Goal: Task Accomplishment & Management: Manage account settings

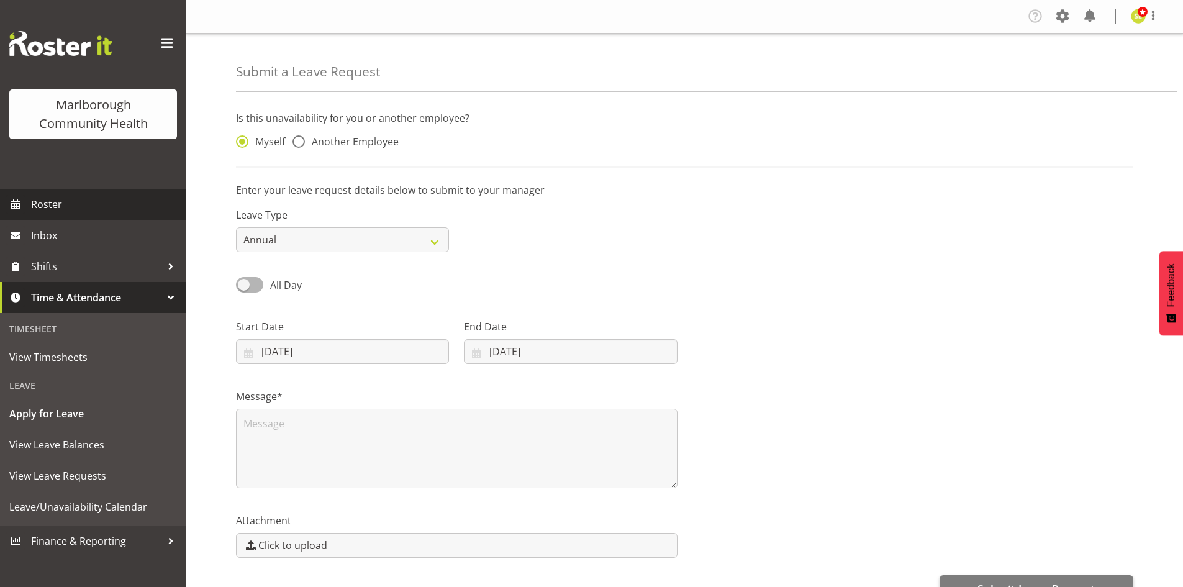
click at [84, 211] on span "Roster" at bounding box center [105, 204] width 149 height 19
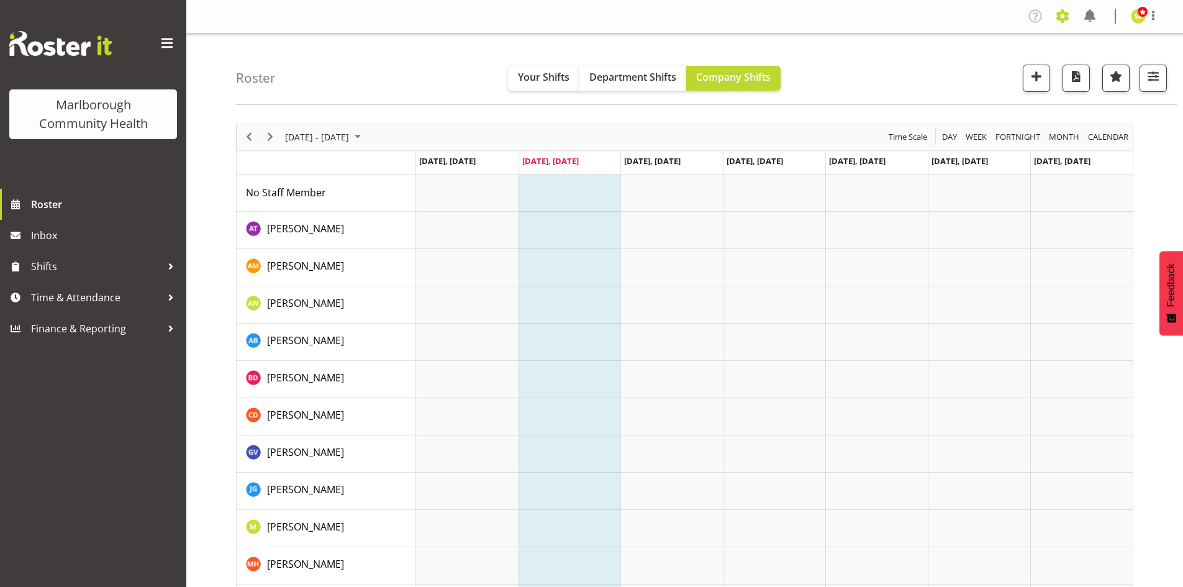
click at [1065, 19] on span at bounding box center [1063, 16] width 20 height 20
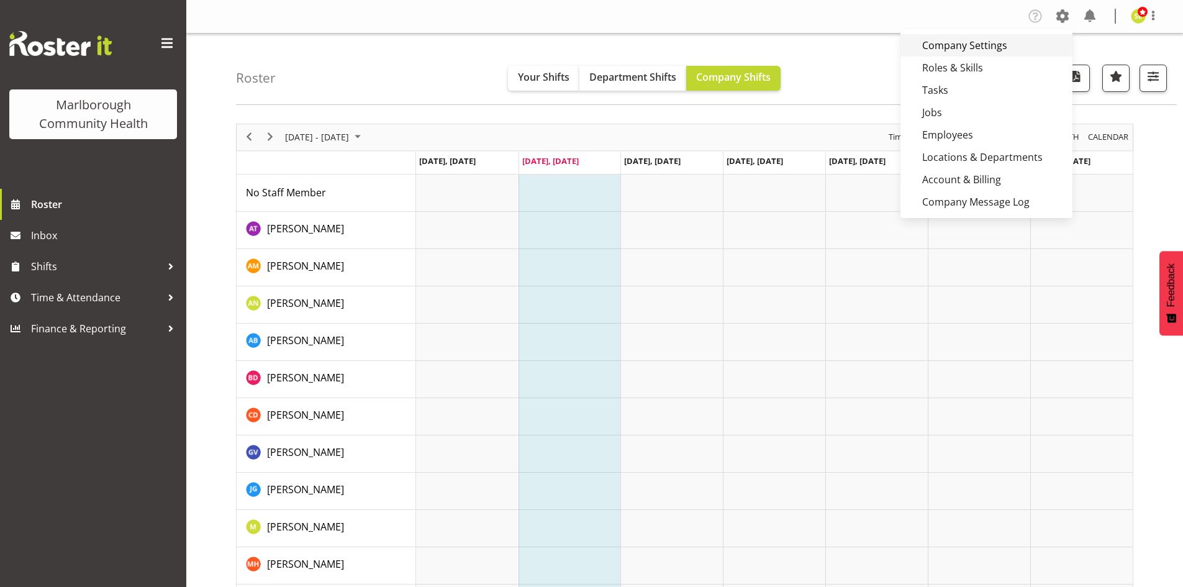
click at [972, 49] on link "Company Settings" at bounding box center [987, 45] width 172 height 22
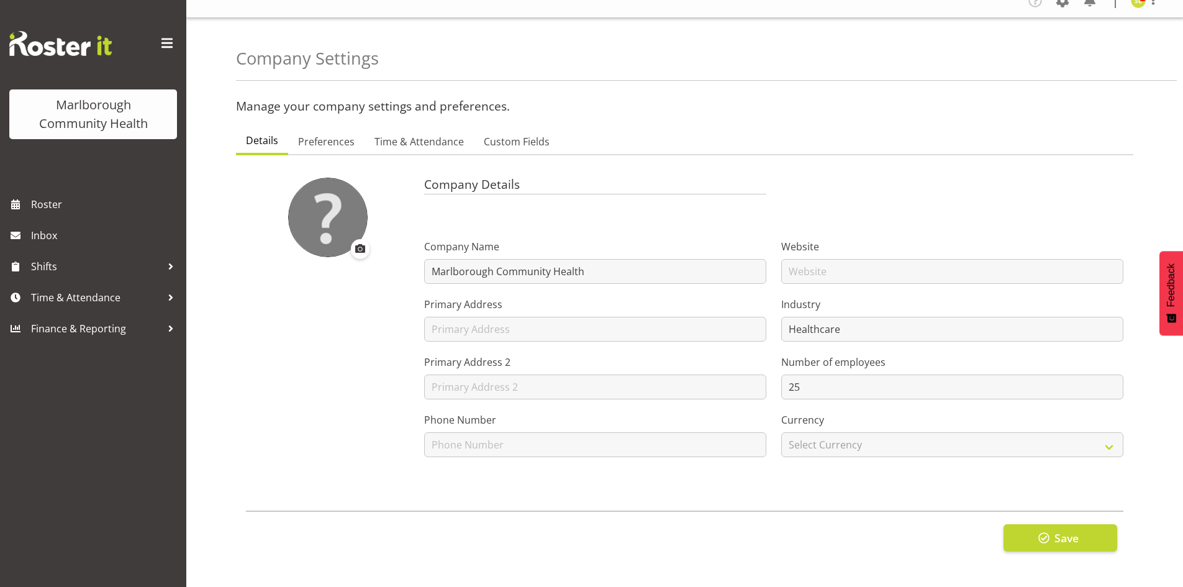
scroll to position [25, 0]
click at [350, 136] on span "Preferences" at bounding box center [326, 141] width 57 height 15
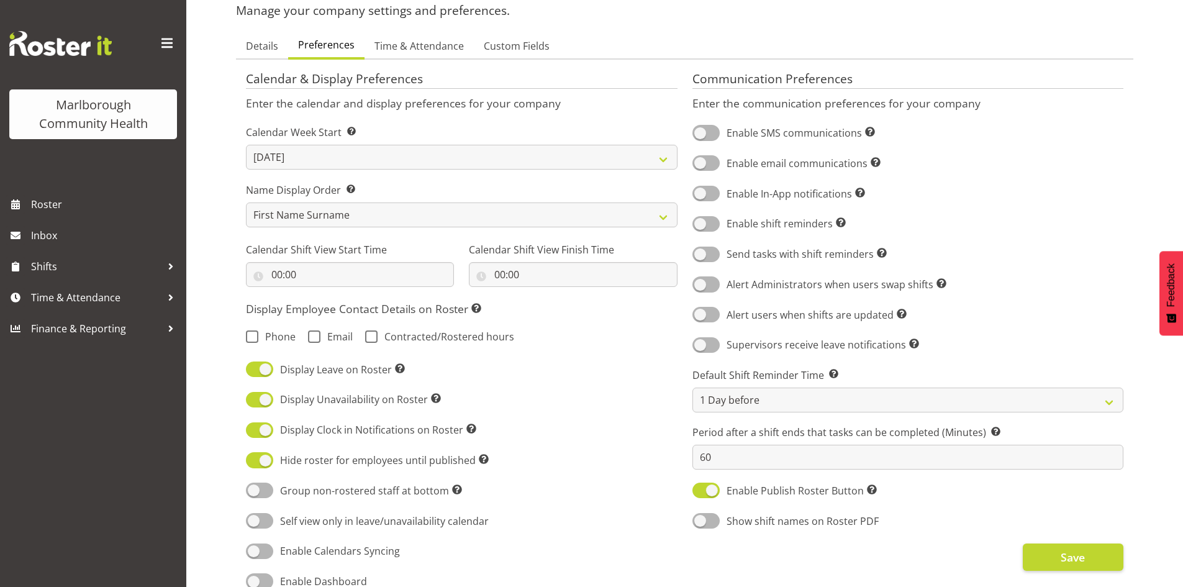
scroll to position [149, 0]
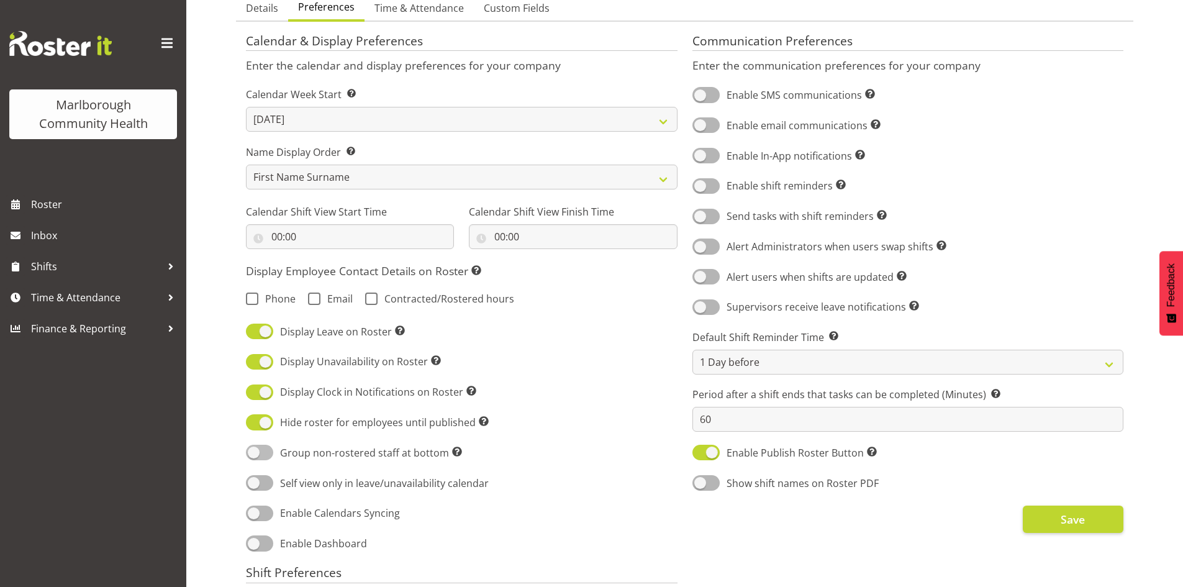
click at [265, 453] on span at bounding box center [259, 453] width 27 height 16
click at [254, 453] on input "Group non-rostered staff at bottom Groups employees without roster entries at t…" at bounding box center [250, 452] width 8 height 8
checkbox input "true"
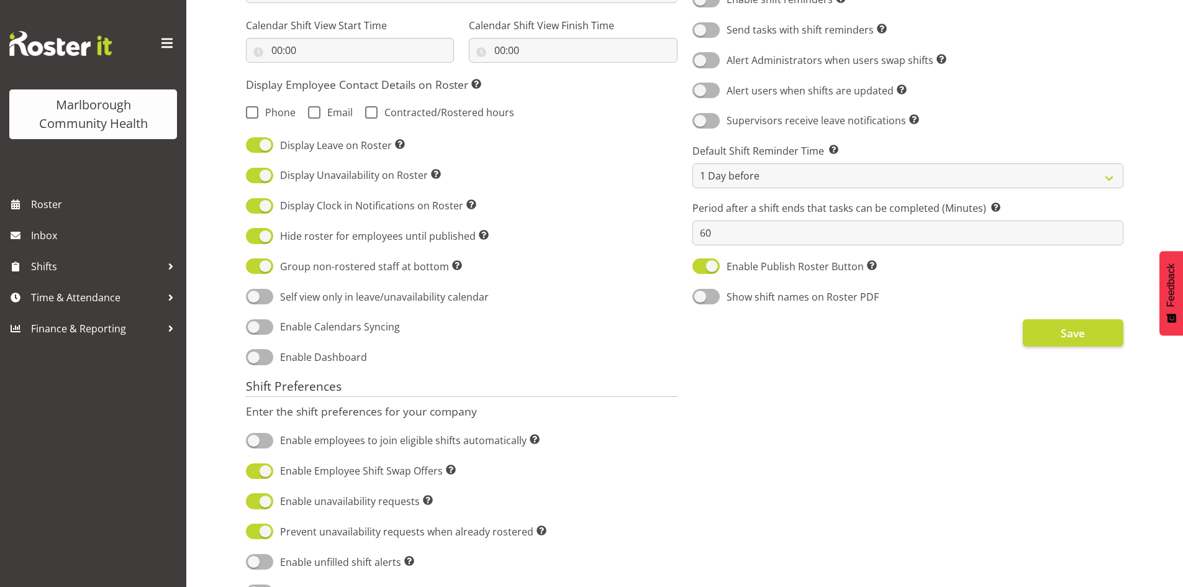
scroll to position [398, 0]
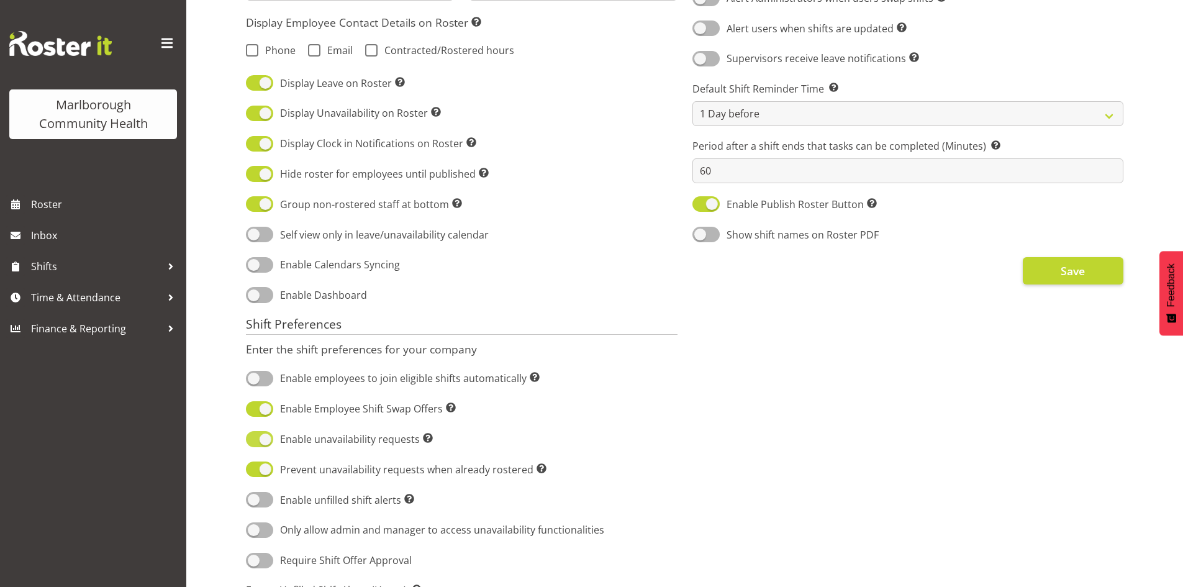
click at [261, 437] on span at bounding box center [259, 439] width 27 height 16
click at [254, 437] on input "Enable unavailability requests Turn on the availability module, allowing employ…" at bounding box center [250, 439] width 8 height 8
click at [263, 442] on span at bounding box center [259, 439] width 27 height 16
click at [254, 442] on input "Enable unavailability requests Turn on the availability module, allowing employ…" at bounding box center [250, 439] width 8 height 8
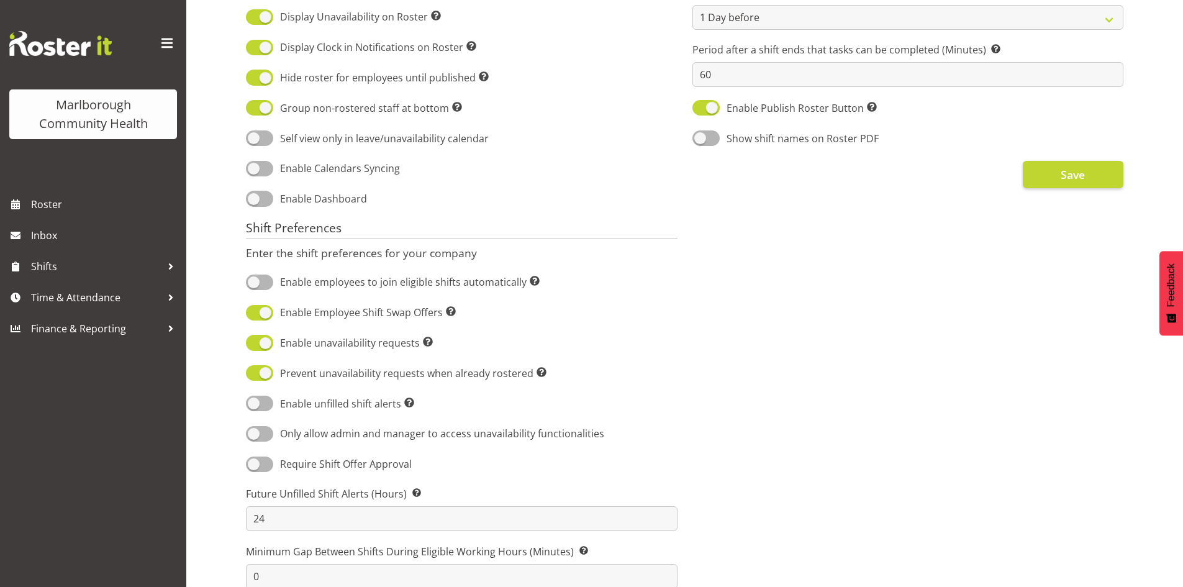
scroll to position [522, 0]
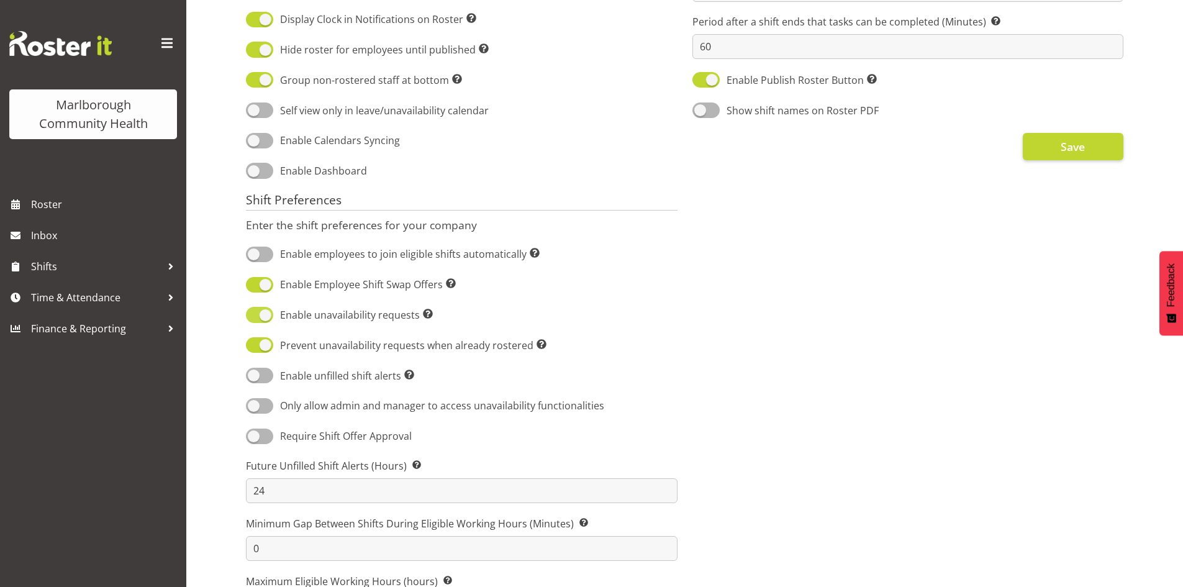
click at [263, 309] on span at bounding box center [259, 315] width 27 height 16
click at [254, 311] on input "Enable unavailability requests Turn on the availability module, allowing employ…" at bounding box center [250, 315] width 8 height 8
checkbox input "false"
click at [353, 379] on span "Enable unfilled shift alerts Supervisors will get a notification of any unfille…" at bounding box center [343, 375] width 141 height 15
click at [254, 379] on input "Enable unfilled shift alerts Supervisors will get a notification of any unfille…" at bounding box center [250, 375] width 8 height 8
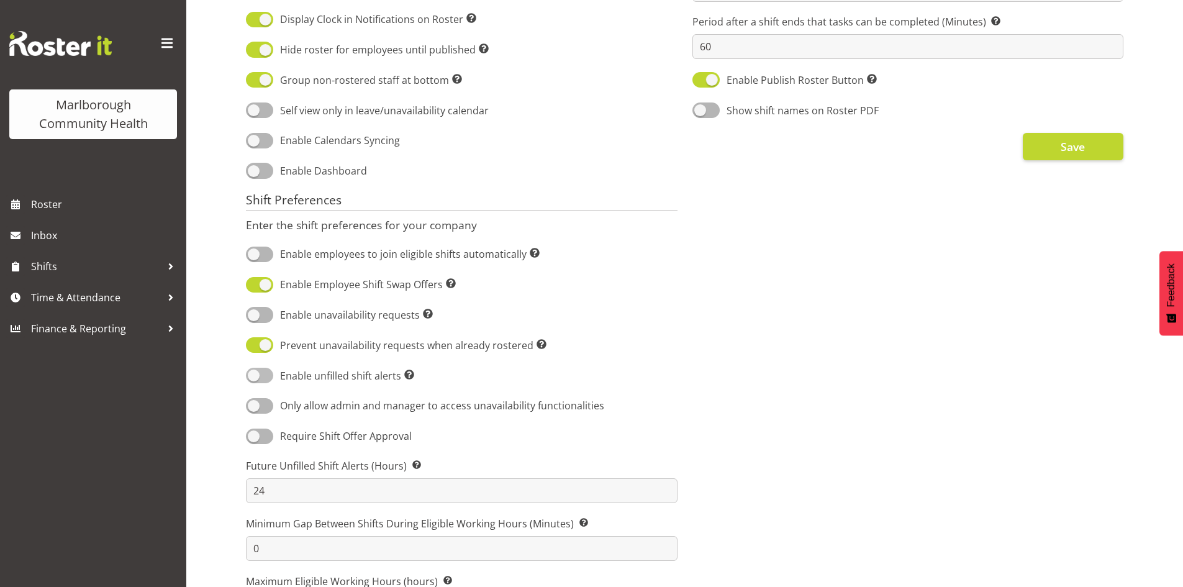
checkbox input "true"
click at [265, 437] on span at bounding box center [259, 437] width 27 height 16
click at [254, 437] on input "Require Shift Offer Approval" at bounding box center [250, 436] width 8 height 8
checkbox input "true"
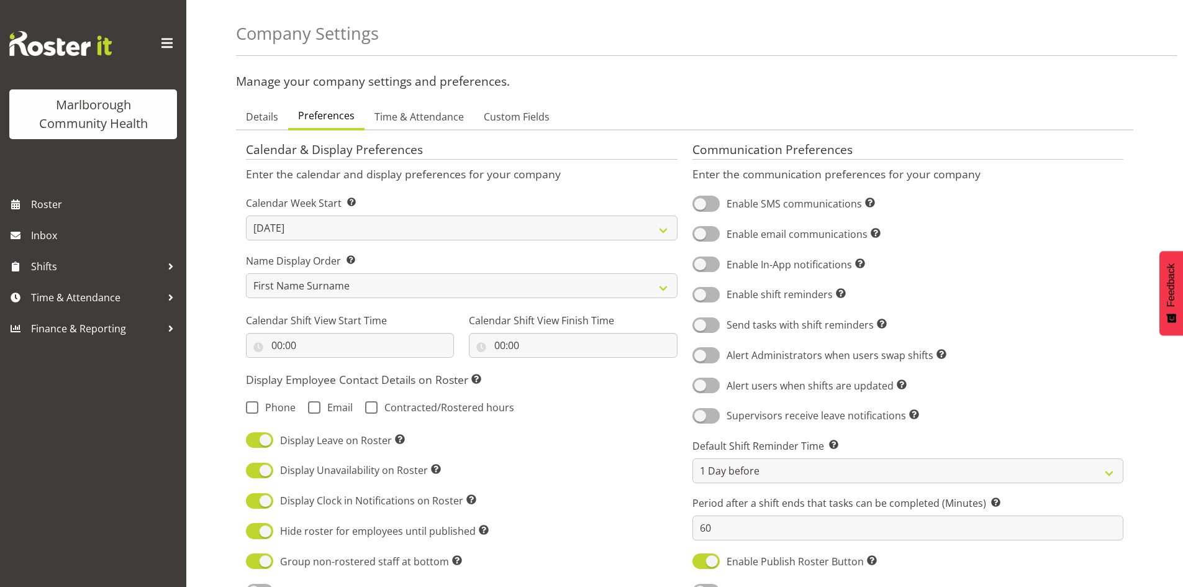
scroll to position [62, 0]
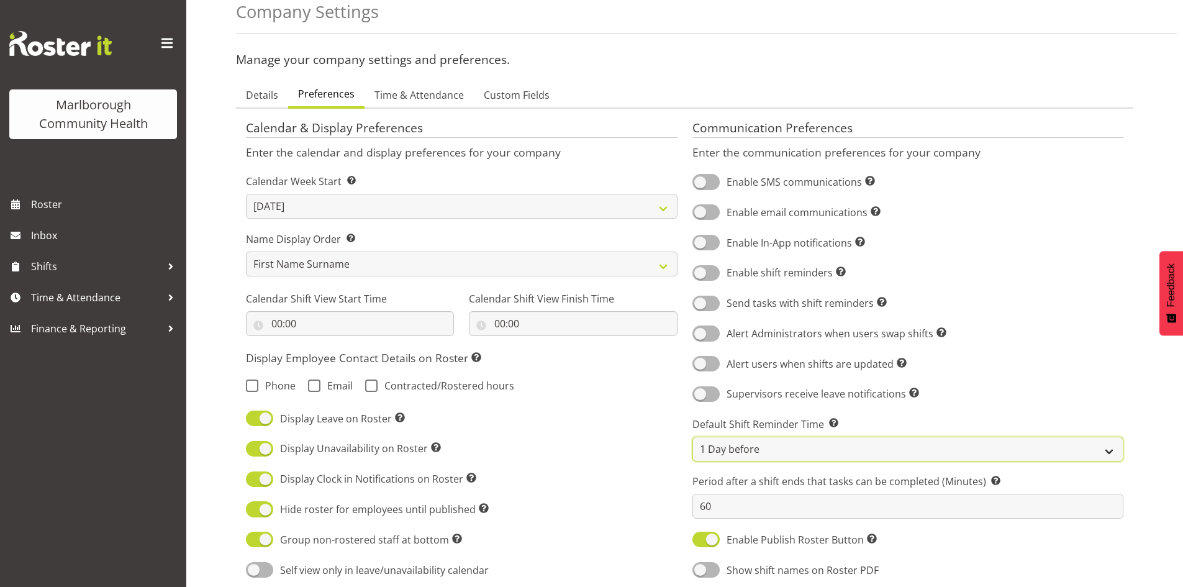
click at [771, 450] on select "Same Day (6am) Same Day (8am) Same Day (10am) 1 Day before 2 Days before" at bounding box center [909, 449] width 432 height 25
select select "2_day_before"
click at [693, 437] on select "Same Day (6am) Same Day (8am) Same Day (10am) 1 Day before 2 Days before" at bounding box center [909, 449] width 432 height 25
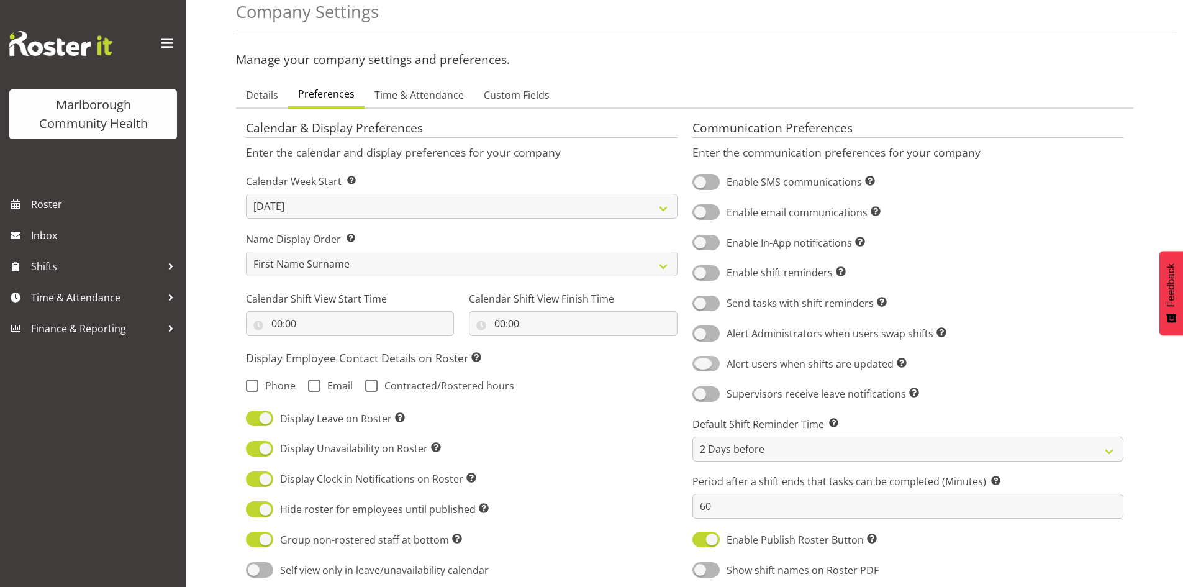
click at [711, 366] on span at bounding box center [706, 364] width 27 height 16
click at [701, 366] on input "Alert users when shifts are updated Sends a notification to users when a shift …" at bounding box center [697, 364] width 8 height 8
click at [712, 363] on span at bounding box center [706, 364] width 27 height 16
click at [701, 363] on input "Alert users when shifts are updated Sends a notification to users when a shift …" at bounding box center [697, 364] width 8 height 8
checkbox input "false"
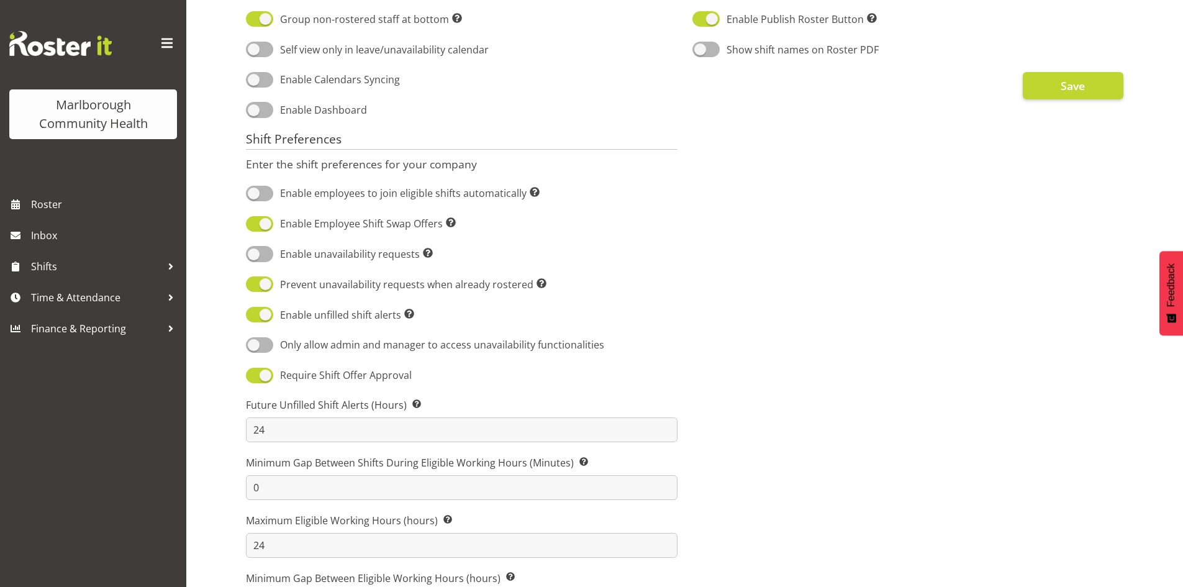
scroll to position [453, 0]
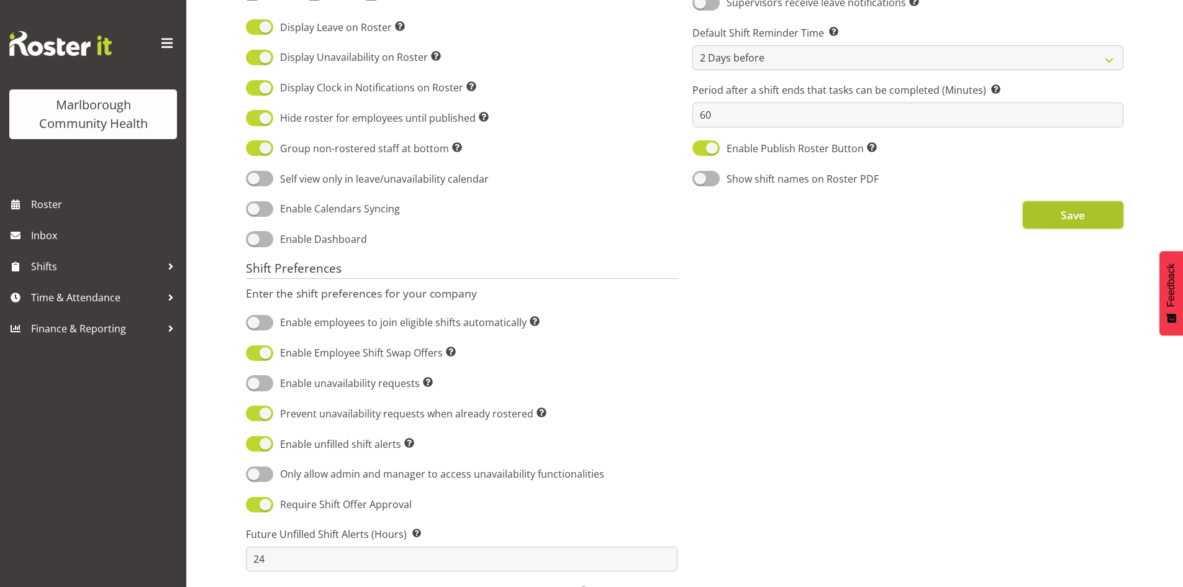
click at [1068, 216] on span "Save" at bounding box center [1073, 215] width 24 height 16
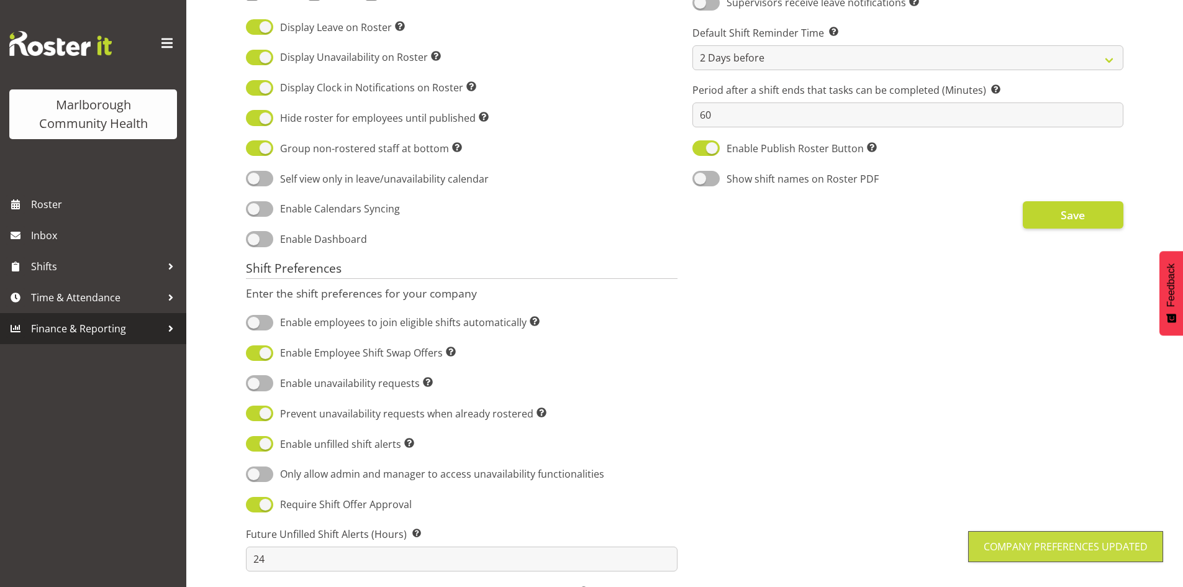
click at [93, 321] on span "Finance & Reporting" at bounding box center [96, 328] width 130 height 19
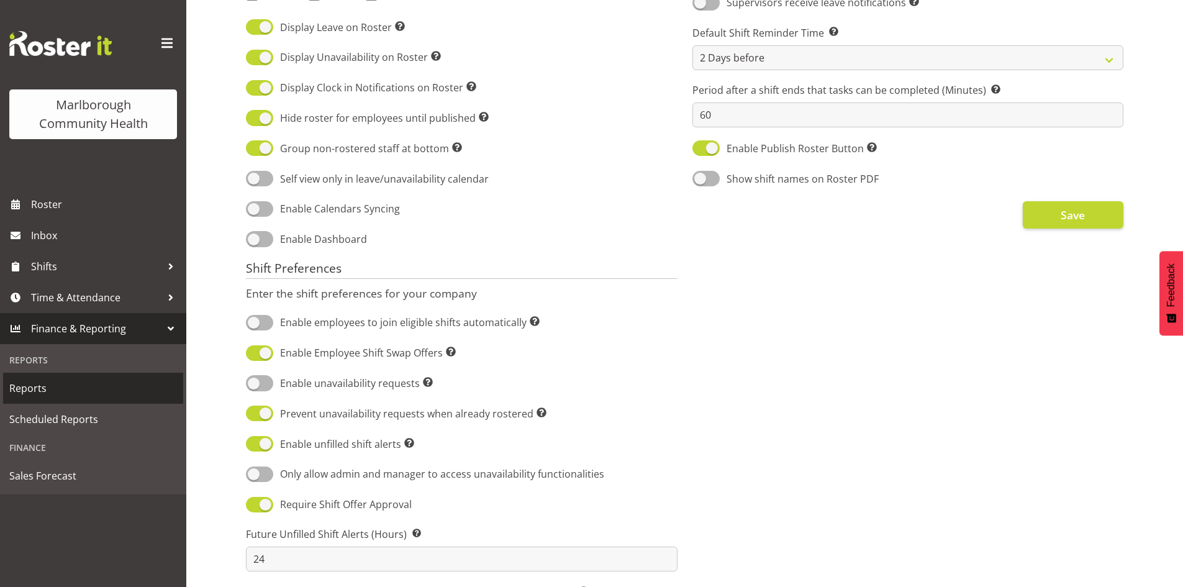
click at [33, 388] on span "Reports" at bounding box center [93, 388] width 168 height 19
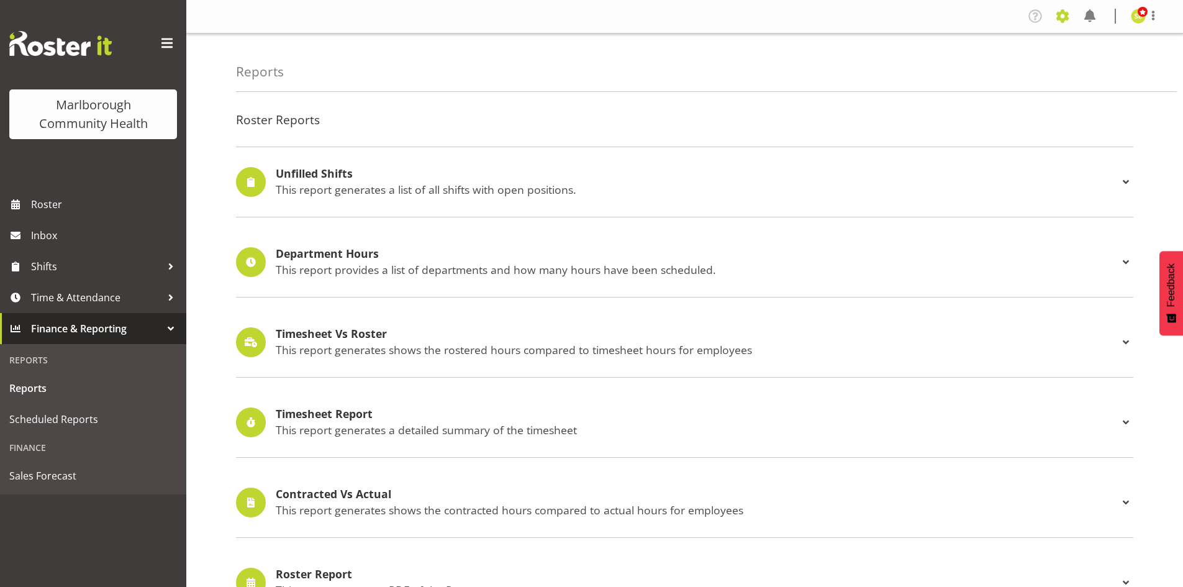
click at [1057, 17] on span at bounding box center [1063, 16] width 20 height 20
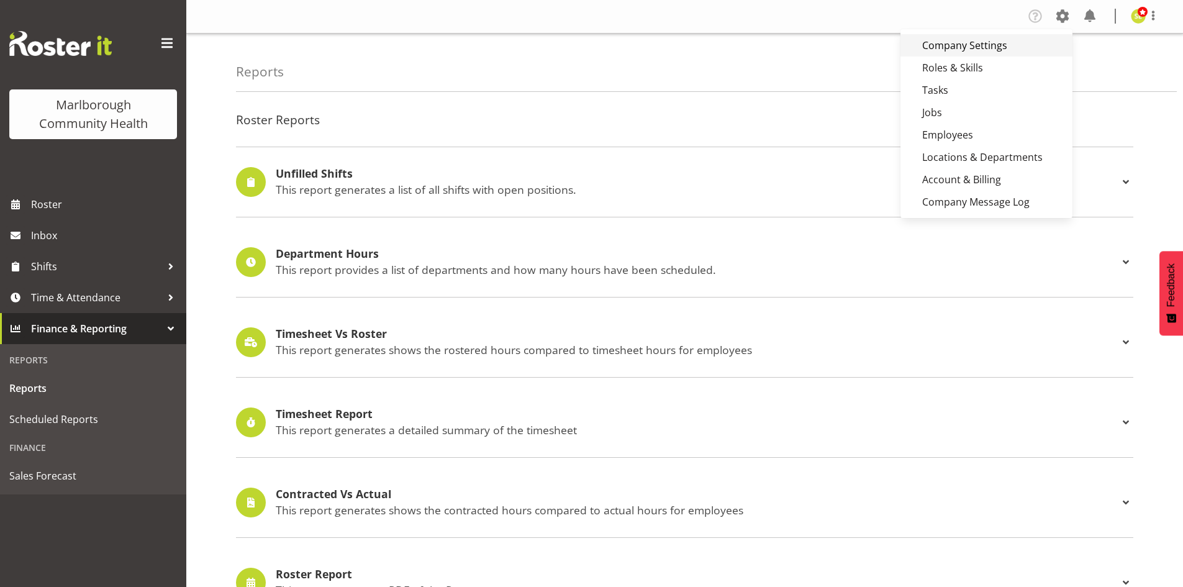
drag, startPoint x: 982, startPoint y: 47, endPoint x: 970, endPoint y: 48, distance: 11.8
click at [982, 47] on link "Company Settings" at bounding box center [987, 45] width 172 height 22
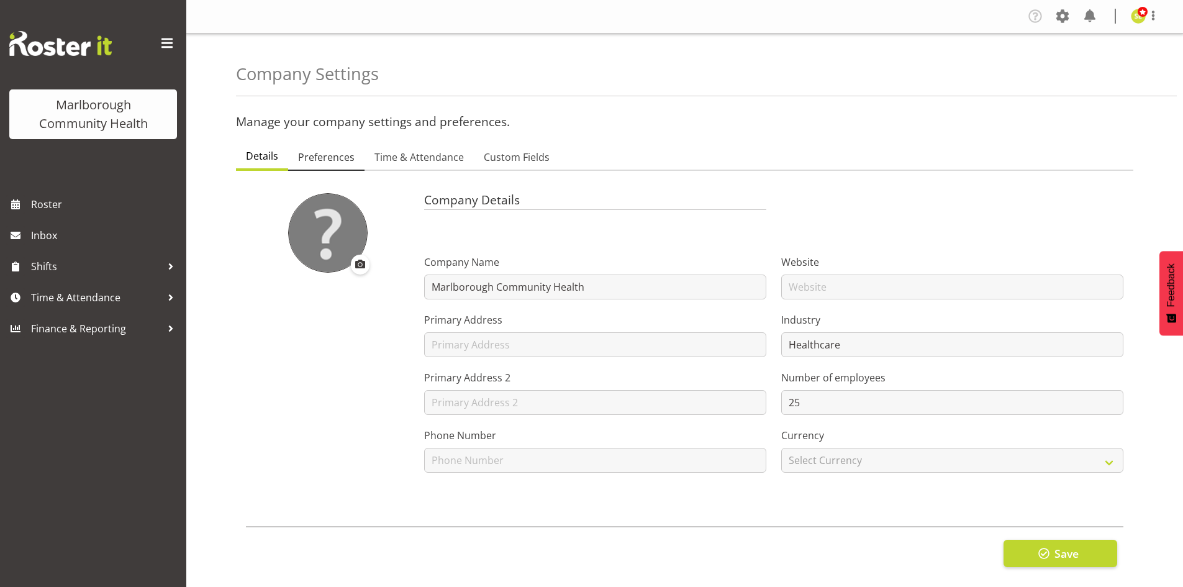
click at [341, 158] on span "Preferences" at bounding box center [326, 157] width 57 height 15
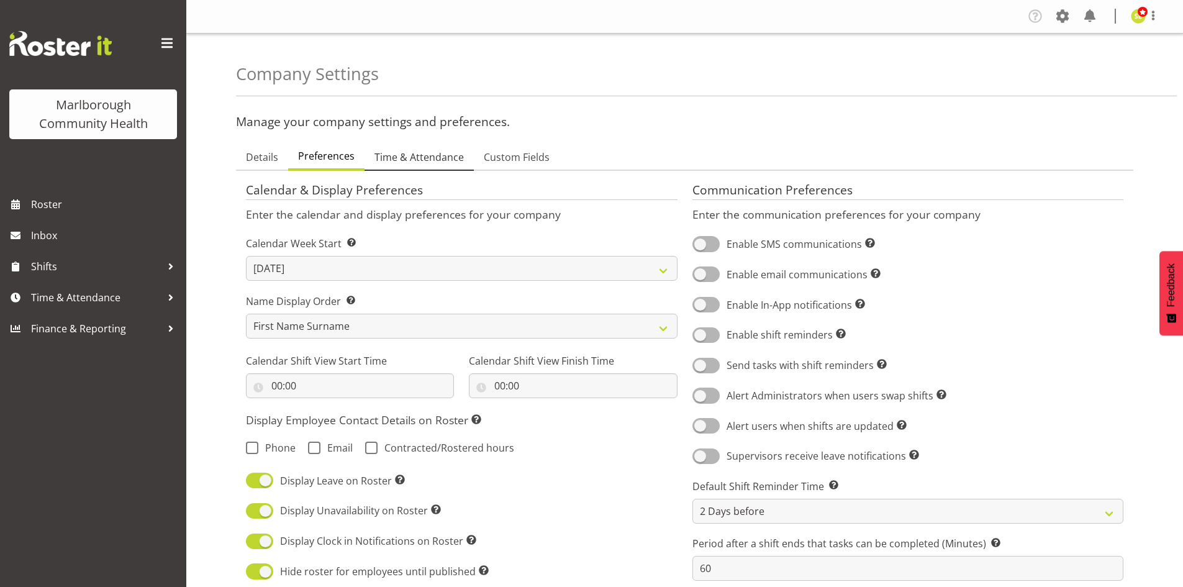
click at [407, 162] on span "Time & Attendance" at bounding box center [419, 157] width 89 height 15
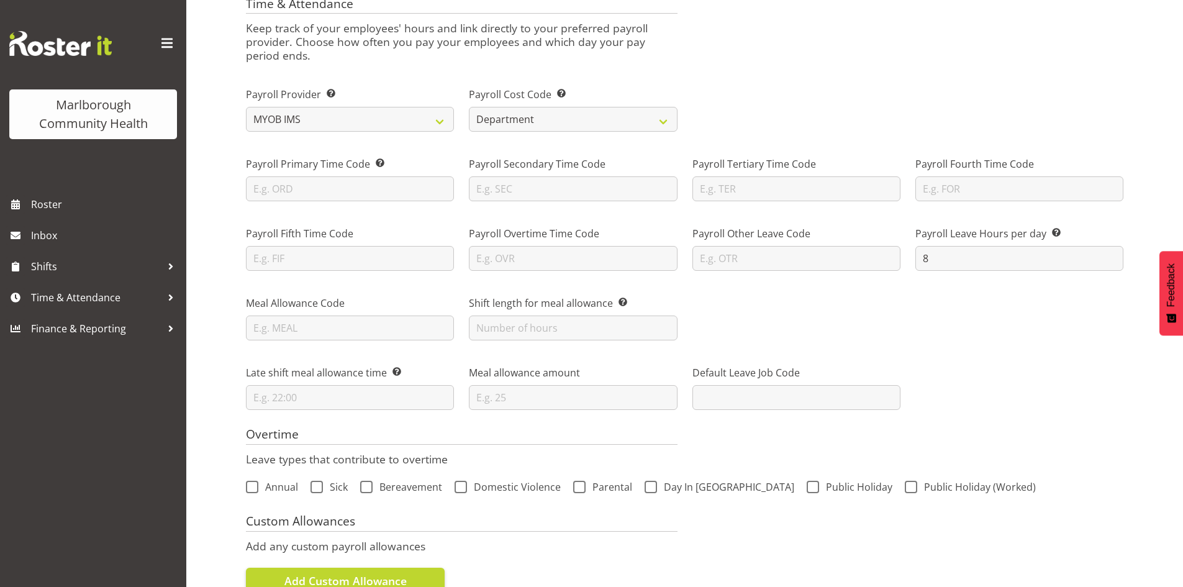
scroll to position [248, 0]
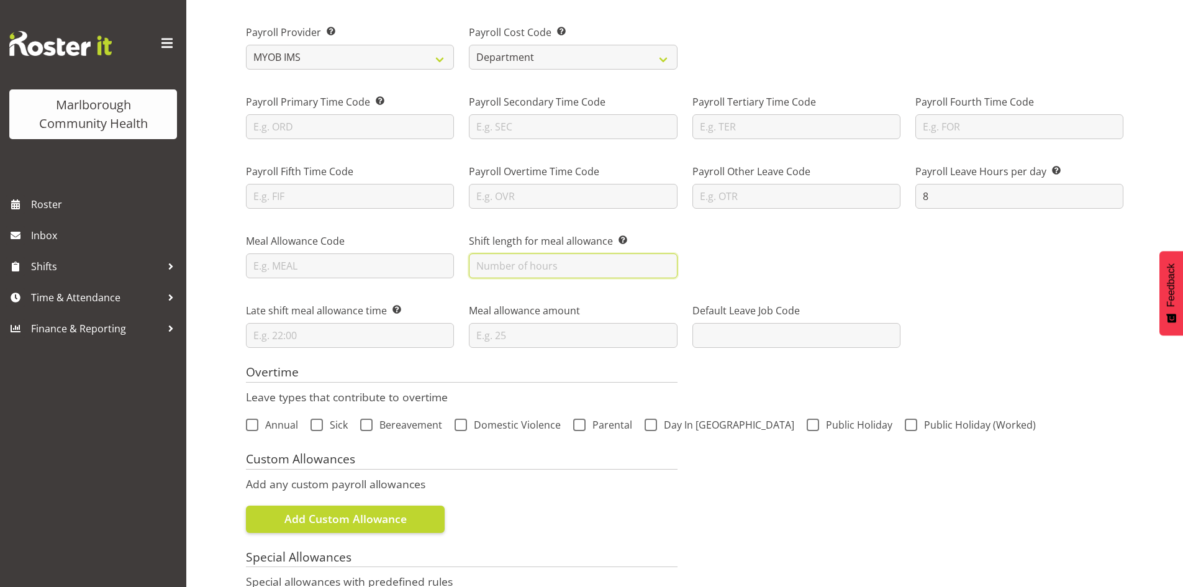
click at [543, 265] on input "text" at bounding box center [573, 265] width 208 height 25
click at [734, 262] on div "Meal Allowance Code Shift length for meal allowance This is the number of hours…" at bounding box center [685, 251] width 893 height 70
click at [631, 266] on input "text" at bounding box center [573, 265] width 208 height 25
type input "3"
click at [765, 275] on div "Meal Allowance Code Shift length for meal allowance This is the number of hours…" at bounding box center [685, 251] width 893 height 70
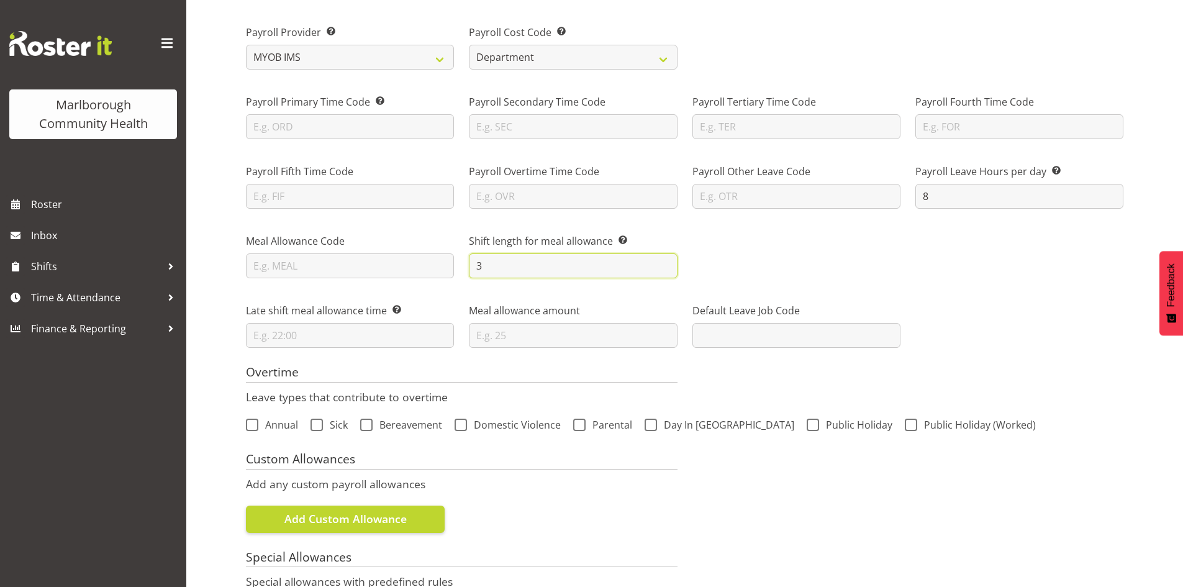
click at [513, 260] on input "3" at bounding box center [573, 265] width 208 height 25
click at [801, 273] on div "Meal Allowance Code Shift length for meal allowance This is the number of hours…" at bounding box center [685, 251] width 893 height 70
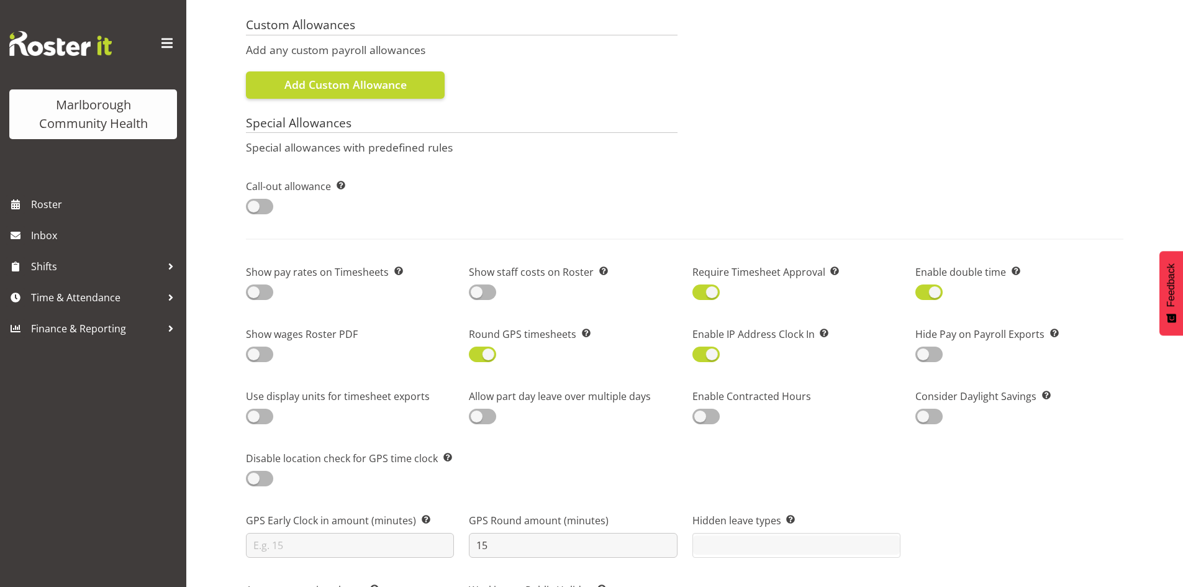
scroll to position [683, 0]
click at [931, 293] on span at bounding box center [929, 292] width 27 height 16
click at [924, 293] on input "checkbox" at bounding box center [920, 292] width 8 height 8
checkbox input "false"
click at [266, 353] on span at bounding box center [259, 354] width 27 height 16
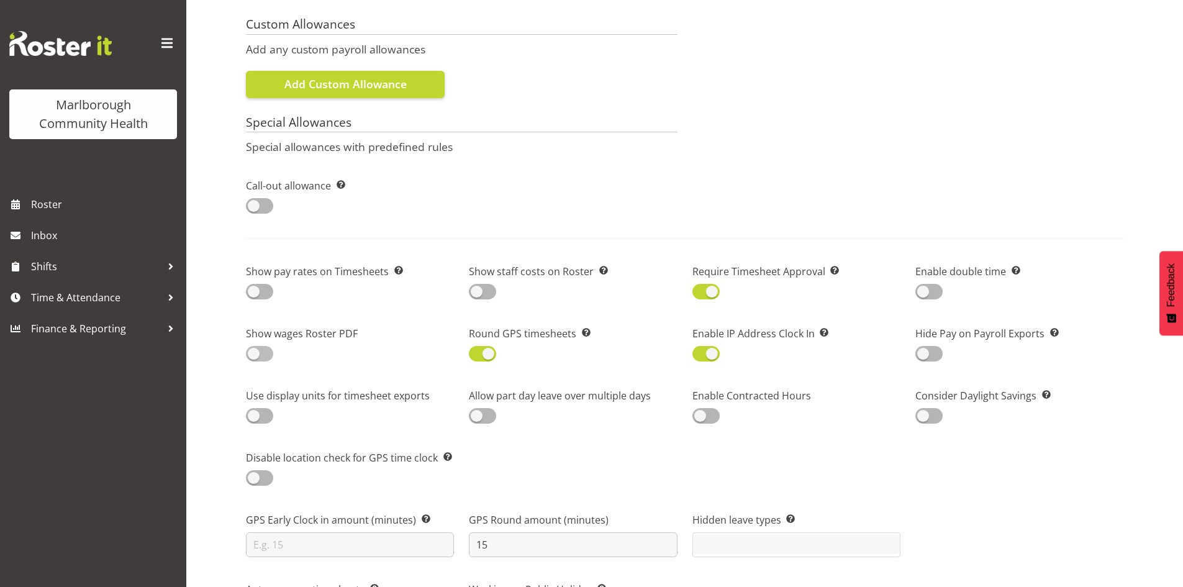
click at [254, 353] on input "checkbox" at bounding box center [250, 354] width 8 height 8
click at [266, 353] on span at bounding box center [259, 354] width 27 height 16
click at [254, 353] on input "checkbox" at bounding box center [250, 354] width 8 height 8
checkbox input "false"
click at [493, 355] on span at bounding box center [482, 354] width 27 height 16
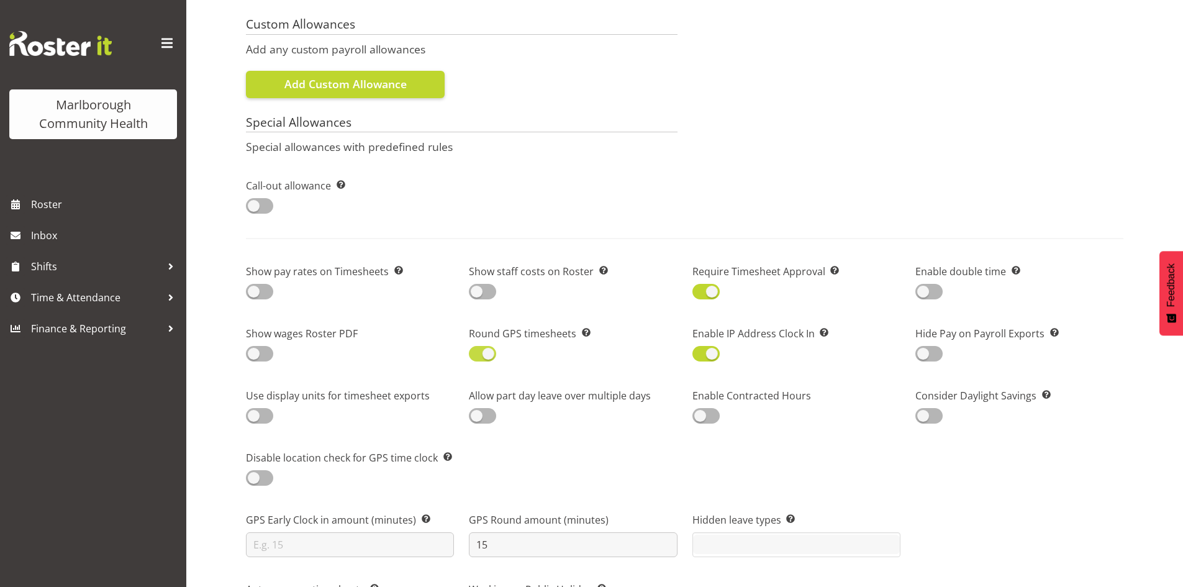
click at [477, 355] on input "checkbox" at bounding box center [473, 354] width 8 height 8
checkbox input "false"
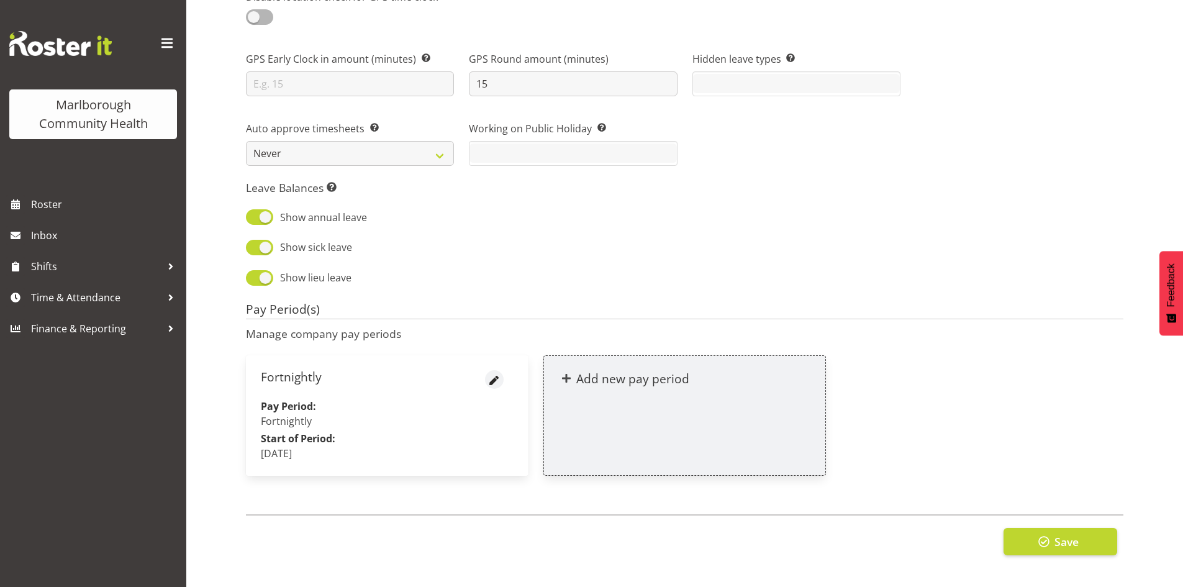
scroll to position [1154, 0]
click at [1051, 540] on span "button" at bounding box center [1044, 542] width 16 height 16
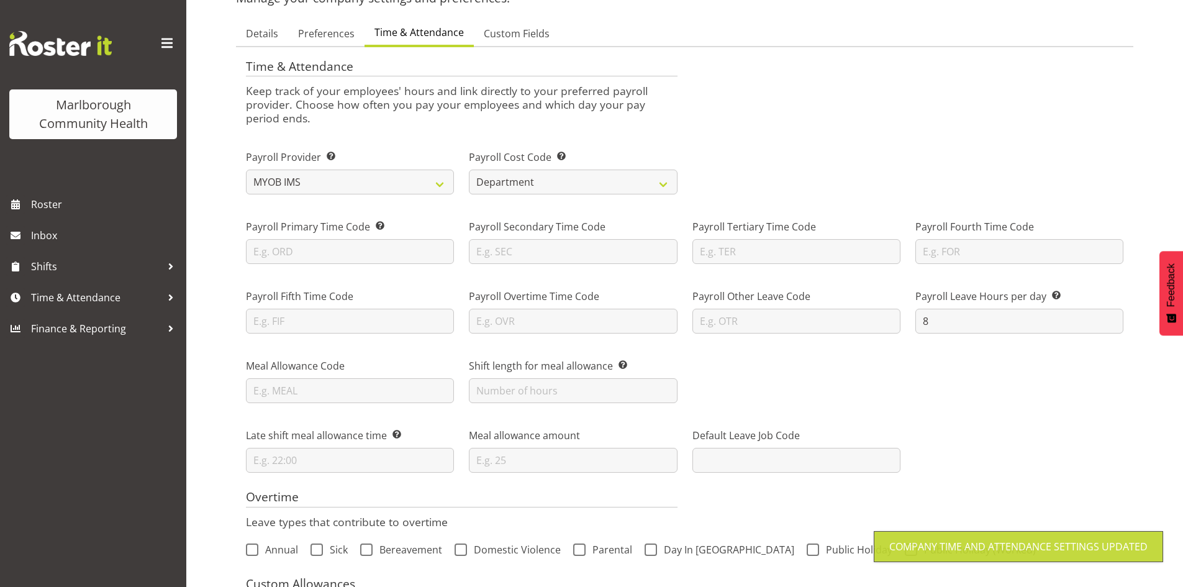
scroll to position [0, 0]
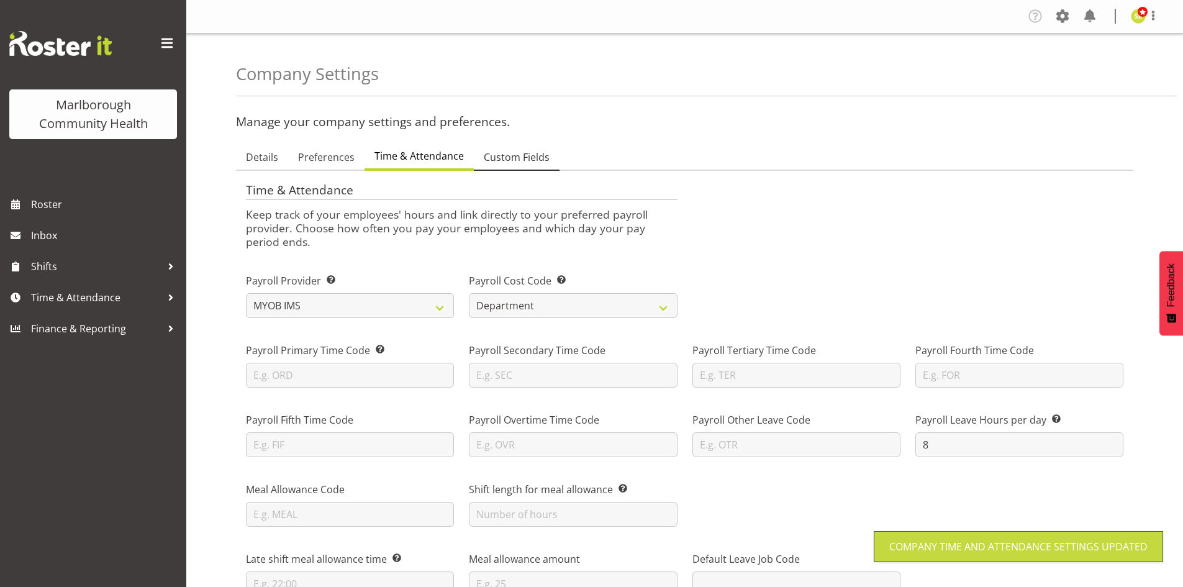
click at [522, 151] on span "Custom Fields" at bounding box center [517, 157] width 66 height 15
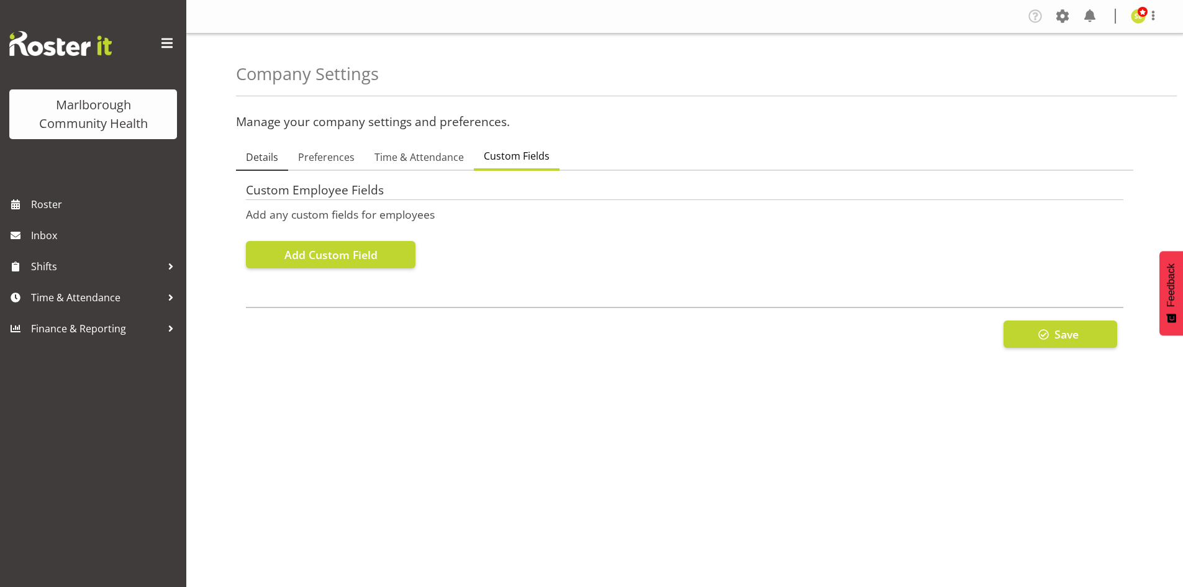
click at [264, 160] on span "Details" at bounding box center [262, 157] width 32 height 15
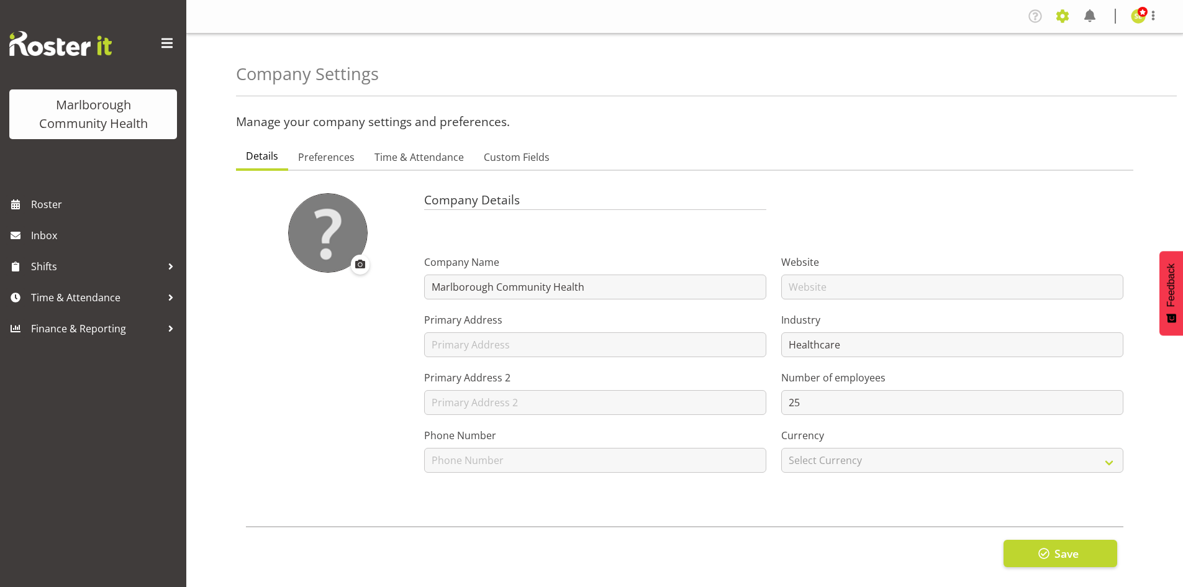
click at [1053, 20] on span at bounding box center [1063, 16] width 20 height 20
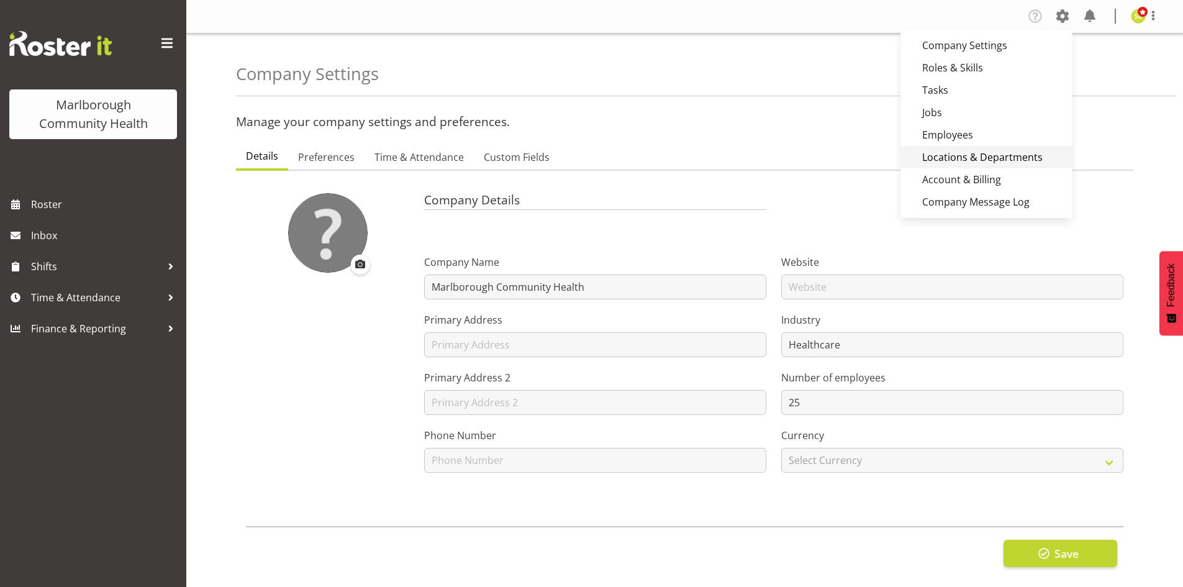
click at [951, 154] on link "Locations & Departments" at bounding box center [987, 157] width 172 height 22
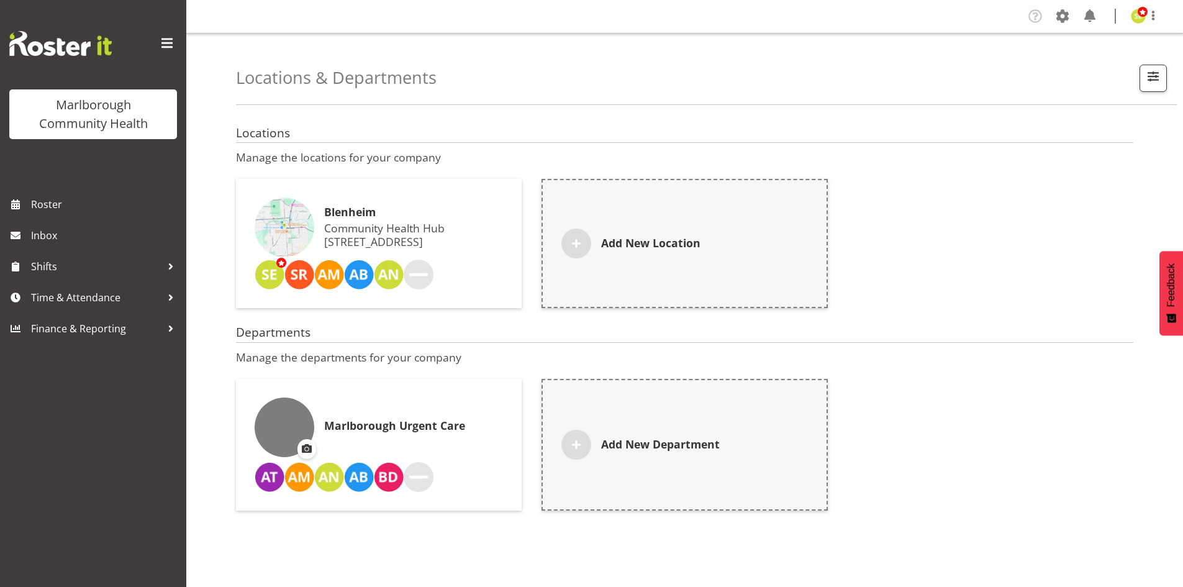
scroll to position [34, 0]
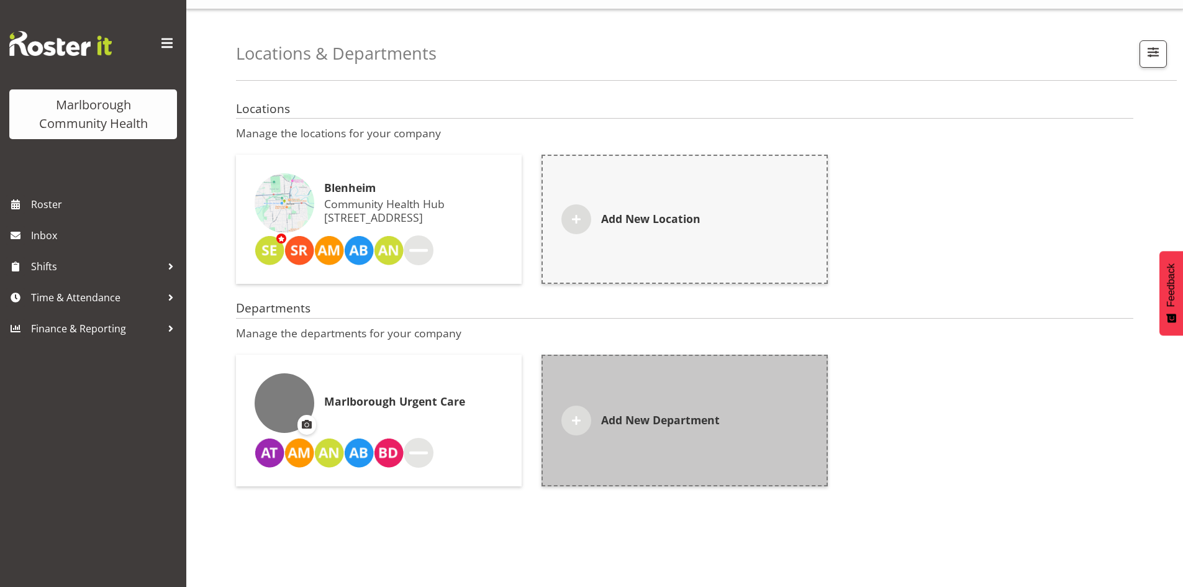
click at [650, 403] on div "Add New Department" at bounding box center [685, 421] width 286 height 132
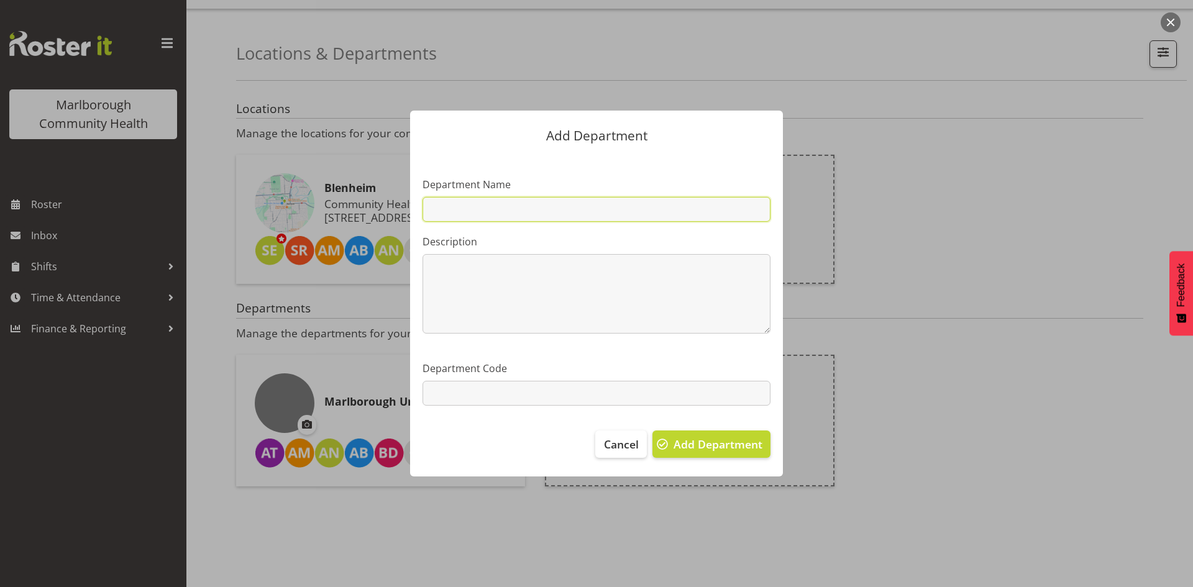
click at [469, 212] on input "text" at bounding box center [596, 209] width 348 height 25
type input "r"
type input "Renal [MEDICAL_DATA] Unit"
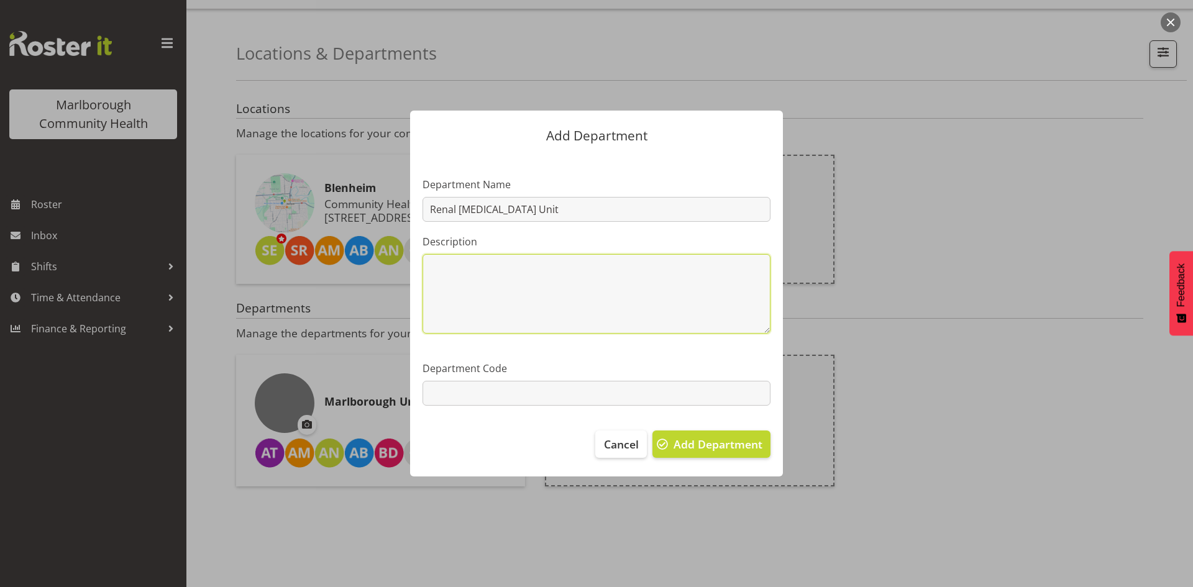
click at [480, 301] on textarea at bounding box center [596, 294] width 348 height 80
click at [697, 443] on span "Add Department" at bounding box center [717, 444] width 89 height 16
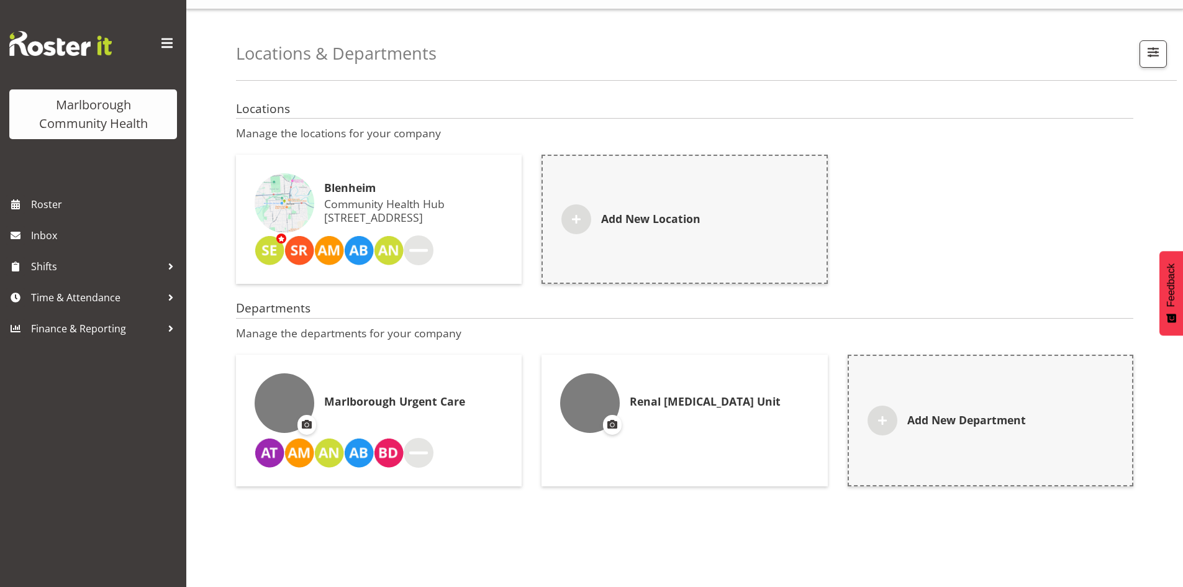
click at [666, 414] on div "Renal [MEDICAL_DATA] Unit" at bounding box center [684, 403] width 248 height 60
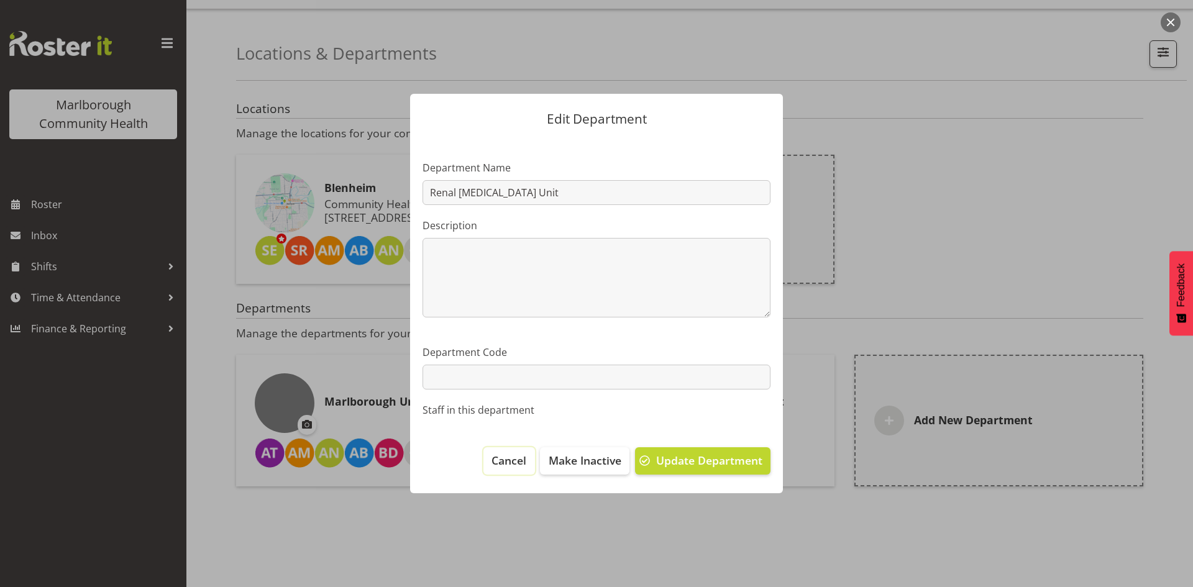
click at [498, 465] on span "Cancel" at bounding box center [508, 460] width 35 height 16
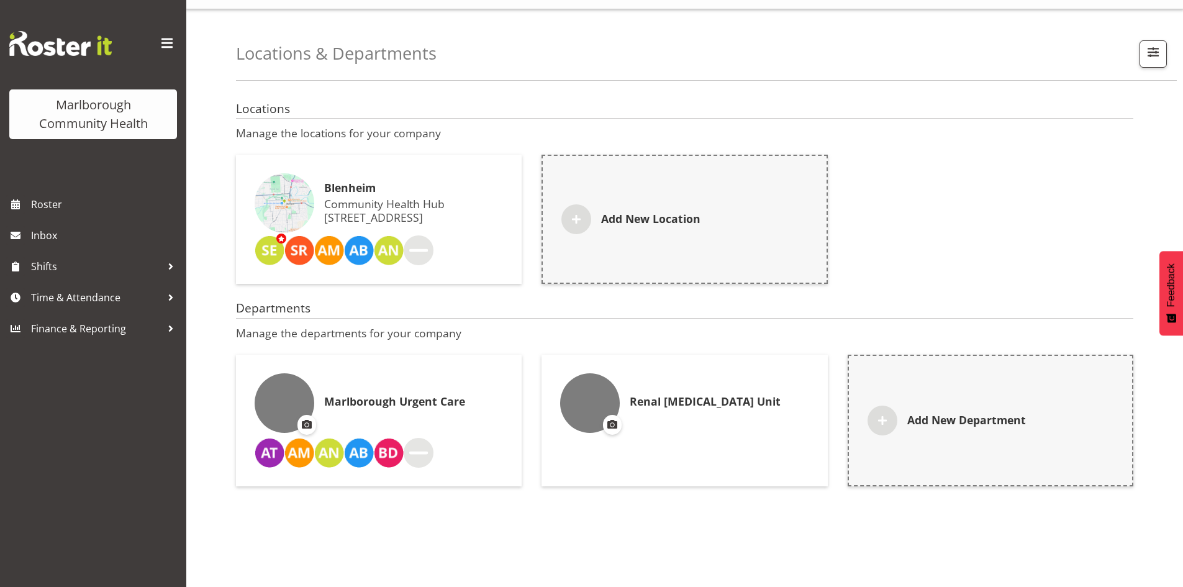
click at [639, 499] on div "Locations Manage the locations for your company Blenheim Community Health Hub 2…" at bounding box center [709, 338] width 947 height 497
click at [644, 429] on div "Renal [MEDICAL_DATA] Unit" at bounding box center [685, 421] width 286 height 132
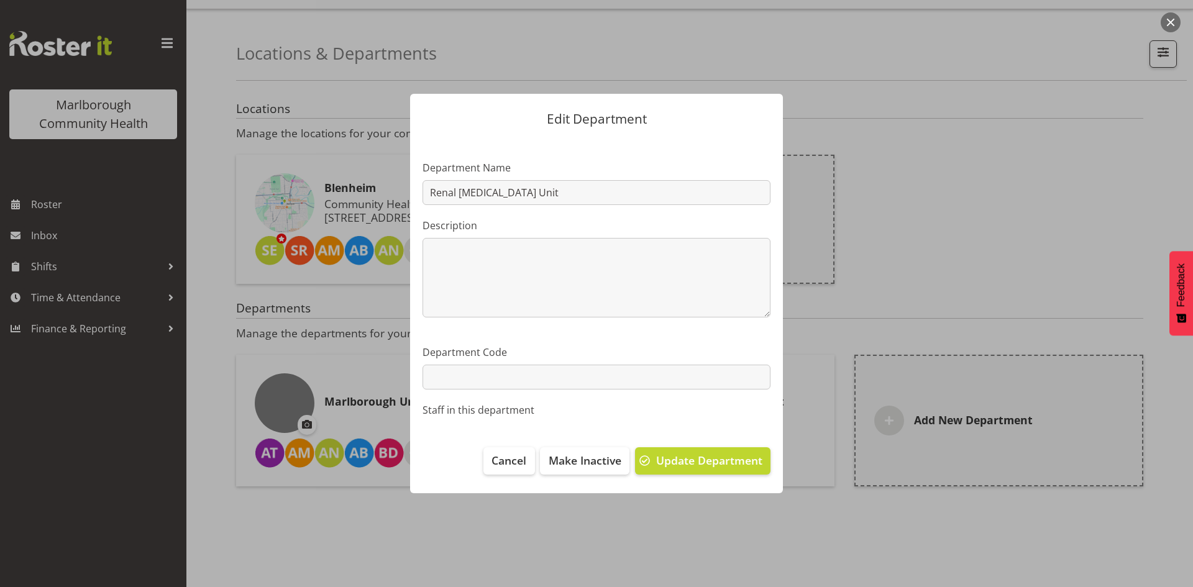
click at [494, 414] on label "Staff in this department" at bounding box center [596, 410] width 348 height 15
click at [498, 396] on section "Department Name Renal Dialysis Unit Description 0 / 200 Department Code Staff i…" at bounding box center [596, 286] width 373 height 297
click at [505, 448] on button "Cancel" at bounding box center [508, 460] width 51 height 27
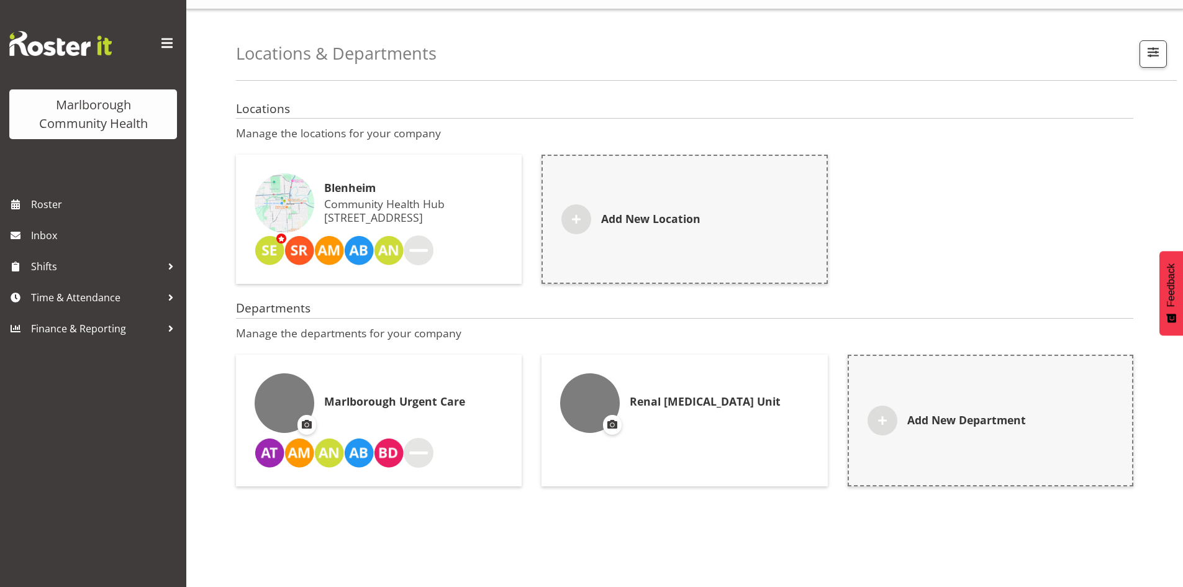
click at [673, 508] on div "Locations Manage the locations for your company Blenheim Community Health Hub 2…" at bounding box center [709, 338] width 947 height 497
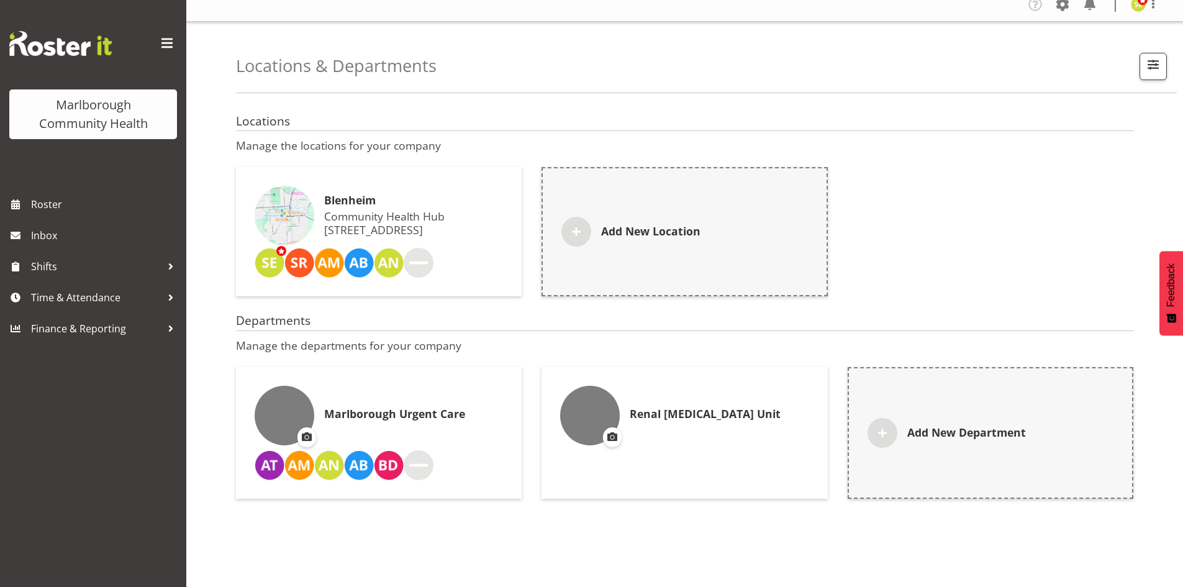
scroll to position [0, 0]
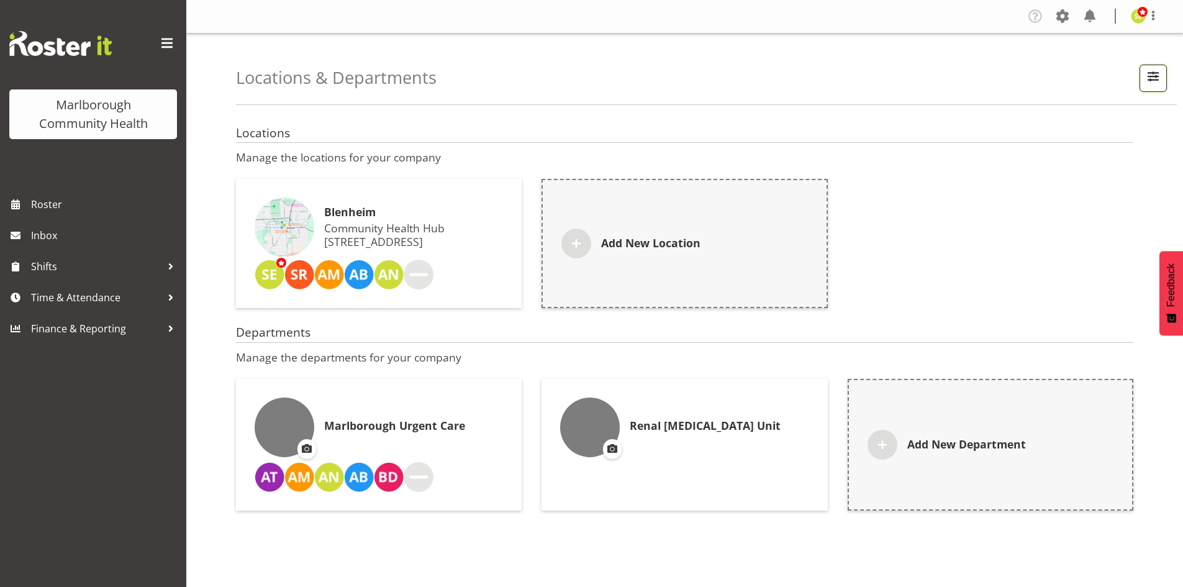
click at [1149, 76] on span "button" at bounding box center [1153, 76] width 16 height 16
click at [1076, 70] on div "Locations & Departments Showing active items" at bounding box center [706, 69] width 941 height 71
click at [1064, 16] on span at bounding box center [1063, 16] width 20 height 20
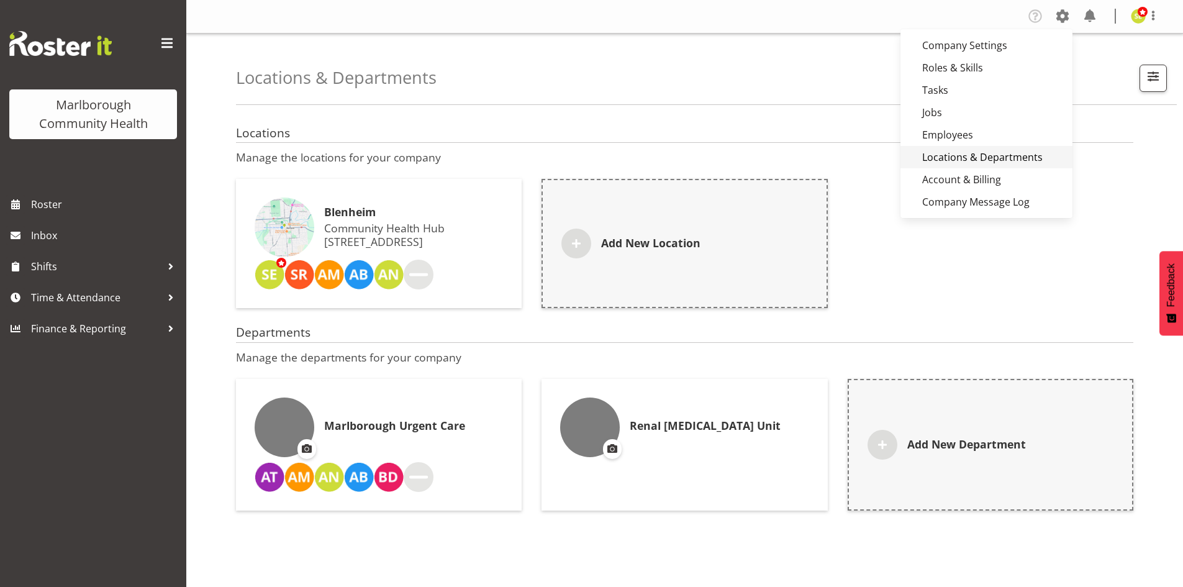
click at [995, 161] on link "Locations & Departments" at bounding box center [987, 157] width 172 height 22
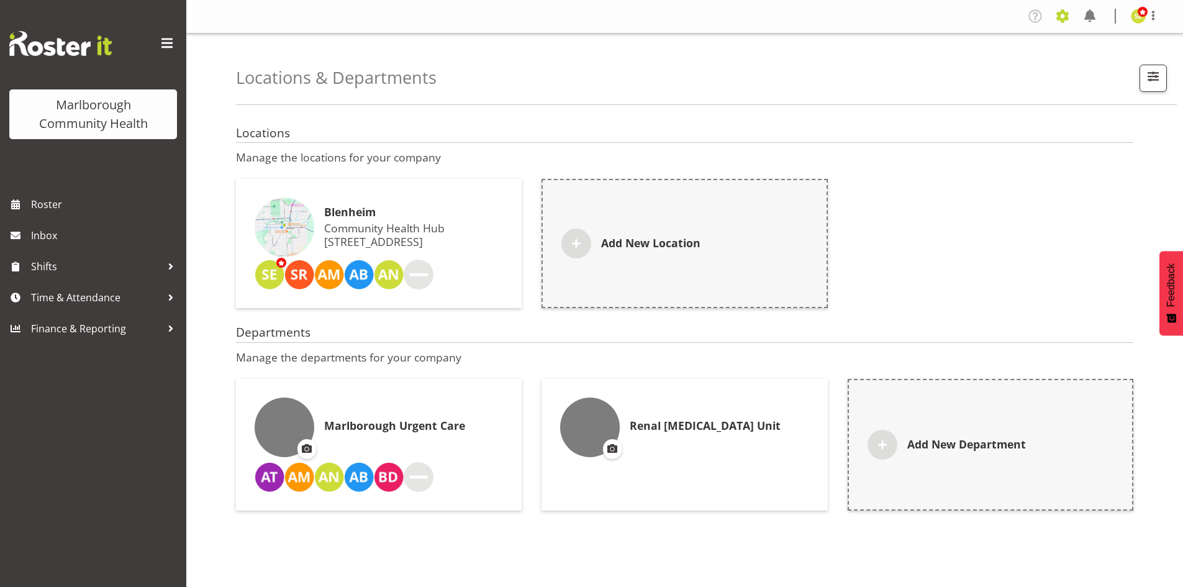
click at [1063, 12] on span at bounding box center [1063, 16] width 20 height 20
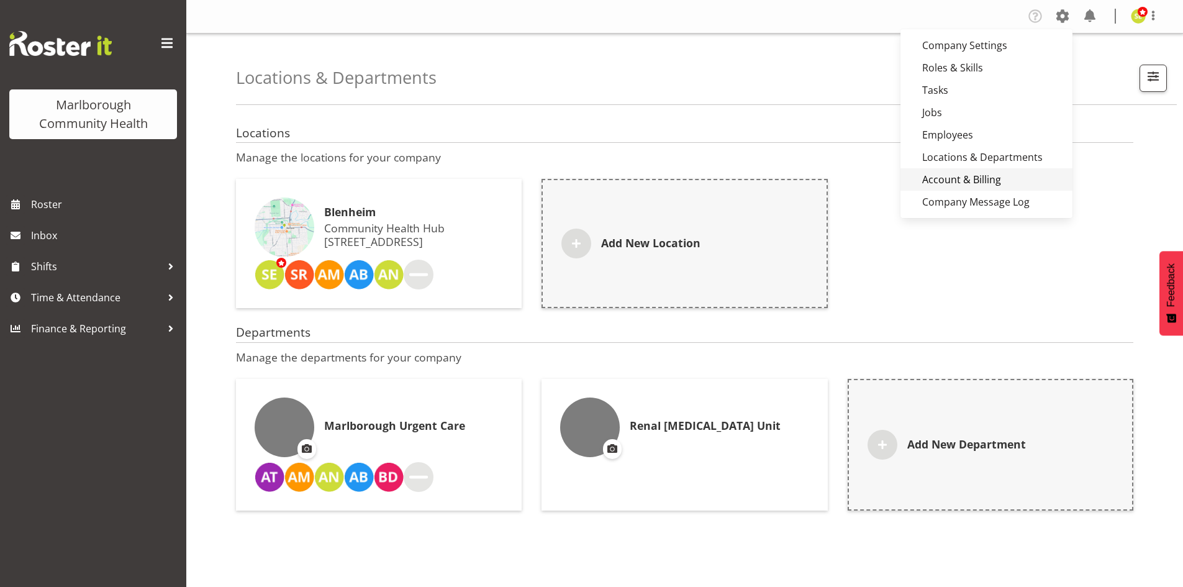
click at [957, 168] on link "Account & Billing" at bounding box center [987, 179] width 172 height 22
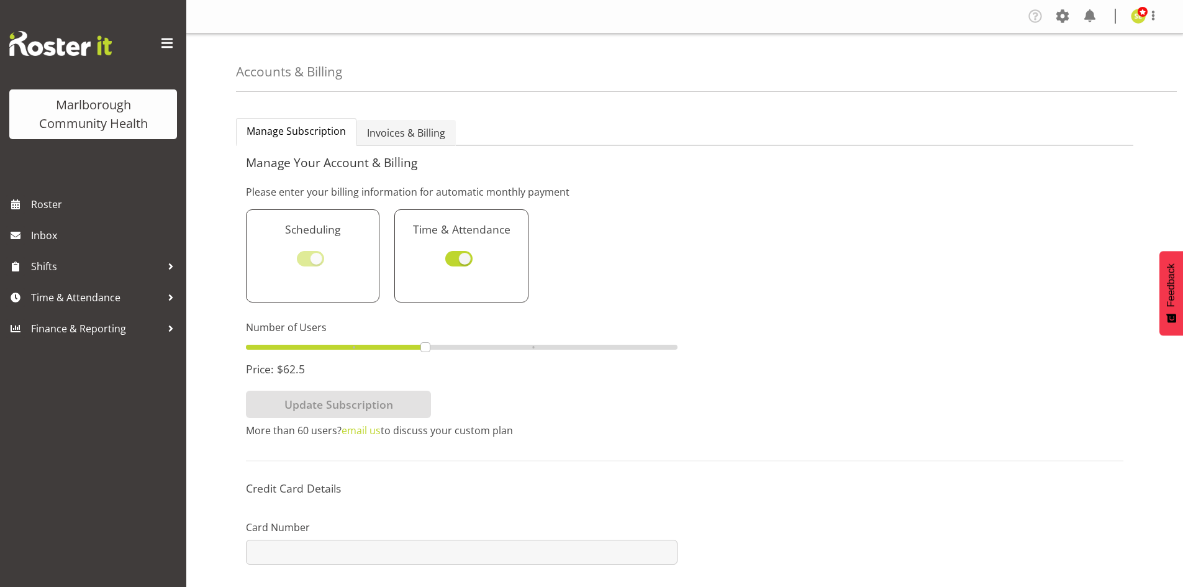
click at [439, 130] on span "Invoices & Billing" at bounding box center [406, 132] width 78 height 15
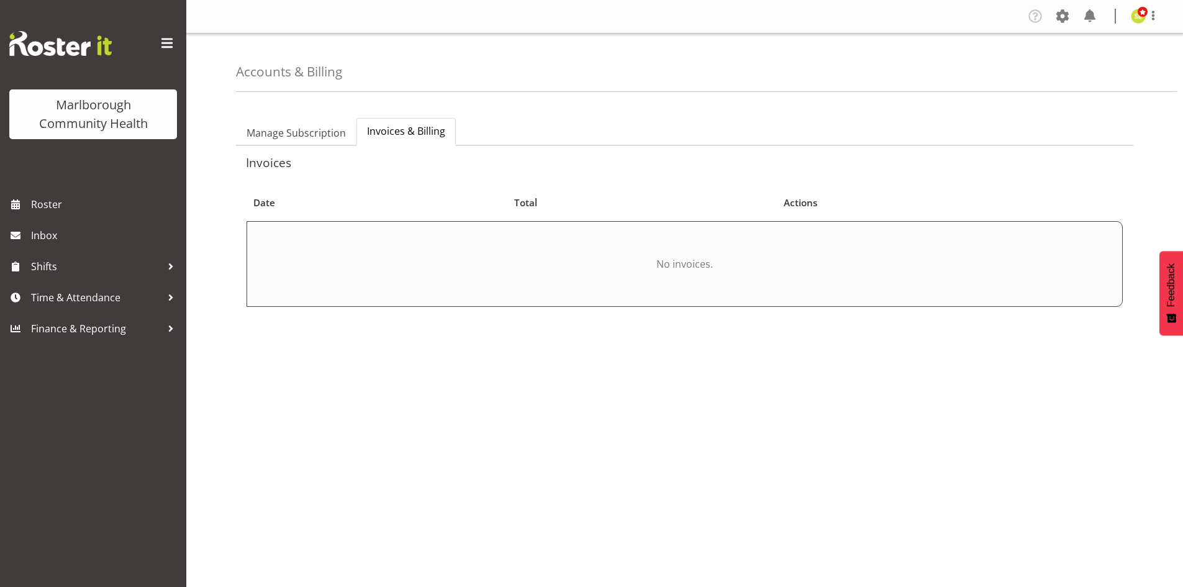
click at [1059, 26] on div at bounding box center [1063, 16] width 20 height 20
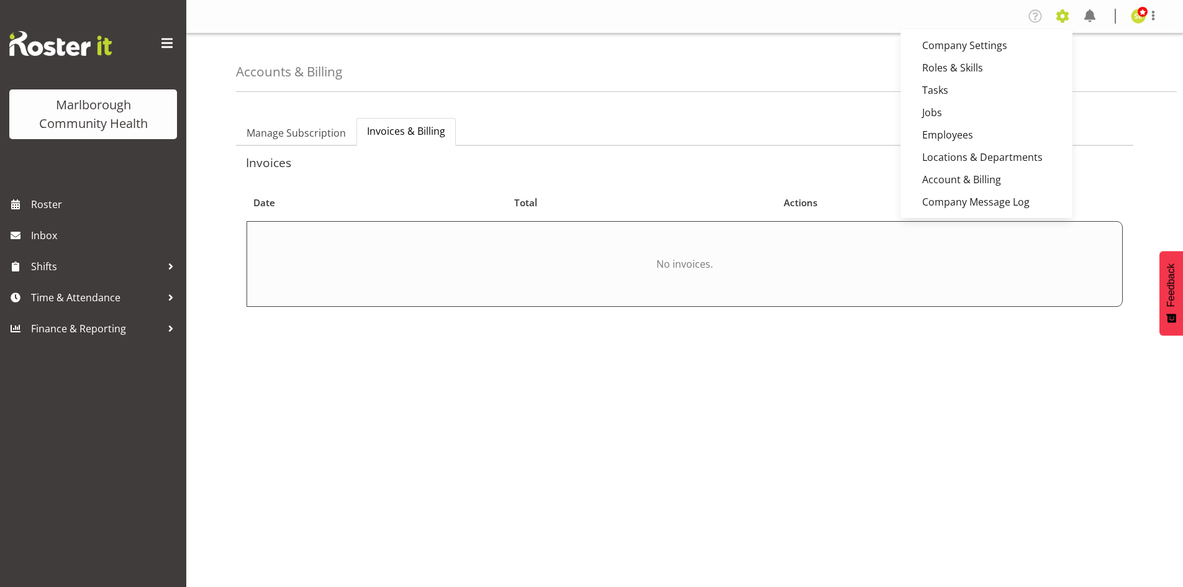
click at [1061, 17] on span at bounding box center [1063, 16] width 20 height 20
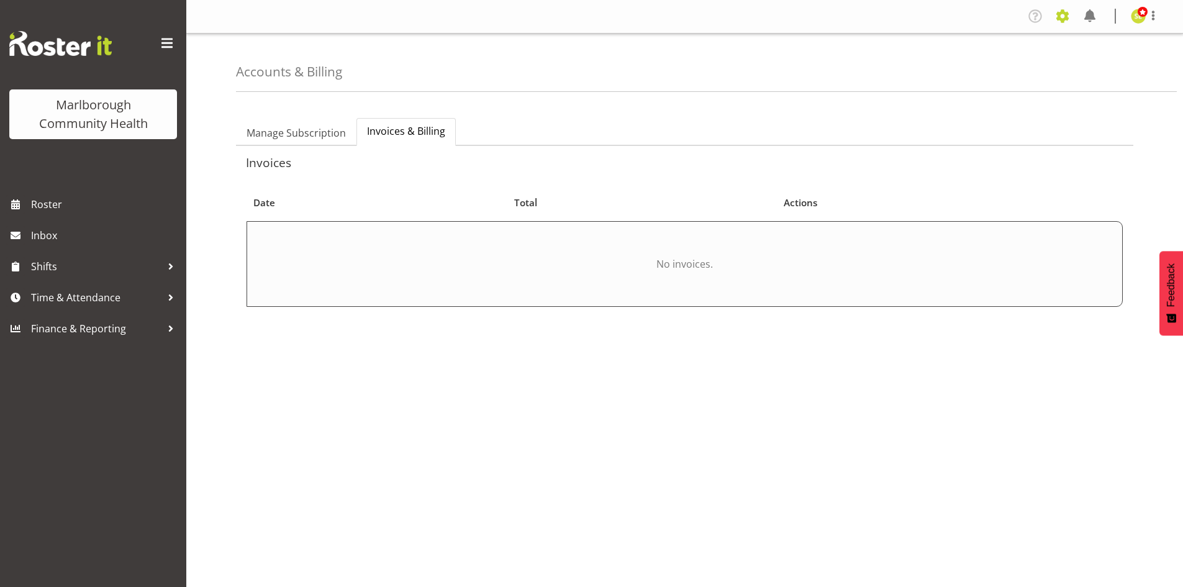
click at [1061, 17] on span at bounding box center [1063, 16] width 20 height 20
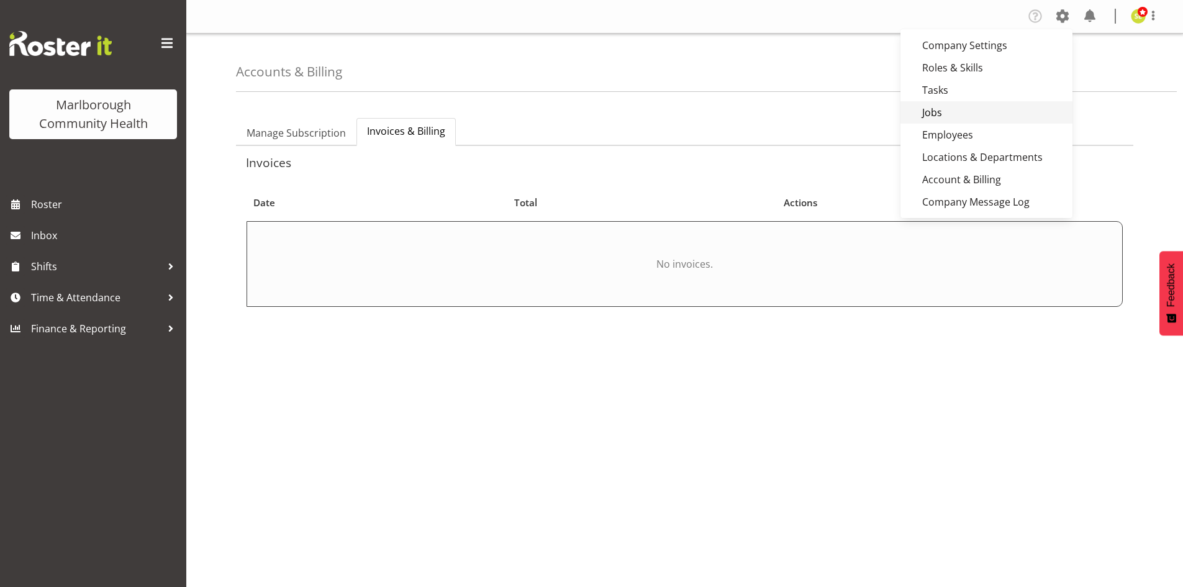
click at [965, 109] on link "Jobs" at bounding box center [987, 112] width 172 height 22
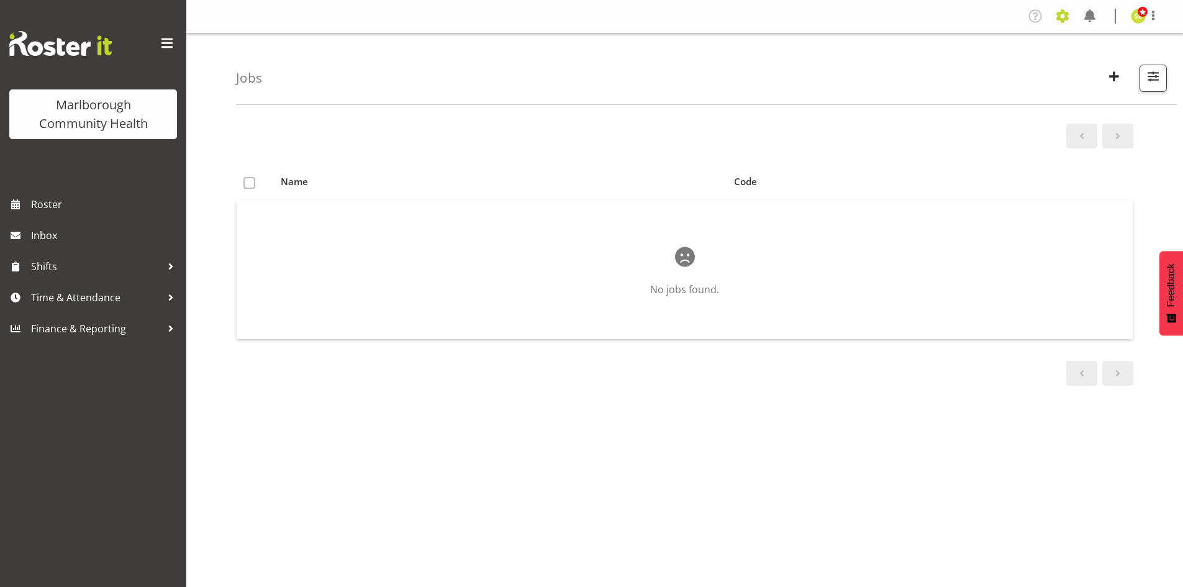
click at [1063, 20] on span at bounding box center [1063, 16] width 20 height 20
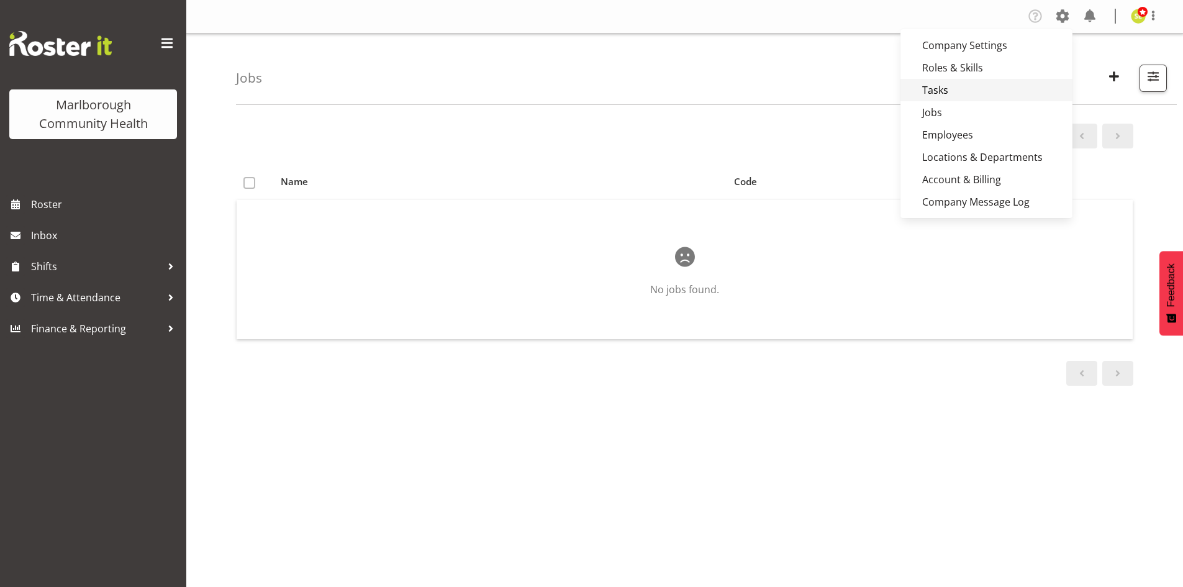
click at [976, 84] on link "Tasks" at bounding box center [987, 90] width 172 height 22
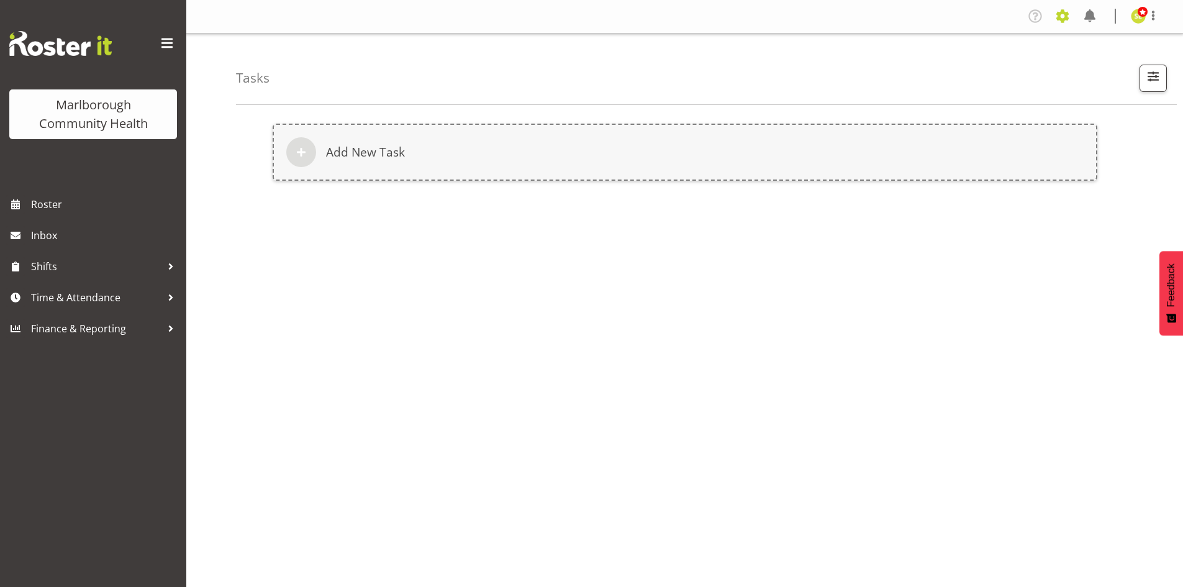
click at [1064, 21] on span at bounding box center [1063, 16] width 20 height 20
click at [982, 131] on link "Employees" at bounding box center [987, 135] width 172 height 22
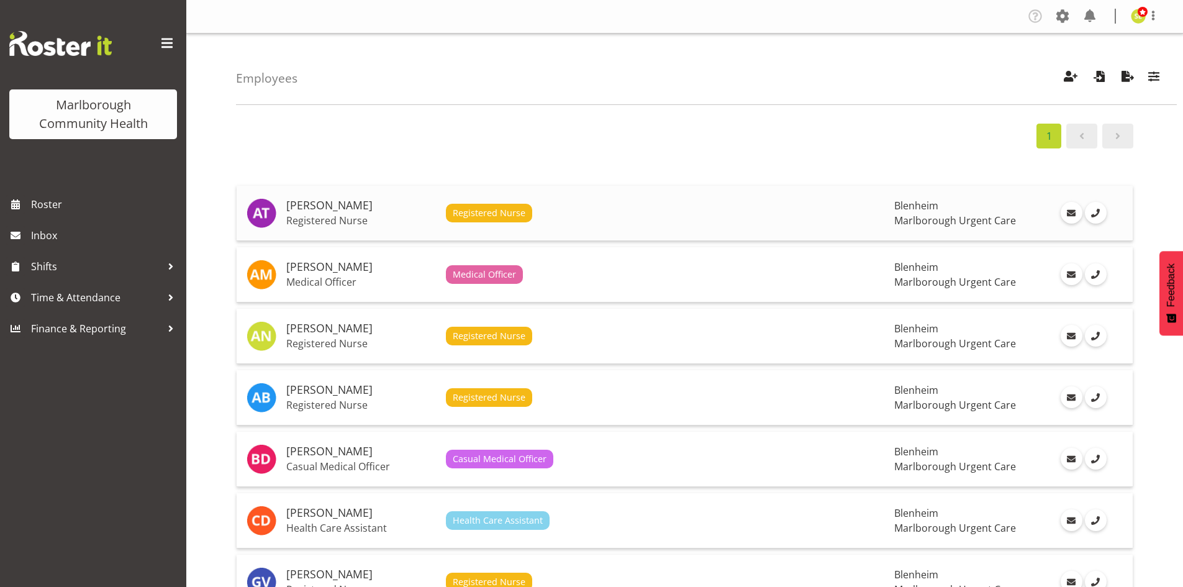
click at [337, 199] on h5 "[PERSON_NAME]" at bounding box center [361, 205] width 150 height 12
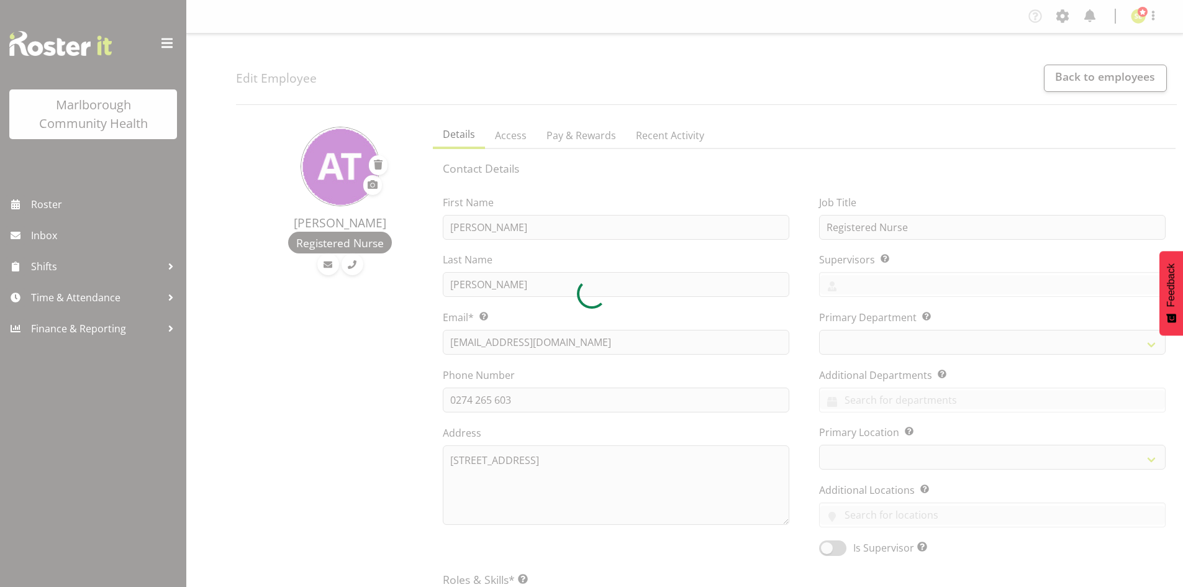
select select "TimelineWeek"
select select "roster"
select select "day"
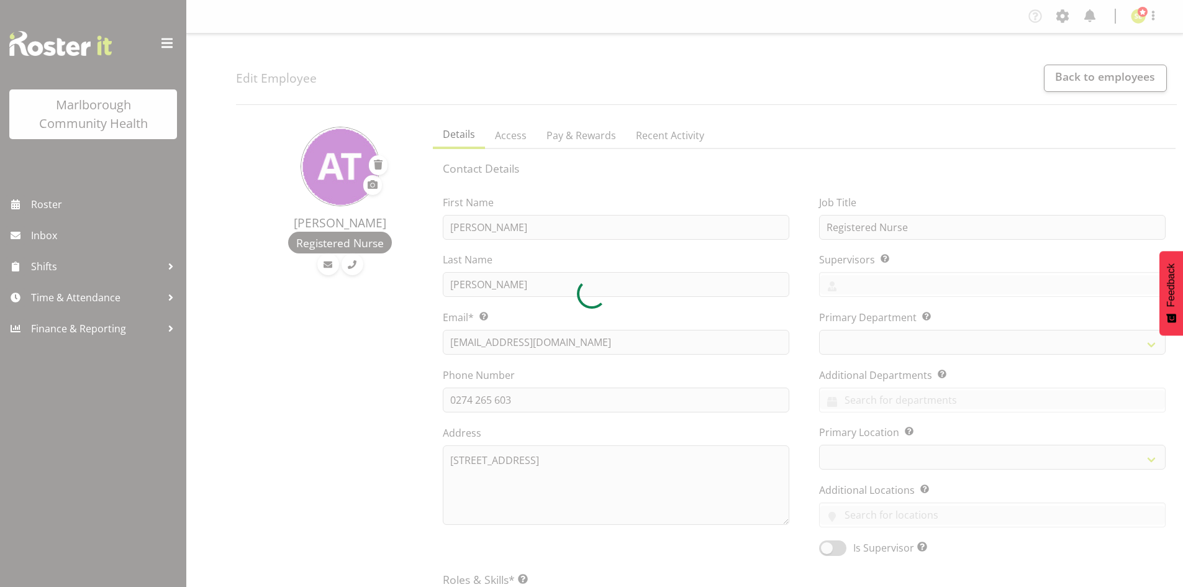
select select "day"
select select
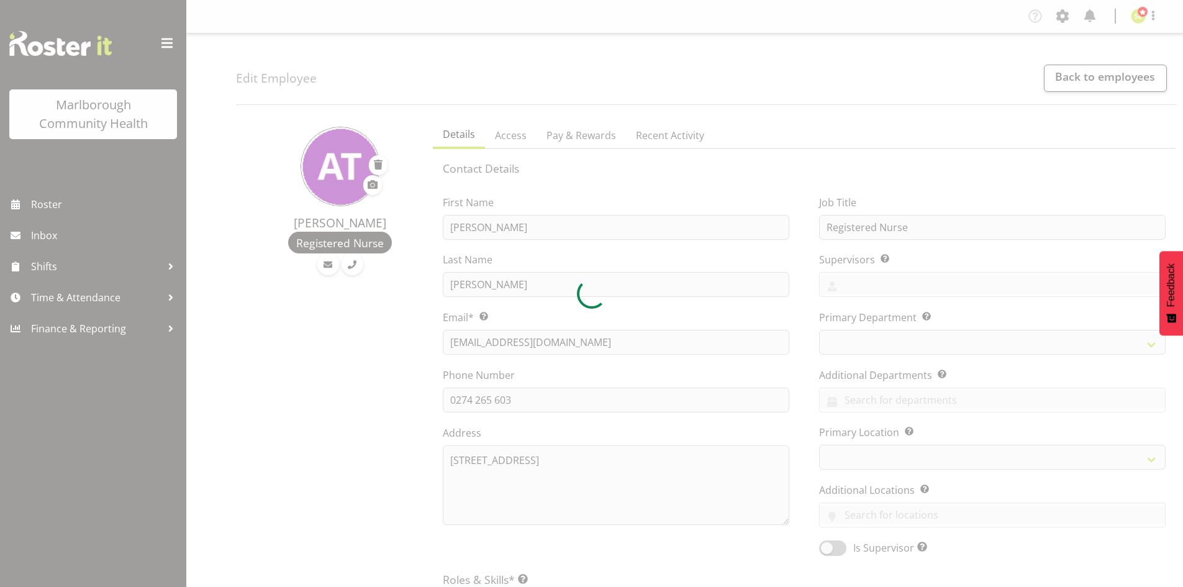
select select
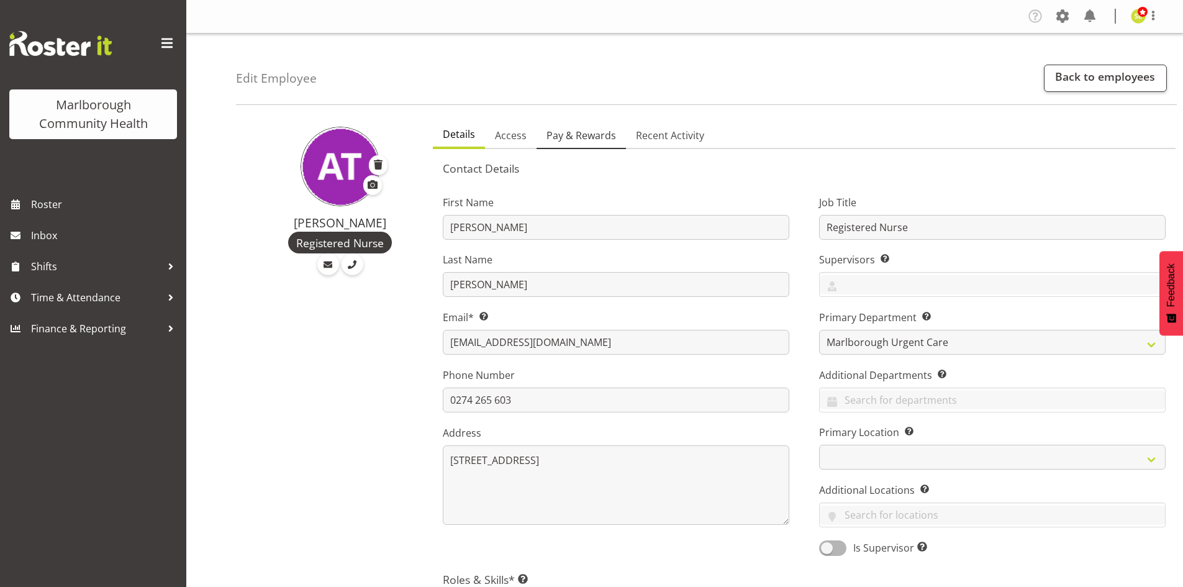
click at [596, 136] on span "Pay & Rewards" at bounding box center [582, 135] width 70 height 15
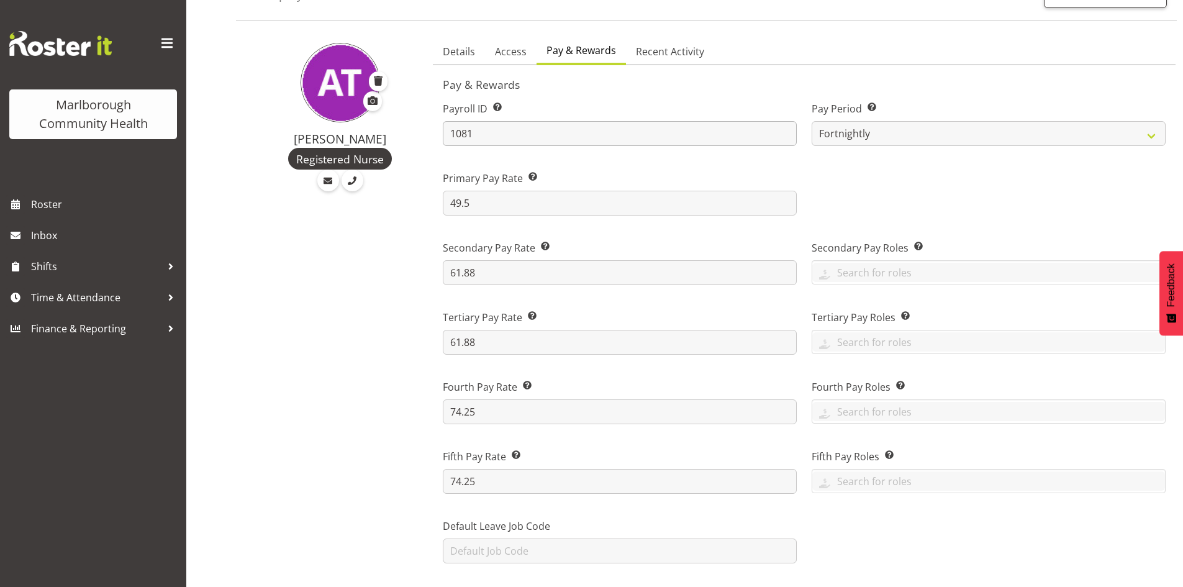
scroll to position [62, 0]
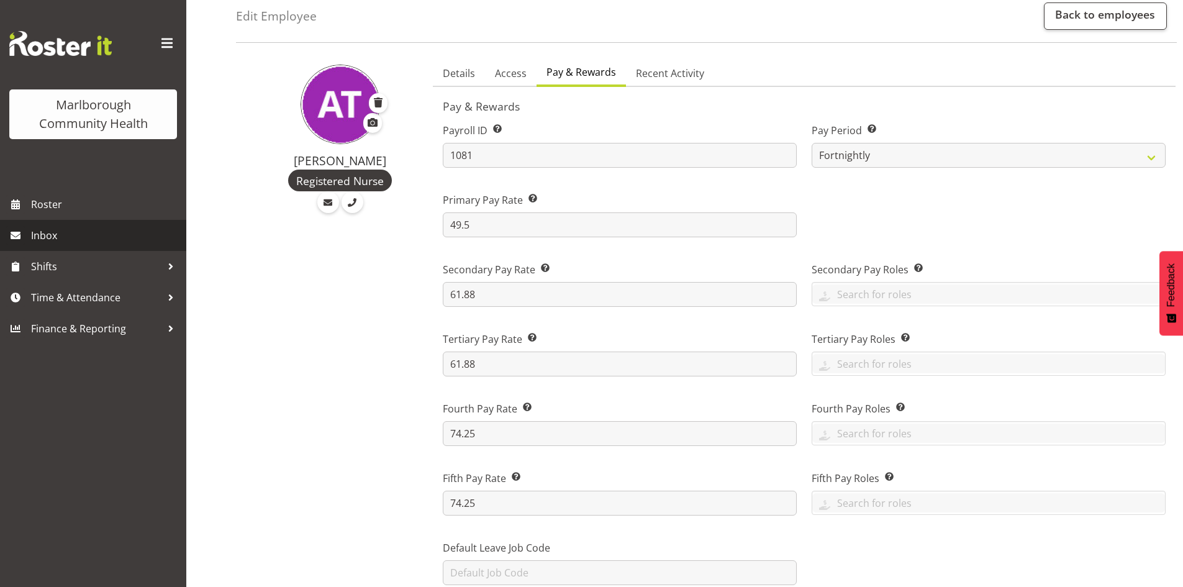
click at [73, 226] on span "Inbox" at bounding box center [105, 235] width 149 height 19
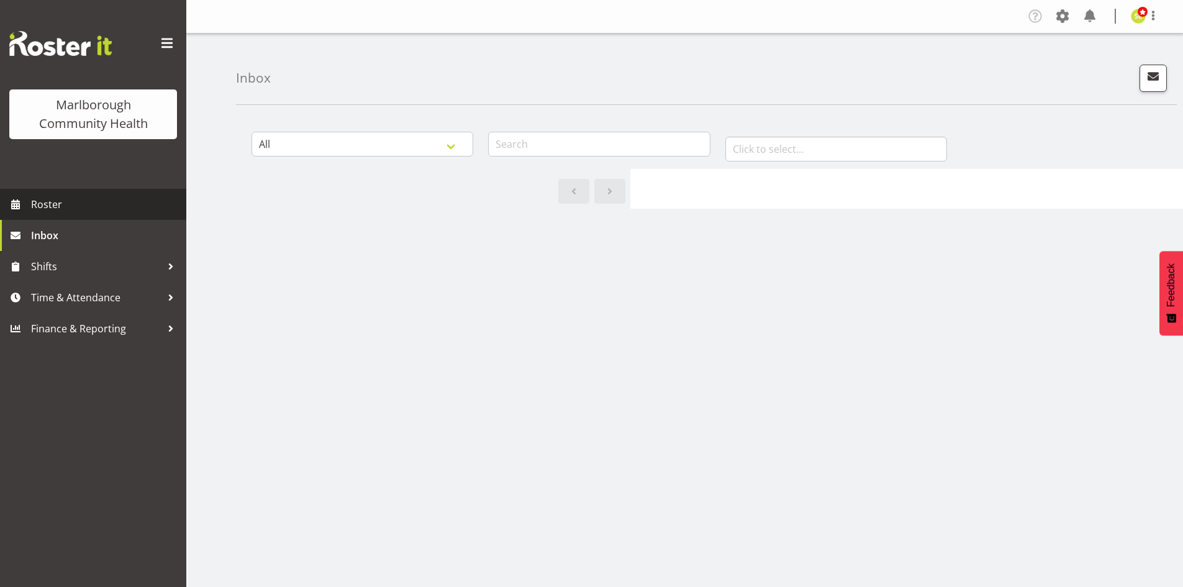
click at [119, 206] on span "Roster" at bounding box center [105, 204] width 149 height 19
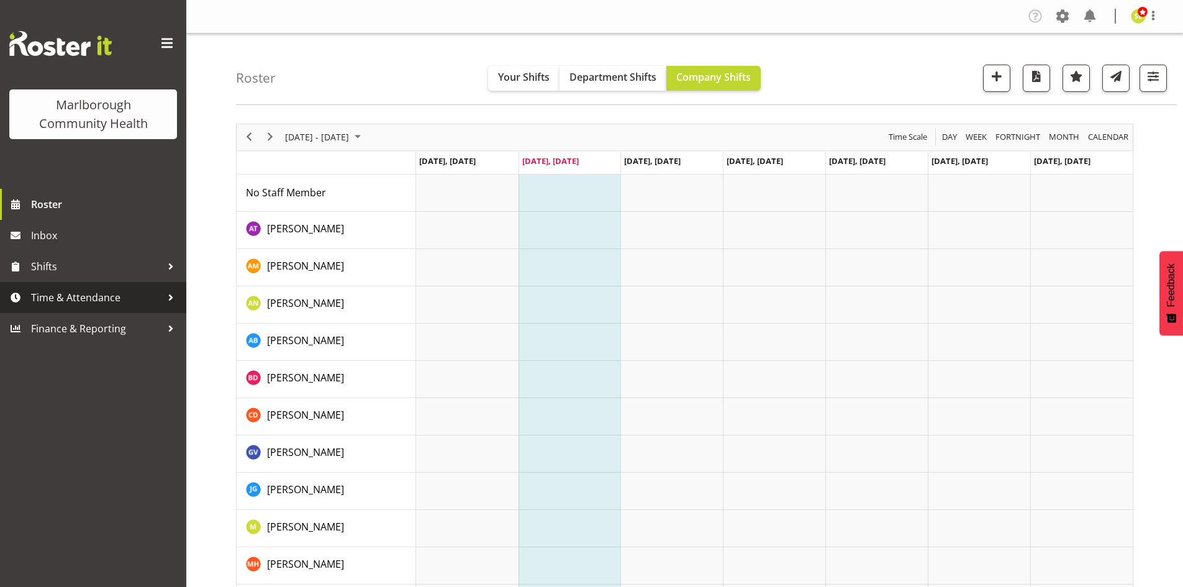
click at [86, 291] on span "Time & Attendance" at bounding box center [96, 297] width 130 height 19
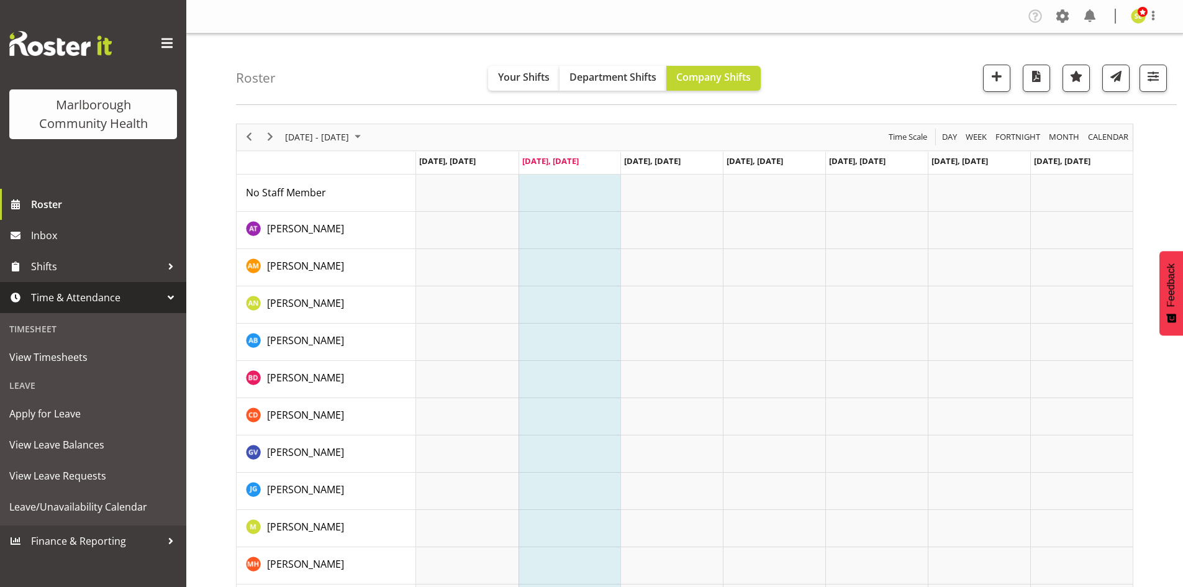
click at [101, 290] on span "Time & Attendance" at bounding box center [96, 297] width 130 height 19
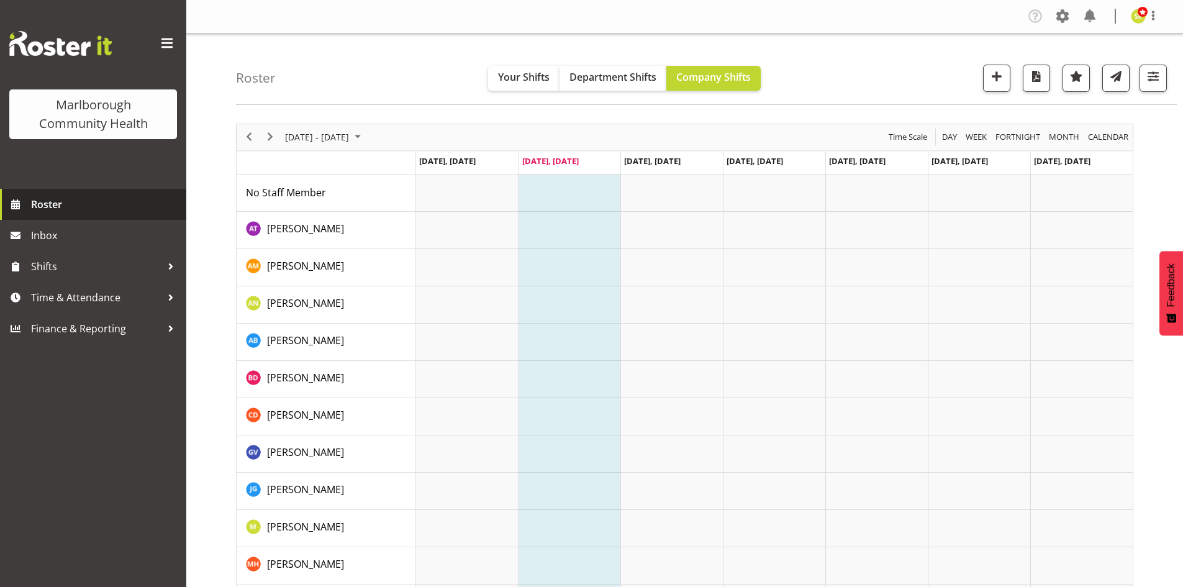
click at [66, 204] on span "Roster" at bounding box center [105, 204] width 149 height 19
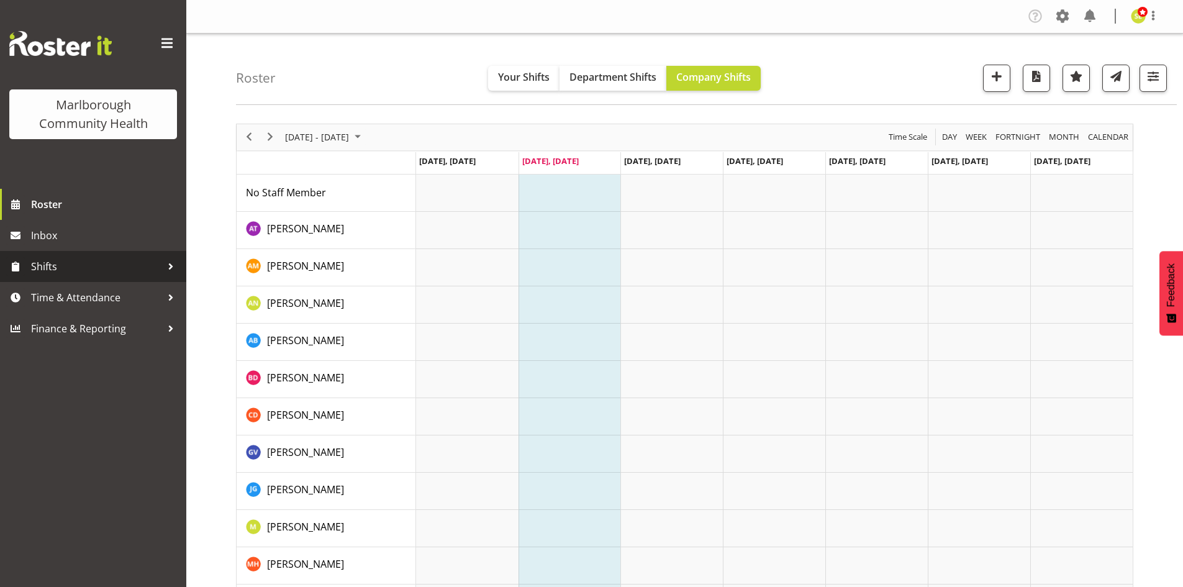
click at [166, 268] on div at bounding box center [171, 266] width 19 height 19
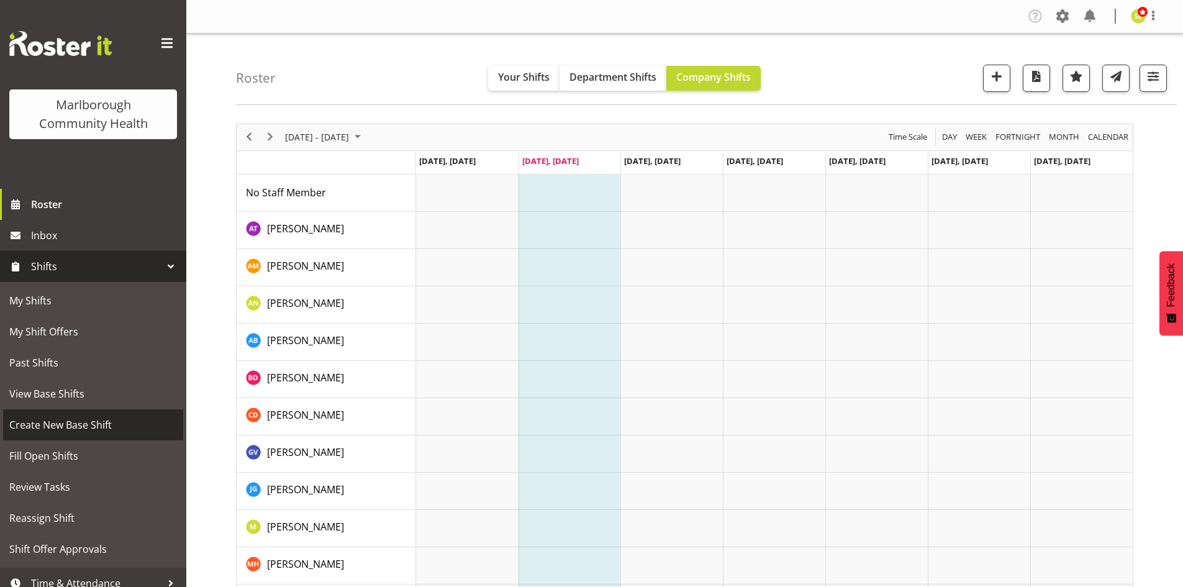
click at [99, 425] on span "Create New Base Shift" at bounding box center [93, 425] width 168 height 19
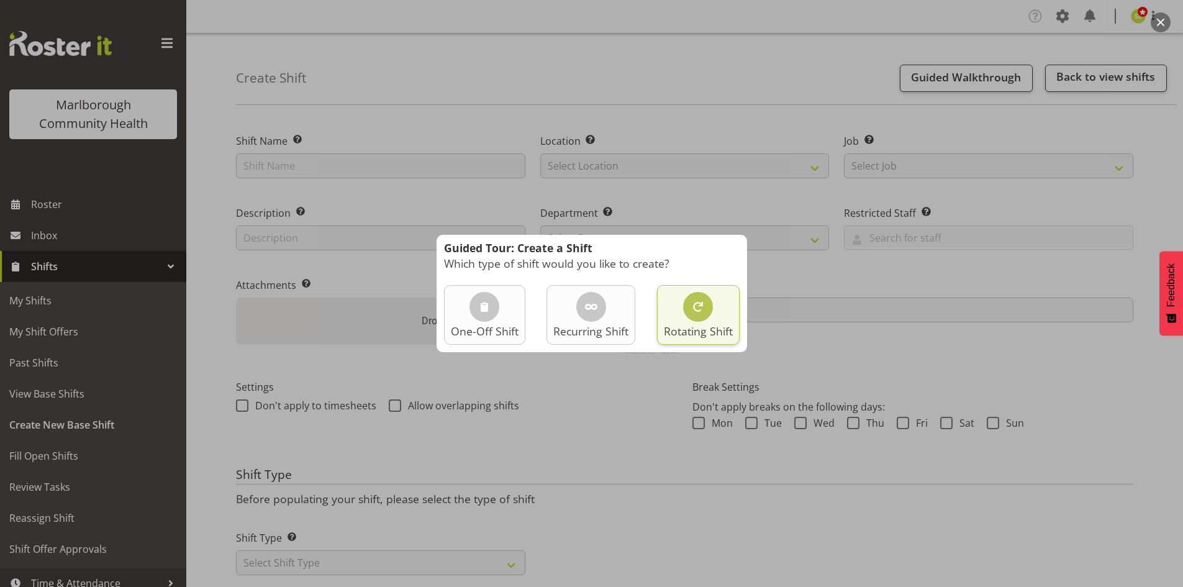
click at [706, 329] on p "Rotating Shift" at bounding box center [698, 331] width 69 height 14
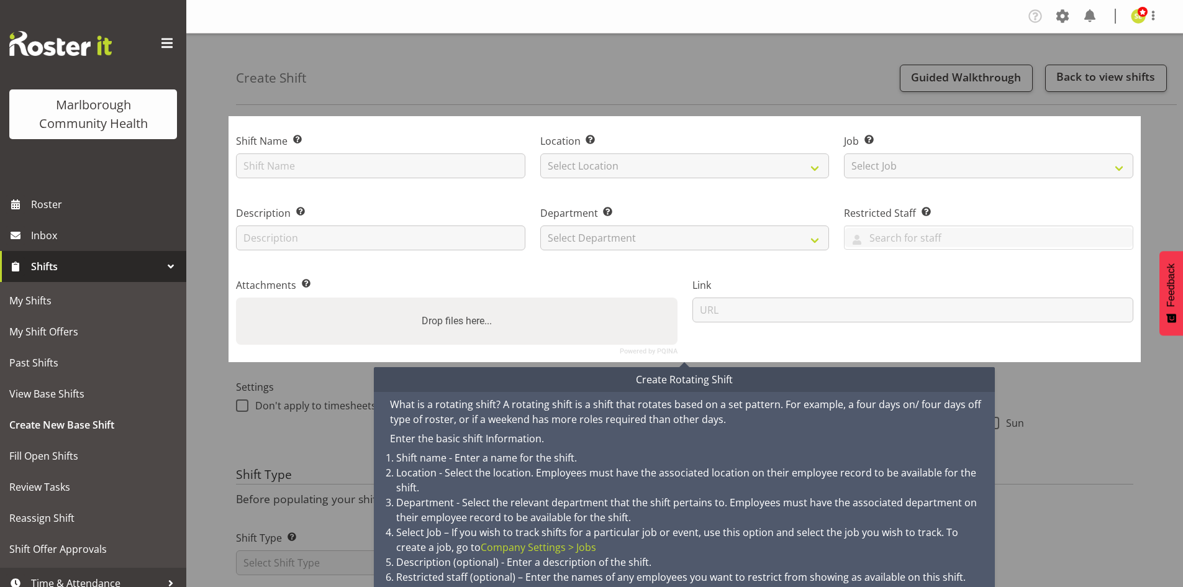
scroll to position [50, 0]
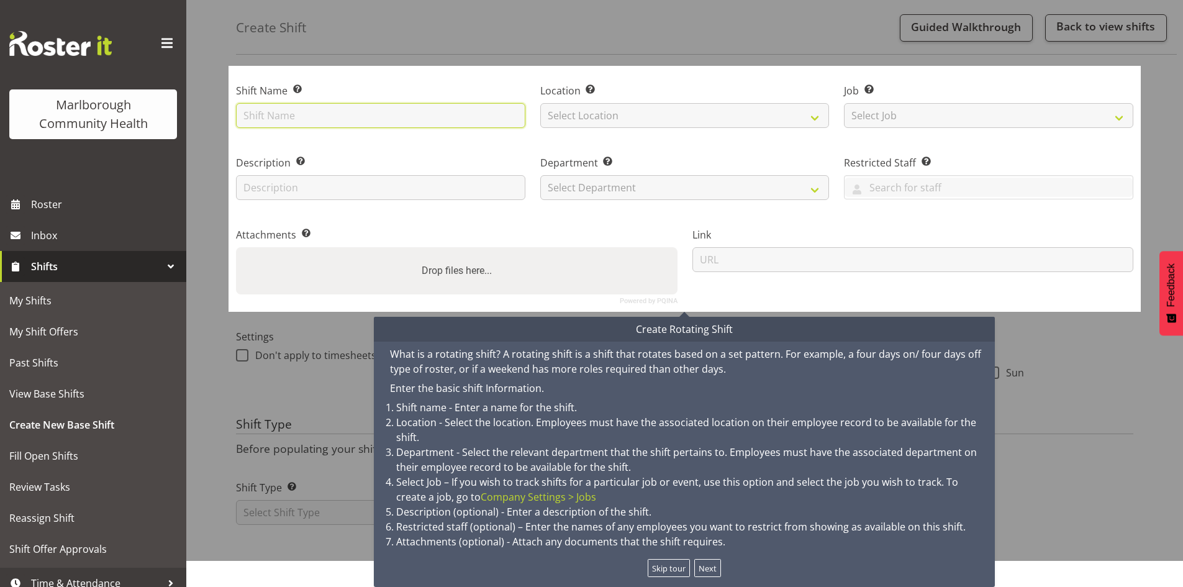
click at [311, 118] on input "text" at bounding box center [380, 115] width 289 height 25
type input "Reception AM"
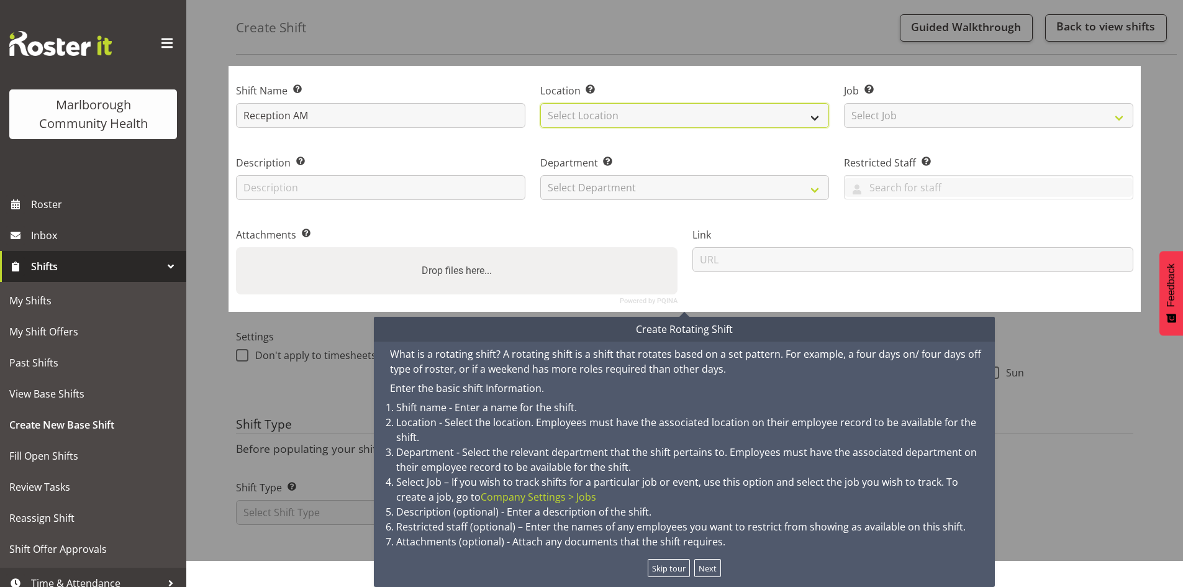
click at [598, 121] on select "Select Location [GEOGRAPHIC_DATA]" at bounding box center [684, 115] width 289 height 25
select select "1282"
click at [540, 103] on select "Select Location [GEOGRAPHIC_DATA]" at bounding box center [684, 115] width 289 height 25
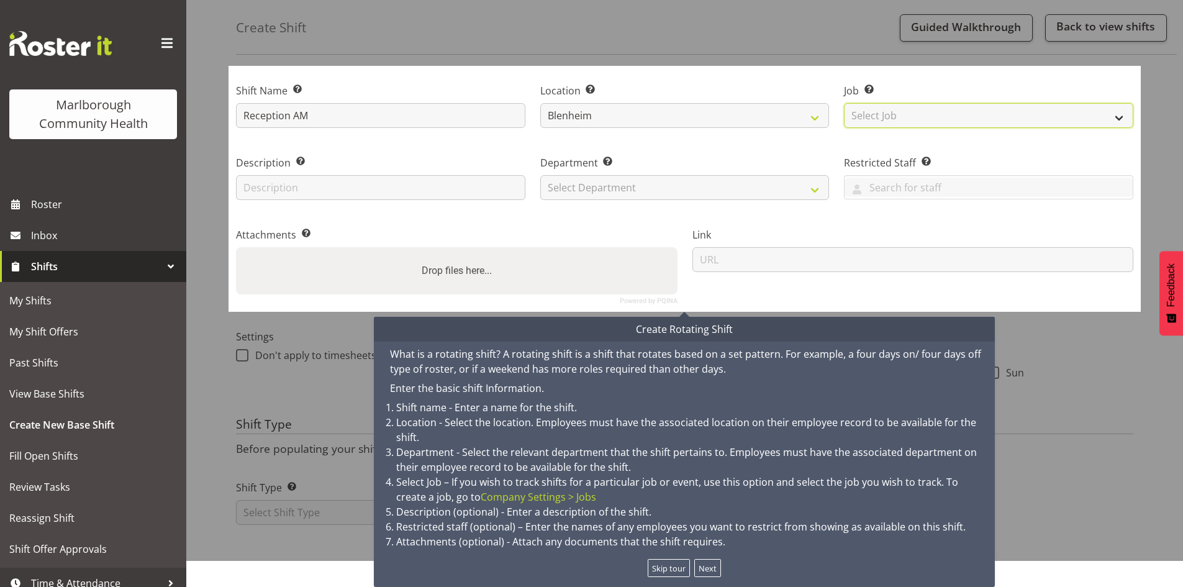
click at [881, 117] on select "Select Job Create new job" at bounding box center [988, 115] width 289 height 25
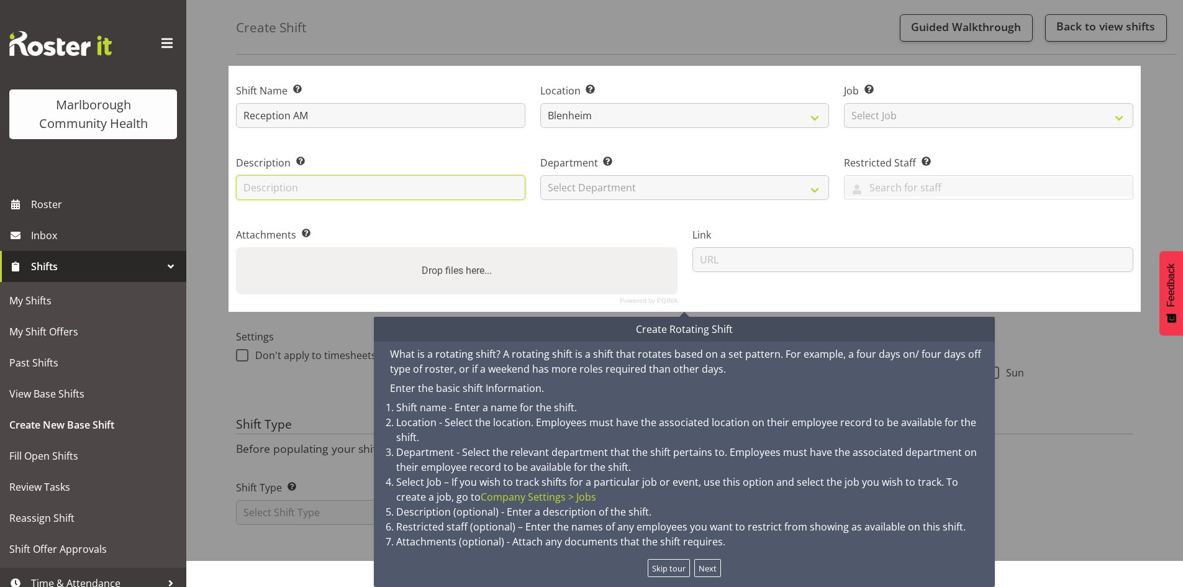
click at [394, 177] on input "text" at bounding box center [380, 187] width 289 height 25
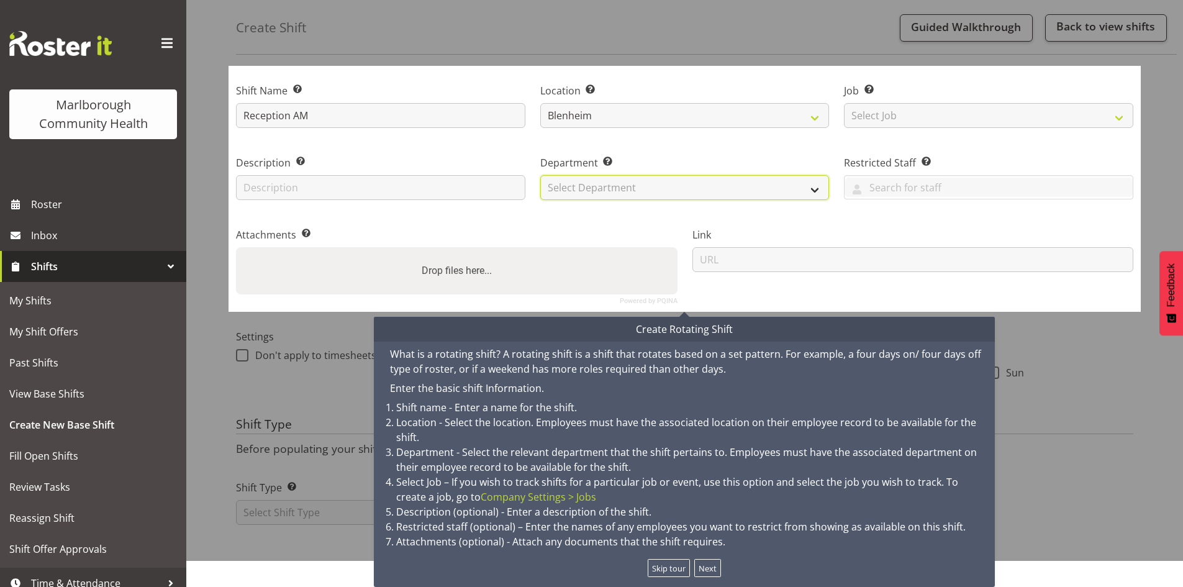
click at [592, 188] on select "Select Department Marlborough Urgent Care Renal Dialysis Unit" at bounding box center [684, 187] width 289 height 25
select select "925"
click at [540, 175] on select "Select Department Marlborough Urgent Care Renal Dialysis Unit" at bounding box center [684, 187] width 289 height 25
click at [880, 185] on input "text" at bounding box center [989, 187] width 288 height 19
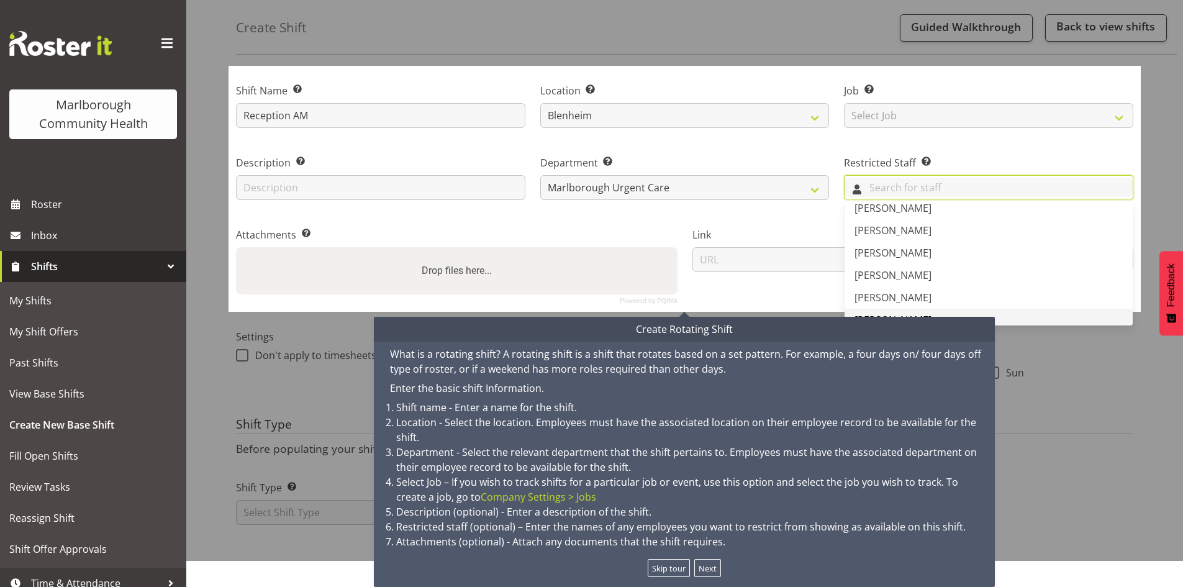
scroll to position [124, 0]
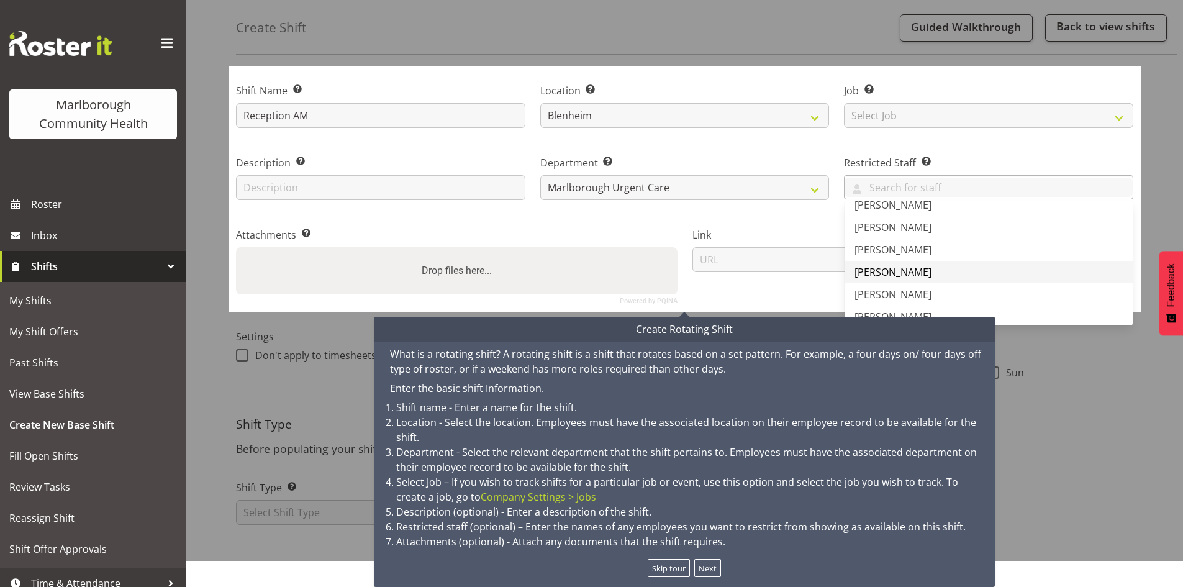
click at [897, 267] on span "[PERSON_NAME]" at bounding box center [893, 272] width 77 height 14
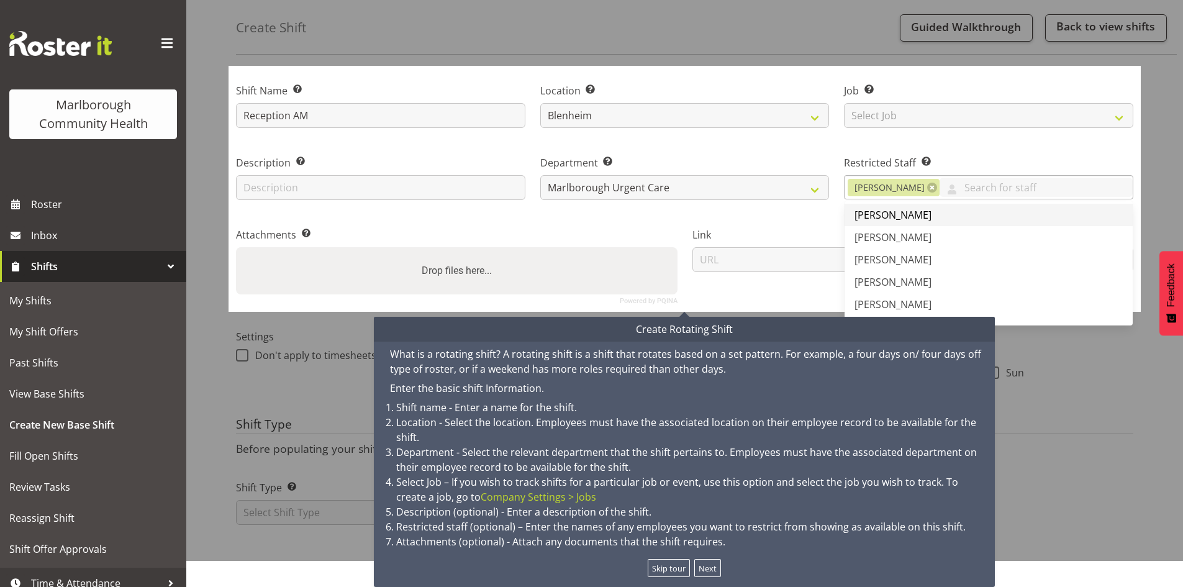
click at [911, 217] on span "[PERSON_NAME]" at bounding box center [893, 215] width 77 height 14
click at [620, 228] on label "Attachments Add any relevant attachments to the shift (e.g. Health & Safety Pla…" at bounding box center [457, 234] width 442 height 15
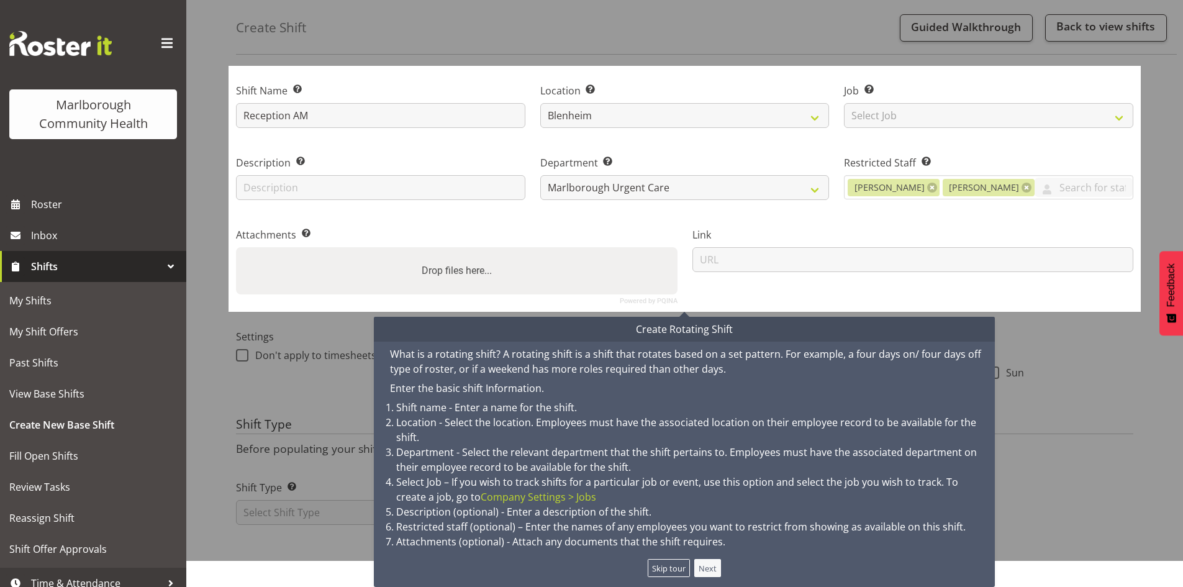
click at [707, 568] on button "Next" at bounding box center [707, 568] width 27 height 18
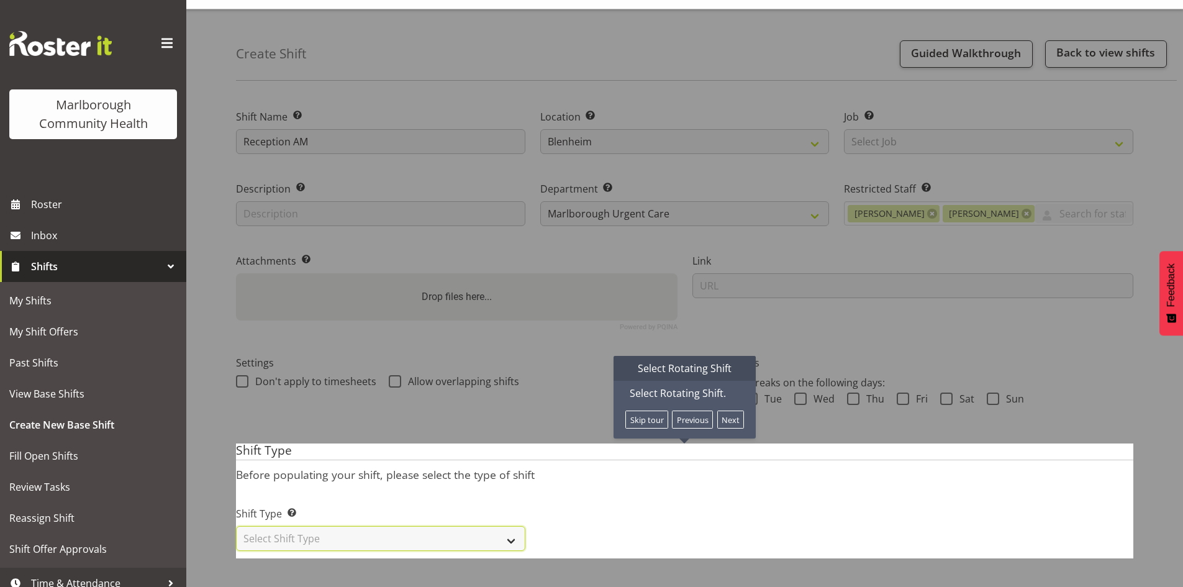
click at [511, 526] on select "Select Shift Type One Off Shift Recurring Shift Rotating Shift" at bounding box center [380, 538] width 289 height 25
select select "rotating"
click at [236, 526] on select "Select Shift Type One Off Shift Recurring Shift Rotating Shift" at bounding box center [380, 538] width 289 height 25
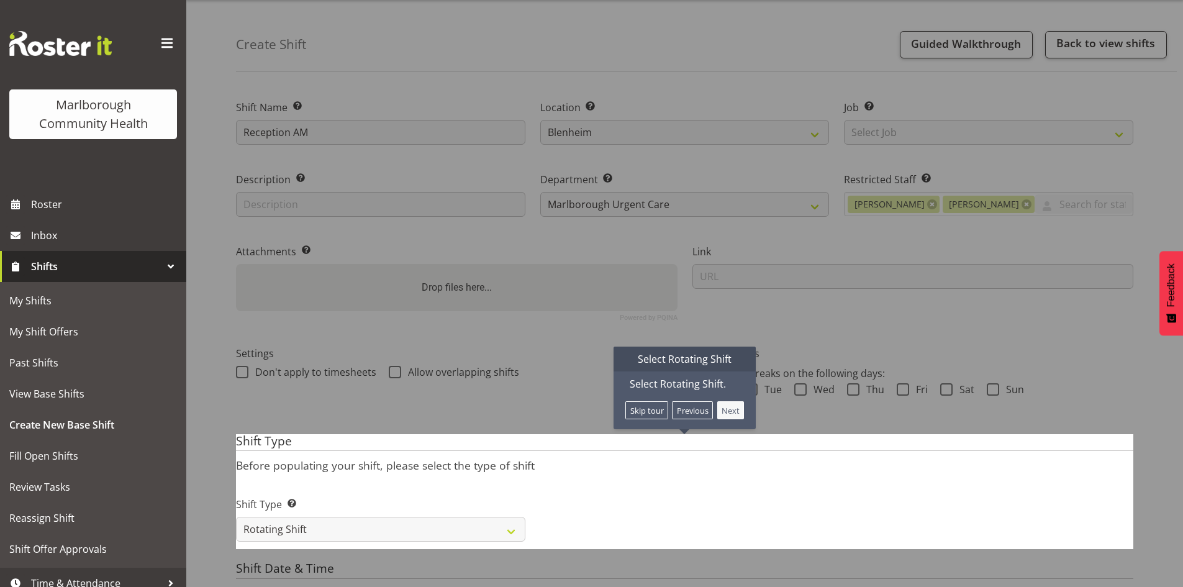
click at [732, 411] on button "Next" at bounding box center [730, 410] width 27 height 18
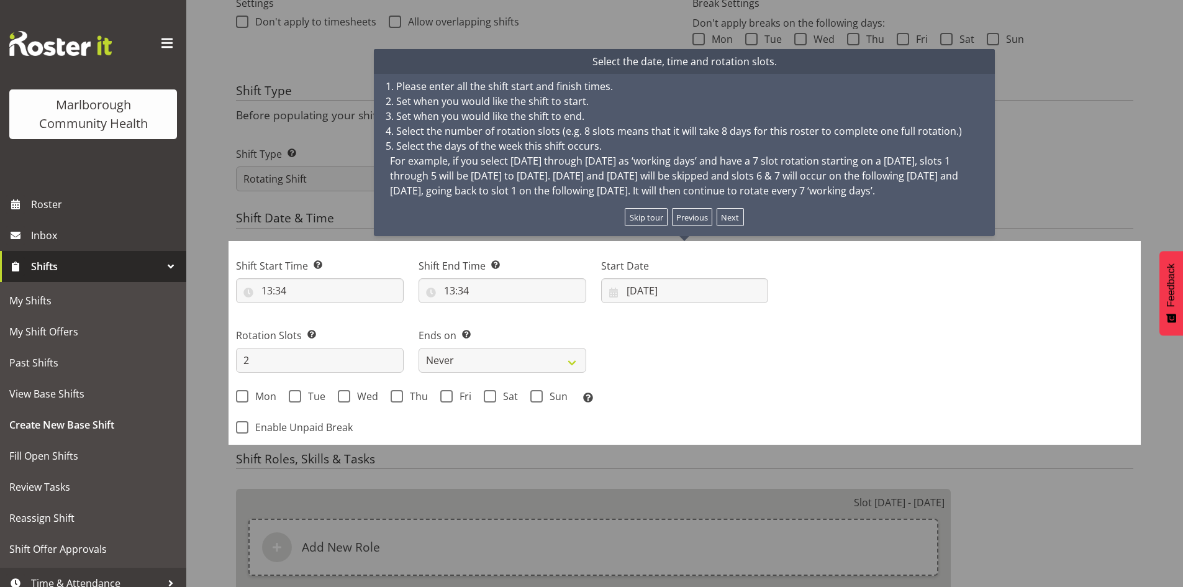
scroll to position [376, 0]
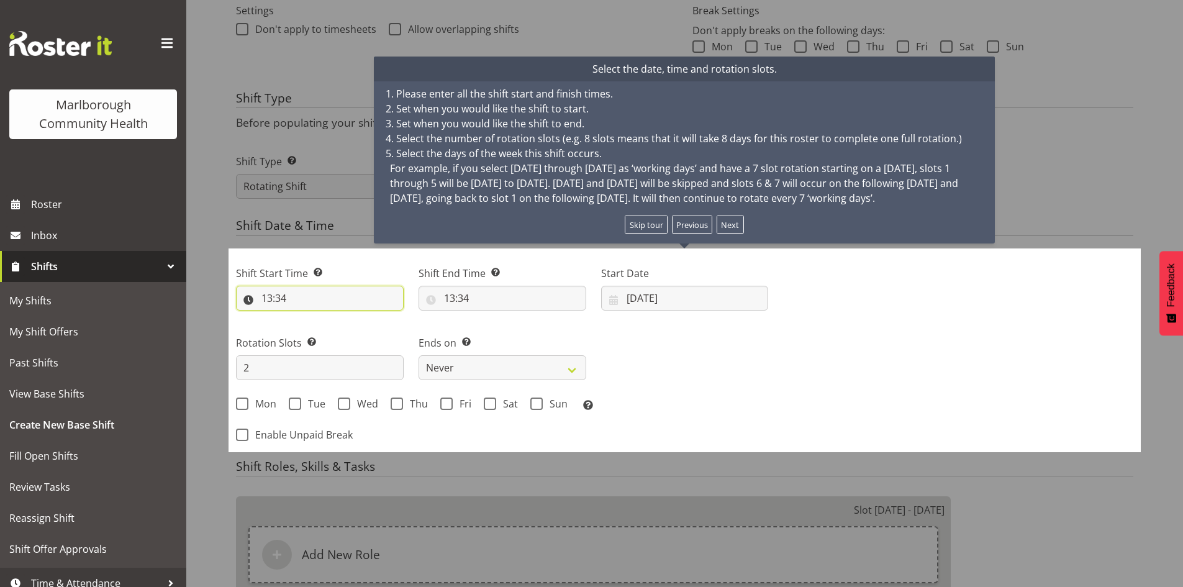
click at [298, 299] on input "13:34" at bounding box center [320, 298] width 168 height 25
click at [318, 331] on select "00 01 02 03 04 05 06 07 08 09 10 11 12 13 14 15 16 17 18 19 20 21 22 23" at bounding box center [321, 330] width 28 height 25
select select "7"
click at [307, 318] on select "00 01 02 03 04 05 06 07 08 09 10 11 12 13 14 15 16 17 18 19 20 21 22 23" at bounding box center [321, 330] width 28 height 25
type input "07:34"
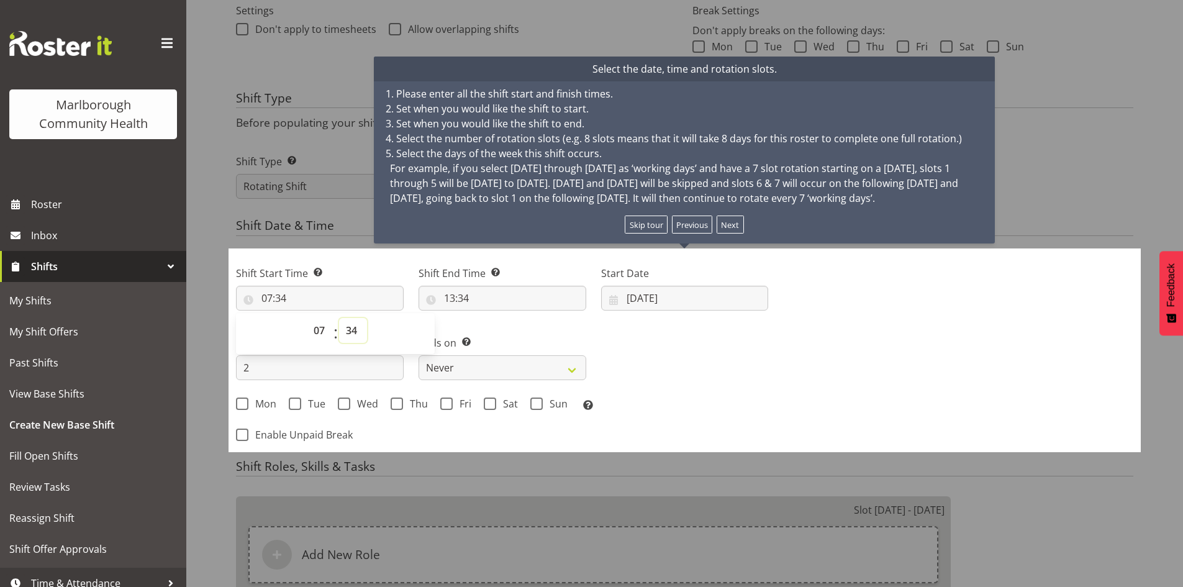
click at [356, 327] on select "00 01 02 03 04 05 06 07 08 09 10 11 12 13 14 15 16 17 18 19 20 21 22 23 24 25 2…" at bounding box center [353, 330] width 28 height 25
select select "45"
click at [339, 318] on select "00 01 02 03 04 05 06 07 08 09 10 11 12 13 14 15 16 17 18 19 20 21 22 23 24 25 2…" at bounding box center [353, 330] width 28 height 25
type input "07:45"
click at [488, 299] on input "13:34" at bounding box center [503, 298] width 168 height 25
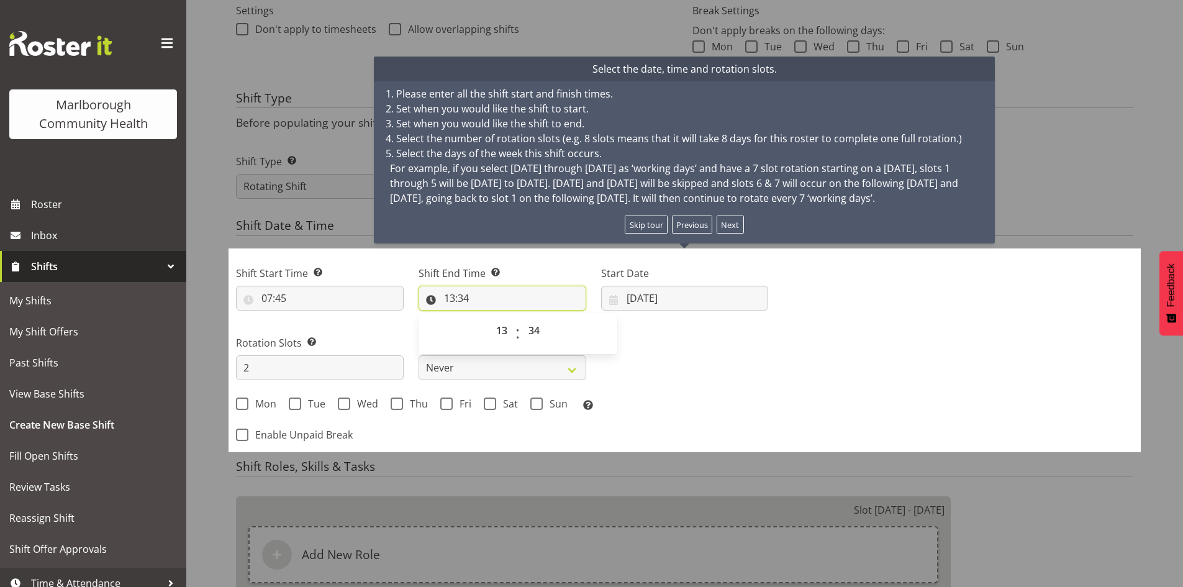
click at [449, 298] on input "13:34" at bounding box center [503, 298] width 168 height 25
click at [450, 298] on input "13:34" at bounding box center [503, 298] width 168 height 25
click at [498, 329] on select "00 01 02 03 04 05 06 07 08 09 10 11 12 13 14 15 16 17 18 19 20 21 22 23" at bounding box center [503, 330] width 28 height 25
select select "14"
click at [489, 318] on select "00 01 02 03 04 05 06 07 08 09 10 11 12 13 14 15 16 17 18 19 20 21 22 23" at bounding box center [503, 330] width 28 height 25
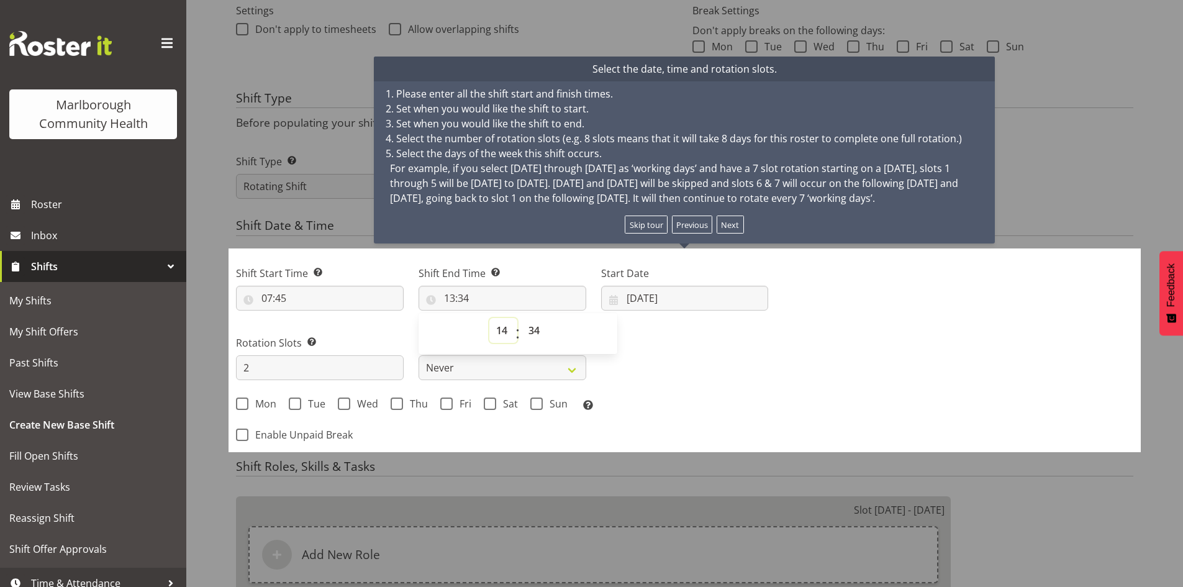
type input "14:34"
click at [535, 324] on select "00 01 02 03 04 05 06 07 08 09 10 11 12 13 14 15 16 17 18 19 20 21 22 23 24 25 2…" at bounding box center [536, 330] width 28 height 25
select select "15"
click at [522, 318] on select "00 01 02 03 04 05 06 07 08 09 10 11 12 13 14 15 16 17 18 19 20 21 22 23 24 25 2…" at bounding box center [536, 330] width 28 height 25
type input "14:15"
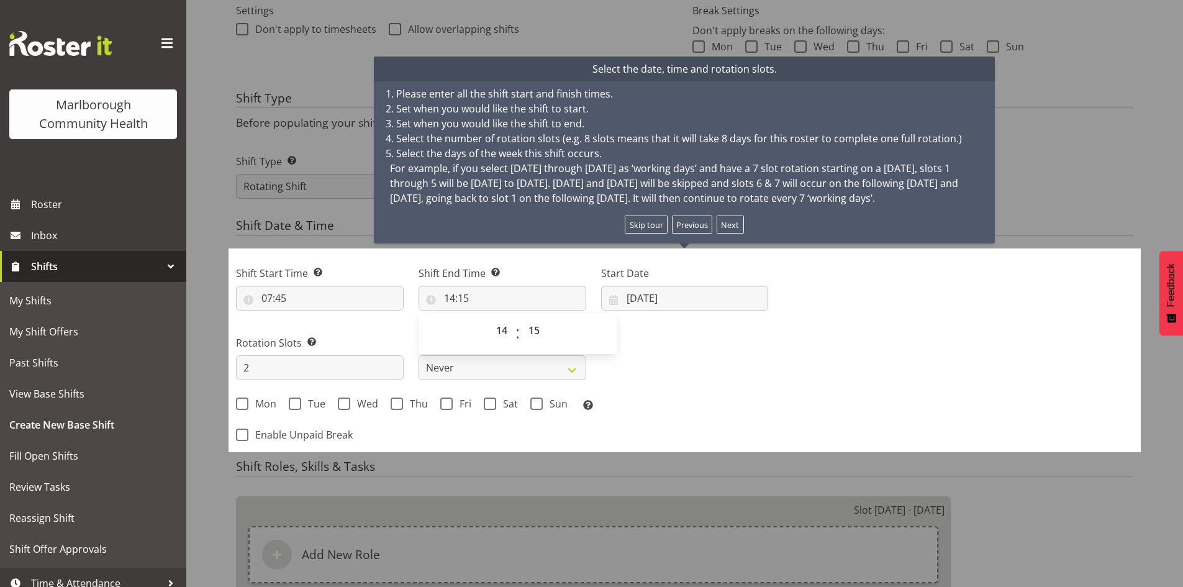
click at [653, 316] on div "Start Date 19/08/2025 January February March April May June July August Septemb…" at bounding box center [685, 283] width 183 height 70
click at [647, 294] on input "19/08/2025" at bounding box center [685, 298] width 168 height 25
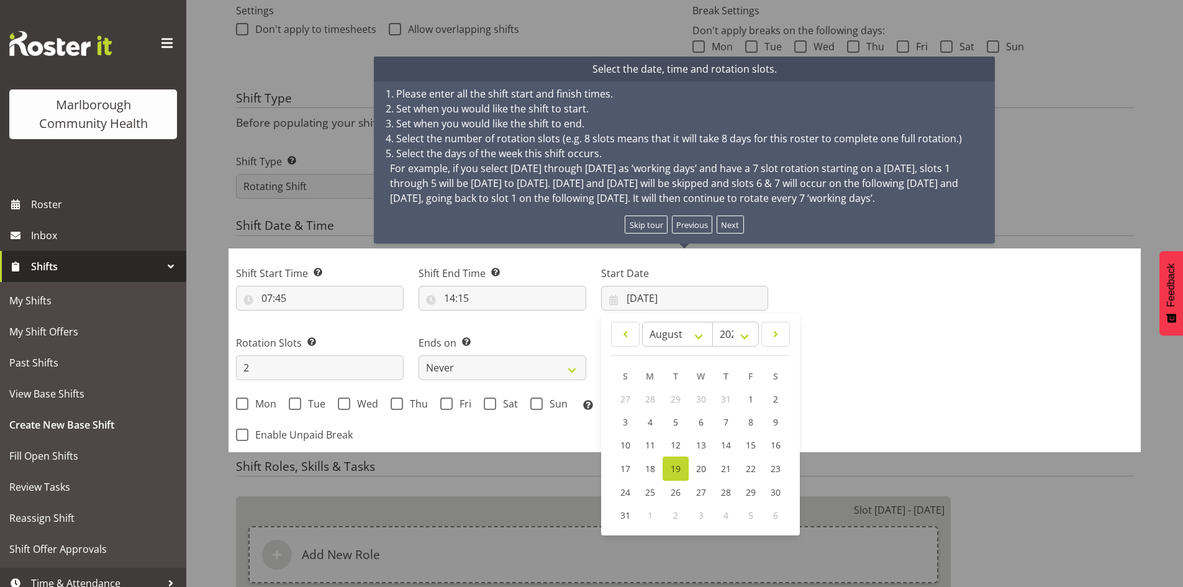
click at [650, 513] on span "1" at bounding box center [650, 515] width 5 height 12
click at [778, 331] on span at bounding box center [776, 334] width 12 height 15
select select "8"
click at [651, 396] on span "1" at bounding box center [651, 399] width 5 height 12
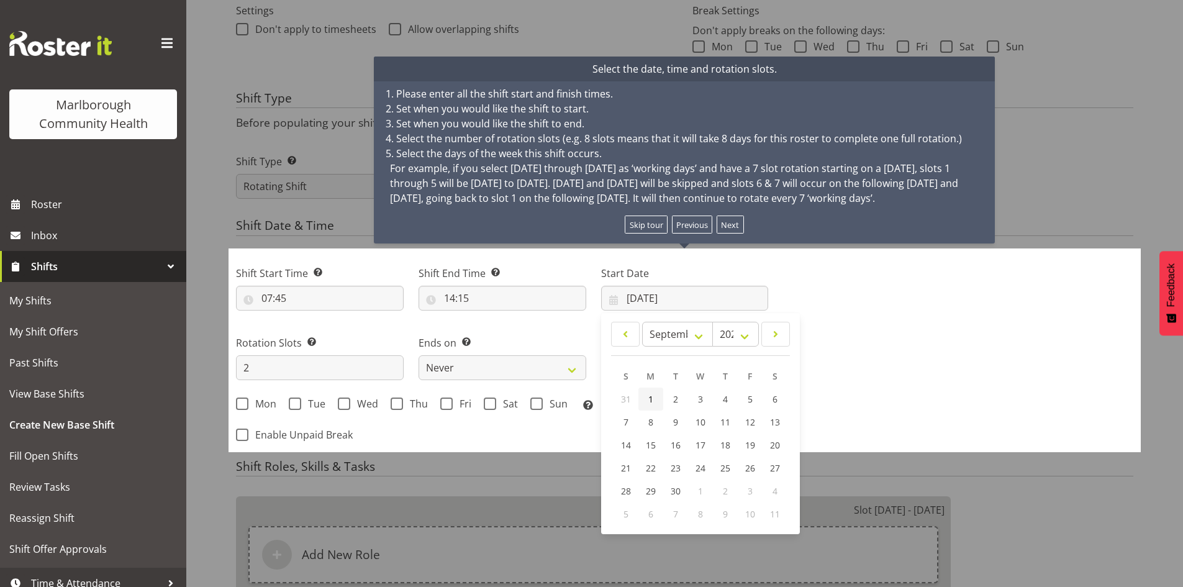
type input "[DATE]"
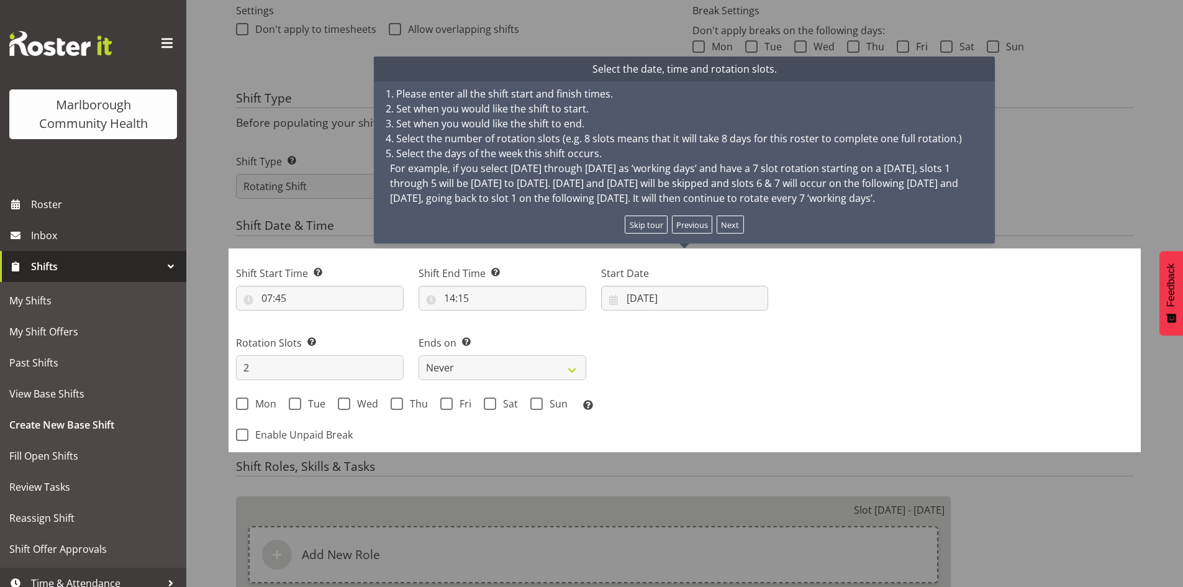
click at [764, 340] on div "Shift Start Time Set the time of the day you wish this shift to start 07:45 00 …" at bounding box center [502, 334] width 547 height 173
click at [281, 364] on input "2" at bounding box center [320, 367] width 168 height 25
type input "3"
click at [250, 404] on span "Mon" at bounding box center [262, 404] width 28 height 12
click at [244, 404] on input "Mon" at bounding box center [240, 403] width 8 height 8
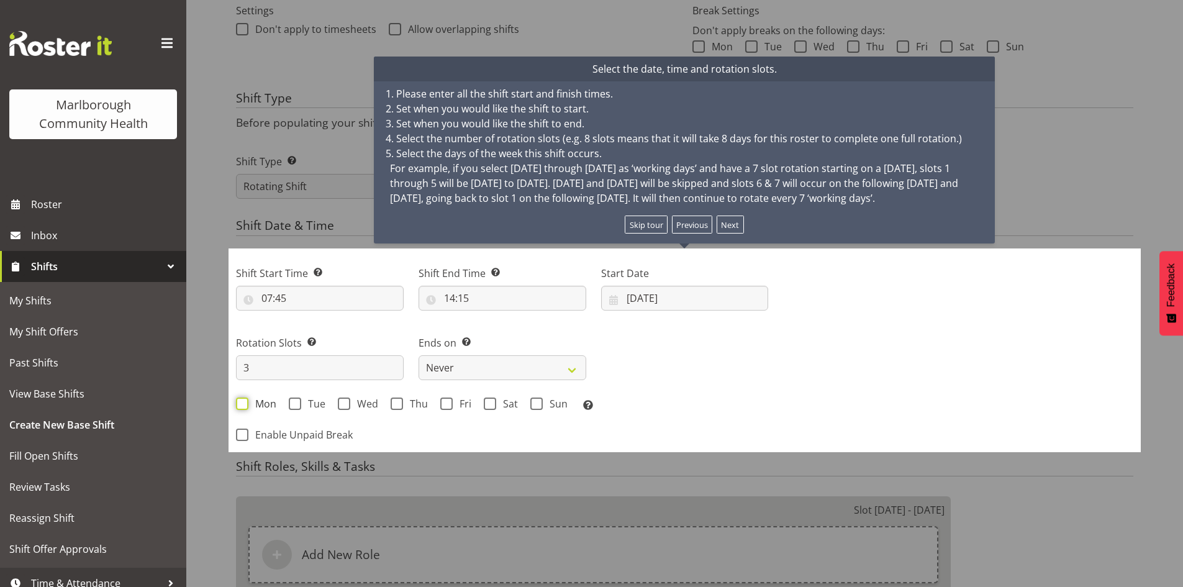
checkbox input "true"
click at [296, 402] on span at bounding box center [295, 404] width 12 height 12
click at [296, 402] on input "Tue" at bounding box center [293, 403] width 8 height 8
checkbox input "true"
click at [342, 401] on span at bounding box center [344, 404] width 12 height 12
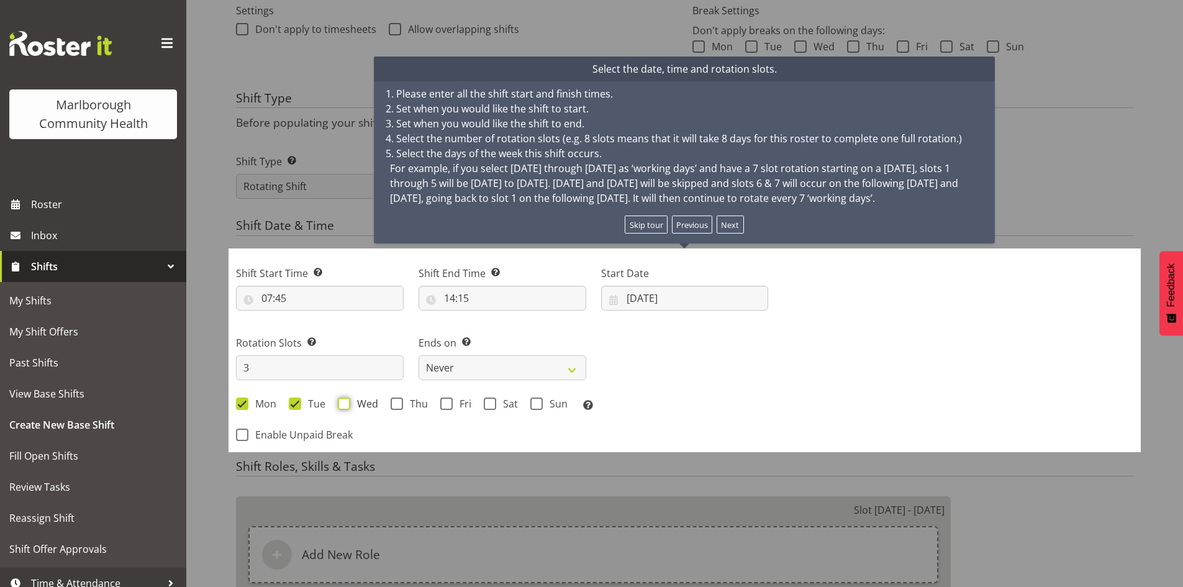
click at [342, 401] on input "Wed" at bounding box center [342, 403] width 8 height 8
checkbox input "true"
click at [391, 402] on span at bounding box center [397, 404] width 12 height 12
click at [391, 402] on input "Thu" at bounding box center [395, 403] width 8 height 8
checkbox input "true"
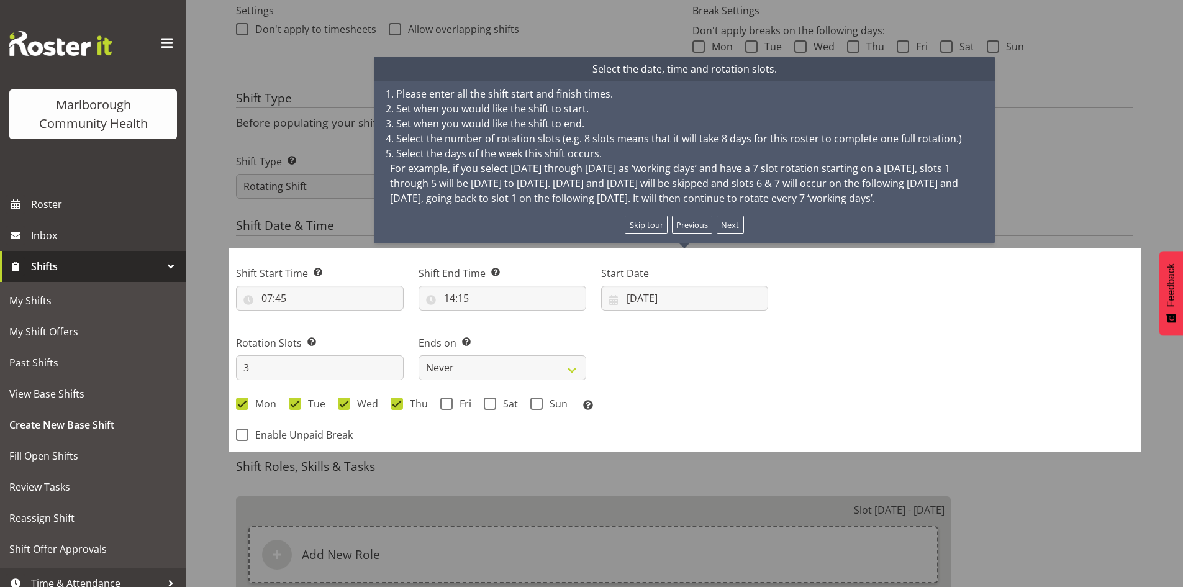
click at [430, 401] on div "Mon Tue Wed Thu Fri Sat Sun Select the days of the week you wish to create this…" at bounding box center [502, 406] width 532 height 16
click at [440, 401] on span at bounding box center [446, 404] width 12 height 12
click at [440, 401] on input "Fri" at bounding box center [444, 403] width 8 height 8
checkbox input "true"
click at [484, 404] on span at bounding box center [490, 404] width 12 height 12
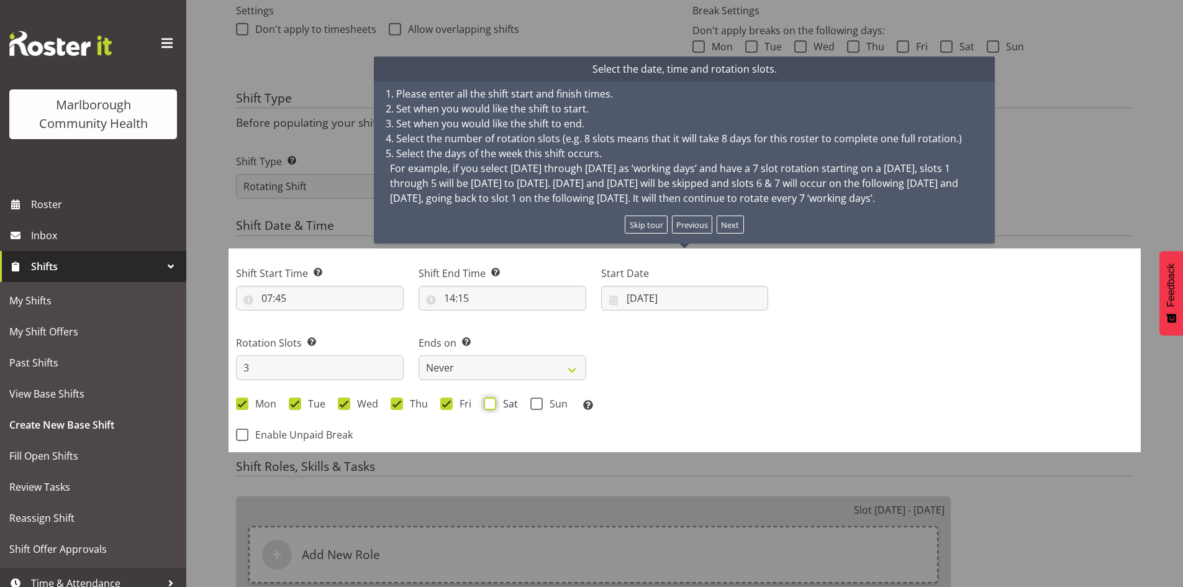
click at [484, 404] on input "Sat" at bounding box center [488, 403] width 8 height 8
checkbox input "true"
click at [531, 403] on span at bounding box center [536, 404] width 12 height 12
click at [531, 403] on input "Sun" at bounding box center [534, 403] width 8 height 8
checkbox input "true"
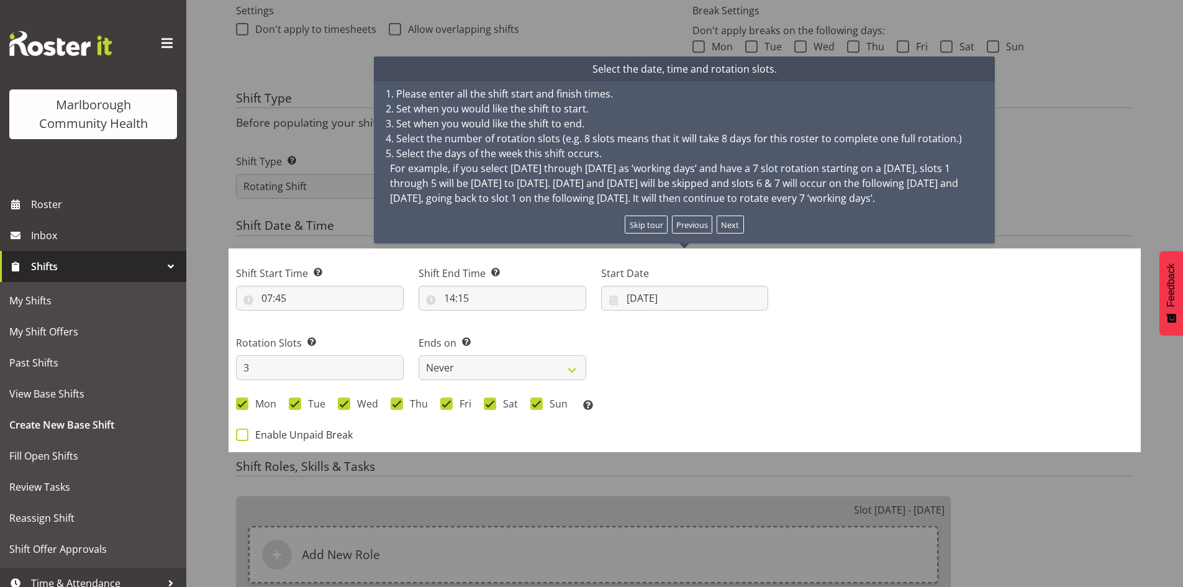
click at [270, 436] on span "Enable Unpaid Break" at bounding box center [300, 435] width 104 height 12
click at [244, 436] on input "Enable Unpaid Break" at bounding box center [240, 434] width 8 height 8
checkbox input "true"
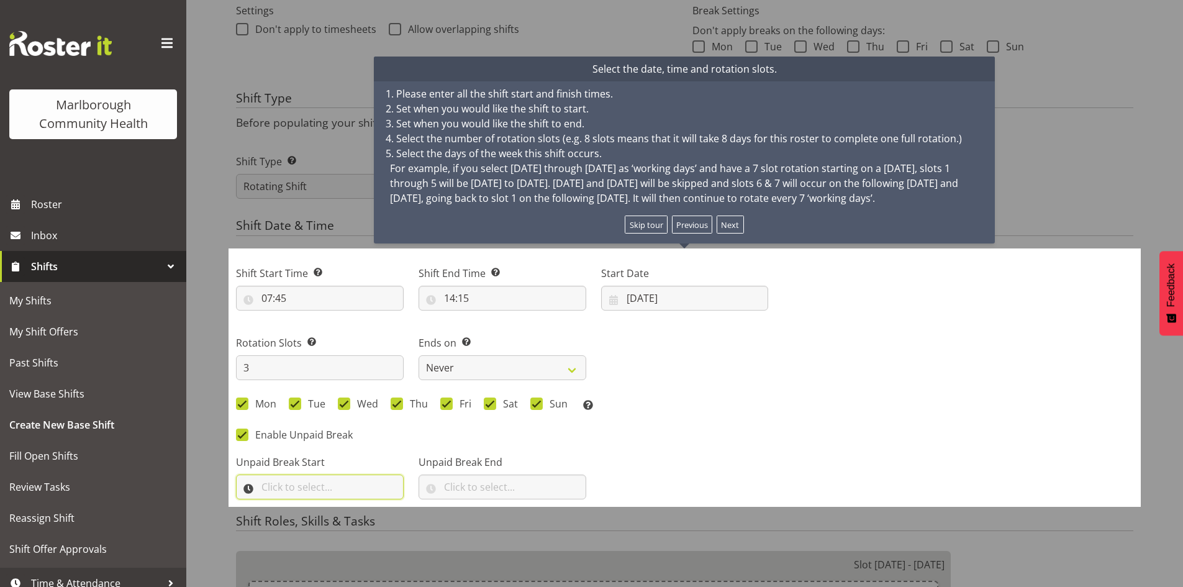
click at [344, 489] on input "text" at bounding box center [320, 487] width 168 height 25
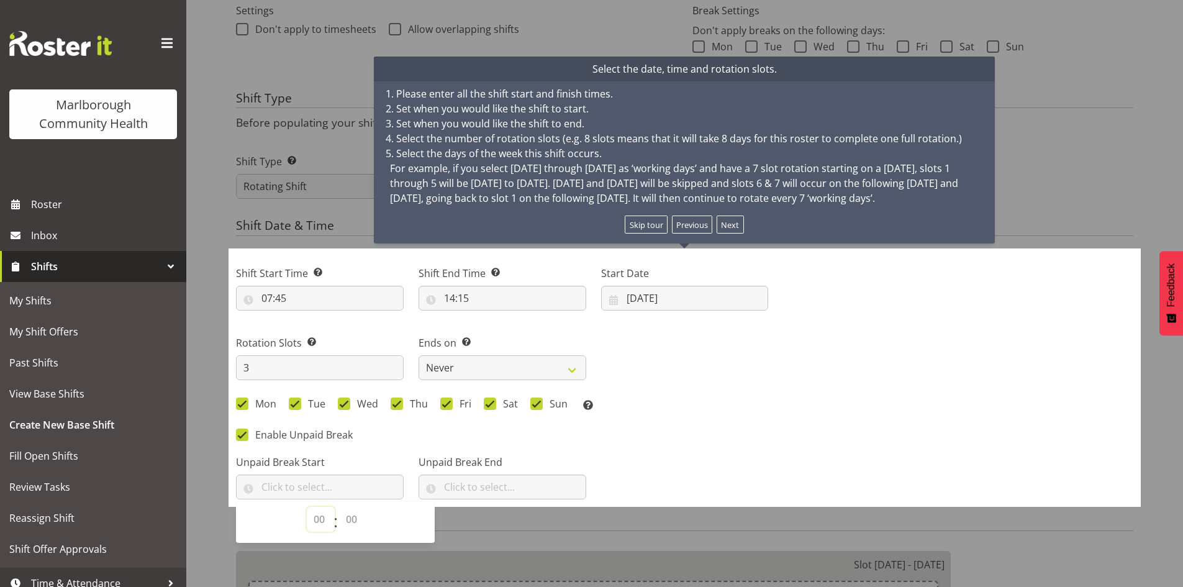
click at [317, 514] on select "00 00 01 02 03 04 05 06 07 08 09 10 11 12 13 14 15 16 17 18 19 20 21 22 23" at bounding box center [321, 519] width 28 height 25
select select "11"
click at [307, 507] on select "00 00 01 02 03 04 05 06 07 08 09 10 11 12 13 14 15 16 17 18 19 20 21 22 23" at bounding box center [321, 519] width 28 height 25
click at [356, 517] on select "00 00 01 02 03 04 05 06 07 08 09 10 11 12 13 14 15 16 17 18 19 20 21 22 23 24 2…" at bounding box center [353, 519] width 28 height 25
select select "30"
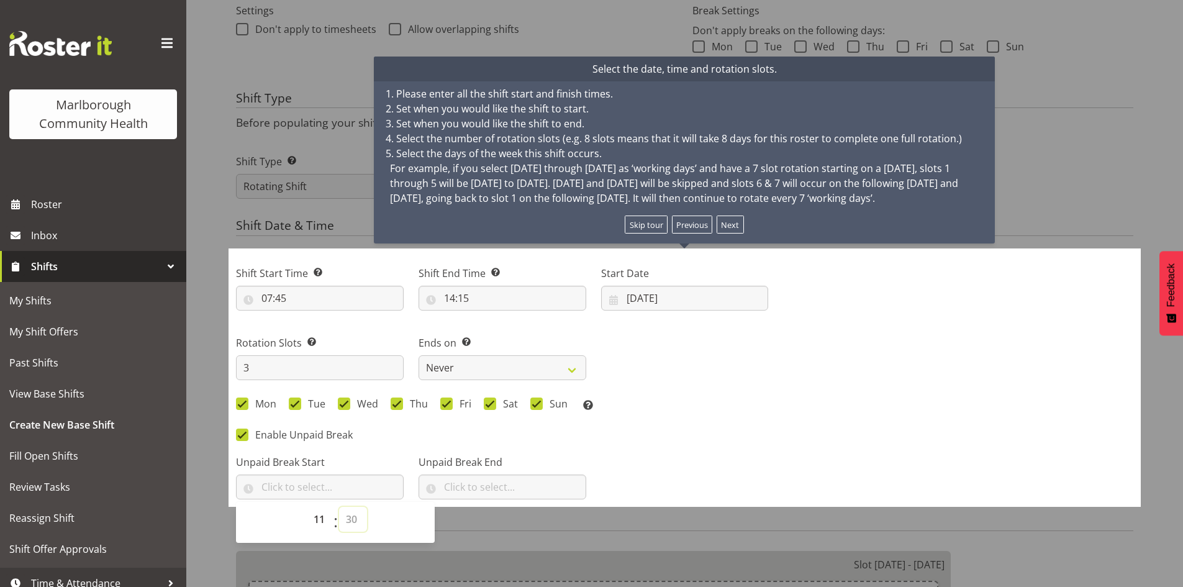
click at [339, 507] on select "00 00 01 02 03 04 05 06 07 08 09 10 11 12 13 14 15 16 17 18 19 20 21 22 23 24 2…" at bounding box center [353, 519] width 28 height 25
type input "11:30"
click at [537, 486] on input "text" at bounding box center [503, 487] width 168 height 25
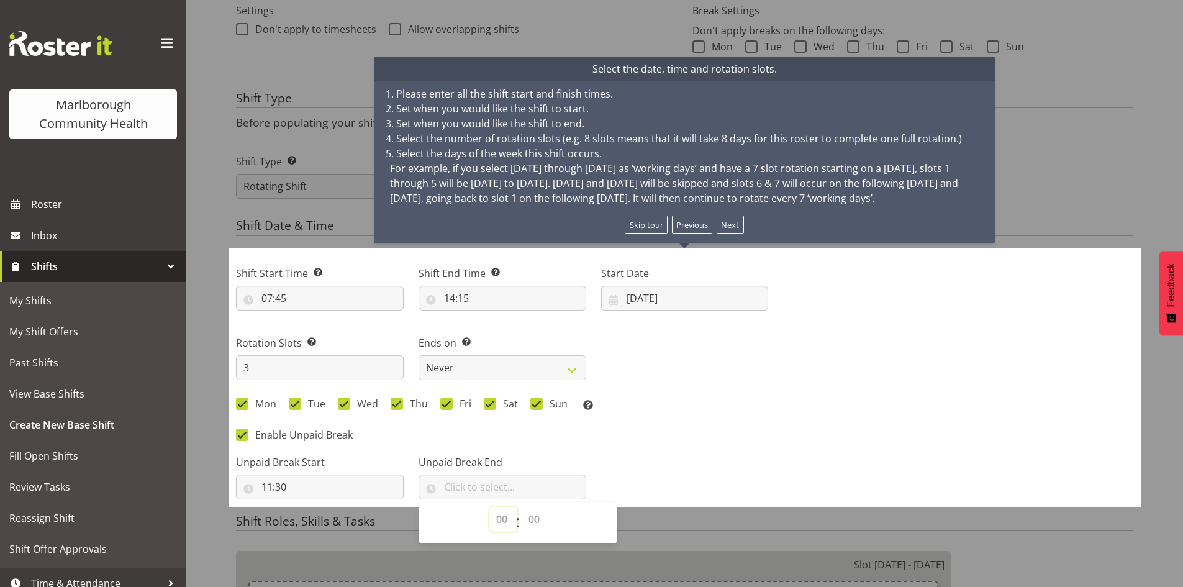
click at [503, 519] on select "00 00 01 02 03 04 05 06 07 08 09 10 11 12 13 14 15 16 17 18 19 20 21 22 23" at bounding box center [503, 519] width 28 height 25
select select "12"
click at [489, 507] on select "00 00 01 02 03 04 05 06 07 08 09 10 11 12 13 14 15 16 17 18 19 20 21 22 23" at bounding box center [503, 519] width 28 height 25
click at [611, 444] on div "Unpaid Break Start 11:30 00 01 02 03 04 05 06 07 08 09 10 11 12 13 14 15 16 17 …" at bounding box center [502, 472] width 547 height 70
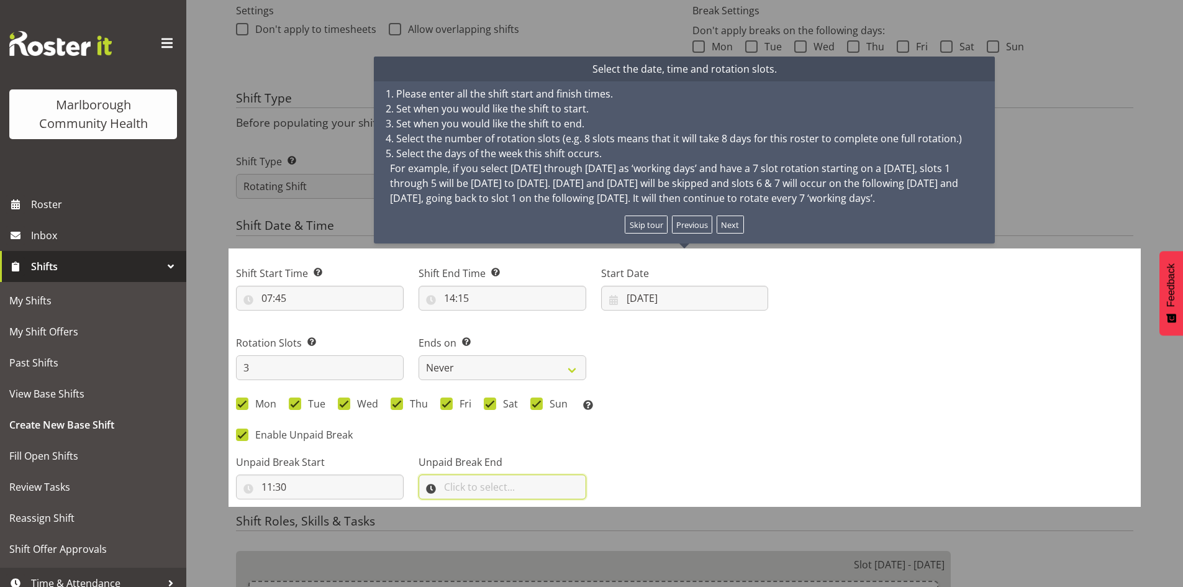
click at [485, 487] on input "text" at bounding box center [503, 487] width 168 height 25
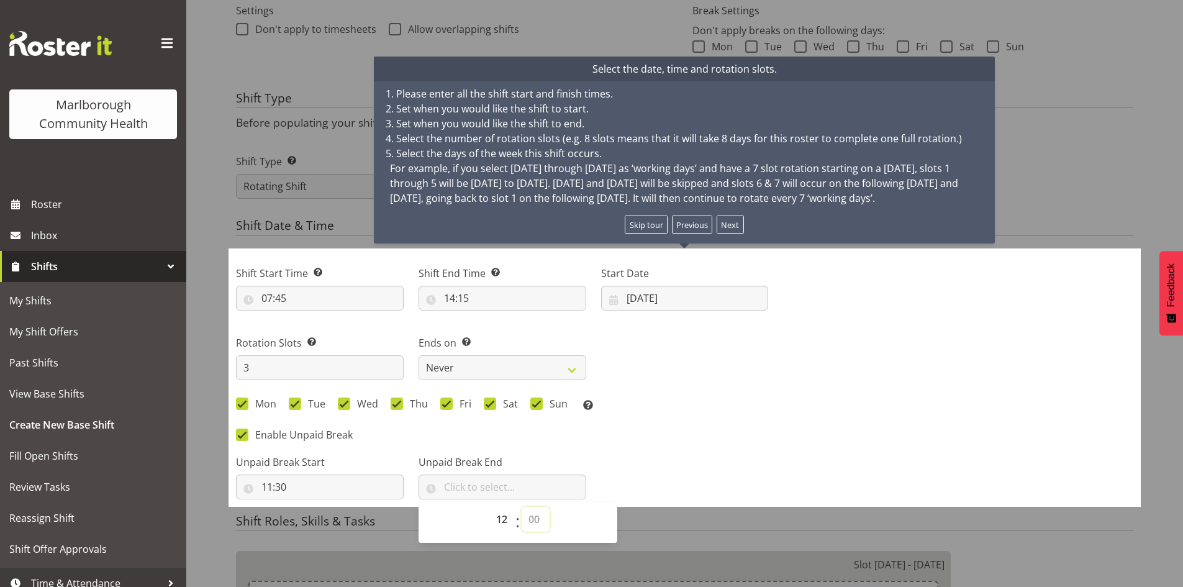
click at [529, 521] on select "00 00 01 02 03 04 05 06 07 08 09 10 11 12 13 14 15 16 17 18 19 20 21 22 23 24 2…" at bounding box center [536, 519] width 28 height 25
select select "0"
click at [522, 507] on select "00 00 01 02 03 04 05 06 07 08 09 10 11 12 13 14 15 16 17 18 19 20 21 22 23 24 2…" at bounding box center [536, 519] width 28 height 25
type input "12:00"
click at [663, 421] on div "Shift Start Time Set the time of the day you wish this shift to start 07:45 00 …" at bounding box center [502, 377] width 547 height 258
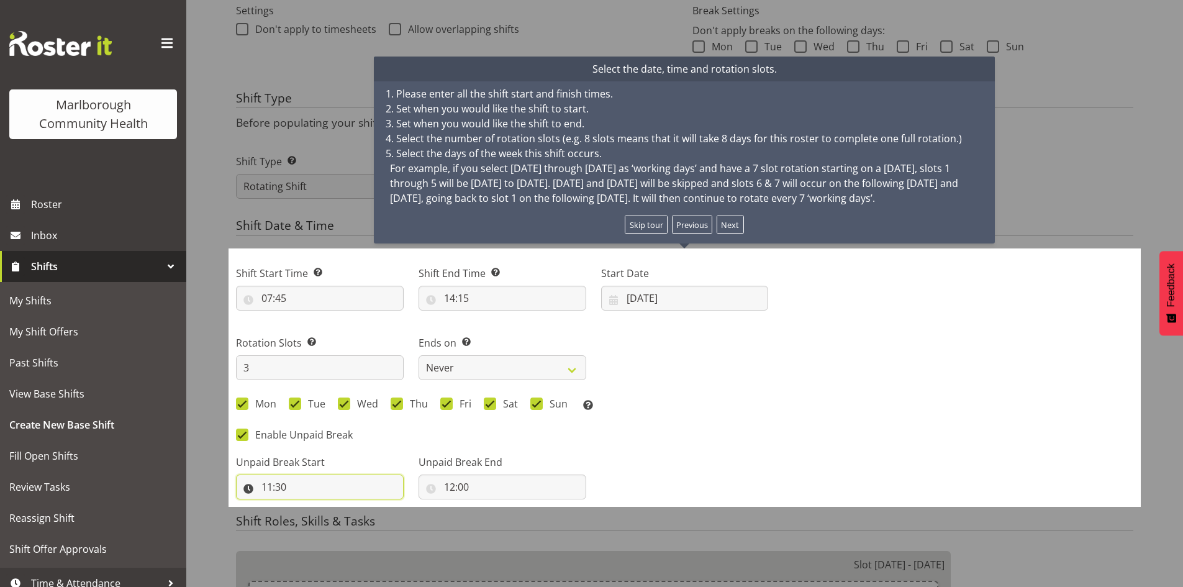
click at [286, 479] on input "11:30" at bounding box center [320, 487] width 168 height 25
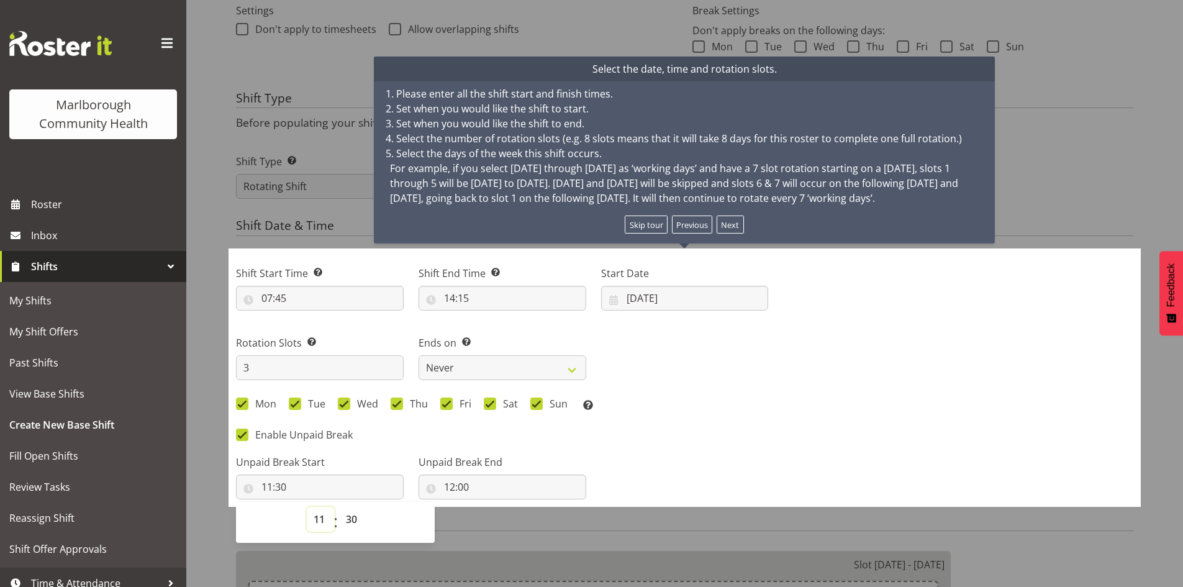
click at [320, 519] on select "00 01 02 03 04 05 06 07 08 09 10 11 12 13 14 15 16 17 18 19 20 21 22 23" at bounding box center [321, 519] width 28 height 25
click at [307, 507] on select "00 01 02 03 04 05 06 07 08 09 10 11 12 13 14 15 16 17 18 19 20 21 22 23" at bounding box center [321, 519] width 28 height 25
click at [355, 517] on select "00 01 02 03 04 05 06 07 08 09 10 11 12 13 14 15 16 17 18 19 20 21 22 23 24 25 2…" at bounding box center [353, 519] width 28 height 25
select select "0"
click at [339, 507] on select "00 01 02 03 04 05 06 07 08 09 10 11 12 13 14 15 16 17 18 19 20 21 22 23 24 25 2…" at bounding box center [353, 519] width 28 height 25
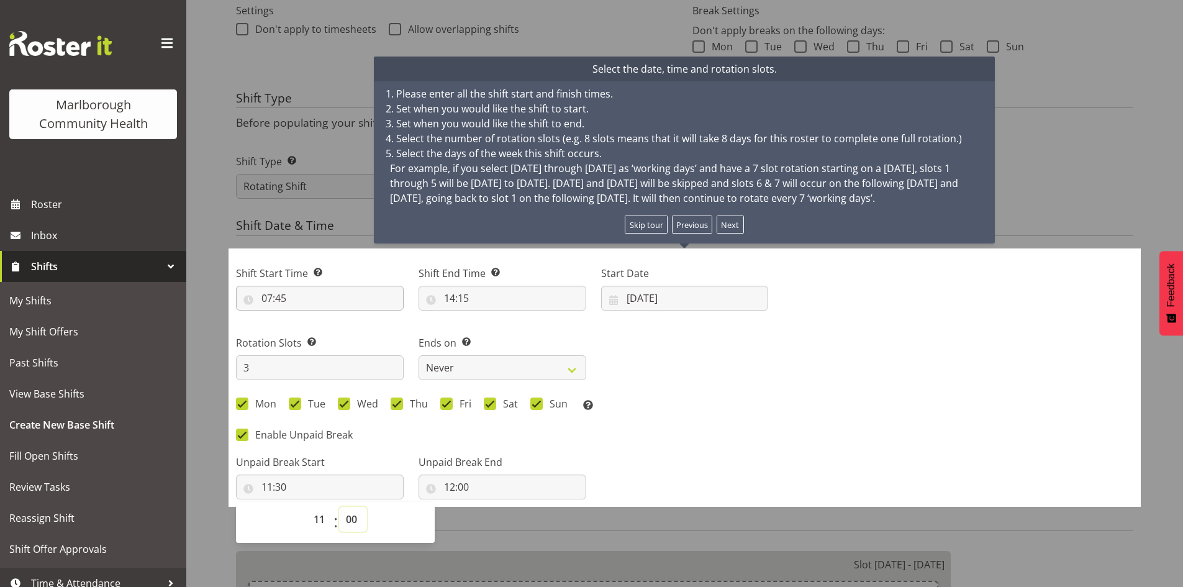
type input "11:00"
click at [452, 485] on input "12:00" at bounding box center [503, 487] width 168 height 25
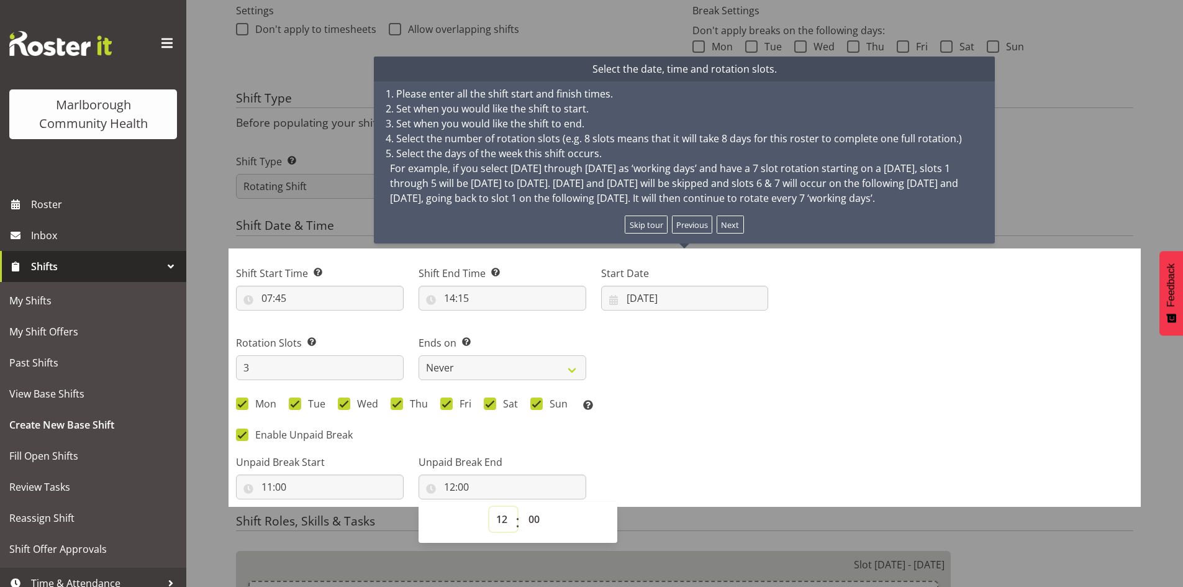
click at [499, 519] on select "00 01 02 03 04 05 06 07 08 09 10 11 12 13 14 15 16 17 18 19 20 21 22 23" at bounding box center [503, 519] width 28 height 25
select select "11"
click at [489, 507] on select "00 01 02 03 04 05 06 07 08 09 10 11 12 13 14 15 16 17 18 19 20 21 22 23" at bounding box center [503, 519] width 28 height 25
type input "11:00"
click at [533, 521] on select "00 01 02 03 04 05 06 07 08 09 10 11 12 13 14 15 16 17 18 19 20 21 22 23 24 25 2…" at bounding box center [536, 519] width 28 height 25
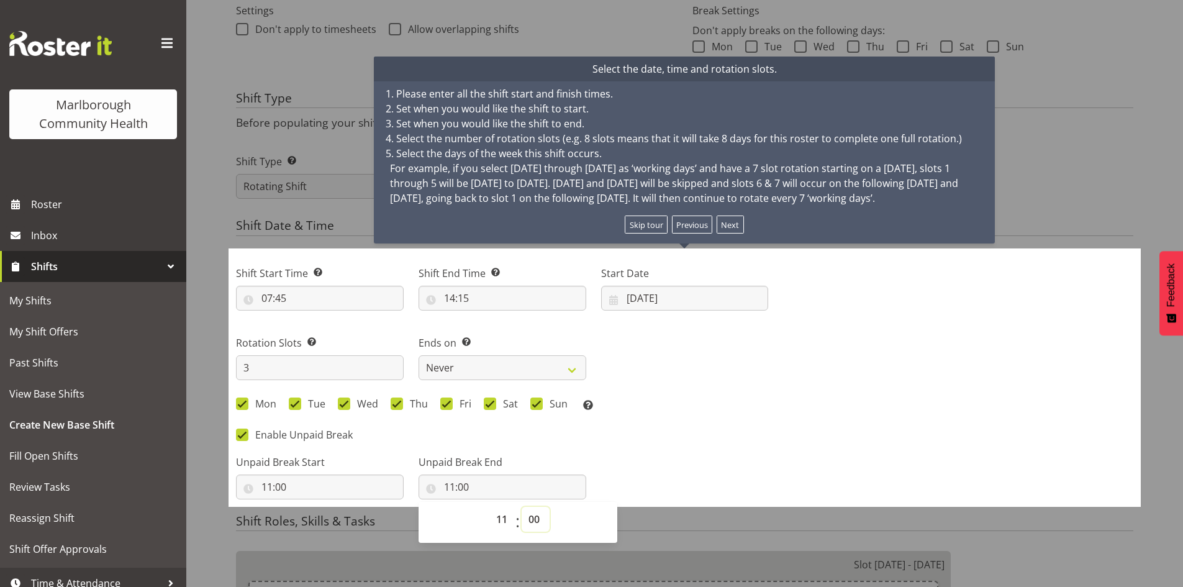
select select "30"
click at [522, 507] on select "00 01 02 03 04 05 06 07 08 09 10 11 12 13 14 15 16 17 18 19 20 21 22 23 24 25 2…" at bounding box center [536, 519] width 28 height 25
type input "11:30"
click at [619, 448] on div "Unpaid Break Start 11:00 00 01 02 03 04 05 06 07 08 09 10 11 12 13 14 15 16 17 …" at bounding box center [502, 472] width 547 height 70
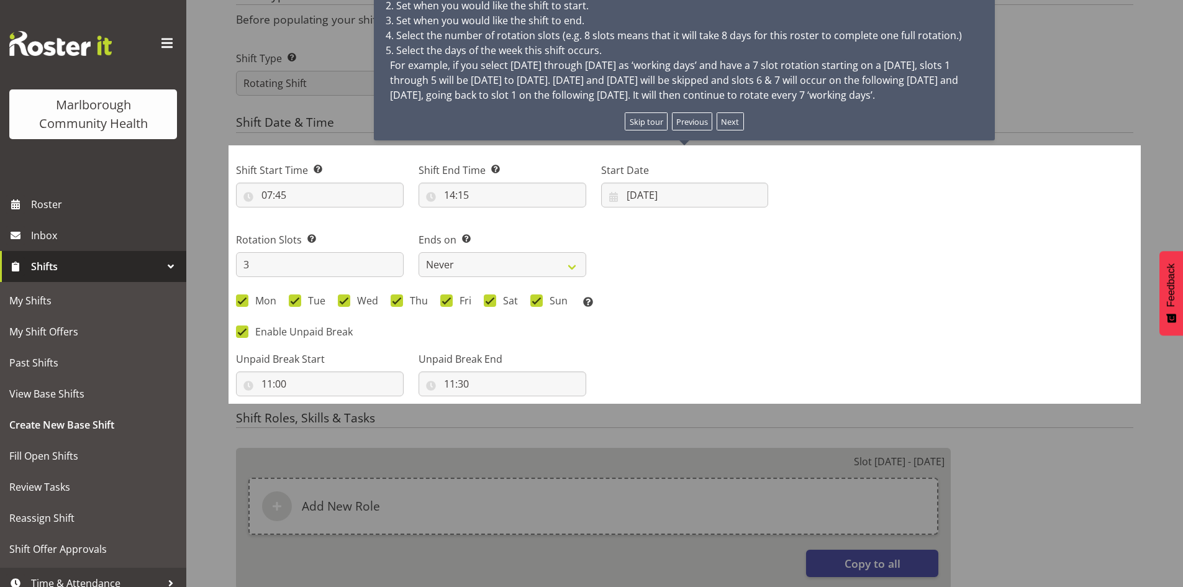
scroll to position [501, 0]
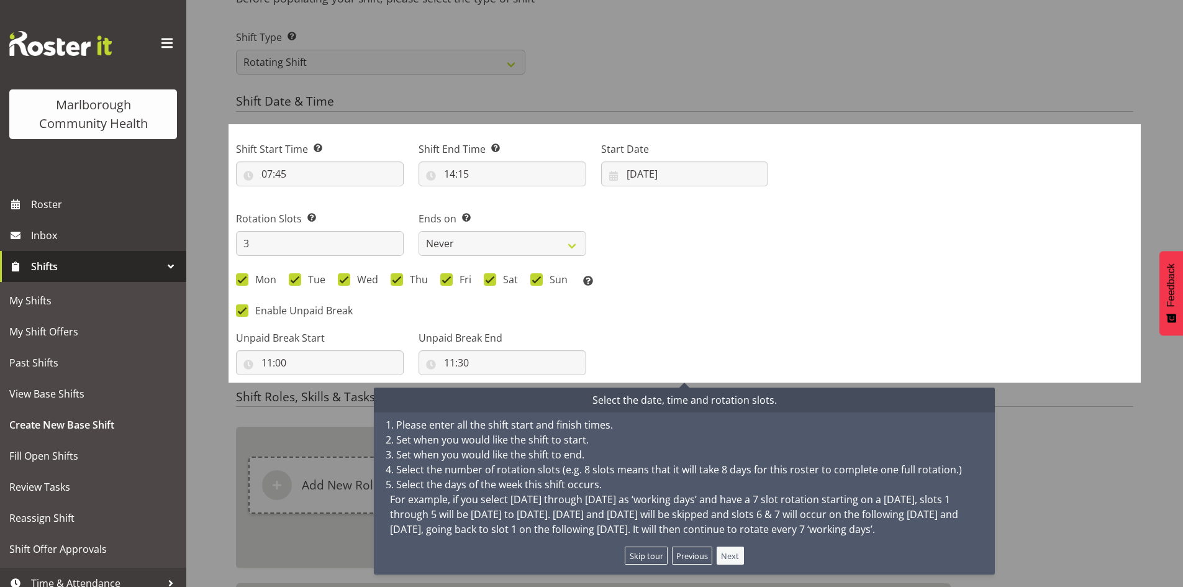
click at [729, 551] on button "Next" at bounding box center [730, 556] width 27 height 18
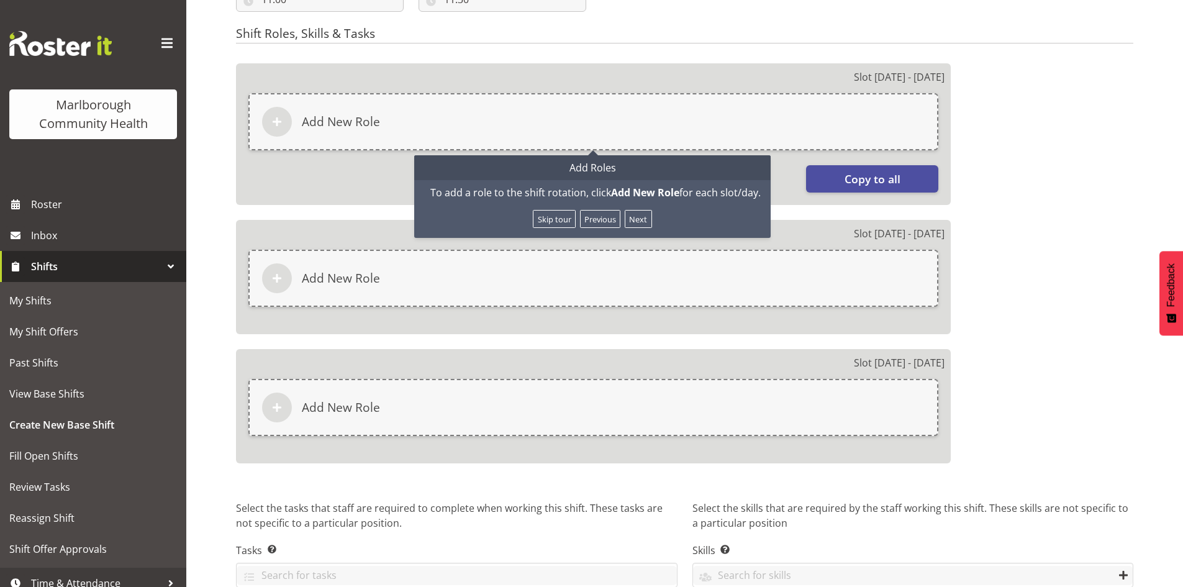
scroll to position [802, 0]
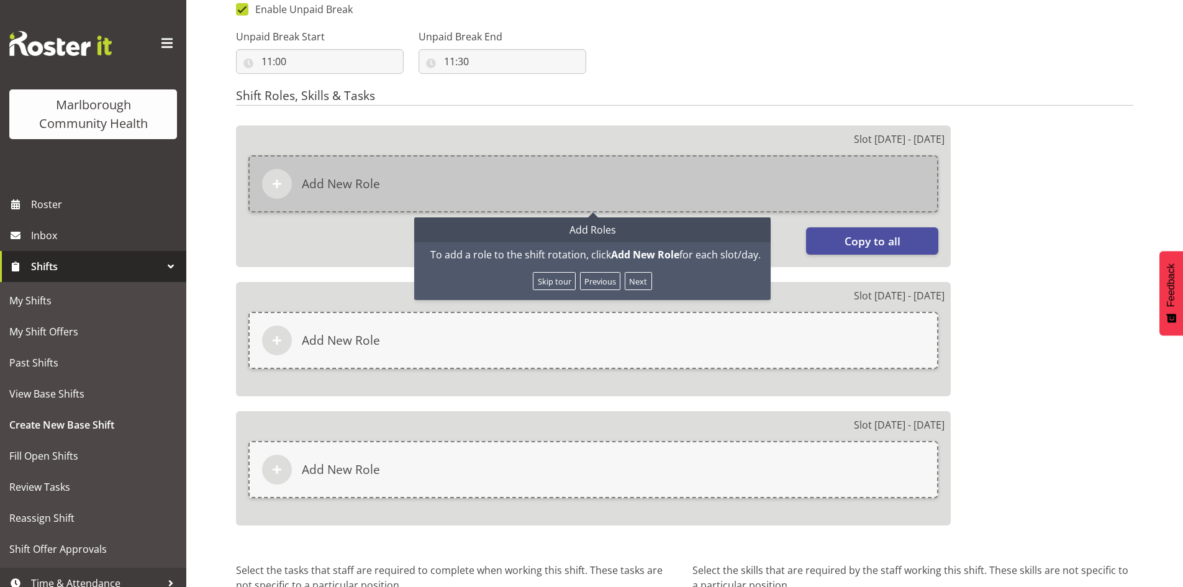
click at [435, 185] on div "Add New Role" at bounding box center [593, 183] width 690 height 57
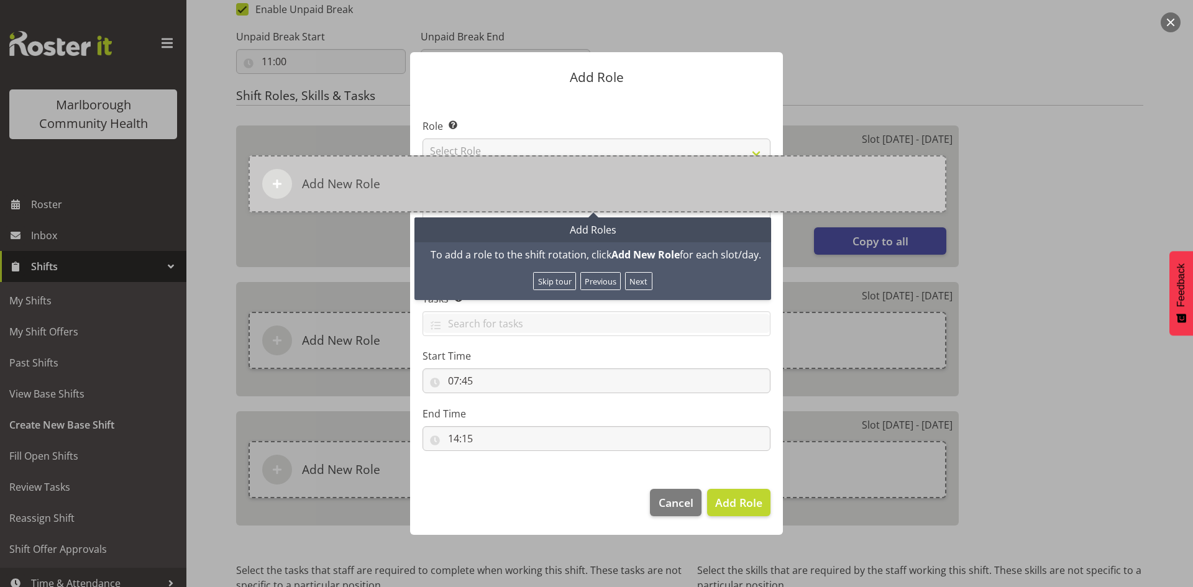
click at [495, 177] on div "Add New Role" at bounding box center [597, 183] width 698 height 57
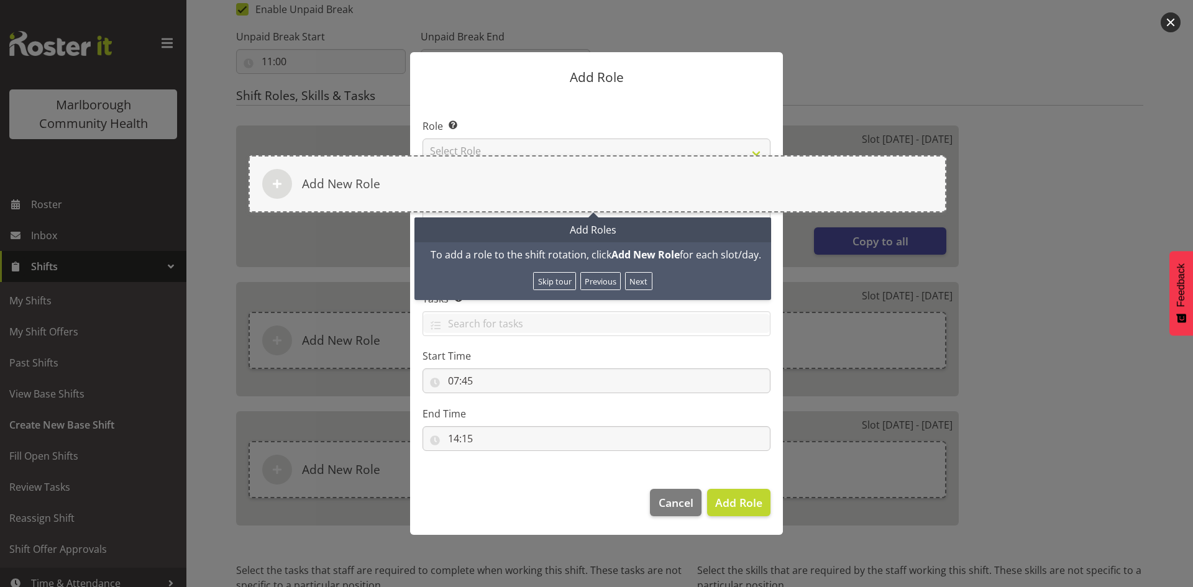
click at [628, 283] on button "Next" at bounding box center [638, 281] width 27 height 18
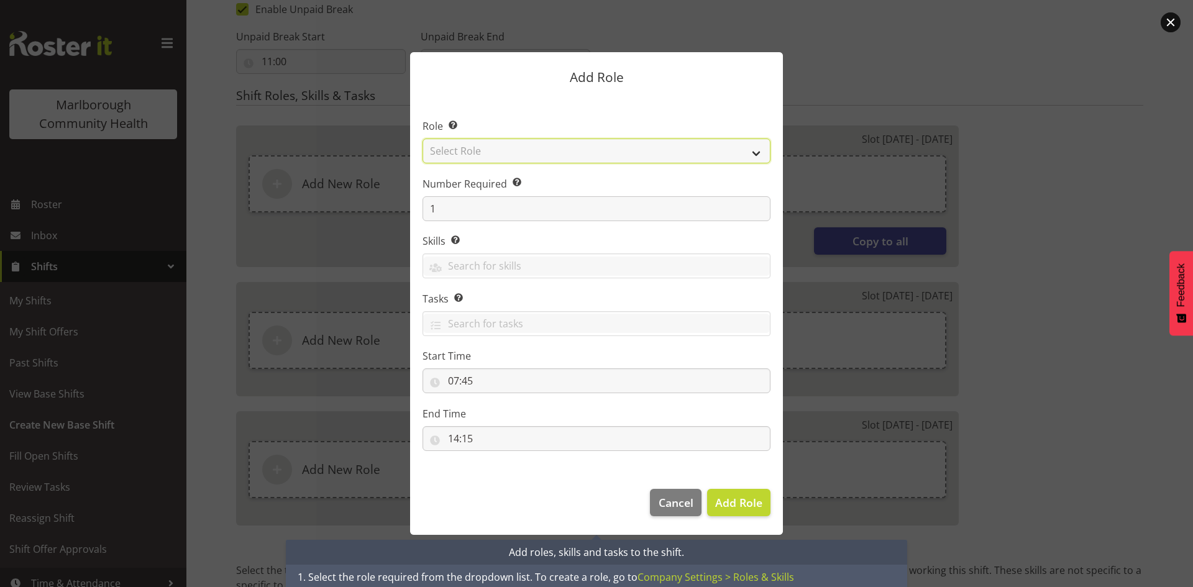
click at [516, 155] on select "Select Role Casual Medical Officer Casual Registered Nurse Health Care Assistan…" at bounding box center [596, 151] width 348 height 25
select select "1558"
click at [422, 139] on select "Select Role Casual Medical Officer Casual Registered Nurse Health Care Assistan…" at bounding box center [596, 151] width 348 height 25
click at [739, 505] on span "Add Role" at bounding box center [738, 502] width 47 height 15
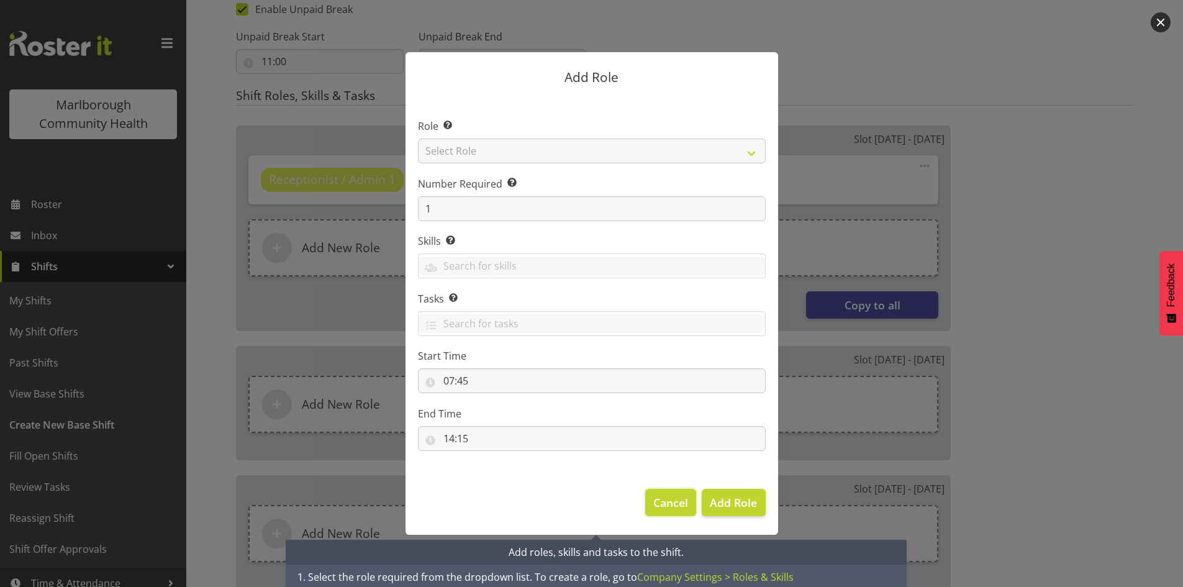
click at [674, 501] on span "Cancel" at bounding box center [670, 502] width 35 height 16
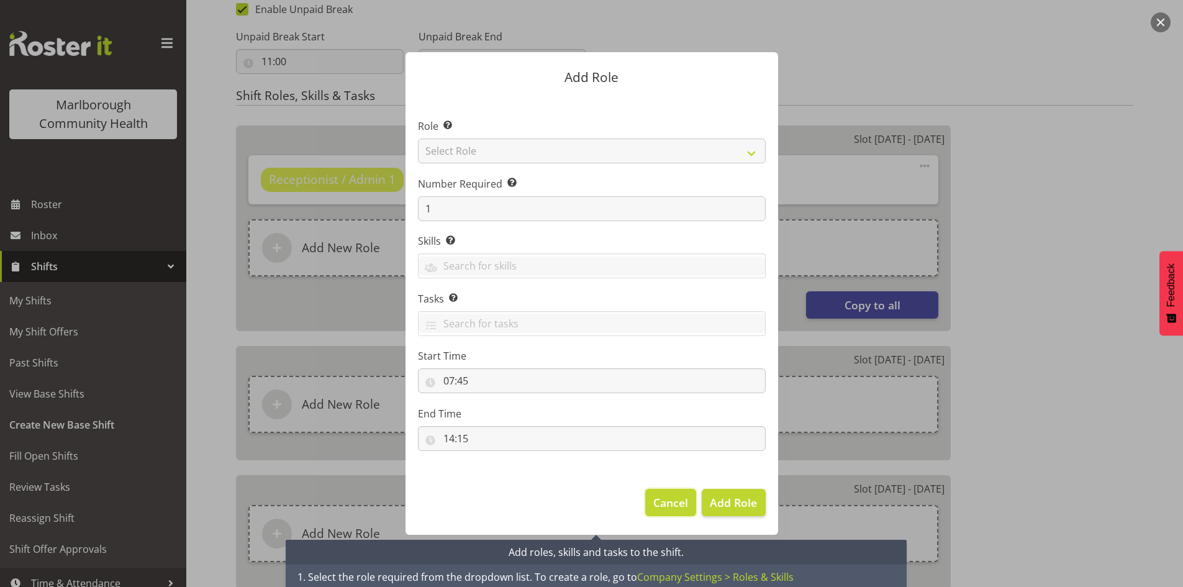
click at [658, 498] on span "Cancel" at bounding box center [670, 502] width 35 height 16
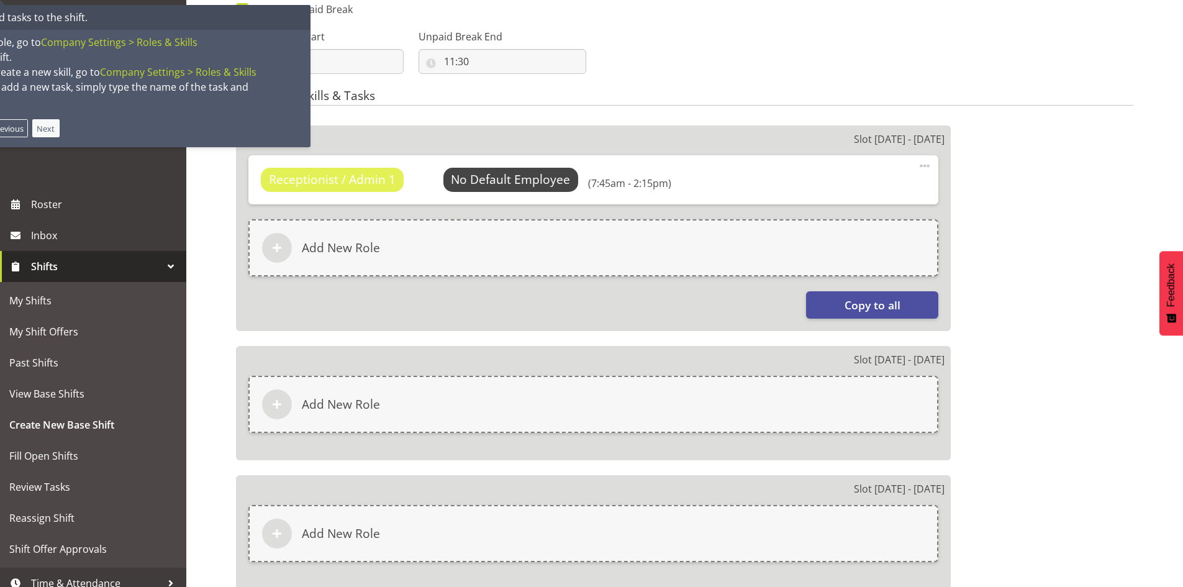
click at [42, 127] on button "Next" at bounding box center [45, 128] width 27 height 18
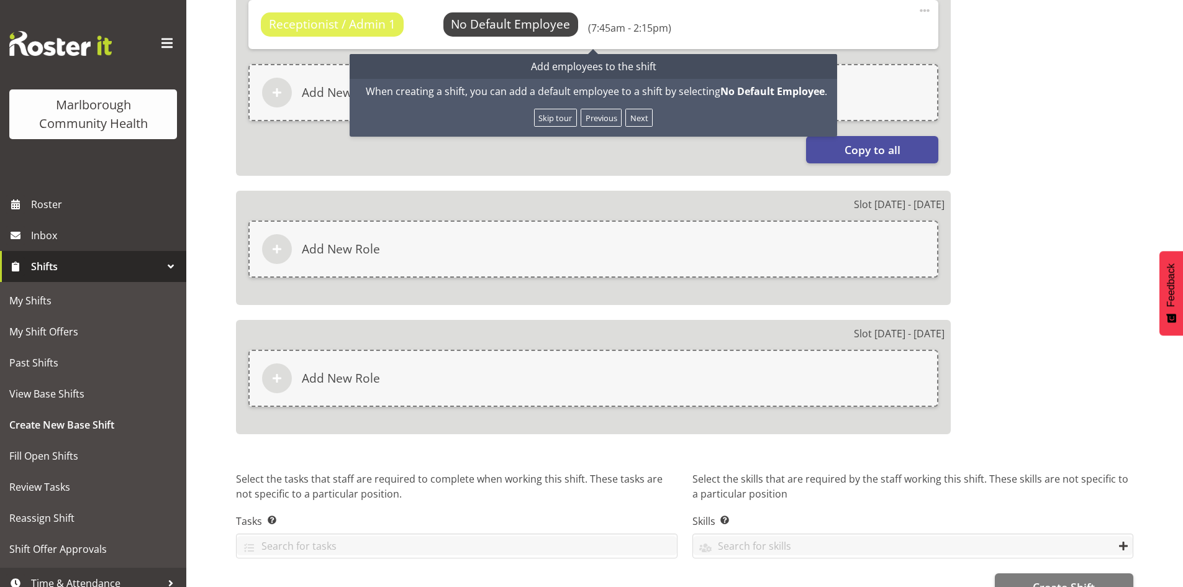
scroll to position [895, 0]
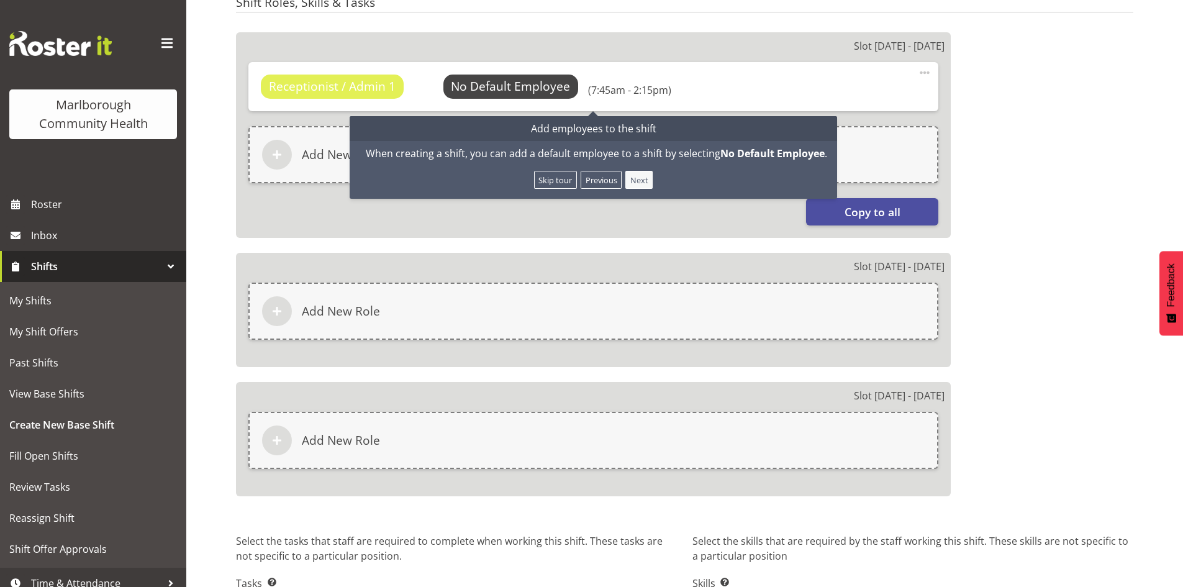
click at [645, 180] on button "Next" at bounding box center [639, 180] width 27 height 18
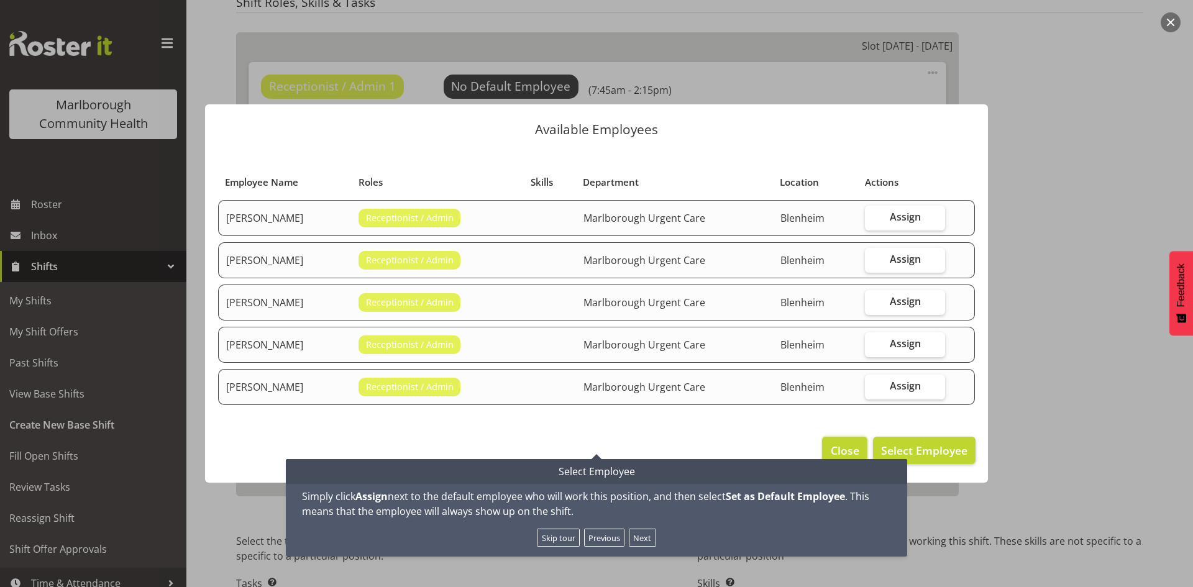
click at [846, 445] on span "Close" at bounding box center [845, 450] width 29 height 16
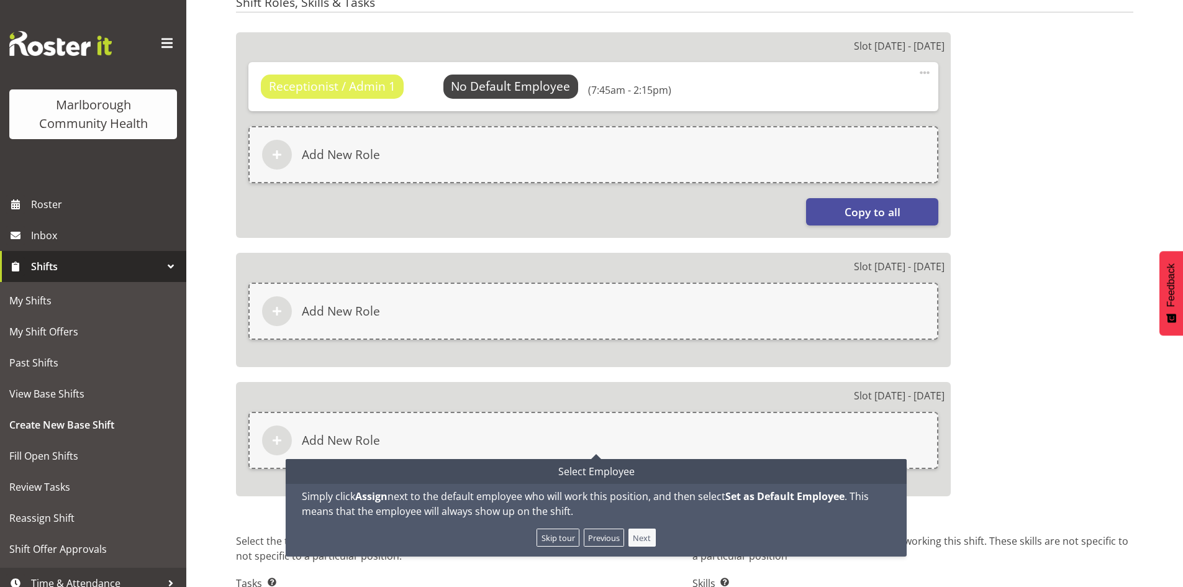
click at [644, 539] on button "Next" at bounding box center [642, 538] width 27 height 18
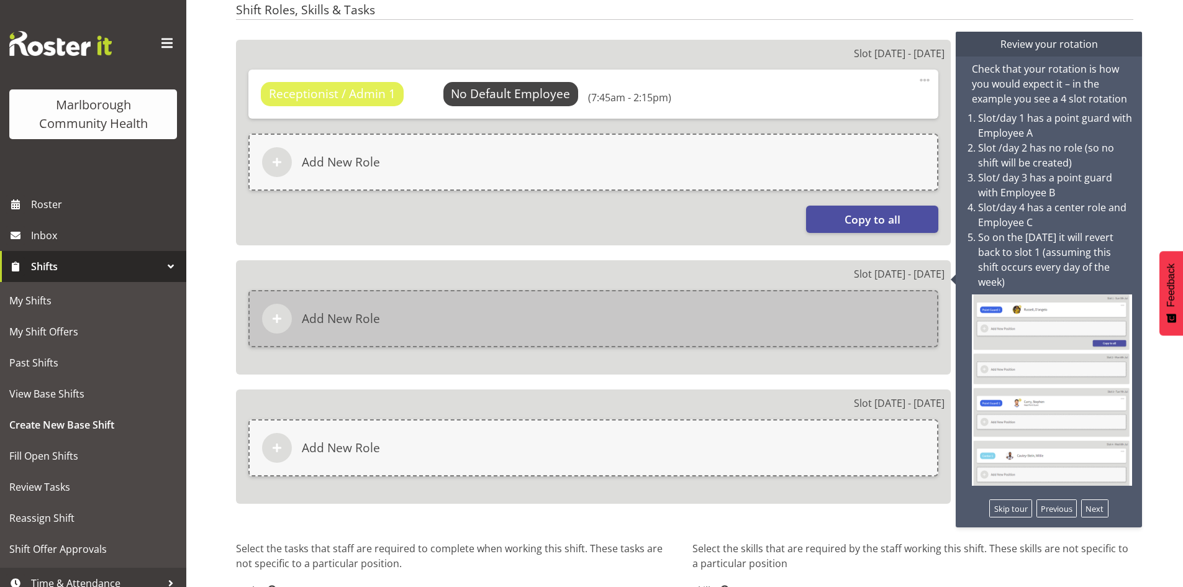
scroll to position [865, 0]
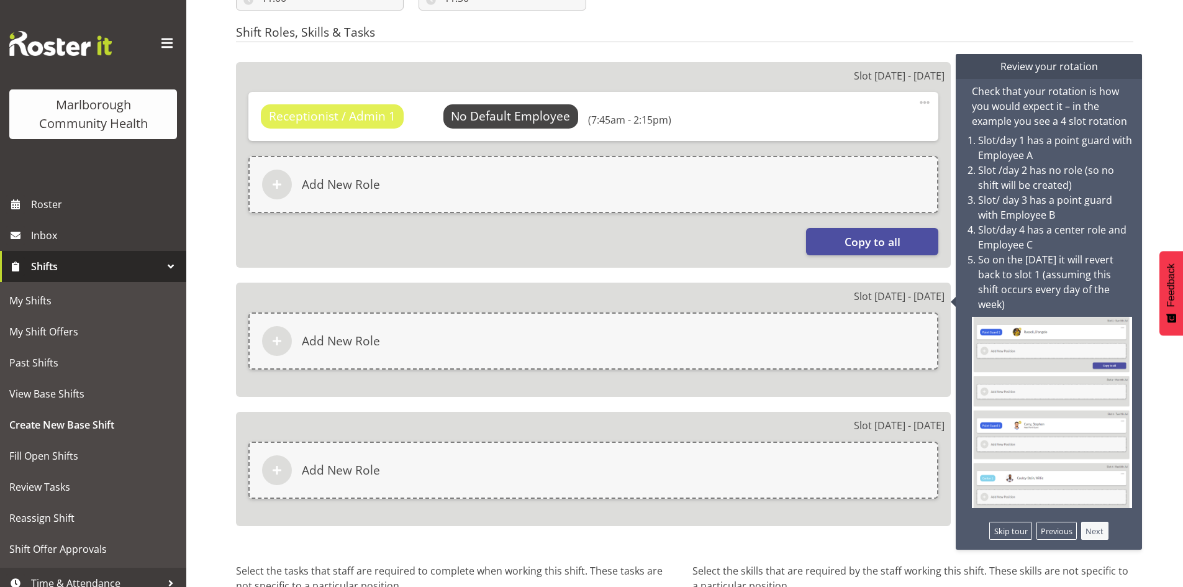
click at [1089, 522] on button "Next" at bounding box center [1094, 531] width 27 height 18
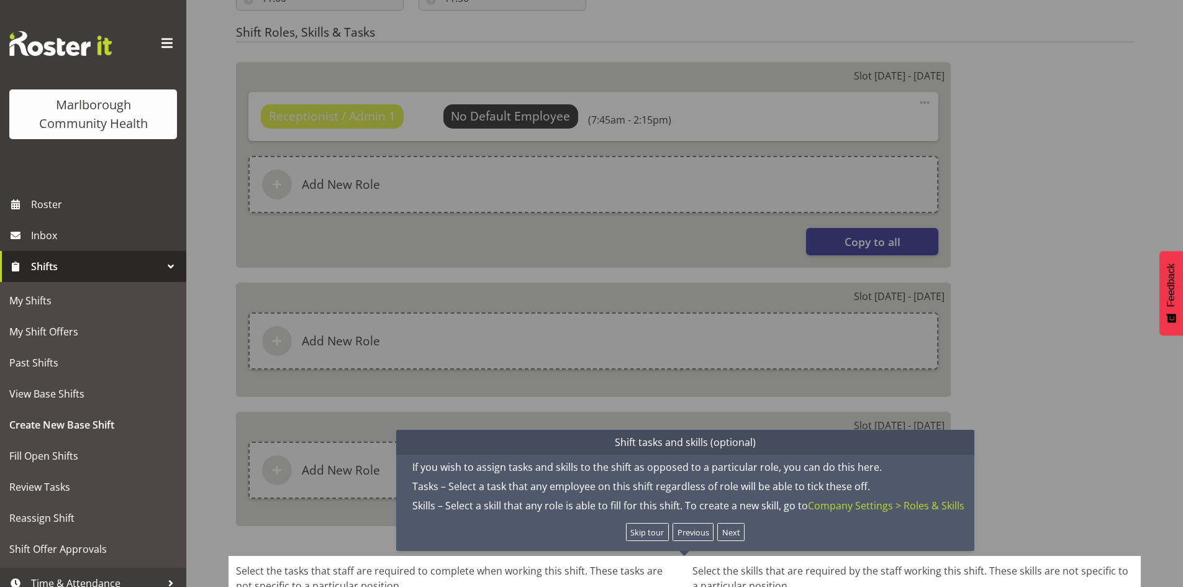
scroll to position [990, 0]
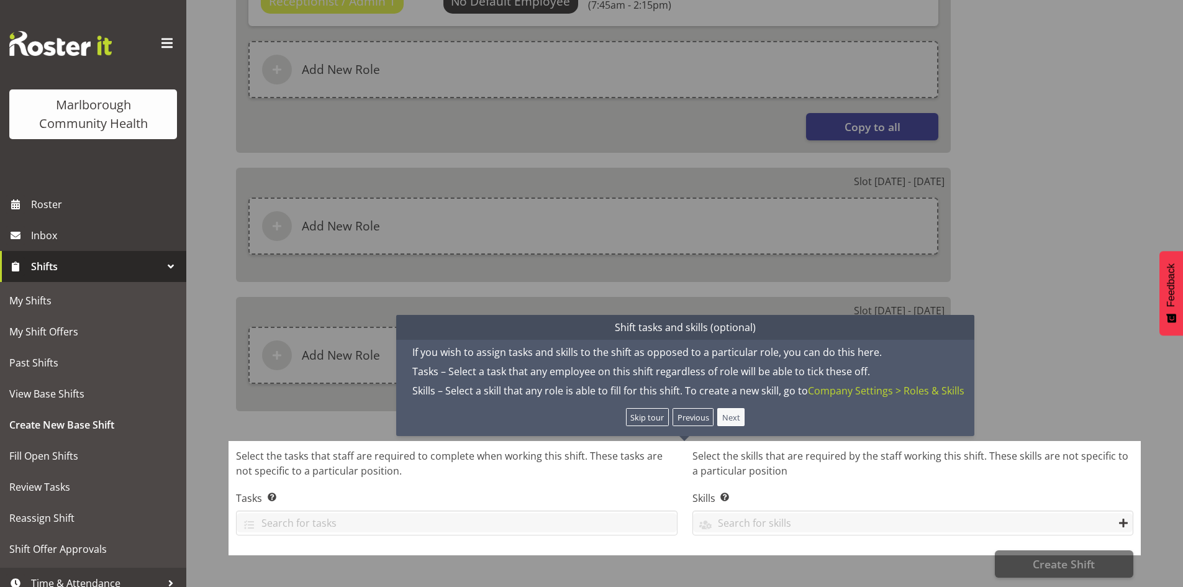
click at [727, 408] on button "Next" at bounding box center [730, 417] width 27 height 18
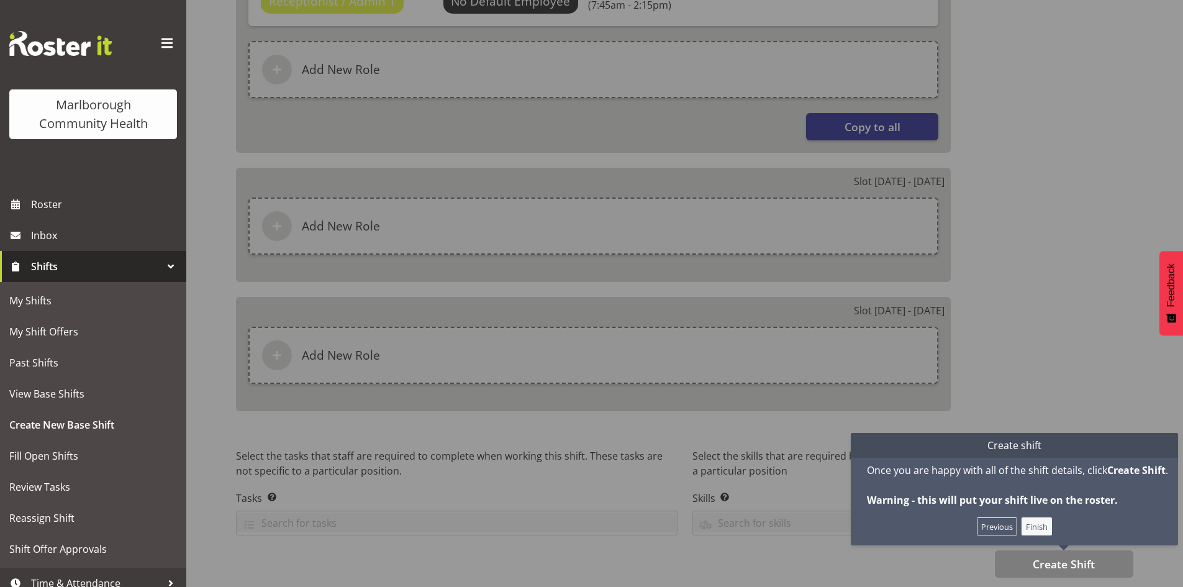
click at [1036, 517] on button "Finish" at bounding box center [1037, 526] width 31 height 18
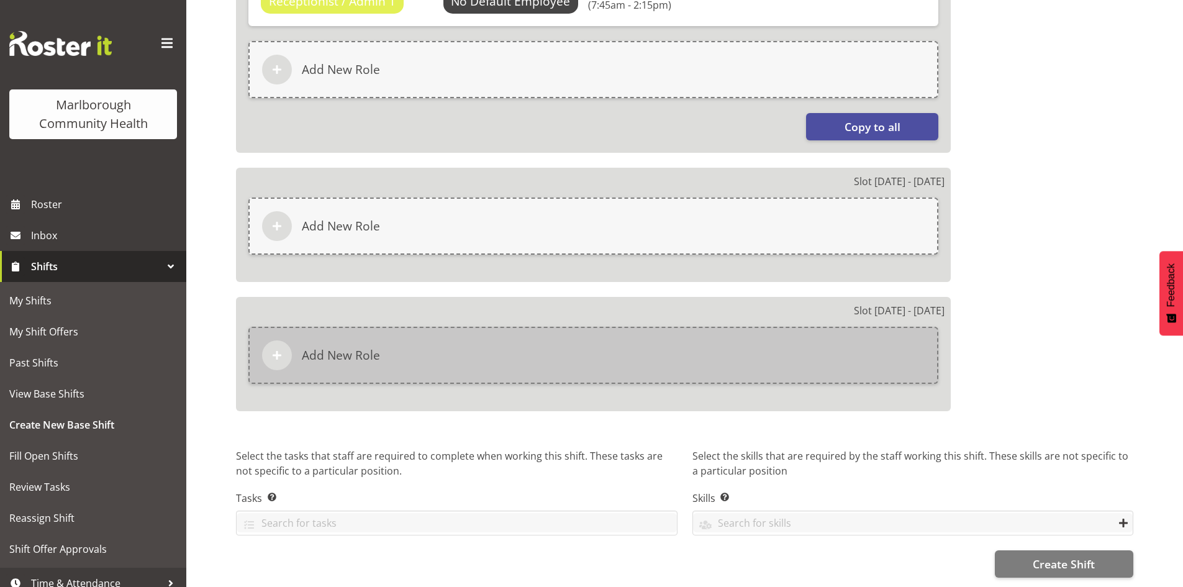
scroll to position [865, 0]
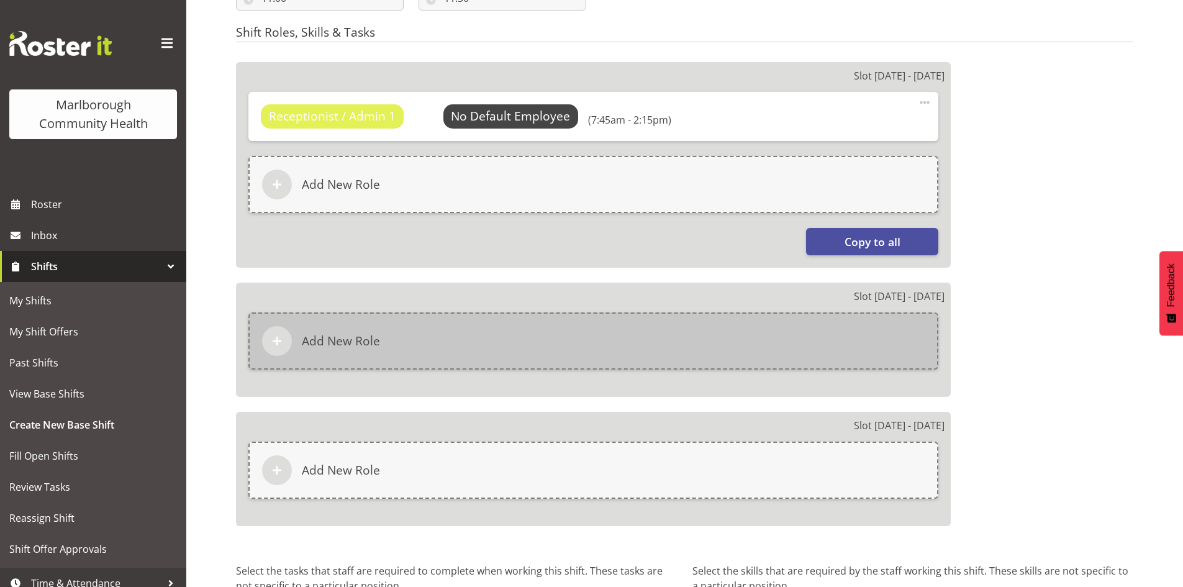
click at [410, 339] on div "Add New Role" at bounding box center [593, 340] width 690 height 57
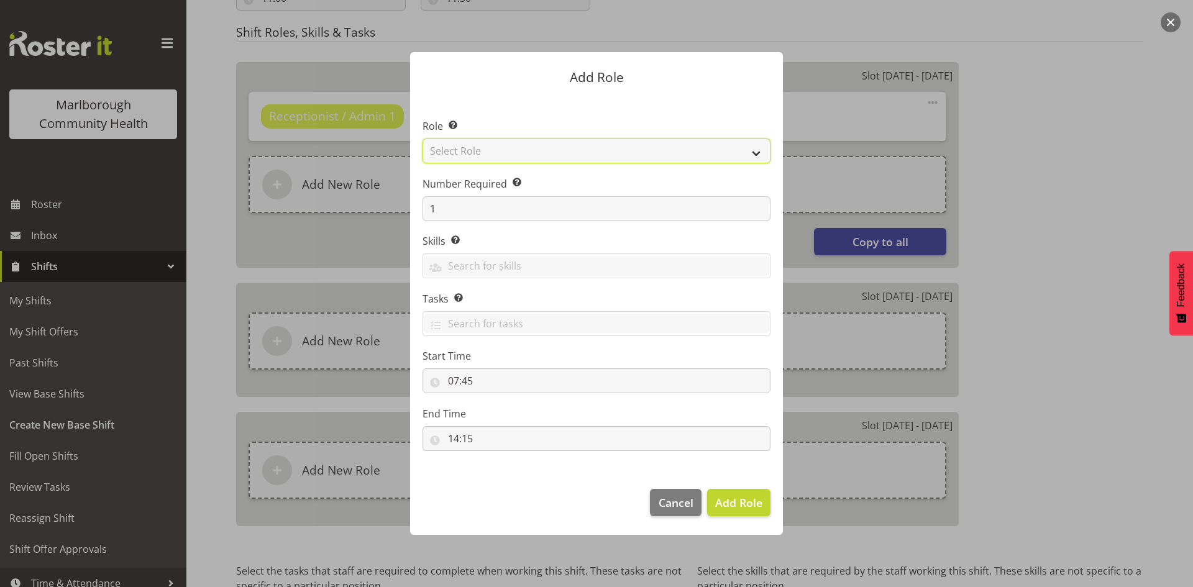
click at [533, 153] on select "Select Role Casual Medical Officer Casual Registered Nurse Health Care Assistan…" at bounding box center [596, 151] width 348 height 25
select select "1558"
click at [422, 139] on select "Select Role Casual Medical Officer Casual Registered Nurse Health Care Assistan…" at bounding box center [596, 151] width 348 height 25
click at [727, 502] on span "Add Role" at bounding box center [738, 502] width 47 height 15
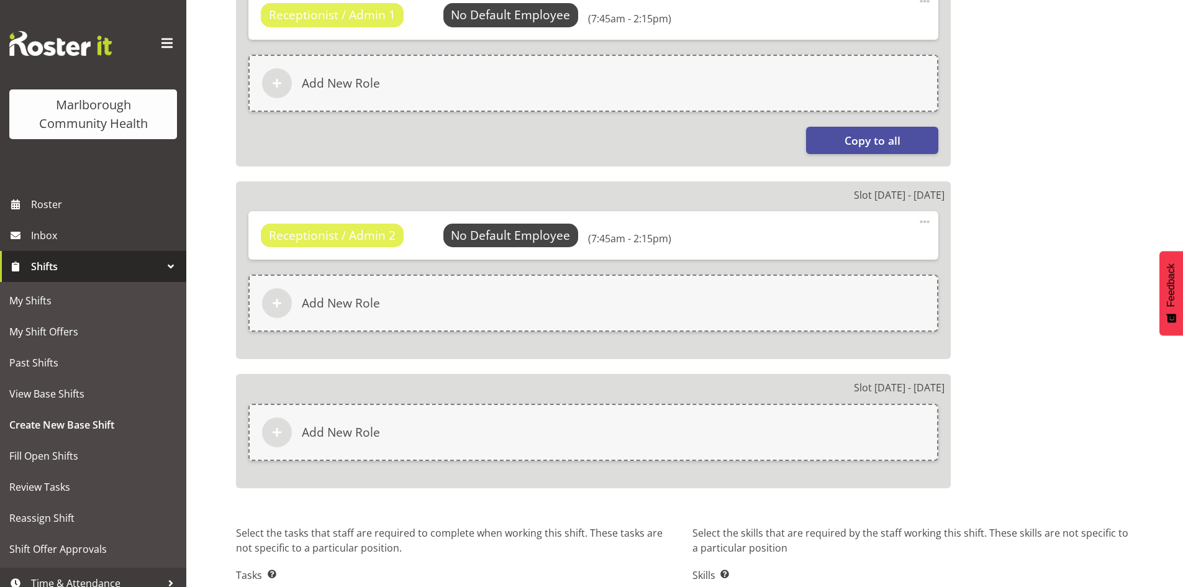
scroll to position [990, 0]
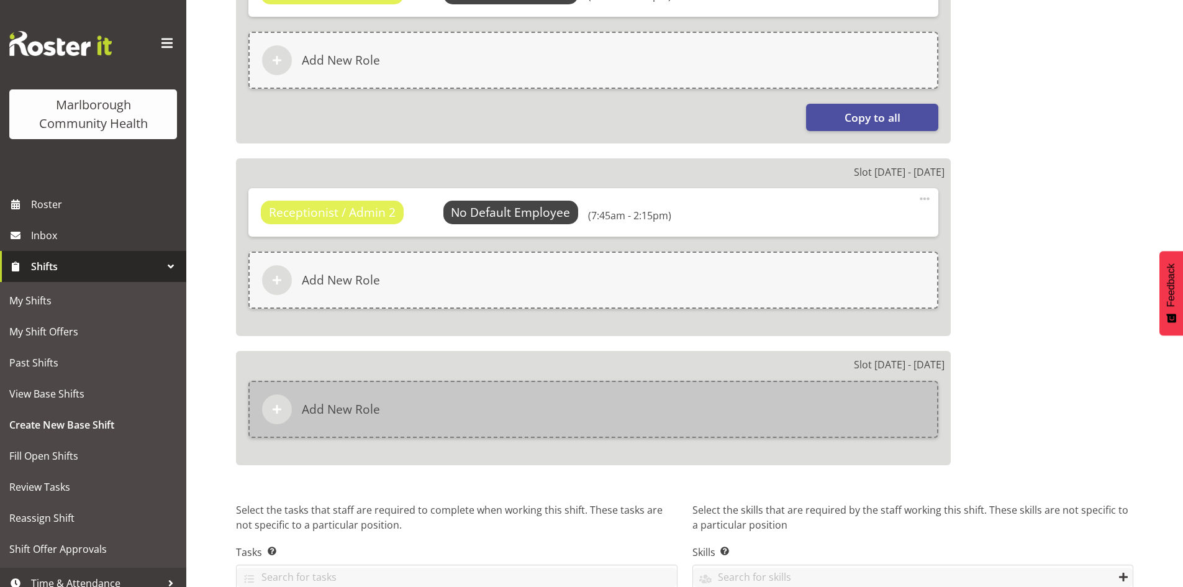
click at [501, 415] on div "Add New Role" at bounding box center [593, 409] width 690 height 57
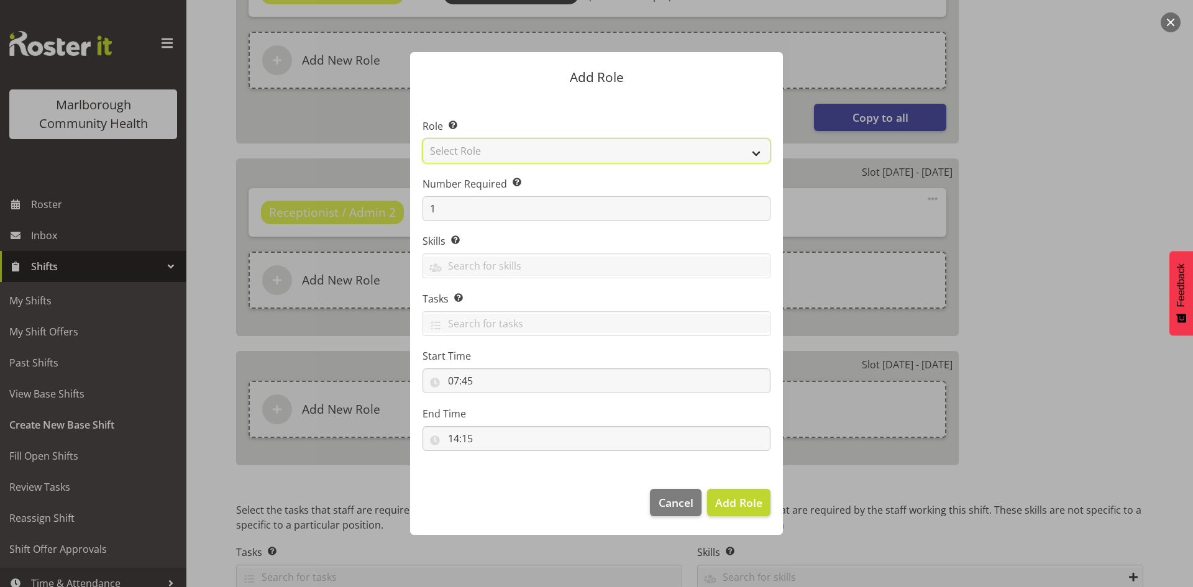
click at [557, 154] on select "Select Role Casual Medical Officer Casual Registered Nurse Health Care Assistan…" at bounding box center [596, 151] width 348 height 25
select select "1558"
click at [422, 139] on select "Select Role Casual Medical Officer Casual Registered Nurse Health Care Assistan…" at bounding box center [596, 151] width 348 height 25
click at [734, 507] on span "Add Role" at bounding box center [738, 502] width 47 height 15
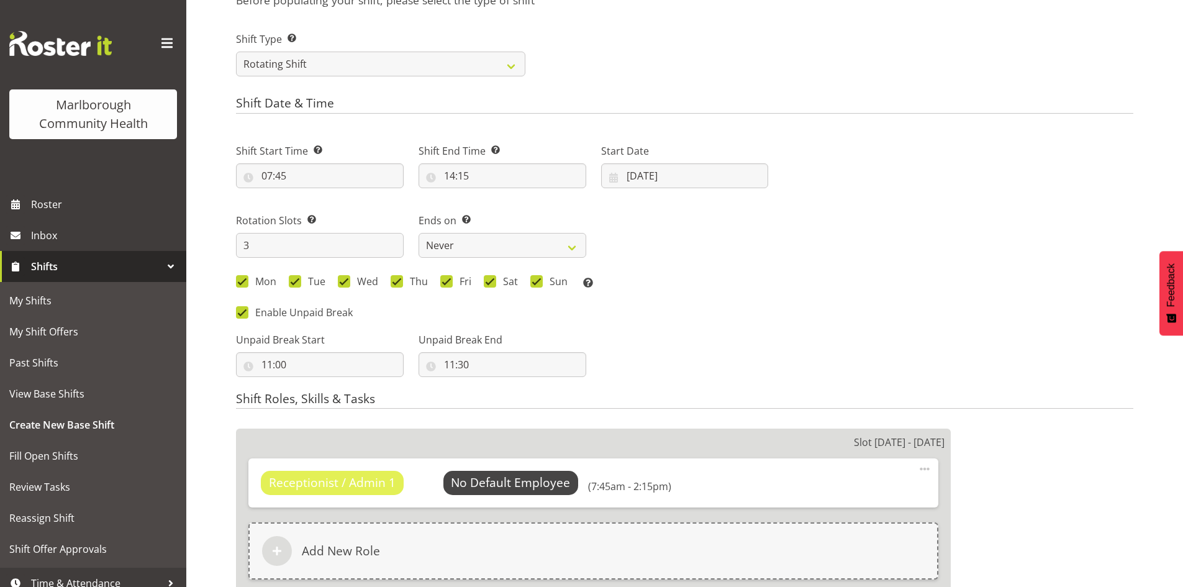
scroll to position [496, 0]
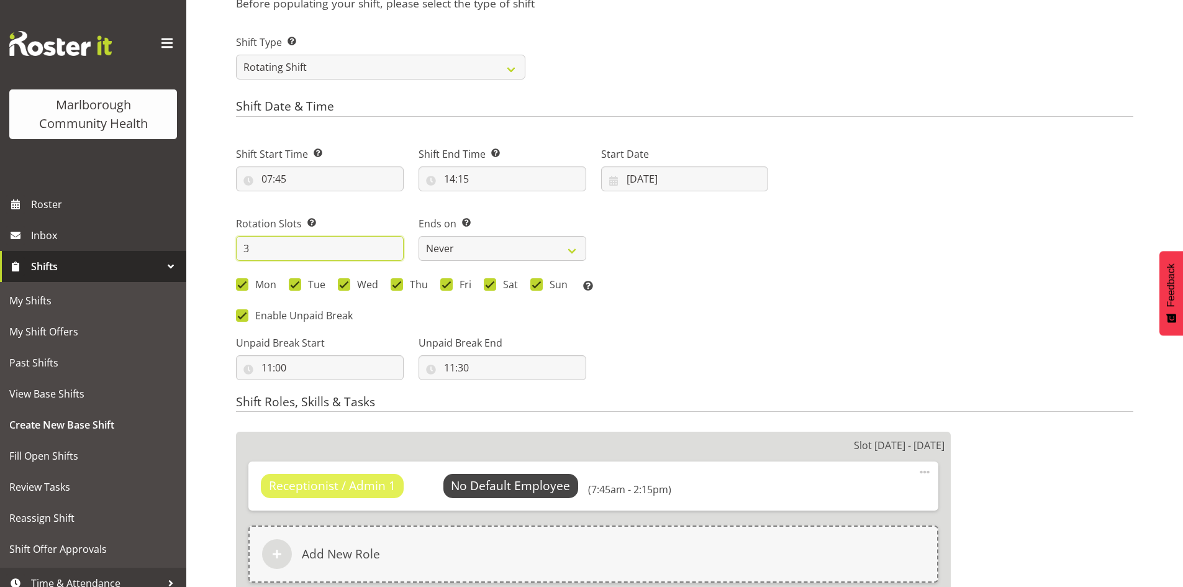
drag, startPoint x: 291, startPoint y: 250, endPoint x: 239, endPoint y: 248, distance: 52.2
click at [239, 250] on input "3" at bounding box center [320, 248] width 168 height 25
type input "7"
click at [713, 288] on div "Mon Tue Wed Thu Fri Sat Sun Select the days of the week you wish to create this…" at bounding box center [502, 286] width 532 height 16
click at [686, 289] on div "Mon Tue Wed Thu Fri Sat Sun Select the days of the week you wish to create this…" at bounding box center [502, 286] width 532 height 16
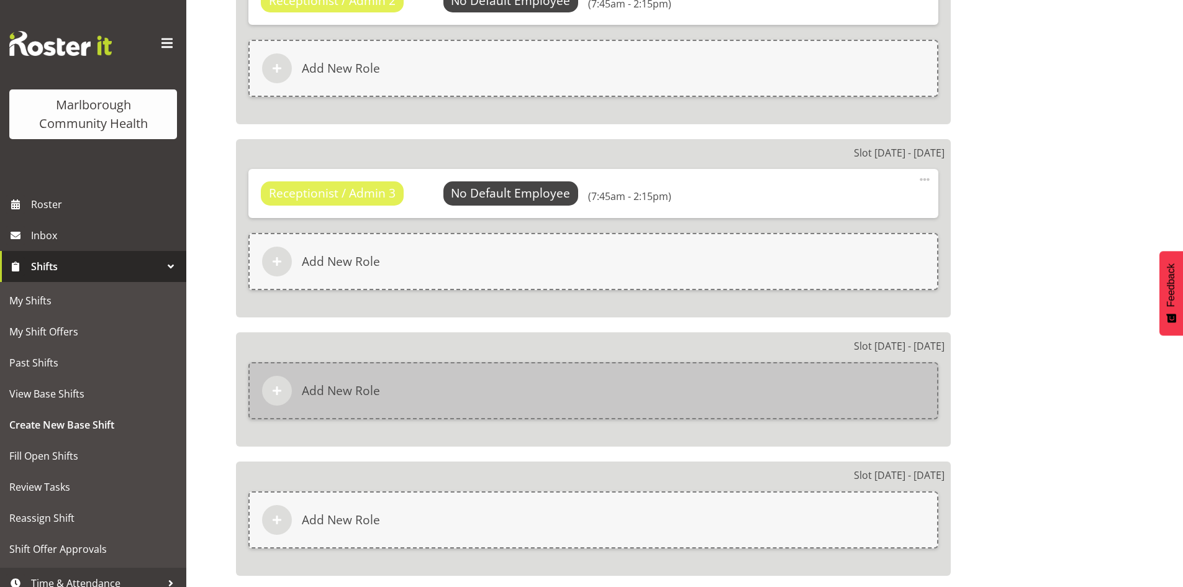
scroll to position [1241, 0]
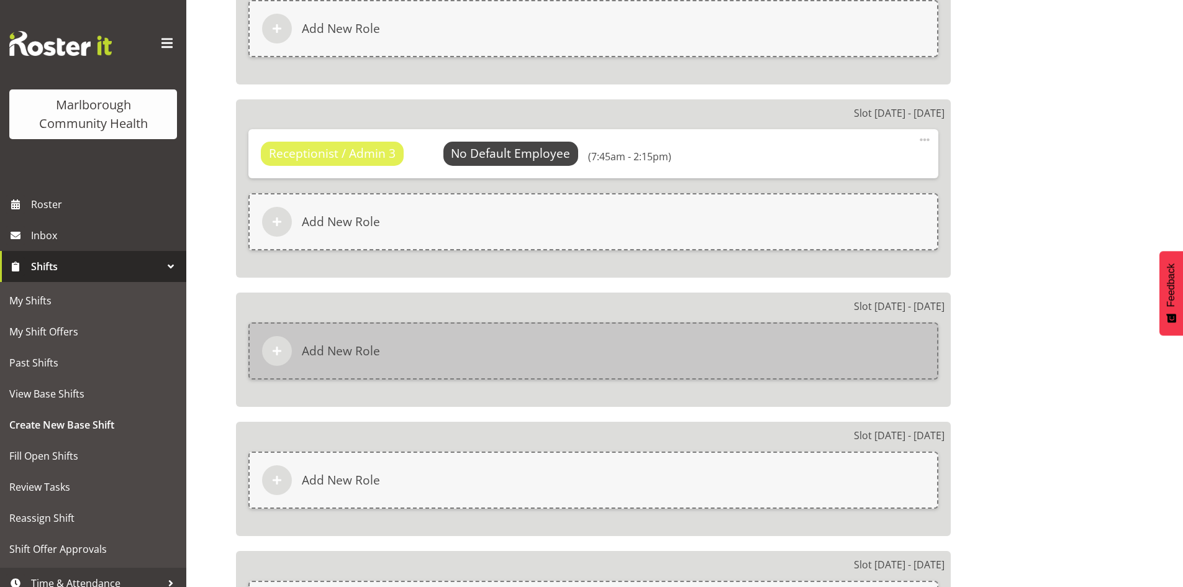
click at [410, 334] on div "Add New Role" at bounding box center [593, 350] width 690 height 57
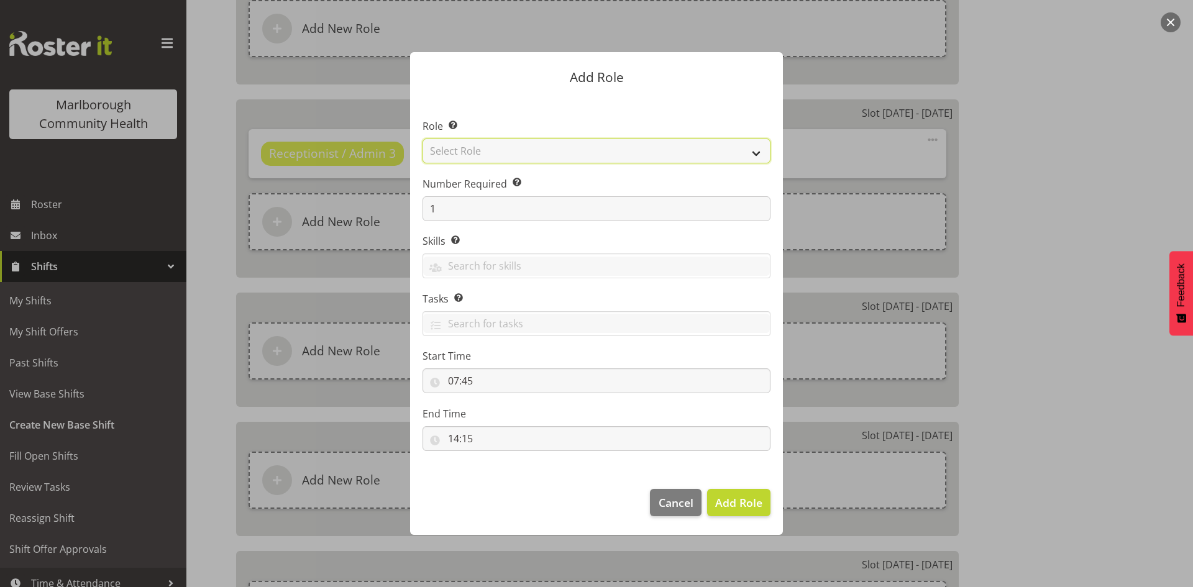
click at [539, 156] on select "Select Role Casual Medical Officer Casual Registered Nurse Health Care Assistan…" at bounding box center [596, 151] width 348 height 25
select select "1558"
click at [422, 139] on select "Select Role Casual Medical Officer Casual Registered Nurse Health Care Assistan…" at bounding box center [596, 151] width 348 height 25
click at [722, 504] on span "Add Role" at bounding box center [738, 502] width 47 height 15
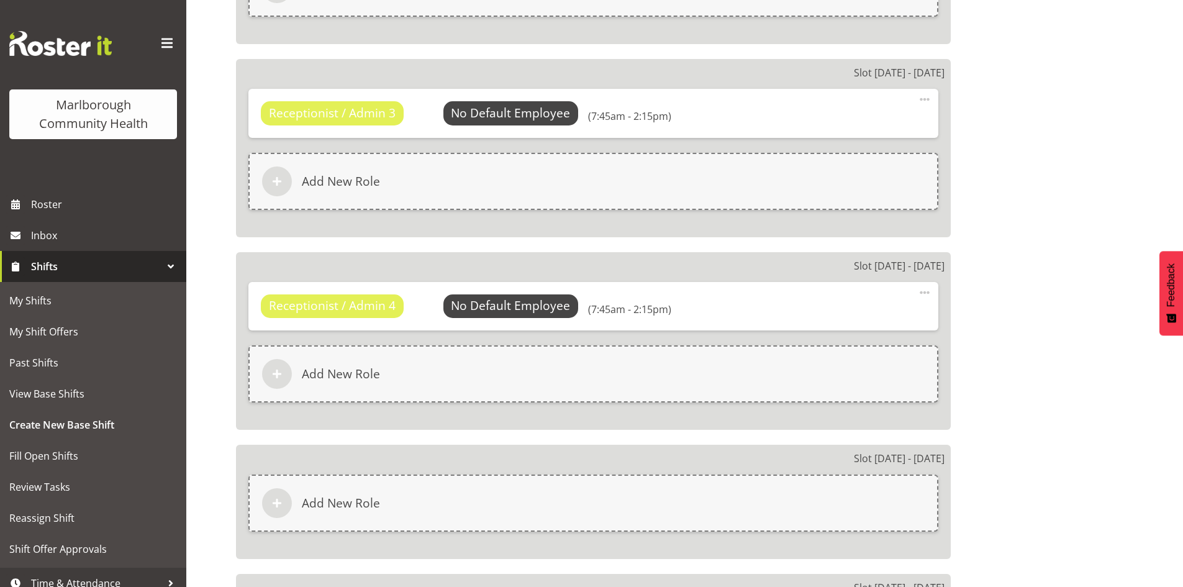
scroll to position [1303, 0]
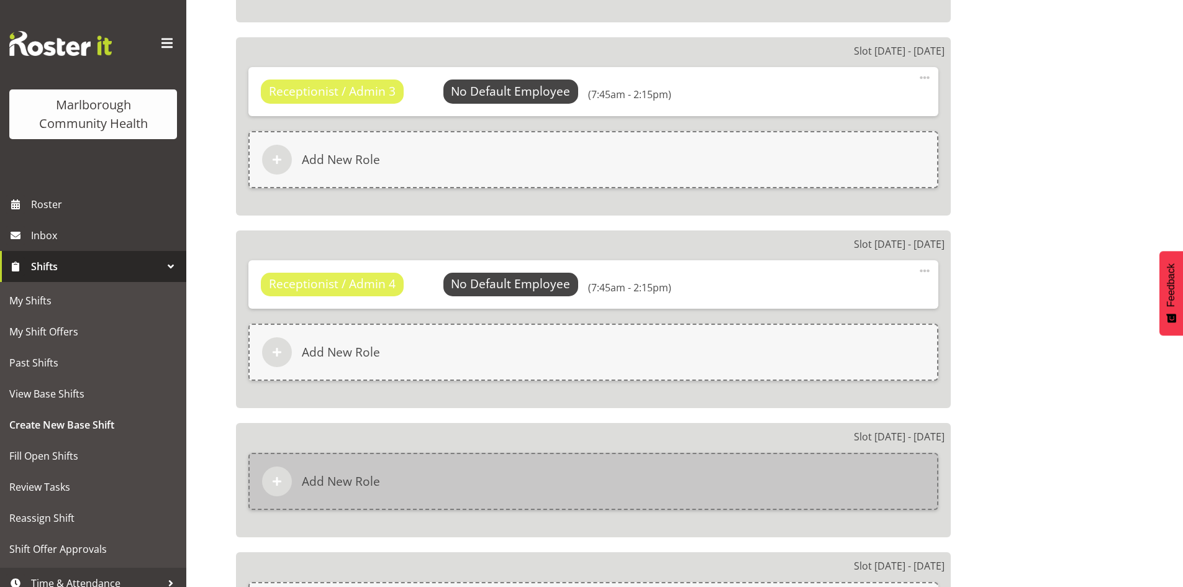
click at [444, 479] on div "Add New Role" at bounding box center [593, 481] width 690 height 57
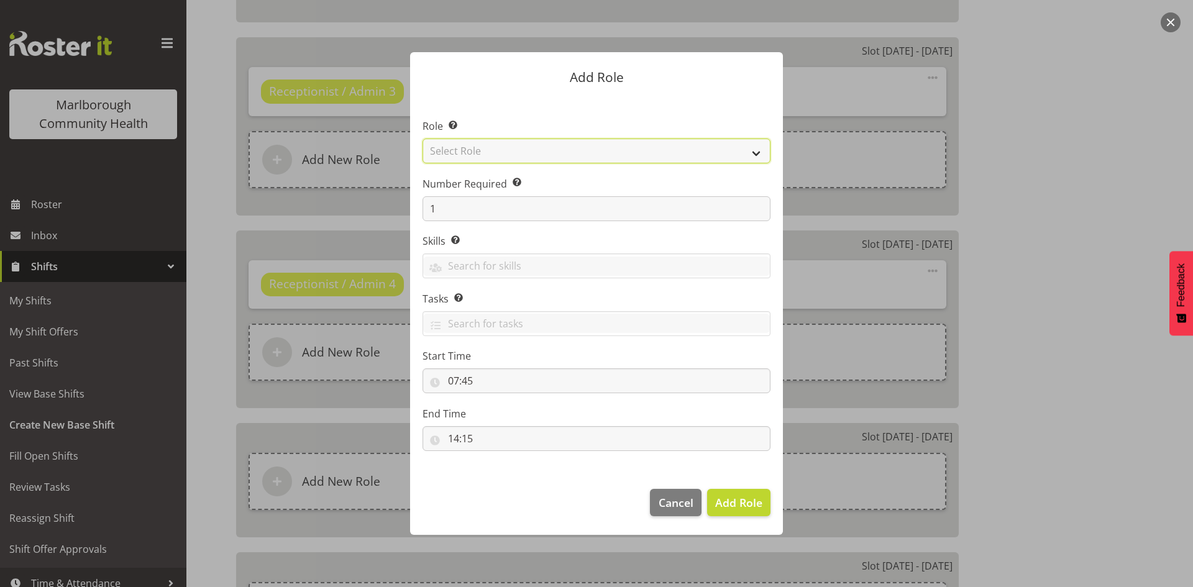
click at [522, 155] on select "Select Role Casual Medical Officer Casual Registered Nurse Health Care Assistan…" at bounding box center [596, 151] width 348 height 25
select select "1558"
click at [422, 139] on select "Select Role Casual Medical Officer Casual Registered Nurse Health Care Assistan…" at bounding box center [596, 151] width 348 height 25
click at [735, 498] on span "Add Role" at bounding box center [738, 502] width 47 height 15
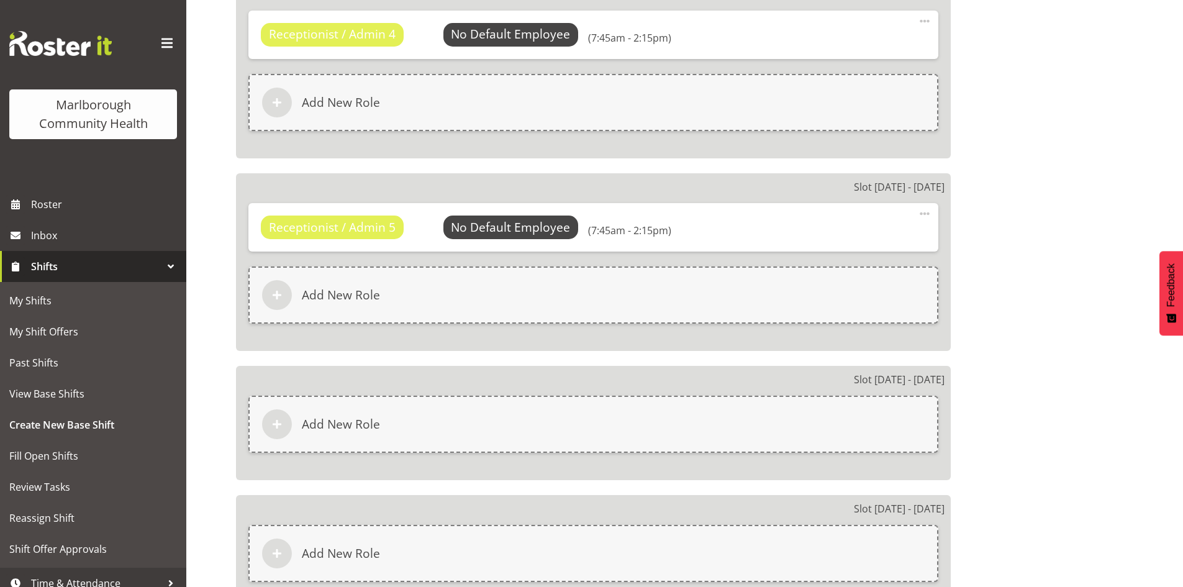
scroll to position [1614, 0]
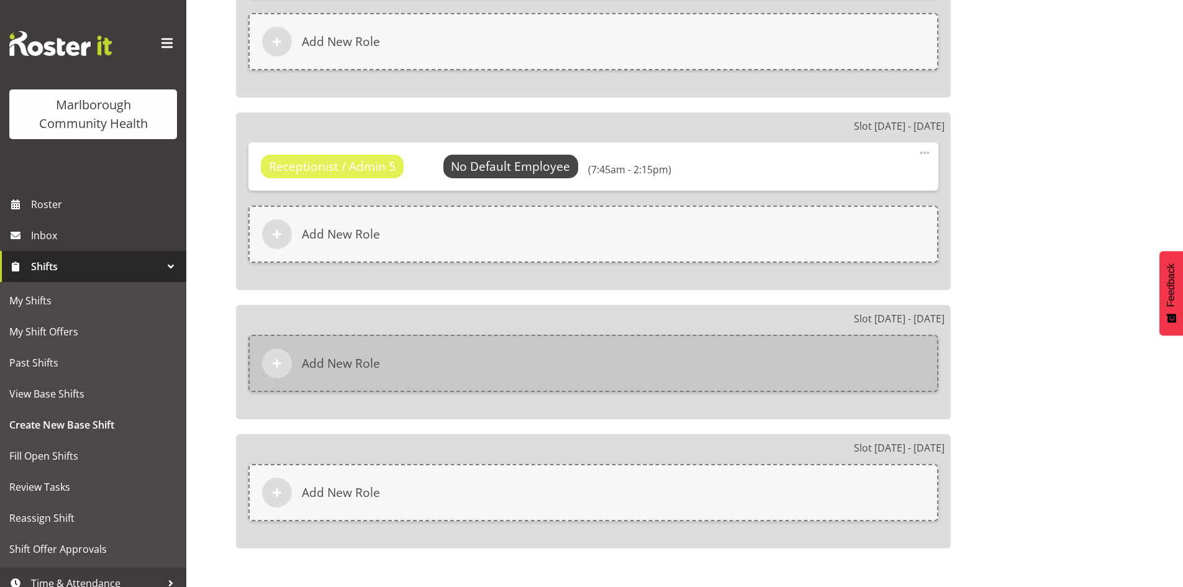
click at [459, 376] on div "Add New Role" at bounding box center [593, 363] width 690 height 57
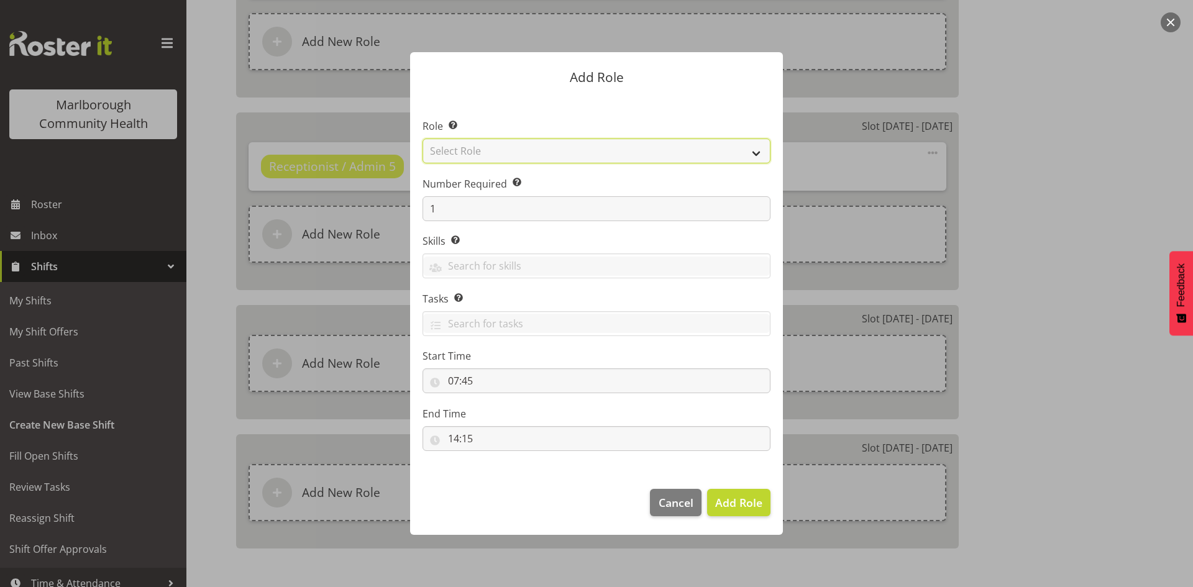
click at [550, 152] on select "Select Role Casual Medical Officer Casual Registered Nurse Health Care Assistan…" at bounding box center [596, 151] width 348 height 25
select select "1558"
click at [422, 139] on select "Select Role Casual Medical Officer Casual Registered Nurse Health Care Assistan…" at bounding box center [596, 151] width 348 height 25
click at [749, 508] on span "Add Role" at bounding box center [738, 502] width 47 height 15
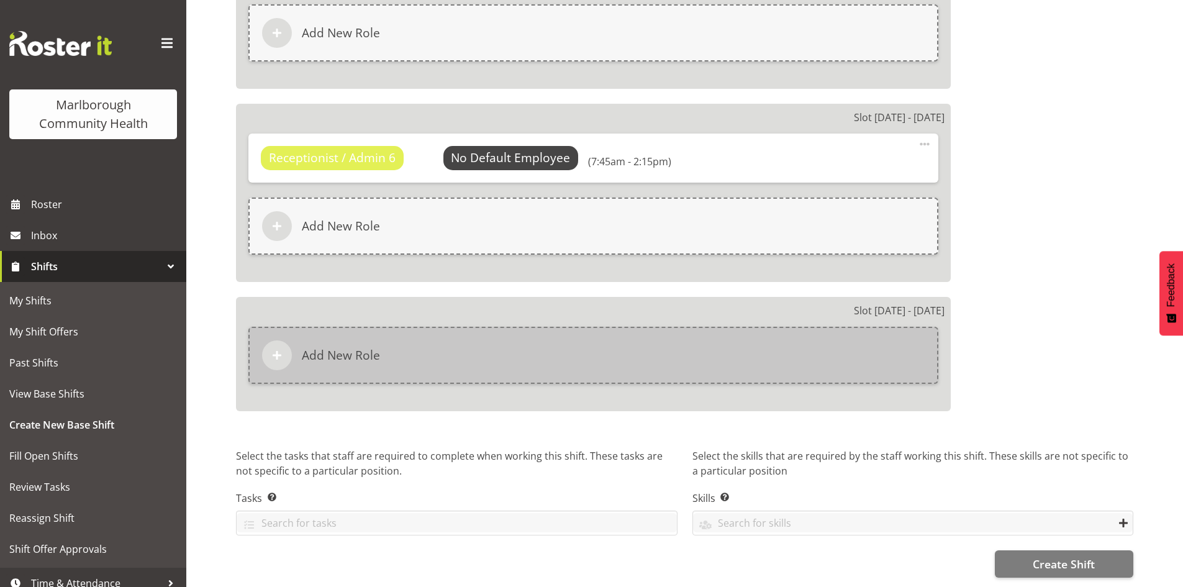
scroll to position [1824, 0]
click at [470, 352] on div "Add New Role" at bounding box center [593, 355] width 690 height 57
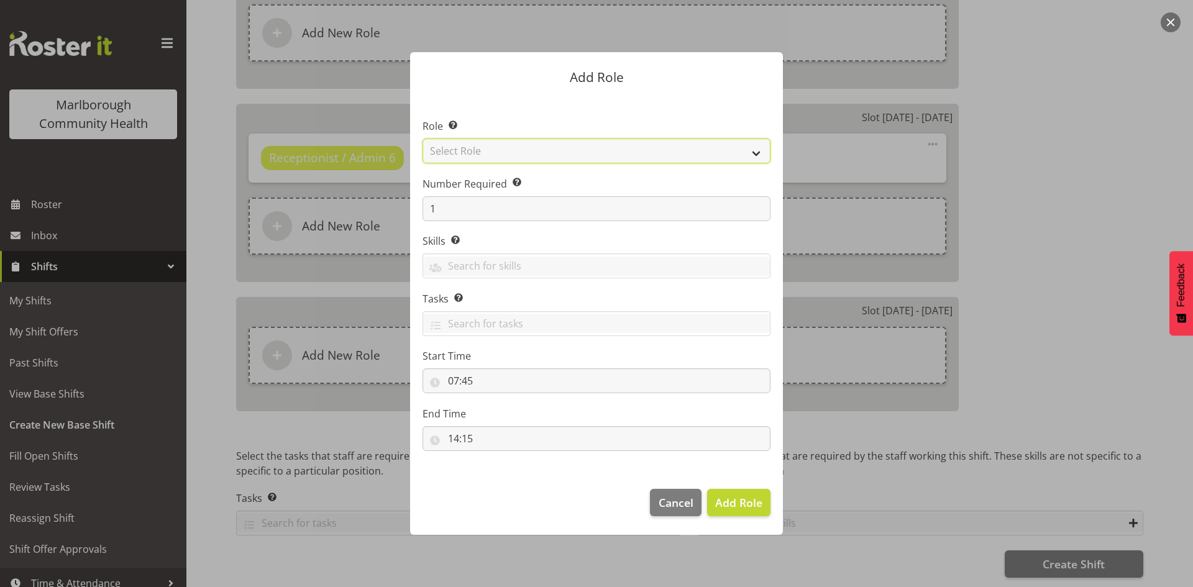
click at [530, 155] on select "Select Role Casual Medical Officer Casual Registered Nurse Health Care Assistan…" at bounding box center [596, 151] width 348 height 25
select select "1558"
click at [422, 139] on select "Select Role Casual Medical Officer Casual Registered Nurse Health Care Assistan…" at bounding box center [596, 151] width 348 height 25
click at [731, 498] on span "Add Role" at bounding box center [738, 502] width 47 height 15
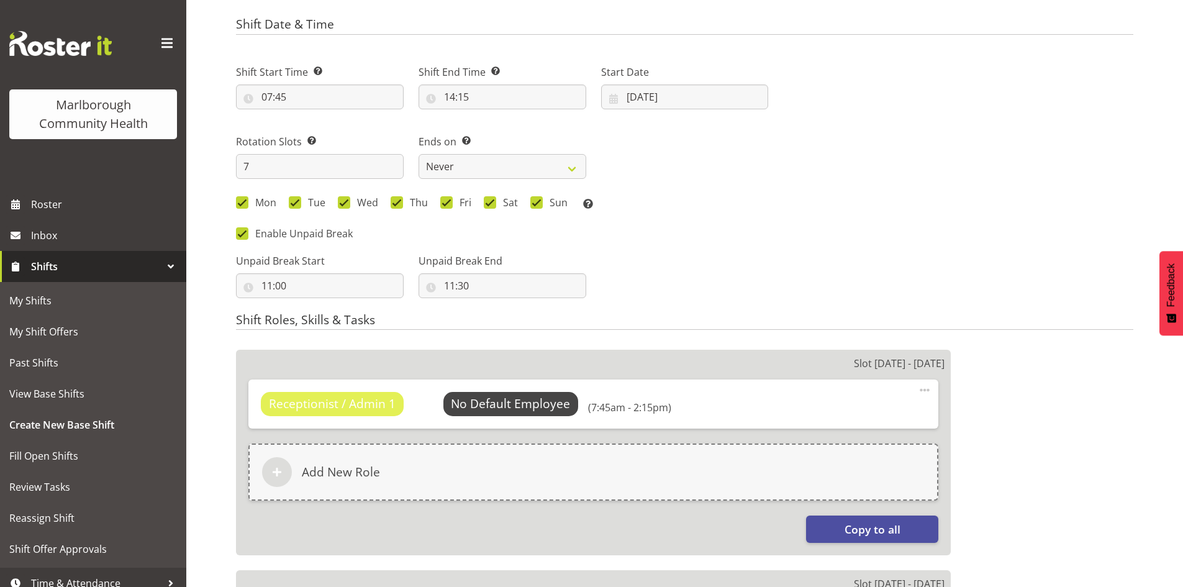
scroll to position [706, 0]
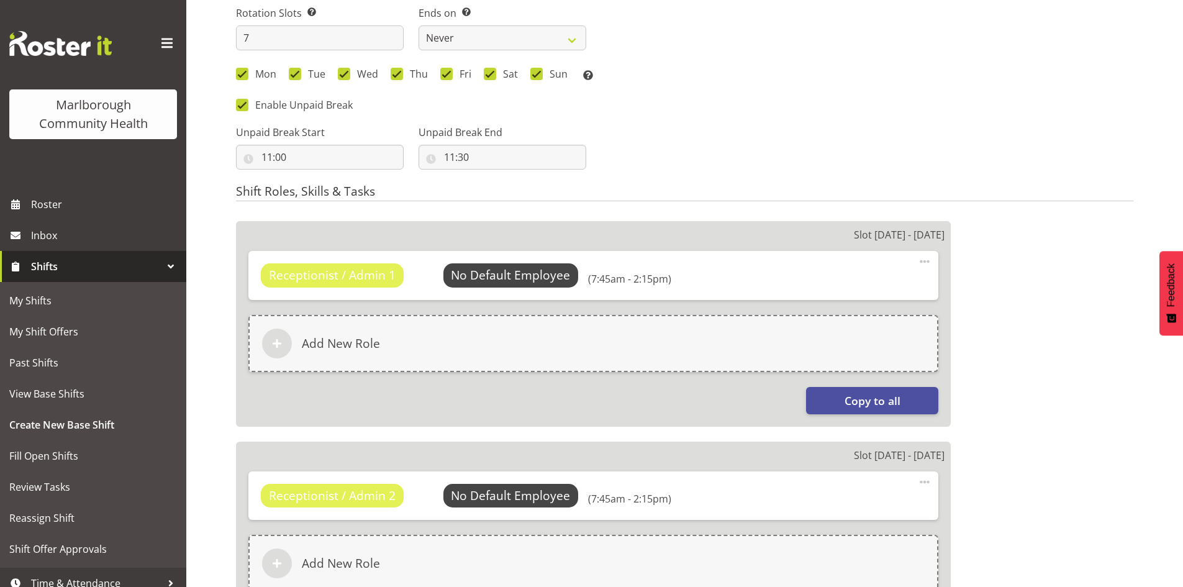
click at [924, 261] on span at bounding box center [924, 261] width 15 height 15
click at [834, 285] on link "Edit" at bounding box center [872, 289] width 119 height 22
select select "7"
select select "45"
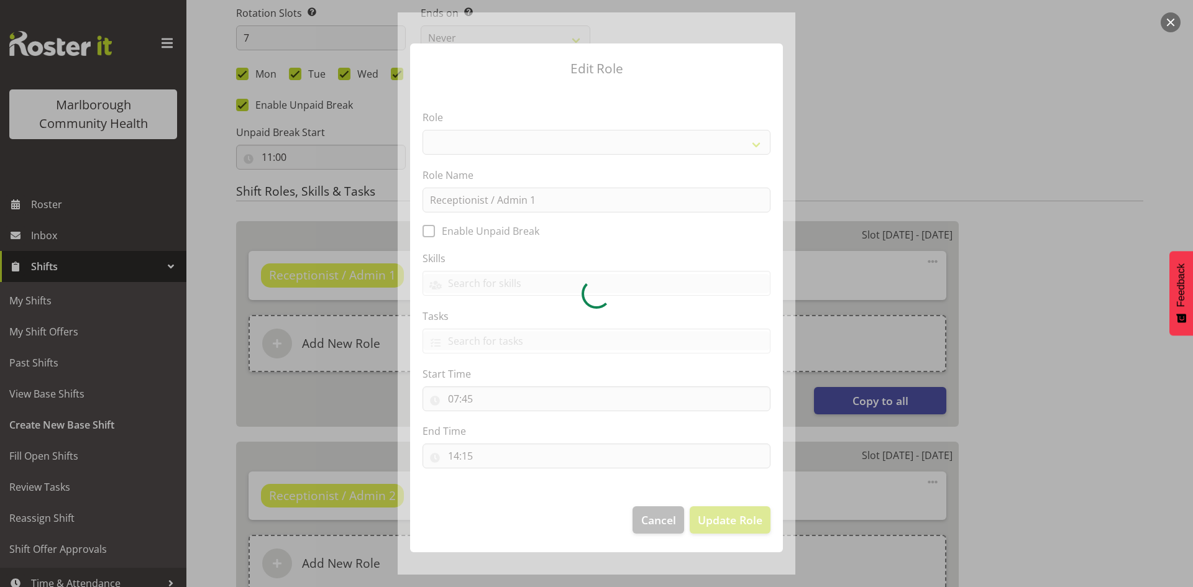
select select "1558"
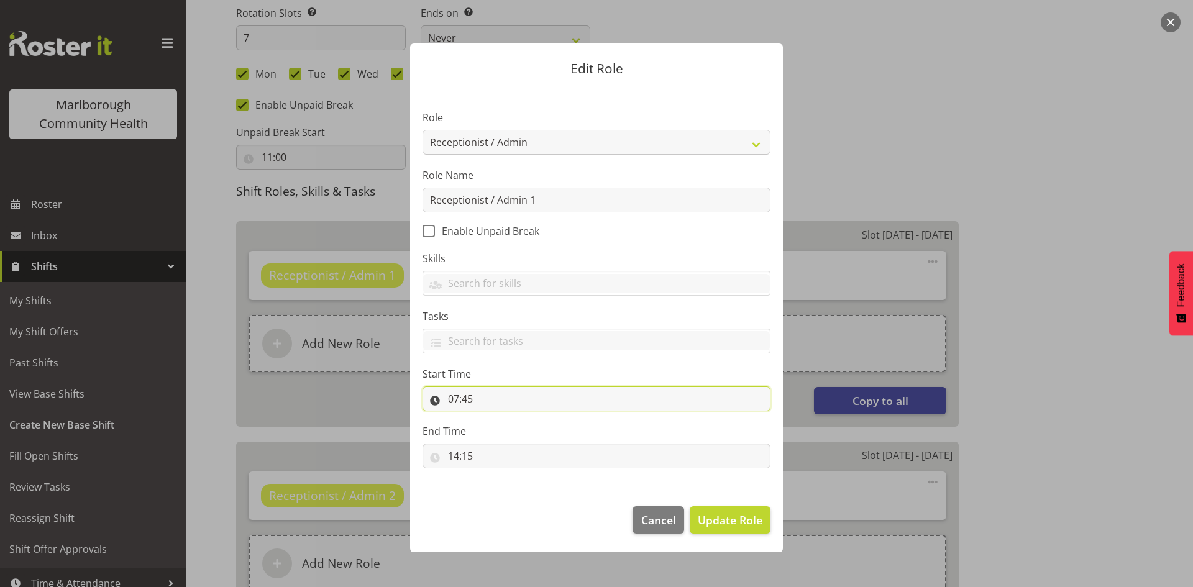
click at [462, 400] on input "07:45" at bounding box center [596, 398] width 348 height 25
click at [503, 428] on select "00 01 02 03 04 05 06 07 08 09 10 11 12 13 14 15 16 17 18 19 20 21 22 23" at bounding box center [507, 431] width 28 height 25
select select "8"
click at [493, 419] on select "00 01 02 03 04 05 06 07 08 09 10 11 12 13 14 15 16 17 18 19 20 21 22 23" at bounding box center [507, 431] width 28 height 25
type input "08:45"
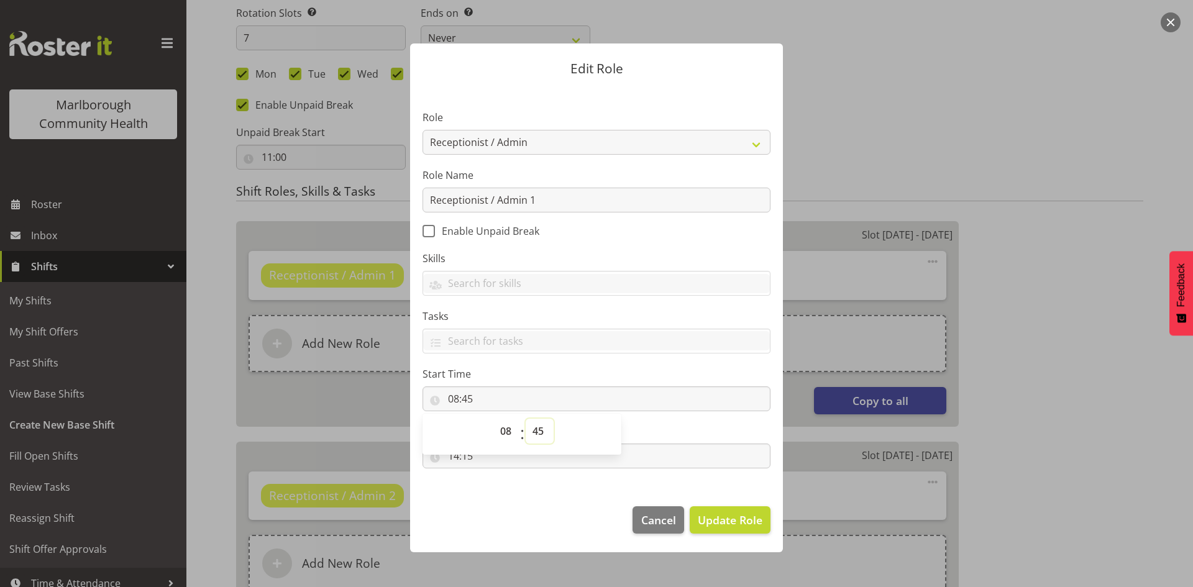
click at [536, 427] on select "00 01 02 03 04 05 06 07 08 09 10 11 12 13 14 15 16 17 18 19 20 21 22 23 24 25 2…" at bounding box center [540, 431] width 28 height 25
click at [460, 396] on input "08:45" at bounding box center [596, 398] width 348 height 25
click at [445, 398] on input "08:45" at bounding box center [596, 398] width 348 height 25
click at [505, 428] on select "00 01 02 03 04 05 06 07 08 09 10 11 12 13 14 15 16 17 18 19 20 21 22 23" at bounding box center [507, 431] width 28 height 25
select select "7"
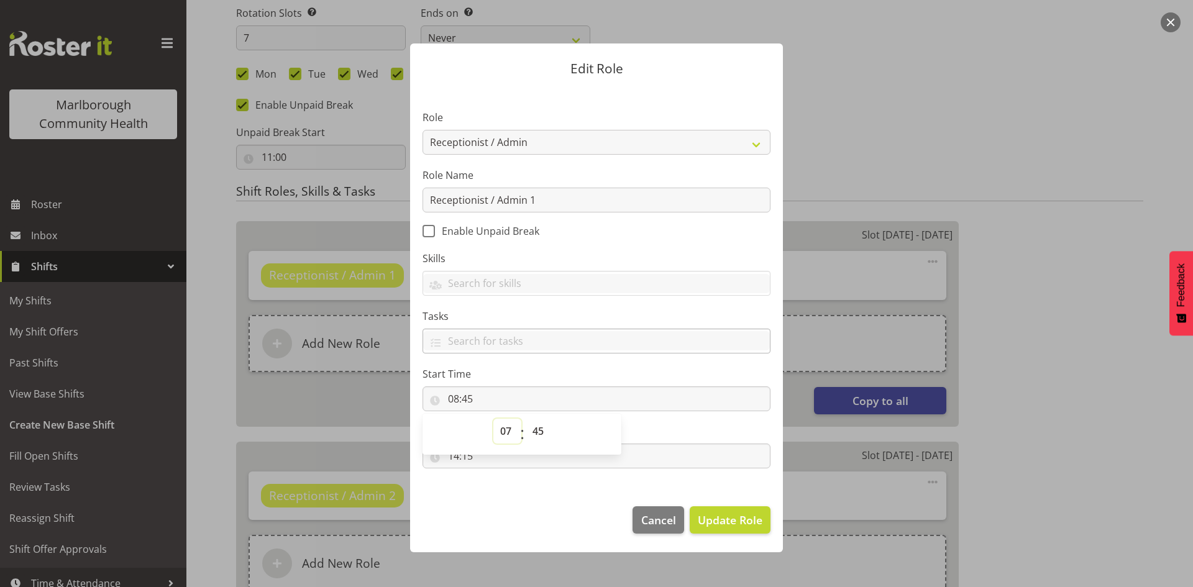
click at [493, 419] on select "00 01 02 03 04 05 06 07 08 09 10 11 12 13 14 15 16 17 18 19 20 21 22 23" at bounding box center [507, 431] width 28 height 25
type input "07:45"
click at [671, 430] on label "End Time" at bounding box center [596, 431] width 348 height 15
click at [491, 450] on input "14:15" at bounding box center [596, 456] width 348 height 25
click at [506, 490] on select "00 01 02 03 04 05 06 07 08 09 10 11 12 13 14 15 16 17 18 19 20 21 22 23" at bounding box center [507, 488] width 28 height 25
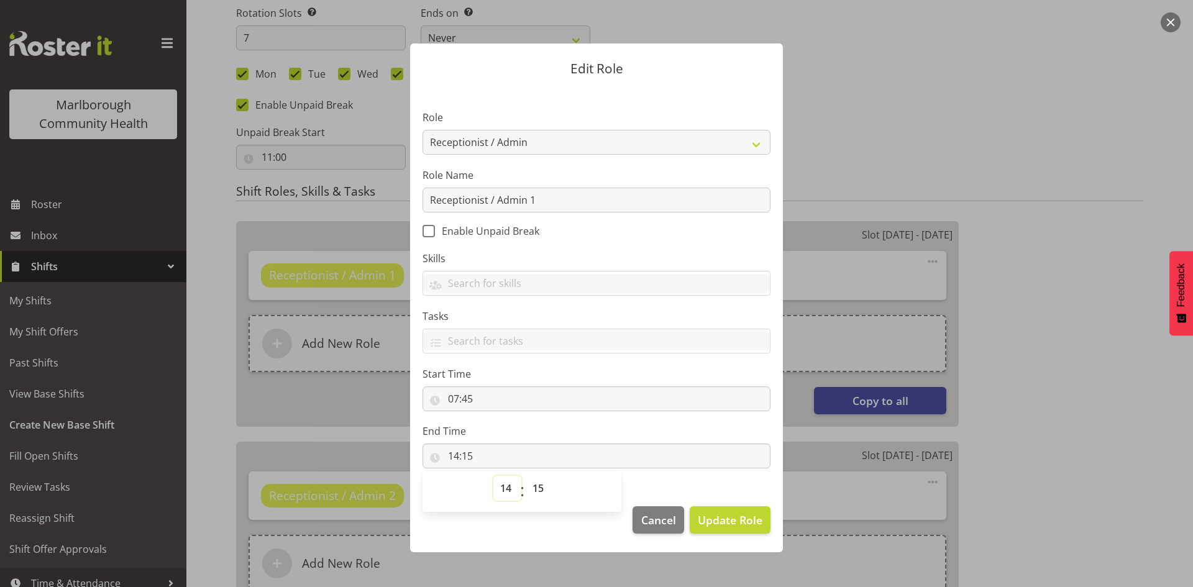
select select "16"
click at [493, 476] on select "00 01 02 03 04 05 06 07 08 09 10 11 12 13 14 15 16 17 18 19 20 21 22 23" at bounding box center [507, 488] width 28 height 25
type input "16:15"
click at [729, 524] on span "Update Role" at bounding box center [730, 520] width 65 height 16
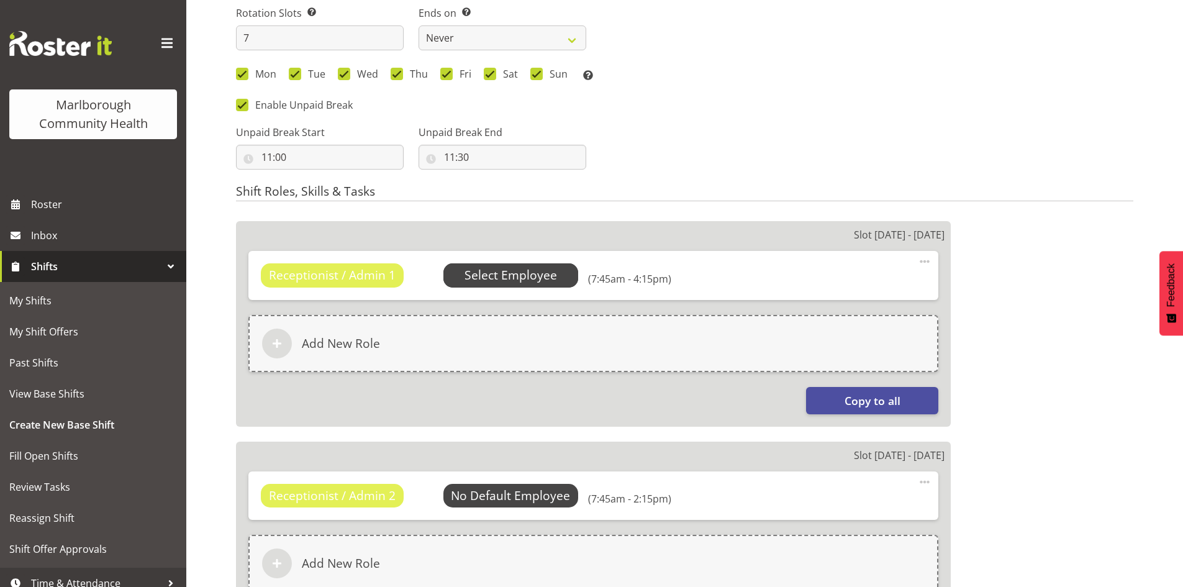
click at [512, 278] on span "Select Employee" at bounding box center [511, 275] width 93 height 18
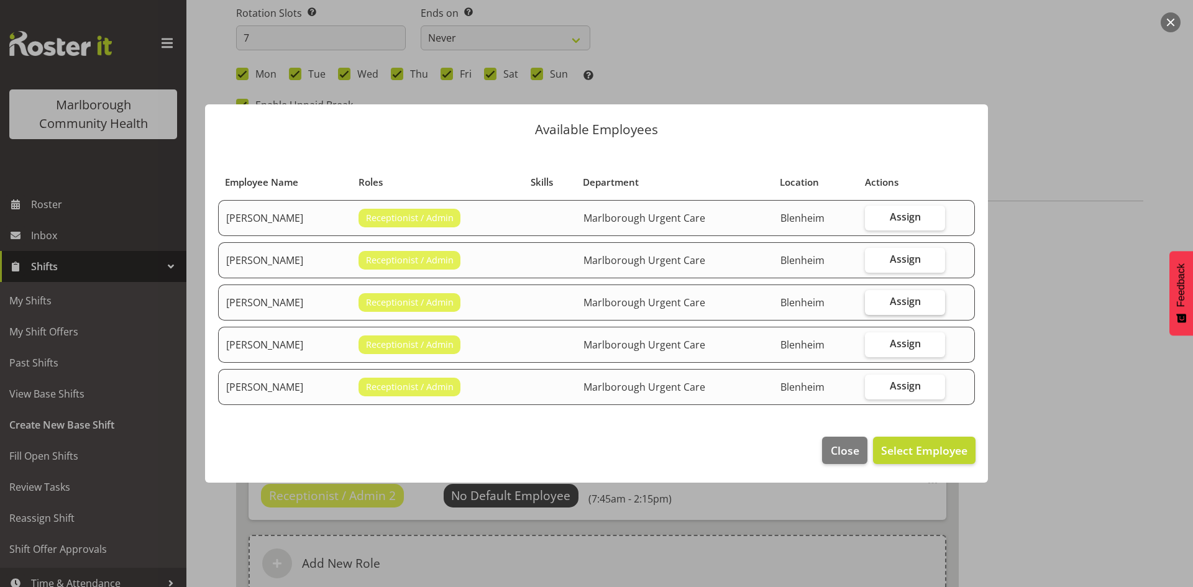
click at [904, 306] on span "Assign" at bounding box center [905, 301] width 31 height 12
click at [873, 306] on input "Assign" at bounding box center [869, 302] width 8 height 8
checkbox input "true"
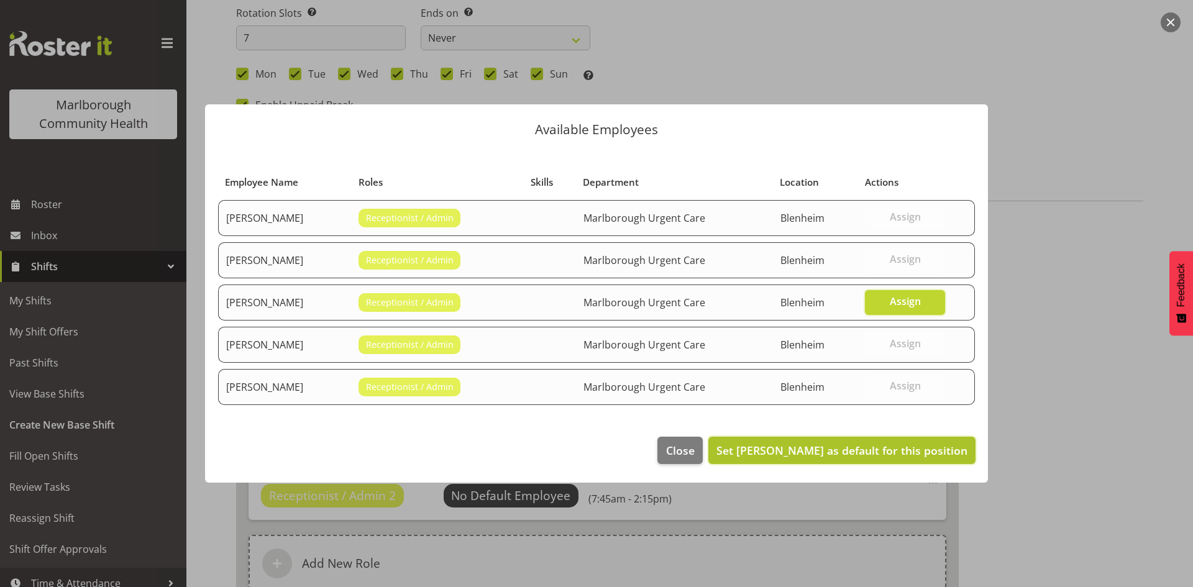
click at [789, 450] on span "Set Margret Hall as default for this position" at bounding box center [841, 450] width 251 height 15
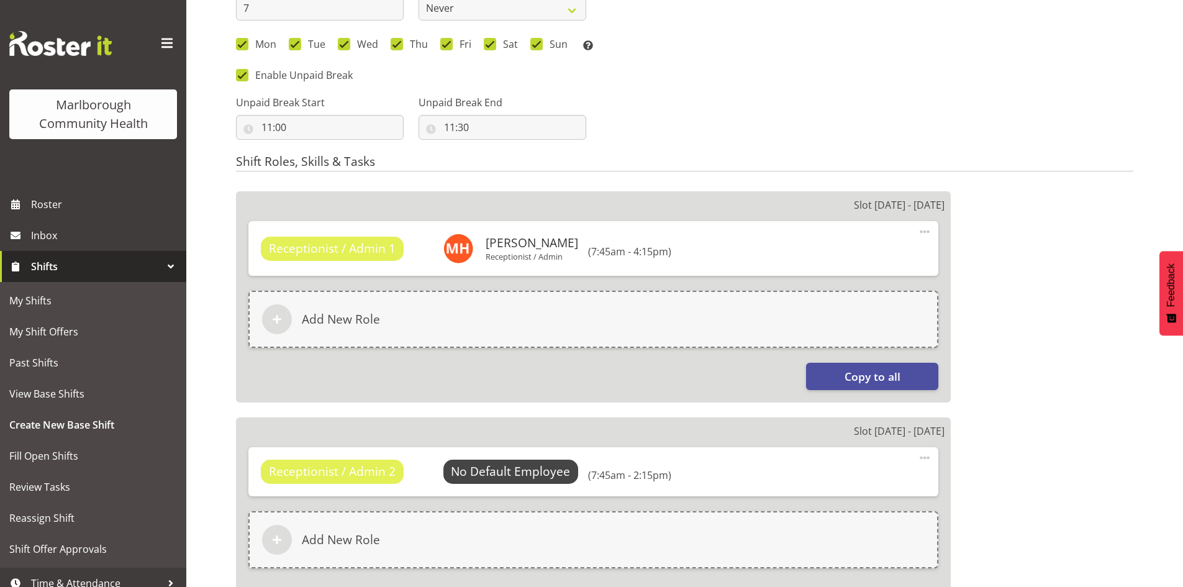
scroll to position [768, 0]
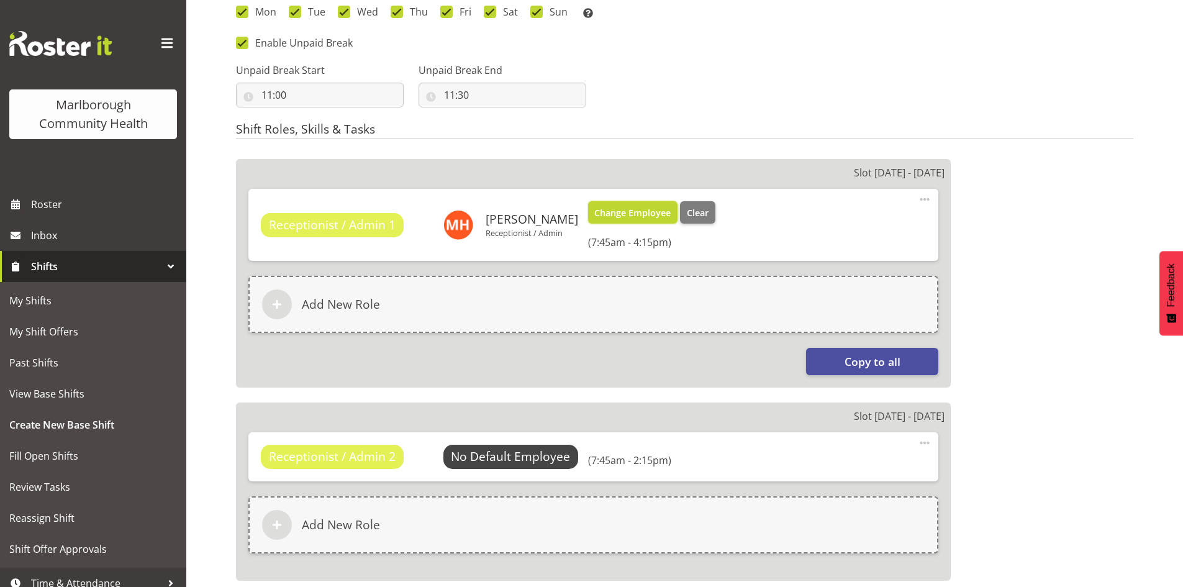
click at [611, 220] on button "Change Employee" at bounding box center [633, 212] width 90 height 22
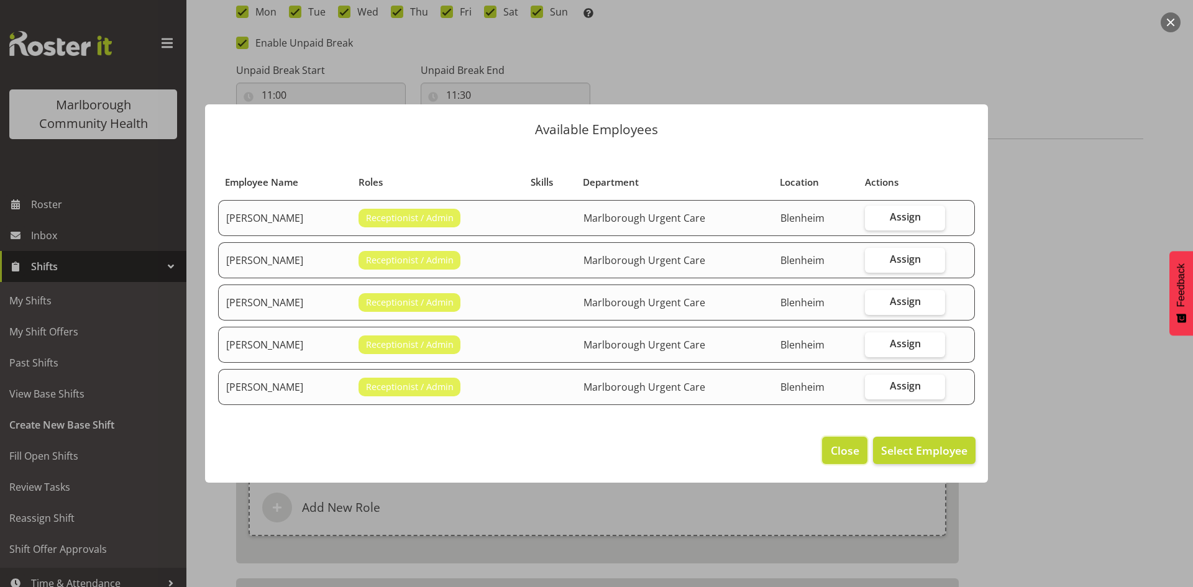
click at [827, 446] on button "Close" at bounding box center [844, 450] width 45 height 27
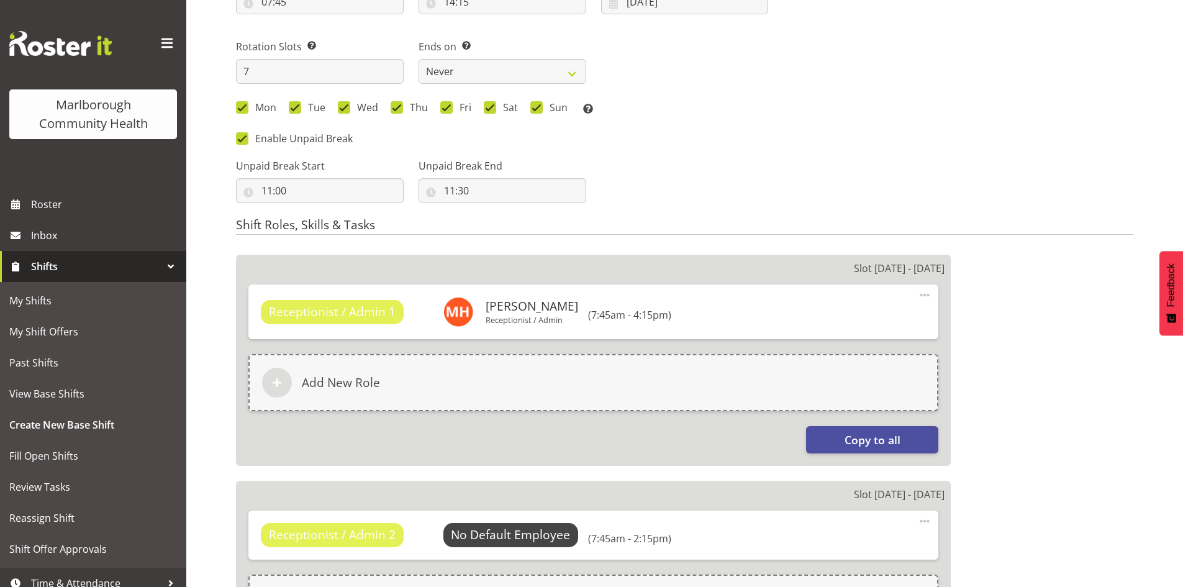
scroll to position [590, 0]
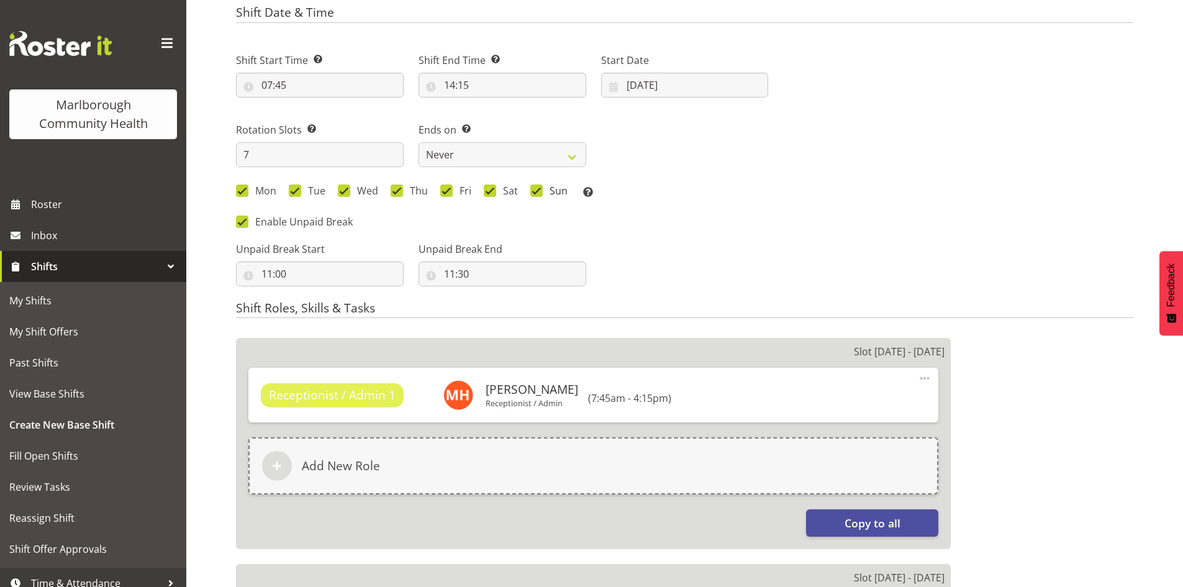
click at [536, 192] on span at bounding box center [536, 190] width 12 height 12
click at [536, 192] on input "Sun" at bounding box center [534, 190] width 8 height 8
checkbox input "false"
click at [492, 188] on span at bounding box center [490, 190] width 12 height 12
click at [492, 188] on input "Sat" at bounding box center [488, 190] width 8 height 8
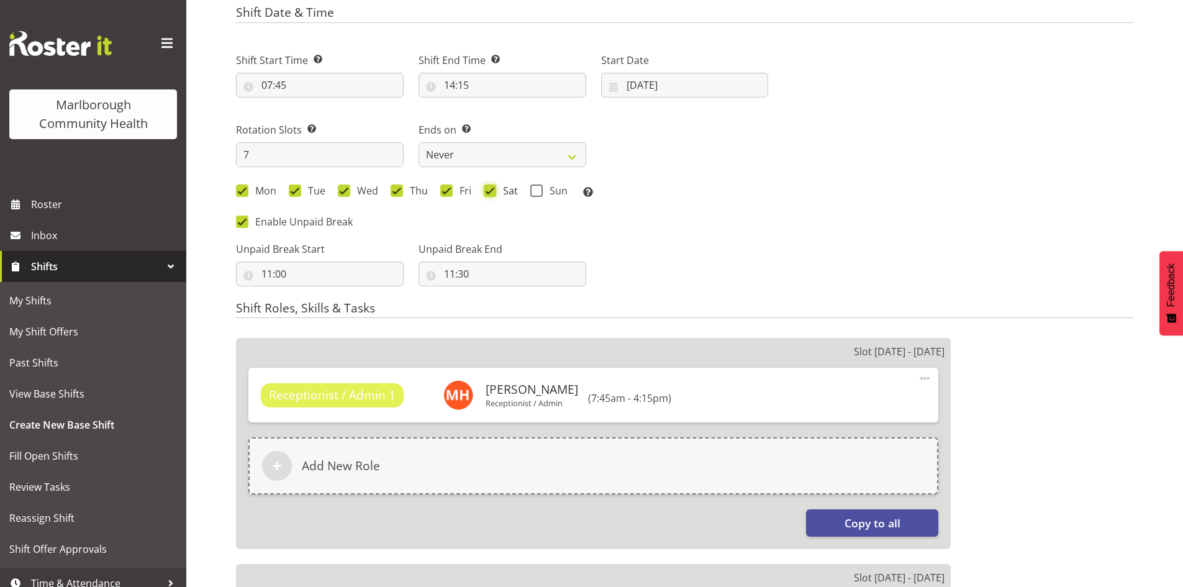
checkbox input "false"
click at [448, 191] on span at bounding box center [446, 190] width 12 height 12
click at [448, 191] on input "Fri" at bounding box center [444, 190] width 8 height 8
checkbox input "false"
click at [401, 188] on span at bounding box center [397, 190] width 12 height 12
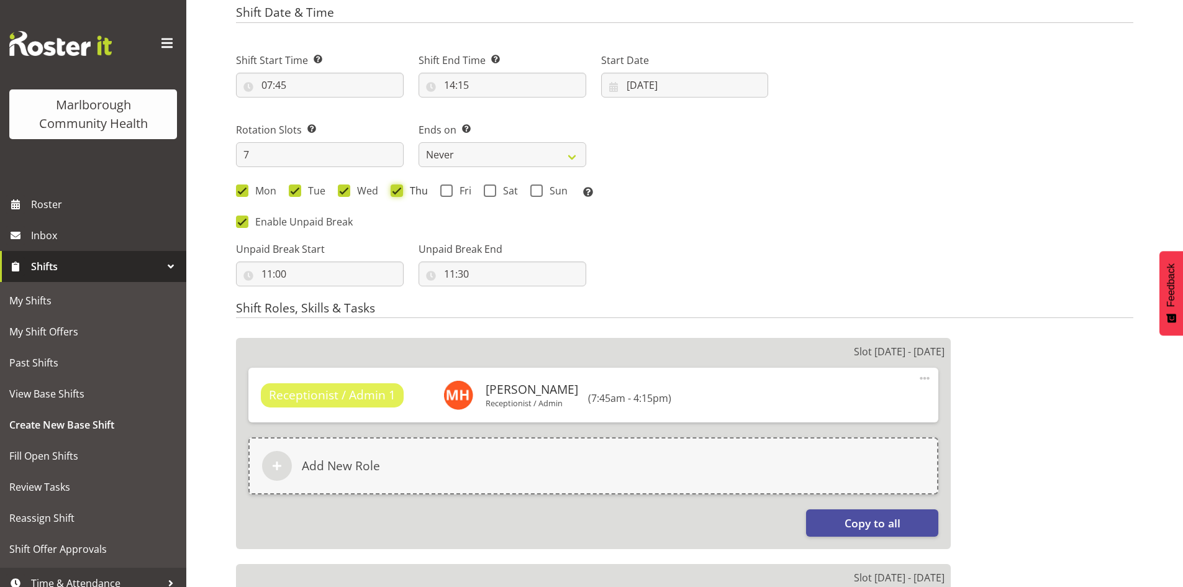
click at [399, 188] on input "Thu" at bounding box center [395, 190] width 8 height 8
checkbox input "false"
click at [342, 190] on span at bounding box center [344, 190] width 12 height 12
click at [342, 190] on input "Wed" at bounding box center [342, 190] width 8 height 8
checkbox input "false"
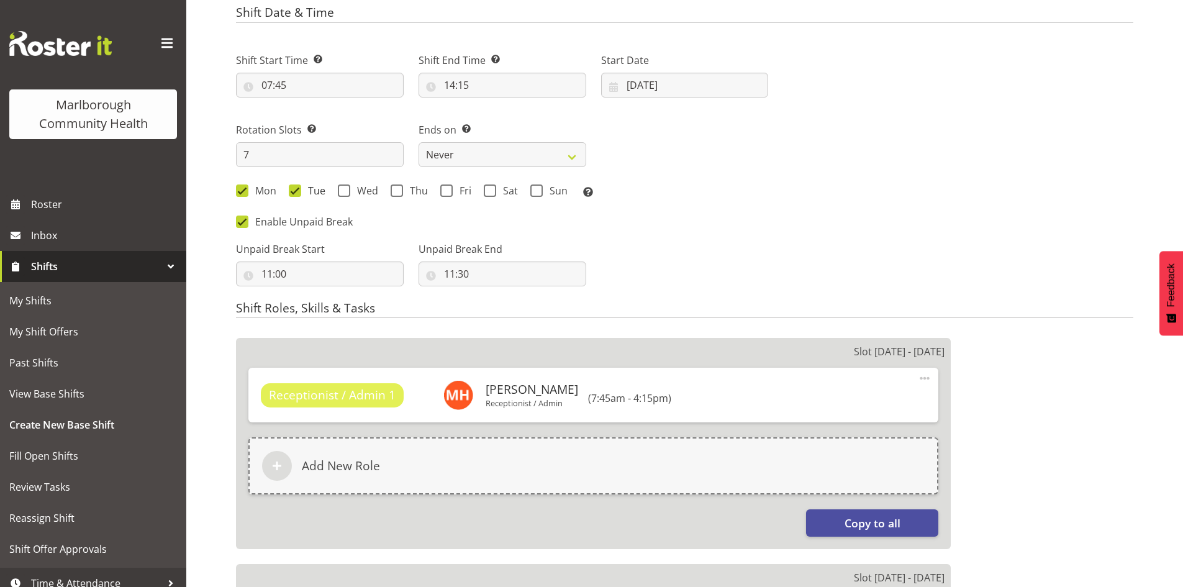
click at [290, 193] on span at bounding box center [295, 190] width 12 height 12
click at [290, 193] on input "Tue" at bounding box center [293, 190] width 8 height 8
checkbox input "false"
click at [691, 231] on div "Unpaid Break Start 11:00 00 01 02 03 04 05 06 07 08 09 10 11 12 13 14 15 16 17 …" at bounding box center [502, 259] width 547 height 70
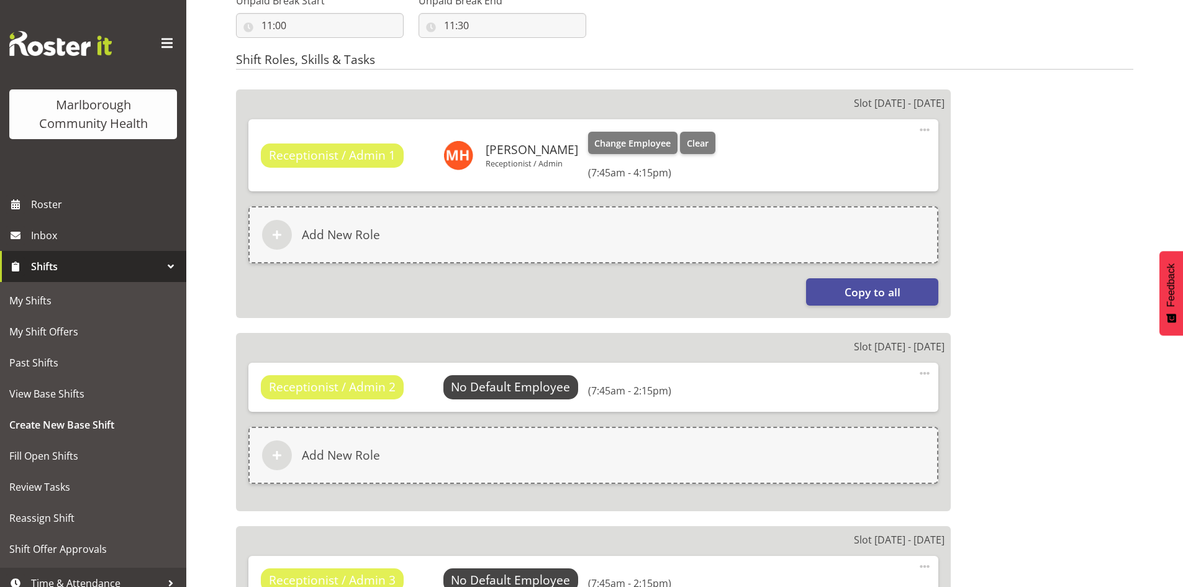
scroll to position [900, 0]
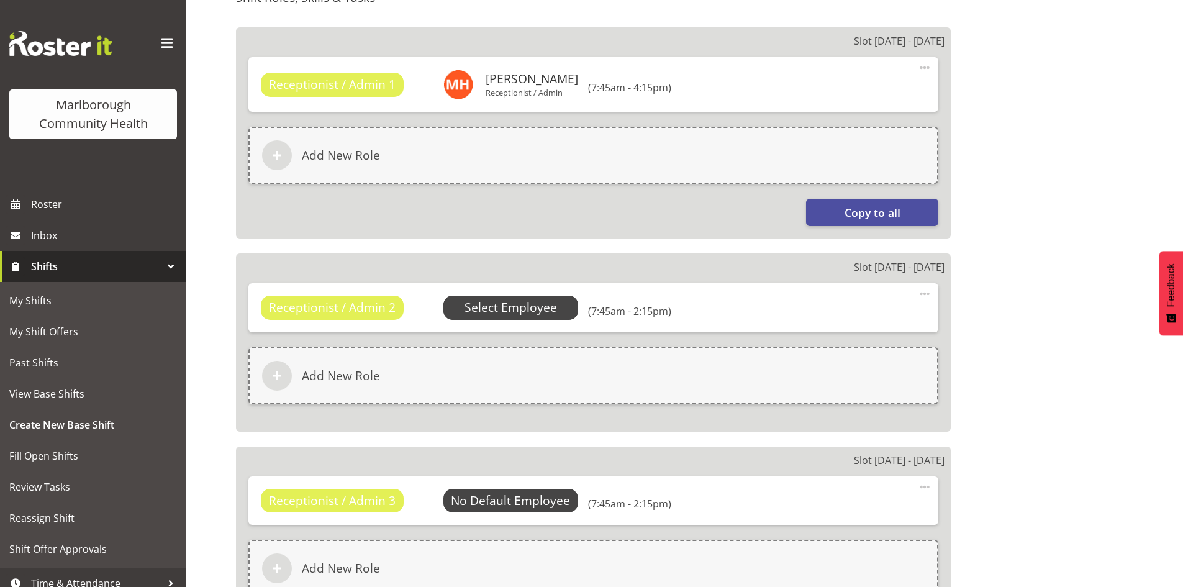
click at [518, 310] on span "Select Employee" at bounding box center [511, 308] width 93 height 18
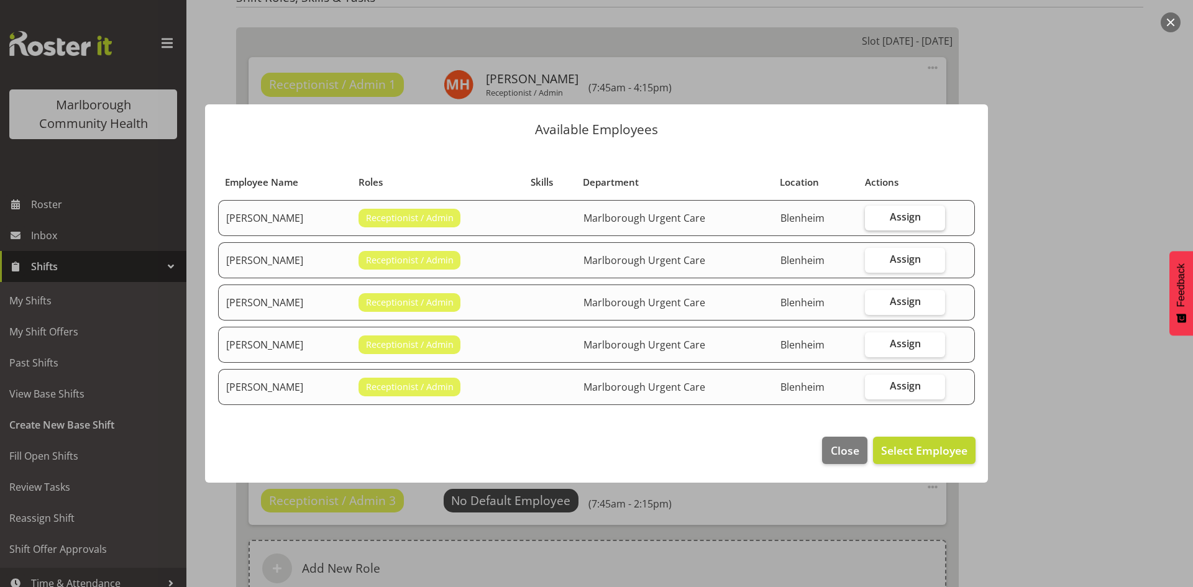
click at [880, 218] on label "Assign" at bounding box center [905, 218] width 80 height 25
click at [873, 218] on input "Assign" at bounding box center [869, 217] width 8 height 8
checkbox input "true"
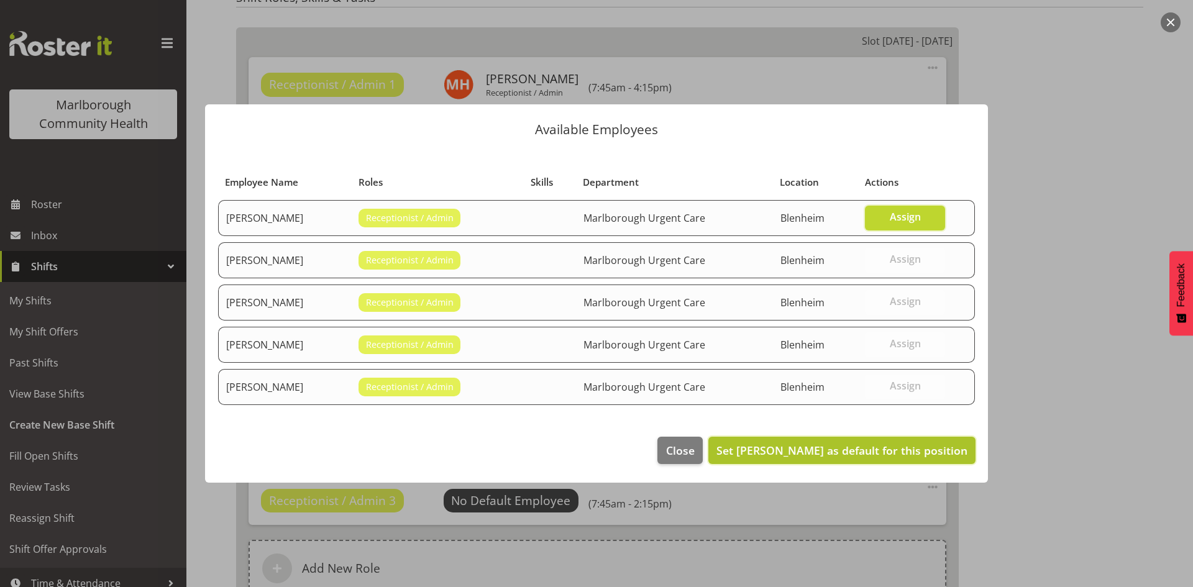
click at [777, 451] on span "Set Josephine Godinez as default for this position" at bounding box center [841, 450] width 251 height 15
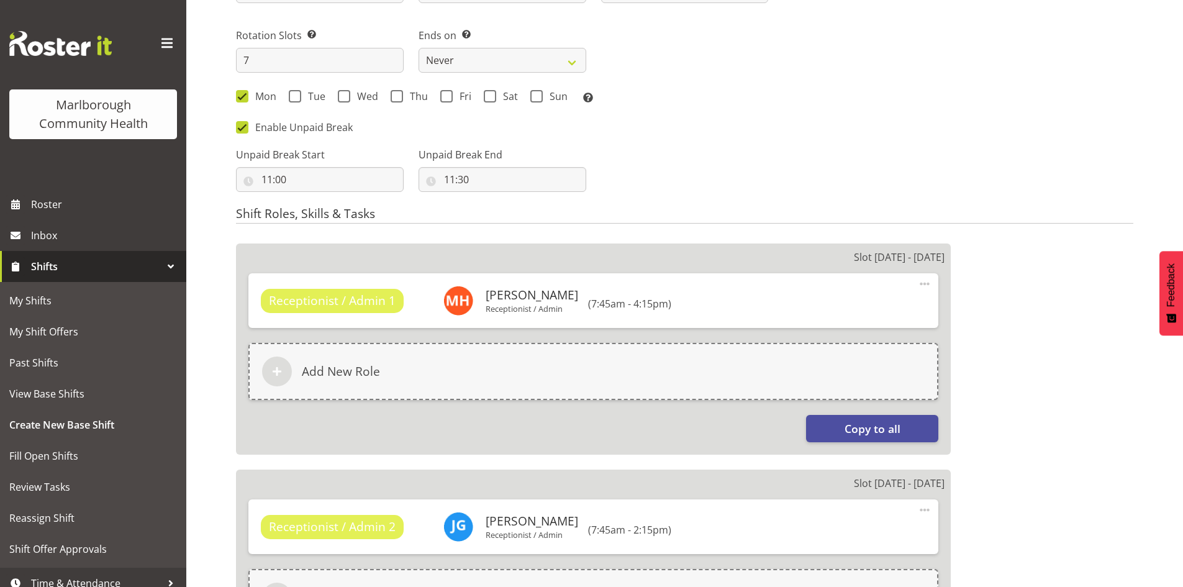
scroll to position [590, 0]
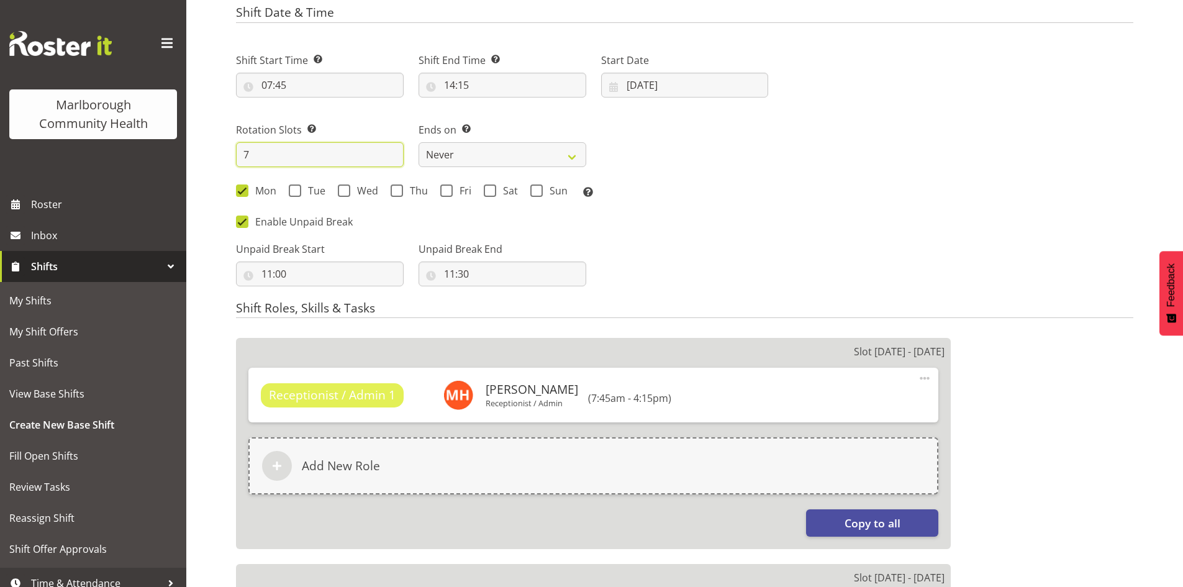
click at [261, 153] on input "7" at bounding box center [320, 154] width 168 height 25
type input "4"
click at [909, 232] on div "Next Shifts" at bounding box center [958, 164] width 365 height 258
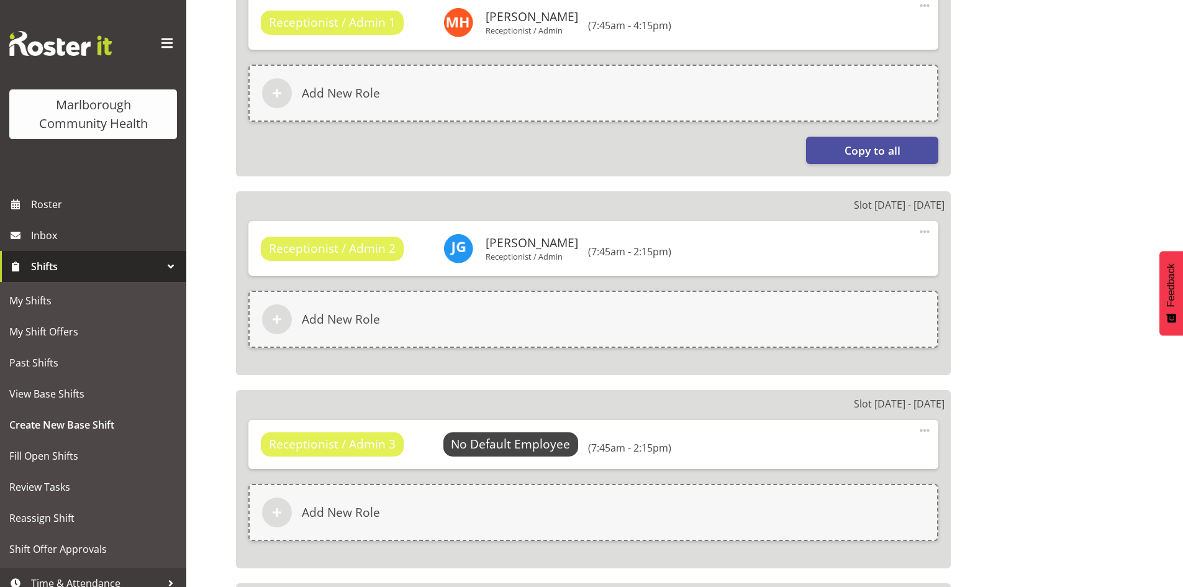
scroll to position [1024, 0]
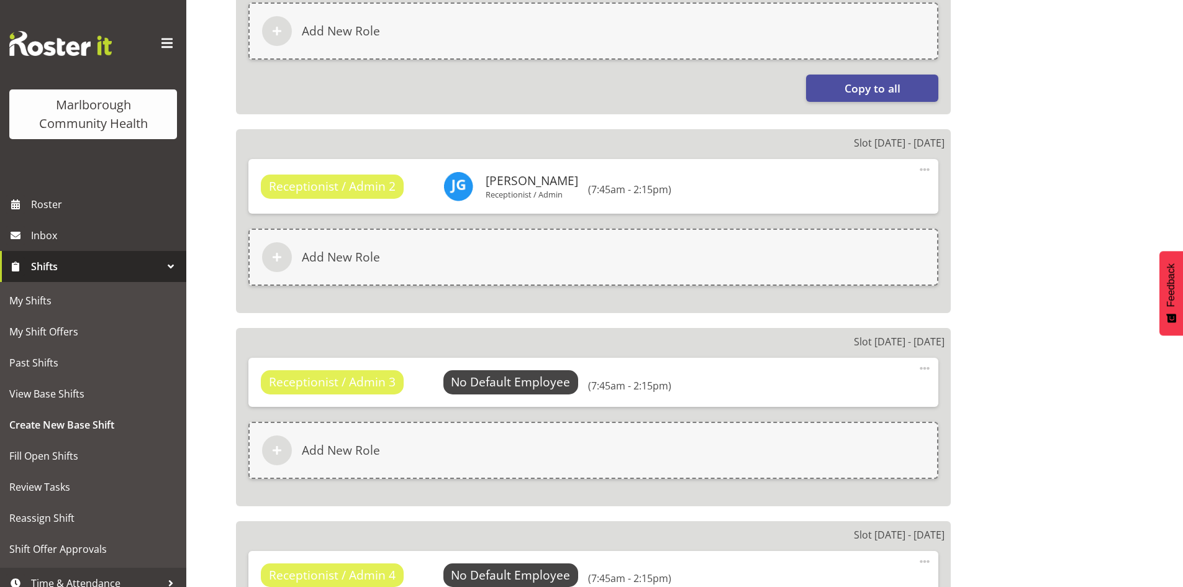
click at [922, 366] on span at bounding box center [924, 368] width 15 height 15
click at [876, 389] on link "Edit" at bounding box center [872, 396] width 119 height 22
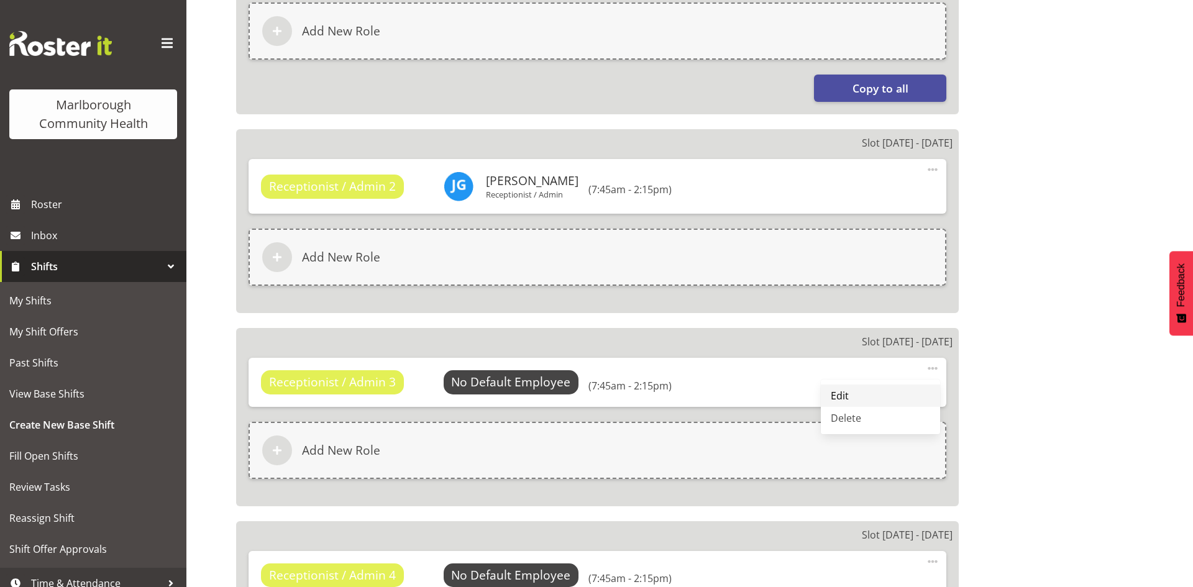
select select "14"
select select "15"
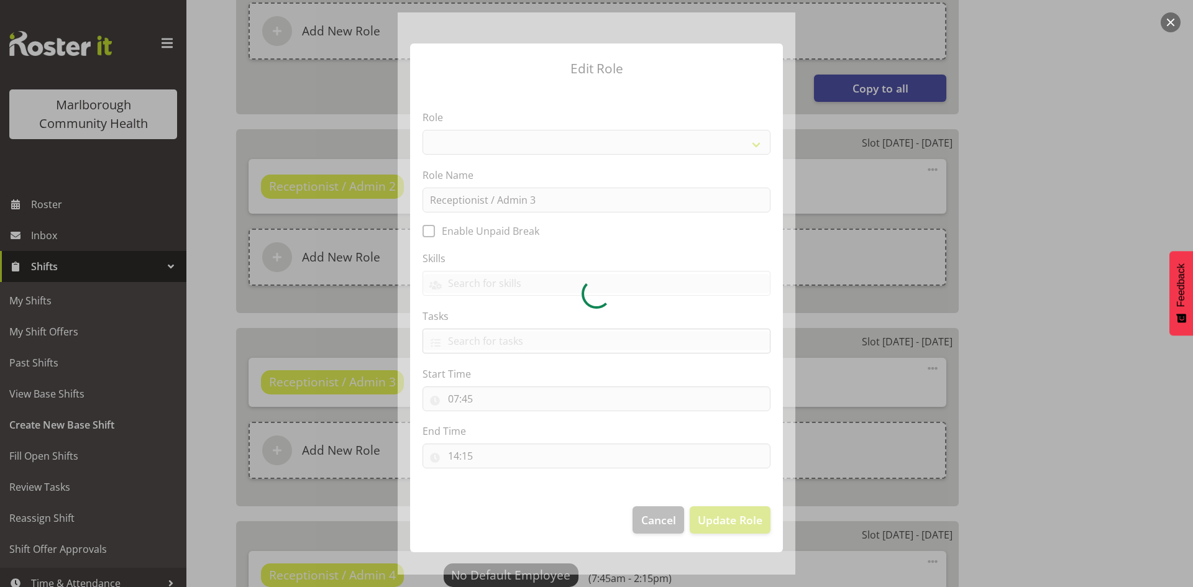
select select "1558"
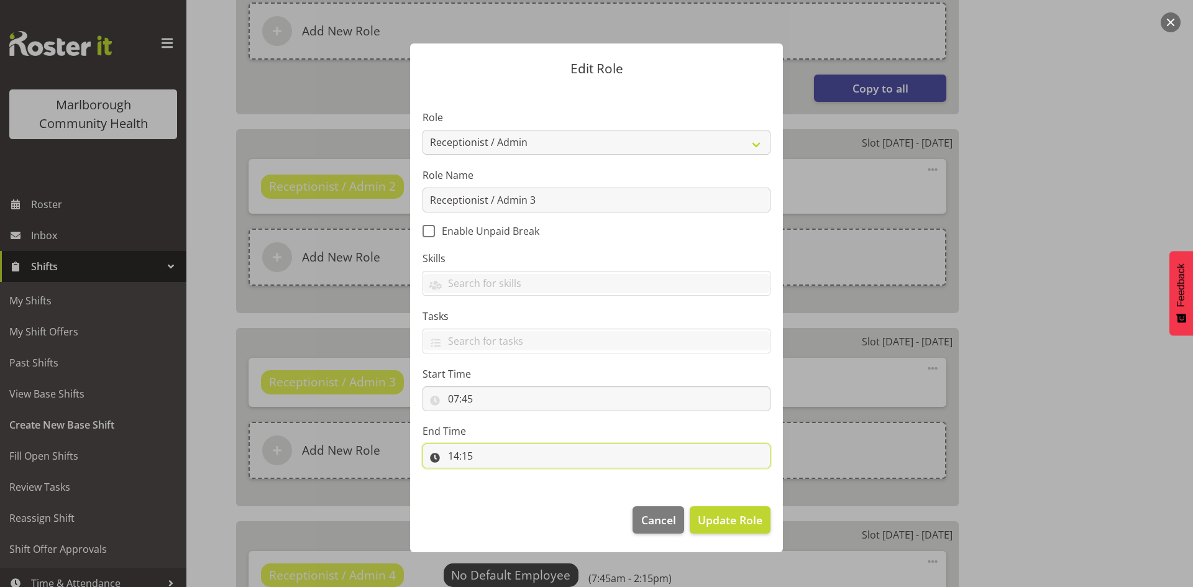
click at [451, 455] on input "14:15" at bounding box center [596, 456] width 348 height 25
click at [508, 486] on select "00 01 02 03 04 05 06 07 08 09 10 11 12 13 14 15 16 17 18 19 20 21 22 23" at bounding box center [507, 488] width 28 height 25
select select "16"
click at [493, 476] on select "00 01 02 03 04 05 06 07 08 09 10 11 12 13 14 15 16 17 18 19 20 21 22 23" at bounding box center [507, 488] width 28 height 25
type input "16:15"
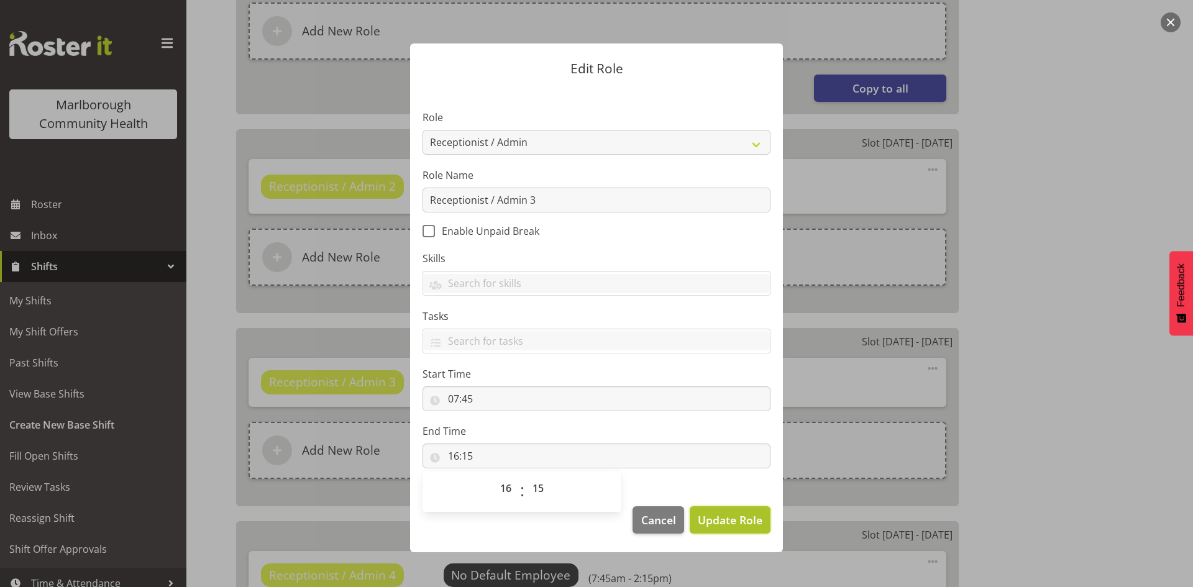
click at [715, 512] on span "Update Role" at bounding box center [730, 520] width 65 height 16
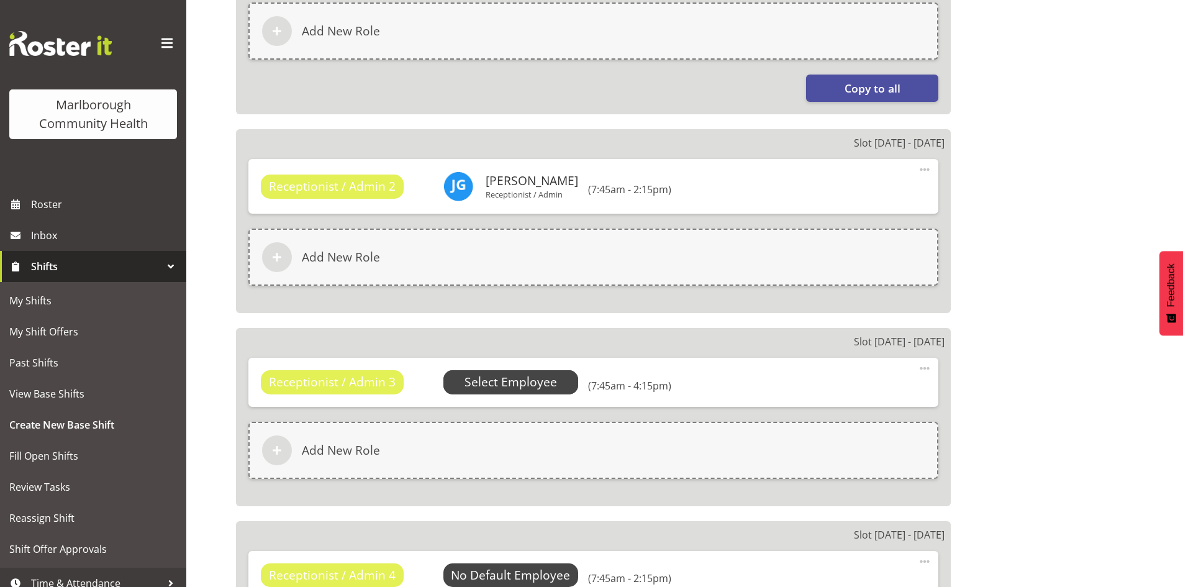
click at [527, 383] on span "Select Employee" at bounding box center [511, 382] width 93 height 18
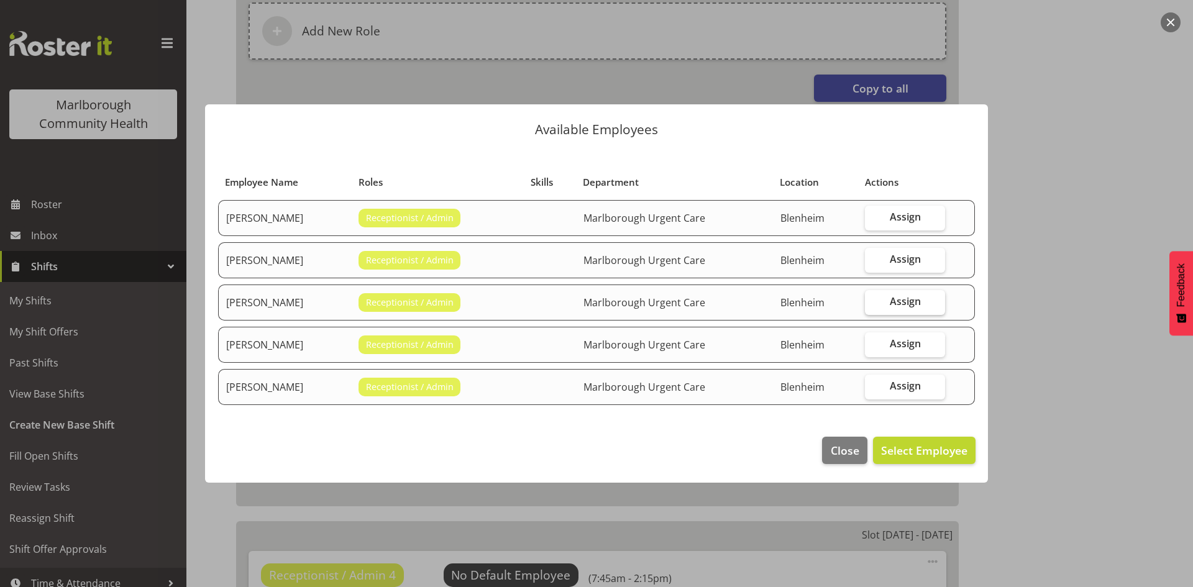
click at [869, 305] on label "Assign" at bounding box center [905, 302] width 80 height 25
click at [869, 305] on input "Assign" at bounding box center [869, 302] width 8 height 8
checkbox input "true"
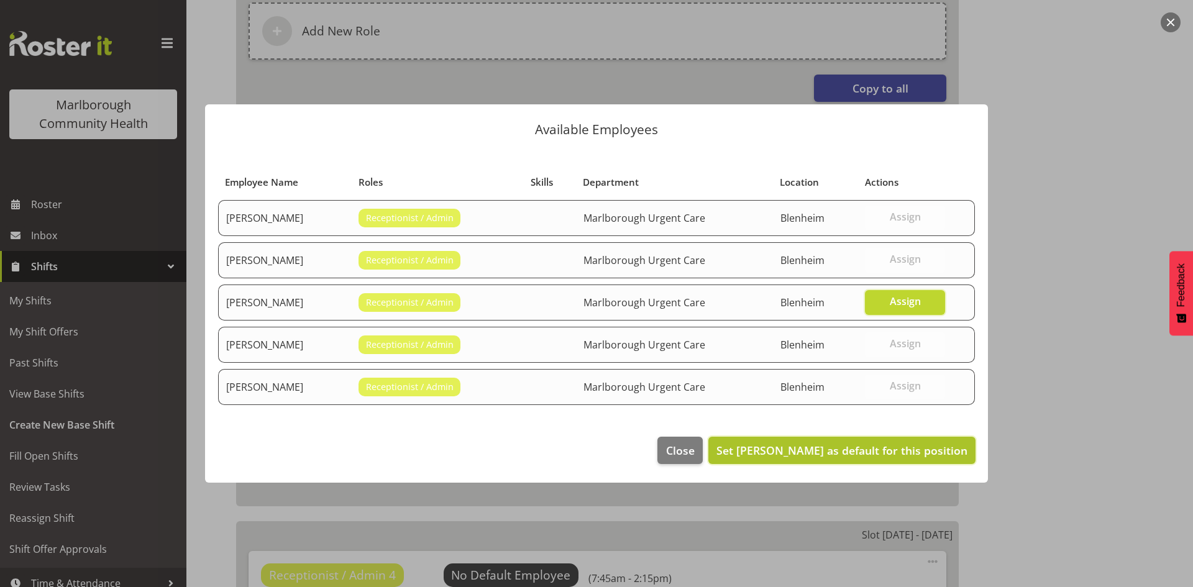
click at [865, 452] on span "Set Margret Hall as default for this position" at bounding box center [841, 450] width 251 height 15
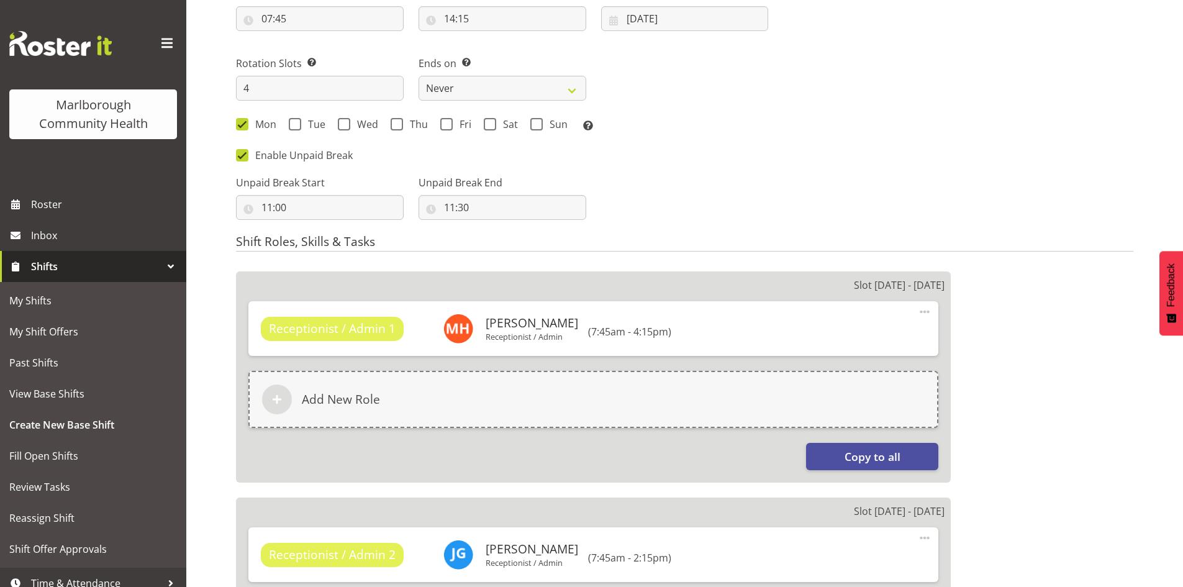
scroll to position [590, 0]
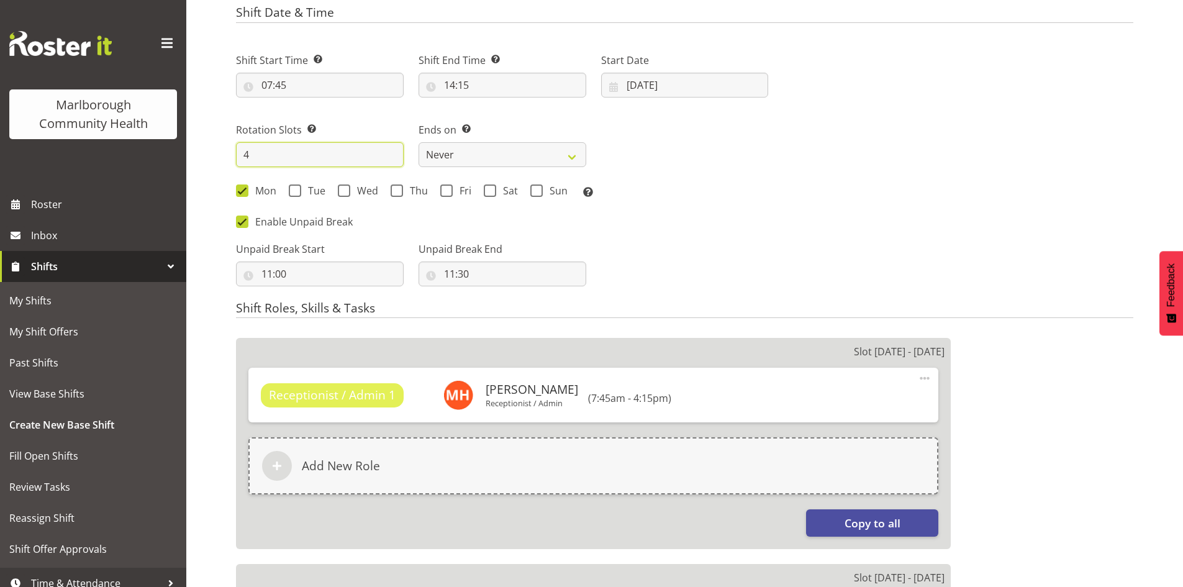
click at [279, 146] on input "4" at bounding box center [320, 154] width 168 height 25
type input "3"
click at [719, 193] on div "Mon Tue Wed Thu Fri Sat Sun Select the days of the week you wish to create this…" at bounding box center [502, 192] width 532 height 16
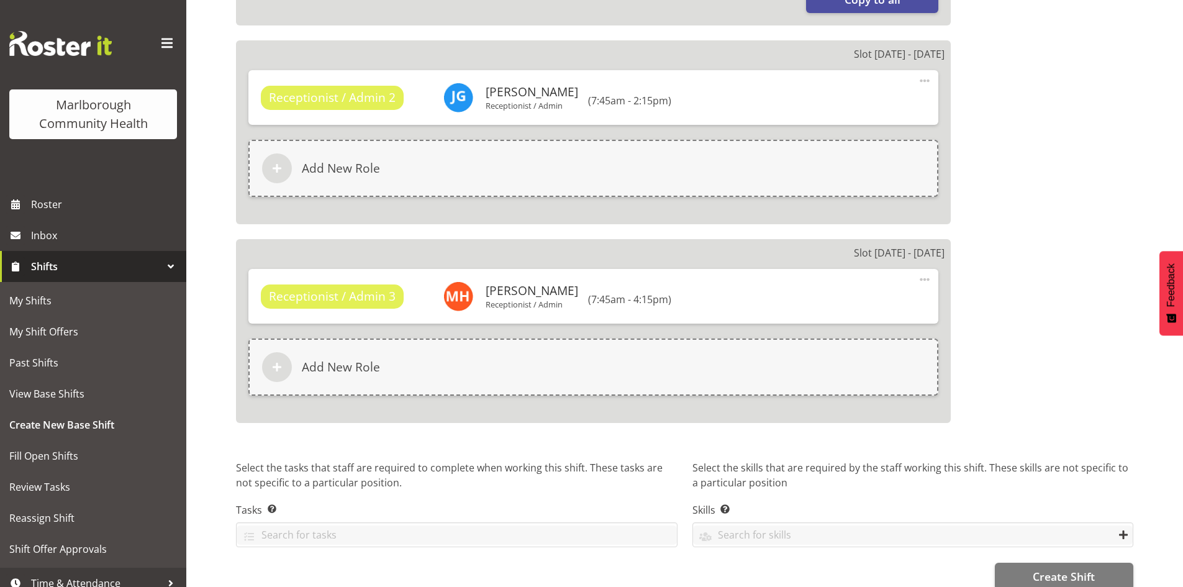
scroll to position [1135, 0]
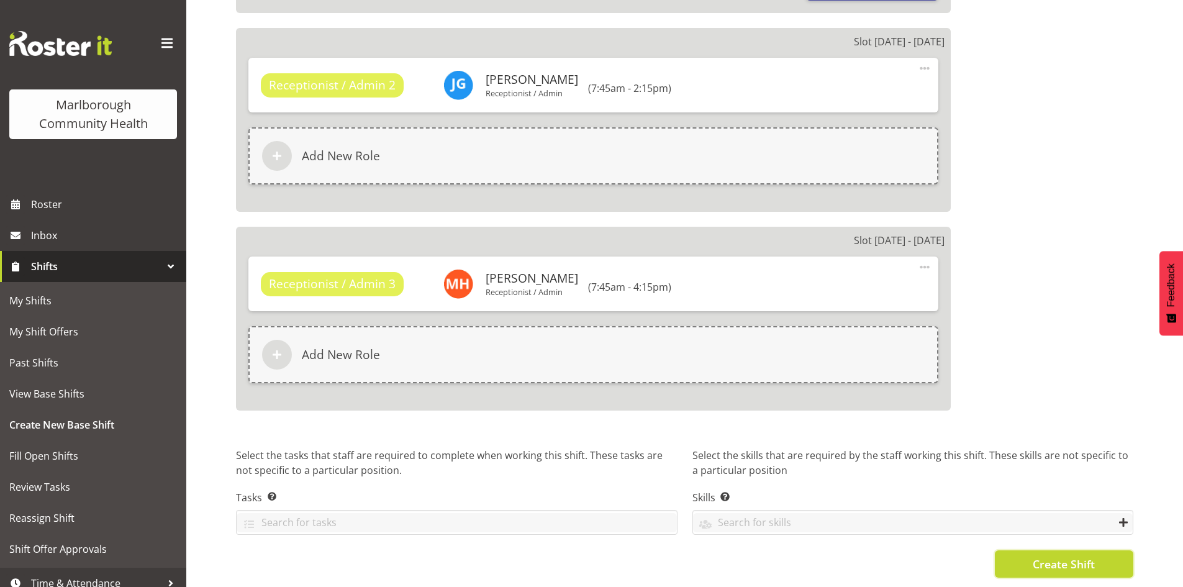
click at [1029, 552] on button "Create Shift" at bounding box center [1064, 563] width 139 height 27
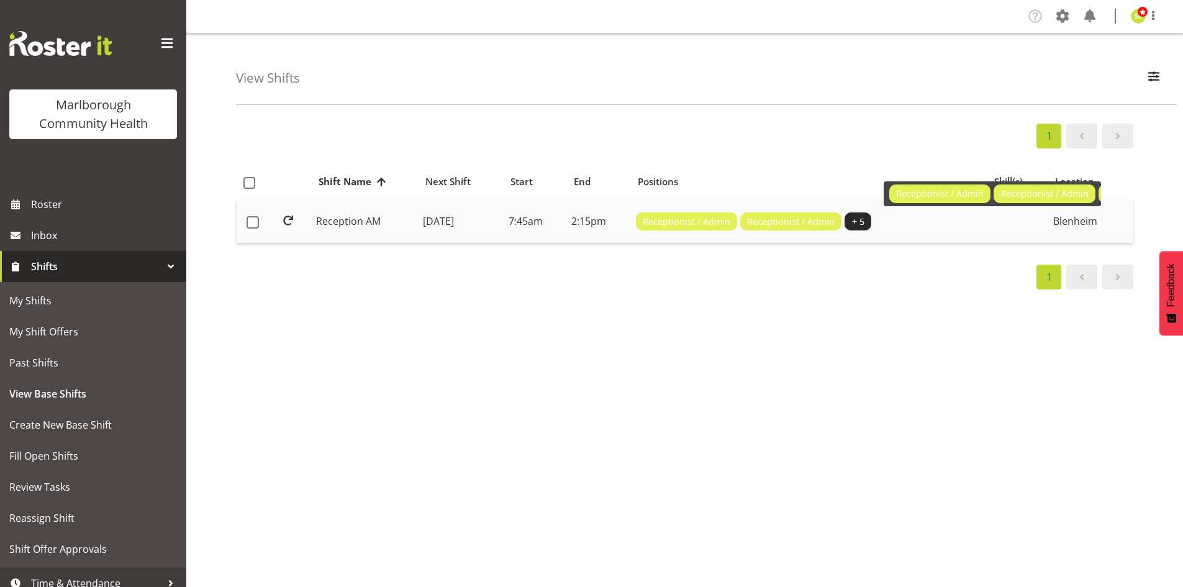
click at [865, 218] on span "+ 5" at bounding box center [858, 222] width 12 height 14
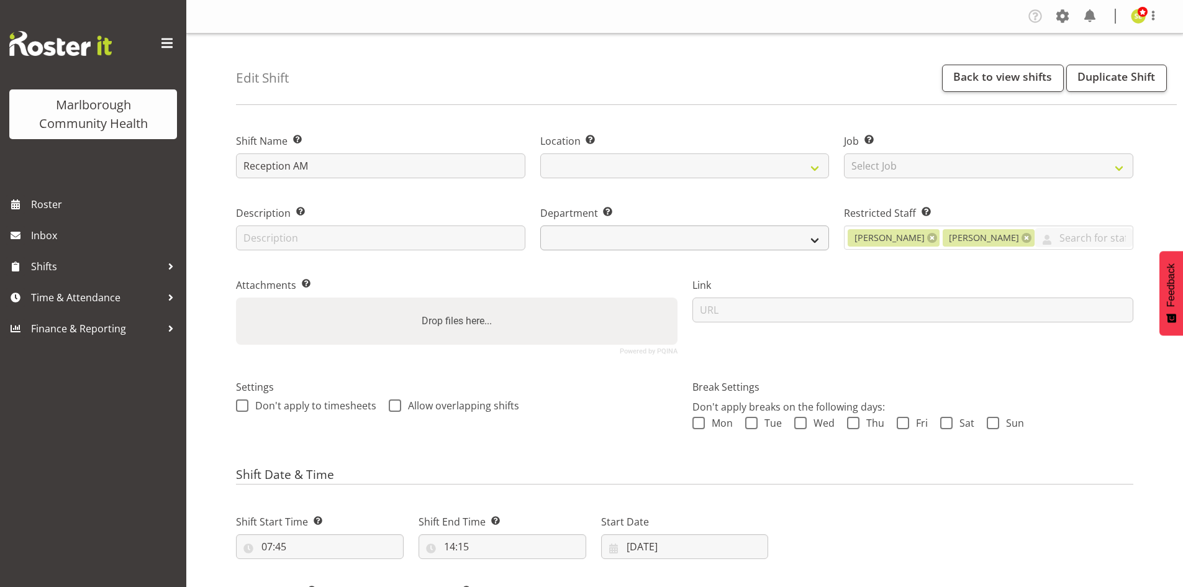
select select
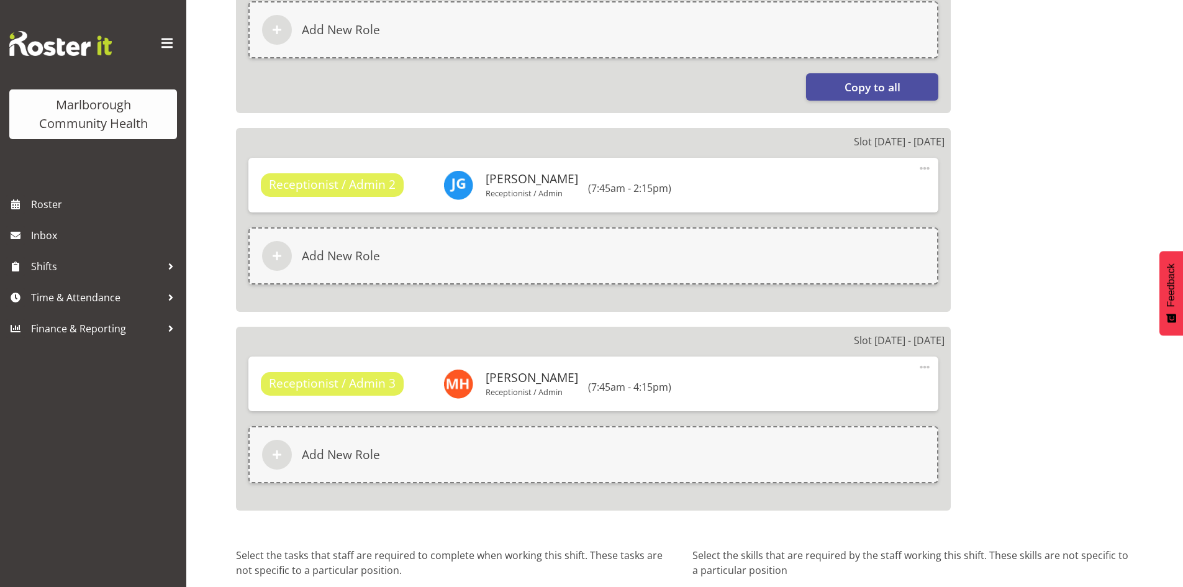
scroll to position [952, 0]
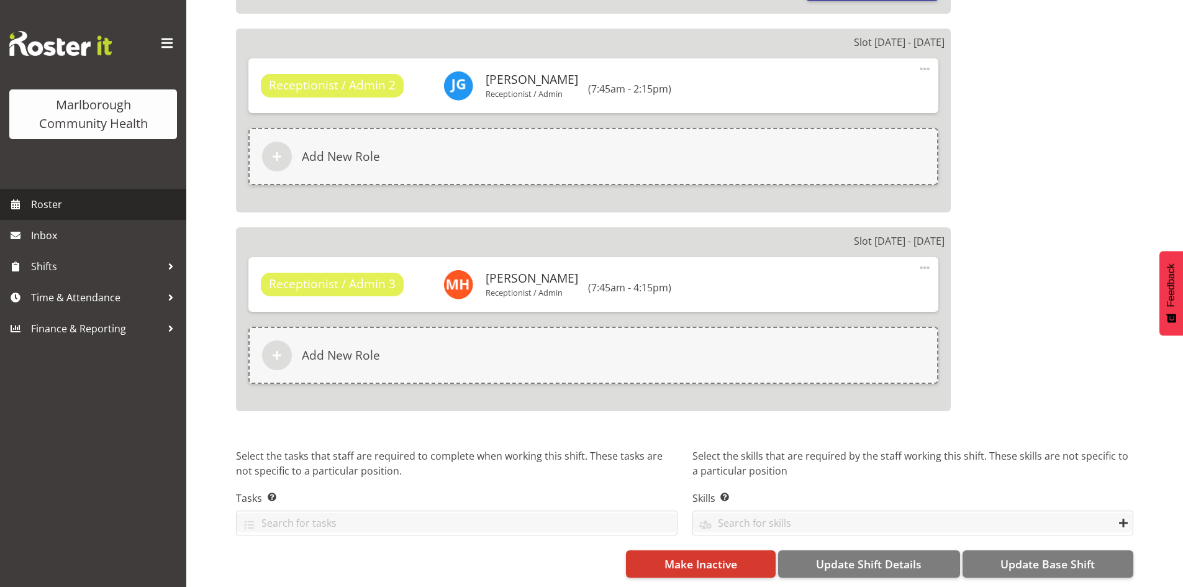
click at [106, 209] on span "Roster" at bounding box center [105, 204] width 149 height 19
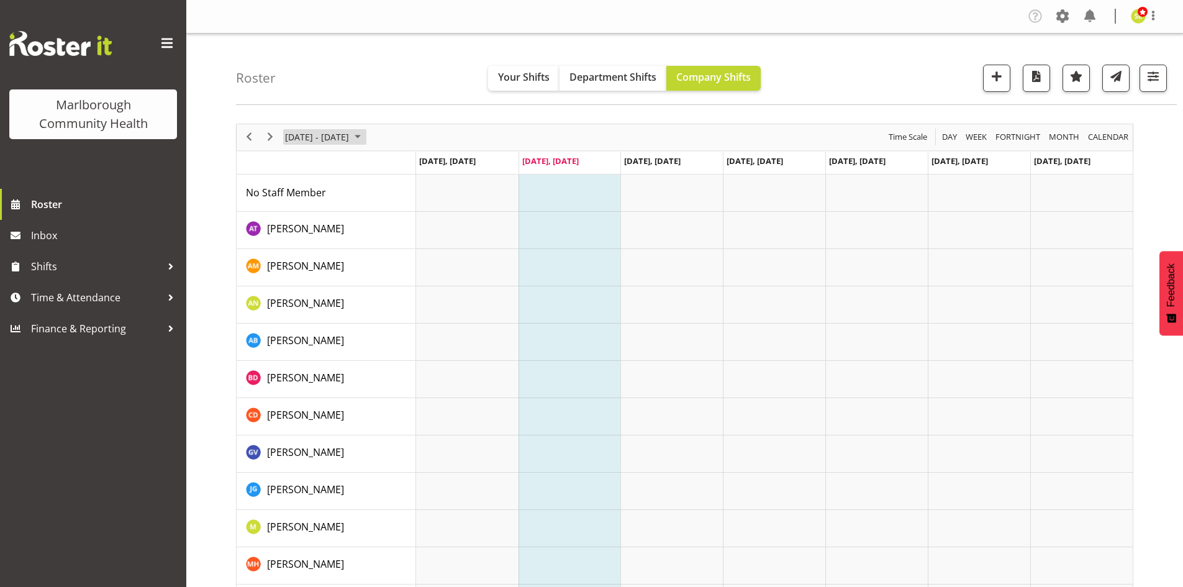
click at [332, 141] on span "[DATE] - [DATE]" at bounding box center [317, 137] width 66 height 16
click at [409, 170] on span "next month" at bounding box center [416, 168] width 22 height 22
click at [319, 211] on span "2" at bounding box center [318, 211] width 19 height 19
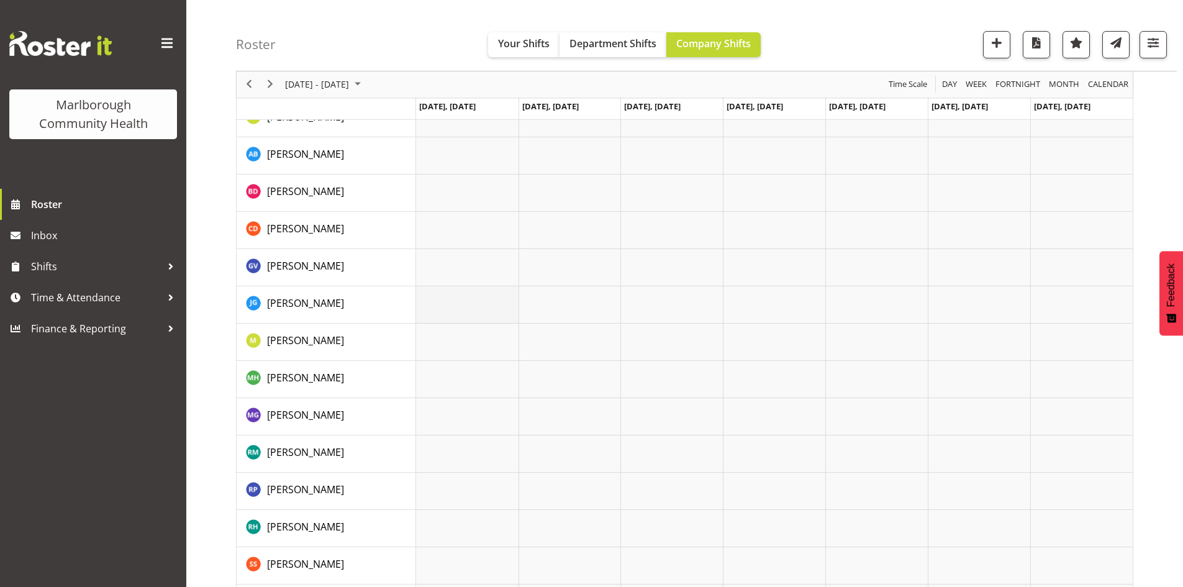
scroll to position [7, 0]
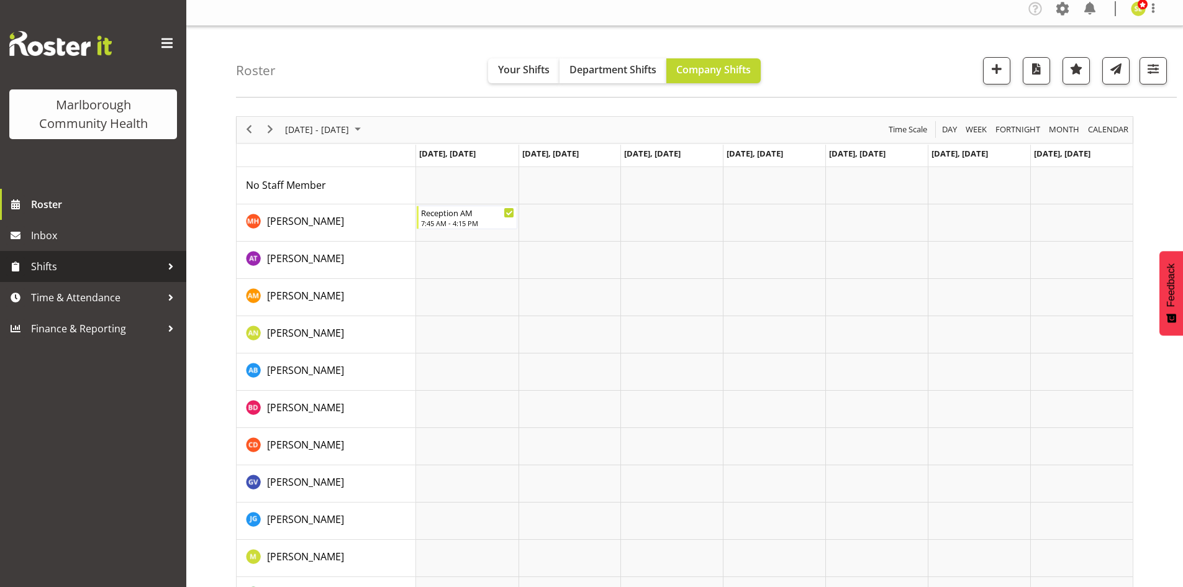
click at [129, 271] on span "Shifts" at bounding box center [96, 266] width 130 height 19
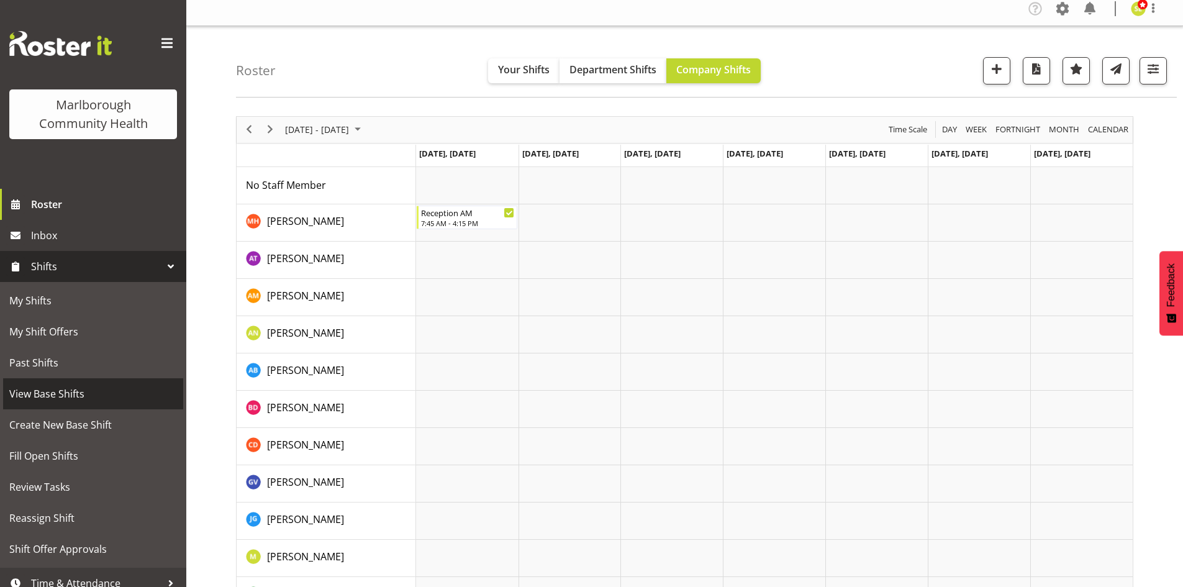
click at [79, 383] on link "View Base Shifts" at bounding box center [93, 393] width 180 height 31
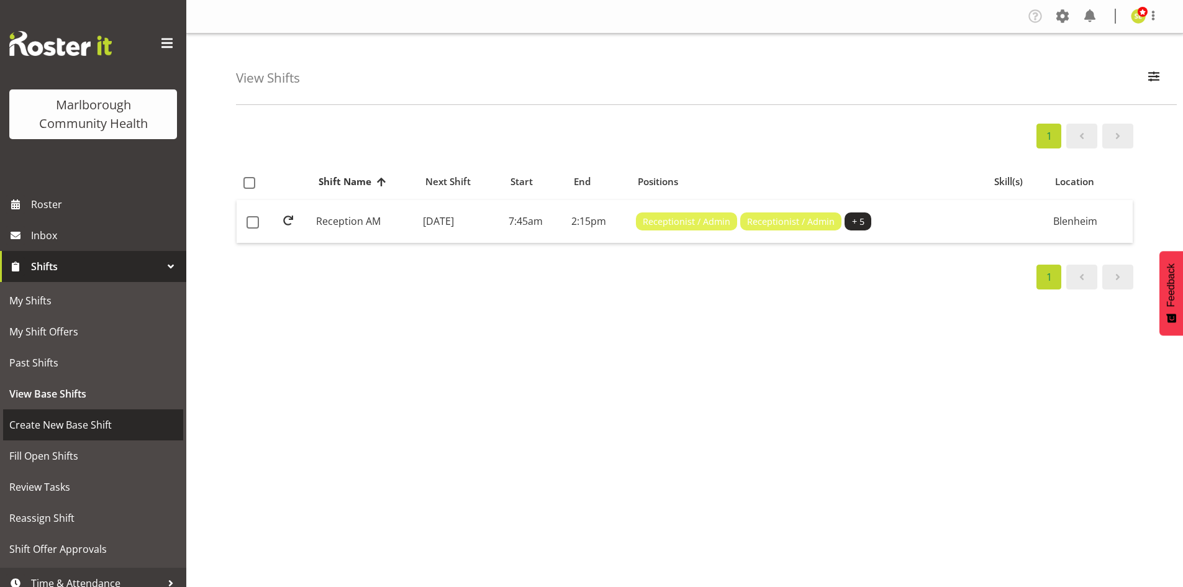
click at [86, 416] on span "Create New Base Shift" at bounding box center [93, 425] width 168 height 19
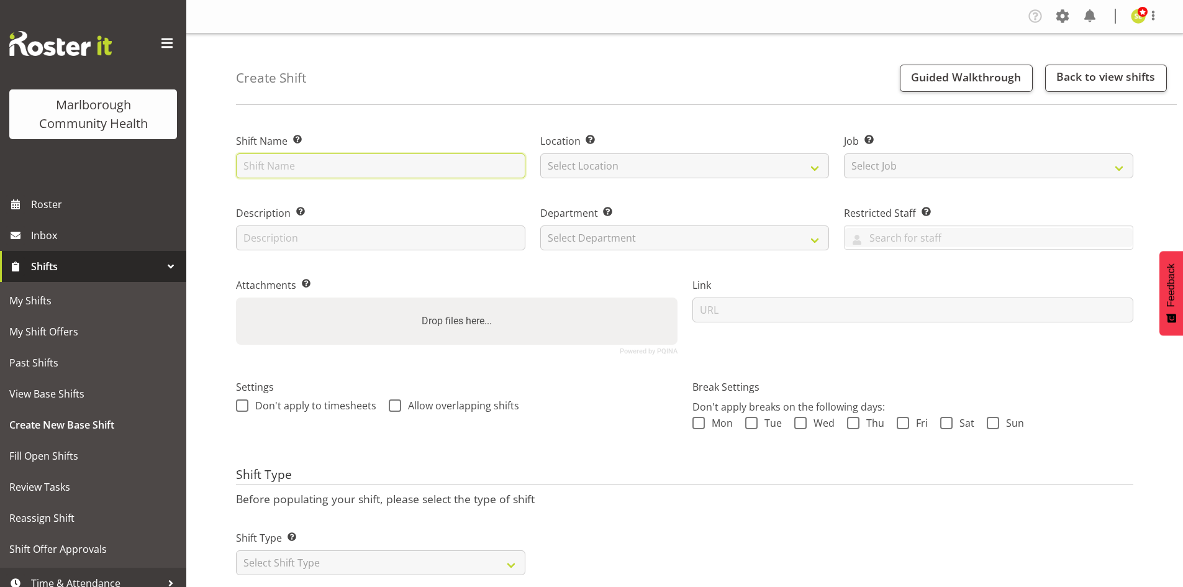
click at [315, 169] on input "text" at bounding box center [380, 165] width 289 height 25
type input "Reception PM"
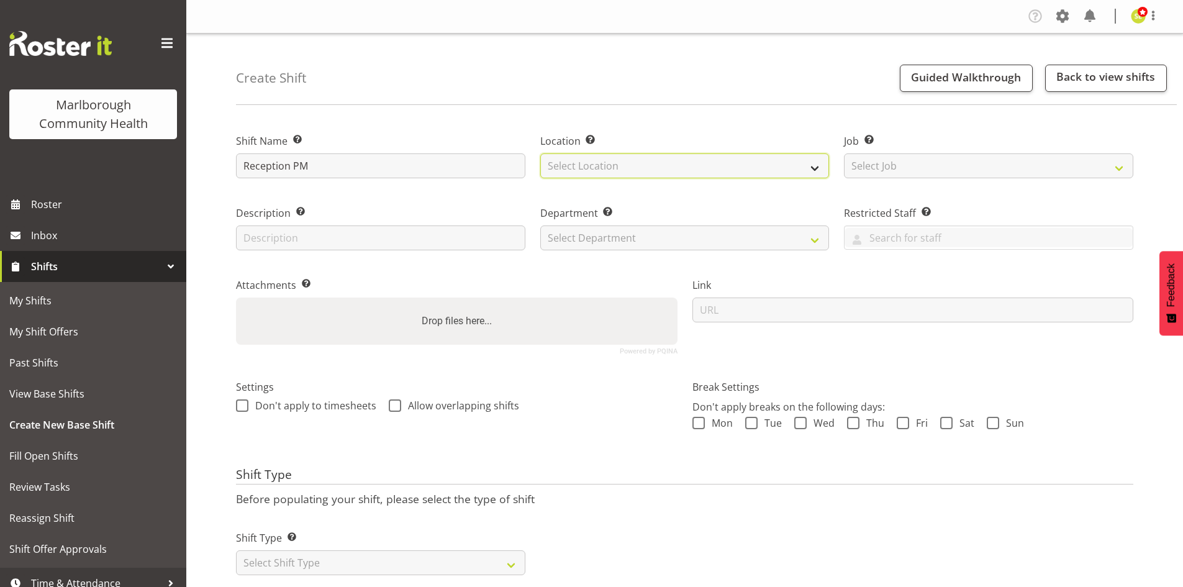
click at [686, 160] on select "Select Location [GEOGRAPHIC_DATA]" at bounding box center [684, 165] width 289 height 25
select select "1282"
click at [540, 153] on select "Select Location [GEOGRAPHIC_DATA]" at bounding box center [684, 165] width 289 height 25
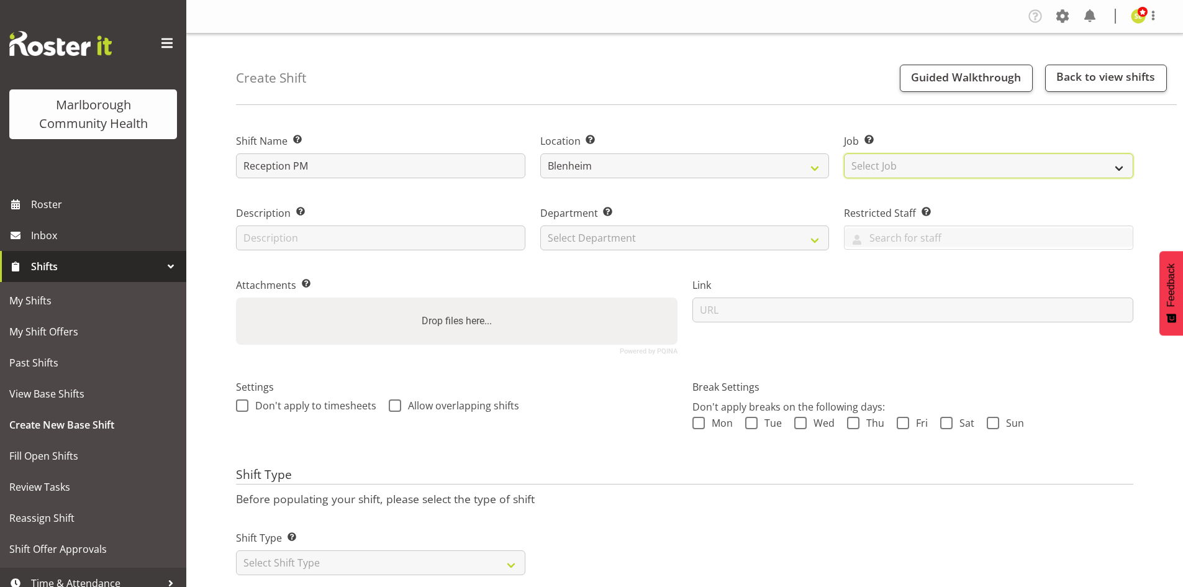
click at [863, 163] on select "Select Job Create new job" at bounding box center [988, 165] width 289 height 25
drag, startPoint x: 863, startPoint y: 163, endPoint x: 804, endPoint y: 171, distance: 60.1
click at [863, 163] on select "Select Job Create new job" at bounding box center [988, 165] width 289 height 25
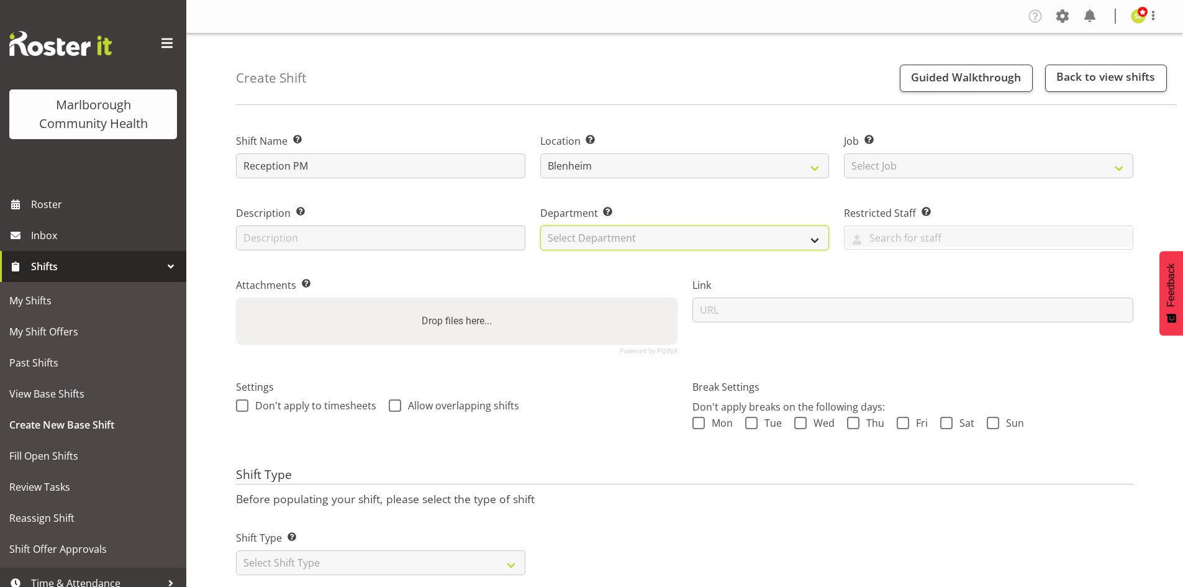
click at [575, 237] on select "Select Department Marlborough Urgent Care Renal [MEDICAL_DATA] Unit" at bounding box center [684, 237] width 289 height 25
select select "925"
click at [540, 225] on select "Select Department Marlborough Urgent Care Renal [MEDICAL_DATA] Unit" at bounding box center [684, 237] width 289 height 25
click at [889, 235] on input "text" at bounding box center [989, 237] width 288 height 19
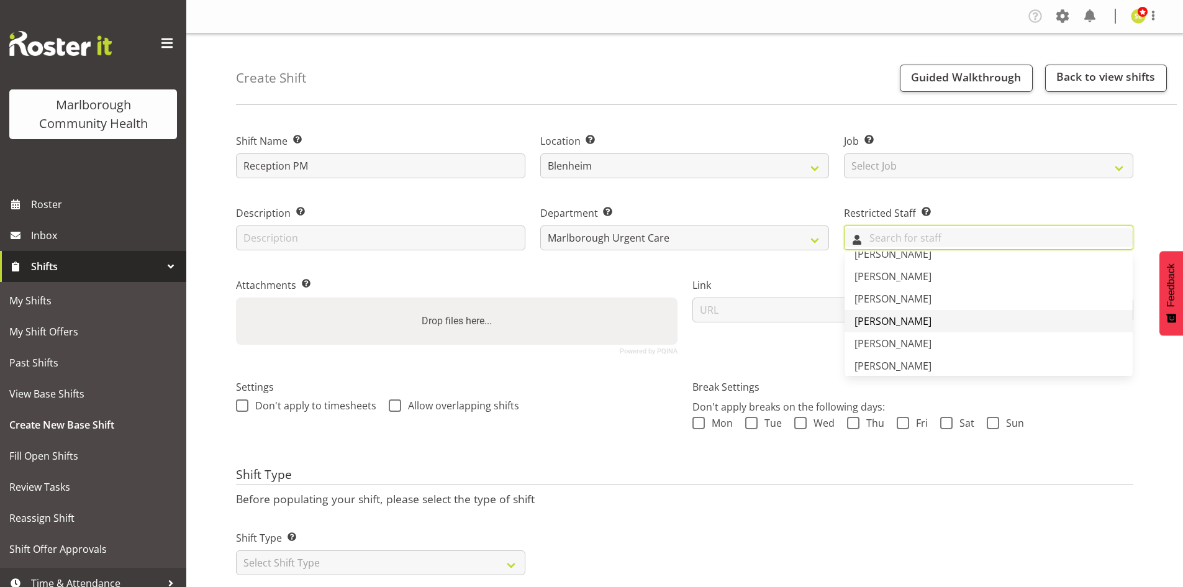
scroll to position [124, 0]
click at [915, 324] on link "[PERSON_NAME]" at bounding box center [989, 322] width 288 height 22
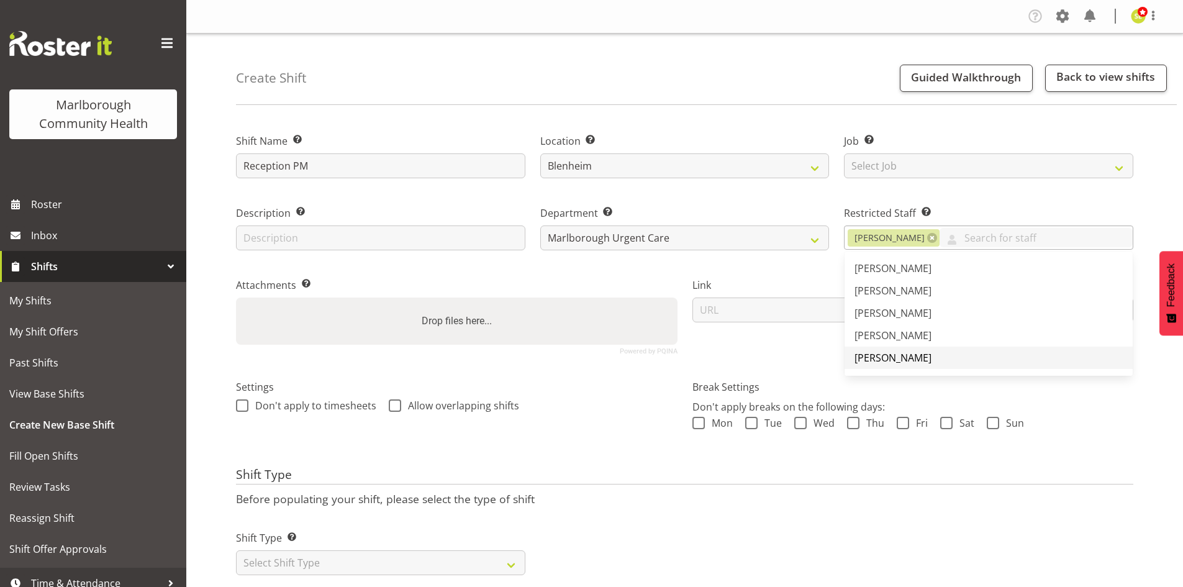
scroll to position [186, 0]
click at [916, 334] on span "[PERSON_NAME]" at bounding box center [893, 328] width 77 height 14
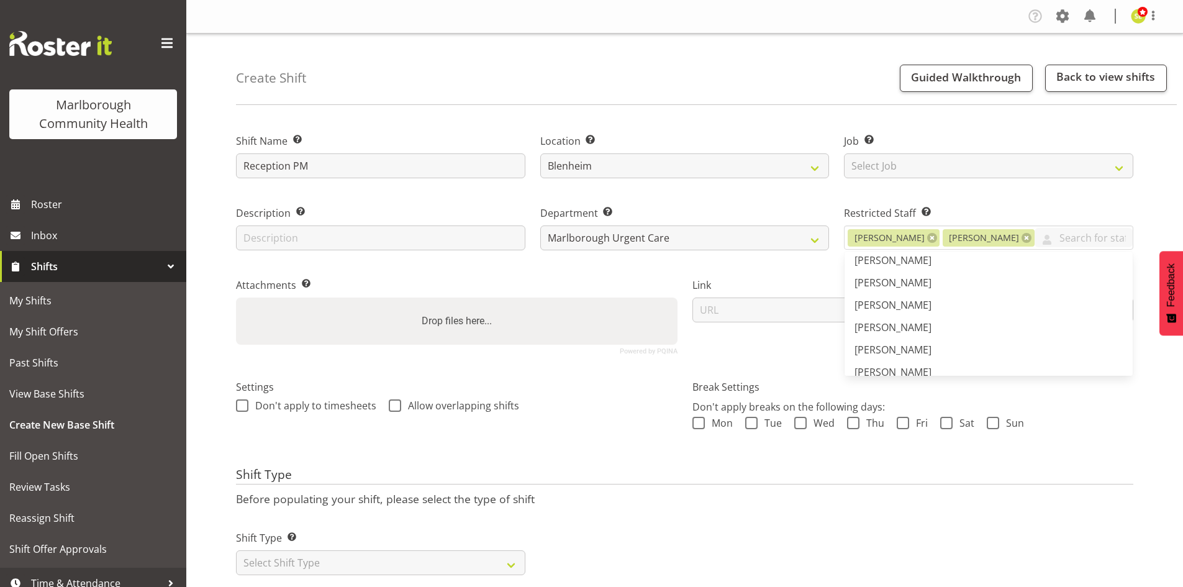
click at [726, 346] on div "Link" at bounding box center [913, 311] width 457 height 102
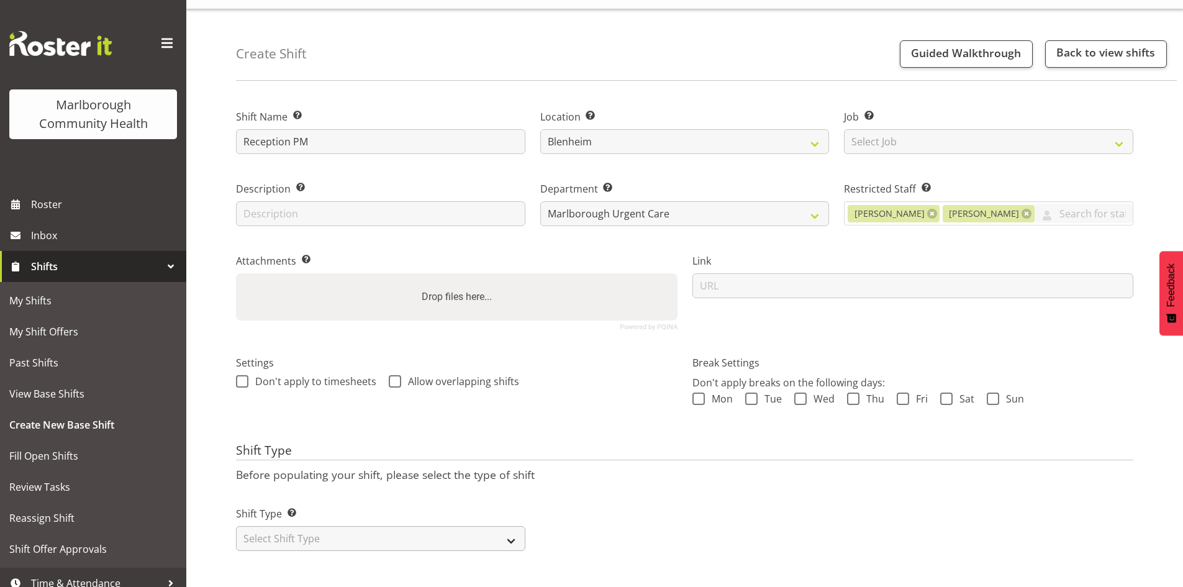
drag, startPoint x: 384, startPoint y: 514, endPoint x: 380, endPoint y: 519, distance: 7.1
click at [384, 514] on div "Shift Type Shift Types: One Off – Select this if you would like a single shift …" at bounding box center [380, 528] width 289 height 45
click at [378, 526] on select "Select Shift Type One Off Shift Recurring Shift Rotating Shift" at bounding box center [380, 538] width 289 height 25
select select "rotating"
click at [236, 526] on select "Select Shift Type One Off Shift Recurring Shift Rotating Shift" at bounding box center [380, 538] width 289 height 25
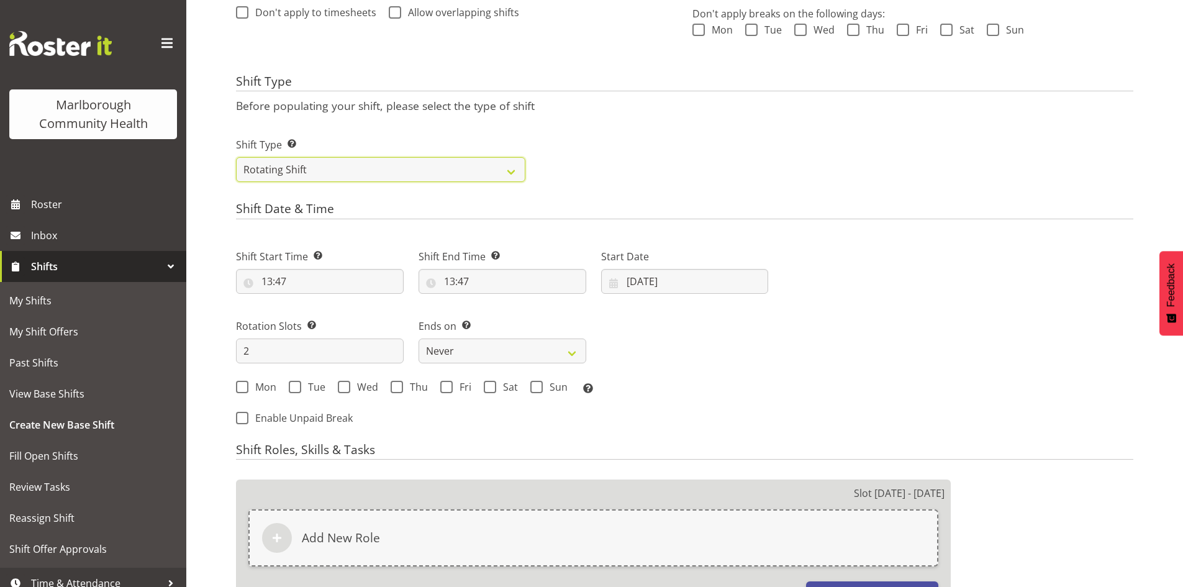
scroll to position [468, 0]
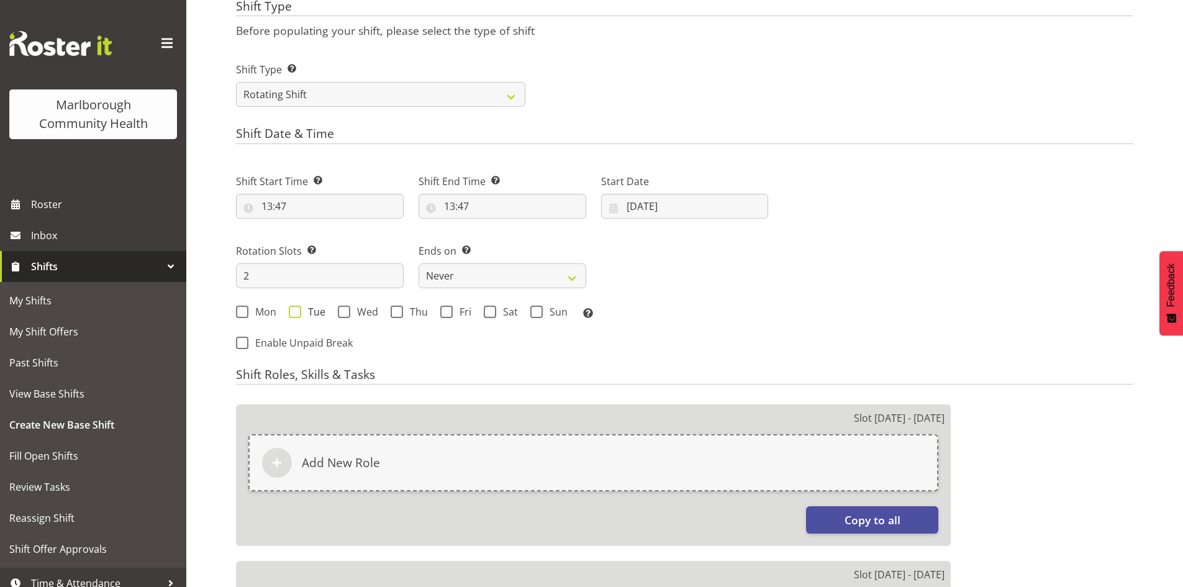
click at [302, 312] on span "Tue" at bounding box center [313, 312] width 24 height 12
click at [297, 312] on input "Tue" at bounding box center [293, 311] width 8 height 8
checkbox input "true"
click at [245, 312] on span at bounding box center [242, 312] width 12 height 12
click at [244, 312] on input "Mon" at bounding box center [240, 311] width 8 height 8
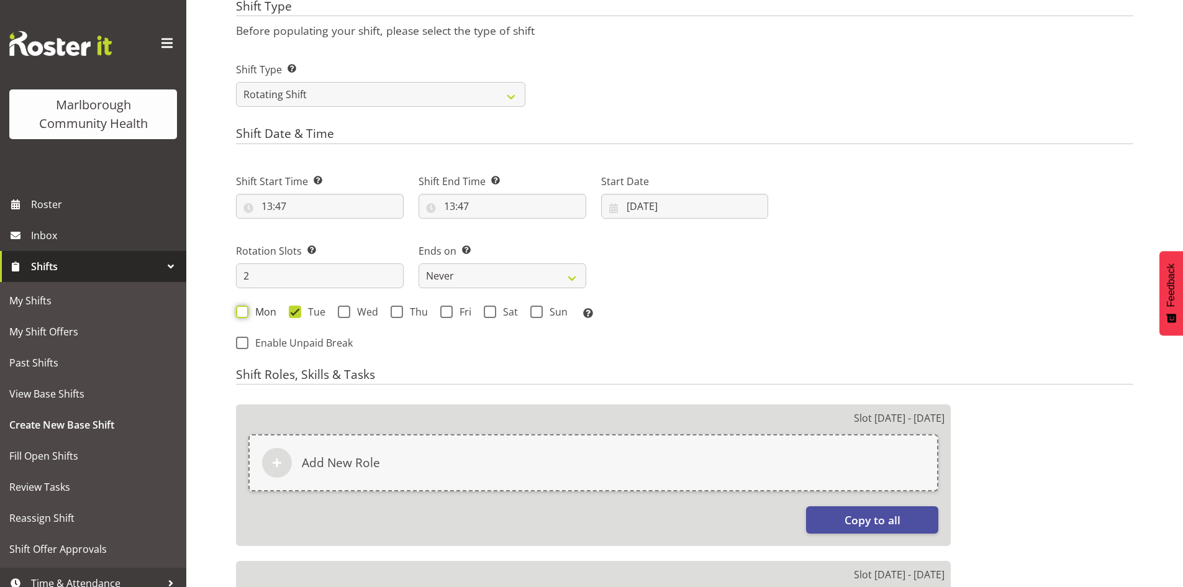
checkbox input "true"
click at [298, 312] on span at bounding box center [295, 312] width 12 height 12
click at [297, 312] on input "Tue" at bounding box center [293, 311] width 8 height 8
checkbox input "false"
click at [266, 207] on input "13:47" at bounding box center [320, 206] width 168 height 25
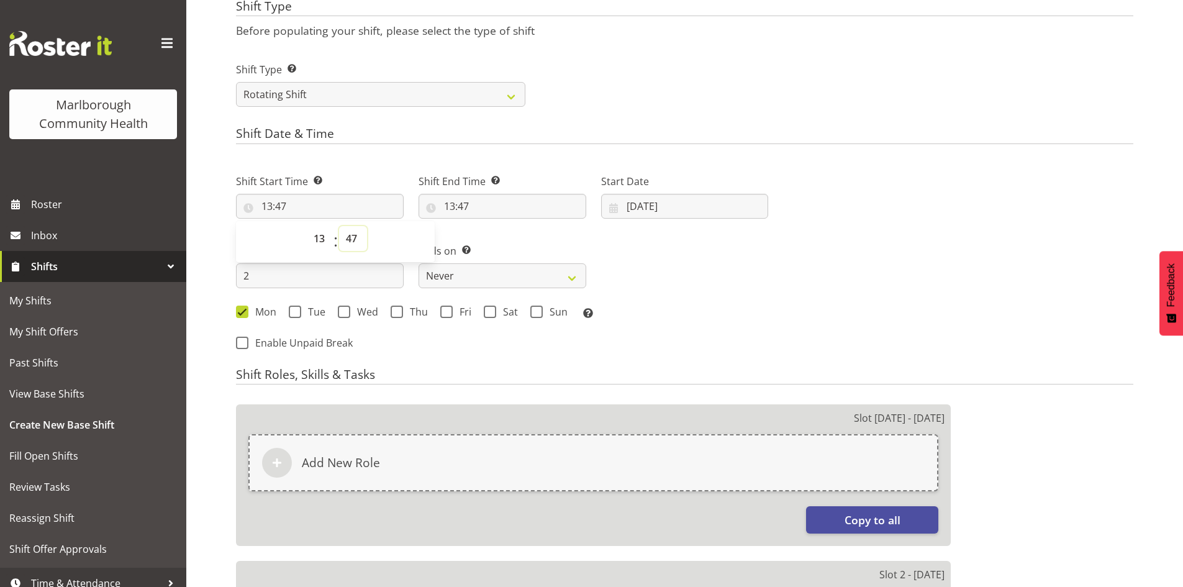
click at [353, 240] on select "00 01 02 03 04 05 06 07 08 09 10 11 12 13 14 15 16 17 18 19 20 21 22 23 24 25 2…" at bounding box center [353, 238] width 28 height 25
select select "30"
click at [339, 226] on select "00 01 02 03 04 05 06 07 08 09 10 11 12 13 14 15 16 17 18 19 20 21 22 23 24 25 2…" at bounding box center [353, 238] width 28 height 25
type input "13:30"
click at [452, 205] on input "13:47" at bounding box center [503, 206] width 168 height 25
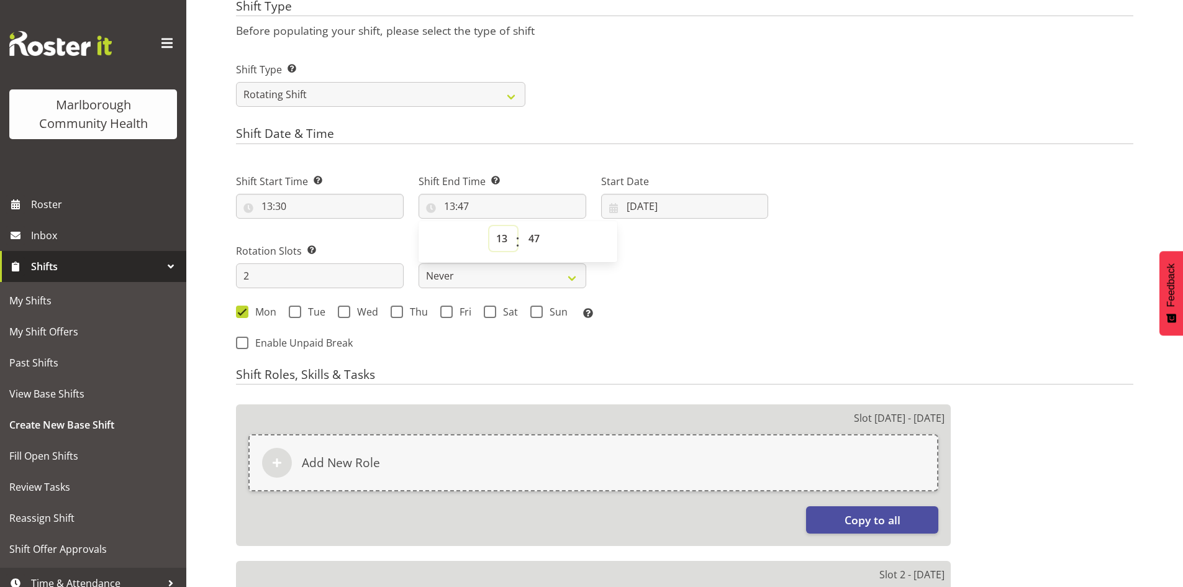
click at [501, 232] on select "00 01 02 03 04 05 06 07 08 09 10 11 12 13 14 15 16 17 18 19 20 21 22 23" at bounding box center [503, 238] width 28 height 25
select select "20"
click at [489, 226] on select "00 01 02 03 04 05 06 07 08 09 10 11 12 13 14 15 16 17 18 19 20 21 22 23" at bounding box center [503, 238] width 28 height 25
type input "20:47"
click at [534, 237] on select "00 01 02 03 04 05 06 07 08 09 10 11 12 13 14 15 16 17 18 19 20 21 22 23 24 25 2…" at bounding box center [536, 238] width 28 height 25
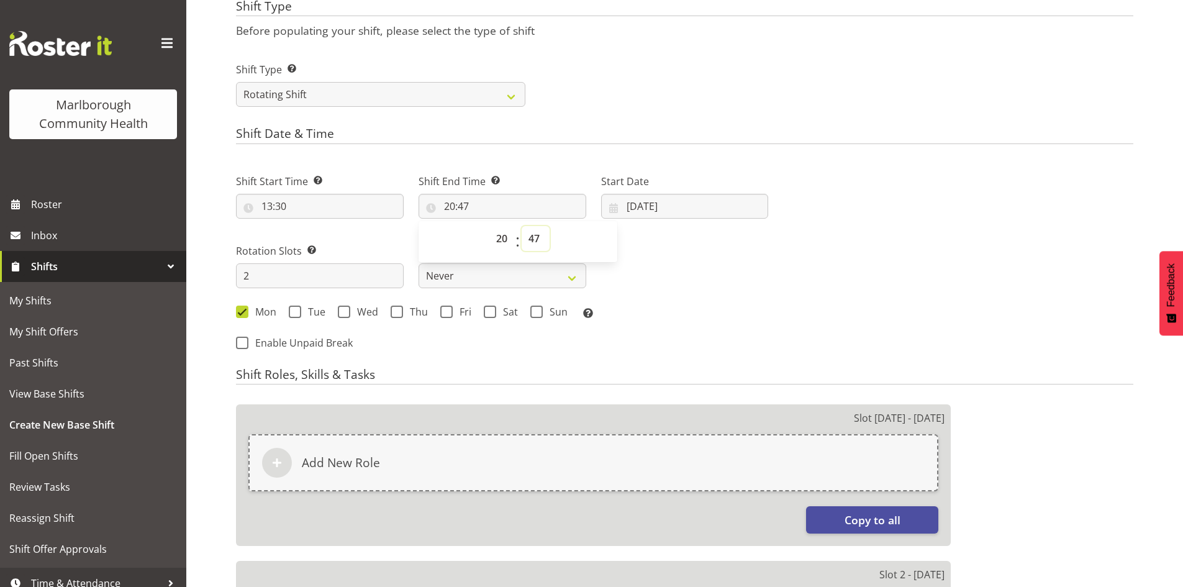
select select "0"
click at [522, 226] on select "00 01 02 03 04 05 06 07 08 09 10 11 12 13 14 15 16 17 18 19 20 21 22 23 24 25 2…" at bounding box center [536, 238] width 28 height 25
type input "20:00"
click at [636, 204] on input "19/08/2025" at bounding box center [685, 206] width 168 height 25
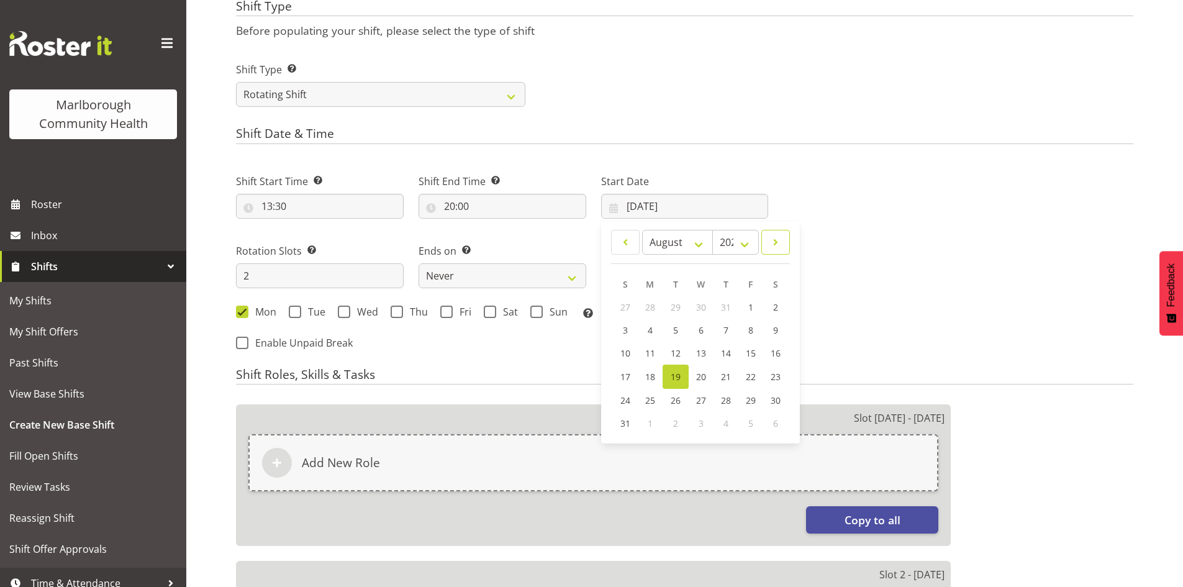
click at [766, 243] on link at bounding box center [776, 242] width 29 height 25
select select "8"
click at [650, 306] on span "1" at bounding box center [651, 307] width 5 height 12
type input "01/09/2025"
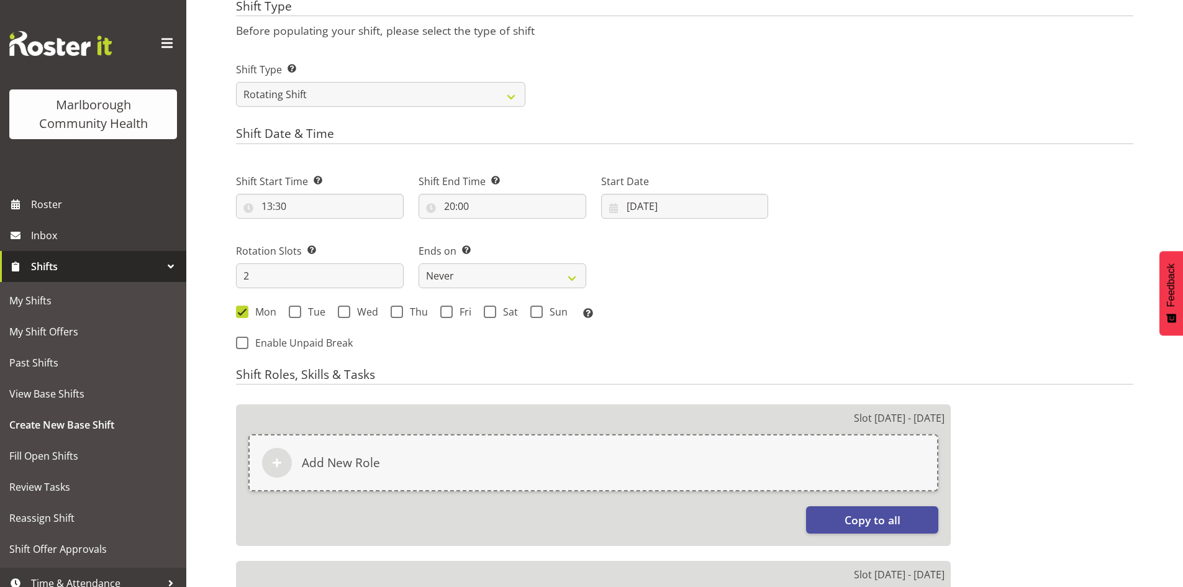
click at [703, 294] on div "Shift Start Time Set the time of the day you wish this shift to start 13:30 00 …" at bounding box center [502, 243] width 547 height 173
click at [322, 278] on input "2" at bounding box center [320, 275] width 168 height 25
type input "3"
click at [684, 283] on div "Shift Start Time Set the time of the day you wish this shift to start 13:30 00 …" at bounding box center [502, 243] width 547 height 173
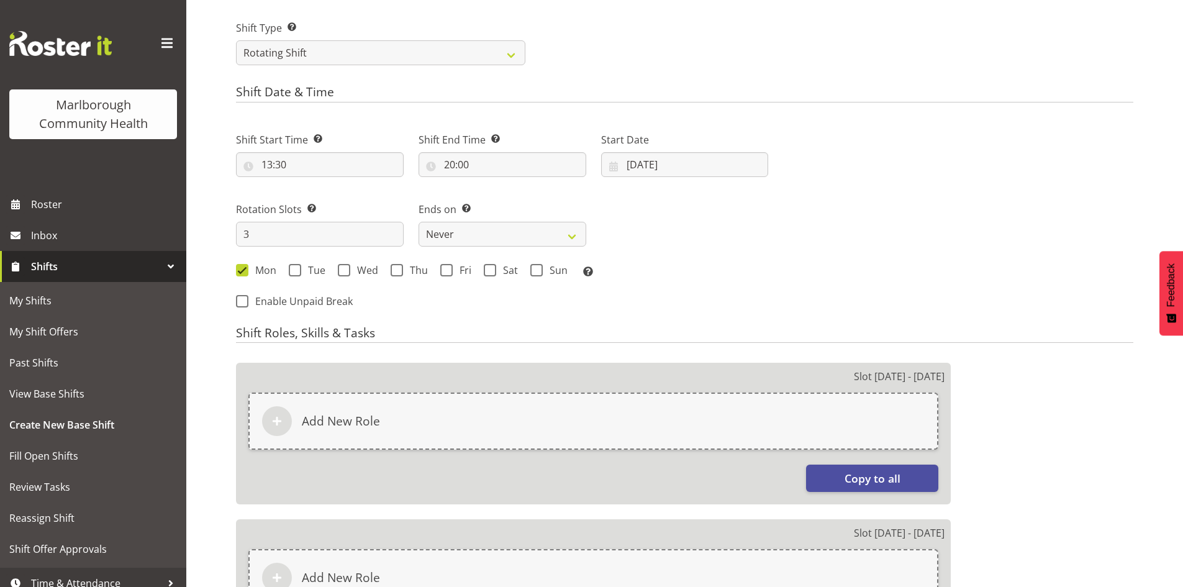
scroll to position [530, 0]
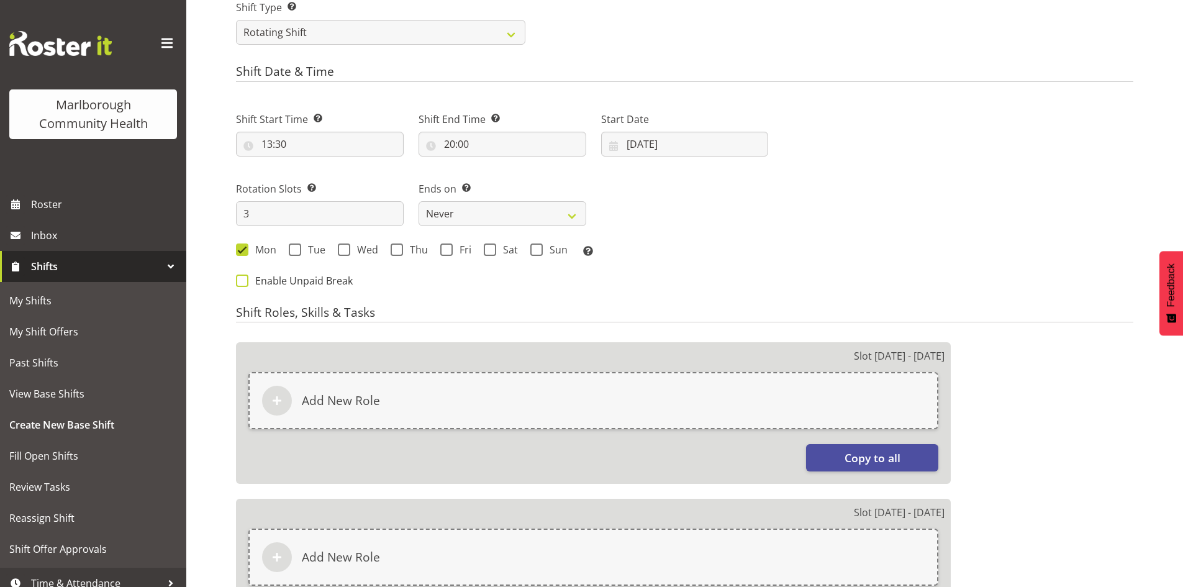
click at [280, 278] on span "Enable Unpaid Break" at bounding box center [300, 281] width 104 height 12
click at [244, 278] on input "Enable Unpaid Break" at bounding box center [240, 280] width 8 height 8
checkbox input "true"
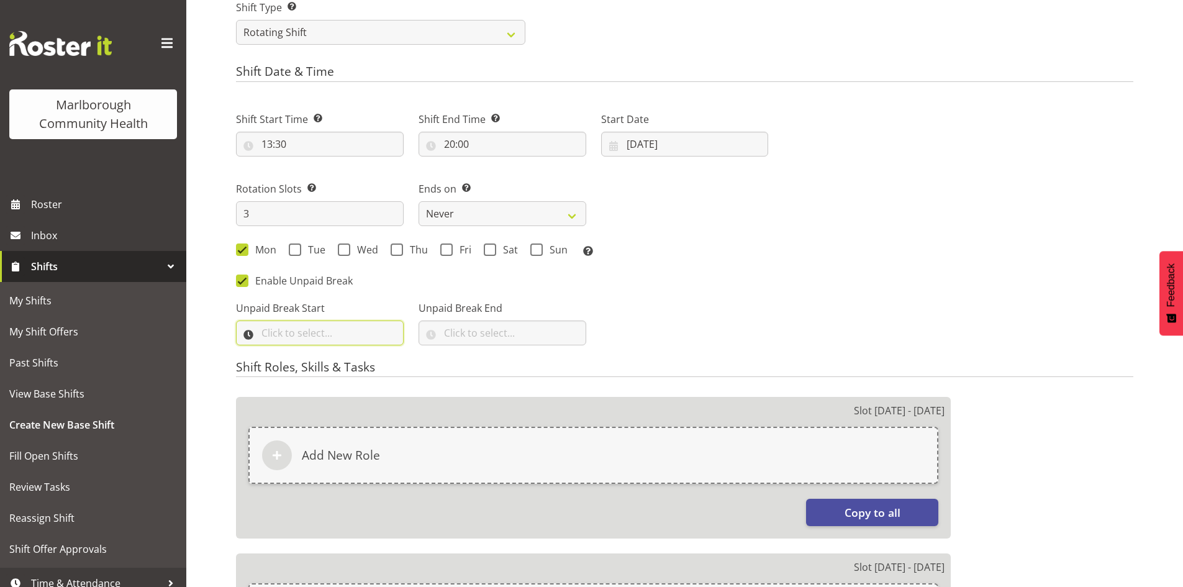
click at [330, 337] on input "text" at bounding box center [320, 333] width 168 height 25
click at [322, 363] on select "00 00 01 02 03 04 05 06 07 08 09 10 11 12 13 14 15 16 17 18 19 20 21 22 23" at bounding box center [321, 365] width 28 height 25
select select "15"
click at [307, 353] on select "00 00 01 02 03 04 05 06 07 08 09 10 11 12 13 14 15 16 17 18 19 20 21 22 23" at bounding box center [321, 365] width 28 height 25
click at [352, 368] on select "00 00 01 02 03 04 05 06 07 08 09 10 11 12 13 14 15 16 17 18 19 20 21 22 23 24 2…" at bounding box center [353, 365] width 28 height 25
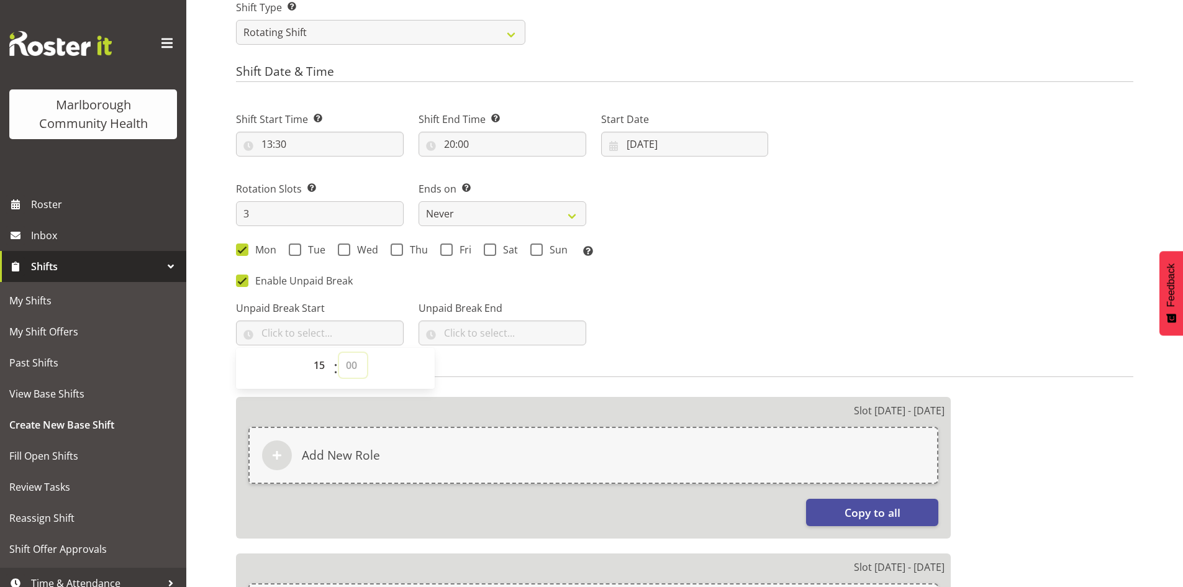
select select "30"
click at [339, 353] on select "00 00 01 02 03 04 05 06 07 08 09 10 11 12 13 14 15 16 17 18 19 20 21 22 23 24 2…" at bounding box center [353, 365] width 28 height 25
type input "15:30"
click at [449, 330] on input "text" at bounding box center [503, 333] width 168 height 25
click at [497, 366] on select "00 00 01 02 03 04 05 06 07 08 09 10 11 12 13 14 15 16 17 18 19 20 21 22 23" at bounding box center [503, 365] width 28 height 25
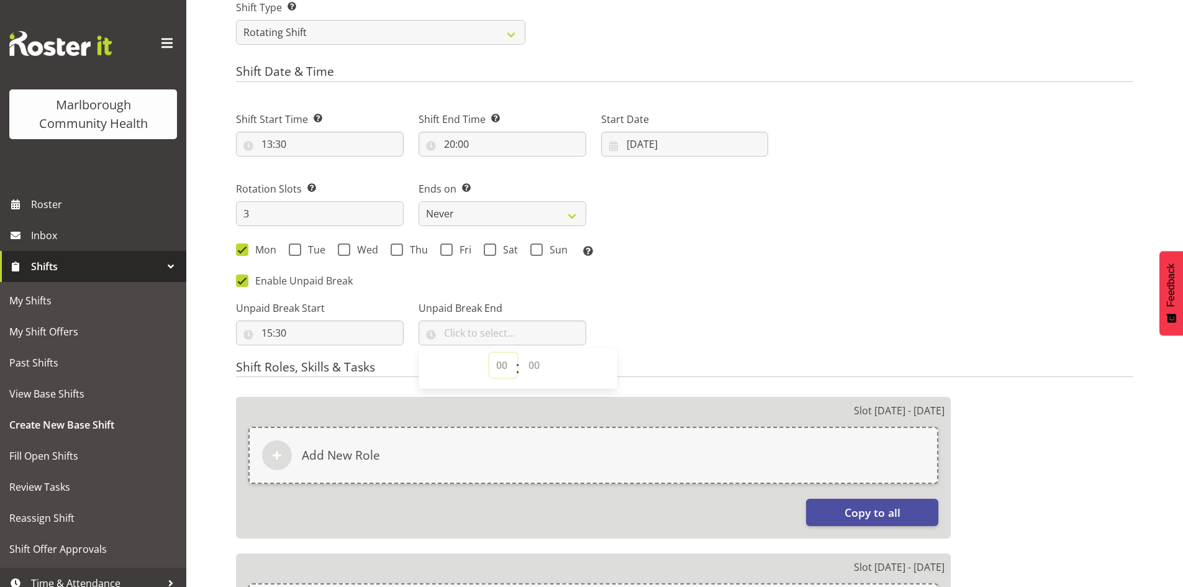
select select "16"
click at [489, 353] on select "00 00 01 02 03 04 05 06 07 08 09 10 11 12 13 14 15 16 17 18 19 20 21 22 23" at bounding box center [503, 365] width 28 height 25
click at [642, 316] on div "Unpaid Break Start 15:30 00 01 02 03 04 05 06 07 08 09 10 11 12 13 14 15 16 17 …" at bounding box center [502, 318] width 547 height 70
click at [511, 331] on input "text" at bounding box center [503, 333] width 168 height 25
click at [536, 363] on select "00 00 01 02 03 04 05 06 07 08 09 10 11 12 13 14 15 16 17 18 19 20 21 22 23 24 2…" at bounding box center [536, 365] width 28 height 25
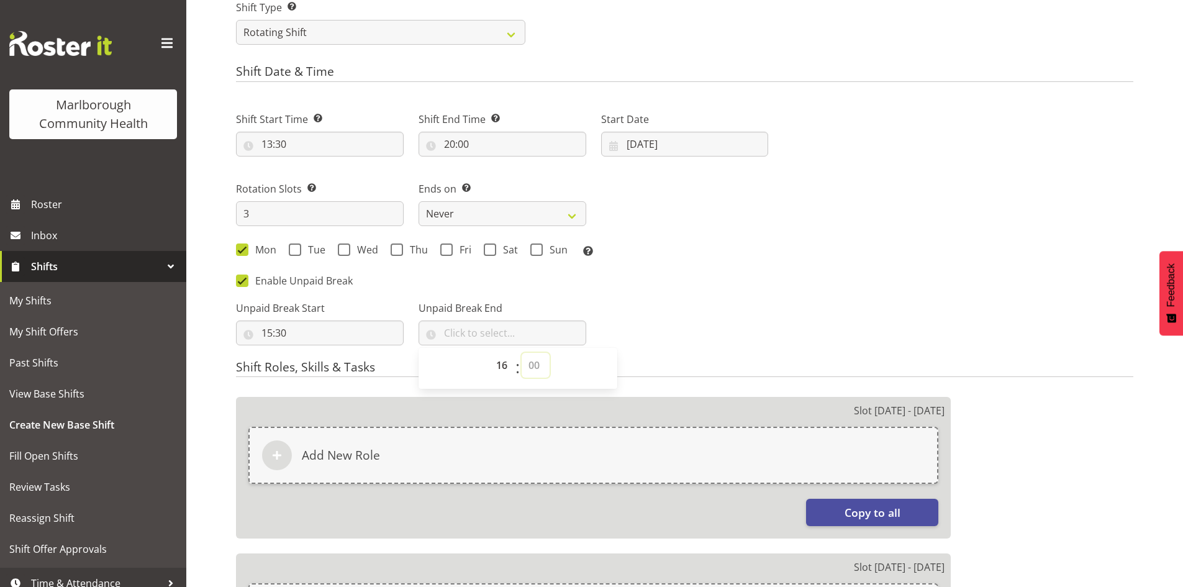
select select "0"
click at [522, 353] on select "00 00 01 02 03 04 05 06 07 08 09 10 11 12 13 14 15 16 17 18 19 20 21 22 23 24 2…" at bounding box center [536, 365] width 28 height 25
type input "16:00"
click at [655, 196] on div "Shift Start Time Set the time of the day you wish this shift to start 13:30 00 …" at bounding box center [502, 180] width 547 height 173
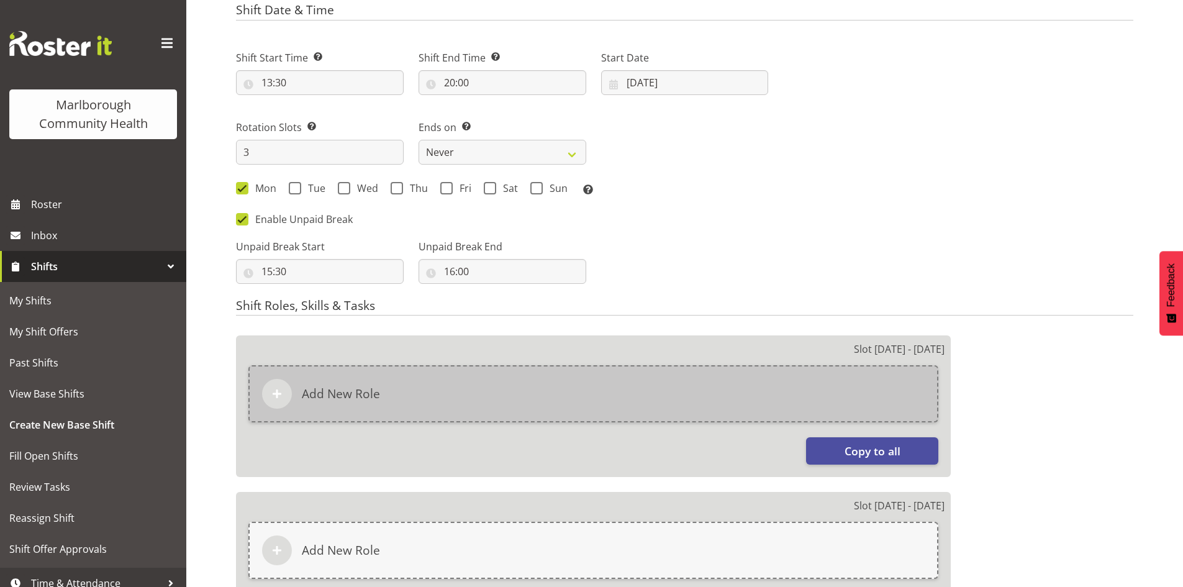
scroll to position [593, 0]
click at [326, 393] on h6 "Add New Role" at bounding box center [341, 393] width 78 height 15
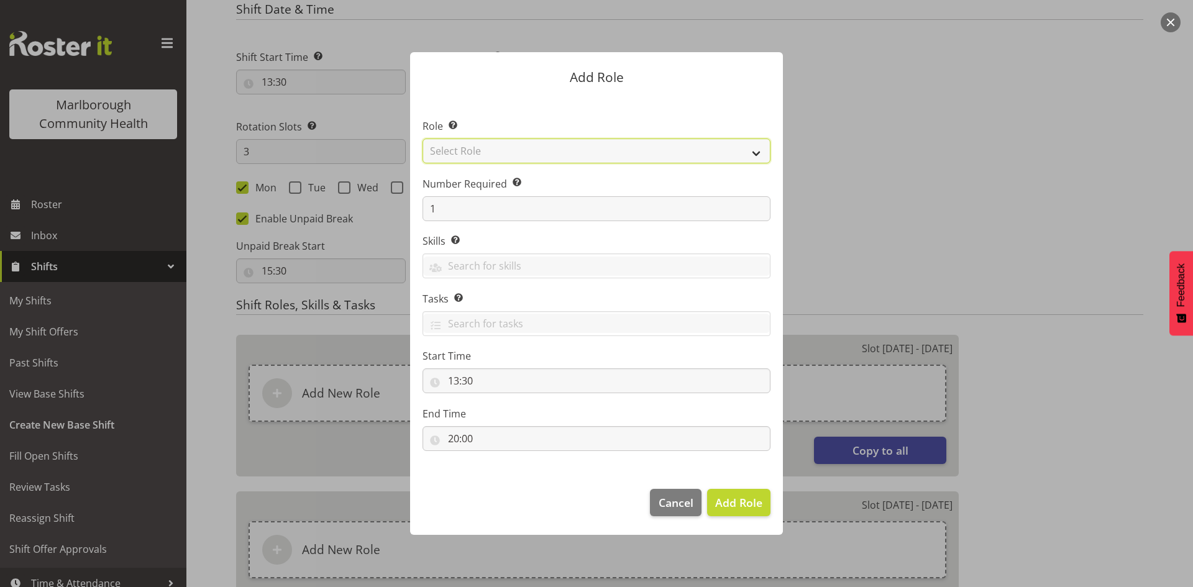
click at [502, 153] on select "Select Role Casual Medical Officer Casual Registered Nurse Health Care Assistan…" at bounding box center [596, 151] width 348 height 25
select select "1558"
click at [422, 139] on select "Select Role Casual Medical Officer Casual Registered Nurse Health Care Assistan…" at bounding box center [596, 151] width 348 height 25
click at [745, 507] on span "Add Role" at bounding box center [738, 502] width 47 height 15
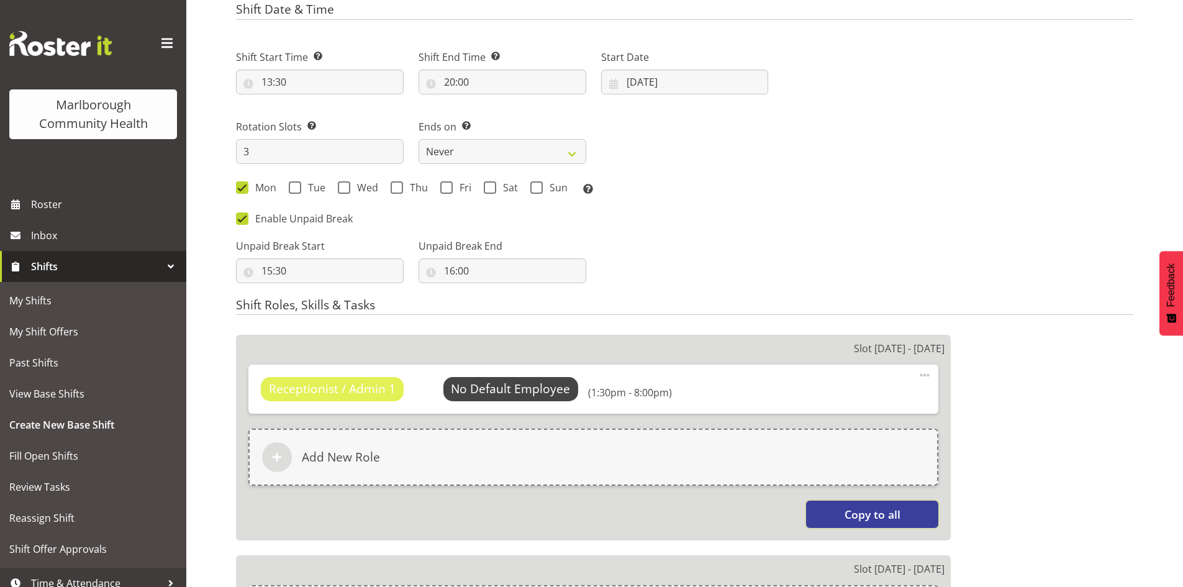
click at [844, 516] on button "Copy to all" at bounding box center [872, 514] width 132 height 27
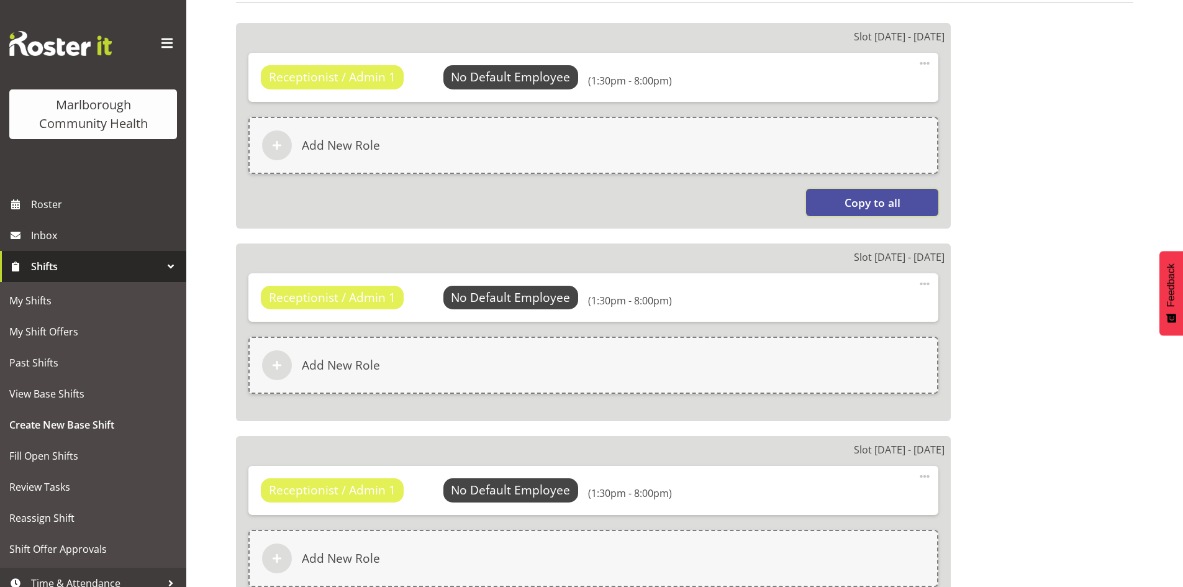
scroll to position [903, 0]
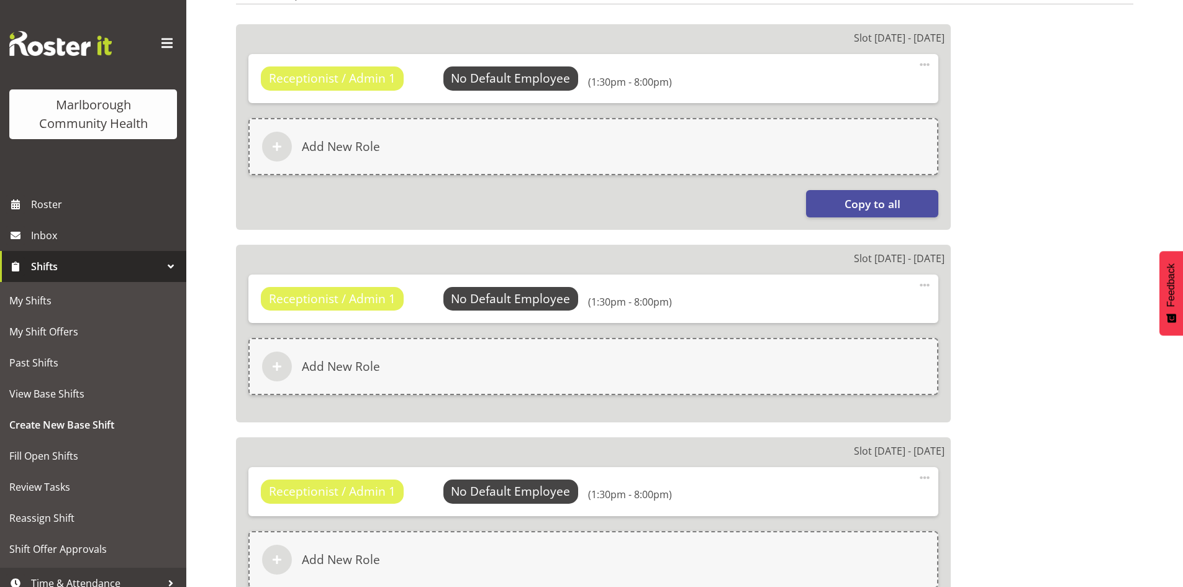
click at [925, 283] on span at bounding box center [924, 285] width 15 height 15
click at [854, 313] on link "Edit" at bounding box center [872, 312] width 119 height 22
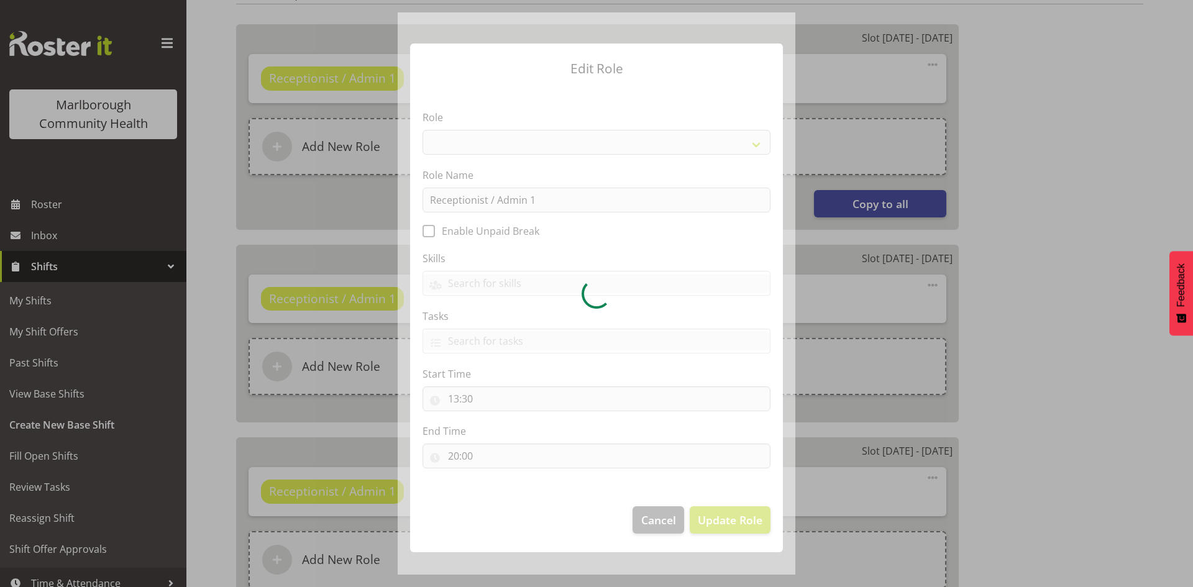
select select "1558"
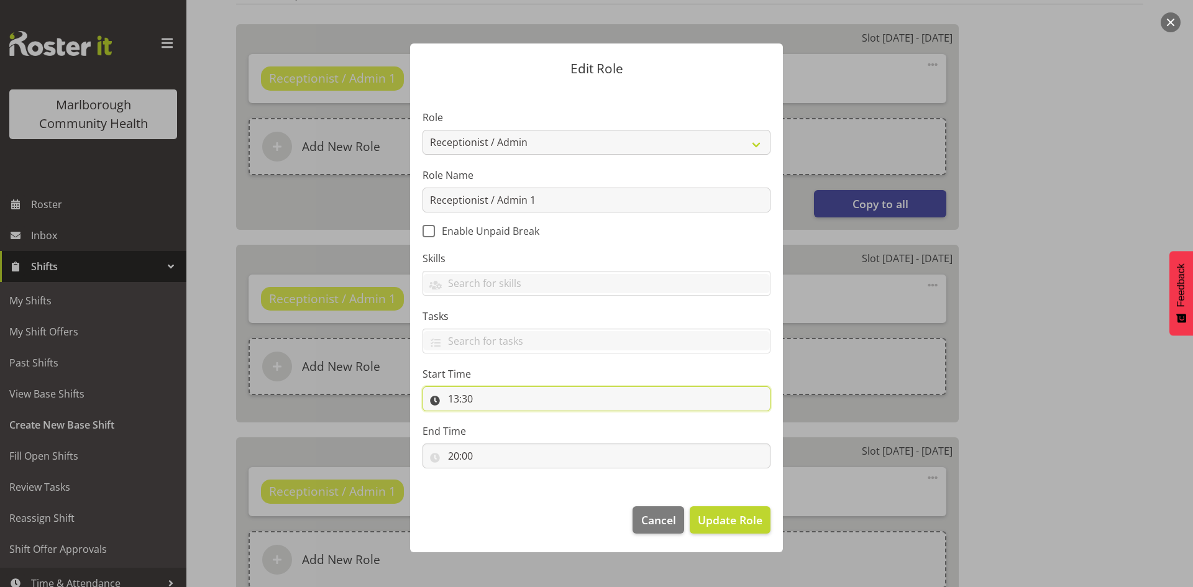
click at [467, 398] on input "13:30" at bounding box center [596, 398] width 348 height 25
click at [505, 431] on select "00 01 02 03 04 05 06 07 08 09 10 11 12 13 14 15 16 17 18 19 20 21 22 23" at bounding box center [507, 431] width 28 height 25
select select "12"
click at [493, 419] on select "00 01 02 03 04 05 06 07 08 09 10 11 12 13 14 15 16 17 18 19 20 21 22 23" at bounding box center [507, 431] width 28 height 25
type input "12:30"
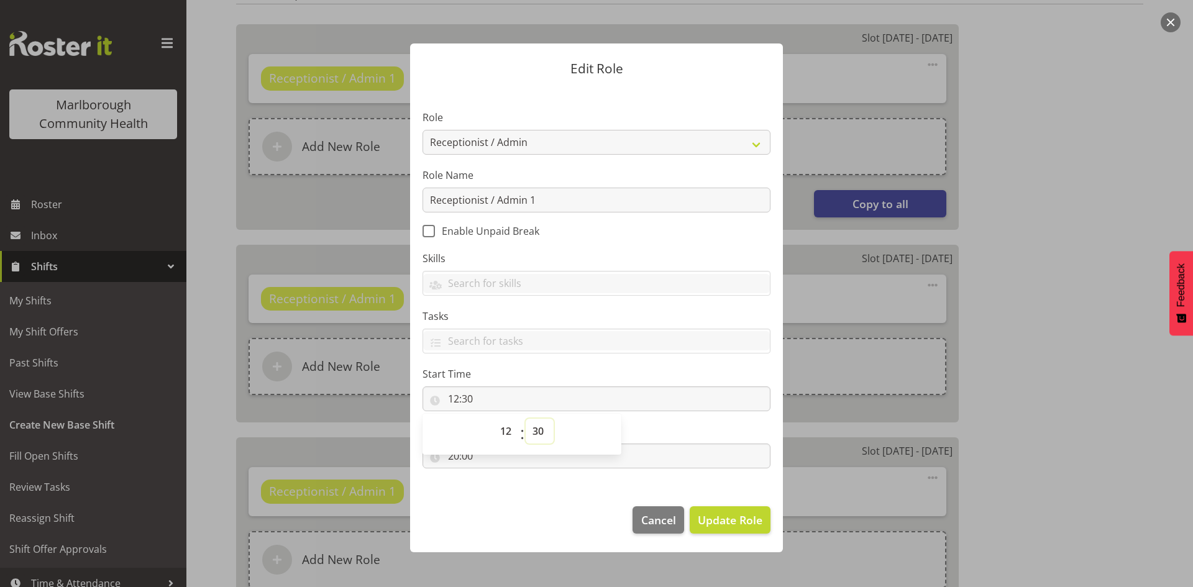
click at [538, 423] on select "00 01 02 03 04 05 06 07 08 09 10 11 12 13 14 15 16 17 18 19 20 21 22 23 24 25 2…" at bounding box center [540, 431] width 28 height 25
select select "0"
click at [526, 419] on select "00 01 02 03 04 05 06 07 08 09 10 11 12 13 14 15 16 17 18 19 20 21 22 23 24 25 2…" at bounding box center [540, 431] width 28 height 25
type input "12:00"
click at [625, 371] on label "Start Time" at bounding box center [596, 373] width 348 height 15
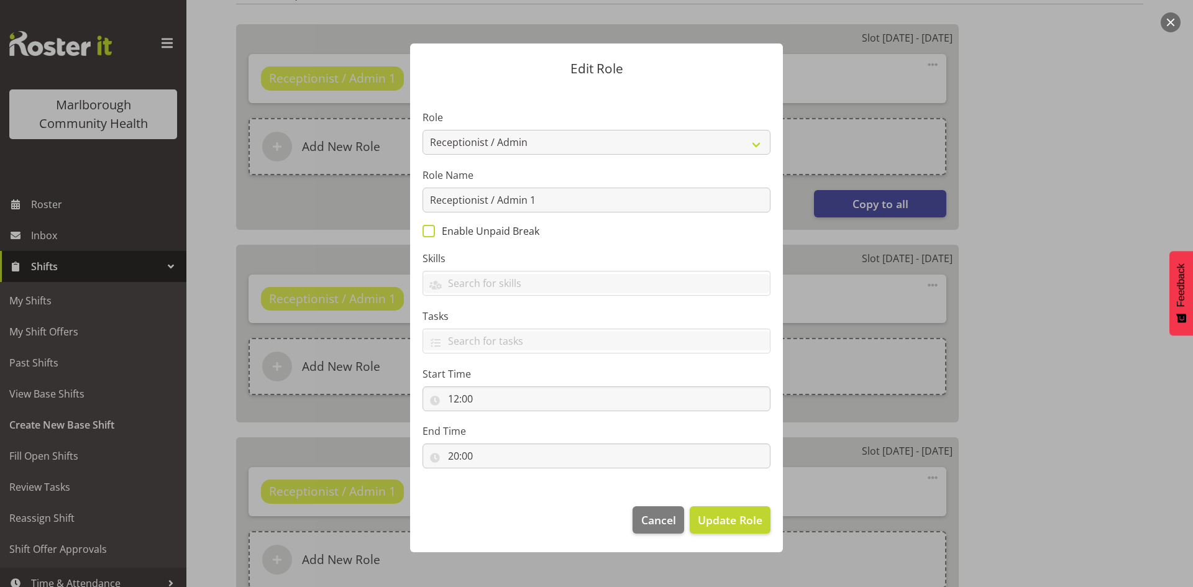
click at [460, 231] on span "Enable Unpaid Break" at bounding box center [487, 231] width 104 height 12
click at [430, 231] on input "Enable Unpaid Break" at bounding box center [426, 231] width 8 height 8
checkbox input "true"
click at [738, 514] on span "Update Role" at bounding box center [730, 520] width 65 height 16
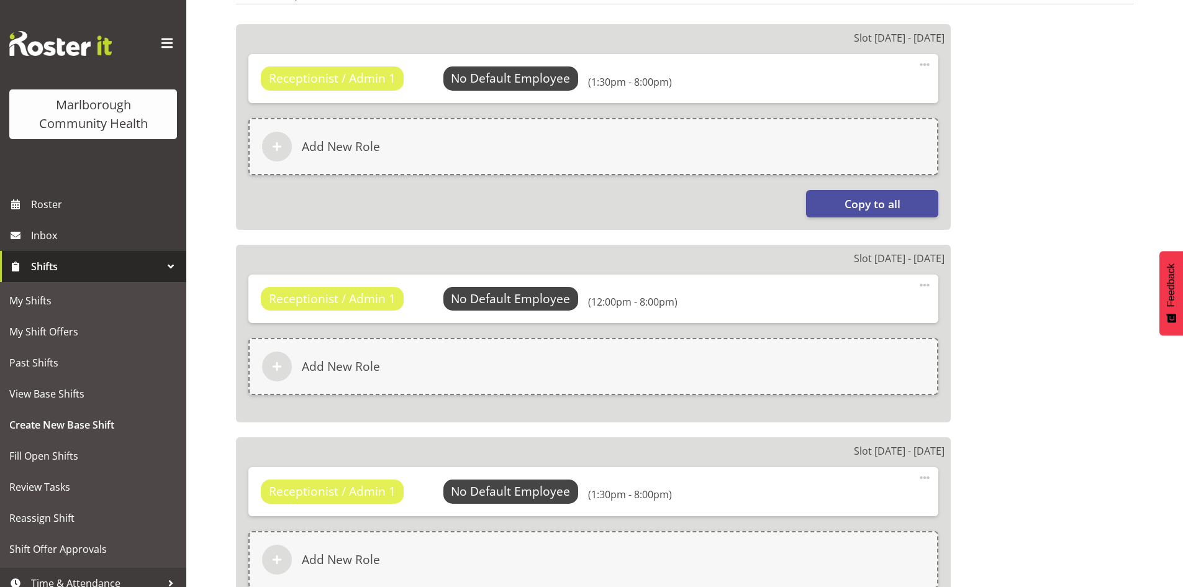
click at [925, 68] on span at bounding box center [924, 64] width 15 height 15
click at [850, 84] on link "Edit" at bounding box center [872, 92] width 119 height 22
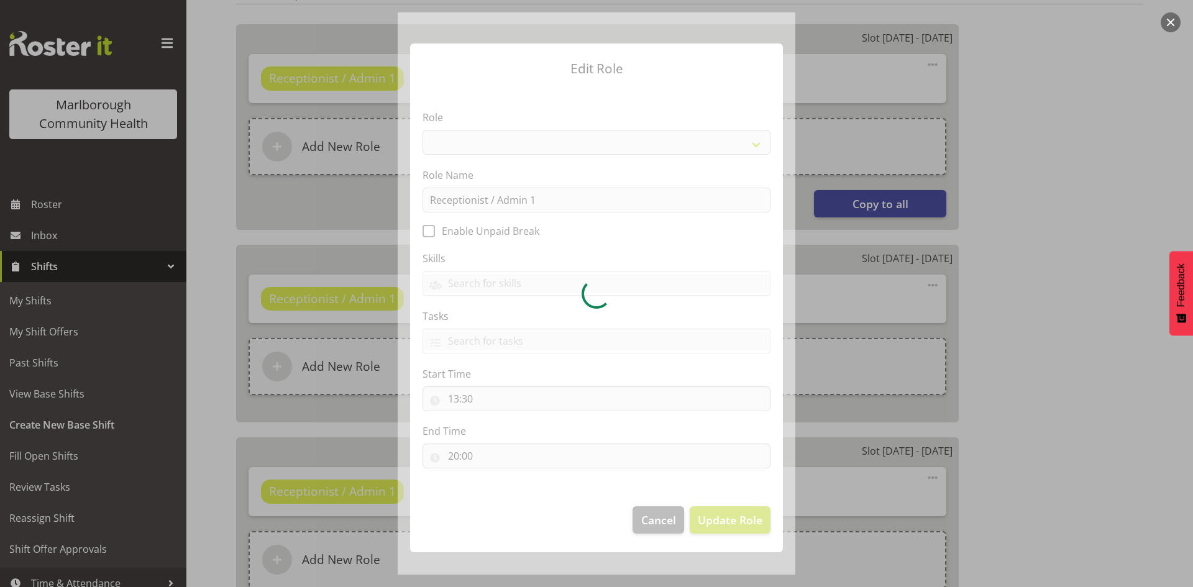
select select "1558"
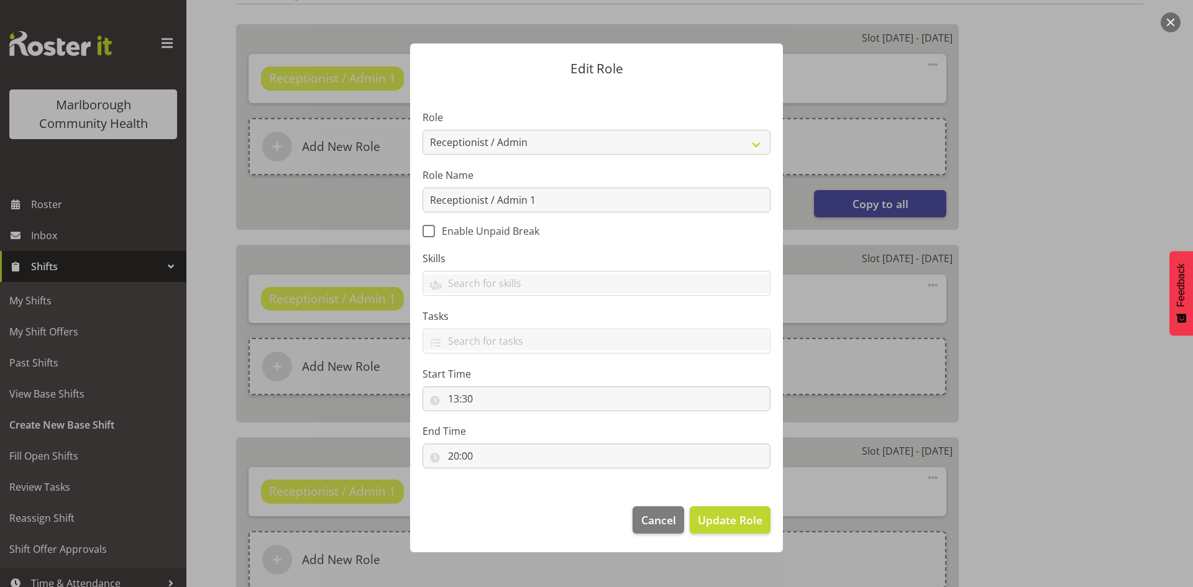
click at [455, 232] on span "Enable Unpaid Break" at bounding box center [487, 231] width 104 height 12
click at [430, 232] on input "Enable Unpaid Break" at bounding box center [426, 231] width 8 height 8
checkbox input "true"
click at [725, 512] on span "Update Role" at bounding box center [730, 520] width 65 height 16
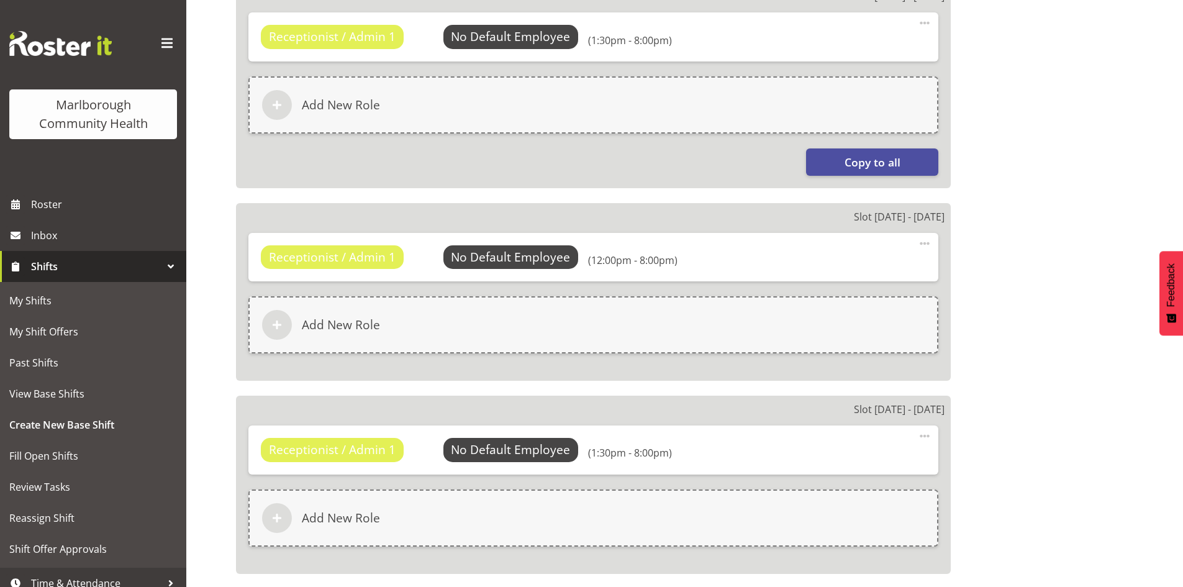
scroll to position [965, 0]
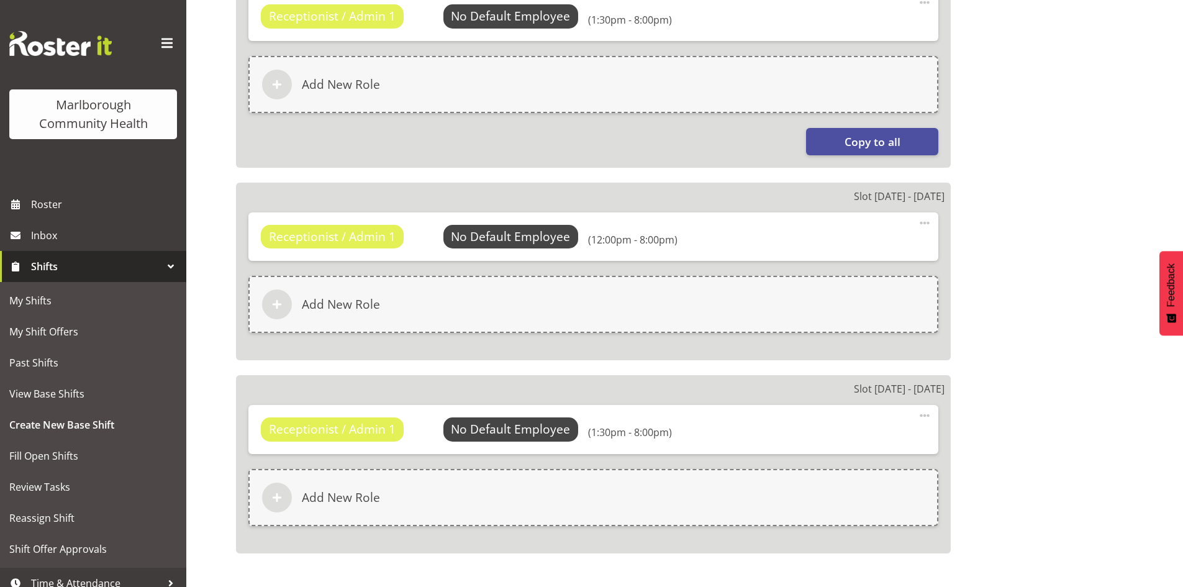
click at [924, 416] on span at bounding box center [924, 415] width 15 height 15
click at [837, 440] on link "Edit" at bounding box center [872, 443] width 119 height 22
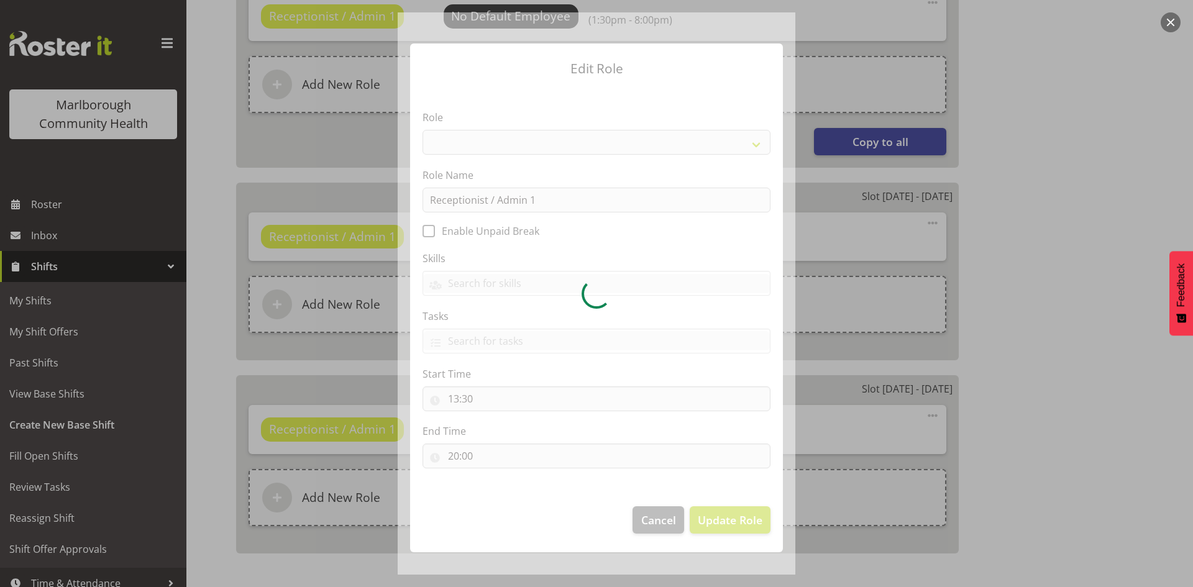
select select "1558"
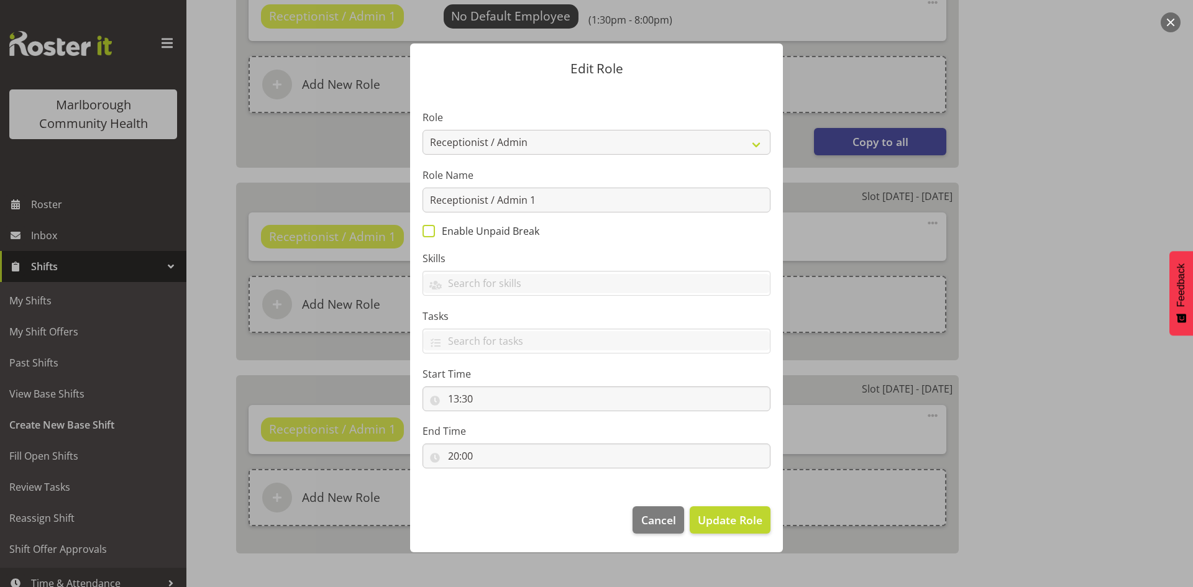
click at [456, 230] on span "Enable Unpaid Break" at bounding box center [487, 231] width 104 height 12
click at [430, 230] on input "Enable Unpaid Break" at bounding box center [426, 231] width 8 height 8
checkbox input "true"
click at [731, 524] on span "Update Role" at bounding box center [730, 520] width 65 height 16
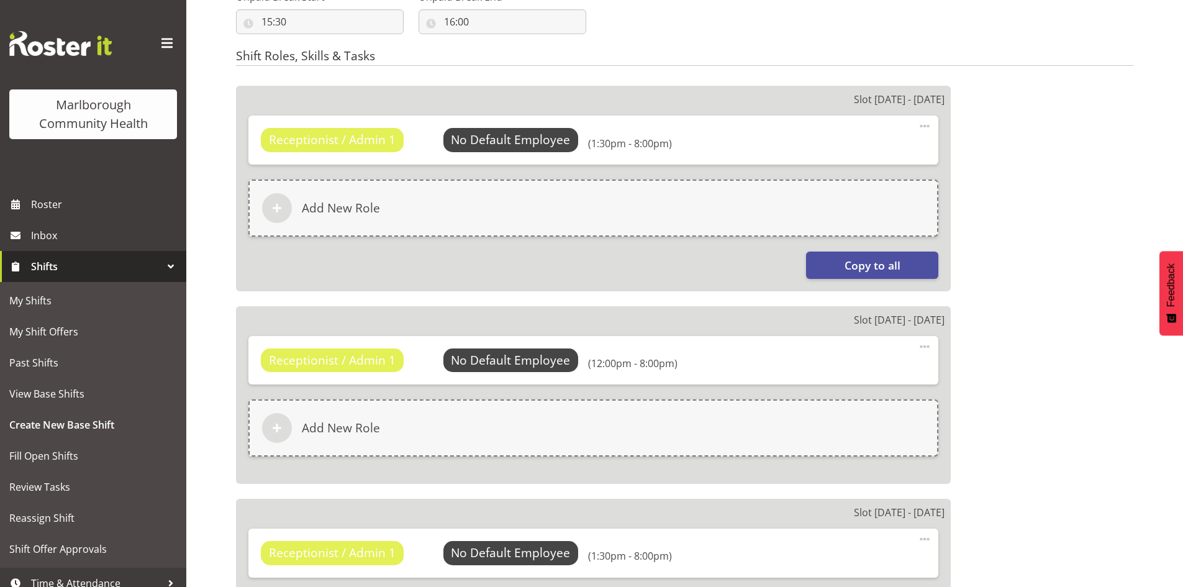
scroll to position [841, 0]
click at [530, 145] on span "Select Employee" at bounding box center [511, 141] width 93 height 18
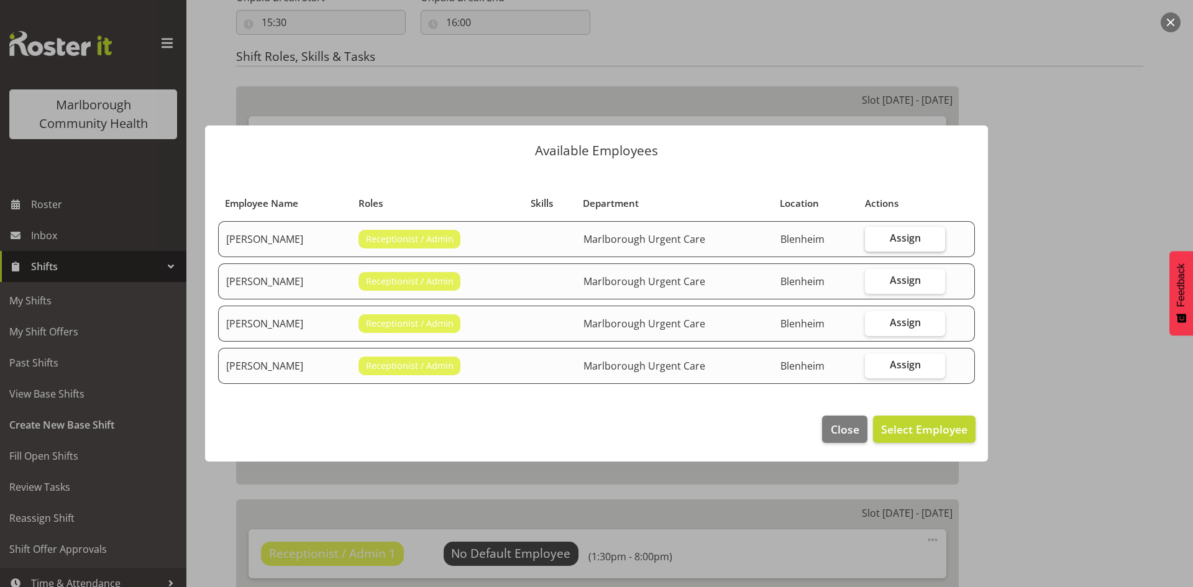
click at [904, 235] on span "Assign" at bounding box center [905, 238] width 31 height 12
click at [873, 235] on input "Assign" at bounding box center [869, 238] width 8 height 8
checkbox input "true"
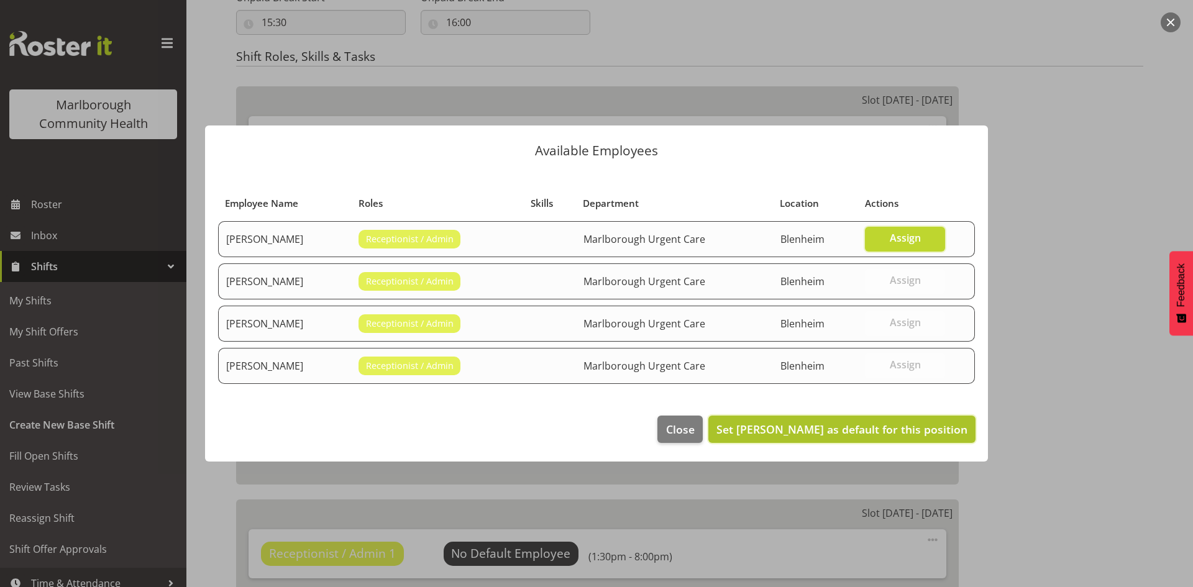
click at [860, 432] on span "Set Josephine Godinez as default for this position" at bounding box center [841, 429] width 251 height 15
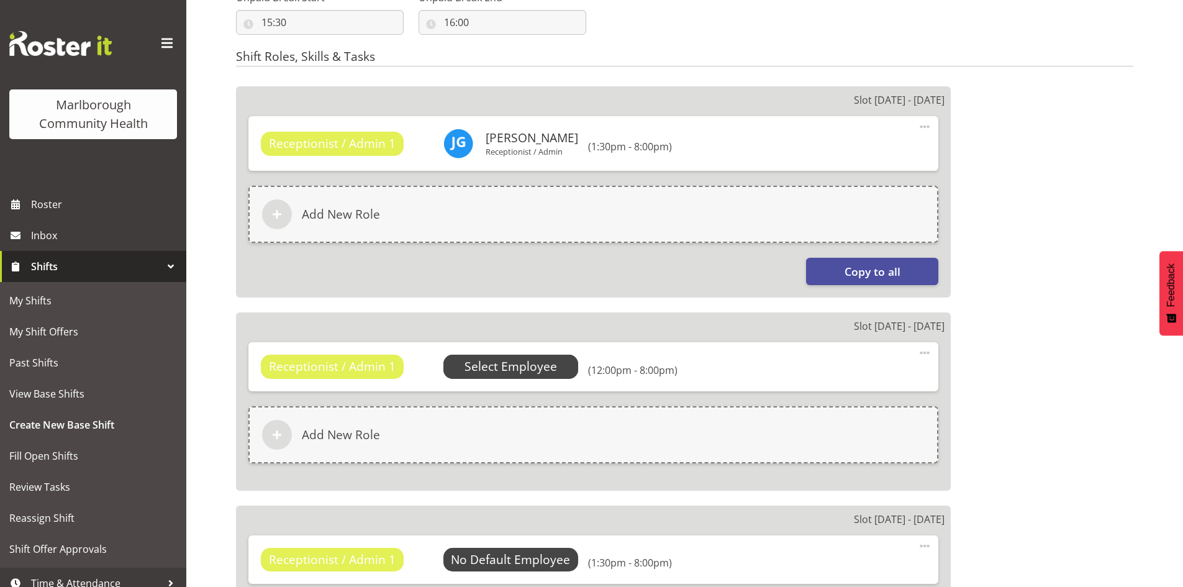
click at [533, 368] on span "Select Employee" at bounding box center [511, 367] width 93 height 18
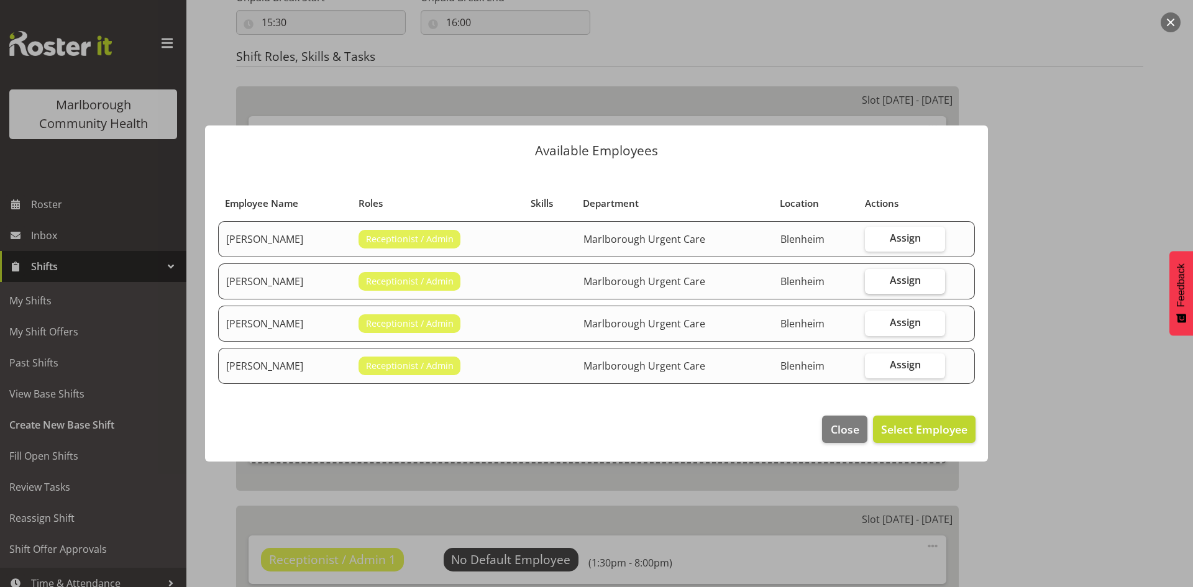
click at [895, 274] on span "Assign" at bounding box center [905, 280] width 31 height 12
click at [873, 276] on input "Assign" at bounding box center [869, 280] width 8 height 8
checkbox input "true"
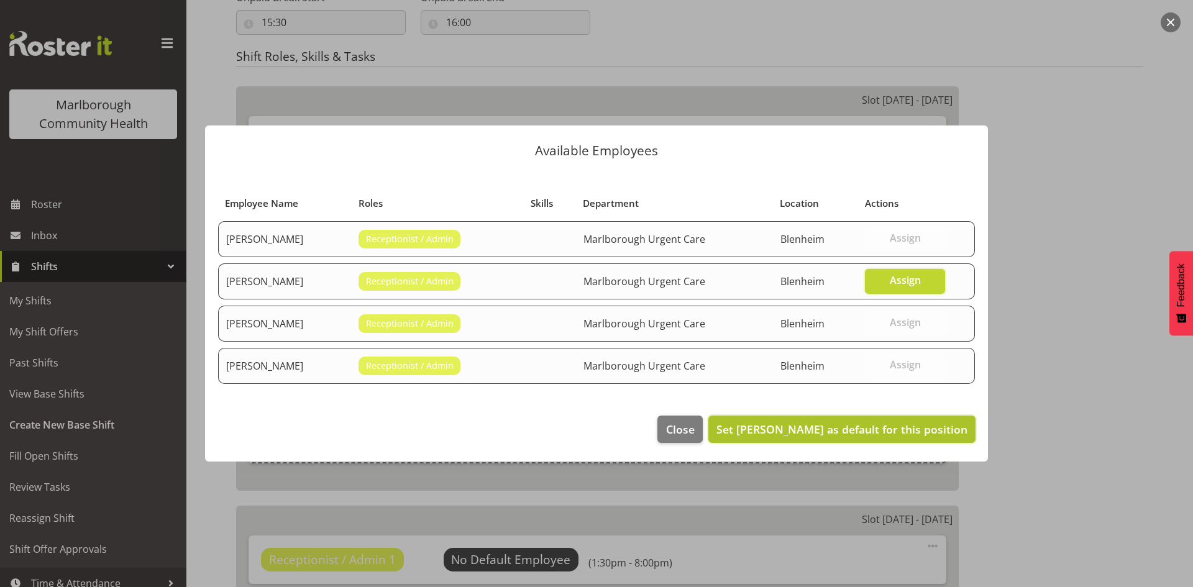
click at [853, 430] on span "Set Margret Hall as default for this position" at bounding box center [841, 429] width 251 height 15
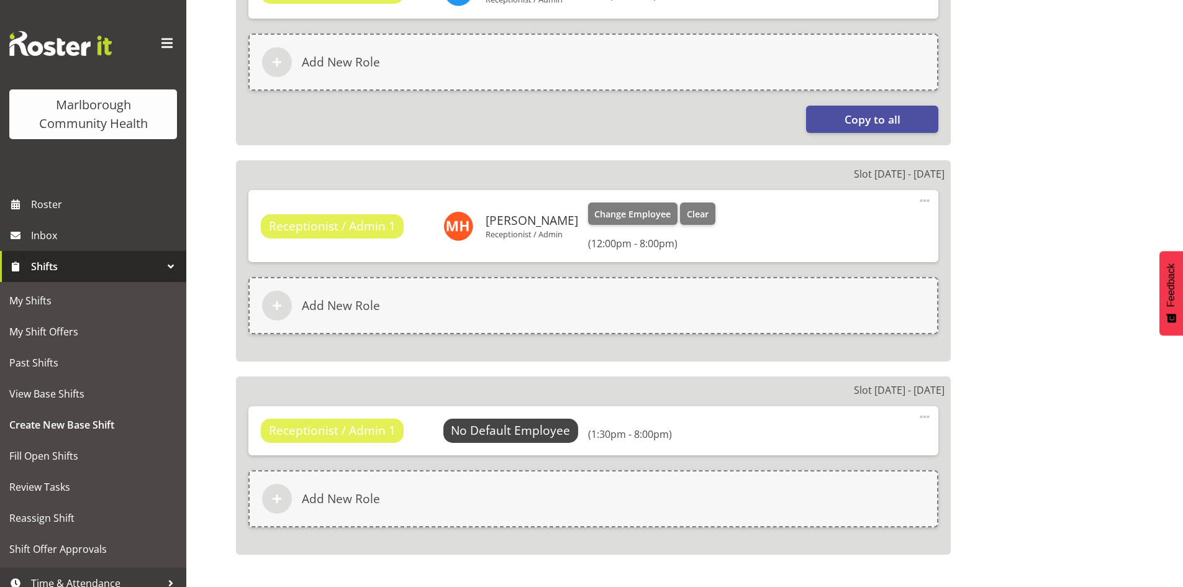
scroll to position [1027, 0]
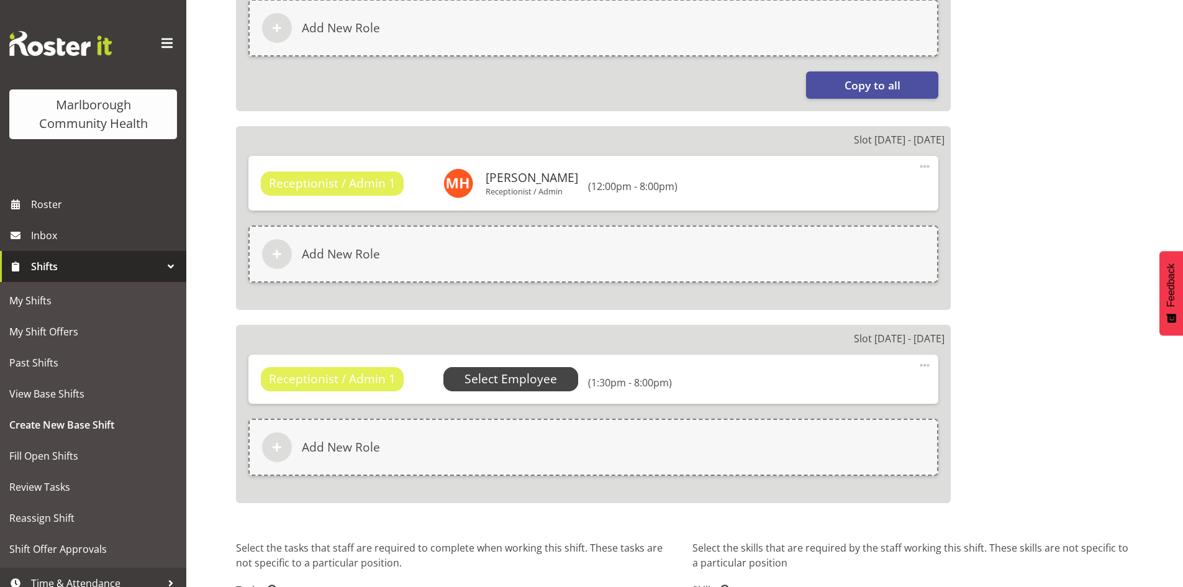
click at [542, 380] on span "Select Employee" at bounding box center [511, 379] width 93 height 18
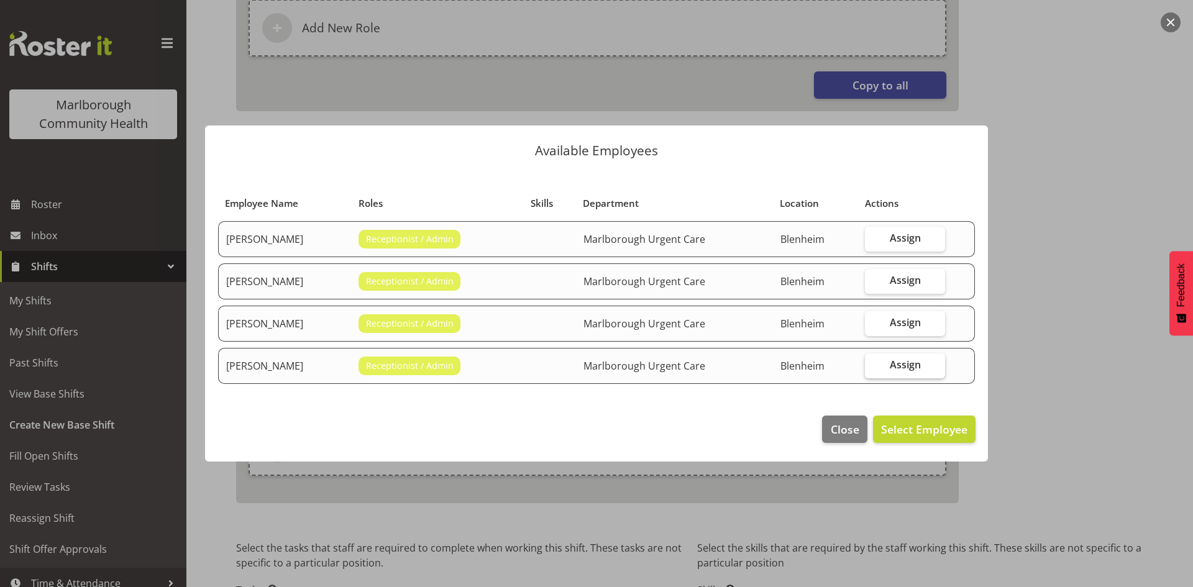
click at [888, 363] on label "Assign" at bounding box center [905, 365] width 80 height 25
click at [873, 363] on input "Assign" at bounding box center [869, 365] width 8 height 8
checkbox input "true"
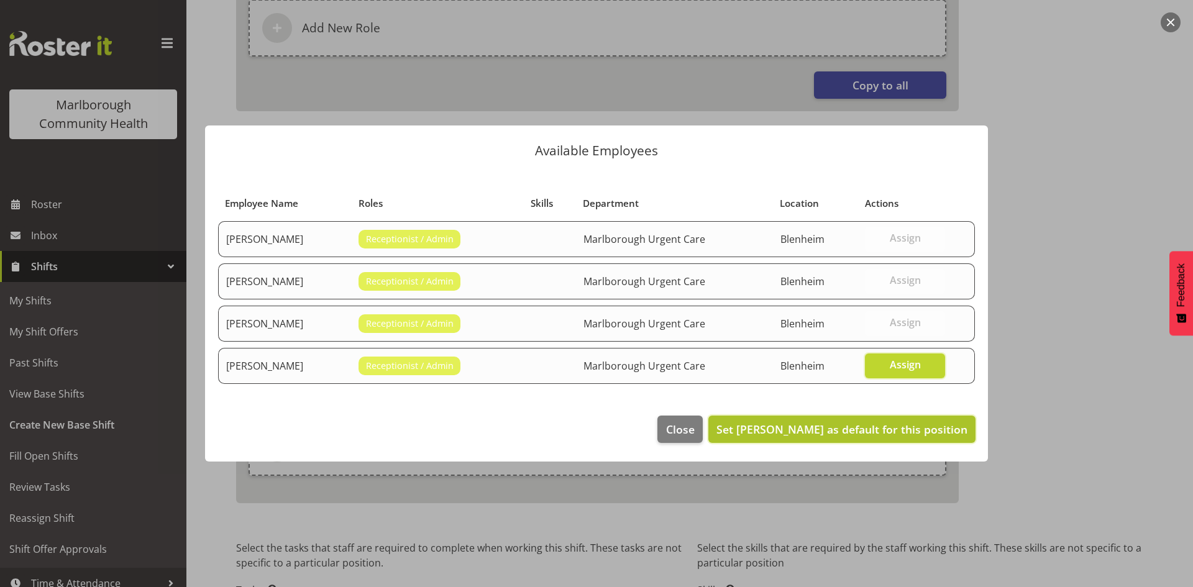
click at [870, 434] on span "Set Rochelle Harris as default for this position" at bounding box center [841, 429] width 251 height 15
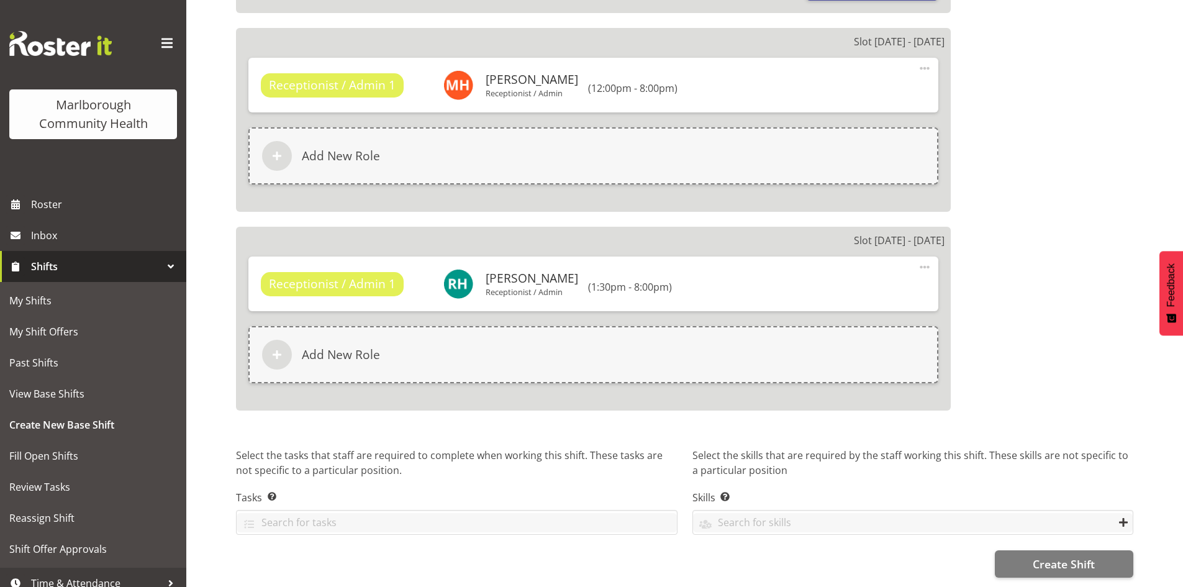
scroll to position [1135, 0]
click at [1033, 557] on span "Create Shift" at bounding box center [1064, 564] width 62 height 16
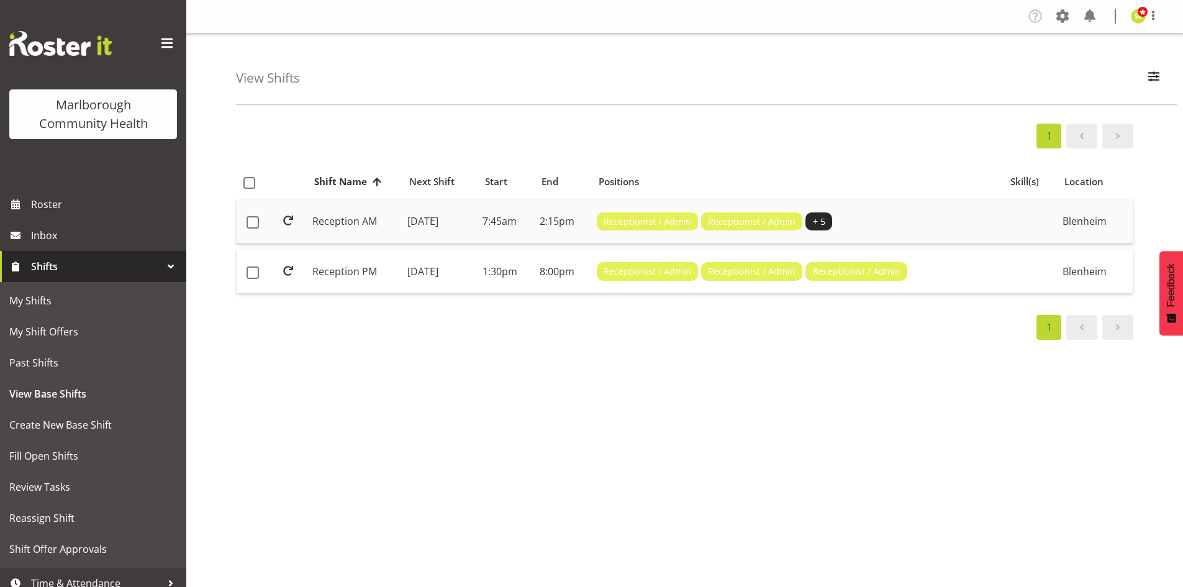
click at [478, 226] on td "[DATE]" at bounding box center [441, 222] width 76 height 44
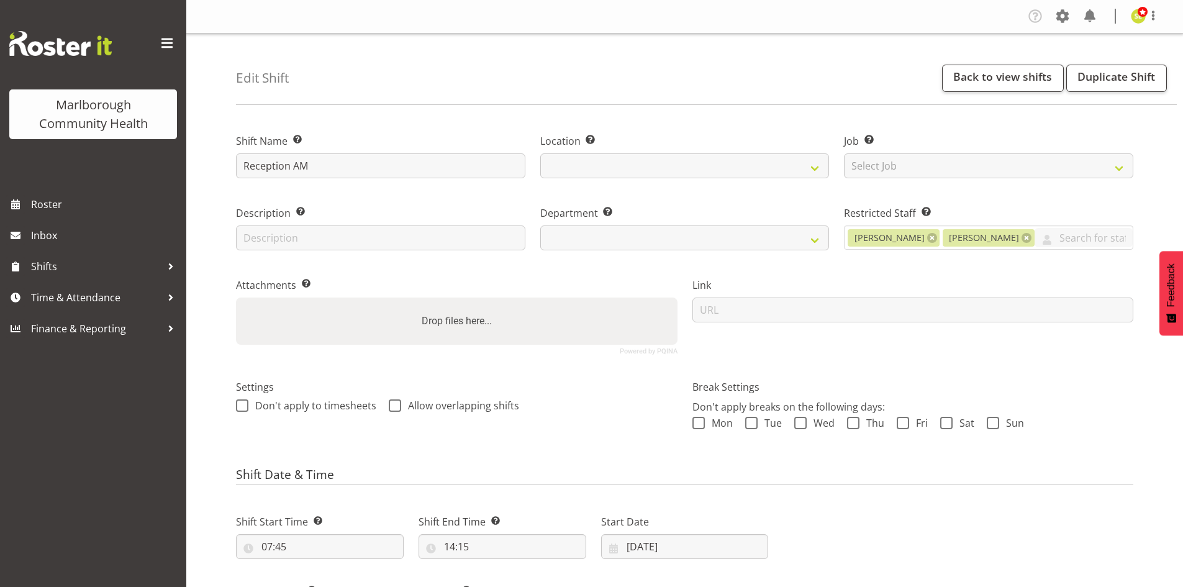
select select
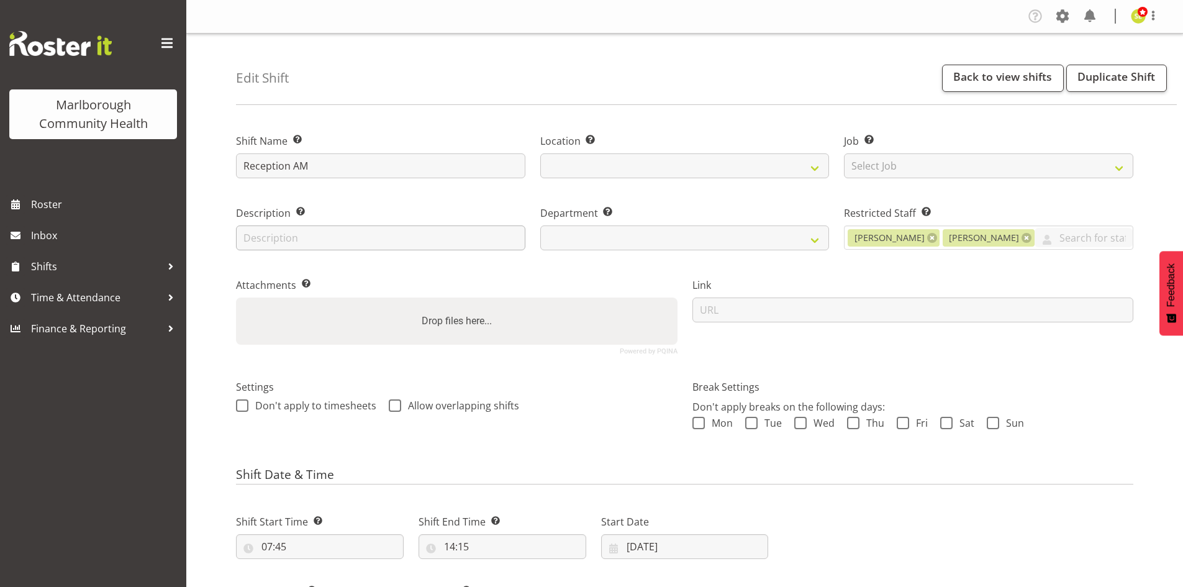
select select
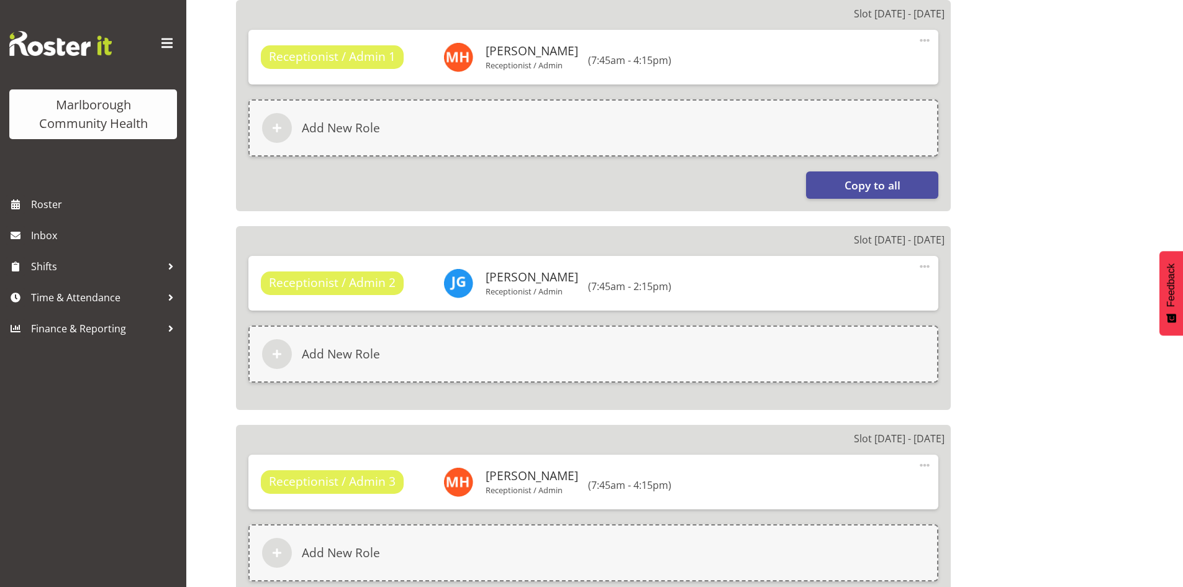
scroll to position [621, 0]
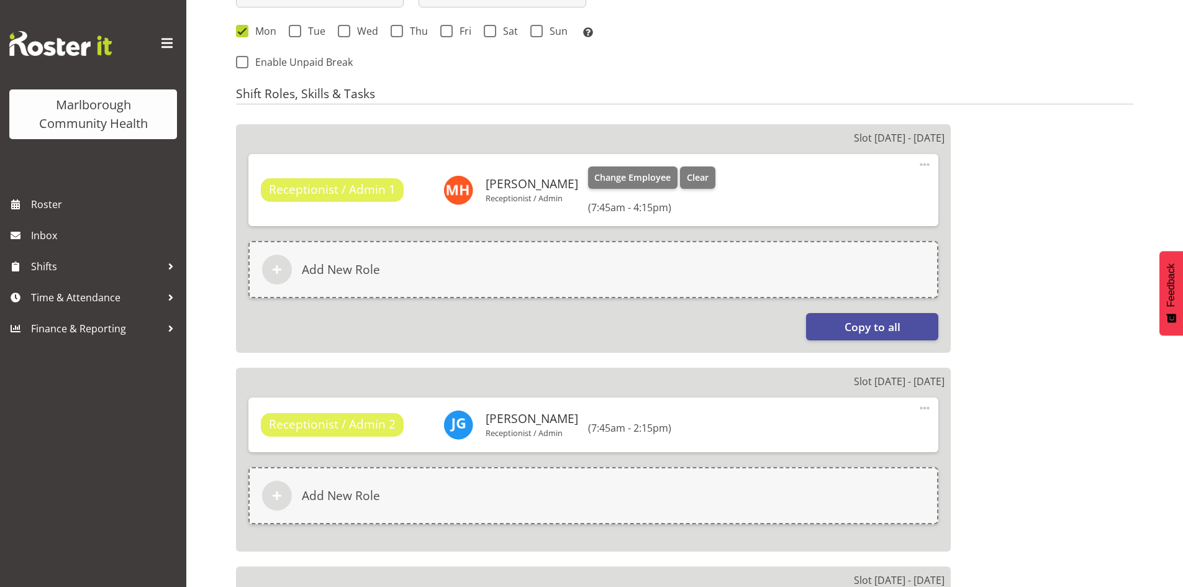
click at [925, 167] on span at bounding box center [924, 164] width 15 height 15
click at [857, 189] on link "Edit" at bounding box center [872, 192] width 119 height 22
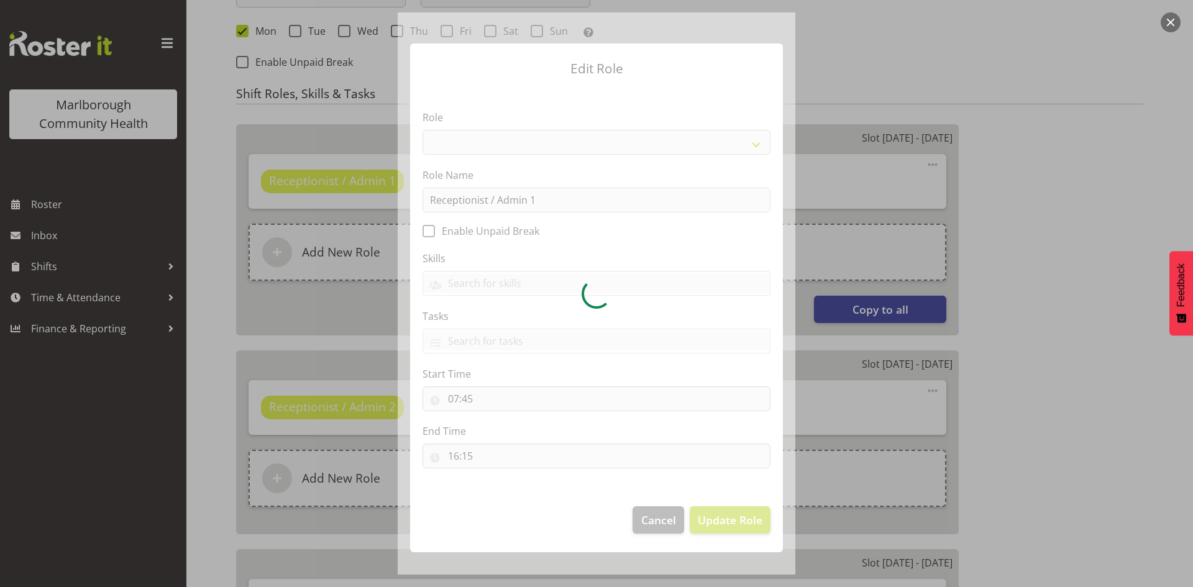
select select "1558"
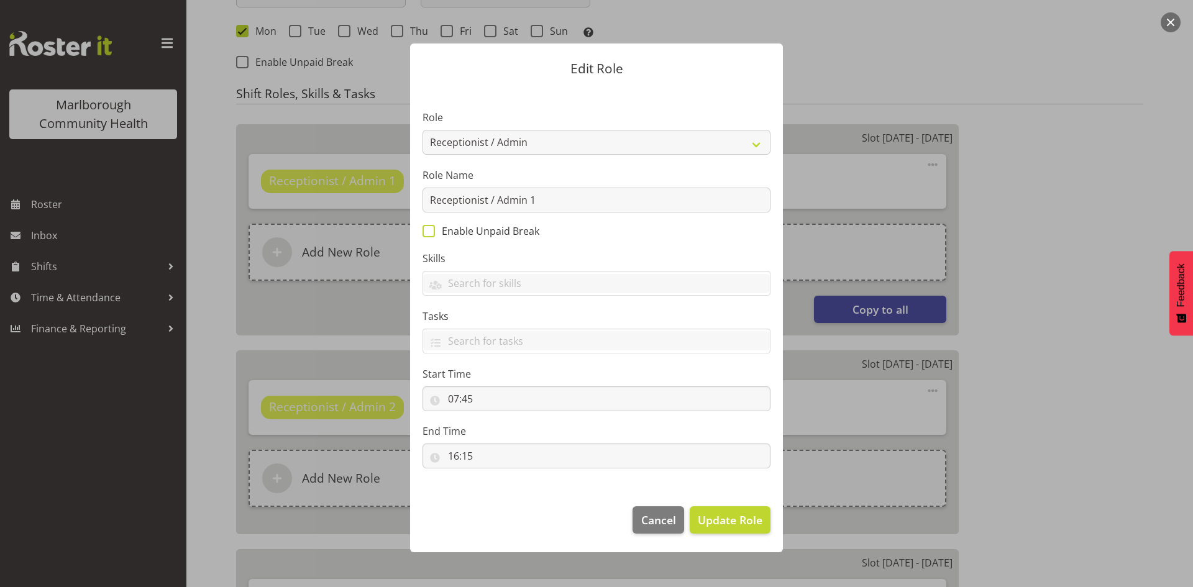
click at [479, 234] on span "Enable Unpaid Break" at bounding box center [487, 231] width 104 height 12
click at [430, 234] on input "Enable Unpaid Break" at bounding box center [426, 231] width 8 height 8
checkbox input "true"
click at [727, 516] on span "Update Role" at bounding box center [730, 520] width 65 height 16
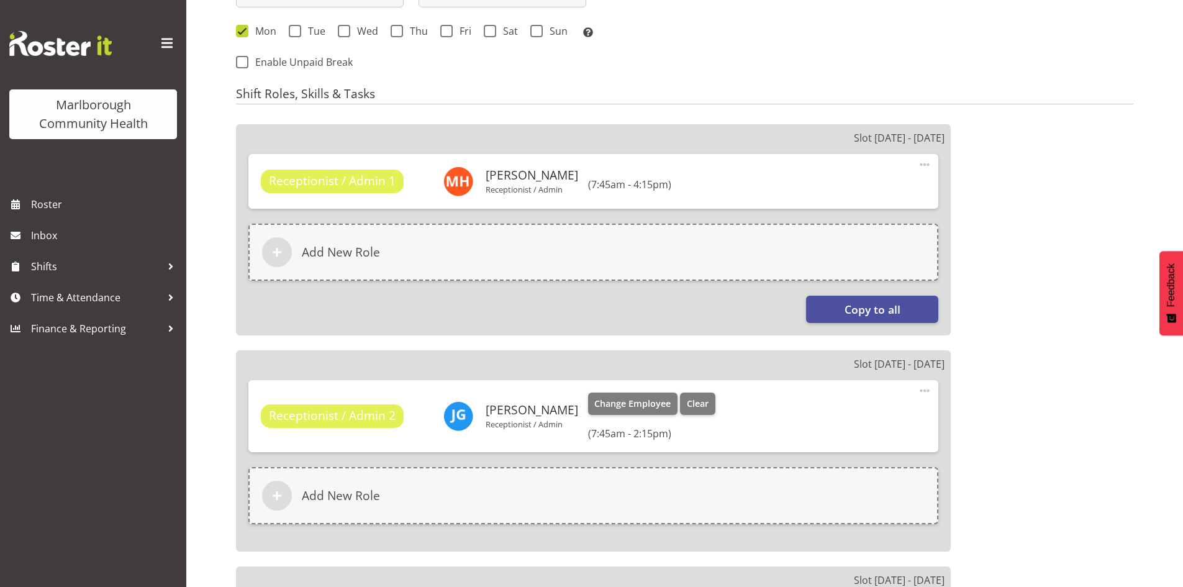
click at [922, 388] on span at bounding box center [924, 390] width 15 height 15
click at [858, 421] on link "Edit" at bounding box center [872, 418] width 119 height 22
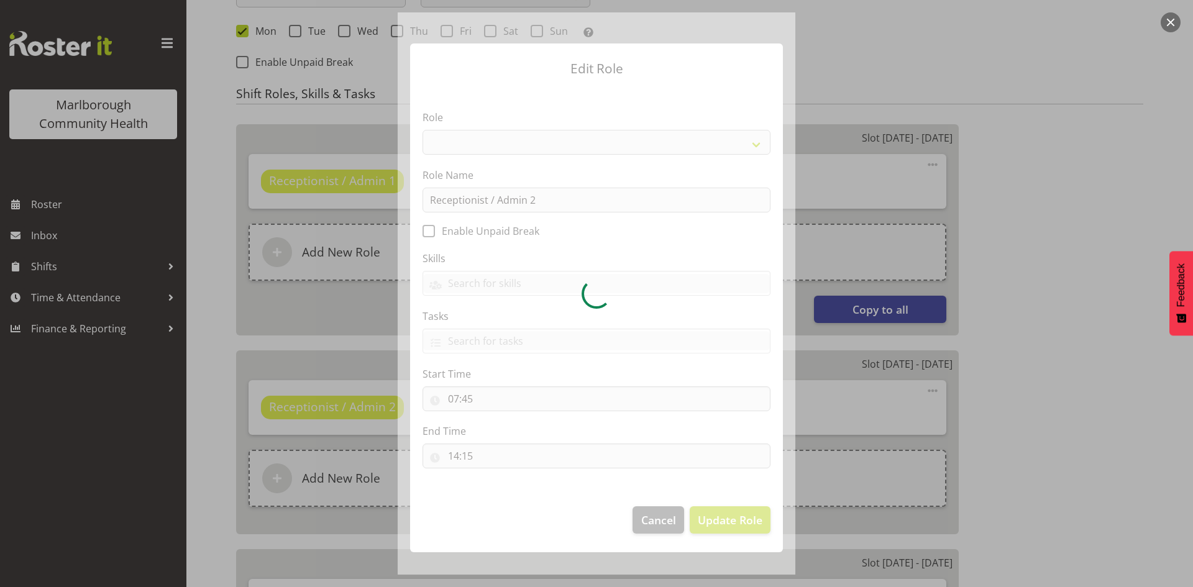
select select "1558"
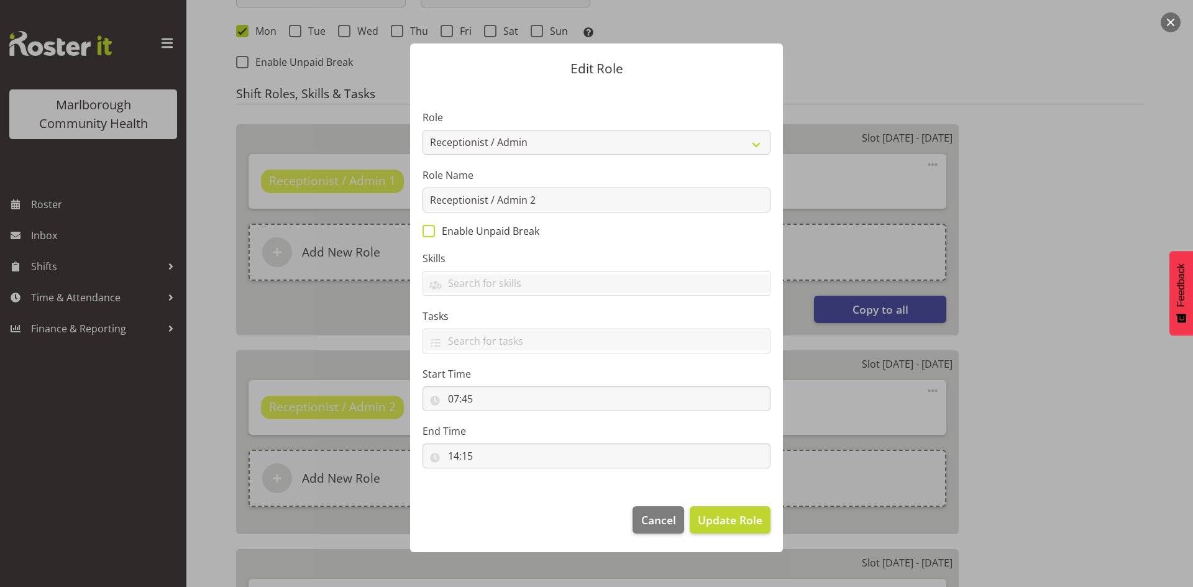
click at [464, 233] on span "Enable Unpaid Break" at bounding box center [487, 231] width 104 height 12
click at [430, 233] on input "Enable Unpaid Break" at bounding box center [426, 231] width 8 height 8
checkbox input "true"
click at [732, 515] on span "Update Role" at bounding box center [730, 520] width 65 height 16
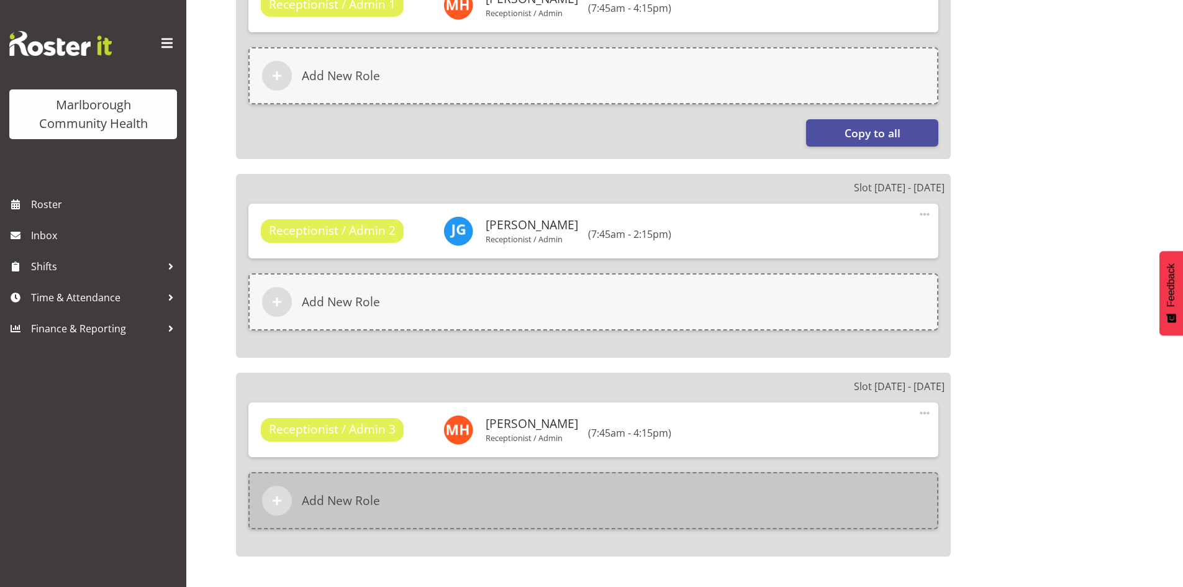
scroll to position [870, 0]
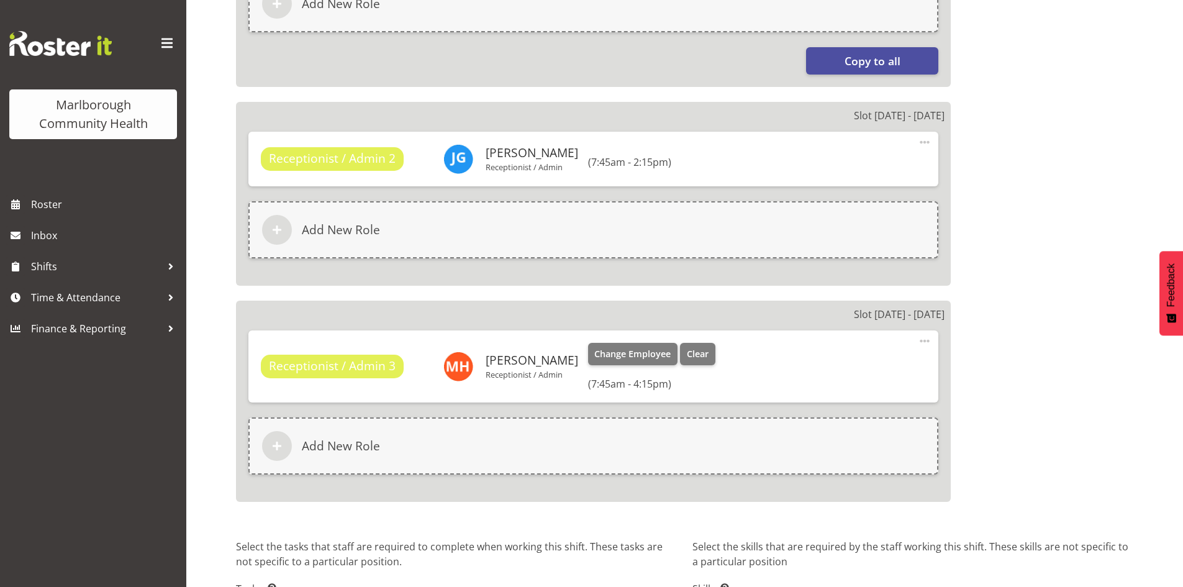
click at [920, 339] on span at bounding box center [924, 341] width 15 height 15
click at [873, 360] on link "Edit" at bounding box center [872, 368] width 119 height 22
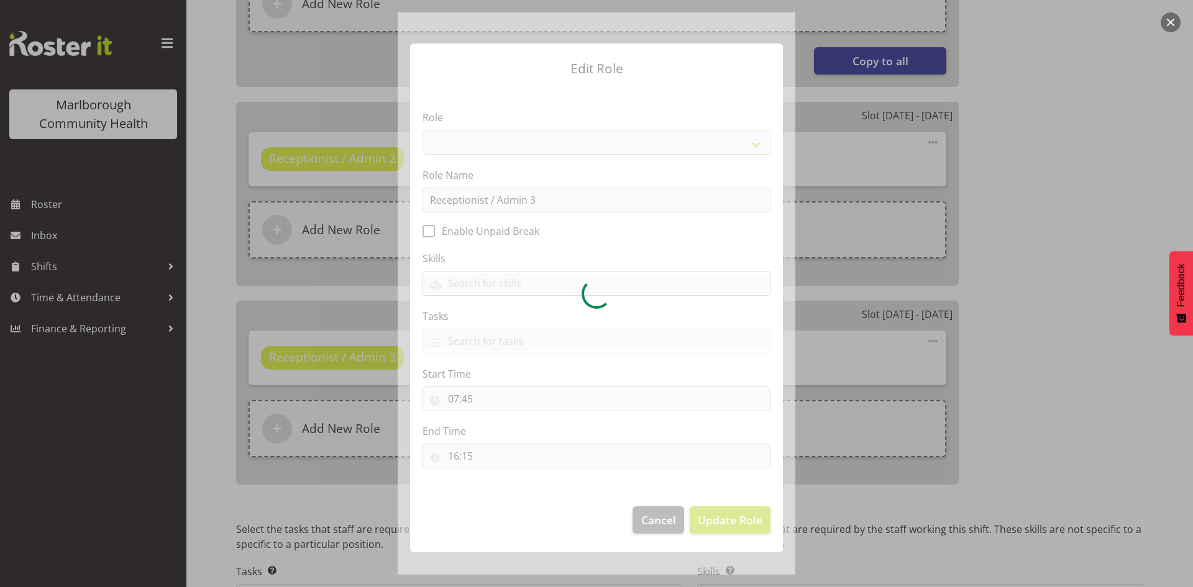
select select "1558"
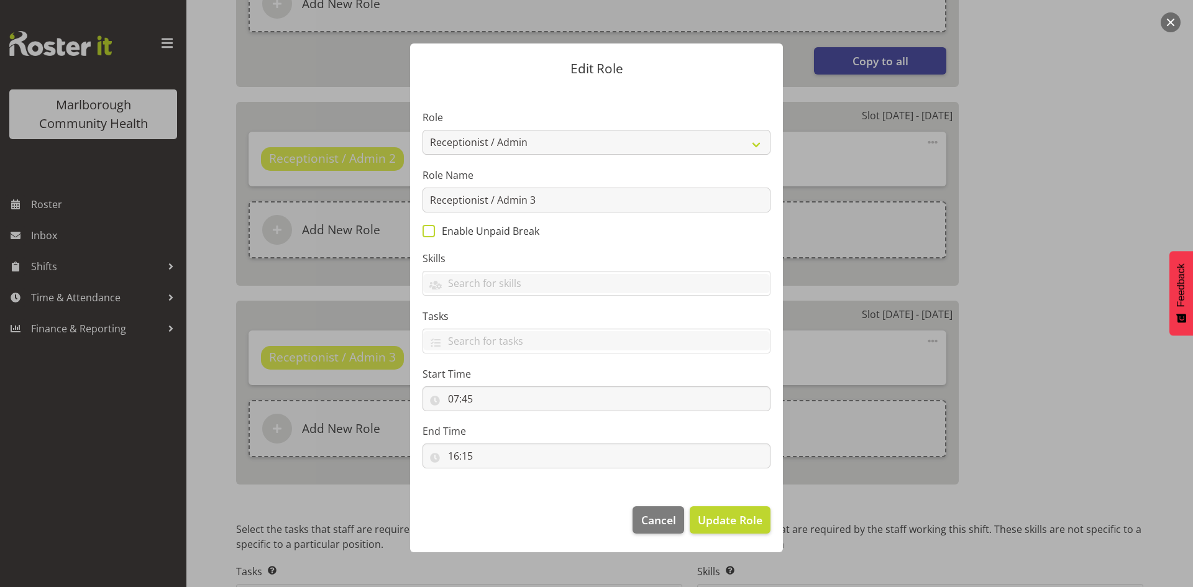
drag, startPoint x: 435, startPoint y: 234, endPoint x: 451, endPoint y: 237, distance: 16.6
click at [435, 234] on span "Enable Unpaid Break" at bounding box center [487, 231] width 104 height 12
click at [430, 234] on input "Enable Unpaid Break" at bounding box center [426, 231] width 8 height 8
checkbox input "true"
click at [719, 522] on span "Update Role" at bounding box center [730, 520] width 65 height 16
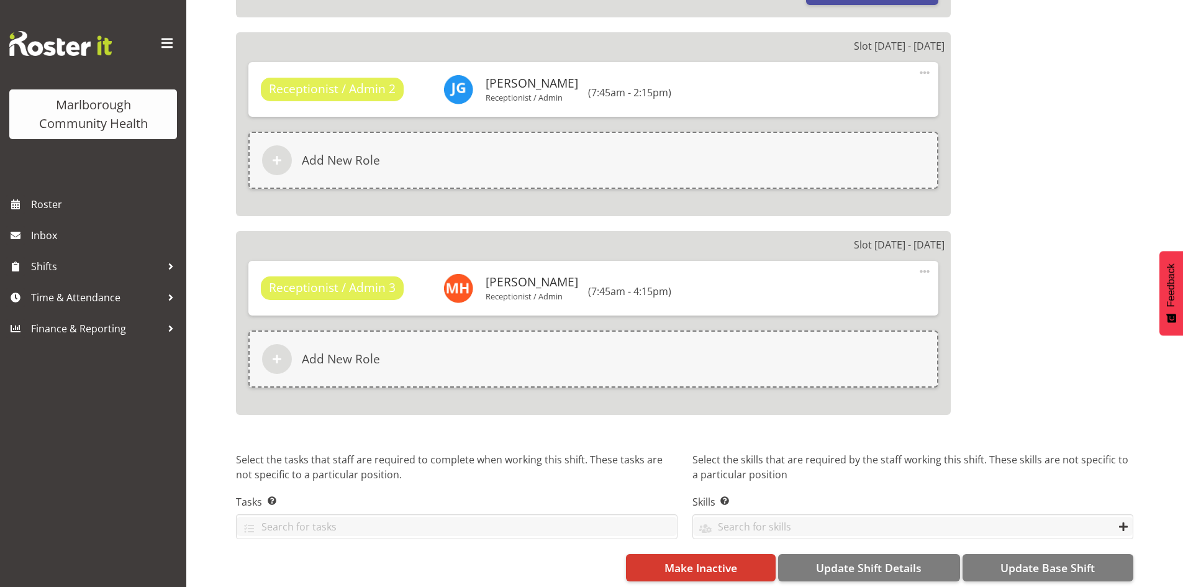
scroll to position [952, 0]
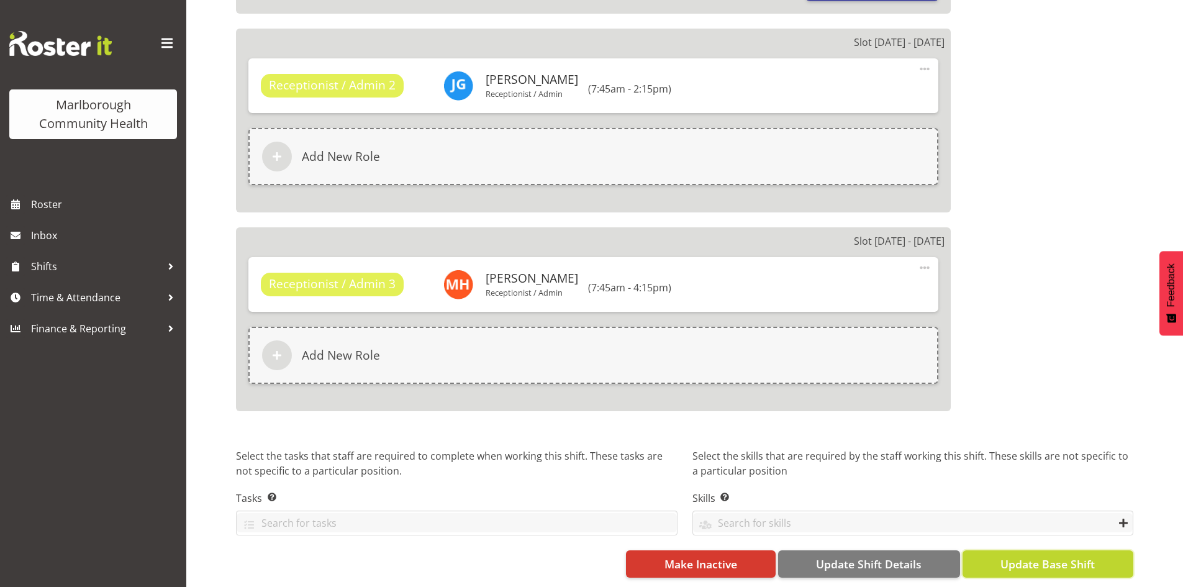
click at [1013, 556] on span "Update Base Shift" at bounding box center [1048, 564] width 94 height 16
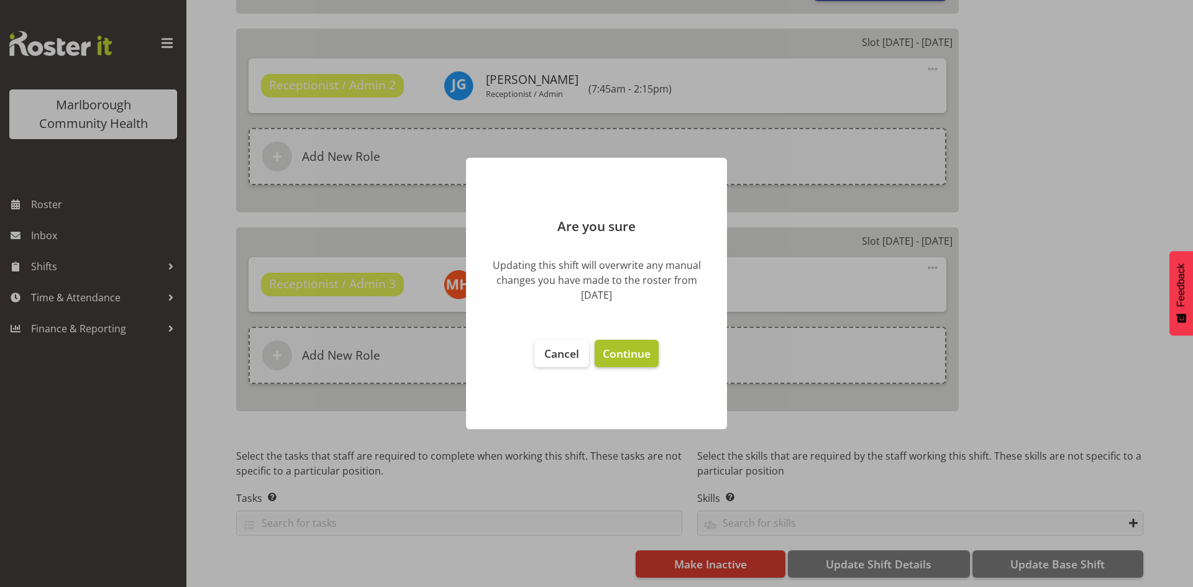
click at [626, 353] on span "Continue" at bounding box center [627, 353] width 48 height 15
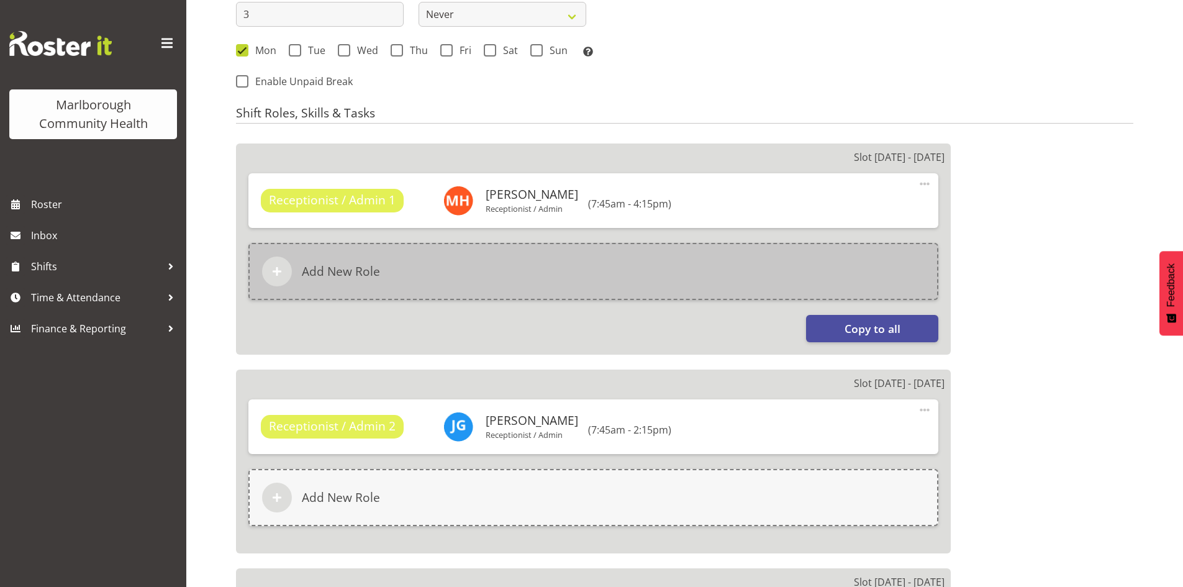
scroll to position [580, 0]
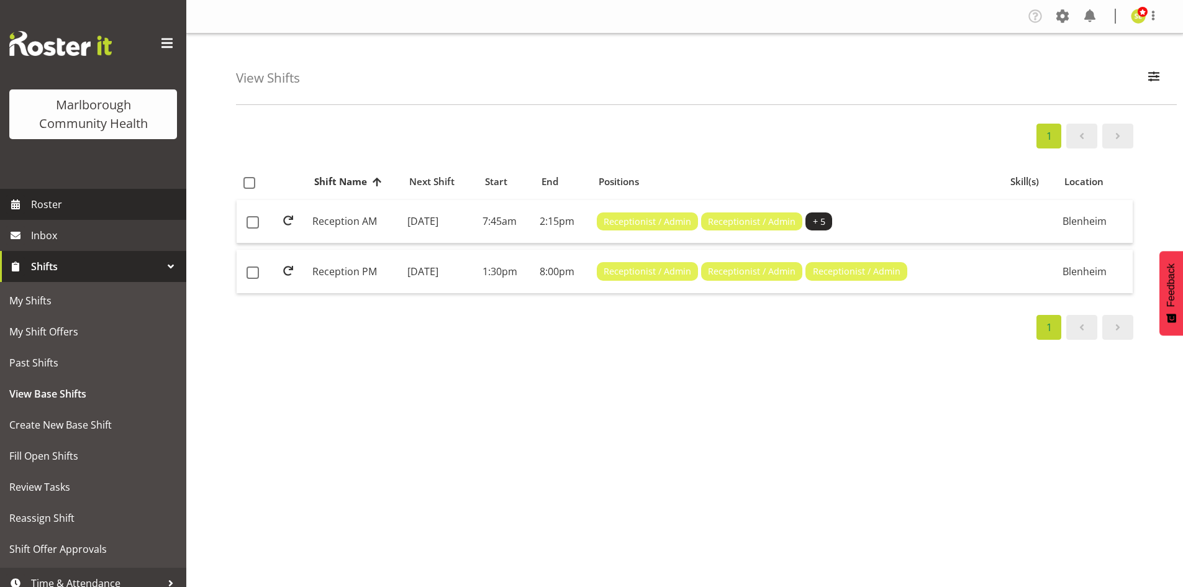
click at [78, 208] on span "Roster" at bounding box center [105, 204] width 149 height 19
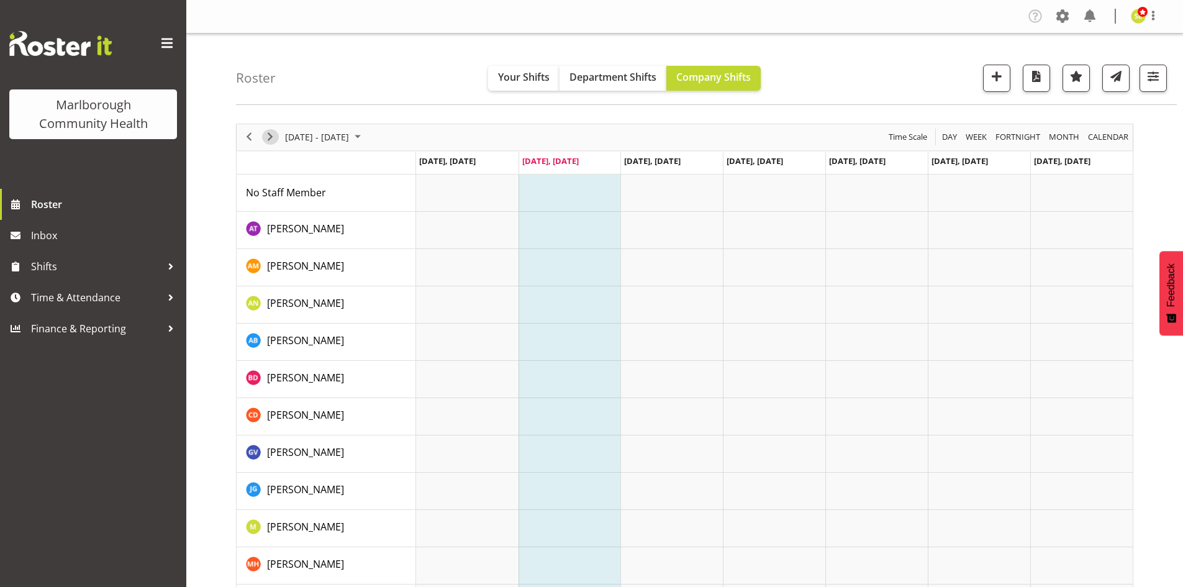
click at [273, 135] on span "Next" at bounding box center [270, 137] width 15 height 16
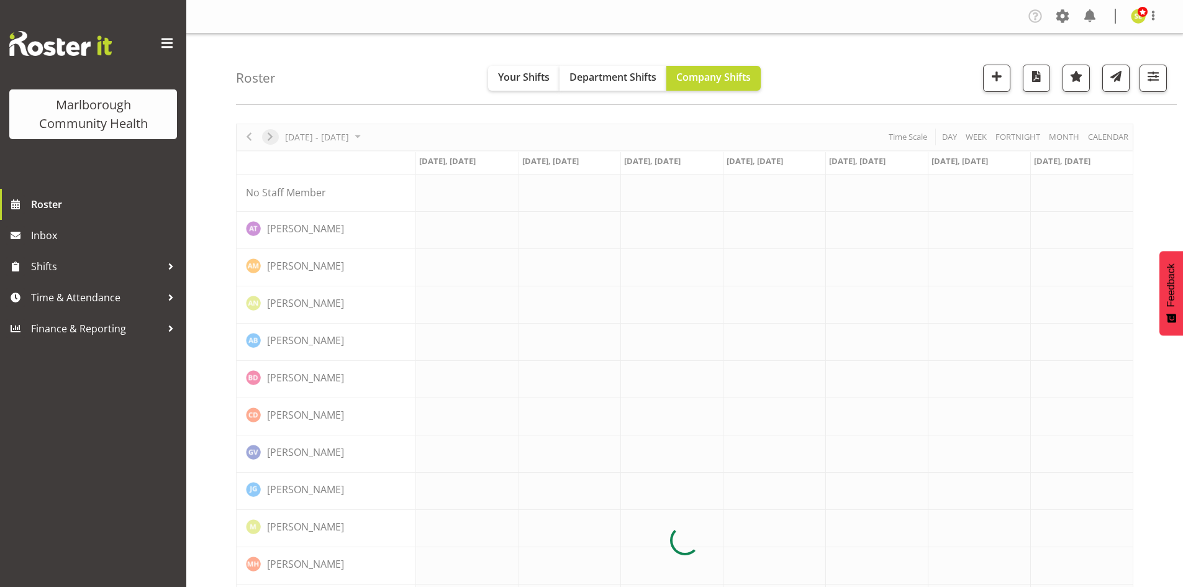
click at [273, 135] on div at bounding box center [685, 541] width 898 height 834
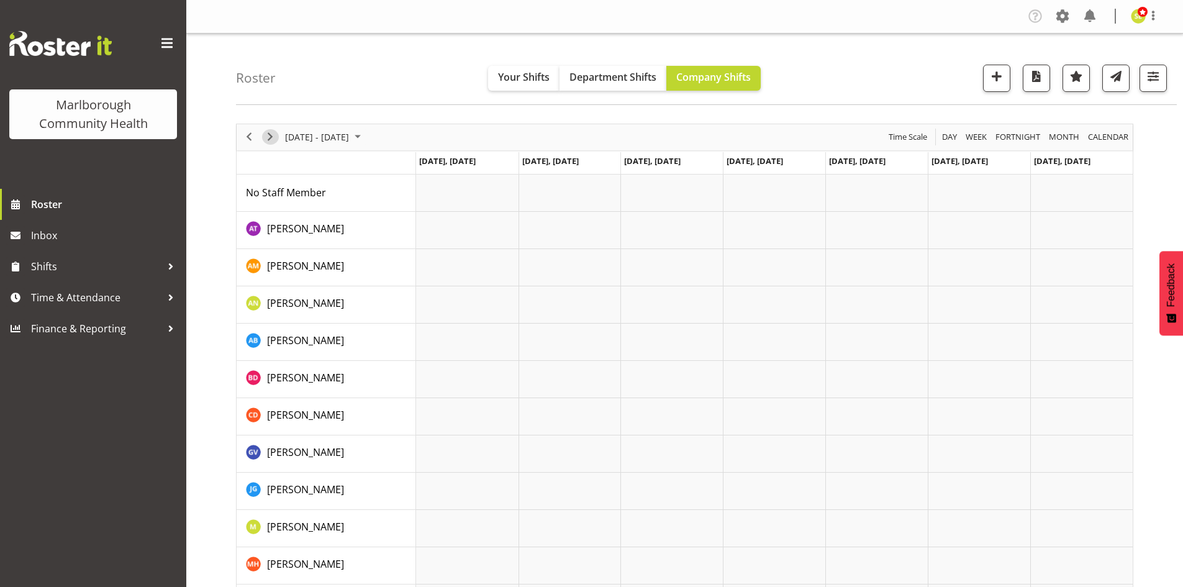
click at [273, 135] on span "Next" at bounding box center [270, 137] width 15 height 16
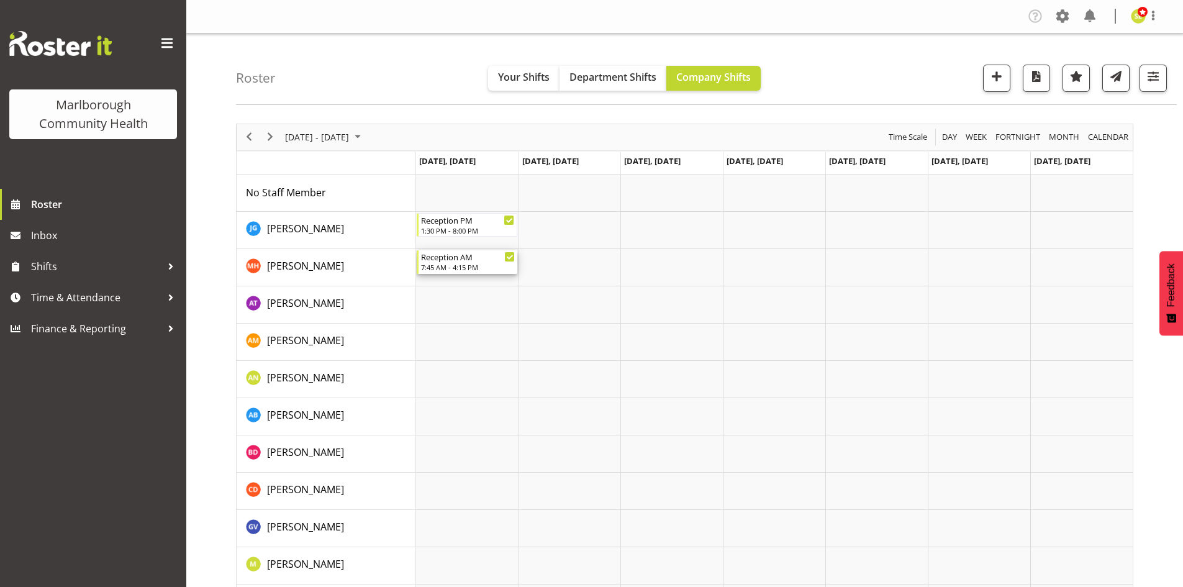
click at [498, 263] on div "7:45 AM - 4:15 PM" at bounding box center [468, 267] width 94 height 10
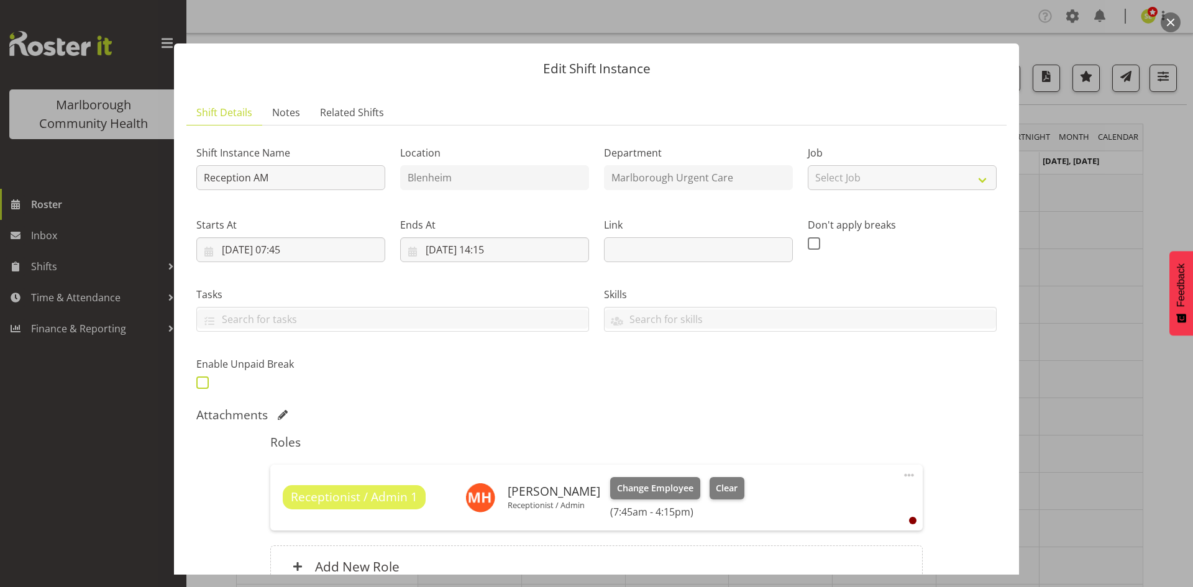
click at [202, 386] on span at bounding box center [202, 382] width 12 height 12
click at [202, 386] on input "checkbox" at bounding box center [200, 382] width 8 height 8
checkbox input "true"
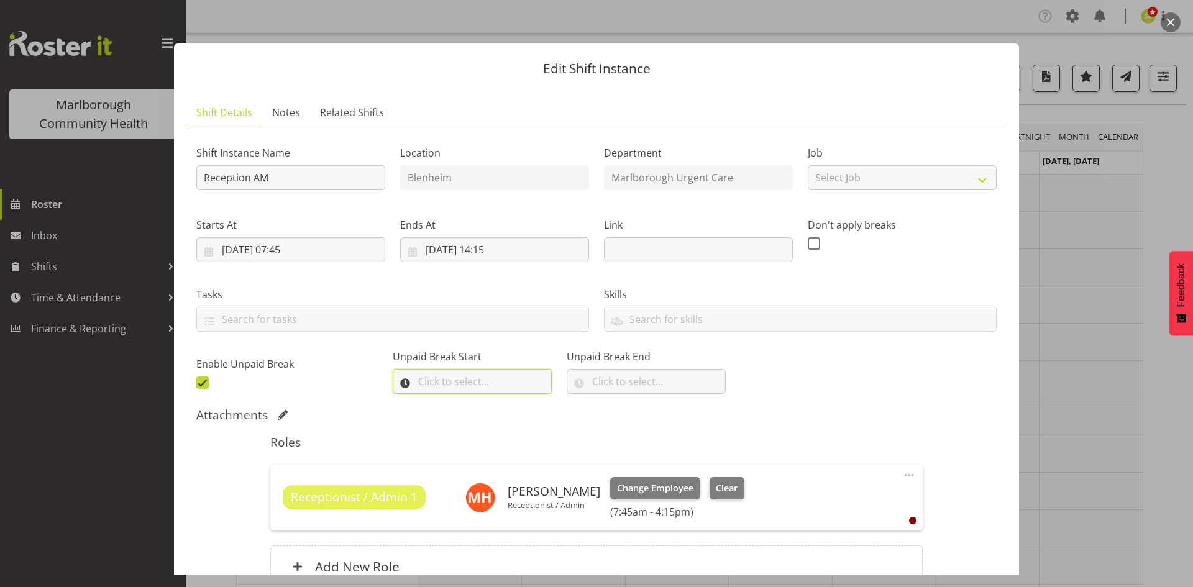
click at [457, 383] on input "text" at bounding box center [472, 381] width 159 height 25
click at [470, 417] on select "00 00 01 02 03 04 05 06 07 08 09 10 11 12 13 14 15 16 17 18 19 20 21 22 23" at bounding box center [477, 413] width 28 height 25
select select "11"
click at [463, 401] on select "00 00 01 02 03 04 05 06 07 08 09 10 11 12 13 14 15 16 17 18 19 20 21 22 23" at bounding box center [477, 413] width 28 height 25
click at [503, 410] on select "00 00 01 02 03 04 05 06 07 08 09 10 11 12 13 14 15 16 17 18 19 20 21 22 23 24 2…" at bounding box center [510, 413] width 28 height 25
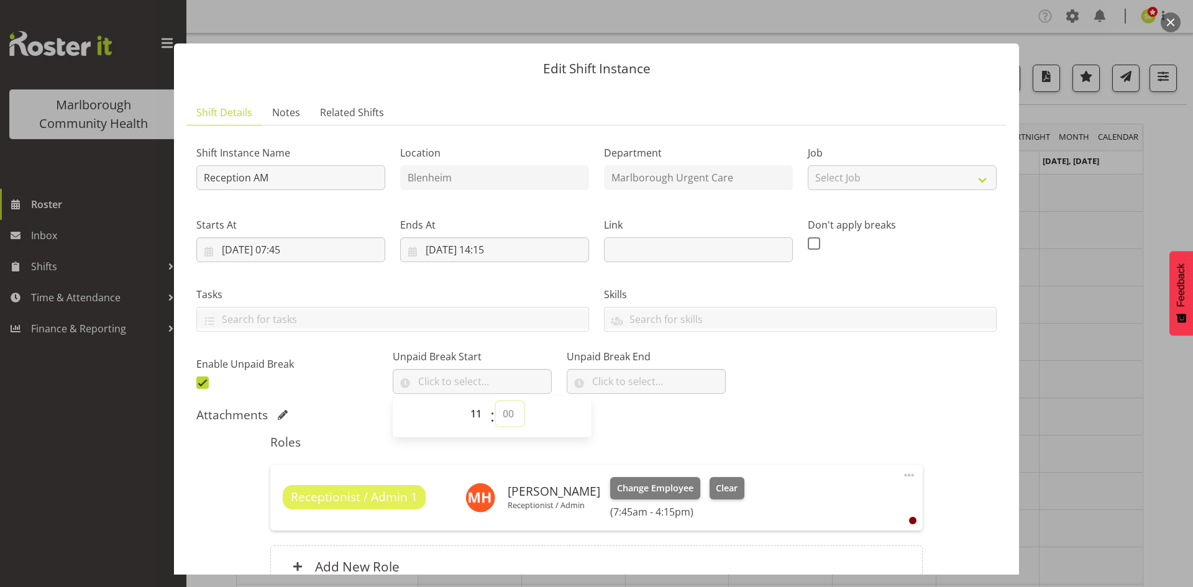
select select "0"
click at [496, 401] on select "00 00 01 02 03 04 05 06 07 08 09 10 11 12 13 14 15 16 17 18 19 20 21 22 23 24 2…" at bounding box center [510, 413] width 28 height 25
type input "11:00"
click at [593, 378] on input "text" at bounding box center [646, 381] width 159 height 25
click at [637, 410] on select "00 00 01 02 03 04 05 06 07 08 09 10 11 12 13 14 15 16 17 18 19 20 21 22 23" at bounding box center [651, 413] width 28 height 25
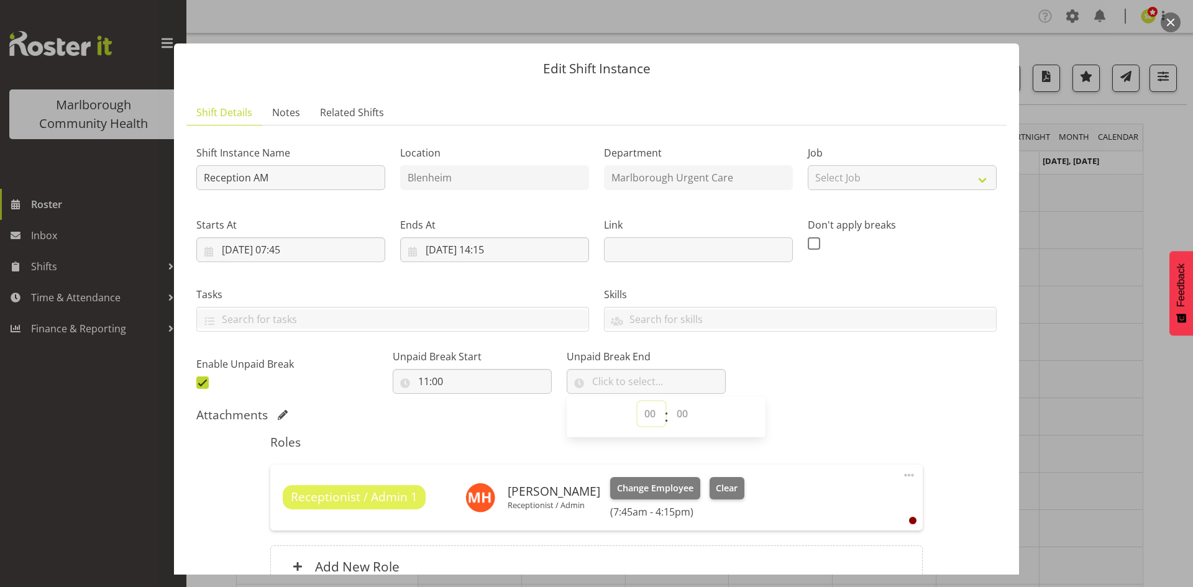
select select "11"
click at [637, 401] on select "00 00 01 02 03 04 05 06 07 08 09 10 11 12 13 14 15 16 17 18 19 20 21 22 23" at bounding box center [651, 413] width 28 height 25
click at [674, 405] on select "00 00 01 02 03 04 05 06 07 08 09 10 11 12 13 14 15 16 17 18 19 20 21 22 23 24 2…" at bounding box center [684, 413] width 28 height 25
select select "30"
click at [670, 401] on select "00 00 01 02 03 04 05 06 07 08 09 10 11 12 13 14 15 16 17 18 19 20 21 22 23 24 2…" at bounding box center [684, 413] width 28 height 25
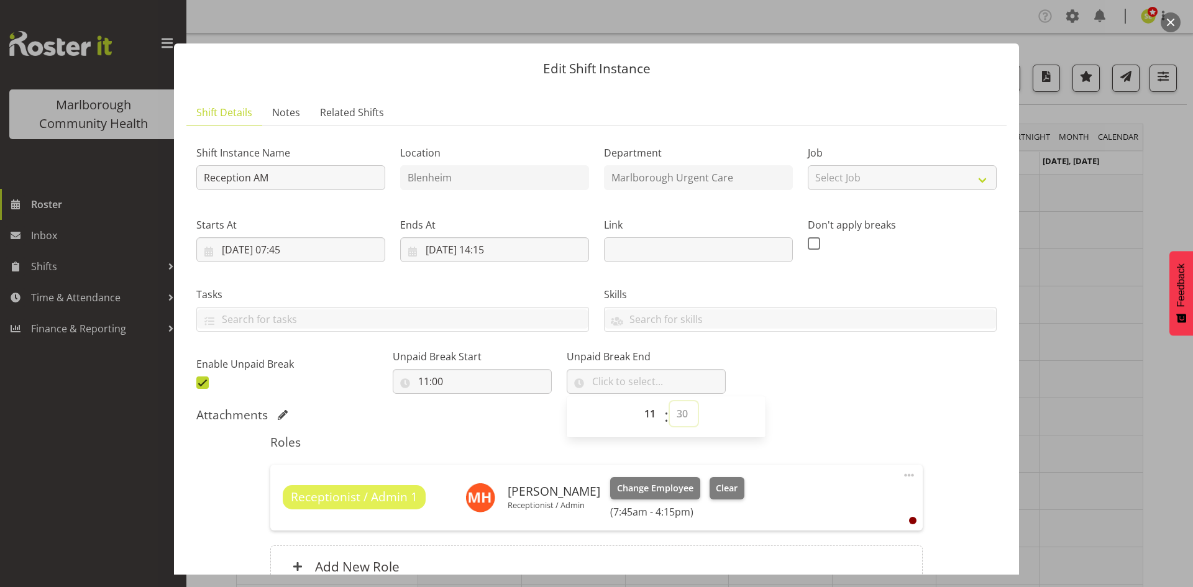
type input "11:30"
click at [797, 371] on div "Shift Instance Name Reception AM Location [GEOGRAPHIC_DATA] [GEOGRAPHIC_DATA] U…" at bounding box center [596, 264] width 815 height 272
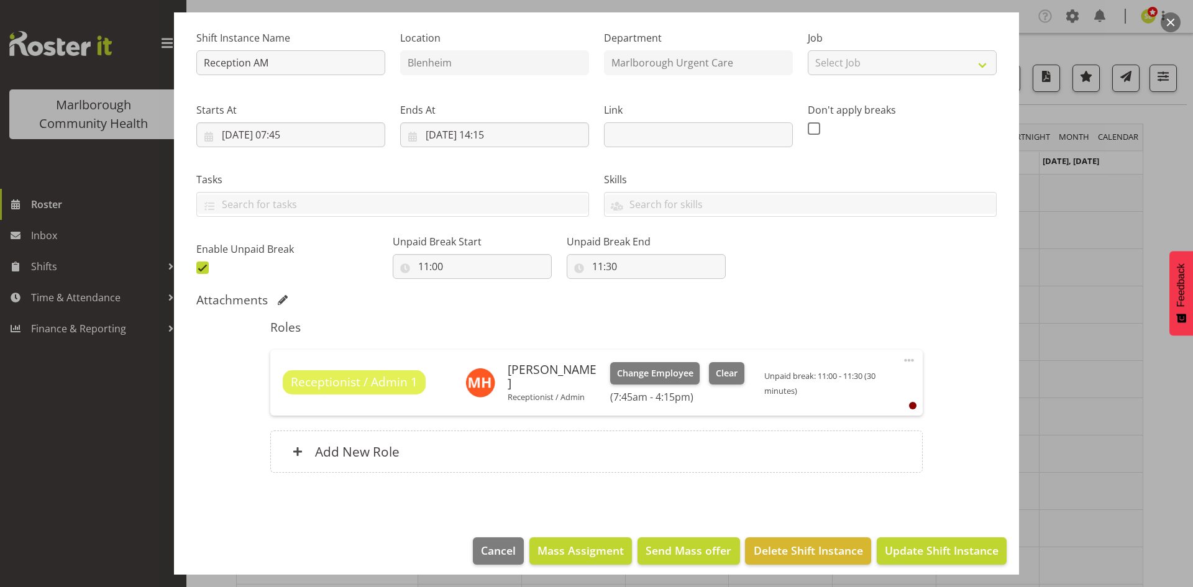
scroll to position [124, 0]
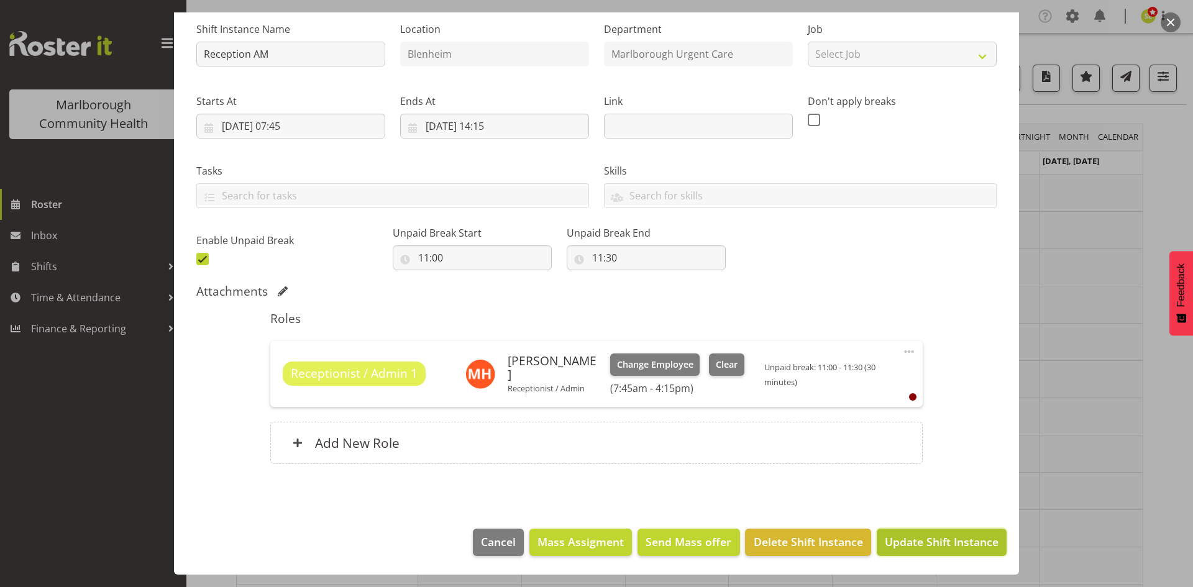
click at [935, 545] on span "Update Shift Instance" at bounding box center [942, 542] width 114 height 16
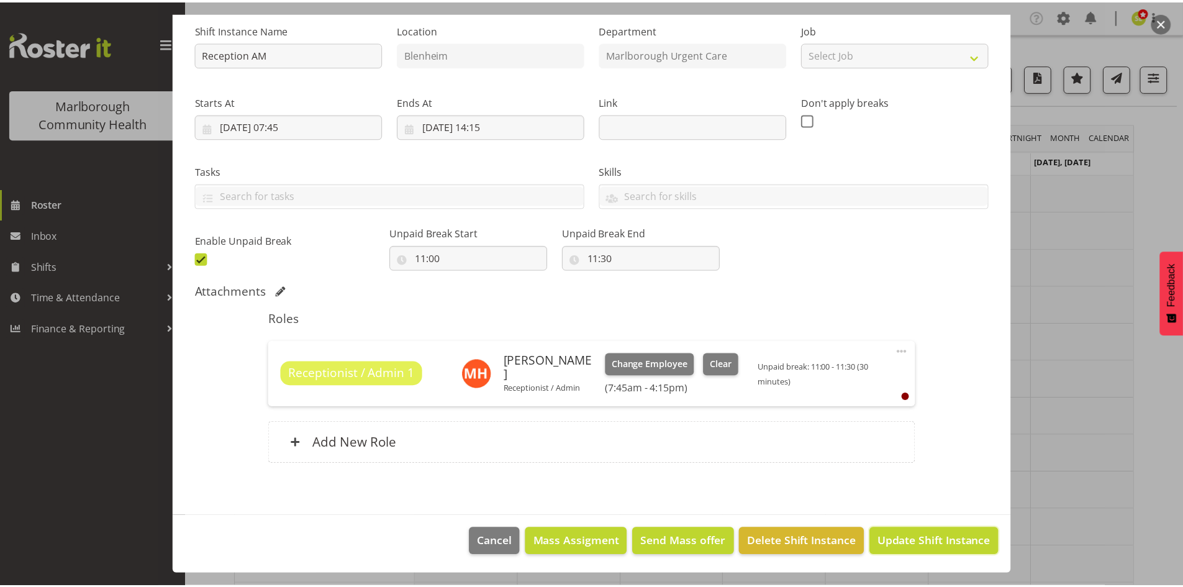
scroll to position [74, 0]
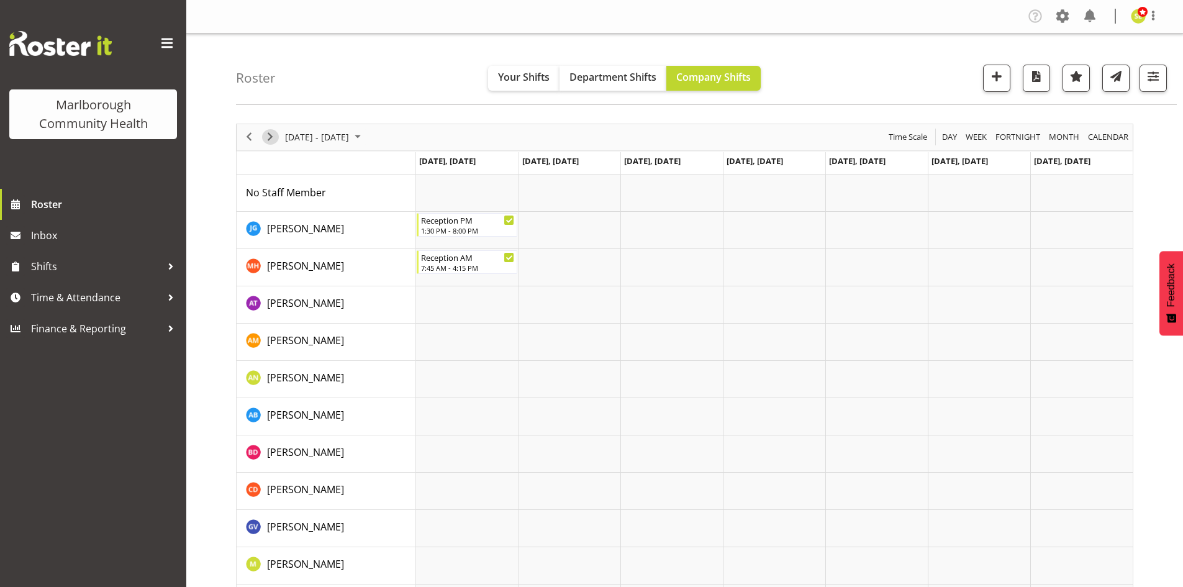
click at [272, 135] on span "Next" at bounding box center [270, 137] width 15 height 16
click at [271, 137] on span "Next" at bounding box center [270, 137] width 15 height 16
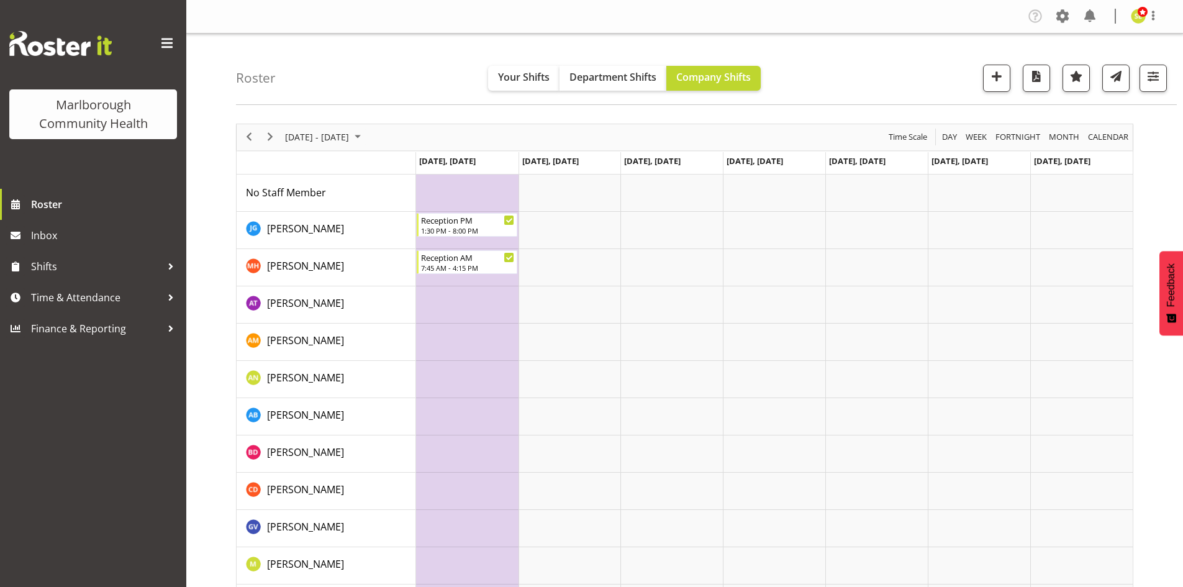
click at [455, 197] on td "Timeline Week of September 23, 2025" at bounding box center [467, 193] width 102 height 37
click at [265, 137] on span "Next" at bounding box center [270, 137] width 15 height 16
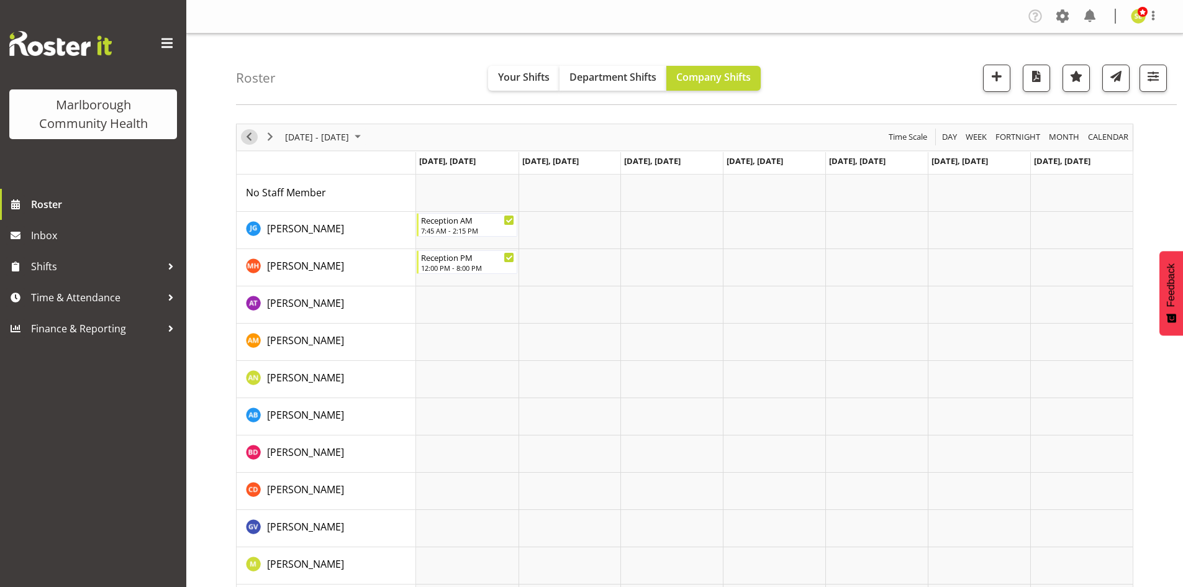
click at [248, 137] on span "Previous" at bounding box center [249, 137] width 15 height 16
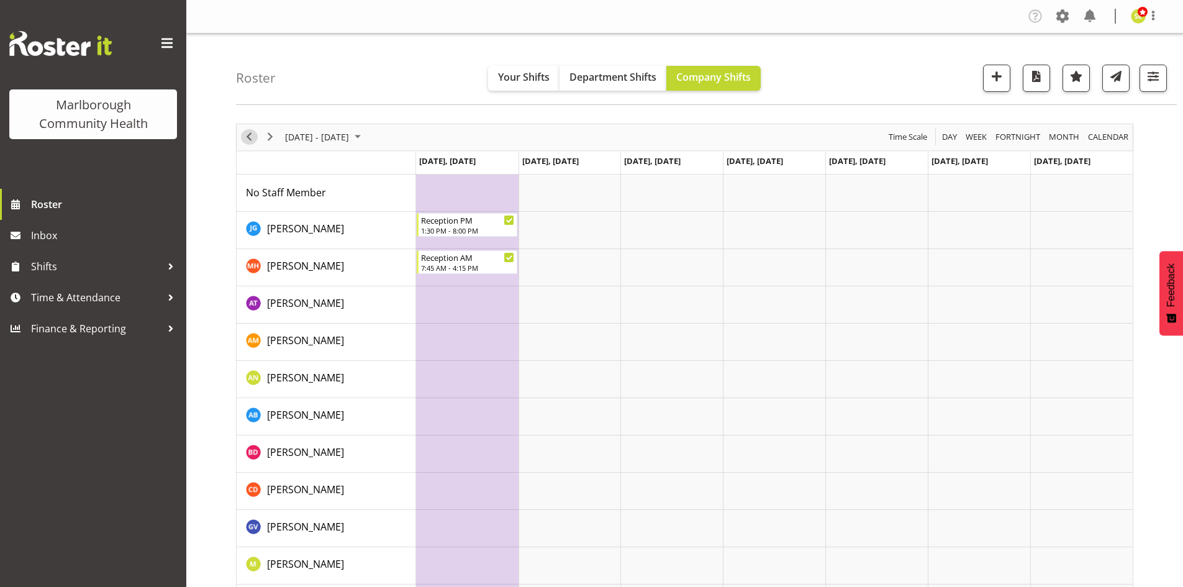
click at [252, 139] on span "Previous" at bounding box center [249, 137] width 15 height 16
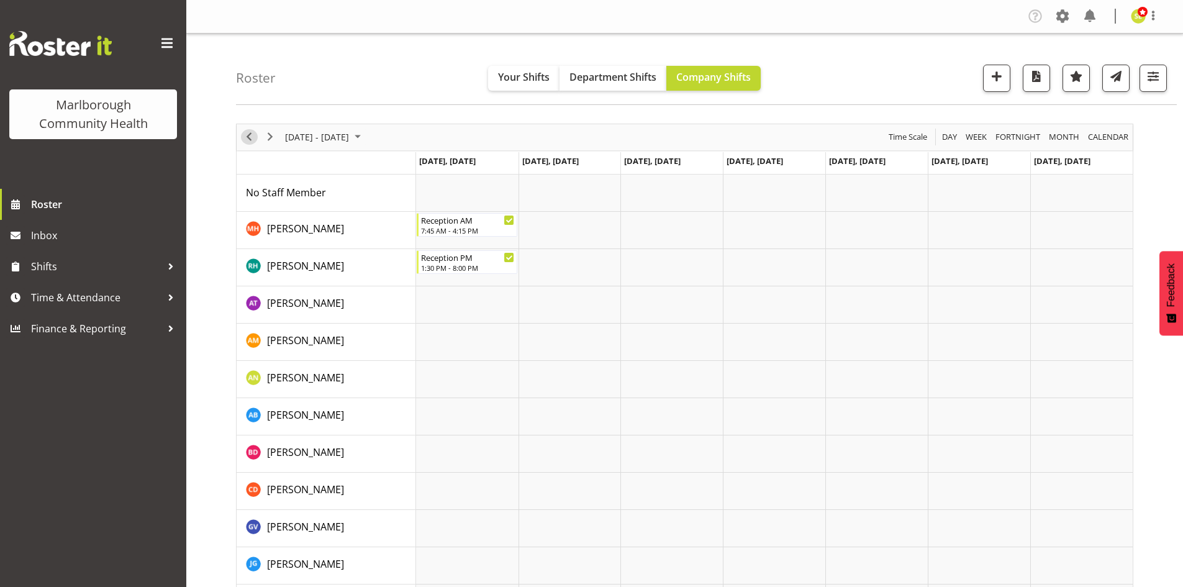
click at [252, 139] on span "Previous" at bounding box center [249, 137] width 15 height 16
click at [146, 268] on span "Shifts" at bounding box center [96, 266] width 130 height 19
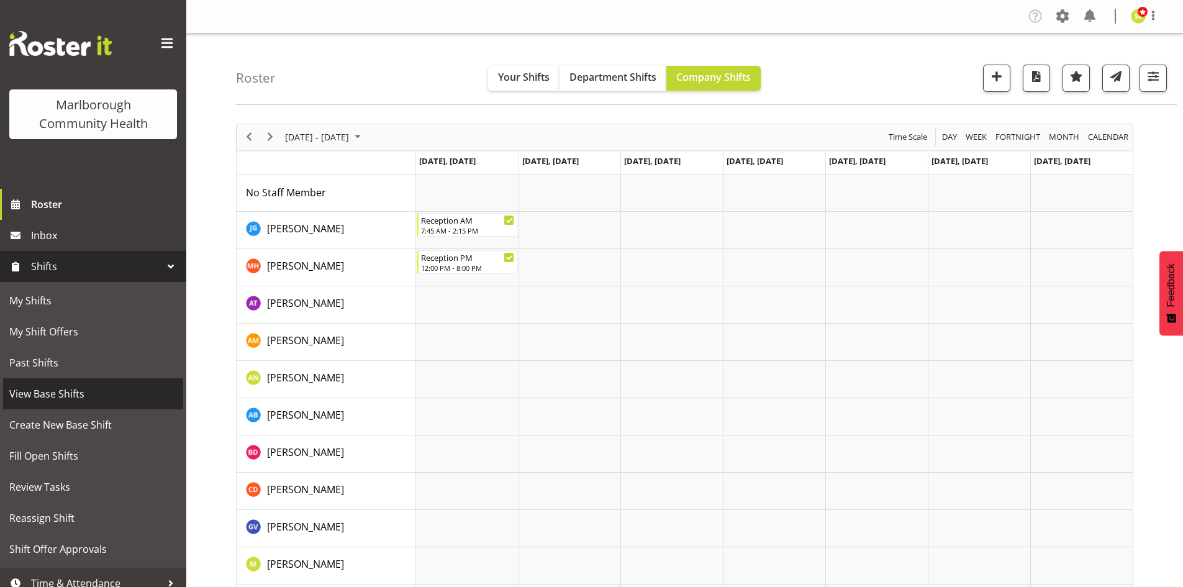
click at [94, 388] on span "View Base Shifts" at bounding box center [93, 394] width 168 height 19
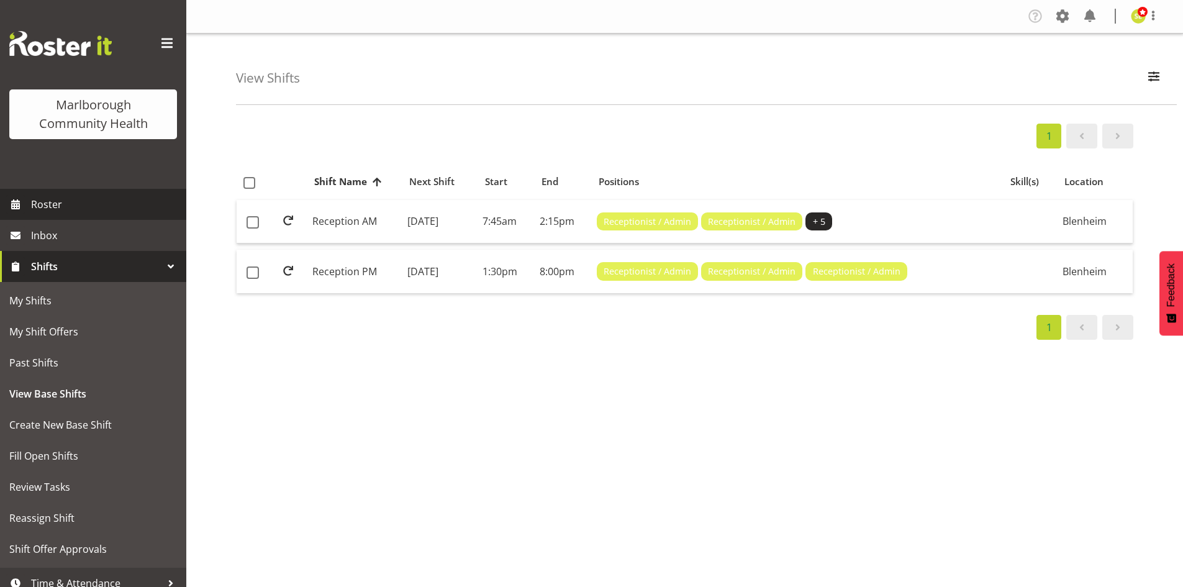
click at [58, 204] on span "Roster" at bounding box center [105, 204] width 149 height 19
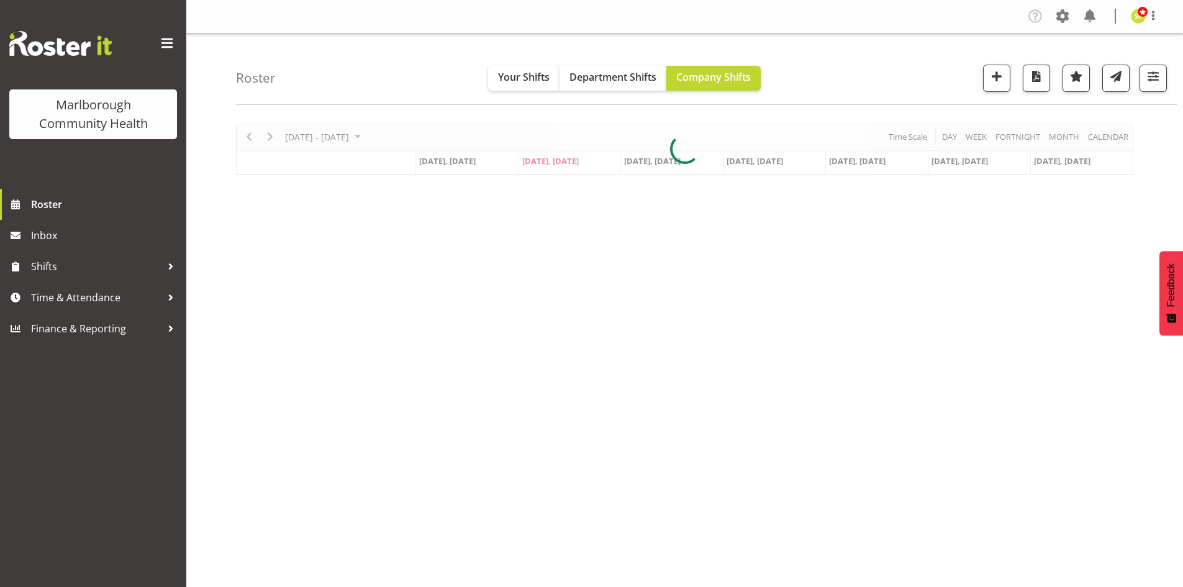
click at [272, 135] on div at bounding box center [685, 150] width 898 height 52
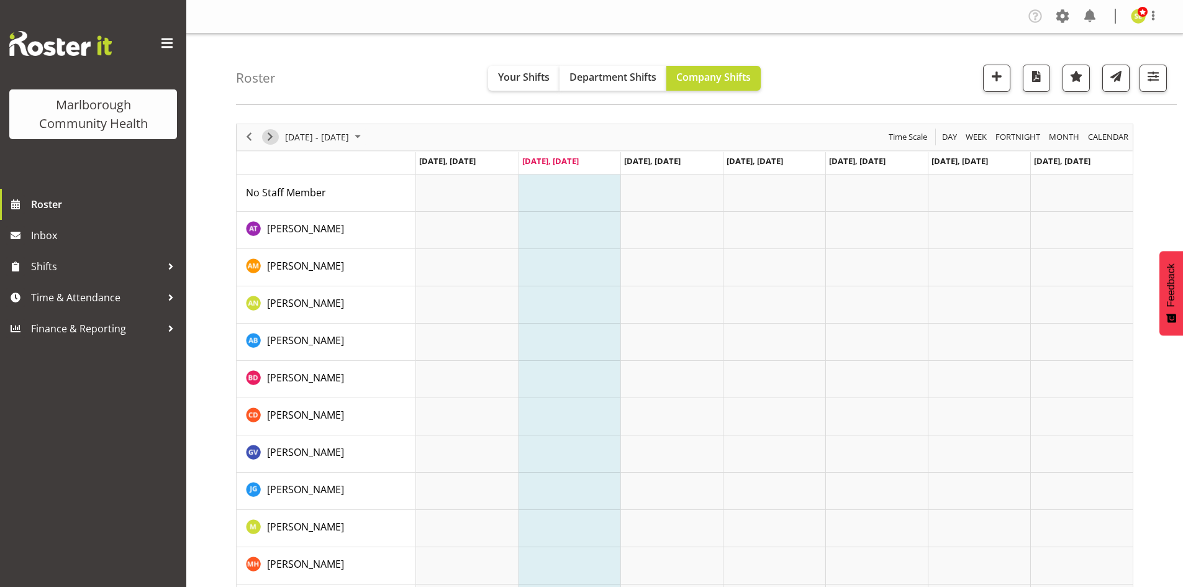
click at [271, 135] on span "Next" at bounding box center [270, 137] width 15 height 16
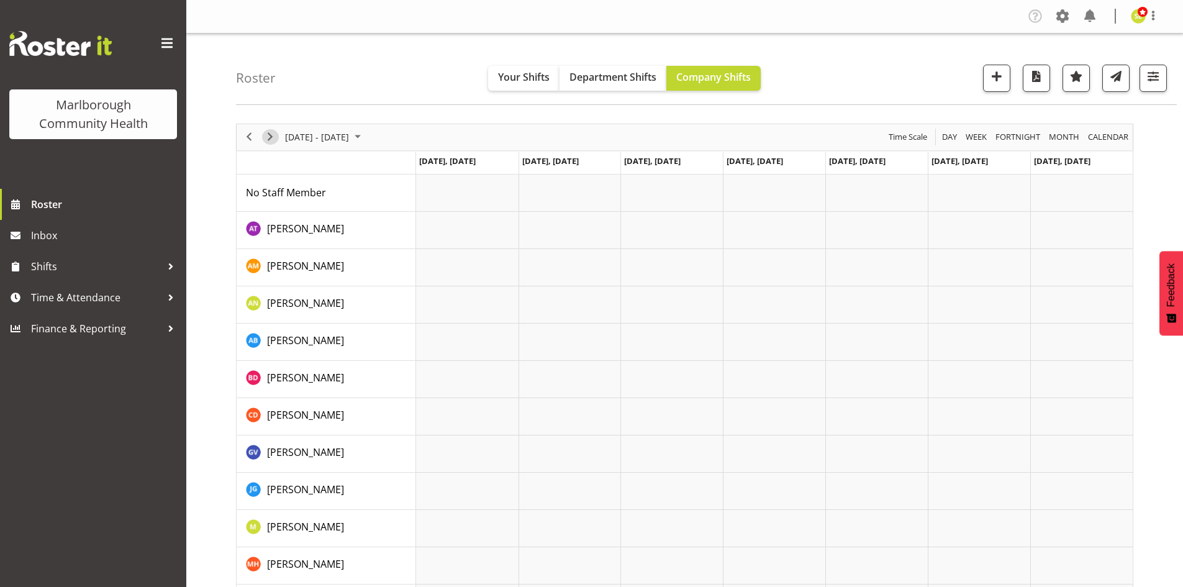
click at [271, 135] on span "Next" at bounding box center [270, 137] width 15 height 16
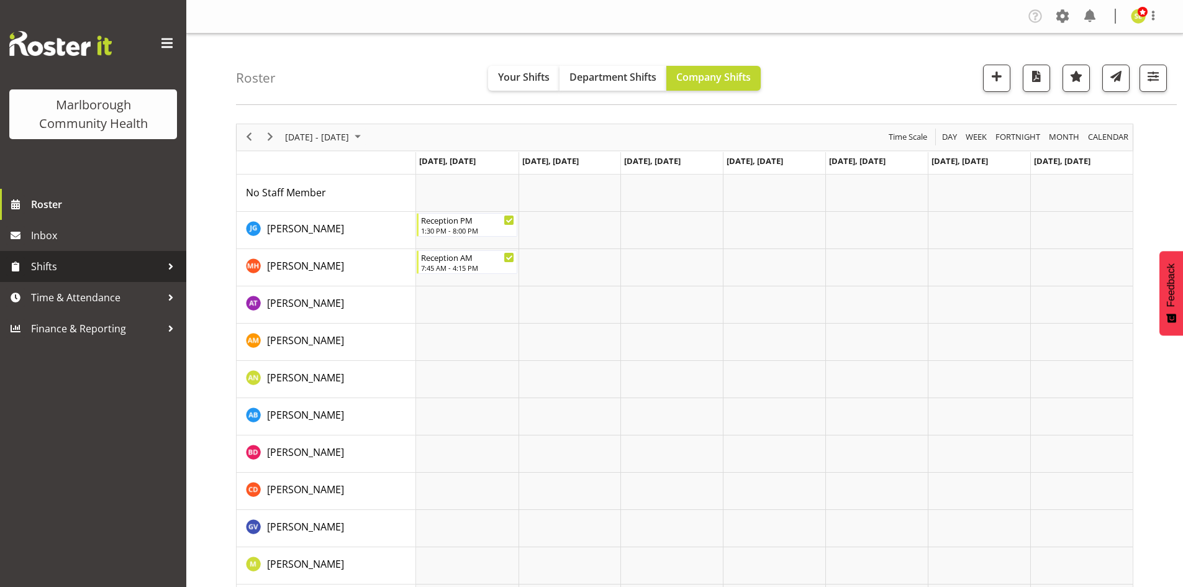
click at [115, 265] on span "Shifts" at bounding box center [96, 266] width 130 height 19
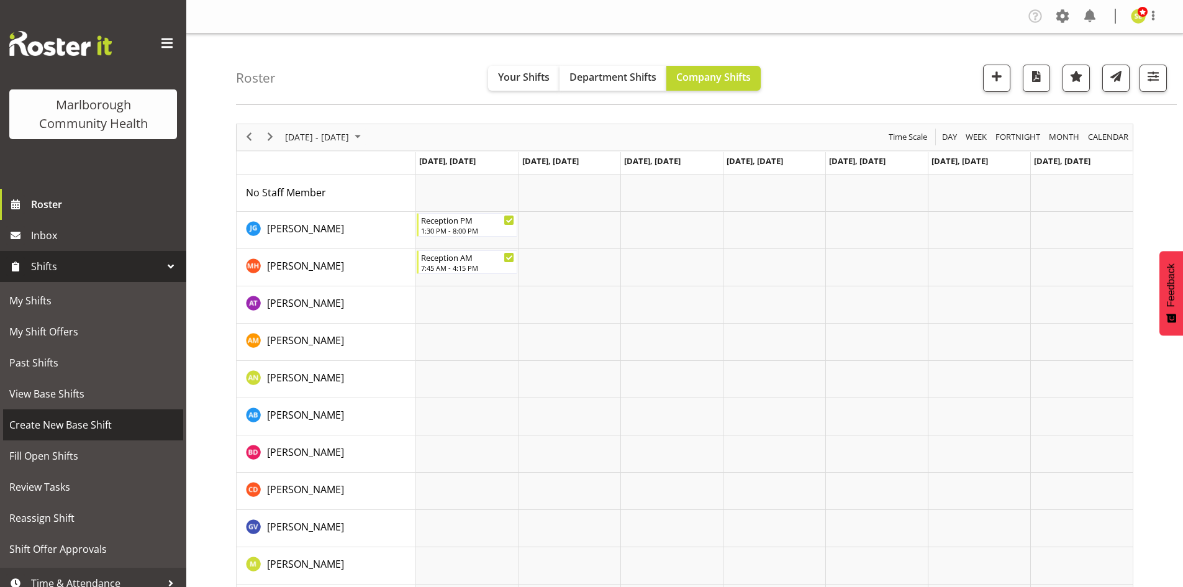
click at [84, 427] on span "Create New Base Shift" at bounding box center [93, 425] width 168 height 19
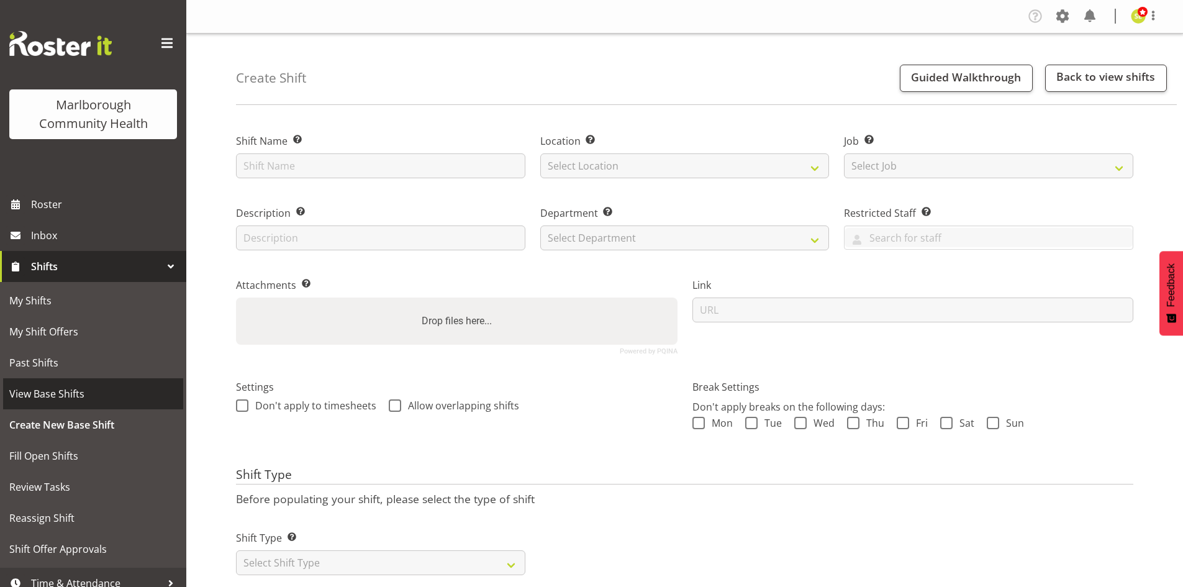
click at [83, 403] on span "View Base Shifts" at bounding box center [93, 394] width 168 height 19
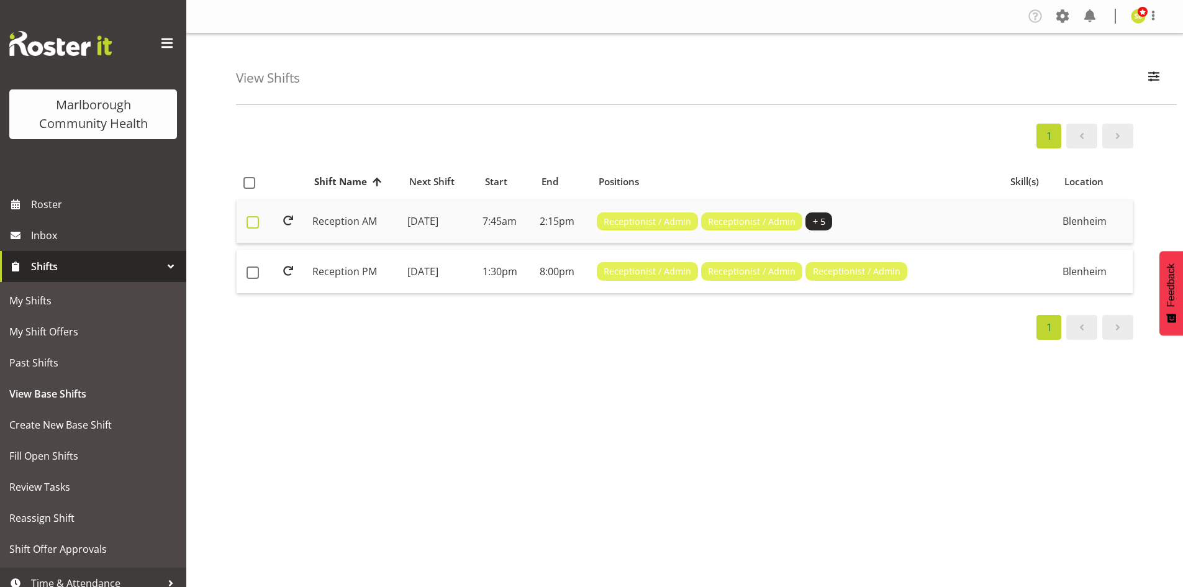
click at [252, 225] on span at bounding box center [253, 222] width 12 height 12
checkbox input "true"
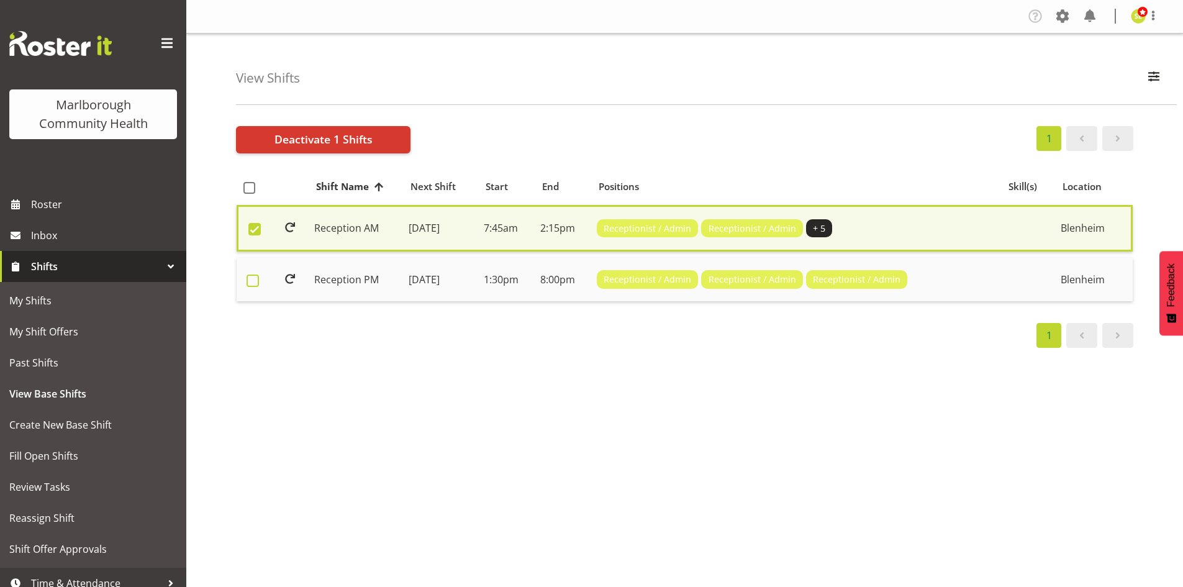
click at [252, 280] on span at bounding box center [253, 281] width 12 height 12
checkbox input "true"
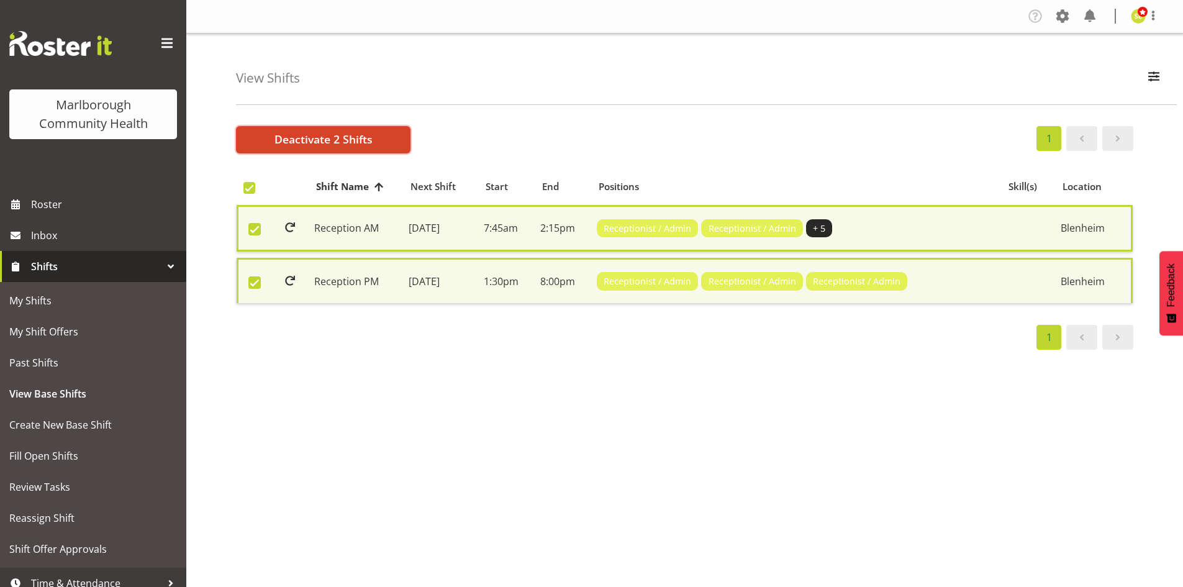
click at [326, 144] on span "Deactivate 2 Shifts" at bounding box center [324, 139] width 98 height 16
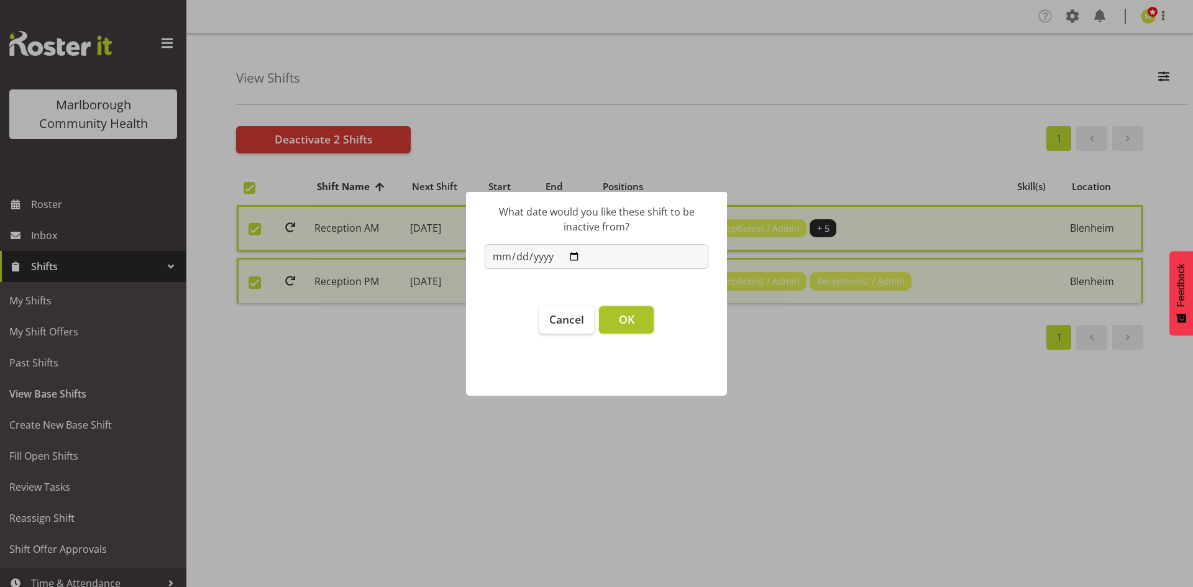
click at [640, 323] on button "OK" at bounding box center [626, 319] width 55 height 27
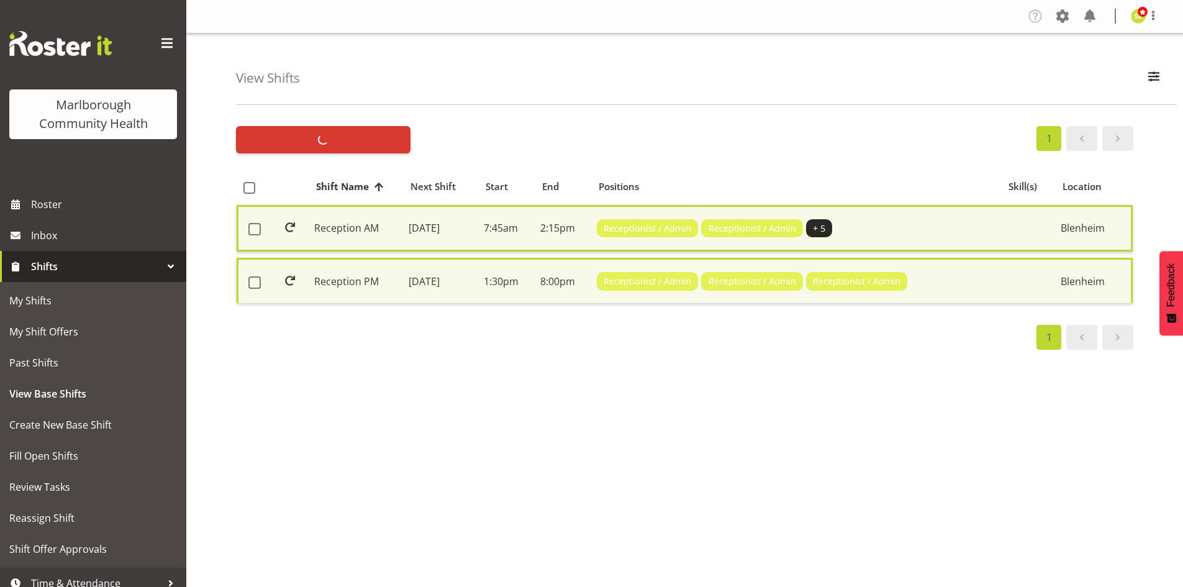
checkbox input "false"
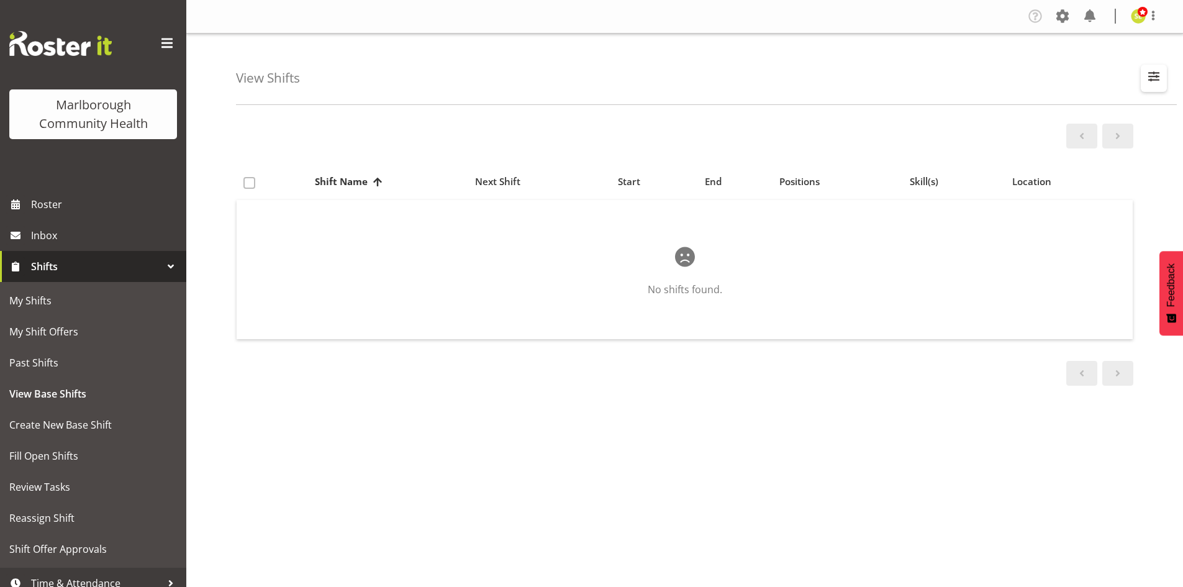
click at [1150, 76] on span "button" at bounding box center [1154, 76] width 16 height 16
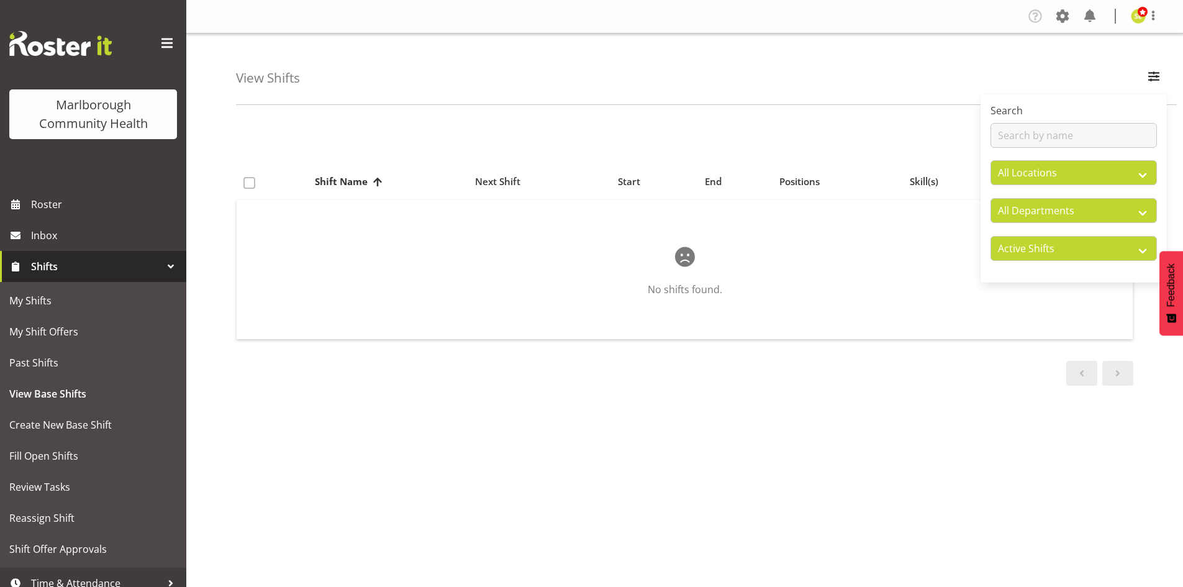
click at [1085, 52] on div "View Shifts Search All Locations Blenheim All Departments Marlborough Urgent Ca…" at bounding box center [706, 69] width 941 height 71
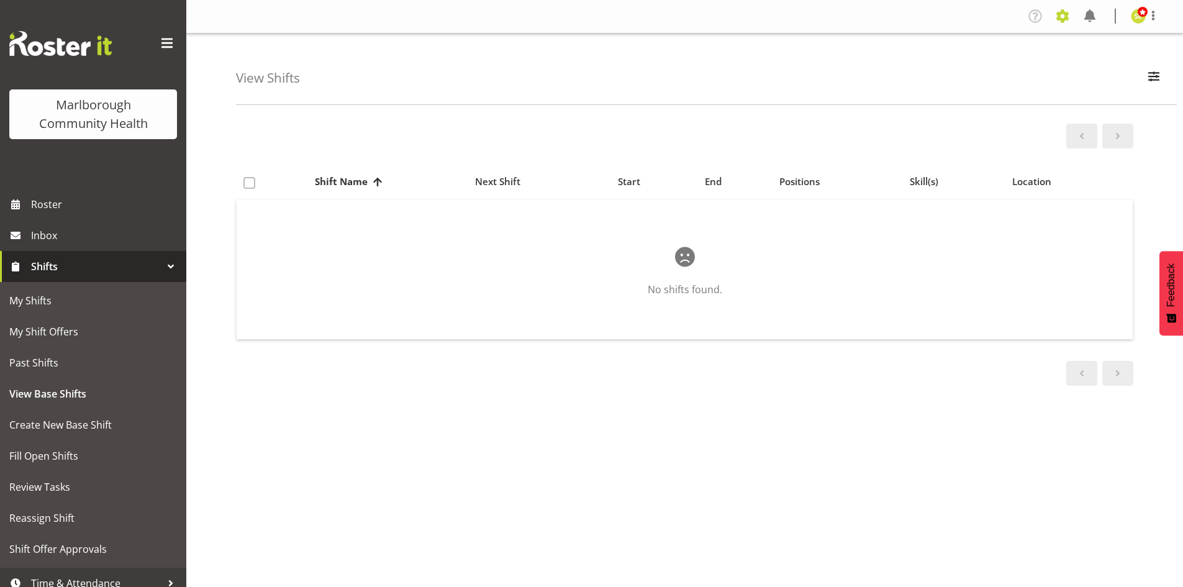
click at [1066, 19] on span at bounding box center [1063, 16] width 20 height 20
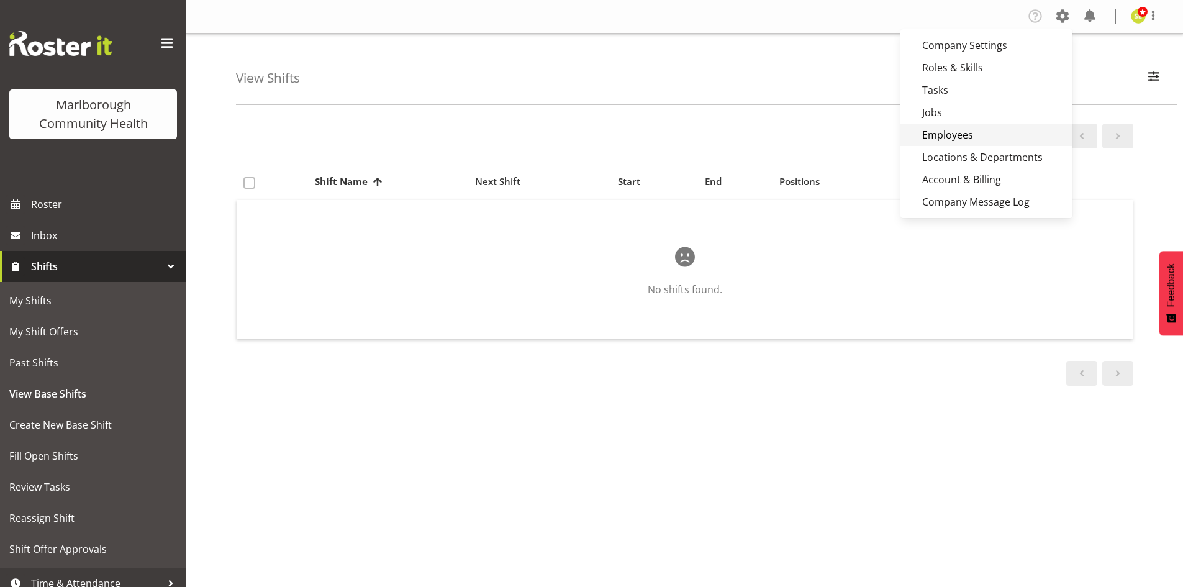
click at [960, 127] on link "Employees" at bounding box center [987, 135] width 172 height 22
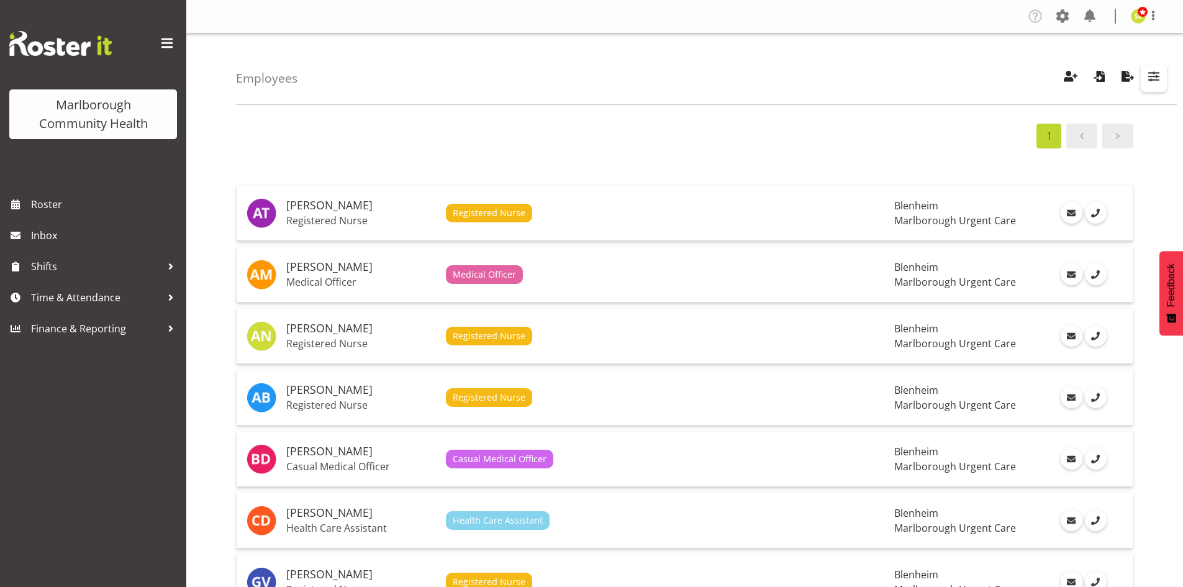
click at [1152, 76] on span "button" at bounding box center [1154, 76] width 16 height 16
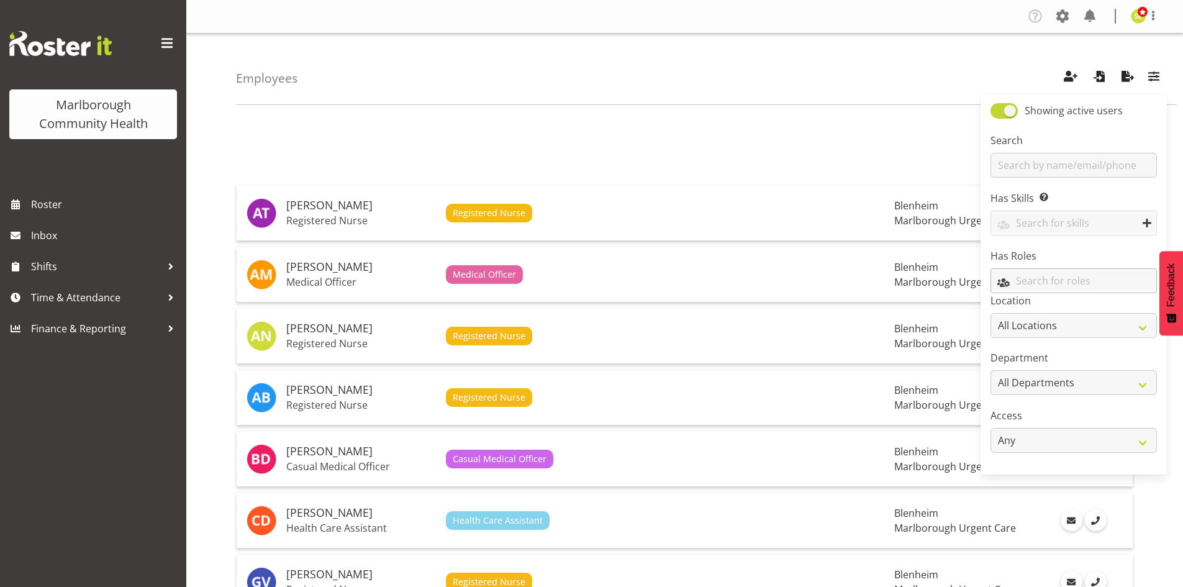
click at [1031, 280] on input "text" at bounding box center [1073, 280] width 165 height 19
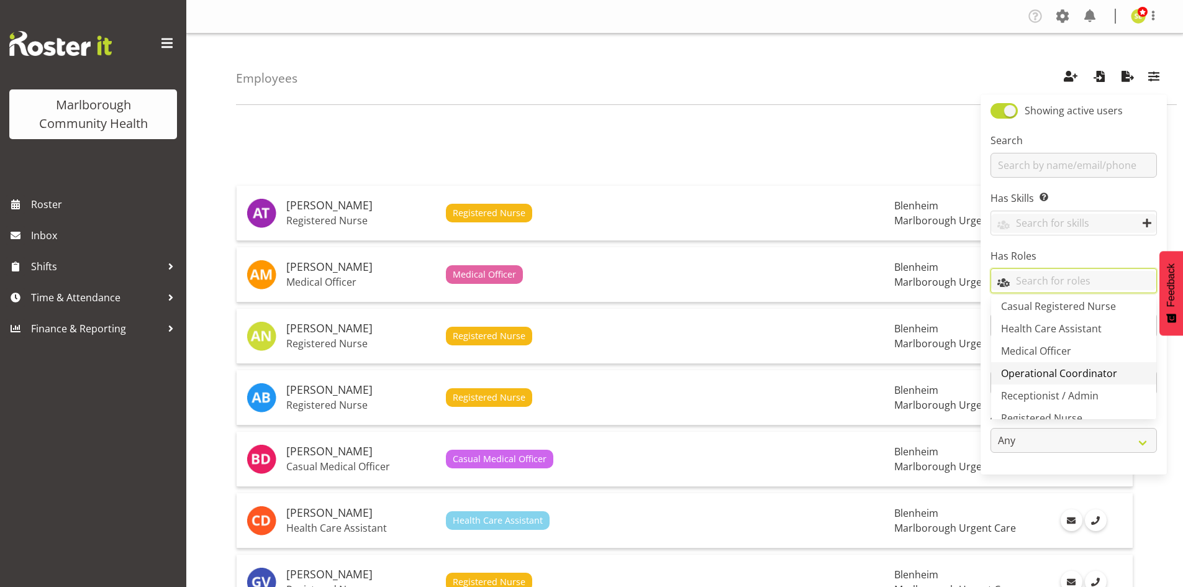
scroll to position [42, 0]
click at [1059, 380] on span "Receptionist / Admin" at bounding box center [1050, 381] width 98 height 14
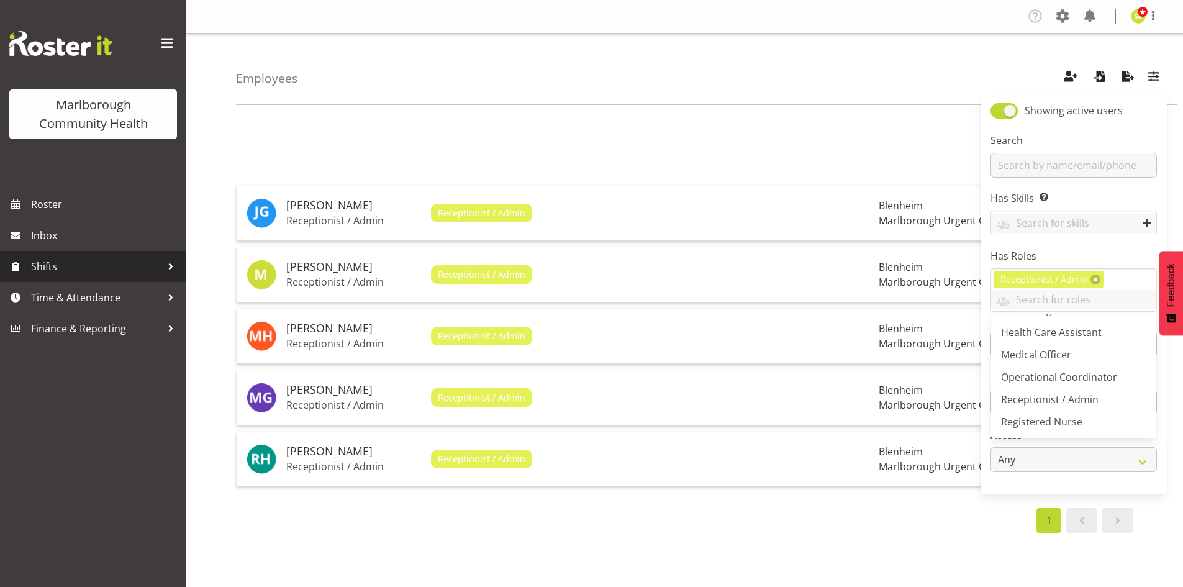
click at [98, 267] on span "Shifts" at bounding box center [96, 266] width 130 height 19
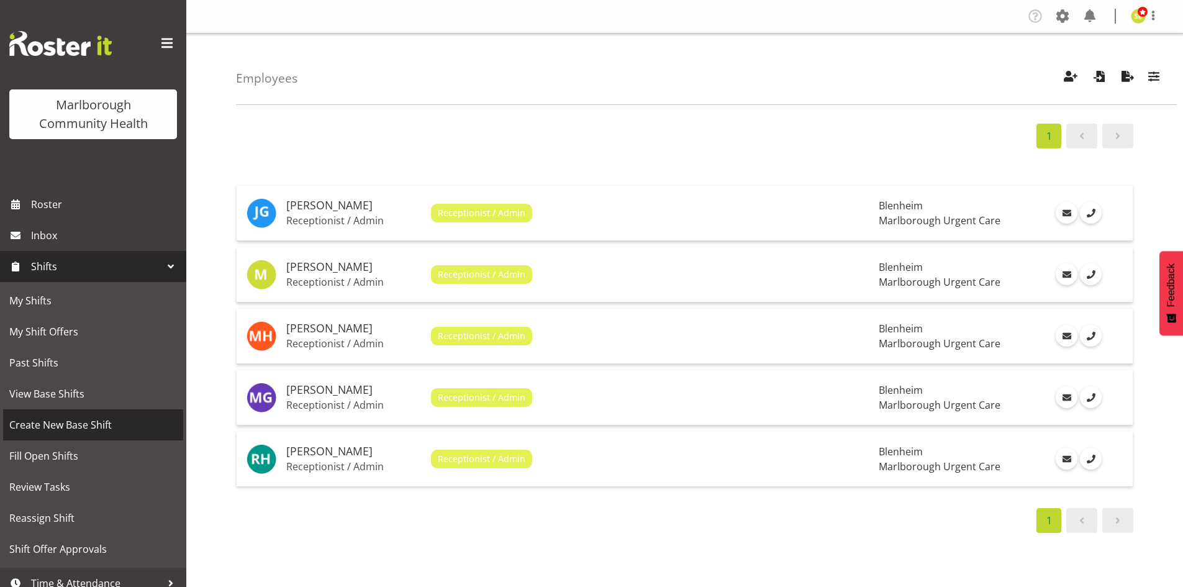
click at [73, 421] on span "Create New Base Shift" at bounding box center [93, 425] width 168 height 19
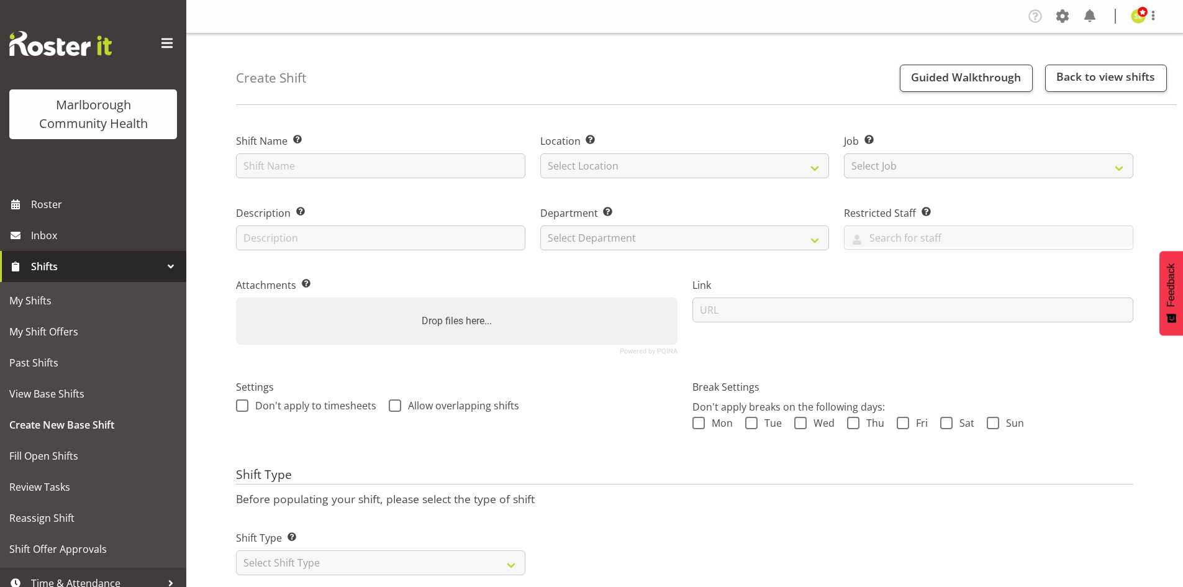
click at [339, 152] on div "Shift Name Enter a name for the shift (e.g. Day Shift)." at bounding box center [380, 156] width 289 height 45
click at [321, 172] on input "text" at bounding box center [380, 165] width 289 height 25
type input "W"
type input "FT Weekend Reception"
click at [581, 170] on select "Select Location Blenheim" at bounding box center [684, 165] width 289 height 25
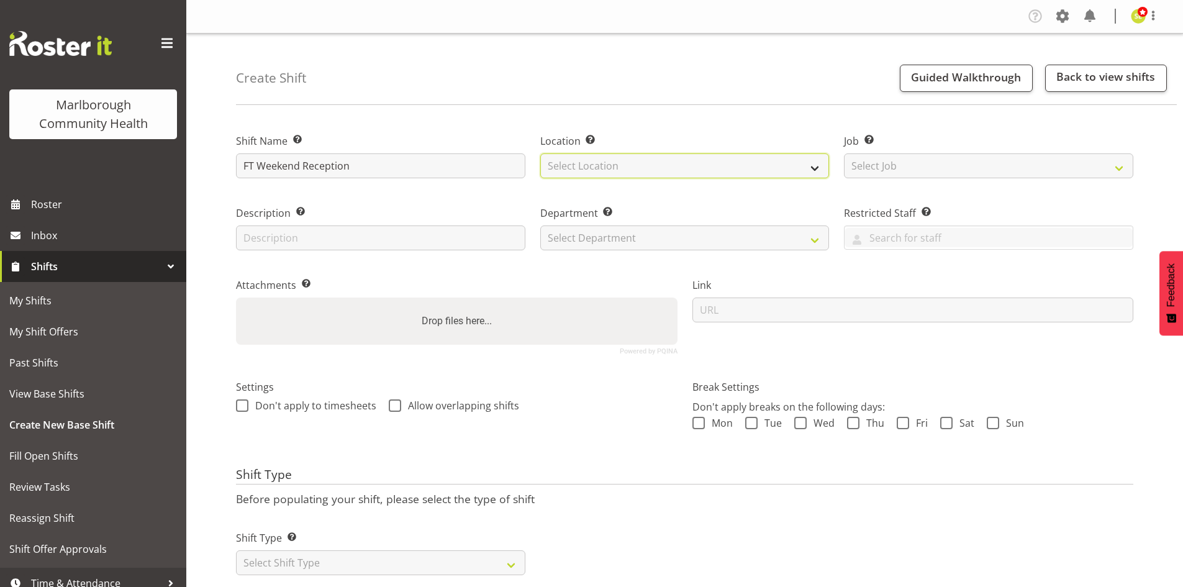
select select "1282"
click at [540, 153] on select "Select Location Blenheim" at bounding box center [684, 165] width 289 height 25
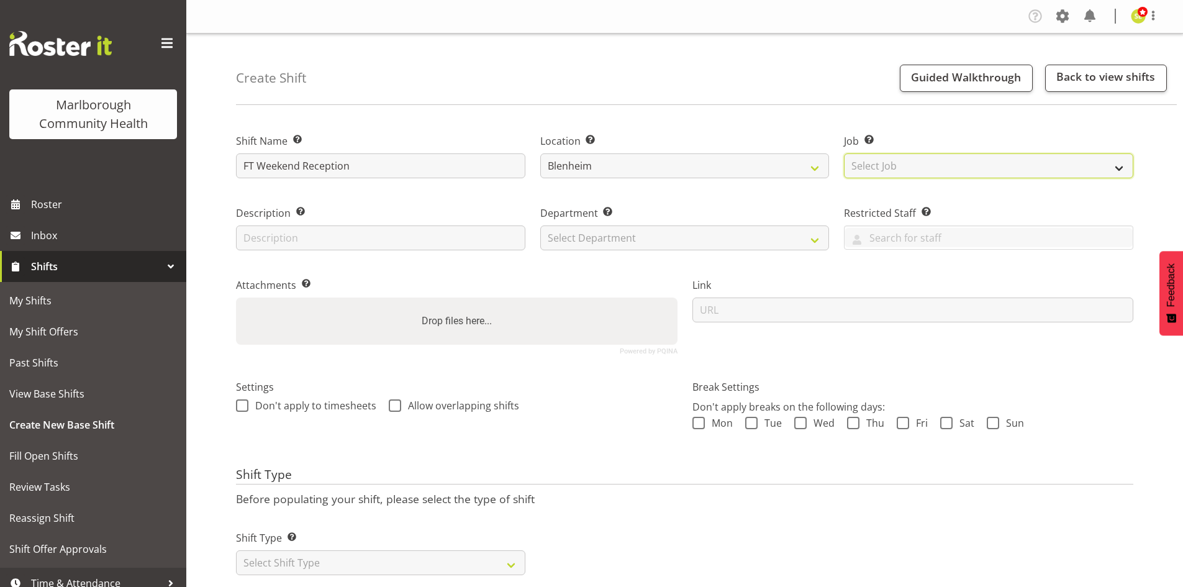
click at [878, 162] on select "Select Job Create new job" at bounding box center [988, 165] width 289 height 25
click at [896, 238] on input "text" at bounding box center [989, 237] width 288 height 19
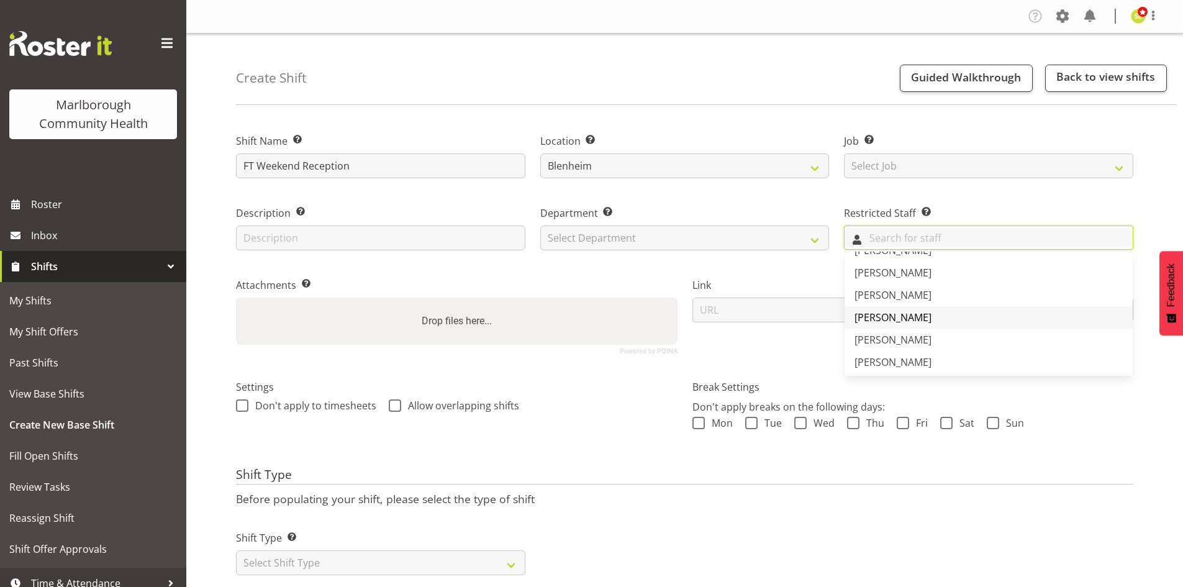
scroll to position [124, 0]
click at [909, 303] on span "[PERSON_NAME]" at bounding box center [893, 300] width 77 height 14
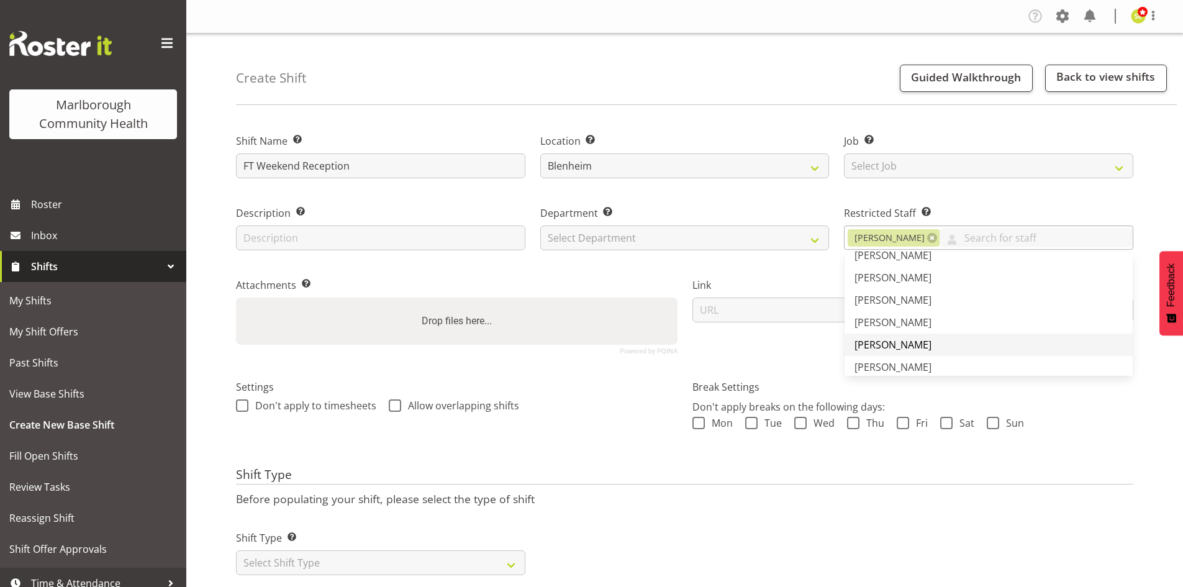
click at [909, 339] on span "[PERSON_NAME]" at bounding box center [893, 345] width 77 height 14
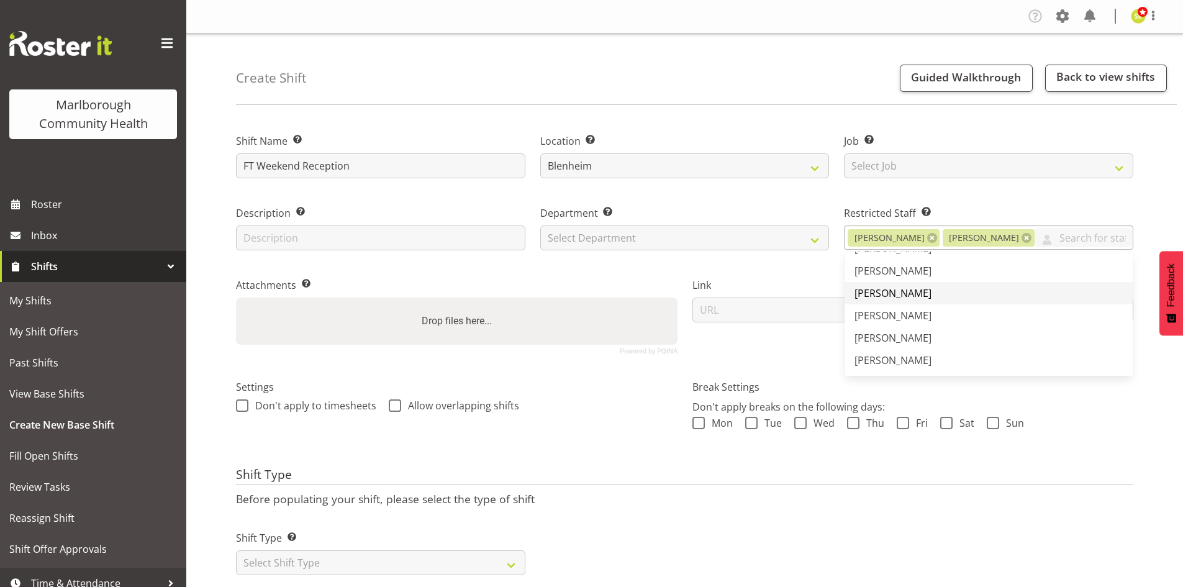
scroll to position [248, 0]
click at [908, 330] on span "[PERSON_NAME]" at bounding box center [893, 332] width 77 height 14
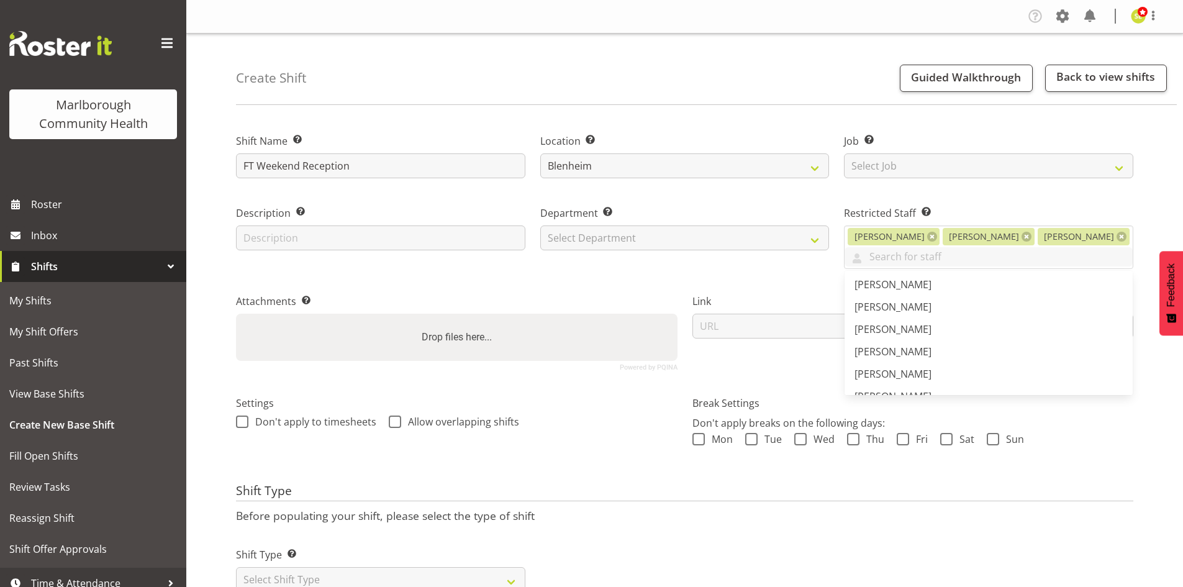
click at [773, 283] on div "Link" at bounding box center [913, 327] width 457 height 102
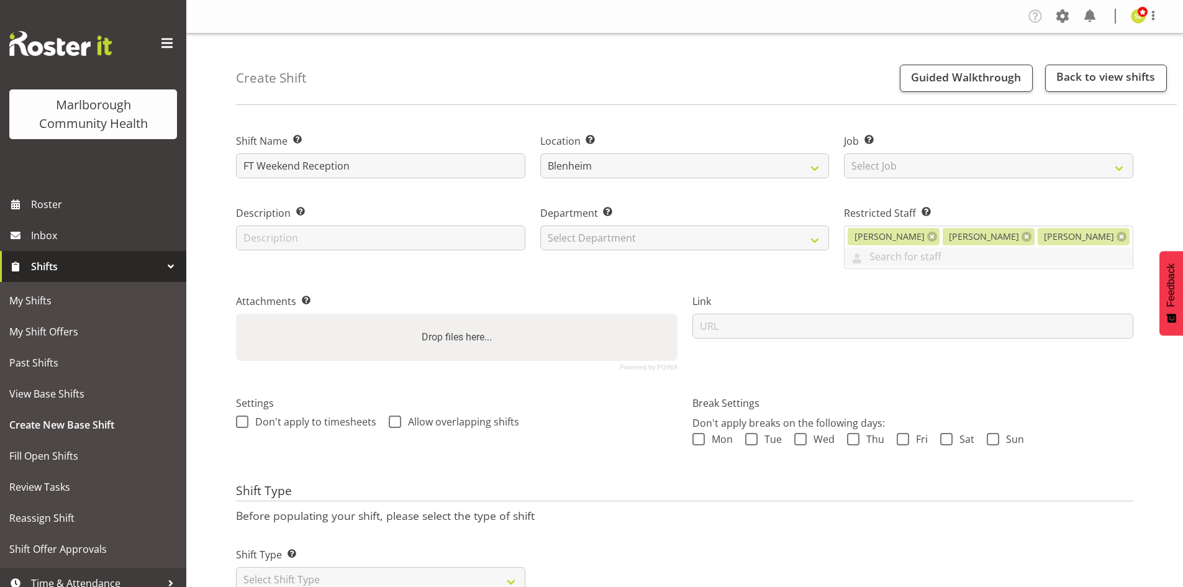
scroll to position [43, 0]
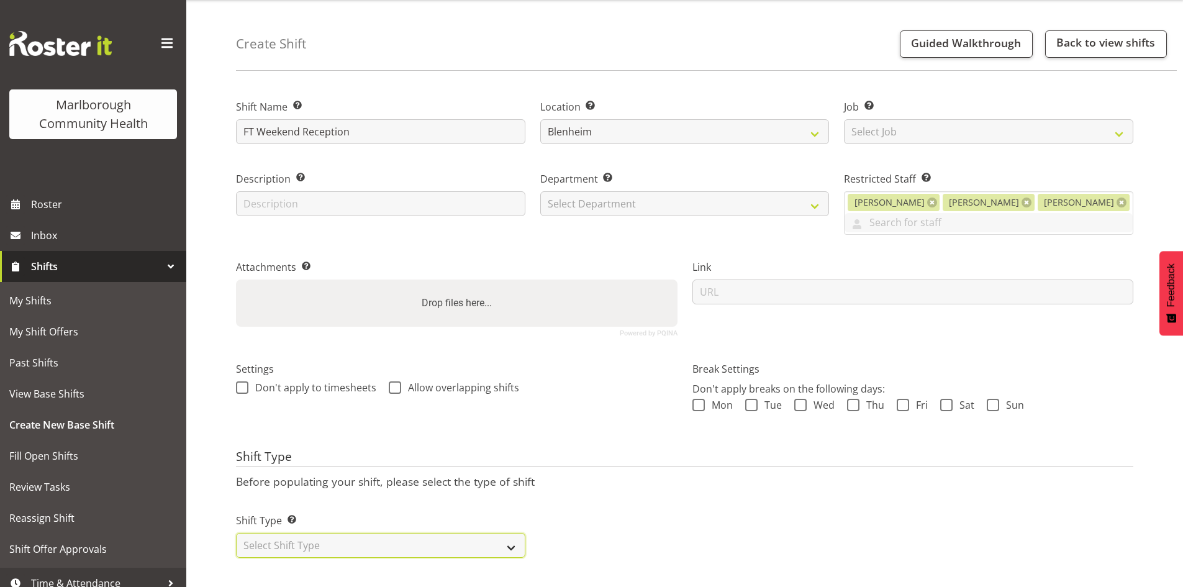
click at [388, 533] on select "Select Shift Type One Off Shift Recurring Shift Rotating Shift" at bounding box center [380, 545] width 289 height 25
select select "rotating"
click at [236, 533] on select "Select Shift Type One Off Shift Recurring Shift Rotating Shift" at bounding box center [380, 545] width 289 height 25
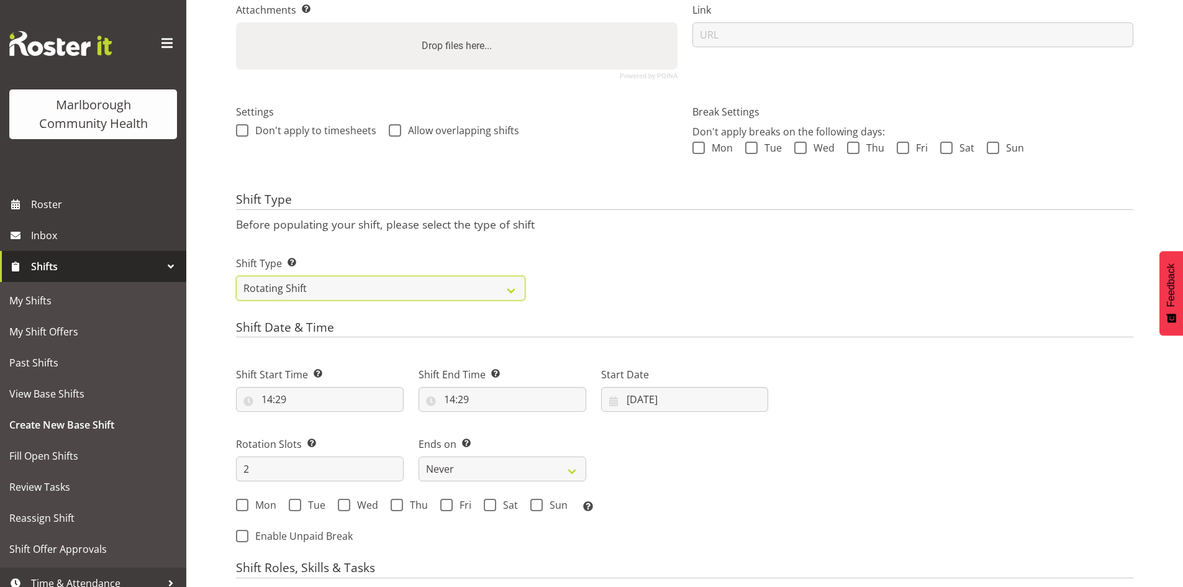
scroll to position [292, 0]
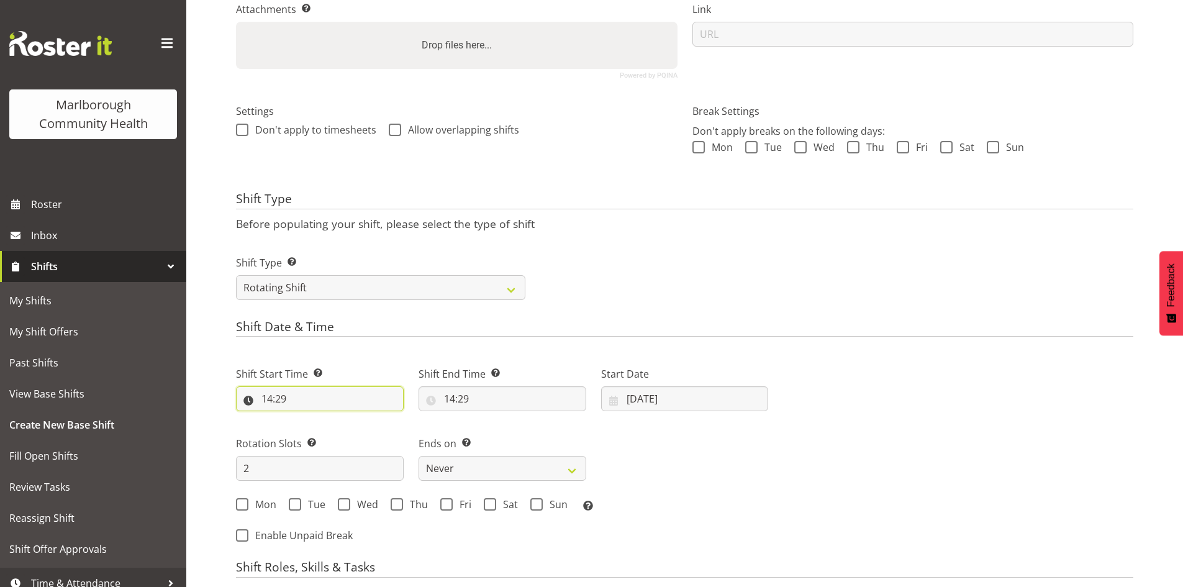
click at [266, 398] on input "14:29" at bounding box center [320, 398] width 168 height 25
click at [319, 430] on select "00 01 02 03 04 05 06 07 08 09 10 11 12 13 14 15 16 17 18 19 20 21 22 23" at bounding box center [321, 431] width 28 height 25
select select "7"
click at [307, 419] on select "00 01 02 03 04 05 06 07 08 09 10 11 12 13 14 15 16 17 18 19 20 21 22 23" at bounding box center [321, 431] width 28 height 25
type input "07:29"
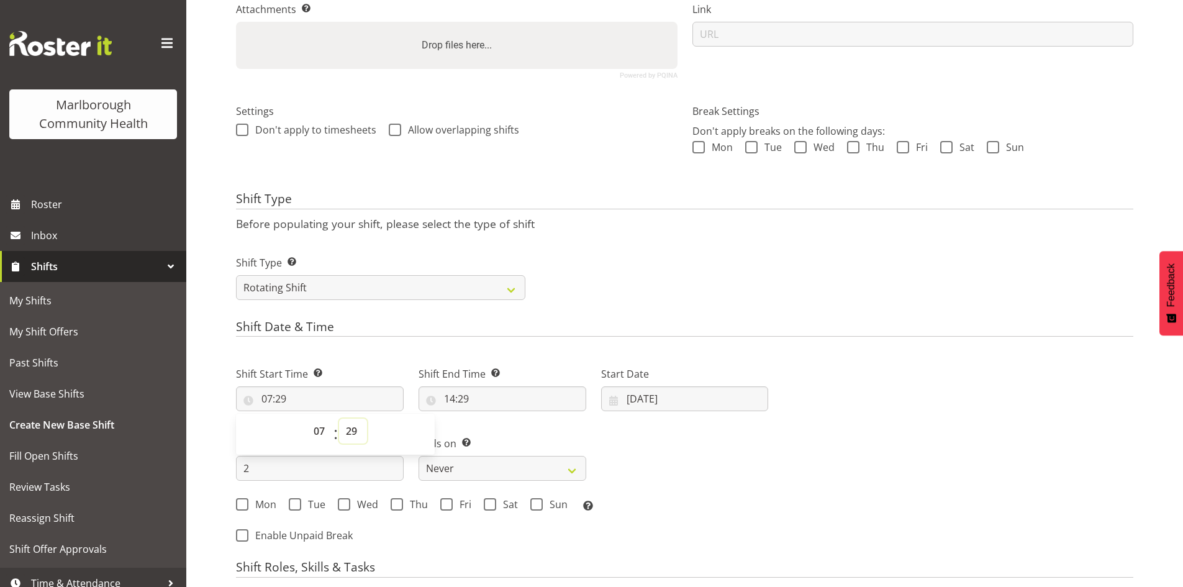
click at [355, 432] on select "00 01 02 03 04 05 06 07 08 09 10 11 12 13 14 15 16 17 18 19 20 21 22 23 24 25 2…" at bounding box center [353, 431] width 28 height 25
select select "45"
click at [339, 419] on select "00 01 02 03 04 05 06 07 08 09 10 11 12 13 14 15 16 17 18 19 20 21 22 23 24 25 2…" at bounding box center [353, 431] width 28 height 25
type input "07:45"
click at [781, 487] on div "Next Shifts" at bounding box center [958, 451] width 365 height 204
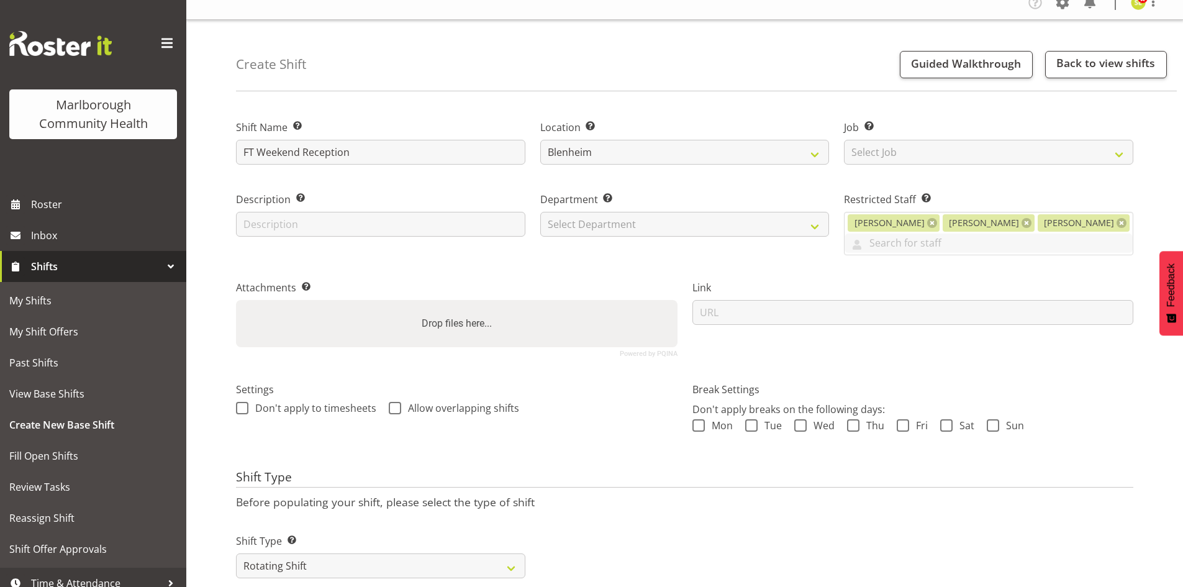
scroll to position [0, 0]
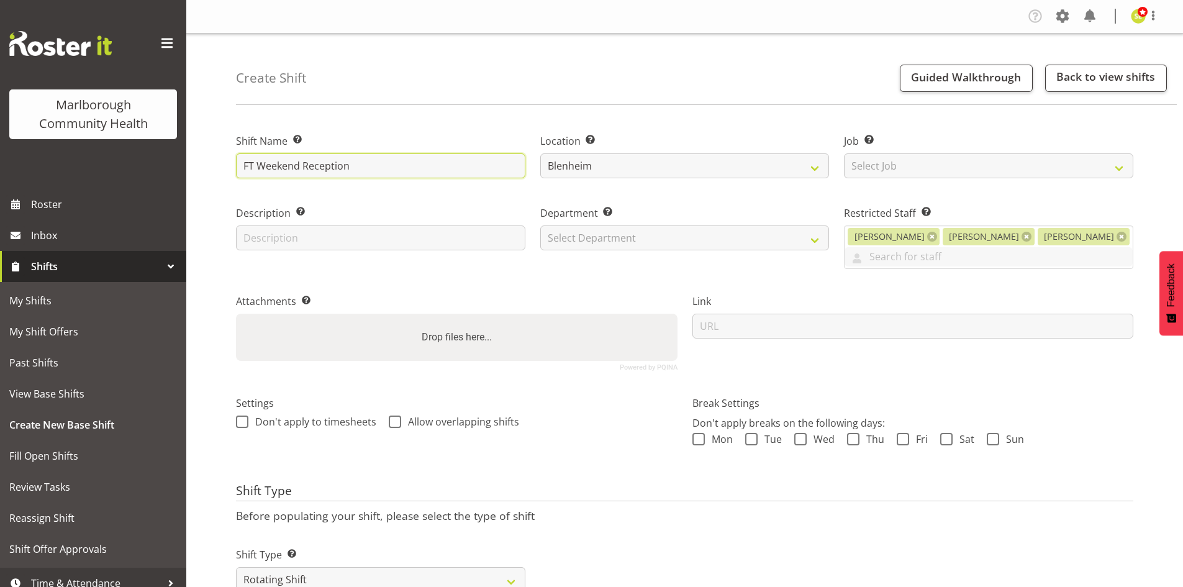
click at [335, 159] on input "FT Weekend Reception" at bounding box center [380, 165] width 289 height 25
click at [302, 165] on input "FT Weekend Reception" at bounding box center [380, 165] width 289 height 25
type input "FT Weekend AM Reception"
click at [382, 199] on div "Description Provide a description of the shift if required." at bounding box center [381, 232] width 304 height 89
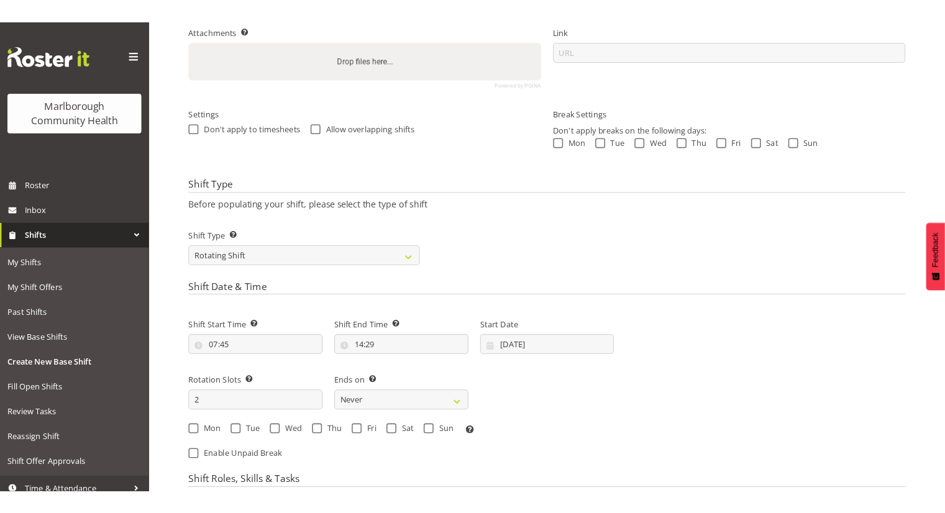
scroll to position [311, 0]
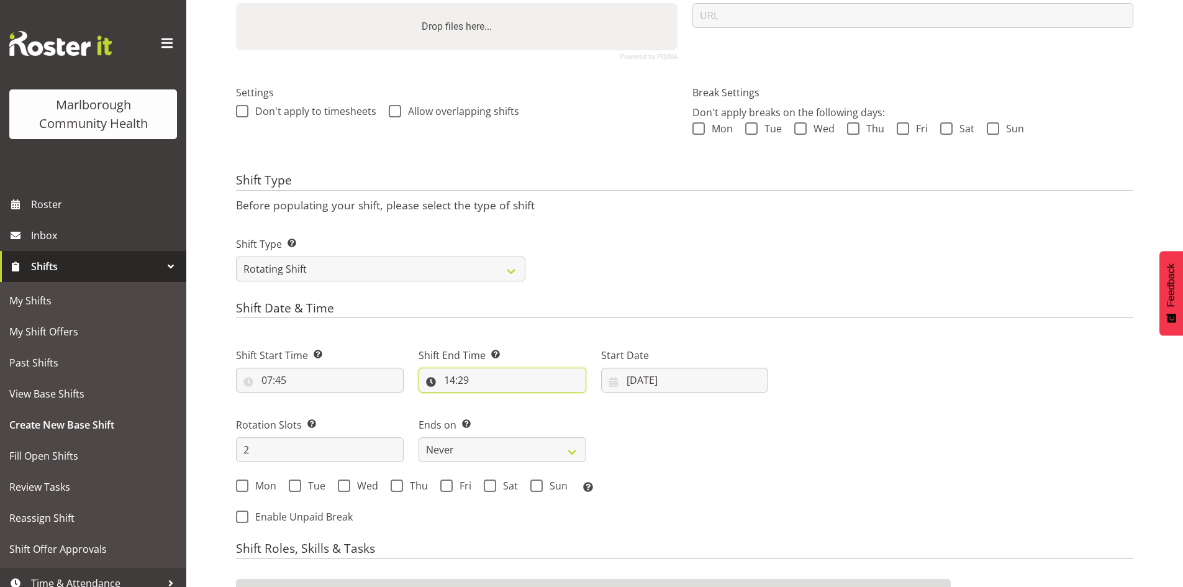
click at [466, 378] on input "14:29" at bounding box center [503, 380] width 168 height 25
click at [532, 409] on select "00 01 02 03 04 05 06 07 08 09 10 11 12 13 14 15 16 17 18 19 20 21 22 23 24 25 2…" at bounding box center [536, 412] width 28 height 25
select select "15"
click at [522, 400] on select "00 01 02 03 04 05 06 07 08 09 10 11 12 13 14 15 16 17 18 19 20 21 22 23 24 25 2…" at bounding box center [536, 412] width 28 height 25
type input "14:15"
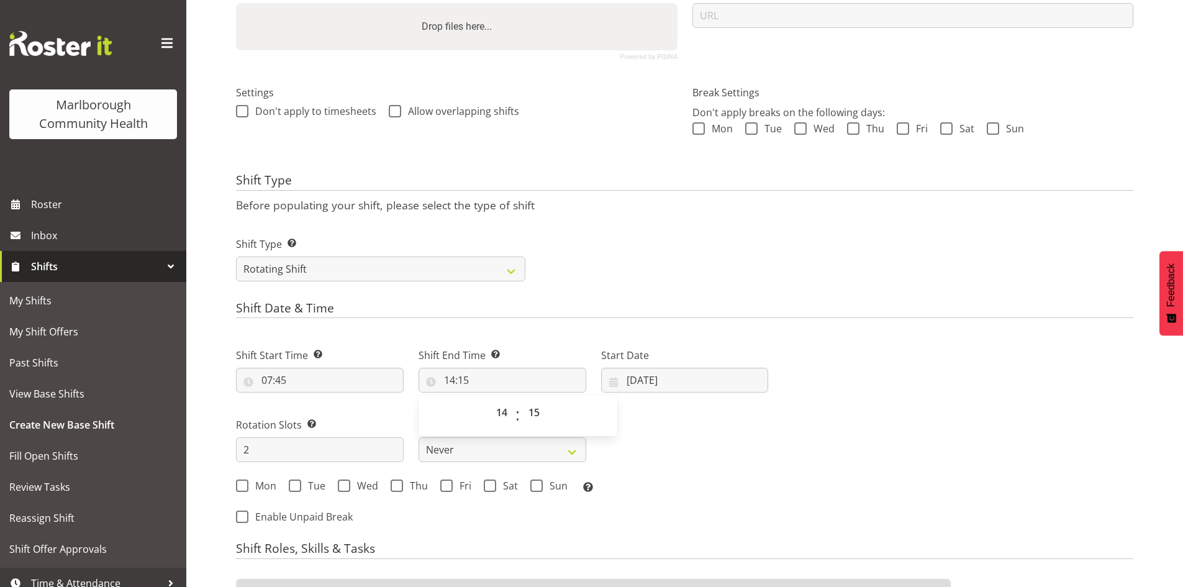
click at [774, 416] on div "Shift Start Time Set the time of the day you wish this shift to start 07:45 00 …" at bounding box center [502, 416] width 547 height 173
click at [639, 381] on input "19/08/2025" at bounding box center [685, 380] width 168 height 25
click at [775, 416] on span at bounding box center [776, 416] width 12 height 15
select select "8"
click at [649, 485] on span "1" at bounding box center [651, 481] width 5 height 12
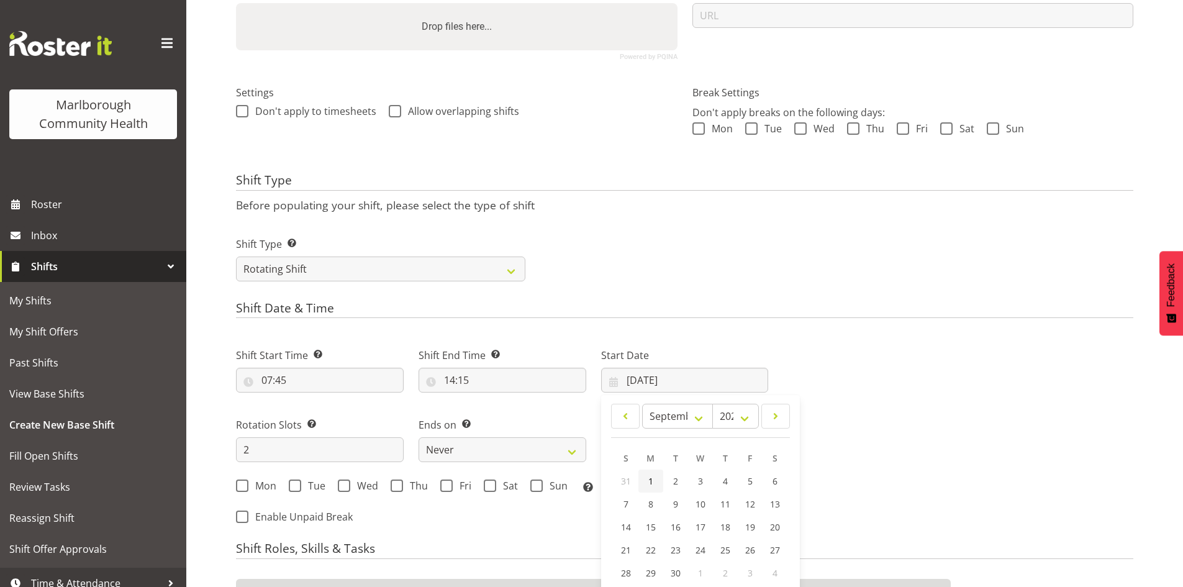
type input "01/09/2025"
click at [275, 453] on input "2" at bounding box center [320, 449] width 168 height 25
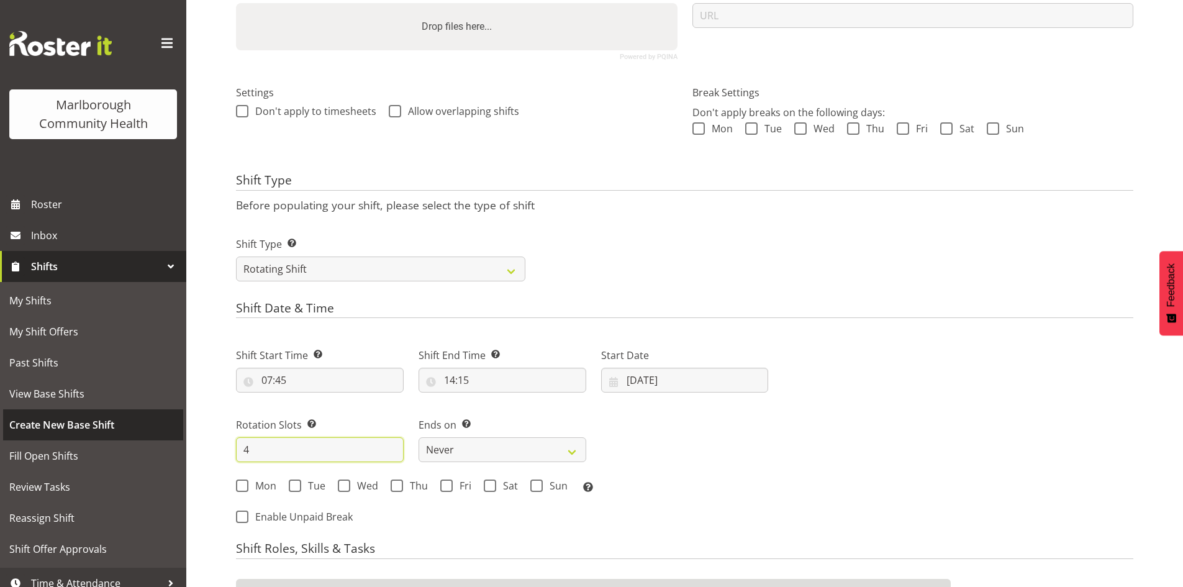
type input "4"
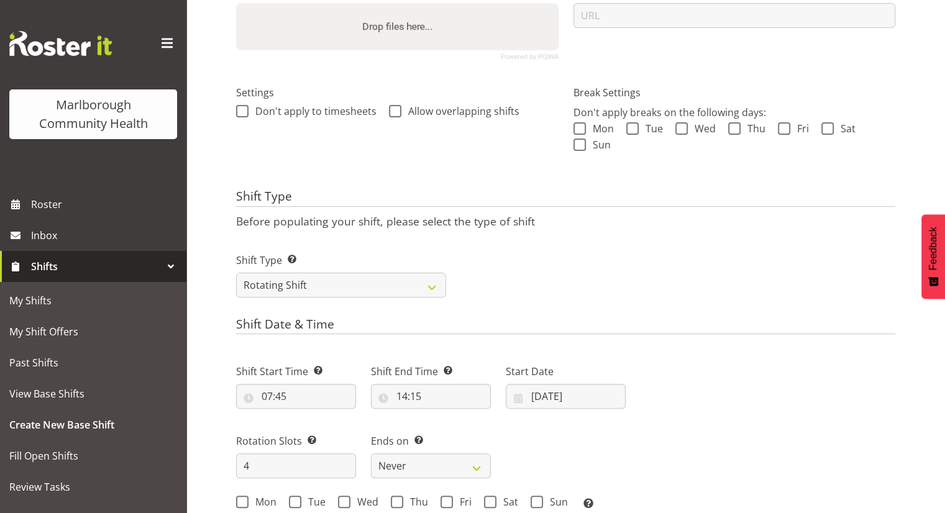
click at [693, 406] on div "Next Shifts" at bounding box center [768, 449] width 270 height 204
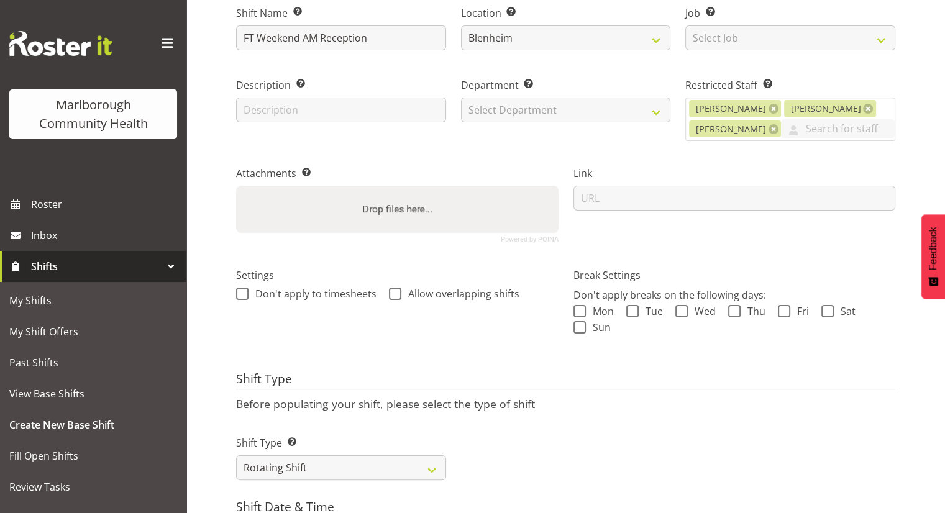
scroll to position [124, 0]
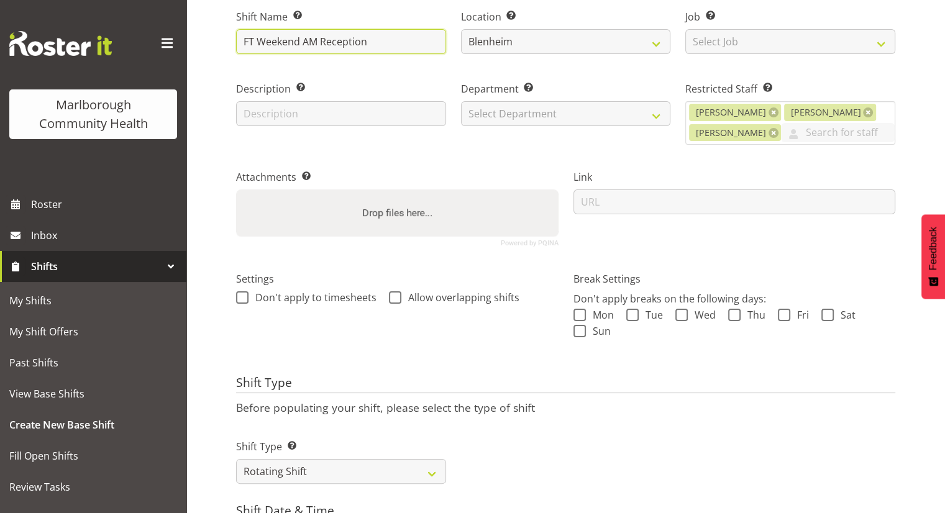
click at [321, 42] on input "FT Weekend AM Reception" at bounding box center [341, 41] width 210 height 25
type input "FT Weekend Reception"
click at [749, 446] on div "Shift Type Shift Types: One Off – Select this if you would like a single shift …" at bounding box center [566, 457] width 674 height 70
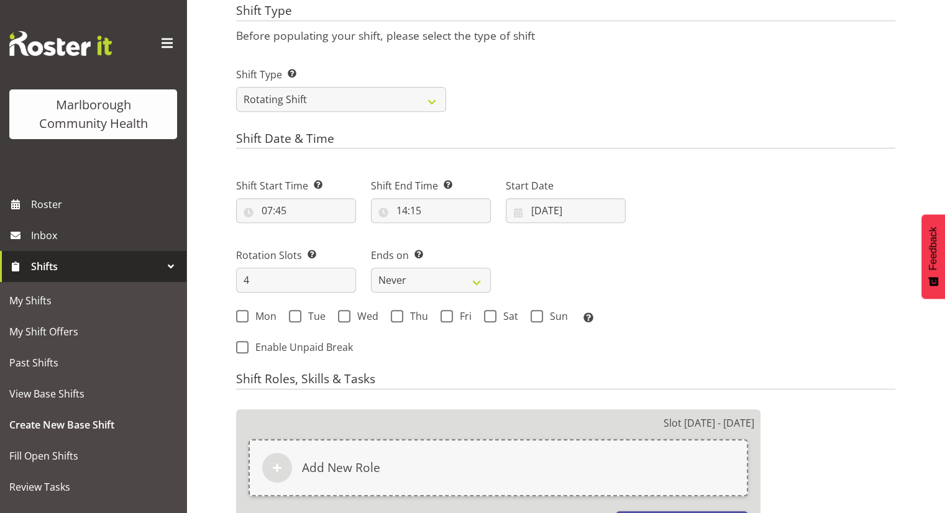
scroll to position [497, 0]
click at [491, 315] on span at bounding box center [490, 315] width 12 height 12
click at [491, 315] on input "Sat" at bounding box center [488, 316] width 8 height 8
checkbox input "true"
click at [545, 318] on span "Sun" at bounding box center [555, 315] width 25 height 12
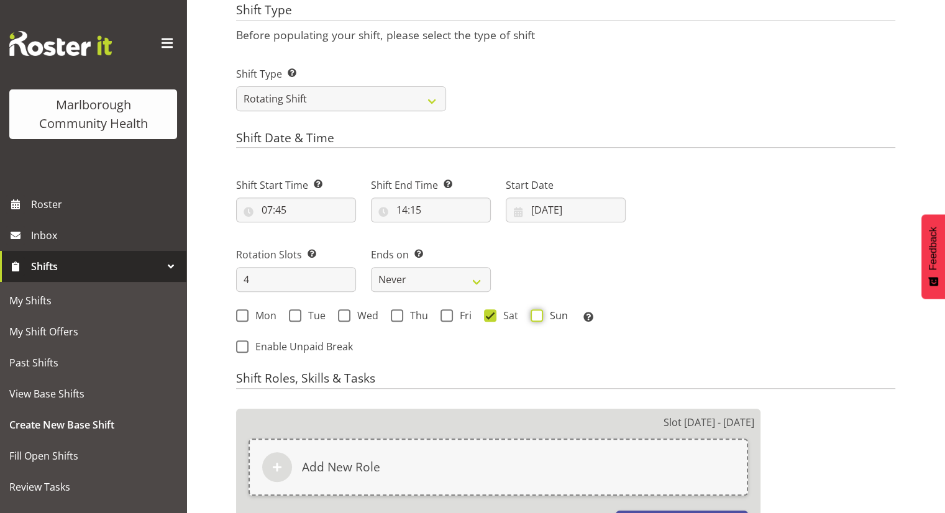
click at [539, 318] on input "Sun" at bounding box center [534, 316] width 8 height 8
checkbox input "true"
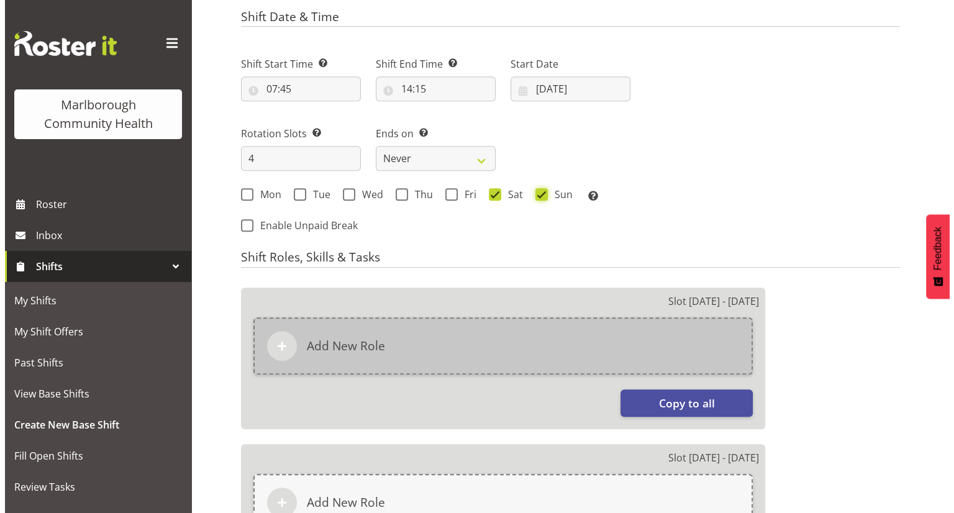
scroll to position [621, 0]
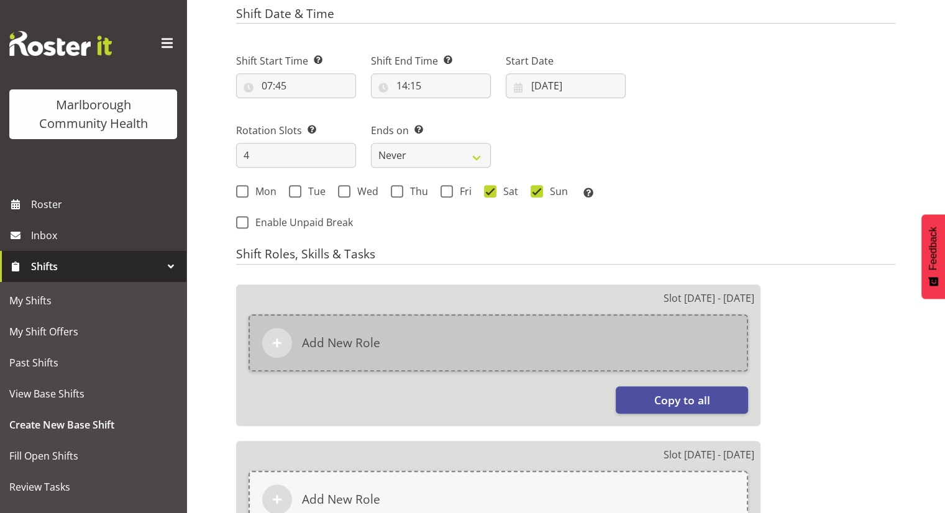
click at [409, 351] on div "Add New Role" at bounding box center [497, 342] width 499 height 57
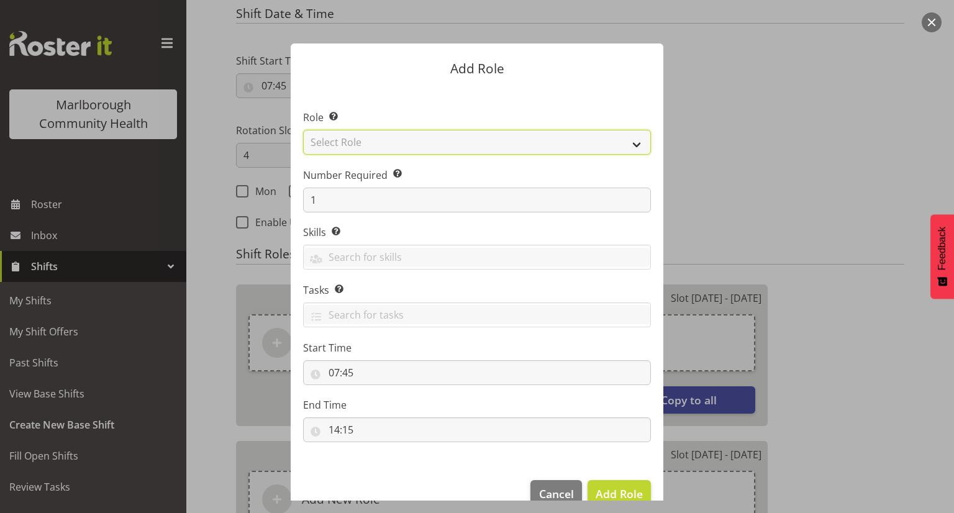
click at [419, 143] on select "Select Role Casual Medical Officer Casual Registered Nurse Health Care Assistan…" at bounding box center [477, 142] width 348 height 25
select select "1558"
click at [303, 130] on select "Select Role Casual Medical Officer Casual Registered Nurse Health Care Assistan…" at bounding box center [477, 142] width 348 height 25
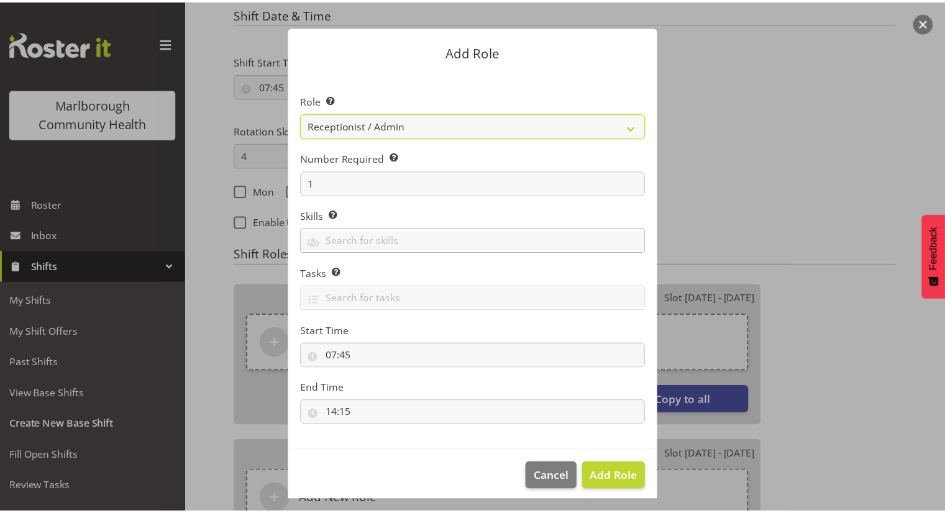
scroll to position [25, 0]
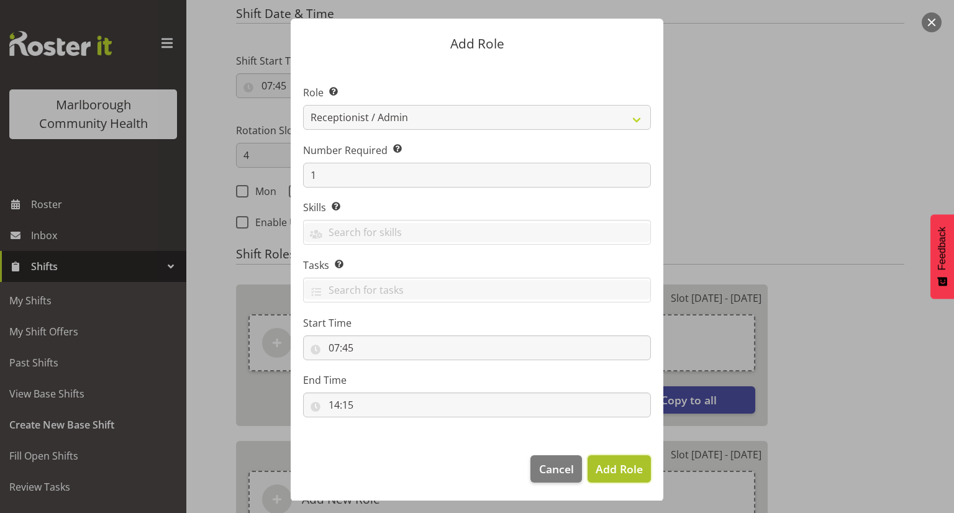
click at [616, 468] on span "Add Role" at bounding box center [619, 469] width 47 height 15
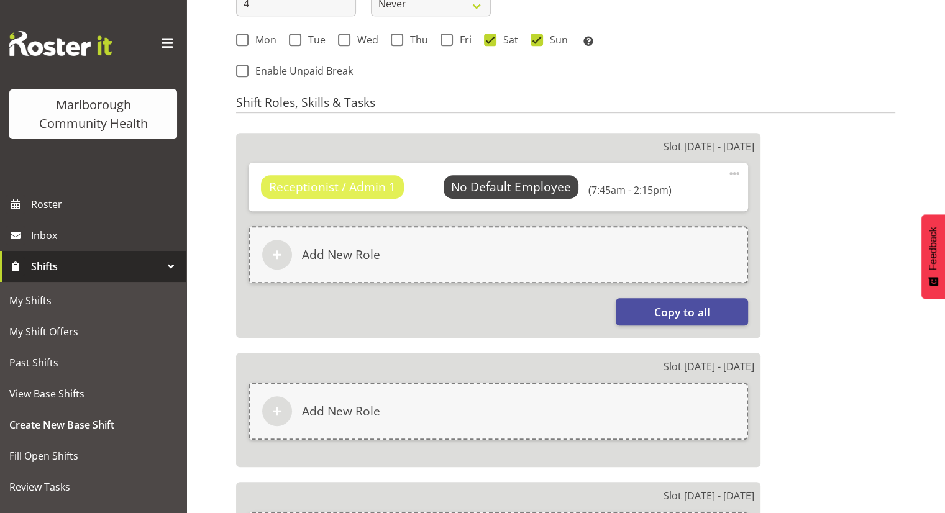
scroll to position [932, 0]
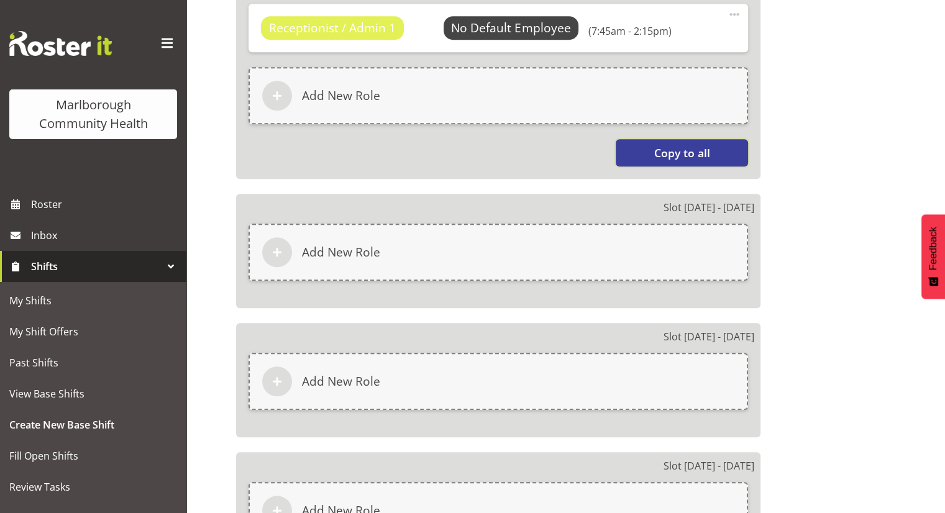
click at [675, 162] on button "Copy to all" at bounding box center [682, 152] width 132 height 27
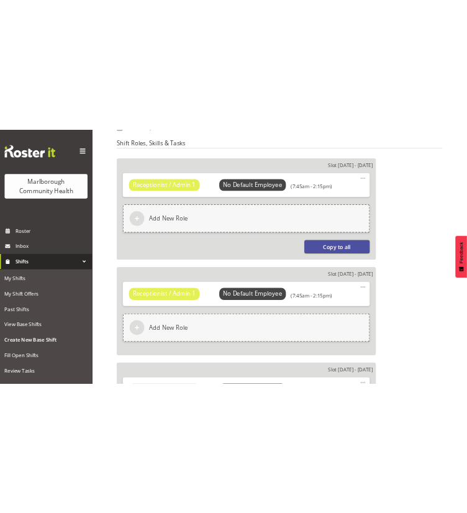
scroll to position [870, 0]
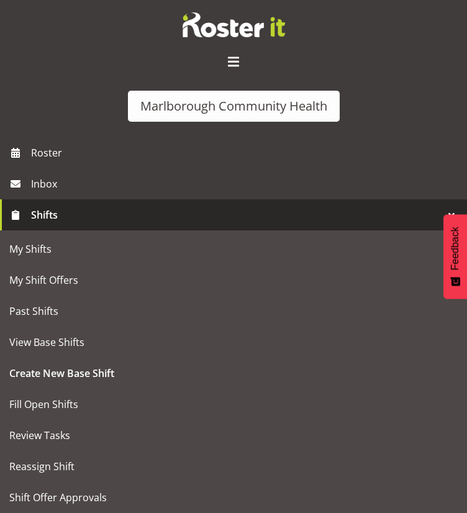
click at [232, 60] on span at bounding box center [234, 62] width 20 height 20
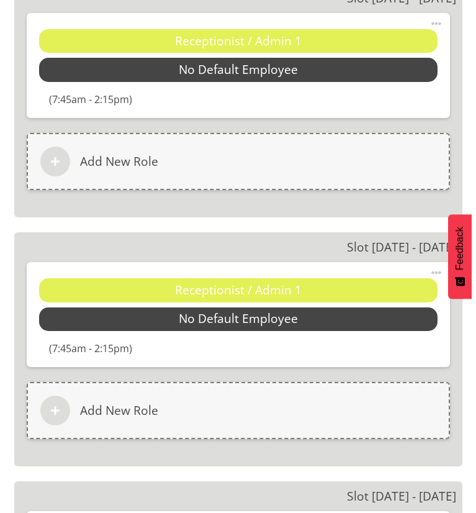
scroll to position [1988, 0]
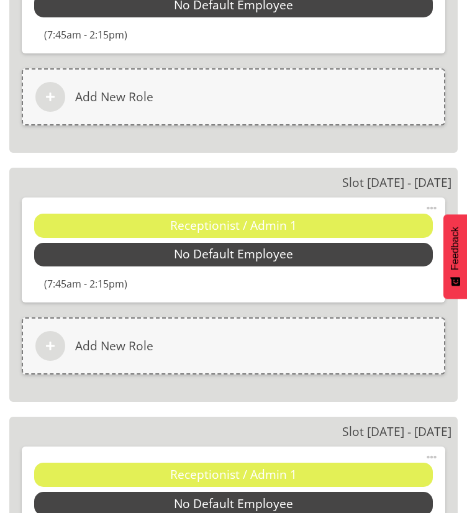
click at [432, 203] on span at bounding box center [431, 208] width 15 height 15
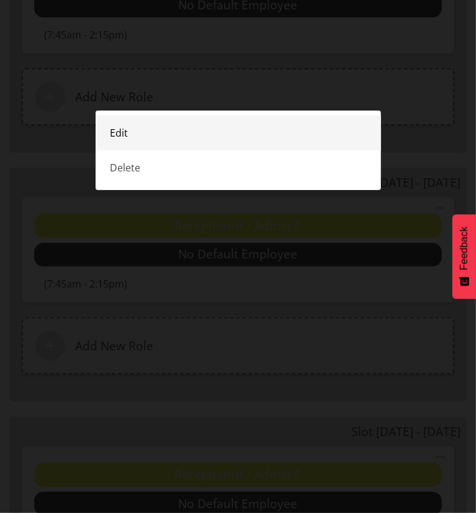
click at [142, 131] on link "Edit" at bounding box center [239, 133] width 286 height 35
select select "7"
select select "45"
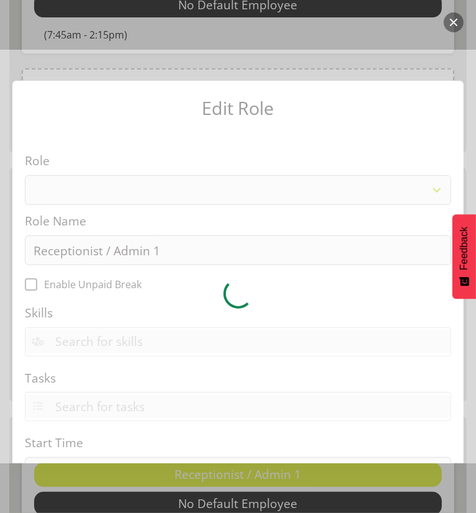
select select "1558"
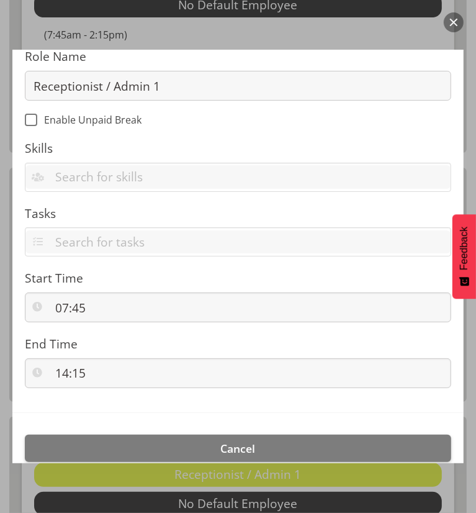
scroll to position [186, 0]
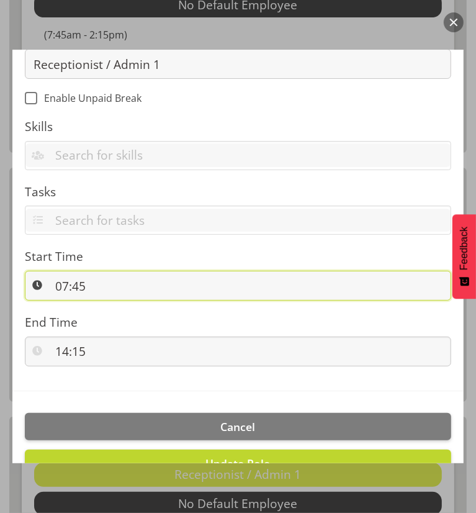
click at [67, 286] on input "07:45" at bounding box center [238, 286] width 427 height 30
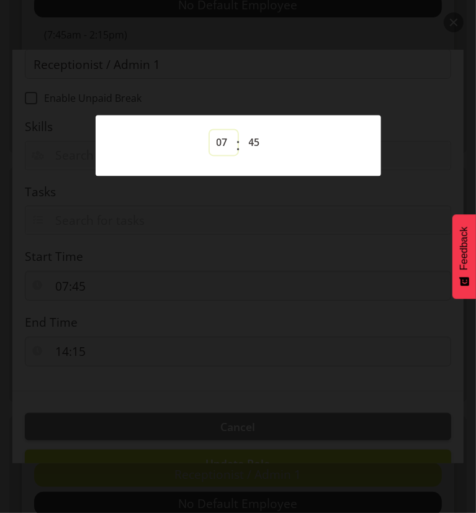
click at [221, 142] on select "00 01 02 03 04 05 06 07 08 09 10 11 12 13 14 15 16 17 18 19 20 21 22 23" at bounding box center [224, 142] width 28 height 25
select select "13"
click at [210, 130] on select "00 01 02 03 04 05 06 07 08 09 10 11 12 13 14 15 16 17 18 19 20 21 22 23" at bounding box center [224, 142] width 28 height 25
type input "13:45"
click at [256, 141] on select "00 01 02 03 04 05 06 07 08 09 10 11 12 13 14 15 16 17 18 19 20 21 22 23 24 25 2…" at bounding box center [256, 142] width 28 height 25
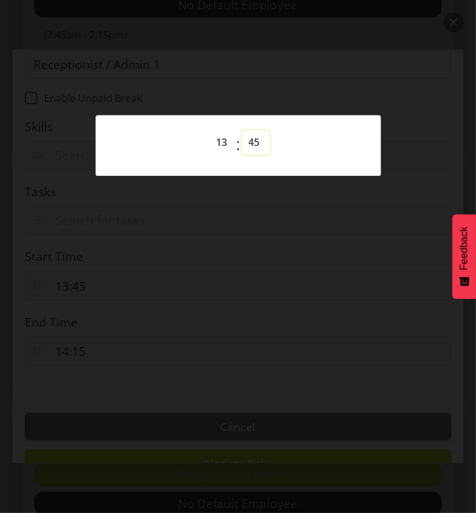
select select "30"
click at [242, 130] on select "00 01 02 03 04 05 06 07 08 09 10 11 12 13 14 15 16 17 18 19 20 21 22 23 24 25 2…" at bounding box center [256, 142] width 28 height 25
type input "13:30"
click at [317, 212] on div at bounding box center [238, 256] width 476 height 513
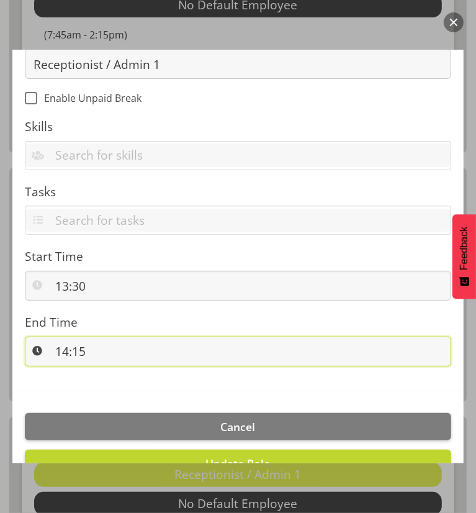
click at [81, 348] on input "14:15" at bounding box center [238, 352] width 427 height 30
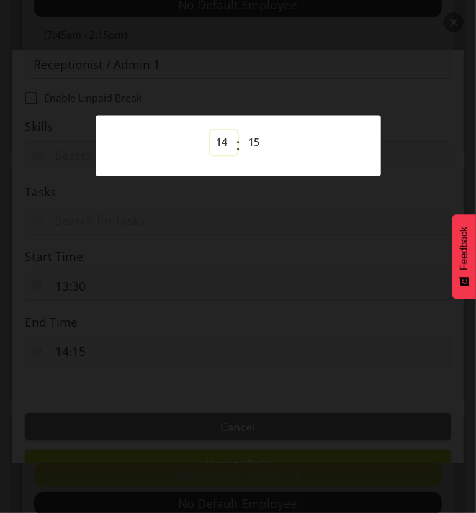
click at [221, 147] on select "00 01 02 03 04 05 06 07 08 09 10 11 12 13 14 15 16 17 18 19 20 21 22 23" at bounding box center [224, 142] width 28 height 25
select select "20"
click at [210, 130] on select "00 01 02 03 04 05 06 07 08 09 10 11 12 13 14 15 16 17 18 19 20 21 22 23" at bounding box center [224, 142] width 28 height 25
type input "20:15"
click at [248, 148] on select "00 01 02 03 04 05 06 07 08 09 10 11 12 13 14 15 16 17 18 19 20 21 22 23 24 25 2…" at bounding box center [256, 142] width 28 height 25
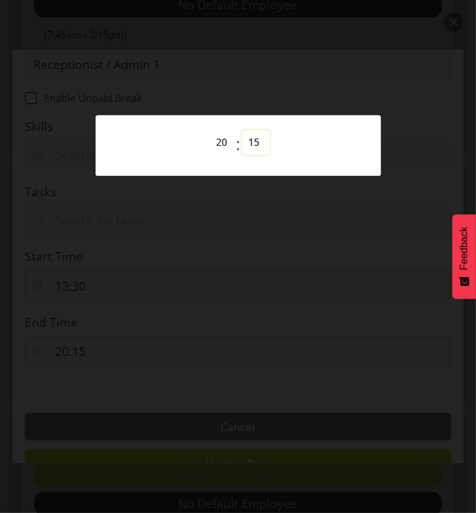
select select "0"
click at [242, 130] on select "00 01 02 03 04 05 06 07 08 09 10 11 12 13 14 15 16 17 18 19 20 21 22 23 24 25 2…" at bounding box center [256, 142] width 28 height 25
type input "20:00"
click at [216, 280] on div at bounding box center [238, 256] width 476 height 513
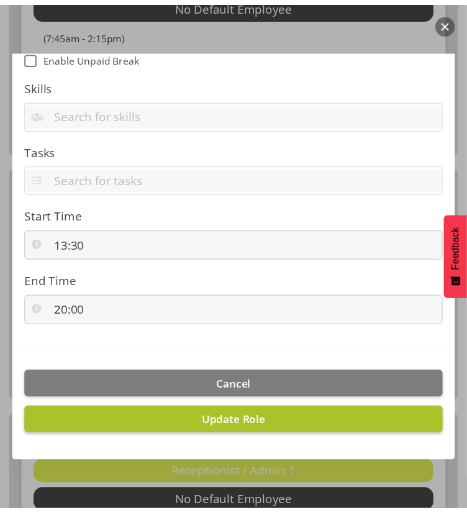
scroll to position [228, 0]
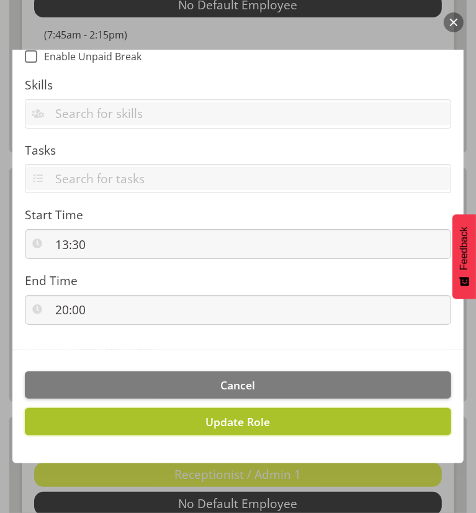
click at [242, 423] on span "Update Role" at bounding box center [238, 421] width 65 height 15
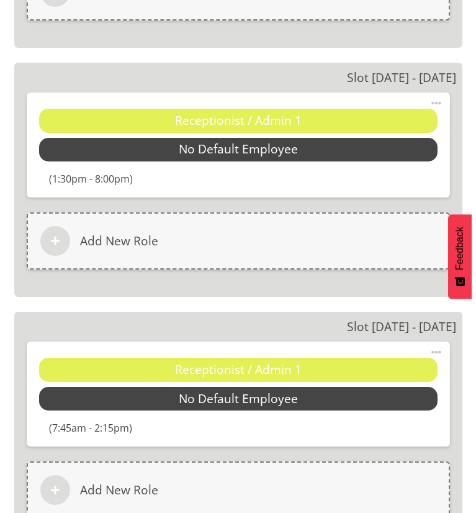
scroll to position [2112, 0]
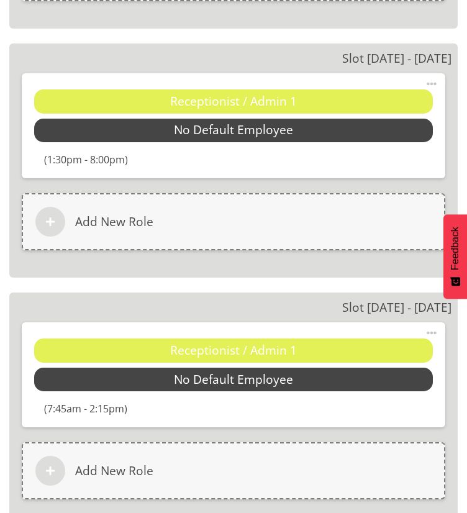
click at [432, 331] on span at bounding box center [431, 332] width 15 height 15
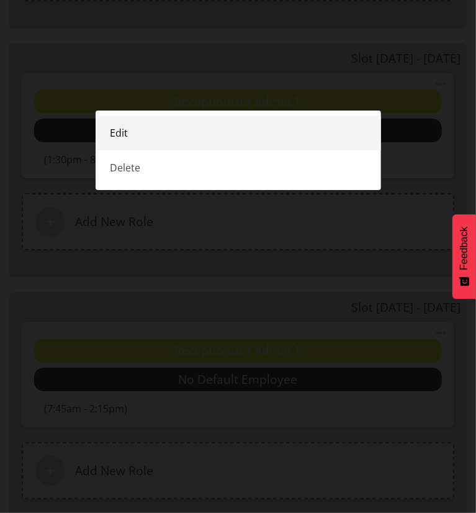
click at [126, 137] on link "Edit" at bounding box center [239, 133] width 286 height 35
select select "7"
select select "45"
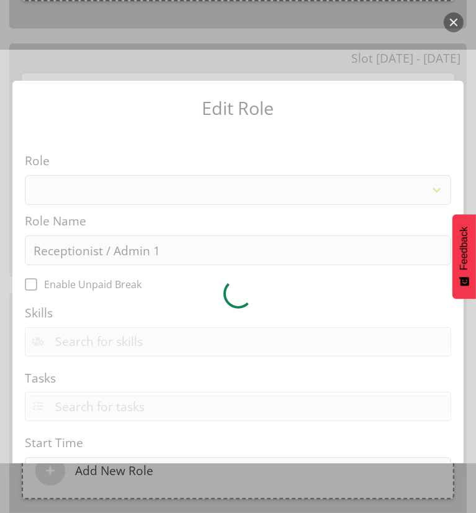
select select "1558"
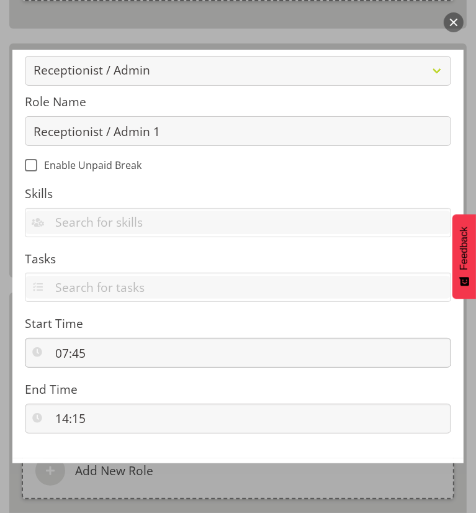
scroll to position [186, 0]
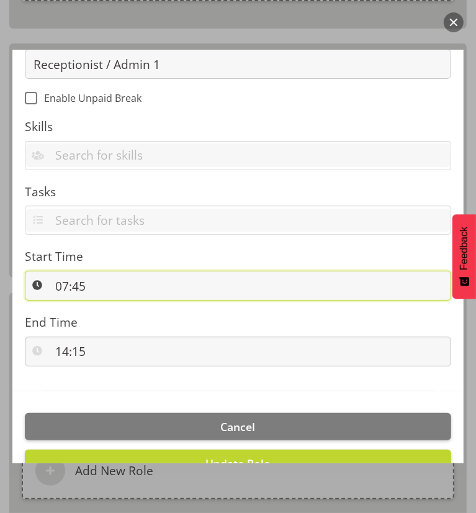
click at [63, 282] on input "07:45" at bounding box center [238, 286] width 427 height 30
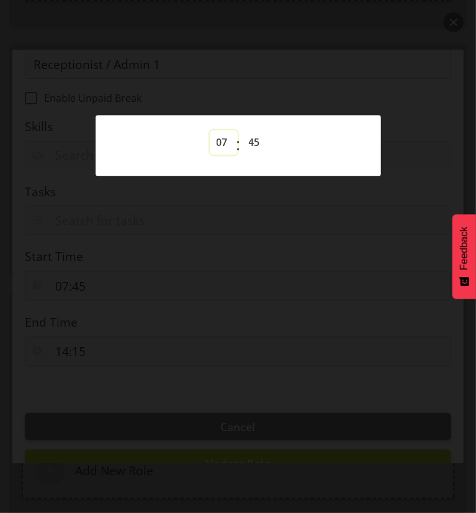
click at [225, 147] on select "00 01 02 03 04 05 06 07 08 09 10 11 12 13 14 15 16 17 18 19 20 21 22 23" at bounding box center [224, 142] width 28 height 25
select select "13"
click at [210, 130] on select "00 01 02 03 04 05 06 07 08 09 10 11 12 13 14 15 16 17 18 19 20 21 22 23" at bounding box center [224, 142] width 28 height 25
type input "13:45"
click at [248, 142] on select "00 01 02 03 04 05 06 07 08 09 10 11 12 13 14 15 16 17 18 19 20 21 22 23 24 25 2…" at bounding box center [256, 142] width 28 height 25
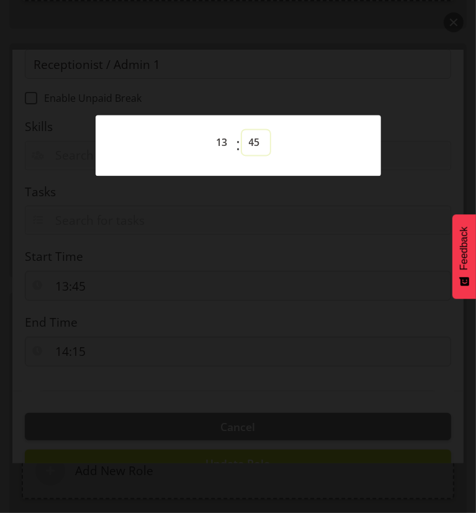
select select "30"
click at [242, 130] on select "00 01 02 03 04 05 06 07 08 09 10 11 12 13 14 15 16 17 18 19 20 21 22 23 24 25 2…" at bounding box center [256, 142] width 28 height 25
type input "13:30"
click at [280, 201] on div at bounding box center [238, 256] width 476 height 513
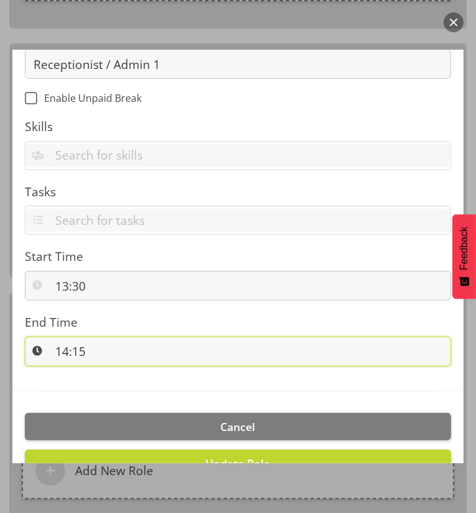
click at [62, 347] on input "14:15" at bounding box center [238, 352] width 427 height 30
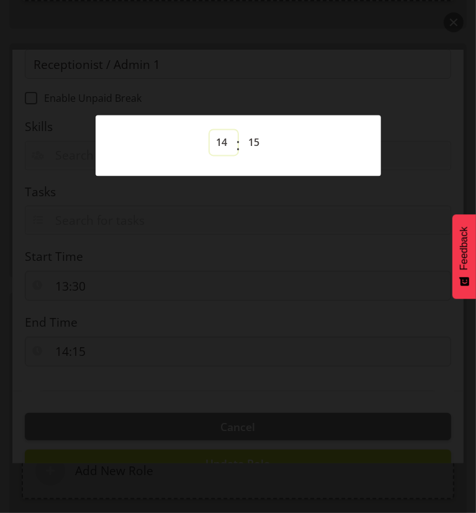
click at [221, 141] on select "00 01 02 03 04 05 06 07 08 09 10 11 12 13 14 15 16 17 18 19 20 21 22 23" at bounding box center [224, 142] width 28 height 25
select select "20"
click at [210, 130] on select "00 01 02 03 04 05 06 07 08 09 10 11 12 13 14 15 16 17 18 19 20 21 22 23" at bounding box center [224, 142] width 28 height 25
type input "20:15"
drag, startPoint x: 253, startPoint y: 144, endPoint x: 255, endPoint y: 150, distance: 6.3
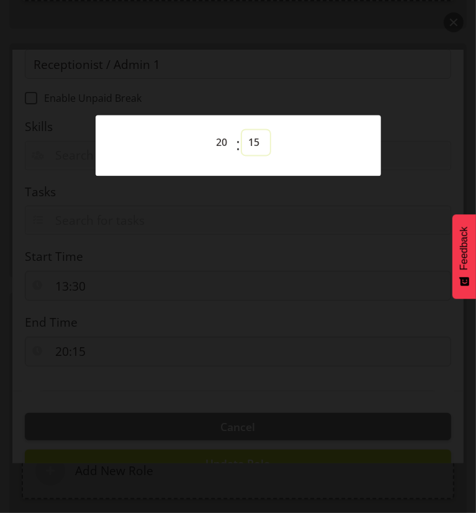
click at [253, 144] on select "00 01 02 03 04 05 06 07 08 09 10 11 12 13 14 15 16 17 18 19 20 21 22 23 24 25 2…" at bounding box center [256, 142] width 28 height 25
select select "0"
click at [242, 130] on select "00 01 02 03 04 05 06 07 08 09 10 11 12 13 14 15 16 17 18 19 20 21 22 23 24 25 2…" at bounding box center [256, 142] width 28 height 25
type input "20:00"
click at [242, 228] on div at bounding box center [238, 256] width 476 height 513
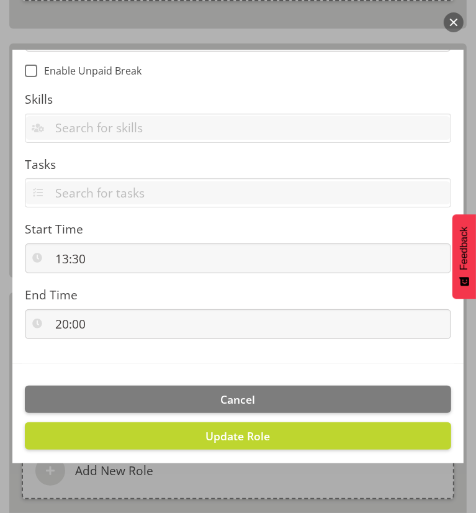
scroll to position [228, 0]
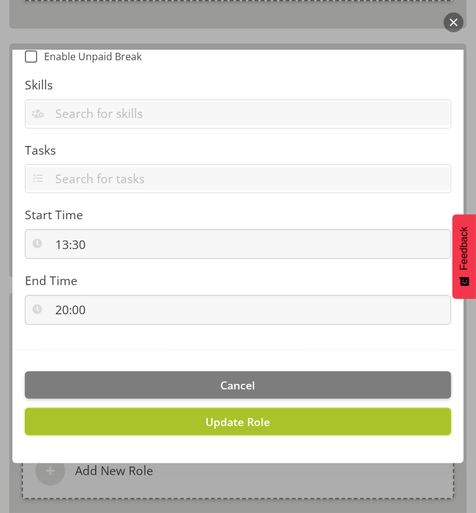
click at [246, 422] on span "Update Role" at bounding box center [238, 421] width 65 height 15
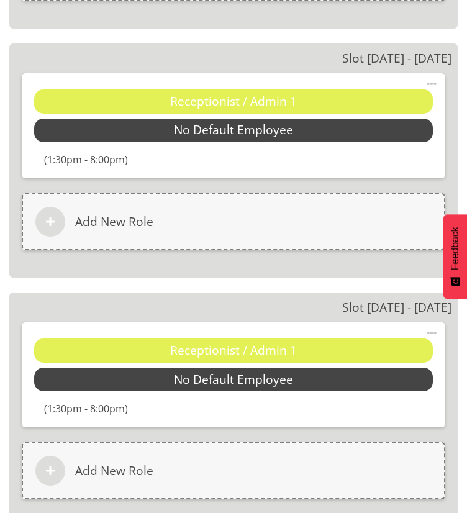
click at [432, 81] on span at bounding box center [431, 83] width 15 height 15
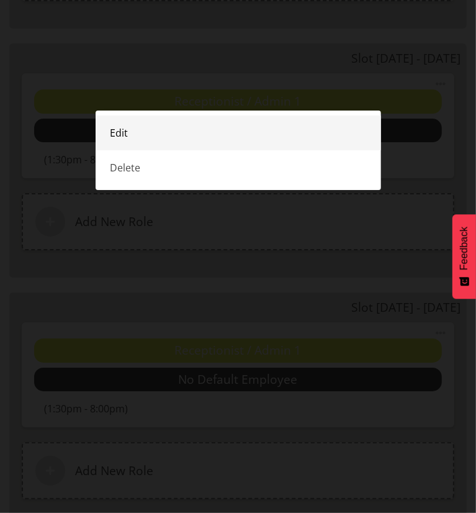
click at [134, 137] on link "Edit" at bounding box center [239, 133] width 286 height 35
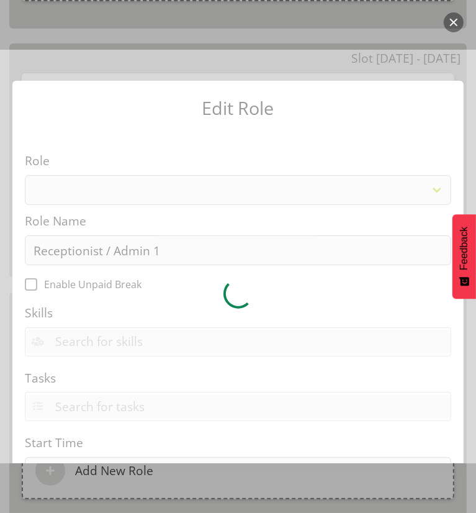
select select "1558"
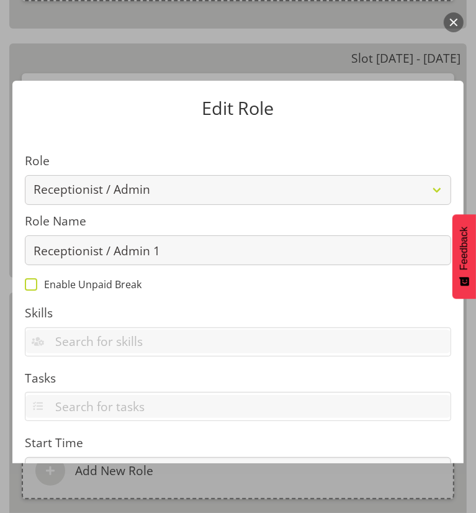
click at [35, 284] on span at bounding box center [31, 284] width 12 height 12
click at [33, 284] on input "Enable Unpaid Break" at bounding box center [29, 284] width 8 height 8
checkbox input "true"
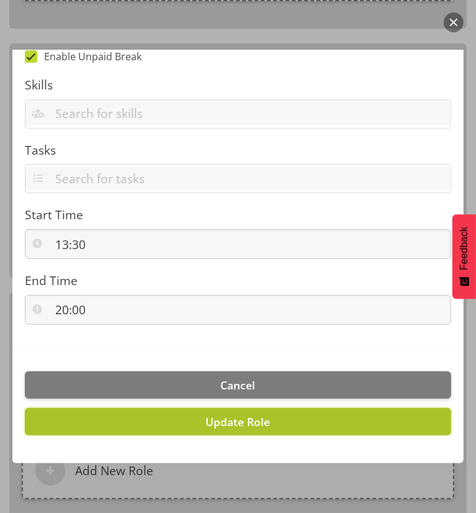
click at [274, 421] on button "Update Role" at bounding box center [238, 421] width 427 height 27
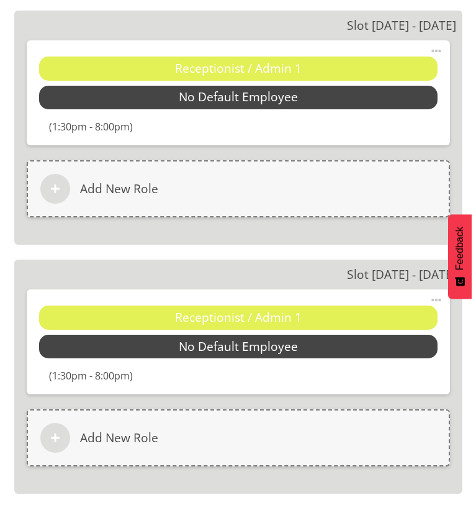
scroll to position [2174, 0]
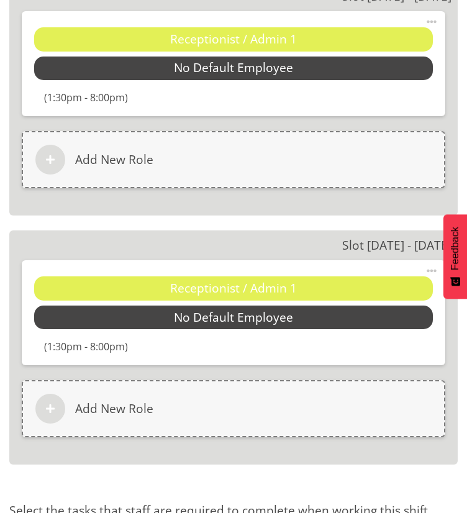
click at [434, 268] on span at bounding box center [431, 270] width 15 height 15
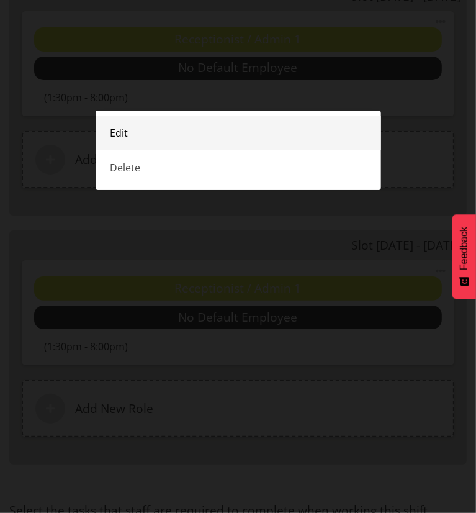
click at [137, 138] on link "Edit" at bounding box center [239, 133] width 286 height 35
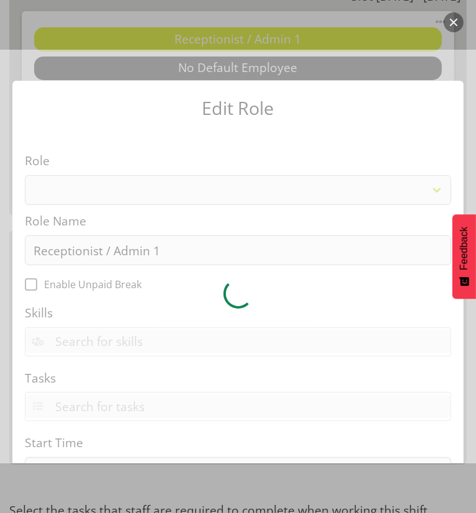
select select "1558"
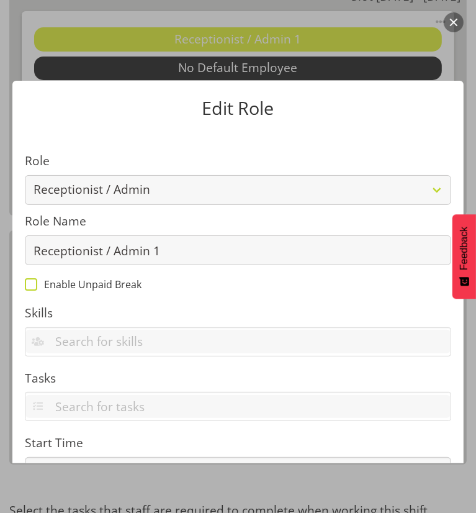
click at [27, 283] on span at bounding box center [31, 284] width 12 height 12
click at [27, 283] on input "Enable Unpaid Break" at bounding box center [29, 284] width 8 height 8
checkbox input "true"
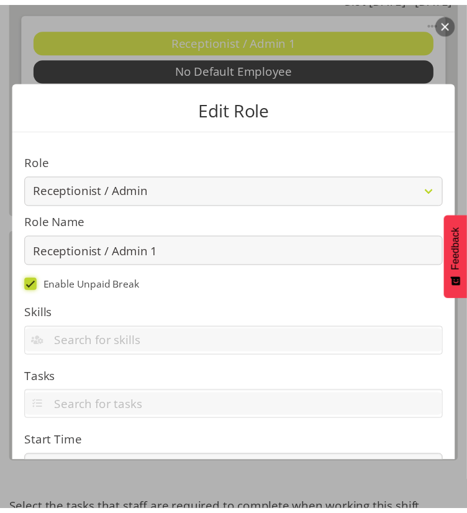
scroll to position [228, 0]
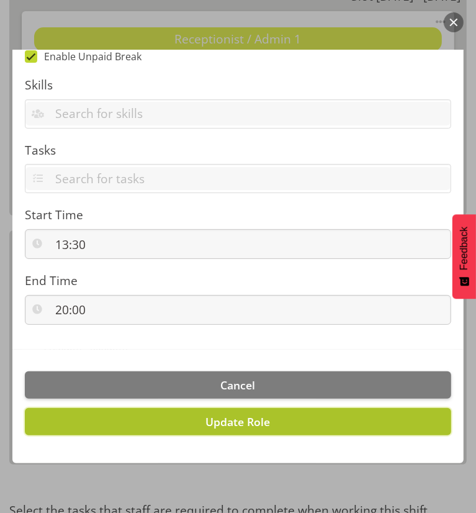
click at [236, 421] on span "Update Role" at bounding box center [238, 421] width 65 height 15
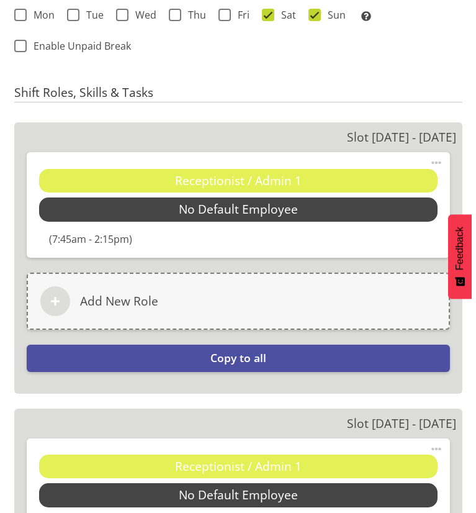
scroll to position [1491, 0]
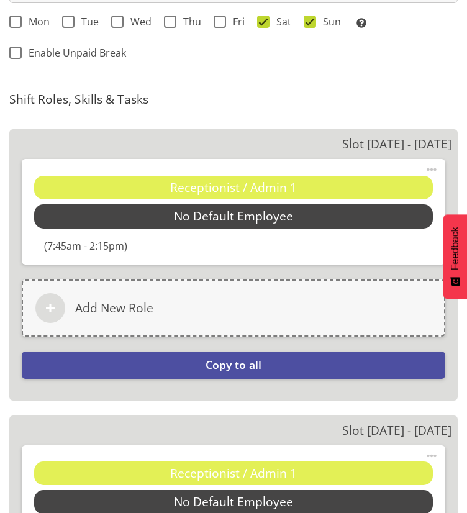
click at [430, 167] on span at bounding box center [431, 169] width 15 height 15
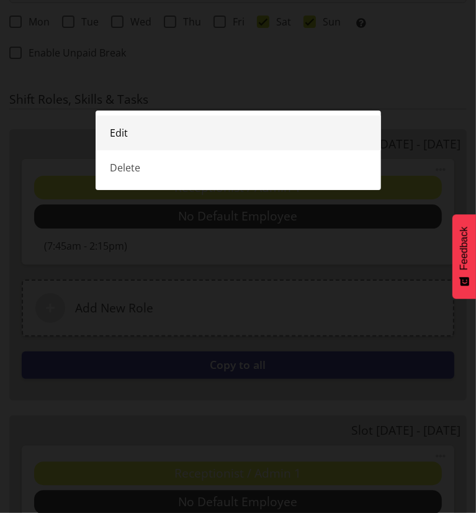
click at [169, 134] on link "Edit" at bounding box center [239, 133] width 286 height 35
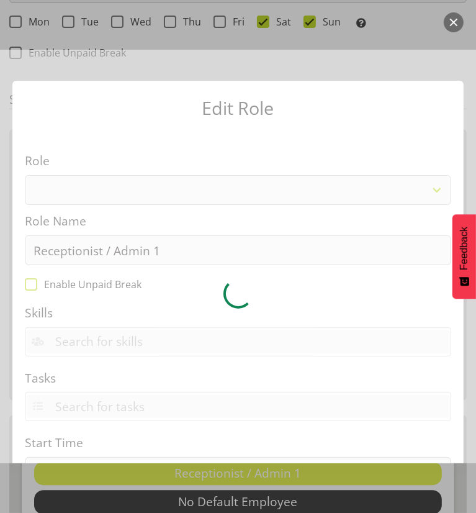
select select "1558"
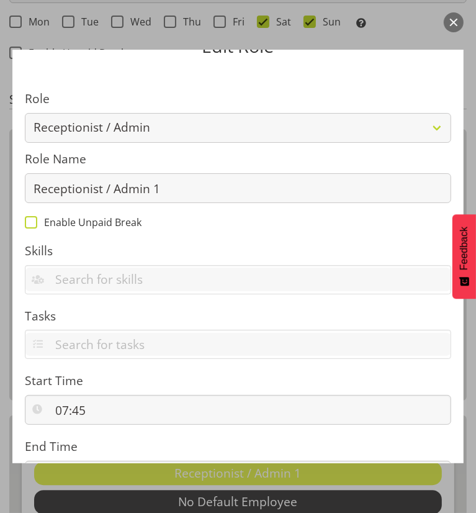
click at [55, 225] on span "Enable Unpaid Break" at bounding box center [89, 222] width 104 height 12
click at [33, 225] on input "Enable Unpaid Break" at bounding box center [29, 222] width 8 height 8
checkbox input "true"
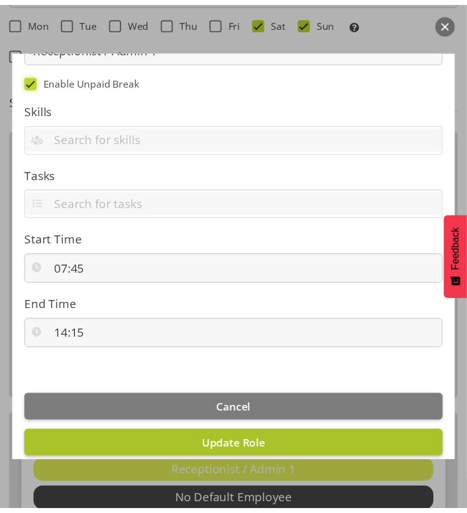
scroll to position [228, 0]
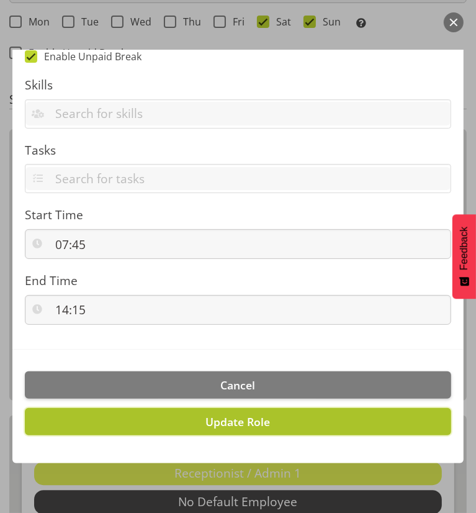
click at [214, 419] on span "Update Role" at bounding box center [238, 421] width 65 height 15
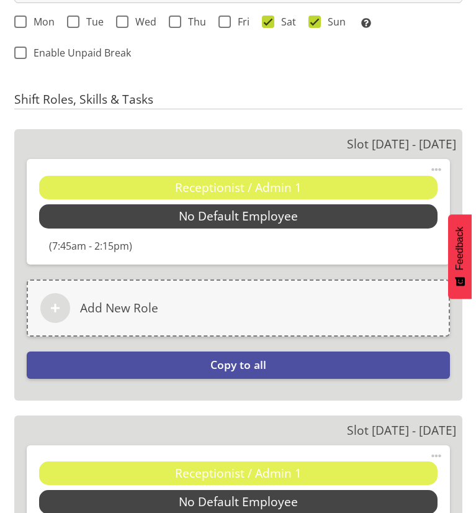
scroll to position [1553, 0]
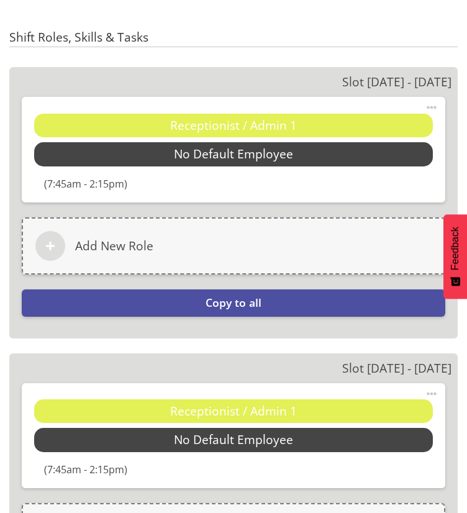
click at [429, 390] on span at bounding box center [431, 393] width 15 height 15
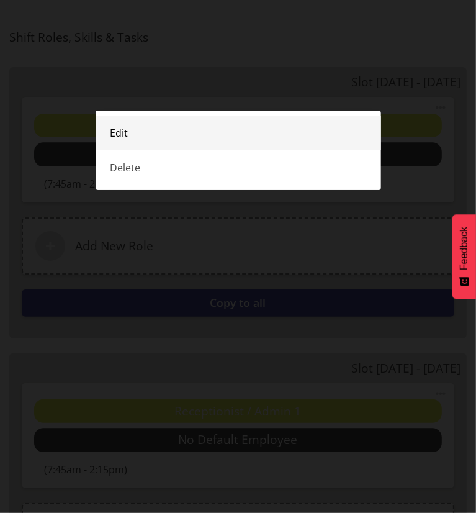
click at [132, 132] on link "Edit" at bounding box center [239, 133] width 286 height 35
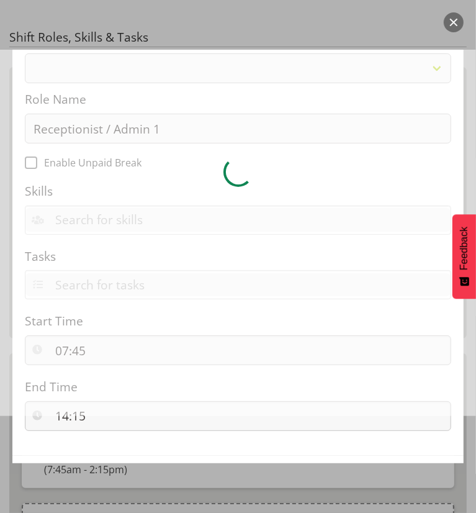
select select "1558"
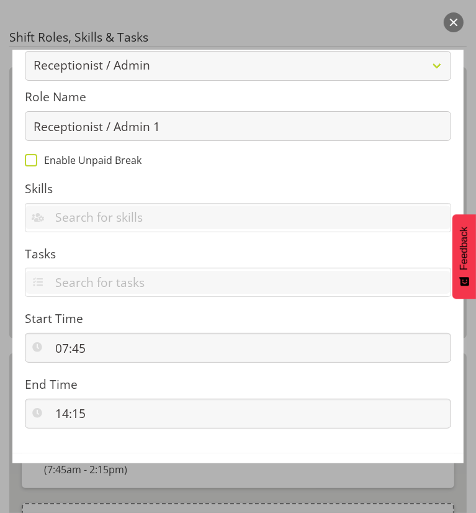
click at [45, 158] on span "Enable Unpaid Break" at bounding box center [89, 160] width 104 height 12
click at [33, 158] on input "Enable Unpaid Break" at bounding box center [29, 160] width 8 height 8
checkbox input "true"
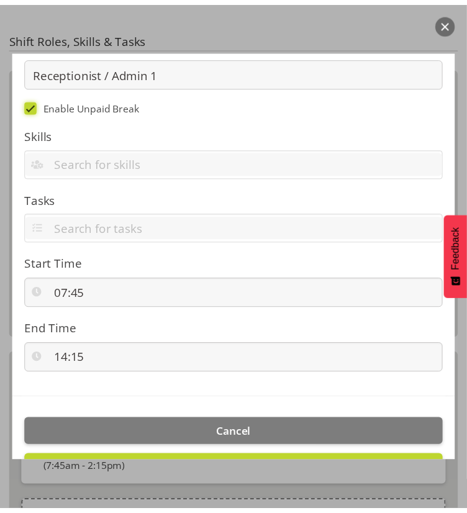
scroll to position [228, 0]
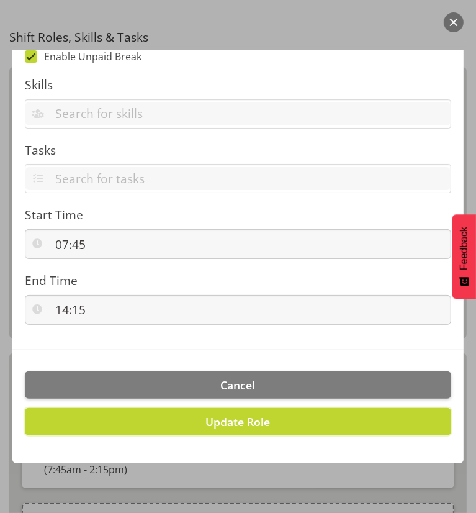
click at [235, 428] on span "Update Role" at bounding box center [238, 421] width 65 height 15
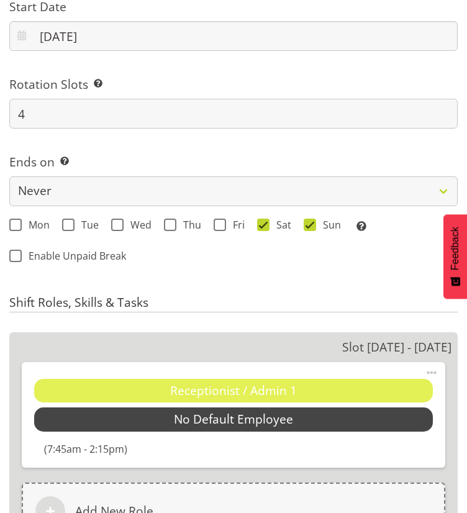
scroll to position [1118, 0]
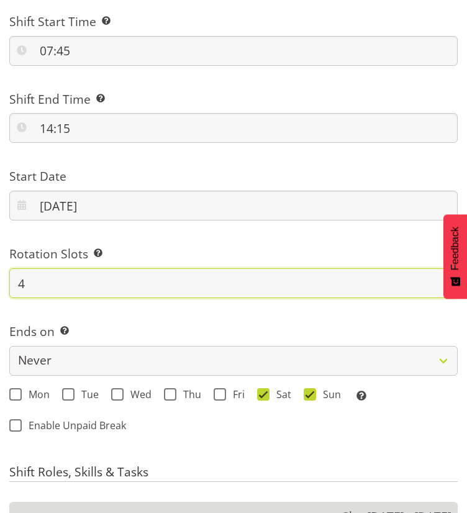
drag, startPoint x: 45, startPoint y: 289, endPoint x: 38, endPoint y: 288, distance: 6.9
click at [40, 288] on input "4" at bounding box center [233, 283] width 448 height 30
type input "8"
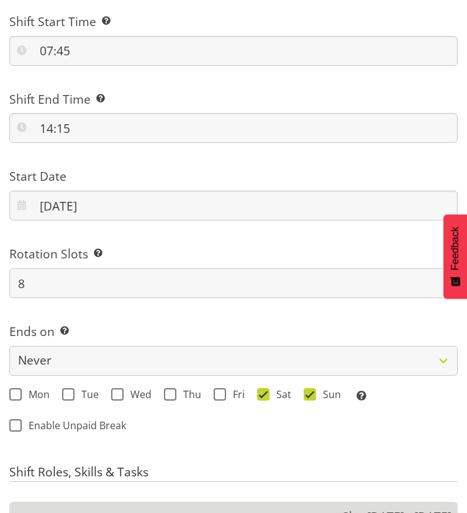
click at [138, 247] on label "Rotation Slots Select the number of shifts required for 1 rotation i.e 9 slots …" at bounding box center [233, 254] width 448 height 18
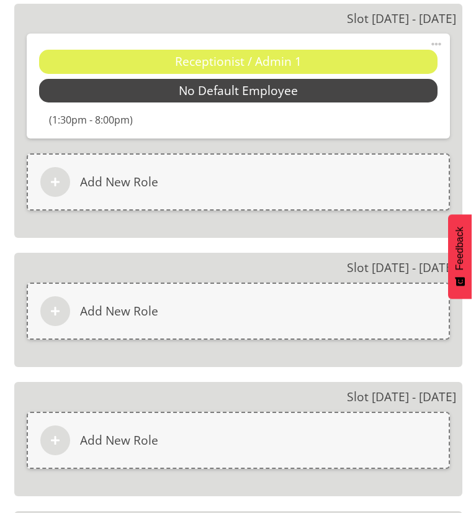
scroll to position [2423, 0]
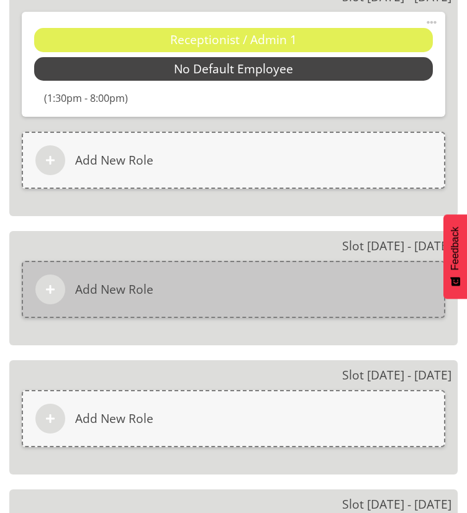
click at [104, 296] on div "Add New Role" at bounding box center [234, 289] width 424 height 57
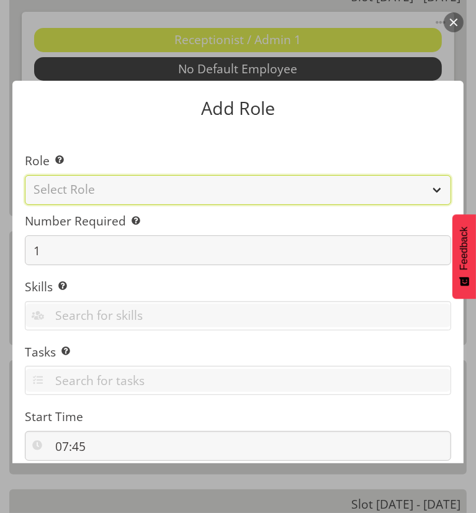
click at [142, 189] on select "Select Role Casual Medical Officer Casual Registered Nurse Health Care Assistan…" at bounding box center [238, 190] width 427 height 30
select select "1558"
click at [25, 175] on select "Select Role Casual Medical Officer Casual Registered Nurse Health Care Assistan…" at bounding box center [238, 190] width 427 height 30
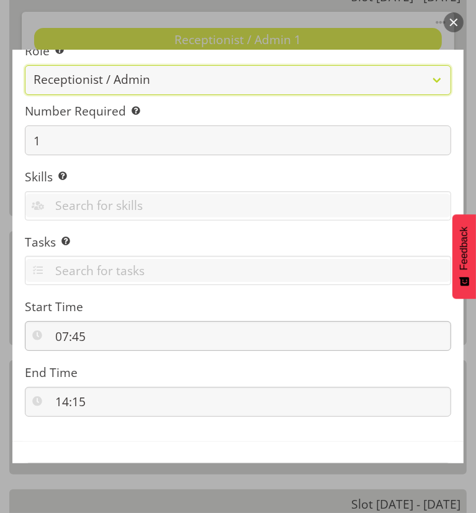
scroll to position [124, 0]
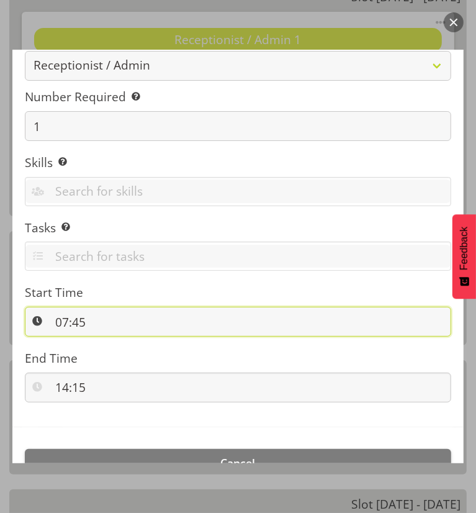
click at [74, 320] on input "07:45" at bounding box center [238, 322] width 427 height 30
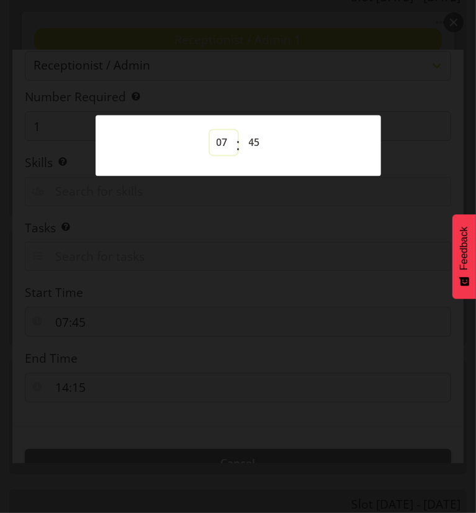
click at [217, 142] on select "00 01 02 03 04 05 06 07 08 09 10 11 12 13 14 15 16 17 18 19 20 21 22 23" at bounding box center [224, 142] width 28 height 25
select select "13"
click at [210, 130] on select "00 01 02 03 04 05 06 07 08 09 10 11 12 13 14 15 16 17 18 19 20 21 22 23" at bounding box center [224, 142] width 28 height 25
type input "13:45"
click at [253, 143] on select "00 01 02 03 04 05 06 07 08 09 10 11 12 13 14 15 16 17 18 19 20 21 22 23 24 25 2…" at bounding box center [256, 142] width 28 height 25
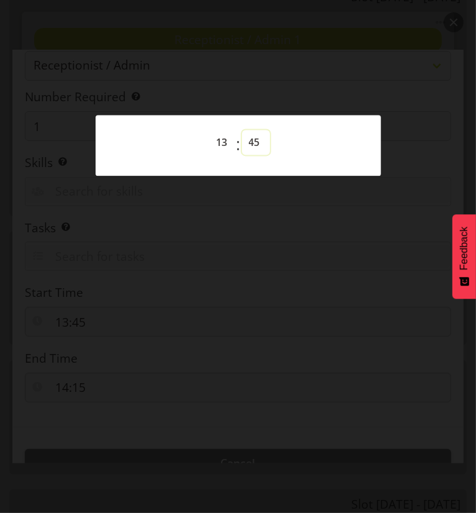
select select "30"
click at [242, 130] on select "00 01 02 03 04 05 06 07 08 09 10 11 12 13 14 15 16 17 18 19 20 21 22 23 24 25 2…" at bounding box center [256, 142] width 28 height 25
type input "13:30"
click at [286, 218] on div at bounding box center [238, 256] width 476 height 513
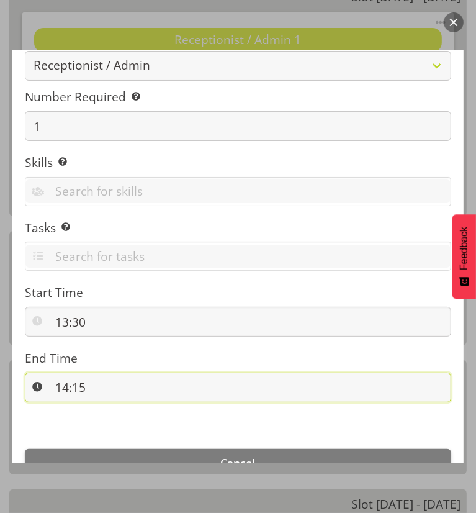
click at [113, 378] on input "14:15" at bounding box center [238, 388] width 427 height 30
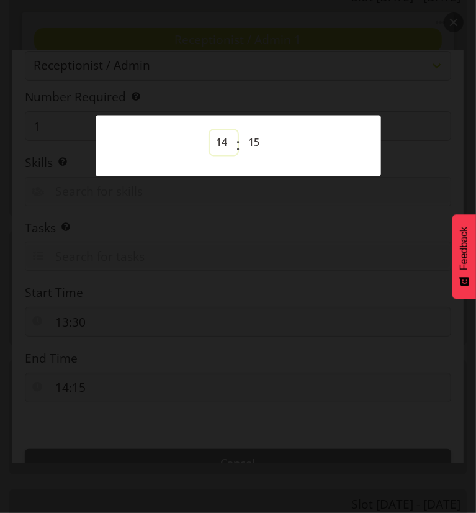
click at [221, 138] on select "00 01 02 03 04 05 06 07 08 09 10 11 12 13 14 15 16 17 18 19 20 21 22 23" at bounding box center [224, 142] width 28 height 25
select select "20"
click at [210, 130] on select "00 01 02 03 04 05 06 07 08 09 10 11 12 13 14 15 16 17 18 19 20 21 22 23" at bounding box center [224, 142] width 28 height 25
type input "20:15"
click at [258, 137] on select "00 01 02 03 04 05 06 07 08 09 10 11 12 13 14 15 16 17 18 19 20 21 22 23 24 25 2…" at bounding box center [256, 142] width 28 height 25
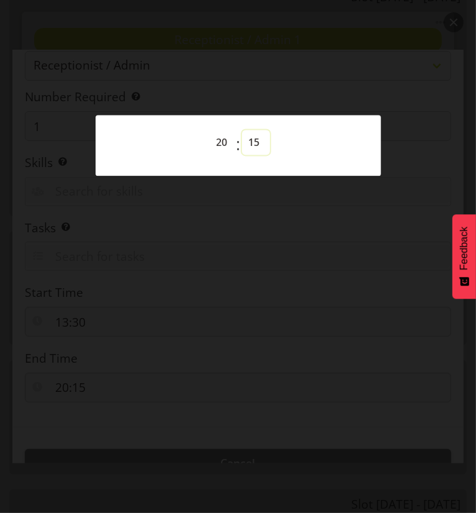
select select "0"
click at [242, 130] on select "00 01 02 03 04 05 06 07 08 09 10 11 12 13 14 15 16 17 18 19 20 21 22 23 24 25 2…" at bounding box center [256, 142] width 28 height 25
type input "20:00"
click at [273, 214] on div at bounding box center [238, 256] width 476 height 513
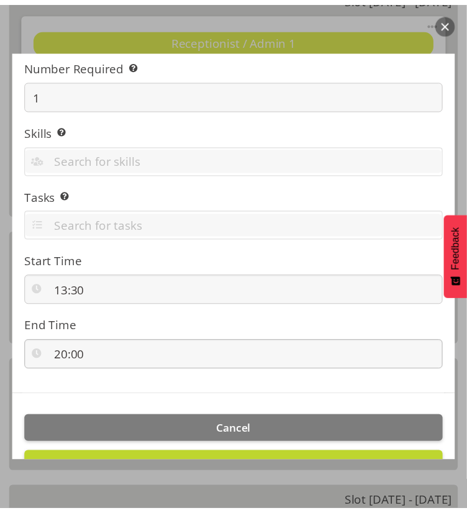
scroll to position [186, 0]
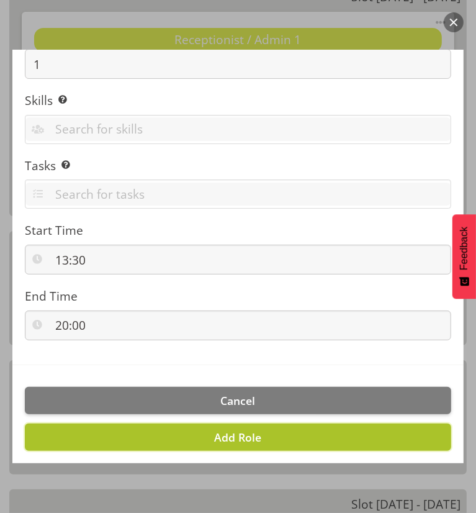
click at [244, 435] on span "Add Role" at bounding box center [238, 437] width 47 height 15
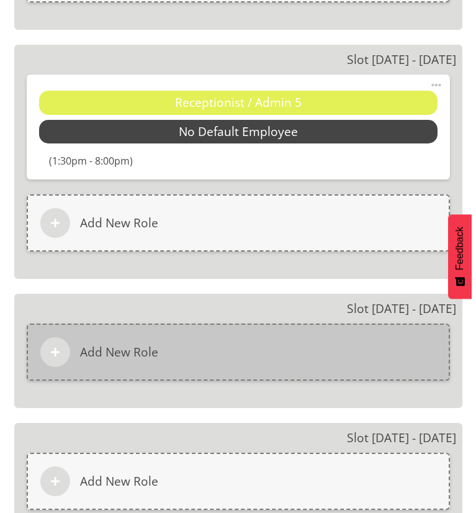
scroll to position [2671, 0]
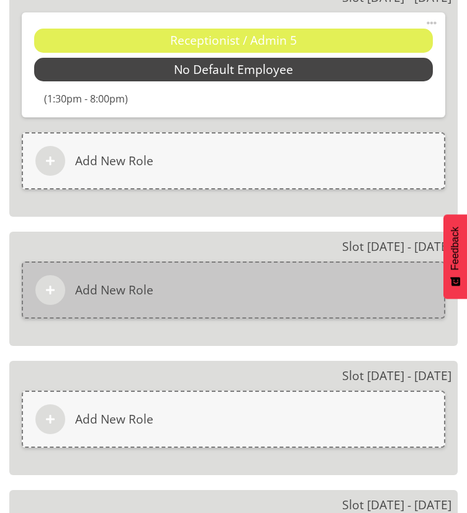
click at [213, 287] on div "Add New Role" at bounding box center [234, 290] width 424 height 57
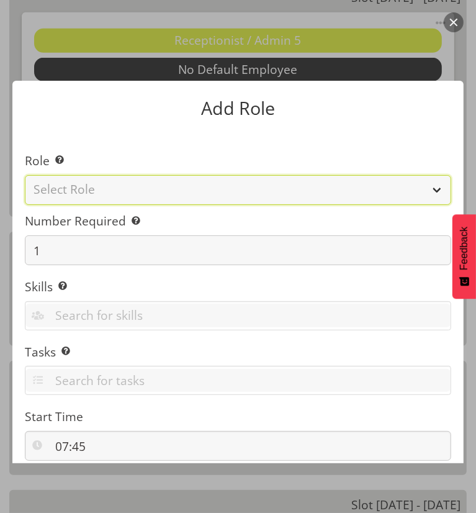
click at [117, 183] on select "Select Role Casual Medical Officer Casual Registered Nurse Health Care Assistan…" at bounding box center [238, 190] width 427 height 30
select select "1558"
click at [25, 175] on select "Select Role Casual Medical Officer Casual Registered Nurse Health Care Assistan…" at bounding box center [238, 190] width 427 height 30
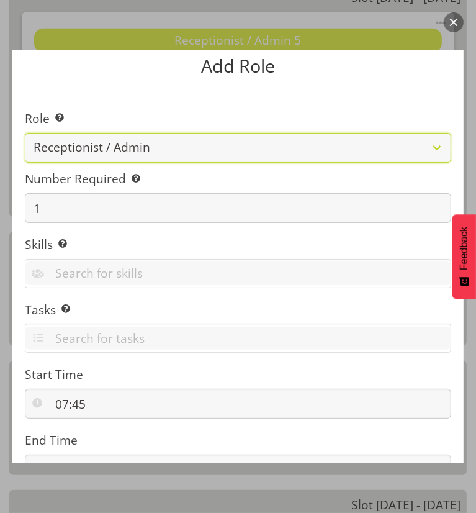
scroll to position [62, 0]
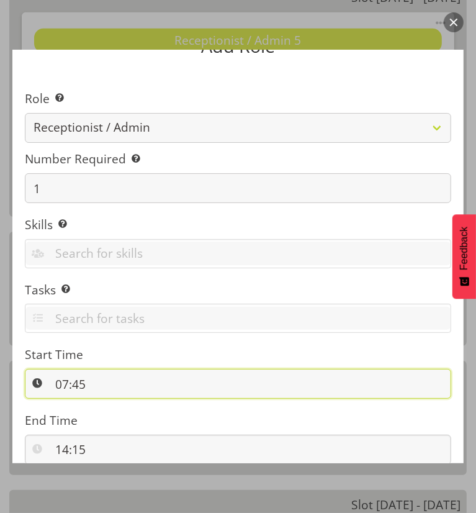
click at [67, 383] on input "07:45" at bounding box center [238, 384] width 427 height 30
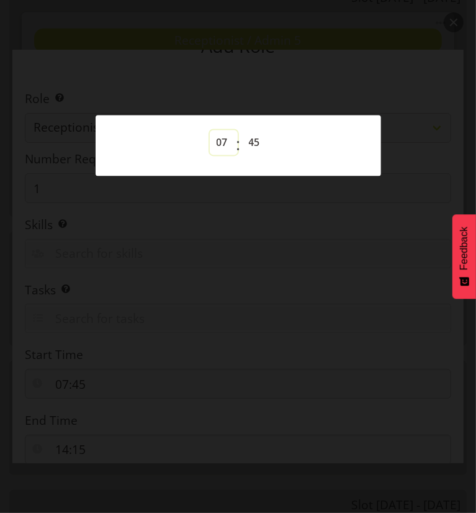
click at [222, 147] on select "00 01 02 03 04 05 06 07 08 09 10 11 12 13 14 15 16 17 18 19 20 21 22 23" at bounding box center [224, 142] width 28 height 25
drag, startPoint x: 221, startPoint y: 137, endPoint x: 229, endPoint y: 152, distance: 17.2
click at [221, 140] on select "00 01 02 03 04 05 06 07 08 09 10 11 12 13 14 15 16 17 18 19 20 21 22 23" at bounding box center [224, 142] width 28 height 25
select select "13"
click at [210, 130] on select "00 01 02 03 04 05 06 07 08 09 10 11 12 13 14 15 16 17 18 19 20 21 22 23" at bounding box center [224, 142] width 28 height 25
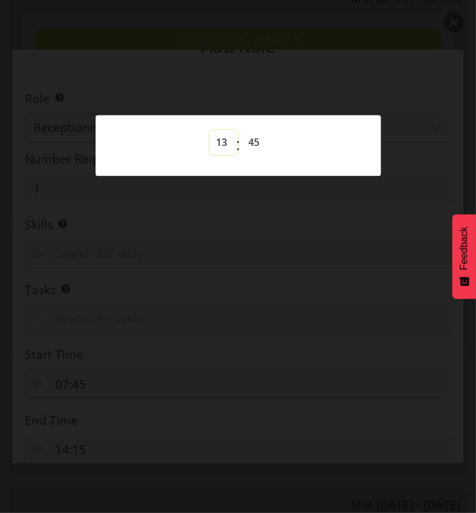
type input "13:45"
drag, startPoint x: 248, startPoint y: 137, endPoint x: 251, endPoint y: 147, distance: 9.6
click at [248, 137] on select "00 01 02 03 04 05 06 07 08 09 10 11 12 13 14 15 16 17 18 19 20 21 22 23 24 25 2…" at bounding box center [256, 142] width 28 height 25
select select "30"
click at [242, 130] on select "00 01 02 03 04 05 06 07 08 09 10 11 12 13 14 15 16 17 18 19 20 21 22 23 24 25 2…" at bounding box center [256, 142] width 28 height 25
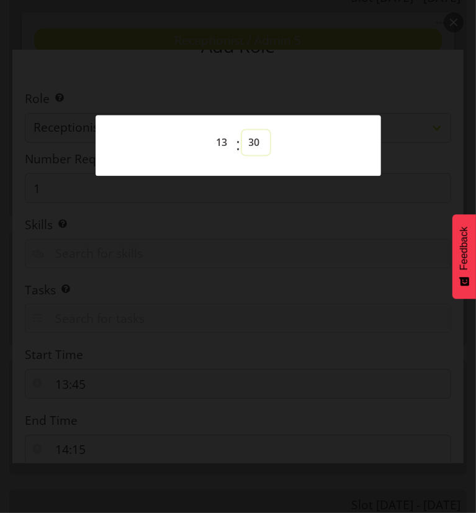
type input "13:30"
drag, startPoint x: 305, startPoint y: 225, endPoint x: 301, endPoint y: 234, distance: 9.5
click at [305, 227] on div at bounding box center [238, 256] width 476 height 513
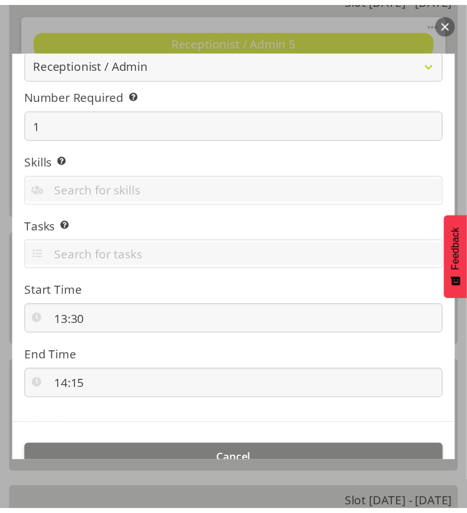
scroll to position [186, 0]
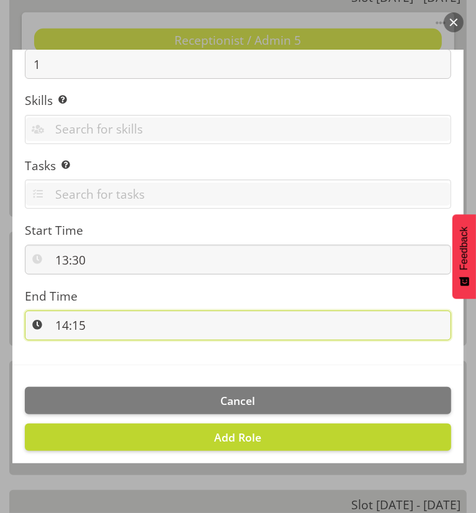
click at [73, 316] on input "14:15" at bounding box center [238, 326] width 427 height 30
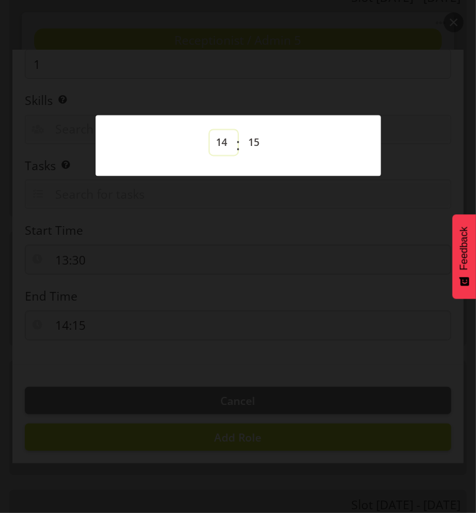
click at [224, 142] on select "00 01 02 03 04 05 06 07 08 09 10 11 12 13 14 15 16 17 18 19 20 21 22 23" at bounding box center [224, 142] width 28 height 25
select select "20"
click at [210, 130] on select "00 01 02 03 04 05 06 07 08 09 10 11 12 13 14 15 16 17 18 19 20 21 22 23" at bounding box center [224, 142] width 28 height 25
type input "20:15"
click at [251, 141] on select "00 01 02 03 04 05 06 07 08 09 10 11 12 13 14 15 16 17 18 19 20 21 22 23 24 25 2…" at bounding box center [256, 142] width 28 height 25
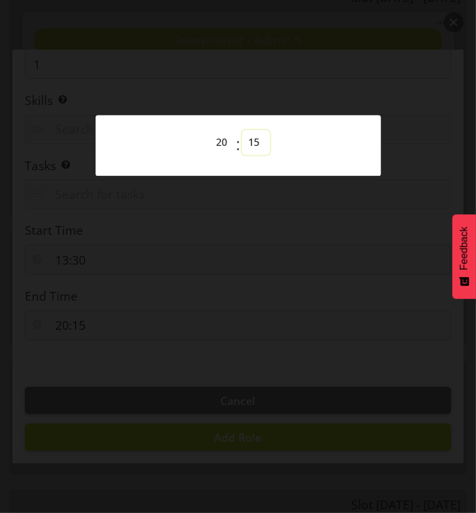
click at [255, 140] on select "00 01 02 03 04 05 06 07 08 09 10 11 12 13 14 15 16 17 18 19 20 21 22 23 24 25 2…" at bounding box center [256, 142] width 28 height 25
select select "0"
click at [242, 130] on select "00 01 02 03 04 05 06 07 08 09 10 11 12 13 14 15 16 17 18 19 20 21 22 23 24 25 2…" at bounding box center [256, 142] width 28 height 25
type input "20:00"
click at [235, 206] on div at bounding box center [238, 256] width 476 height 513
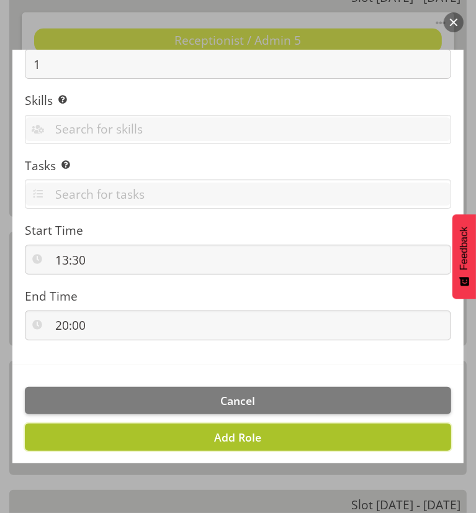
click at [260, 429] on button "Add Role" at bounding box center [238, 437] width 427 height 27
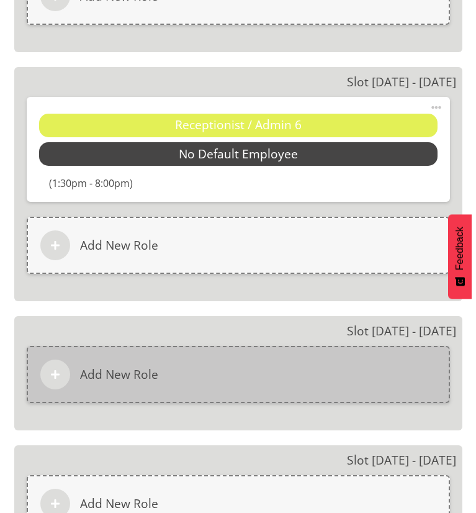
scroll to position [2857, 0]
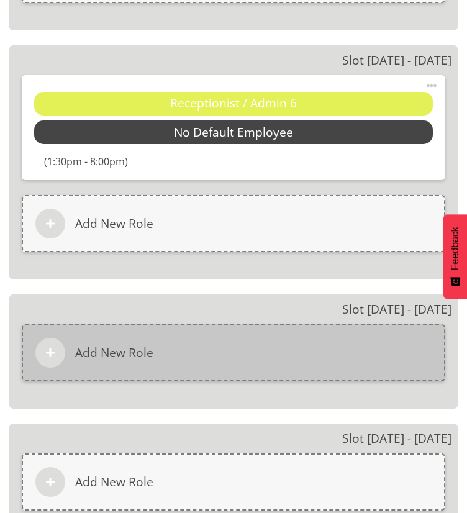
click at [156, 353] on div "Add New Role" at bounding box center [234, 352] width 424 height 57
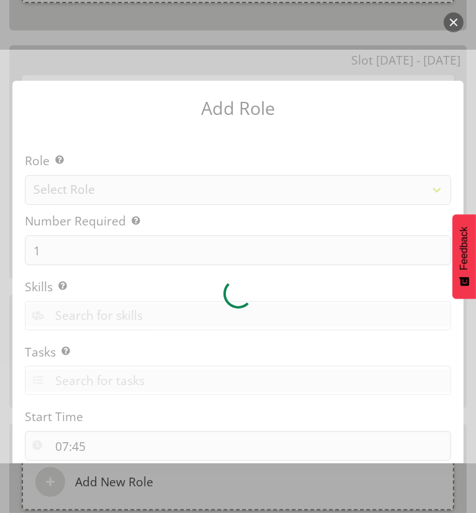
click at [163, 192] on div at bounding box center [238, 294] width 476 height 488
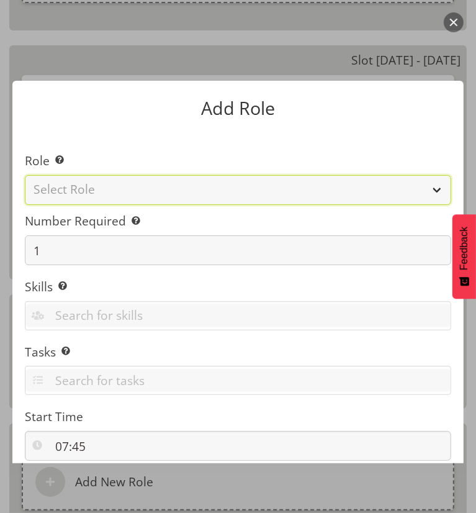
click at [163, 191] on select "Select Role Casual Medical Officer Casual Registered Nurse Health Care Assistan…" at bounding box center [238, 190] width 427 height 30
select select "1558"
click at [25, 175] on select "Select Role Casual Medical Officer Casual Registered Nurse Health Care Assistan…" at bounding box center [238, 190] width 427 height 30
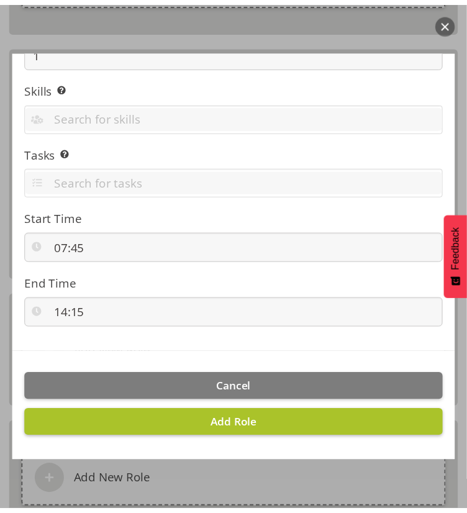
scroll to position [201, 0]
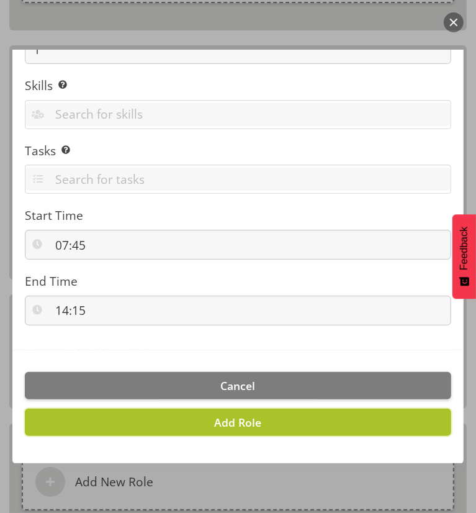
click at [234, 422] on span "Add Role" at bounding box center [238, 422] width 47 height 15
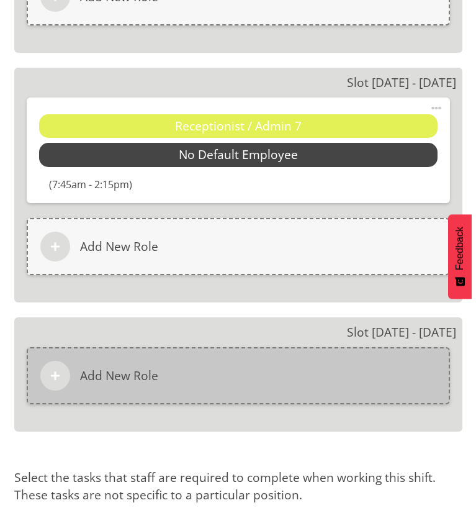
scroll to position [3106, 0]
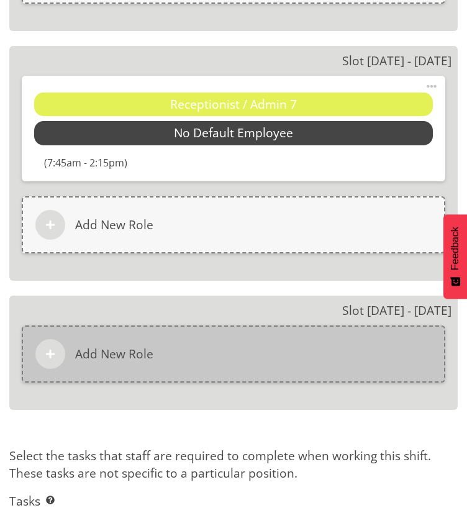
click at [122, 347] on h6 "Add New Role" at bounding box center [114, 354] width 78 height 15
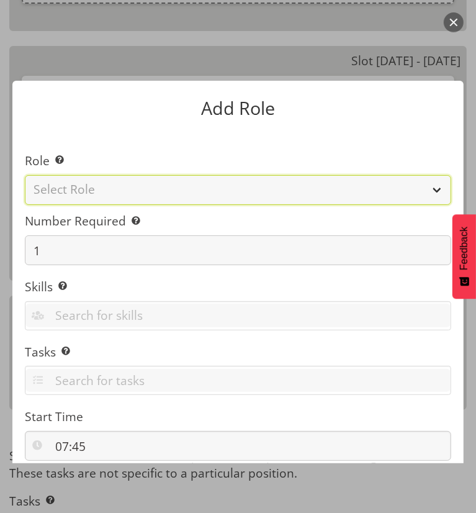
click at [104, 189] on select "Select Role Casual Medical Officer Casual Registered Nurse Health Care Assistan…" at bounding box center [238, 190] width 427 height 30
select select "1558"
click at [25, 175] on select "Select Role Casual Medical Officer Casual Registered Nurse Health Care Assistan…" at bounding box center [238, 190] width 427 height 30
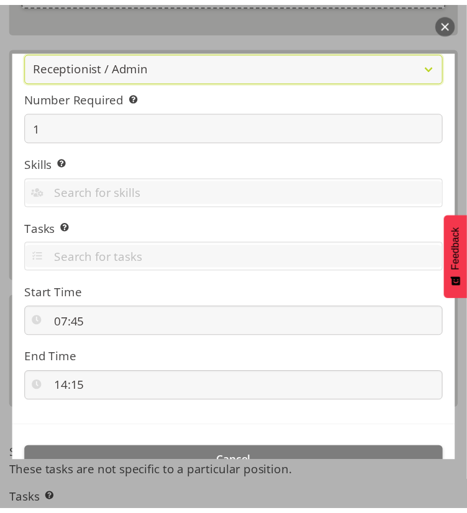
scroll to position [186, 0]
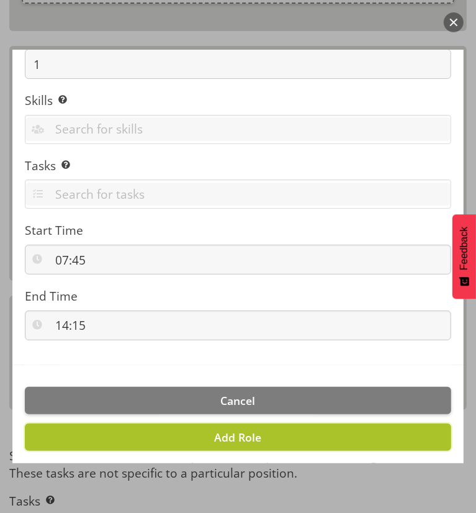
click at [201, 440] on button "Add Role" at bounding box center [238, 437] width 427 height 27
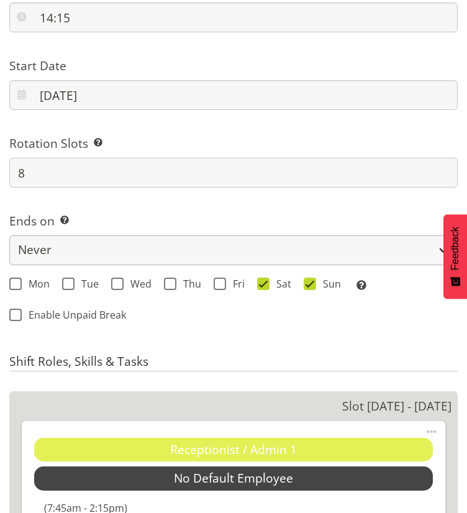
scroll to position [1056, 0]
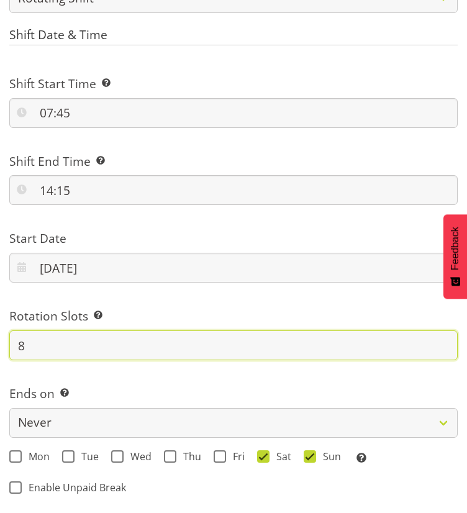
click at [52, 352] on input "8" at bounding box center [233, 345] width 448 height 30
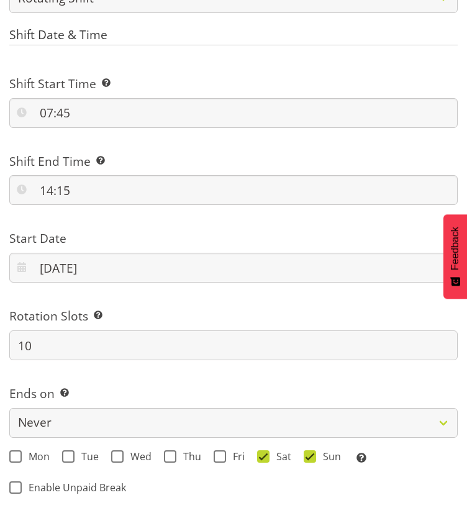
click at [168, 307] on label "Rotation Slots Select the number of shifts required for 1 rotation i.e 9 slots …" at bounding box center [233, 316] width 448 height 18
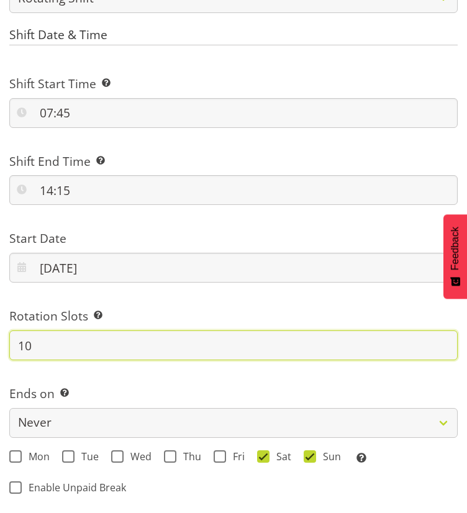
click at [53, 339] on input "10" at bounding box center [233, 345] width 448 height 30
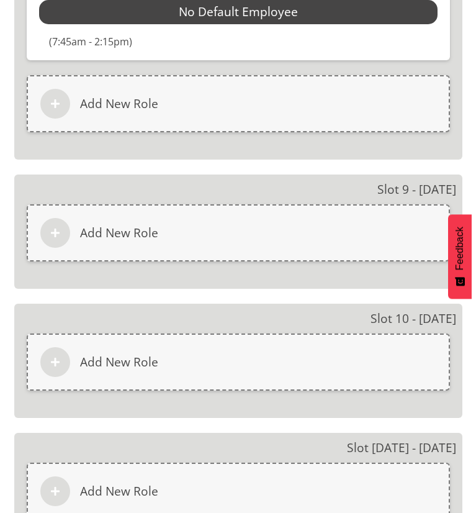
scroll to position [3479, 0]
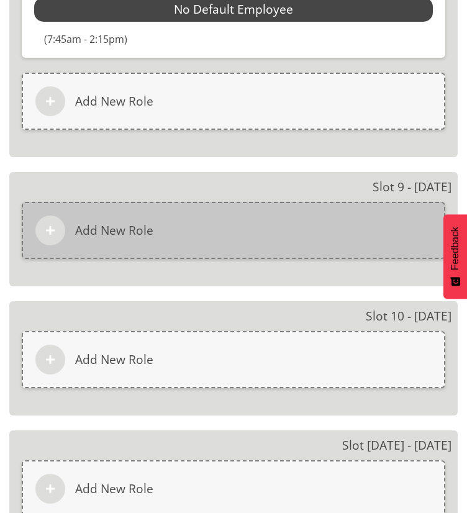
type input "12"
click at [129, 235] on div "Add New Role" at bounding box center [234, 230] width 424 height 57
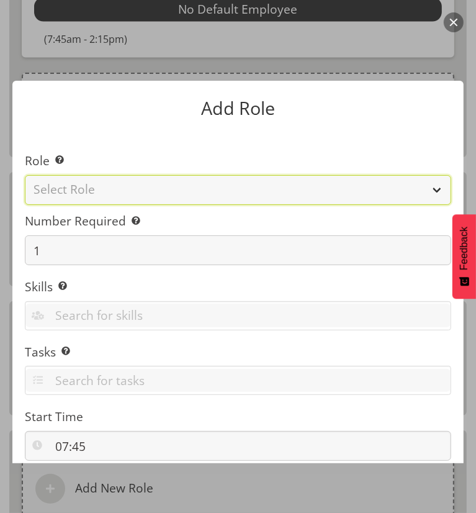
click at [95, 192] on select "Select Role Casual Medical Officer Casual Registered Nurse Health Care Assistan…" at bounding box center [238, 190] width 427 height 30
select select "1558"
click at [25, 175] on select "Select Role Casual Medical Officer Casual Registered Nurse Health Care Assistan…" at bounding box center [238, 190] width 427 height 30
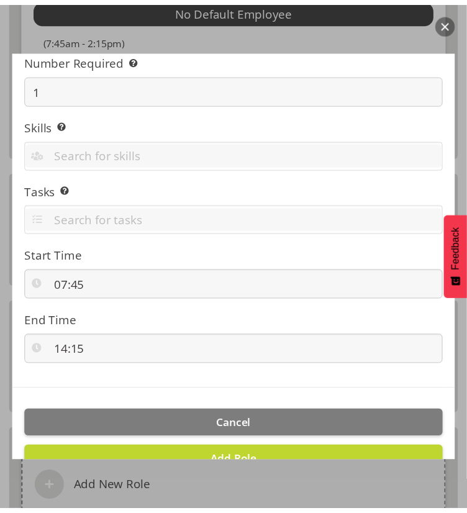
scroll to position [201, 0]
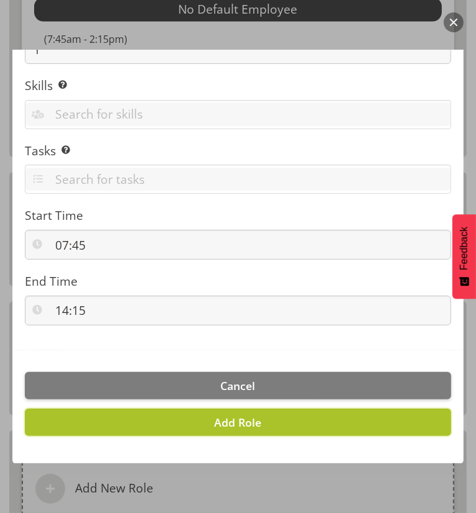
click at [202, 417] on button "Add Role" at bounding box center [238, 422] width 427 height 27
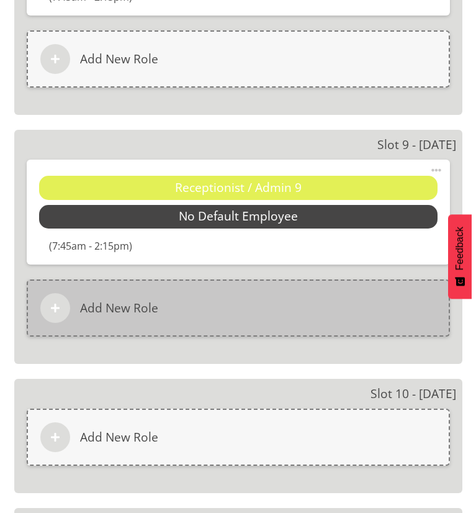
scroll to position [3541, 0]
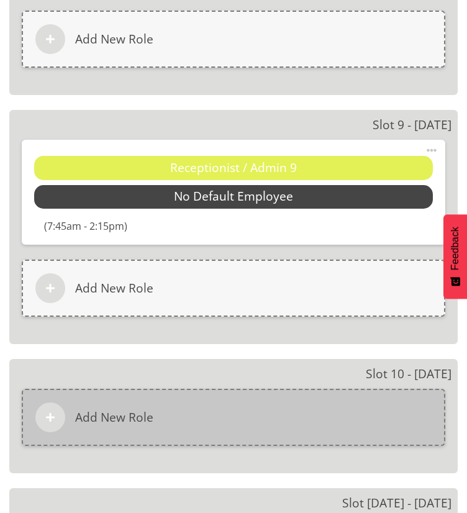
click at [171, 400] on div "Add New Role" at bounding box center [234, 417] width 424 height 57
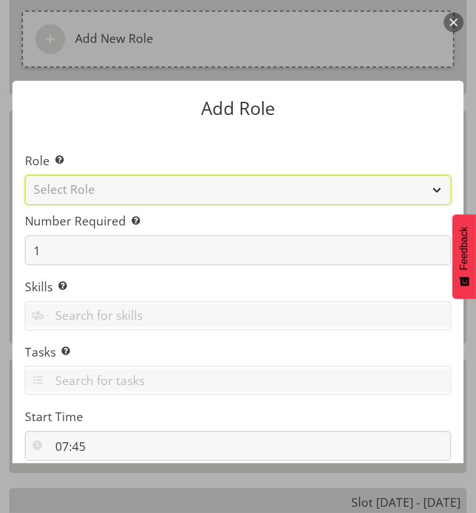
click at [129, 191] on select "Select Role Casual Medical Officer Casual Registered Nurse Health Care Assistan…" at bounding box center [238, 190] width 427 height 30
select select "1558"
click at [25, 175] on select "Select Role Casual Medical Officer Casual Registered Nurse Health Care Assistan…" at bounding box center [238, 190] width 427 height 30
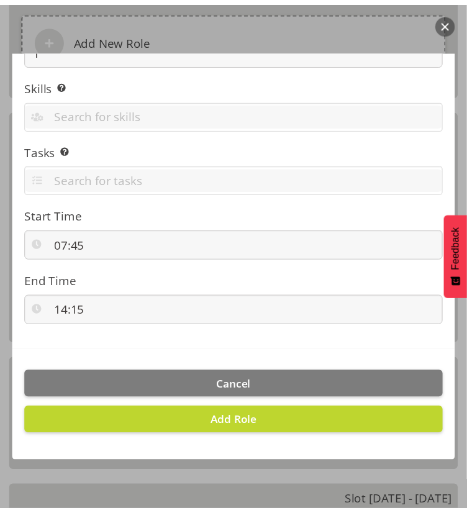
scroll to position [201, 0]
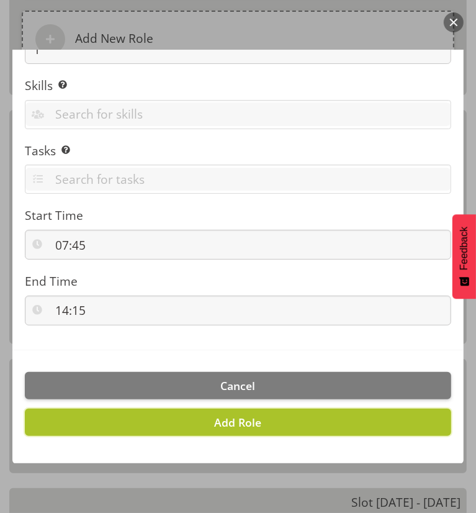
click at [196, 417] on button "Add Role" at bounding box center [238, 422] width 427 height 27
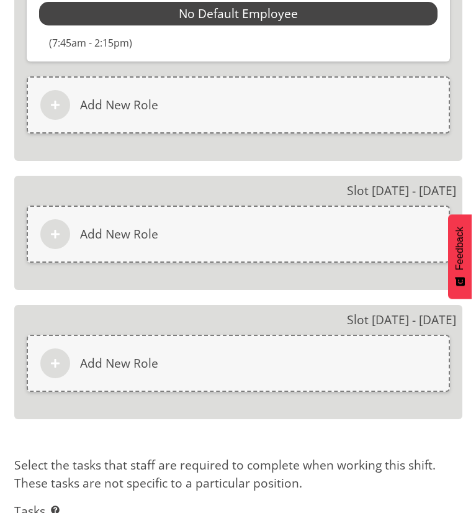
scroll to position [3976, 0]
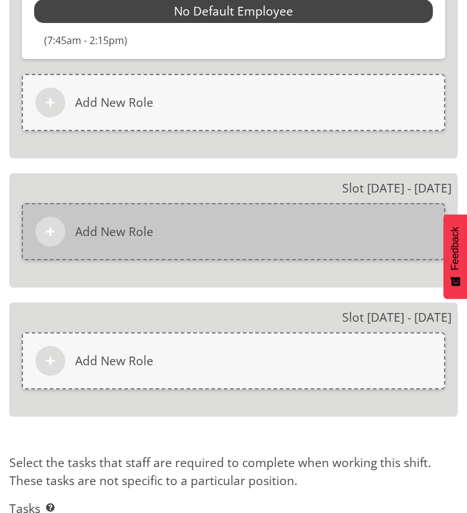
click at [134, 229] on h6 "Add New Role" at bounding box center [114, 231] width 78 height 15
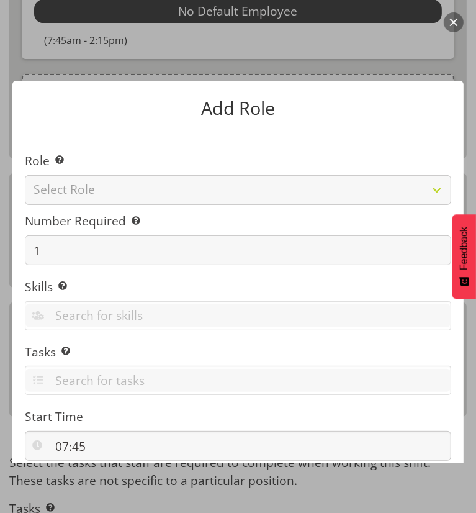
click at [140, 179] on section "Role Select the role you wish to add to the shift. Select Role Casual Medical O…" at bounding box center [238, 341] width 452 height 422
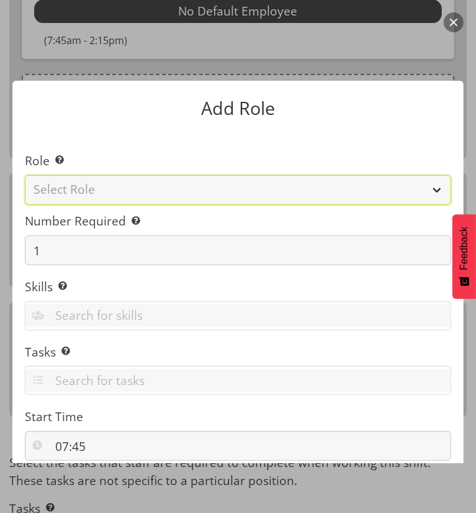
click at [137, 187] on select "Select Role Casual Medical Officer Casual Registered Nurse Health Care Assistan…" at bounding box center [238, 190] width 427 height 30
select select "1558"
click at [25, 175] on select "Select Role Casual Medical Officer Casual Registered Nurse Health Care Assistan…" at bounding box center [238, 190] width 427 height 30
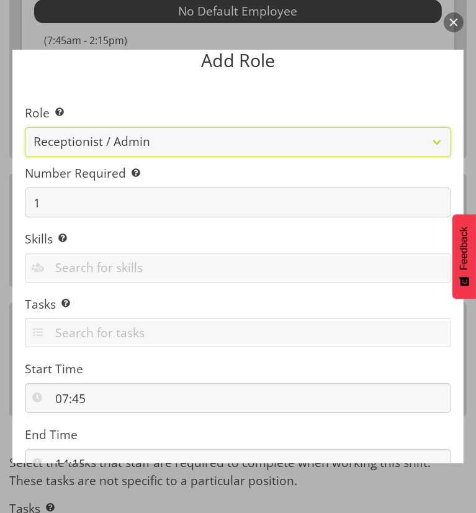
scroll to position [124, 0]
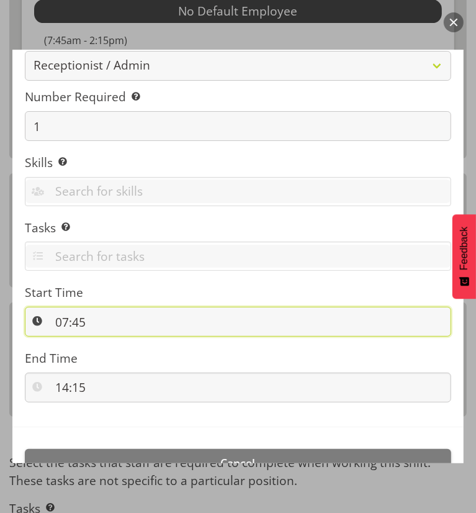
click at [94, 324] on input "07:45" at bounding box center [238, 322] width 427 height 30
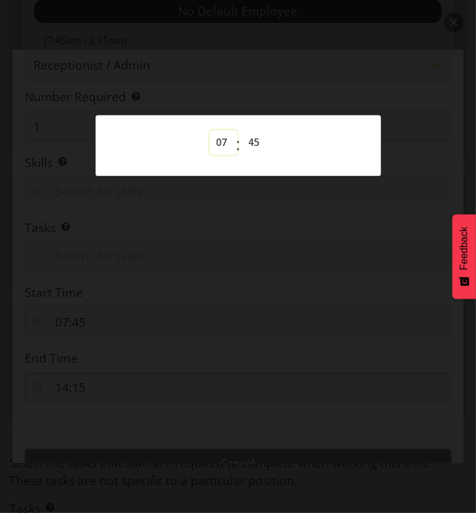
click at [221, 139] on select "00 01 02 03 04 05 06 07 08 09 10 11 12 13 14 15 16 17 18 19 20 21 22 23" at bounding box center [224, 142] width 28 height 25
select select "13"
click at [210, 130] on select "00 01 02 03 04 05 06 07 08 09 10 11 12 13 14 15 16 17 18 19 20 21 22 23" at bounding box center [224, 142] width 28 height 25
type input "13:45"
click at [253, 145] on select "00 01 02 03 04 05 06 07 08 09 10 11 12 13 14 15 16 17 18 19 20 21 22 23 24 25 2…" at bounding box center [256, 142] width 28 height 25
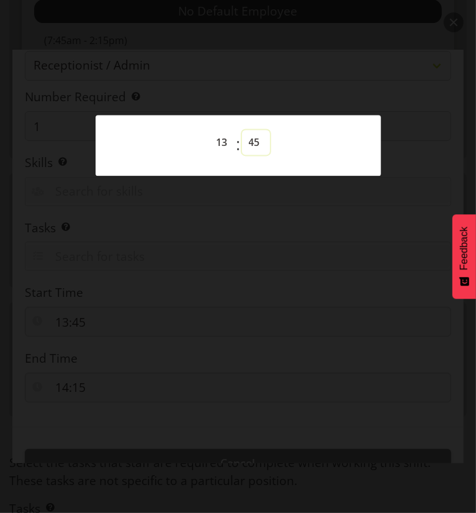
select select "30"
click at [242, 130] on select "00 01 02 03 04 05 06 07 08 09 10 11 12 13 14 15 16 17 18 19 20 21 22 23 24 25 2…" at bounding box center [256, 142] width 28 height 25
type input "13:30"
drag, startPoint x: 270, startPoint y: 229, endPoint x: 264, endPoint y: 232, distance: 6.9
click at [270, 229] on div at bounding box center [238, 256] width 476 height 513
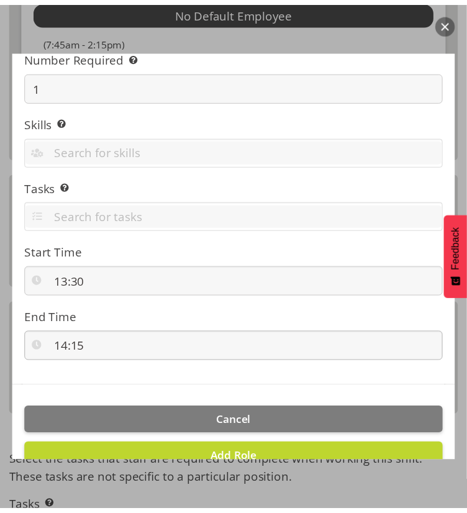
scroll to position [186, 0]
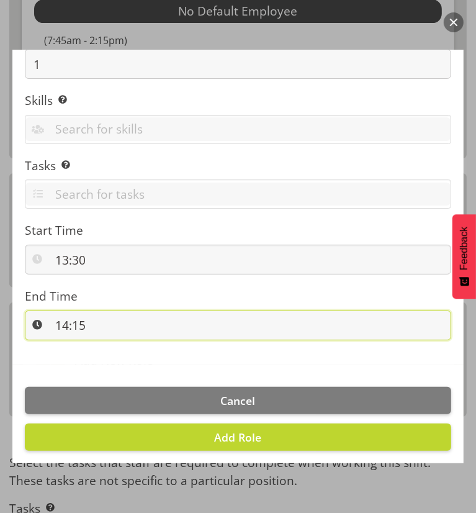
click at [55, 321] on input "14:15" at bounding box center [238, 326] width 427 height 30
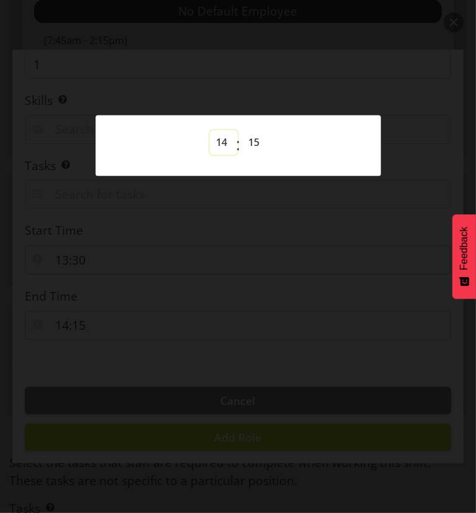
click at [221, 142] on select "00 01 02 03 04 05 06 07 08 09 10 11 12 13 14 15 16 17 18 19 20 21 22 23" at bounding box center [224, 142] width 28 height 25
select select "20"
click at [210, 130] on select "00 01 02 03 04 05 06 07 08 09 10 11 12 13 14 15 16 17 18 19 20 21 22 23" at bounding box center [224, 142] width 28 height 25
type input "20:15"
click at [257, 142] on select "00 01 02 03 04 05 06 07 08 09 10 11 12 13 14 15 16 17 18 19 20 21 22 23 24 25 2…" at bounding box center [256, 142] width 28 height 25
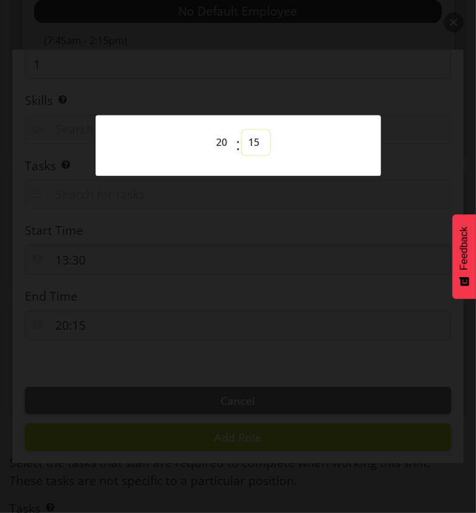
select select "0"
click at [242, 130] on select "00 01 02 03 04 05 06 07 08 09 10 11 12 13 14 15 16 17 18 19 20 21 22 23 24 25 2…" at bounding box center [256, 142] width 28 height 25
type input "20:00"
click at [246, 233] on div at bounding box center [238, 256] width 476 height 513
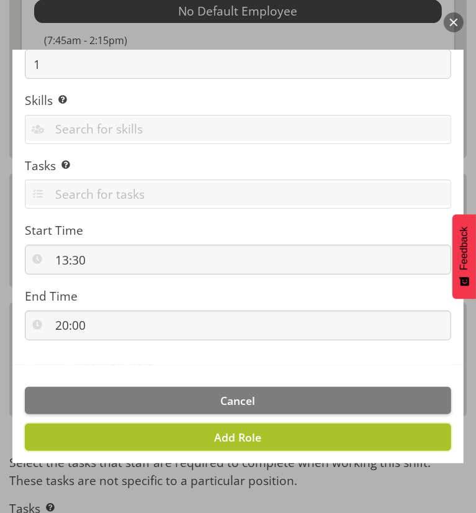
click at [232, 438] on span "Add Role" at bounding box center [238, 437] width 47 height 15
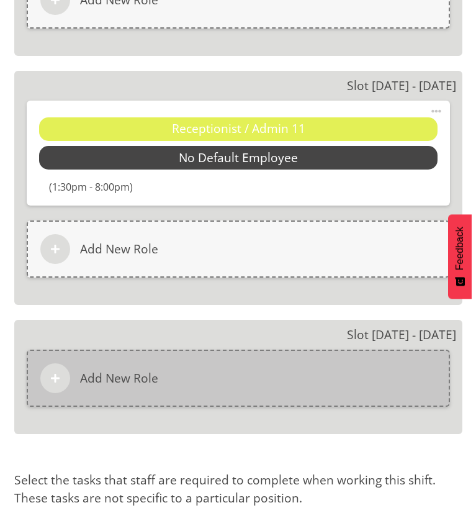
scroll to position [4162, 0]
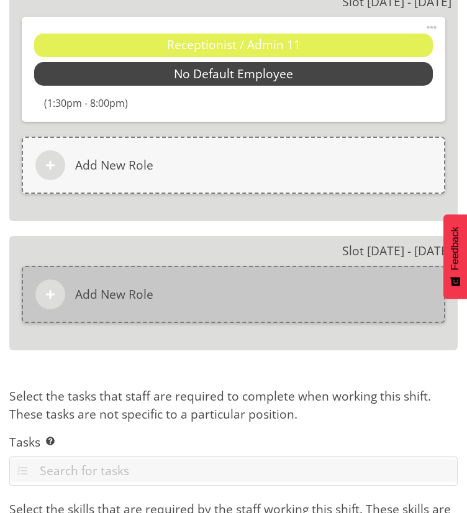
click at [210, 277] on div "Add New Role" at bounding box center [234, 294] width 424 height 57
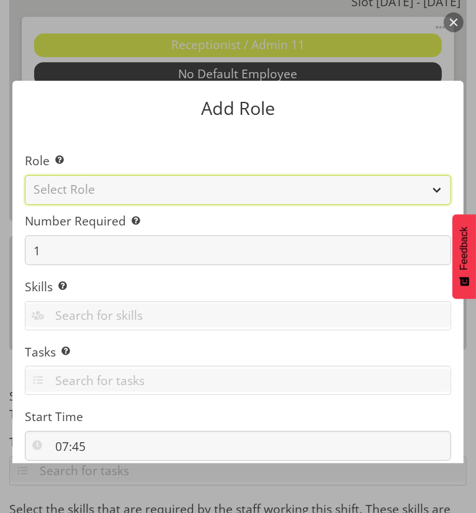
click at [117, 193] on select "Select Role Casual Medical Officer Casual Registered Nurse Health Care Assistan…" at bounding box center [238, 190] width 427 height 30
select select "1558"
click at [25, 175] on select "Select Role Casual Medical Officer Casual Registered Nurse Health Care Assistan…" at bounding box center [238, 190] width 427 height 30
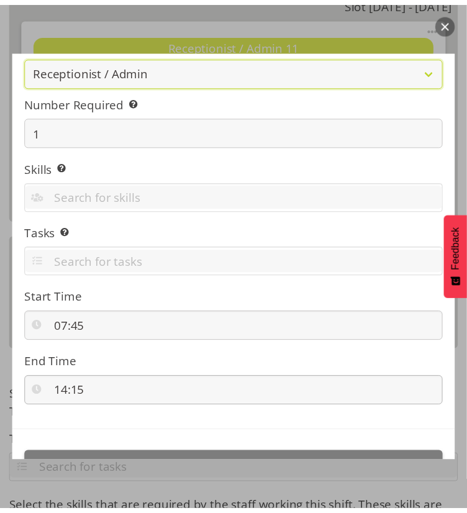
scroll to position [186, 0]
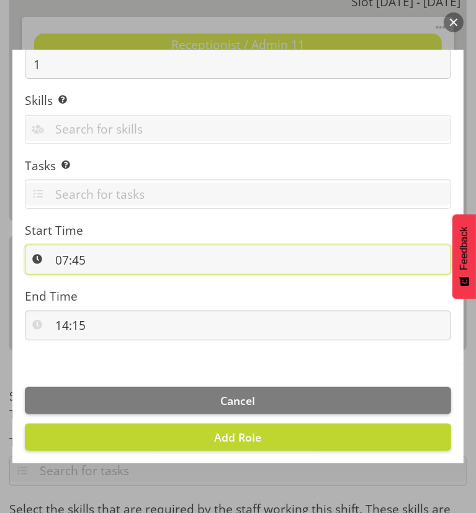
click at [72, 262] on input "07:45" at bounding box center [238, 260] width 427 height 30
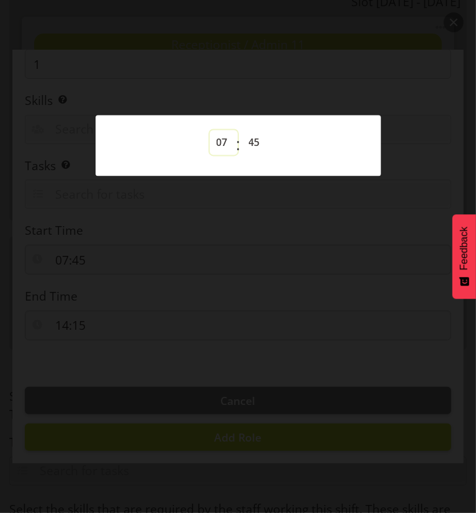
click at [220, 146] on select "00 01 02 03 04 05 06 07 08 09 10 11 12 13 14 15 16 17 18 19 20 21 22 23" at bounding box center [224, 142] width 28 height 25
select select "13"
click at [210, 130] on select "00 01 02 03 04 05 06 07 08 09 10 11 12 13 14 15 16 17 18 19 20 21 22 23" at bounding box center [224, 142] width 28 height 25
type input "13:45"
click at [262, 145] on select "00 01 02 03 04 05 06 07 08 09 10 11 12 13 14 15 16 17 18 19 20 21 22 23 24 25 2…" at bounding box center [256, 142] width 28 height 25
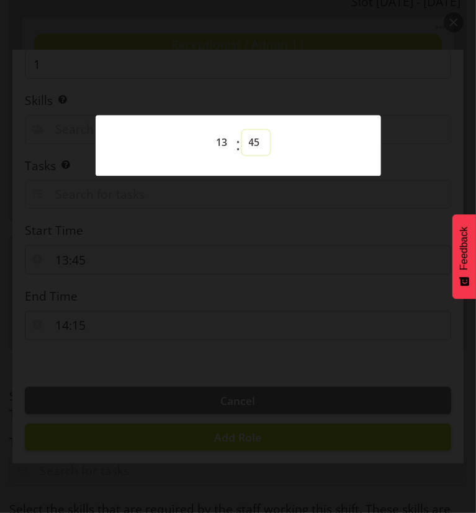
select select "30"
click at [242, 130] on select "00 01 02 03 04 05 06 07 08 09 10 11 12 13 14 15 16 17 18 19 20 21 22 23 24 25 2…" at bounding box center [256, 142] width 28 height 25
type input "13:30"
click at [198, 314] on div at bounding box center [238, 256] width 476 height 513
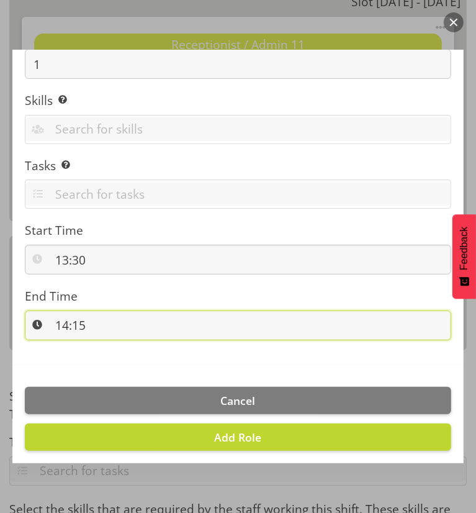
click at [180, 322] on input "14:15" at bounding box center [238, 326] width 427 height 30
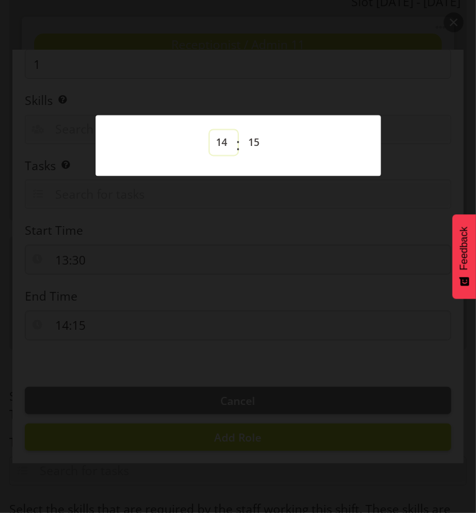
click at [228, 139] on select "00 01 02 03 04 05 06 07 08 09 10 11 12 13 14 15 16 17 18 19 20 21 22 23" at bounding box center [224, 142] width 28 height 25
select select "20"
click at [210, 130] on select "00 01 02 03 04 05 06 07 08 09 10 11 12 13 14 15 16 17 18 19 20 21 22 23" at bounding box center [224, 142] width 28 height 25
type input "20:15"
click at [250, 144] on select "00 01 02 03 04 05 06 07 08 09 10 11 12 13 14 15 16 17 18 19 20 21 22 23 24 25 2…" at bounding box center [256, 142] width 28 height 25
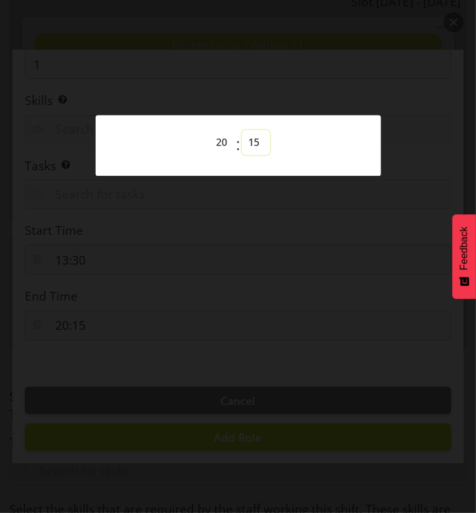
select select "0"
click at [242, 130] on select "00 01 02 03 04 05 06 07 08 09 10 11 12 13 14 15 16 17 18 19 20 21 22 23 24 25 2…" at bounding box center [256, 142] width 28 height 25
type input "20:00"
click at [239, 224] on div at bounding box center [238, 256] width 476 height 513
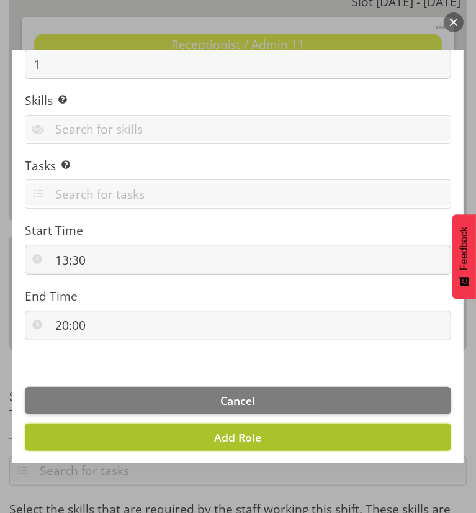
click at [239, 437] on span "Add Role" at bounding box center [238, 437] width 47 height 15
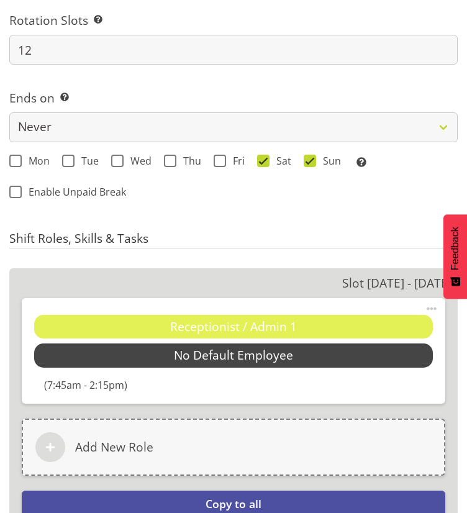
scroll to position [1391, 0]
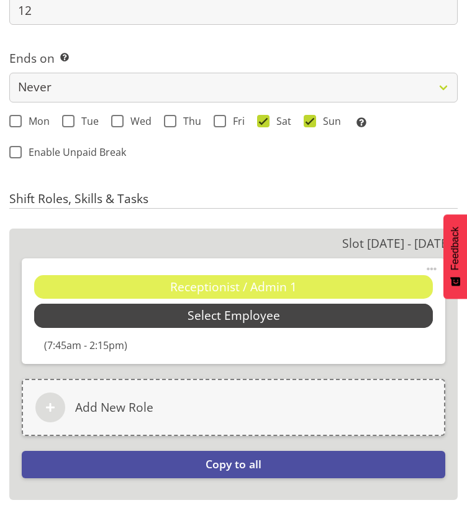
click at [137, 324] on span "Select Employee" at bounding box center [233, 316] width 399 height 24
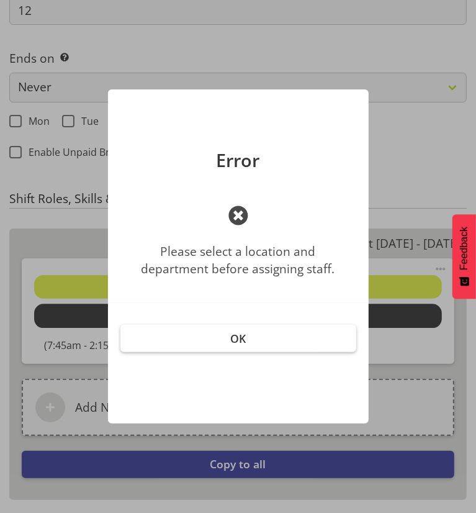
click at [219, 339] on button "OK" at bounding box center [239, 338] width 236 height 27
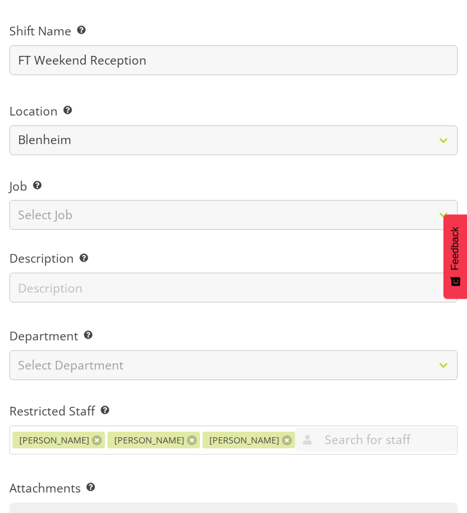
scroll to position [186, 0]
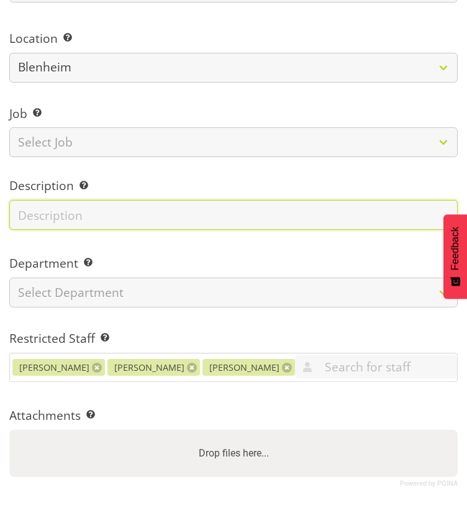
click at [134, 224] on input "text" at bounding box center [233, 215] width 448 height 30
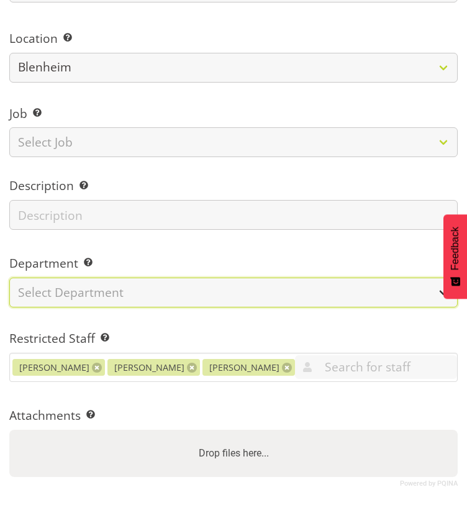
click at [134, 296] on select "Select Department Marlborough Urgent Care Renal Dialysis Unit" at bounding box center [233, 293] width 448 height 30
select select "925"
click at [9, 278] on select "Select Department Marlborough Urgent Care Renal Dialysis Unit" at bounding box center [233, 293] width 448 height 30
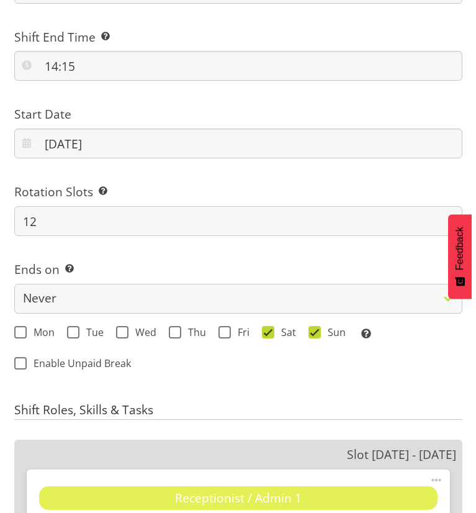
scroll to position [1367, 0]
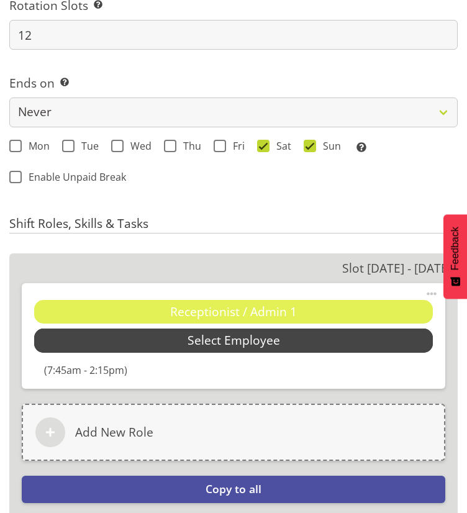
click at [188, 341] on span "Select Employee" at bounding box center [234, 341] width 93 height 18
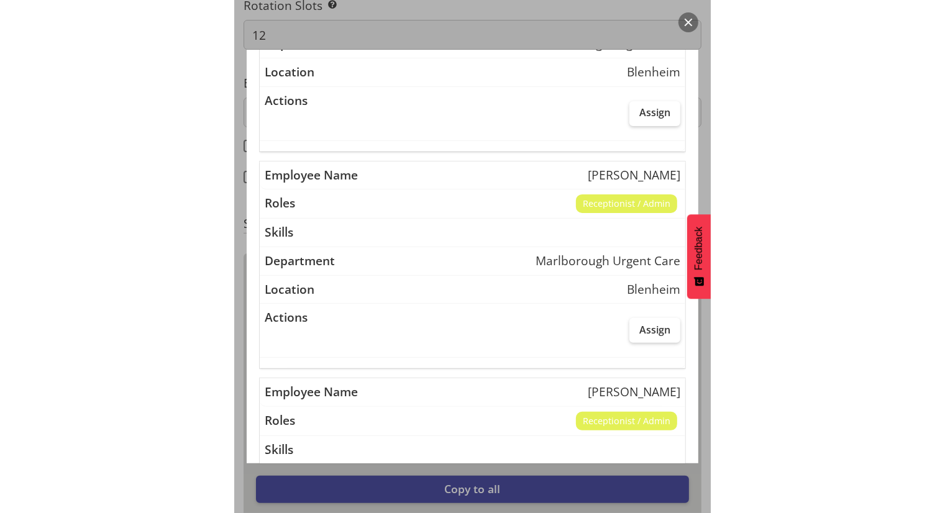
scroll to position [248, 0]
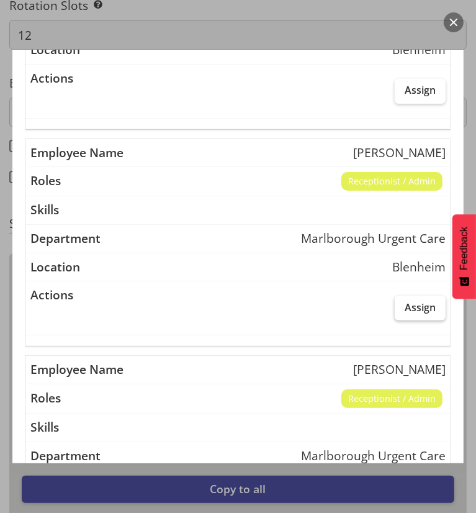
click at [405, 308] on span "Assign" at bounding box center [420, 307] width 31 height 12
click at [401, 308] on input "Assign" at bounding box center [399, 307] width 8 height 8
click at [411, 307] on span "Assign" at bounding box center [420, 307] width 31 height 12
click at [403, 307] on input "Assign" at bounding box center [399, 307] width 8 height 8
checkbox input "false"
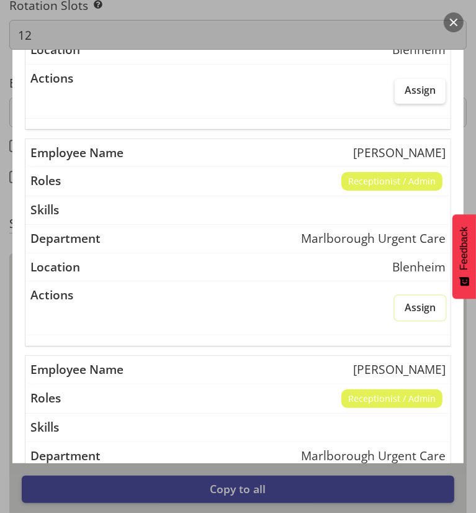
click at [448, 21] on button "button" at bounding box center [454, 22] width 20 height 20
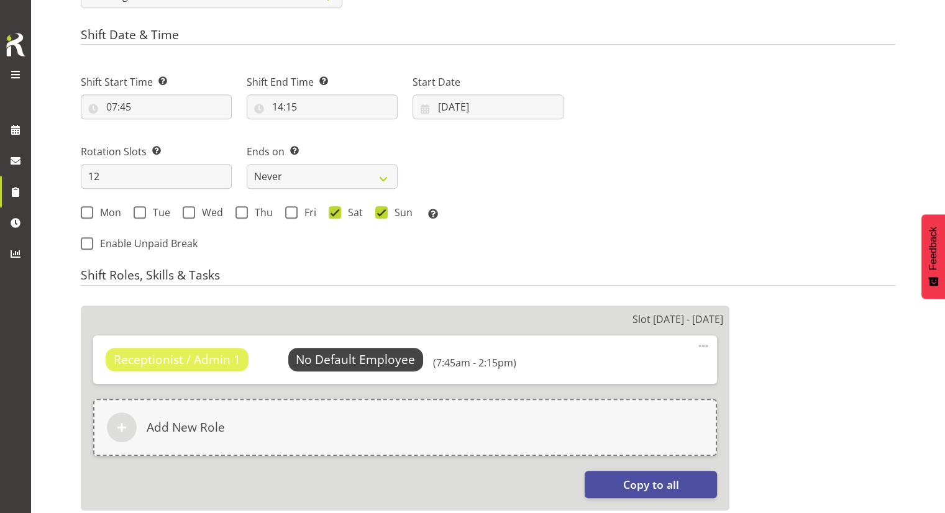
scroll to position [621, 0]
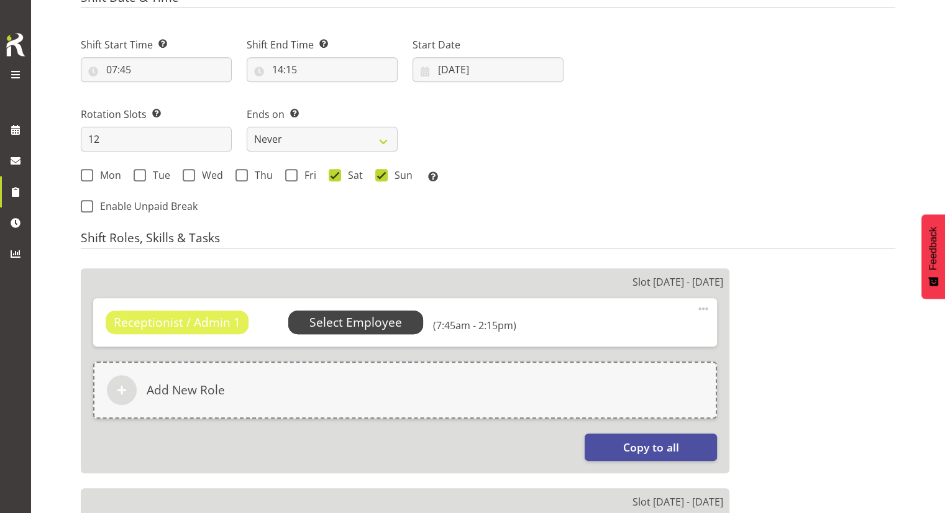
click at [370, 323] on span "Select Employee" at bounding box center [355, 323] width 93 height 18
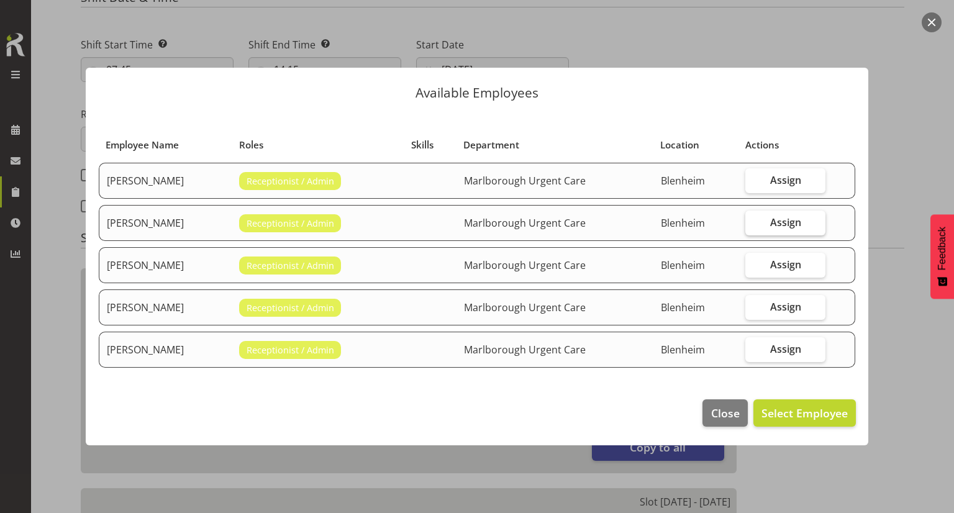
click at [780, 226] on span "Assign" at bounding box center [785, 222] width 31 height 12
click at [753, 226] on input "Assign" at bounding box center [749, 222] width 8 height 8
checkbox input "true"
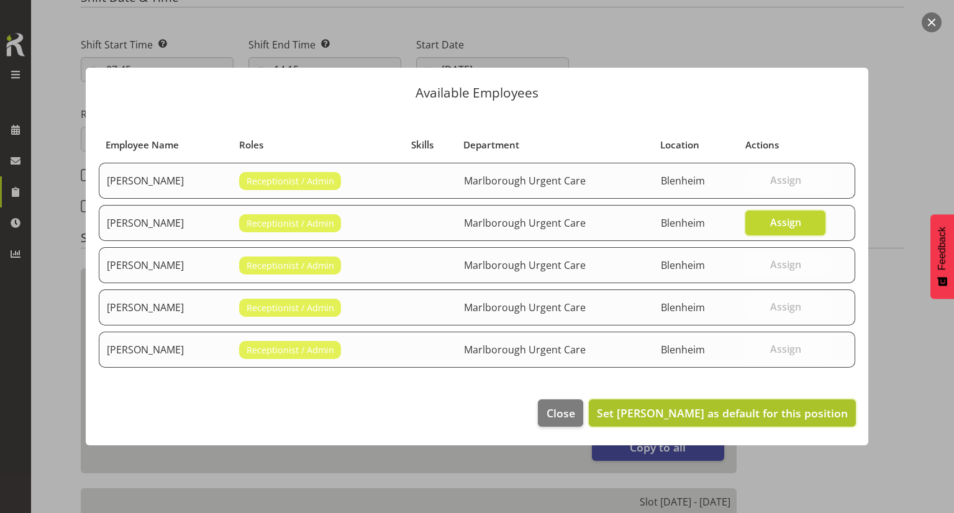
click at [713, 411] on span "Set Margie Vuto as default for this position" at bounding box center [722, 413] width 251 height 15
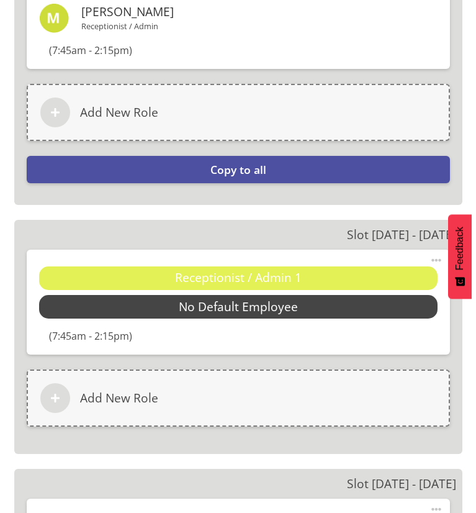
scroll to position [1739, 0]
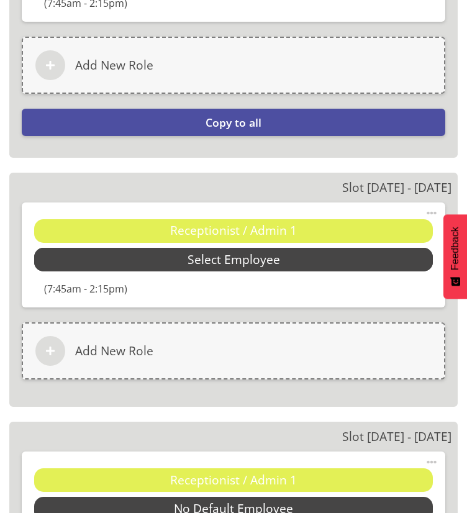
click at [196, 264] on span "Select Employee" at bounding box center [234, 260] width 93 height 18
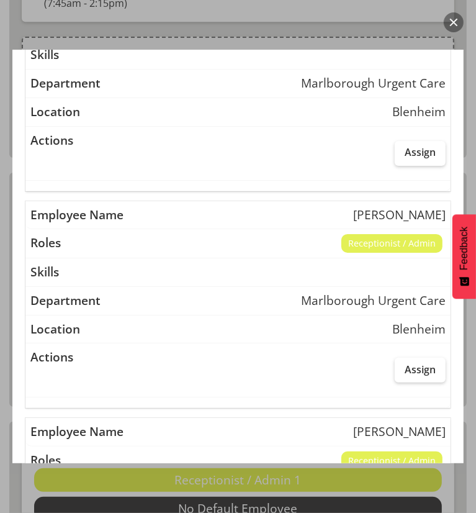
scroll to position [248, 0]
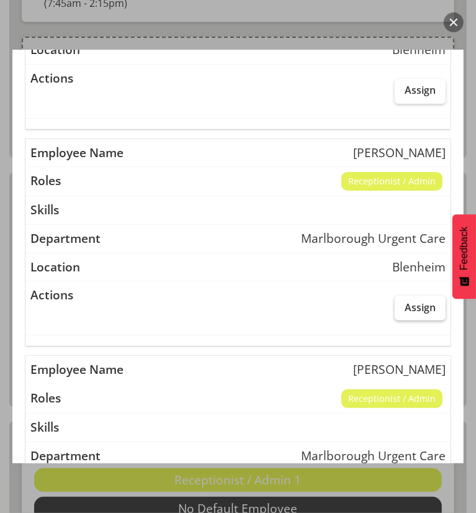
click at [409, 296] on label "Assign" at bounding box center [420, 308] width 51 height 25
click at [403, 303] on input "Assign" at bounding box center [399, 307] width 8 height 8
checkbox input "true"
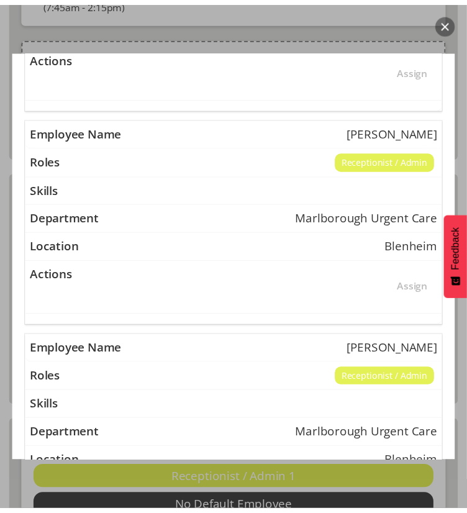
scroll to position [917, 0]
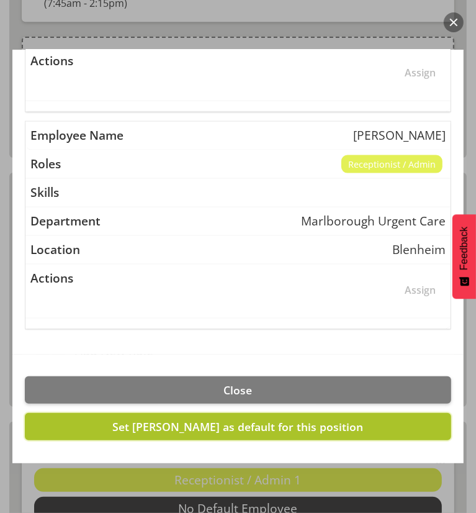
click at [212, 425] on span "Set Margie Vuto as default for this position" at bounding box center [238, 426] width 251 height 15
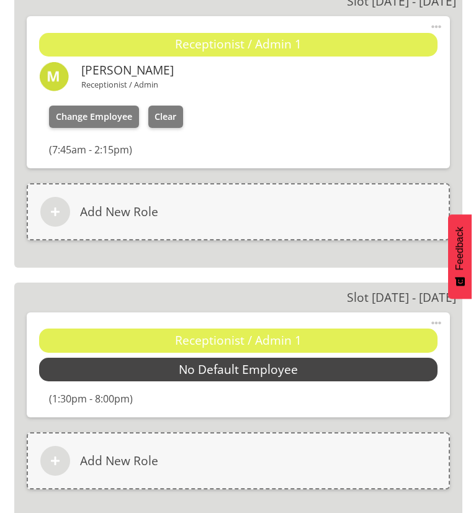
scroll to position [1988, 0]
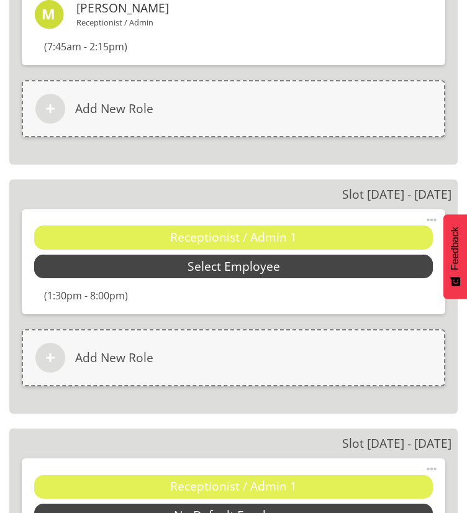
click at [191, 268] on span "Select Employee" at bounding box center [234, 267] width 93 height 18
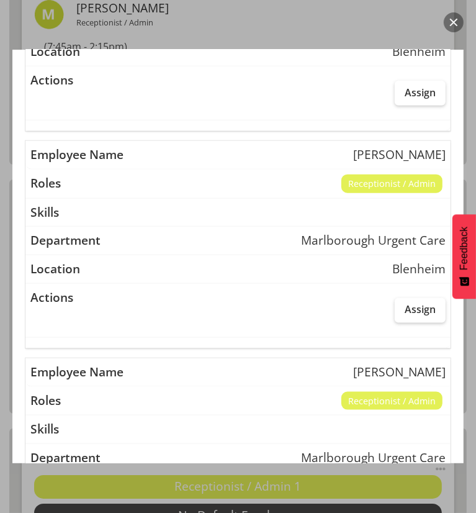
scroll to position [683, 0]
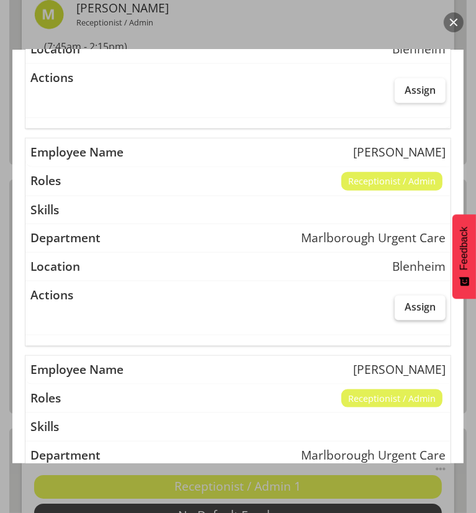
click at [405, 304] on span "Assign" at bounding box center [420, 307] width 31 height 12
click at [403, 304] on input "Assign" at bounding box center [399, 307] width 8 height 8
checkbox input "true"
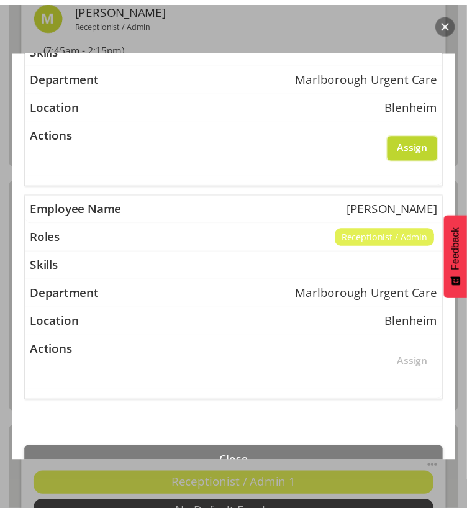
scroll to position [917, 0]
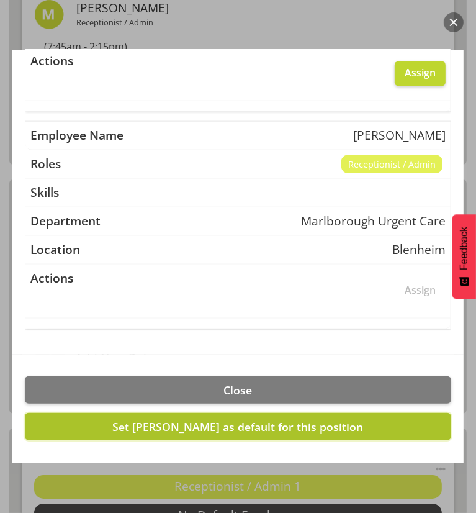
click at [203, 420] on span "Set Megan Gander as default for this position" at bounding box center [238, 426] width 251 height 15
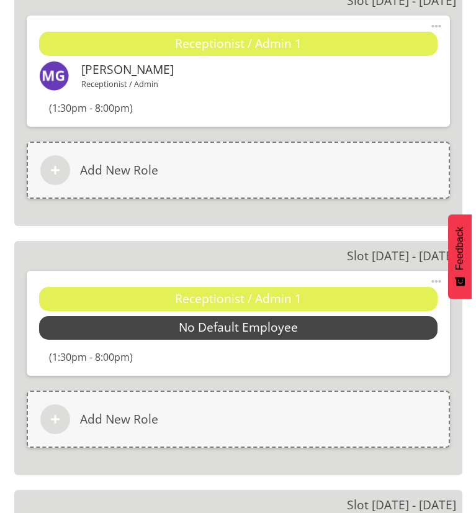
scroll to position [2236, 0]
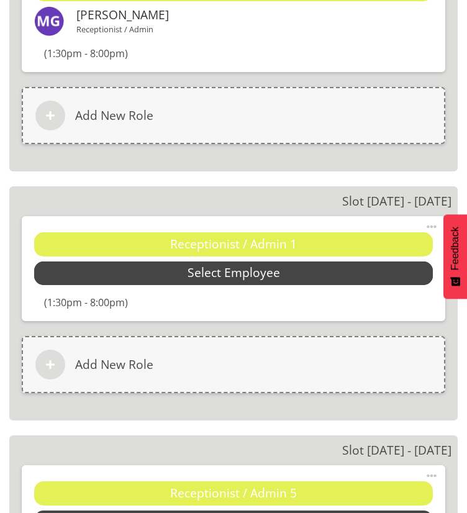
click at [216, 279] on span "Select Employee" at bounding box center [234, 273] width 93 height 18
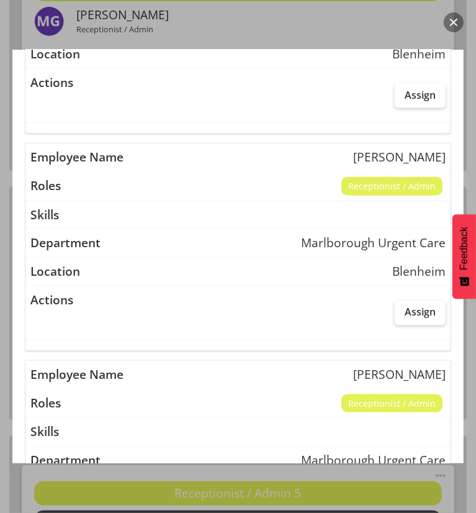
scroll to position [683, 0]
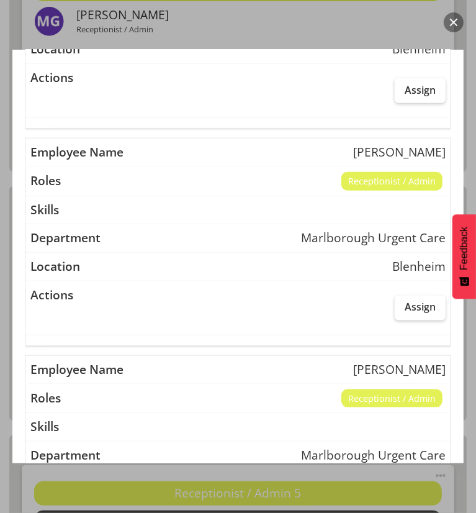
drag, startPoint x: 404, startPoint y: 300, endPoint x: 356, endPoint y: 294, distance: 48.8
click at [405, 301] on span "Assign" at bounding box center [420, 307] width 31 height 12
click at [403, 303] on input "Assign" at bounding box center [399, 307] width 8 height 8
checkbox input "true"
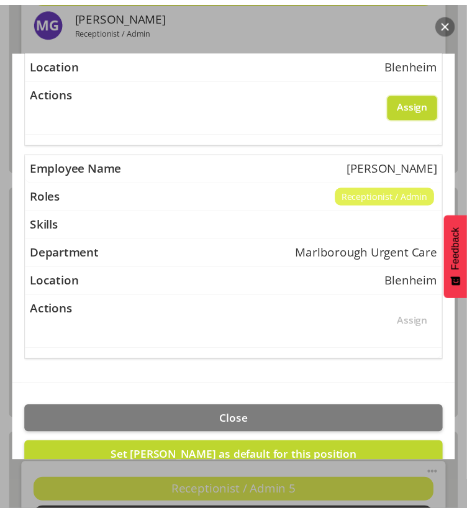
scroll to position [917, 0]
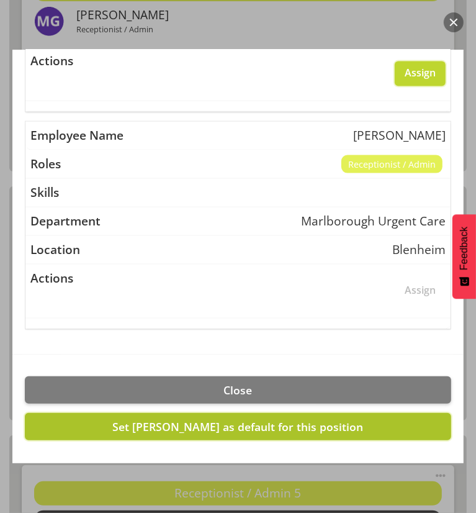
click at [198, 424] on span "Set Megan Gander as default for this position" at bounding box center [238, 426] width 251 height 15
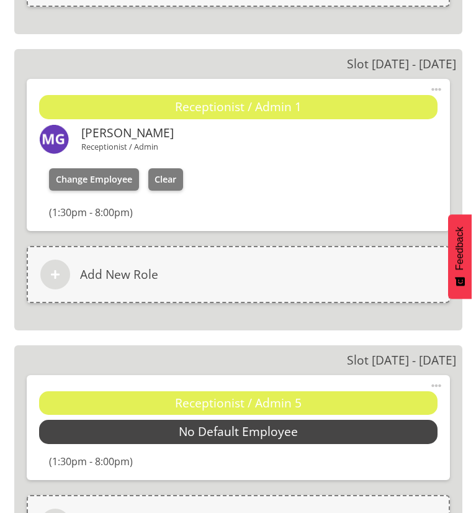
scroll to position [2423, 0]
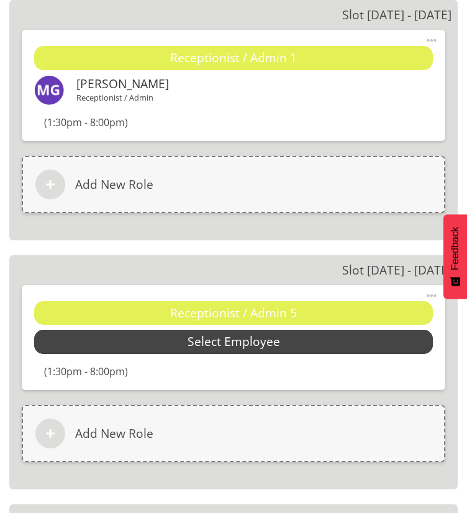
click at [144, 347] on span "Select Employee" at bounding box center [233, 342] width 399 height 24
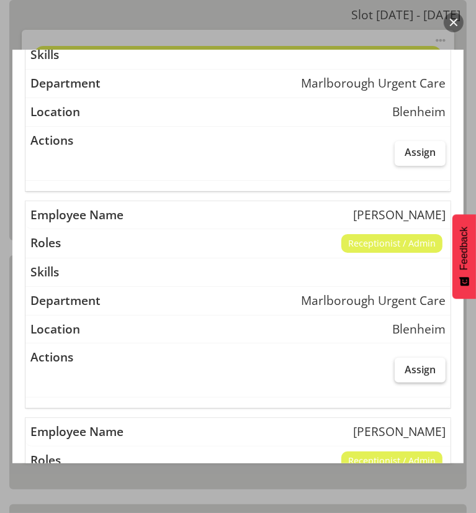
click at [401, 375] on label "Assign" at bounding box center [420, 370] width 51 height 25
click at [401, 373] on input "Assign" at bounding box center [399, 369] width 8 height 8
checkbox input "true"
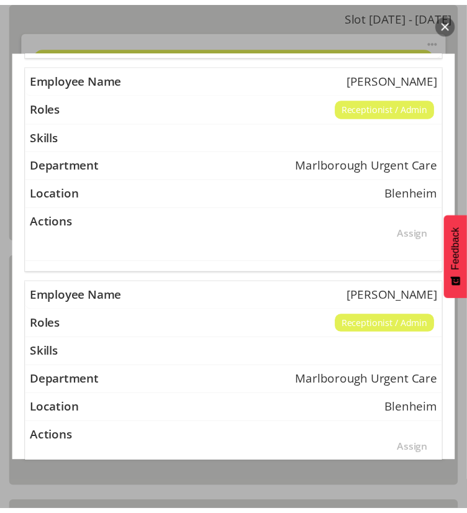
scroll to position [917, 0]
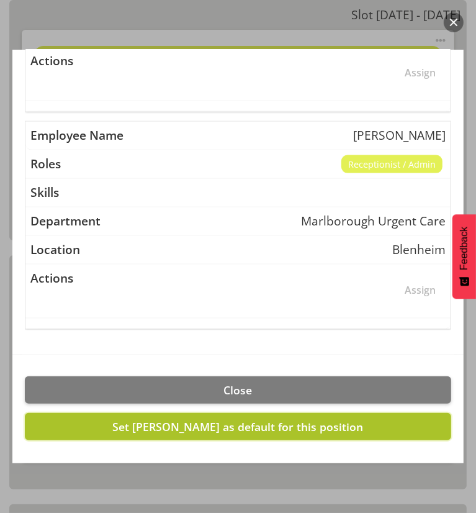
click at [232, 423] on span "Set Margie Vuto as default for this position" at bounding box center [238, 426] width 251 height 15
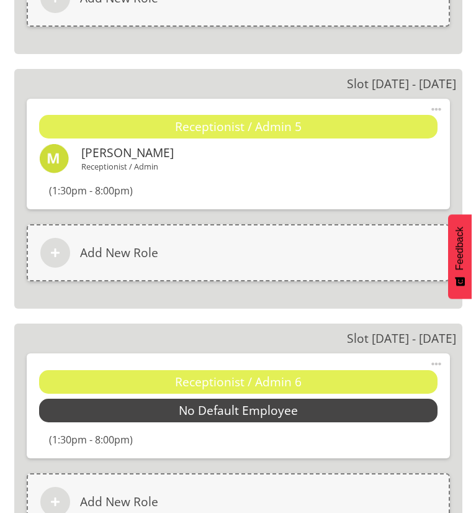
scroll to position [2671, 0]
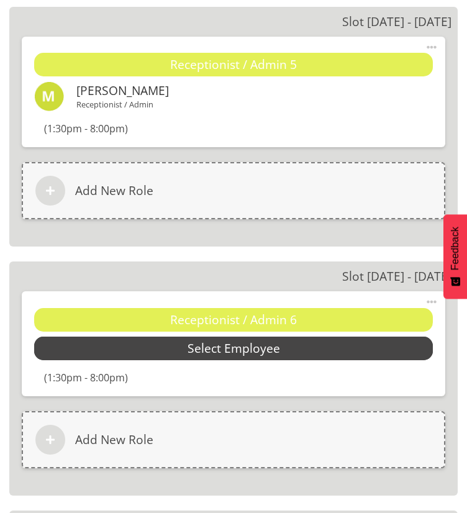
click at [219, 351] on span "Select Employee" at bounding box center [234, 349] width 93 height 18
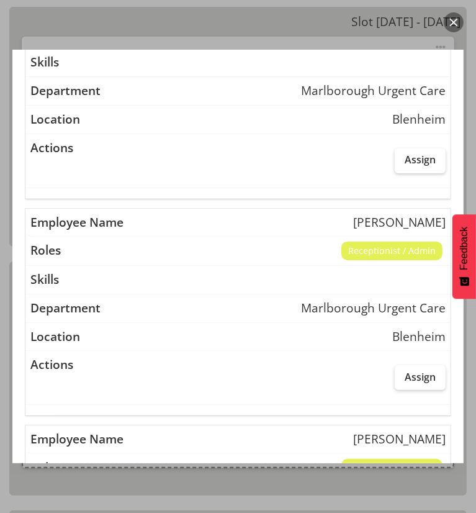
scroll to position [248, 0]
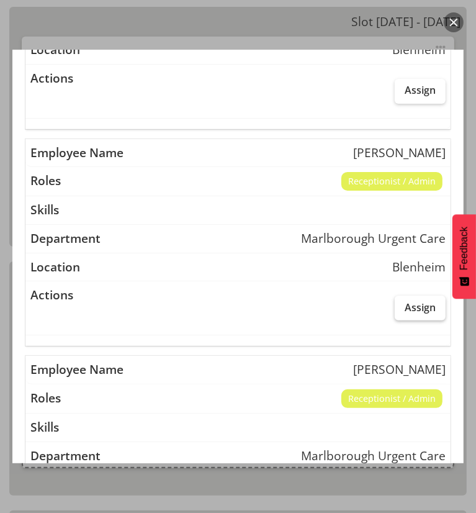
click at [405, 310] on span "Assign" at bounding box center [420, 307] width 31 height 12
click at [399, 310] on input "Assign" at bounding box center [399, 307] width 8 height 8
checkbox input "true"
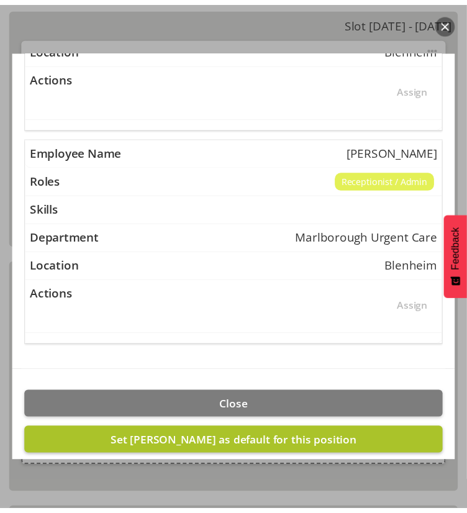
scroll to position [917, 0]
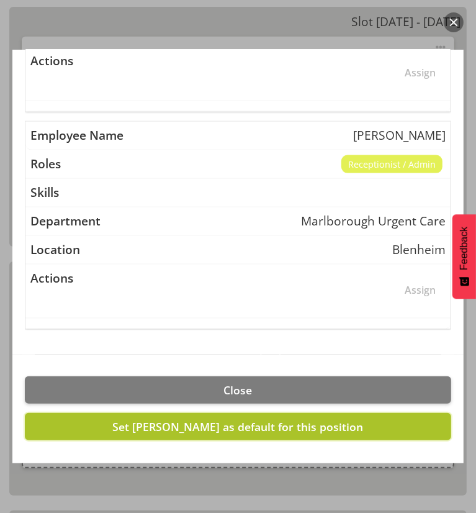
click at [204, 419] on span "Set Margie Vuto as default for this position" at bounding box center [238, 426] width 251 height 15
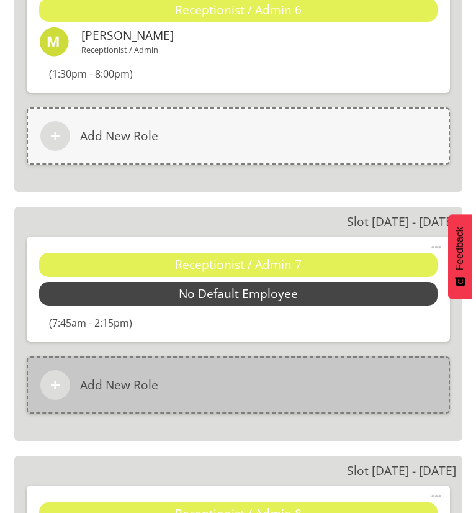
scroll to position [2982, 0]
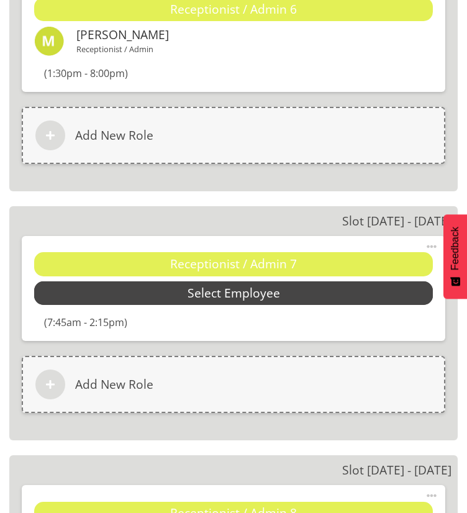
click at [190, 292] on span "Select Employee" at bounding box center [234, 294] width 93 height 18
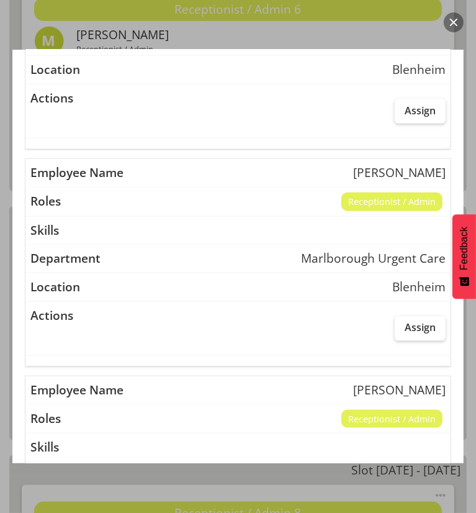
scroll to position [683, 0]
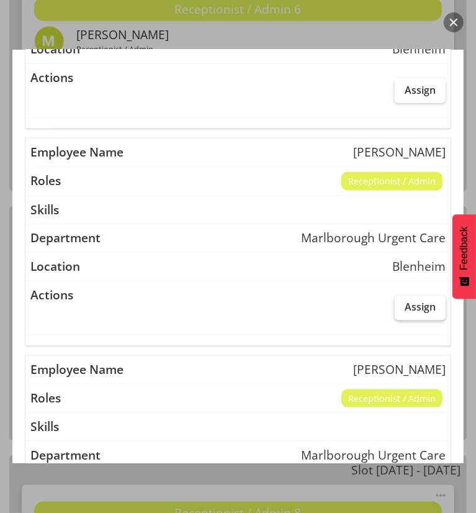
drag, startPoint x: 411, startPoint y: 302, endPoint x: 400, endPoint y: 302, distance: 10.6
click at [411, 303] on span "Assign" at bounding box center [420, 307] width 31 height 12
click at [403, 303] on input "Assign" at bounding box center [399, 307] width 8 height 8
checkbox input "true"
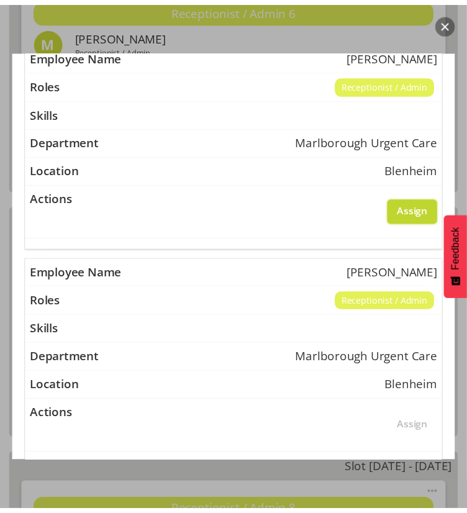
scroll to position [917, 0]
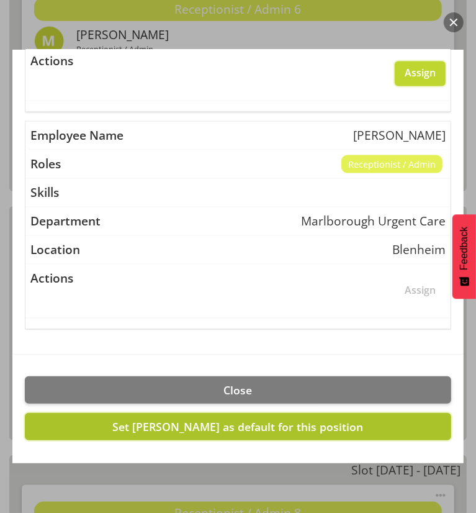
click at [175, 419] on span "Set Megan Gander as default for this position" at bounding box center [238, 426] width 251 height 15
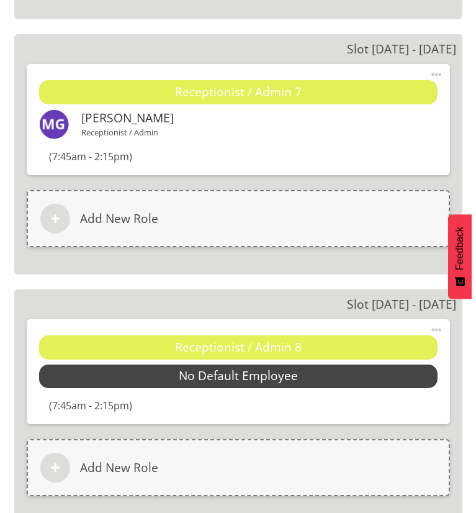
scroll to position [3230, 0]
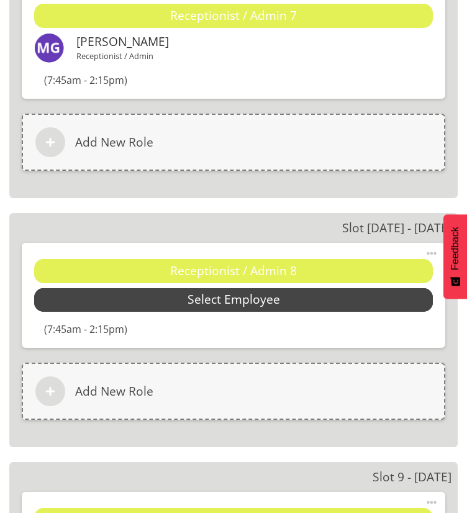
click at [233, 304] on span "Select Employee" at bounding box center [234, 300] width 93 height 18
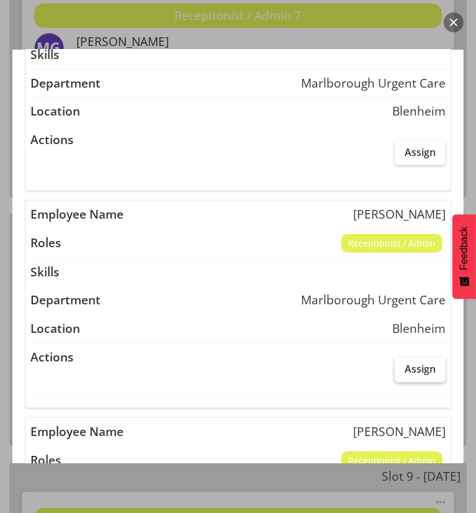
click at [405, 368] on span "Assign" at bounding box center [420, 369] width 31 height 12
click at [400, 368] on input "Assign" at bounding box center [399, 369] width 8 height 8
checkbox input "true"
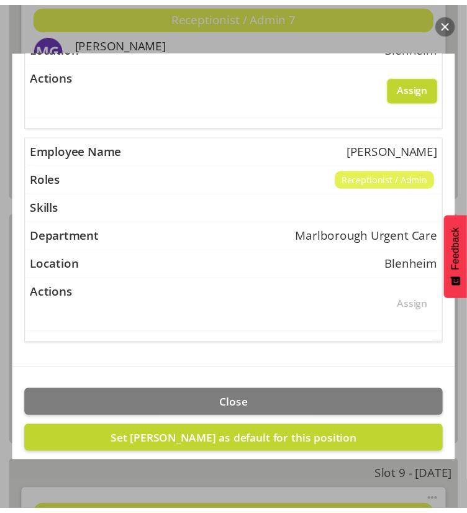
scroll to position [917, 0]
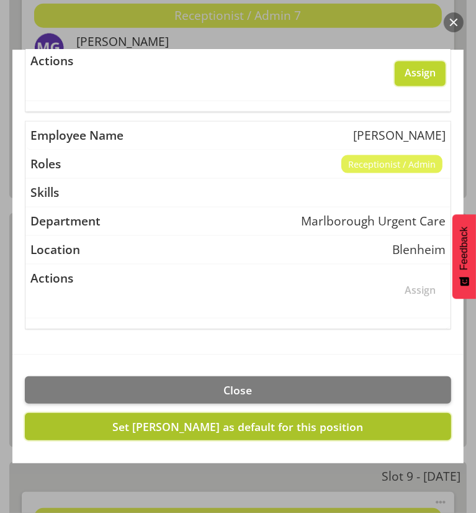
click at [250, 419] on span "Set Megan Gander as default for this position" at bounding box center [238, 426] width 251 height 15
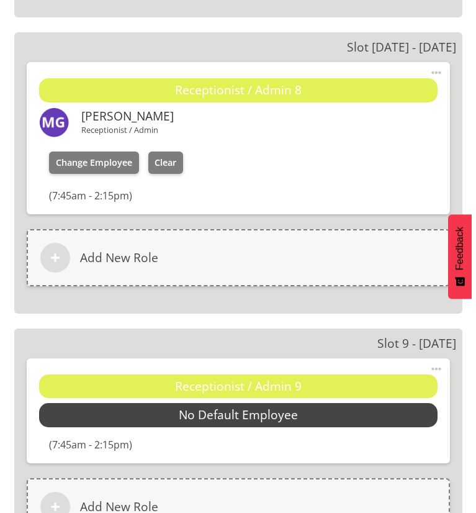
scroll to position [3416, 0]
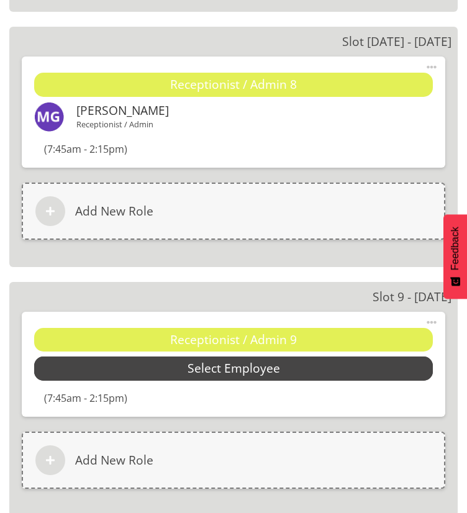
click at [216, 370] on span "Select Employee" at bounding box center [234, 369] width 93 height 18
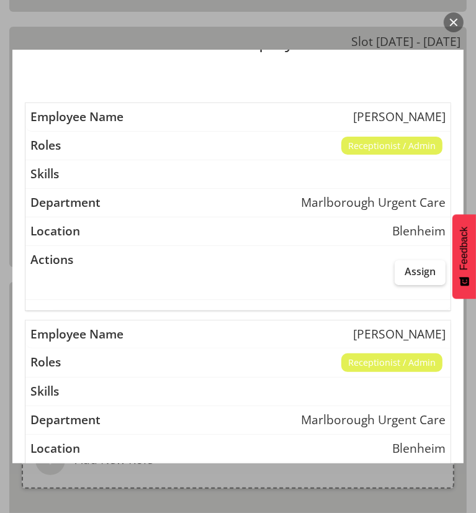
scroll to position [186, 0]
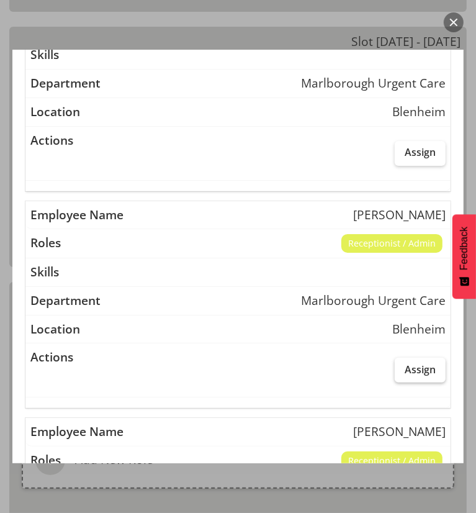
click at [420, 373] on span "Assign" at bounding box center [420, 369] width 31 height 12
click at [403, 373] on input "Assign" at bounding box center [399, 369] width 8 height 8
checkbox input "true"
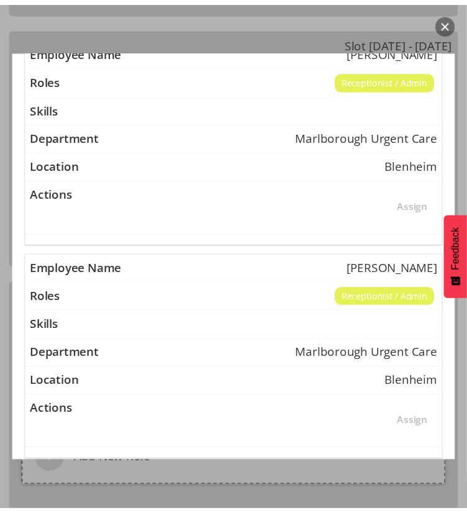
scroll to position [917, 0]
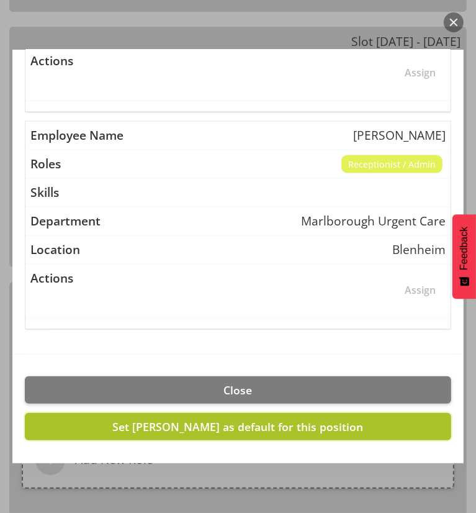
click at [226, 421] on span "Set Margie Vuto as default for this position" at bounding box center [238, 426] width 251 height 15
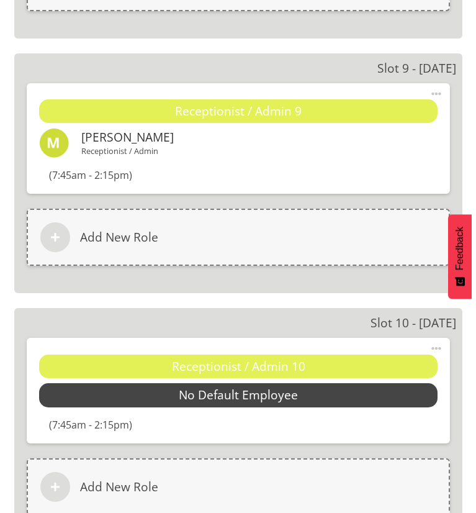
scroll to position [3665, 0]
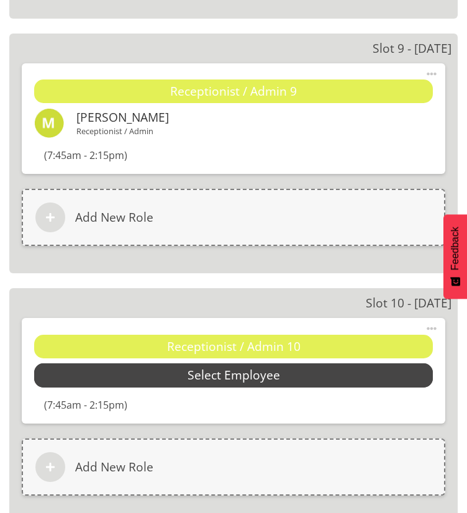
click at [174, 380] on span "Select Employee" at bounding box center [233, 375] width 399 height 24
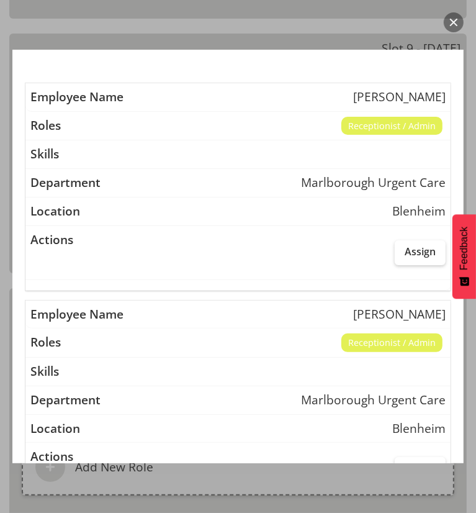
scroll to position [248, 0]
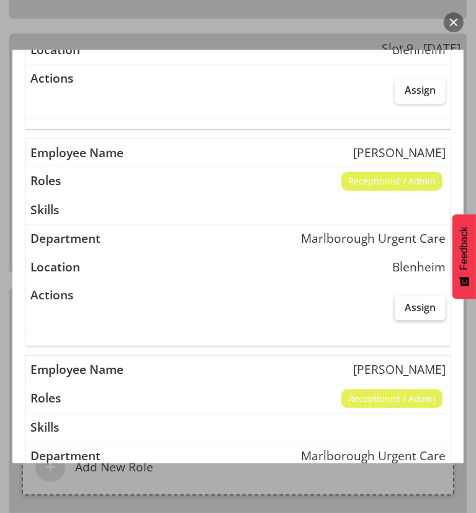
click at [405, 303] on span "Assign" at bounding box center [420, 307] width 31 height 12
click at [403, 303] on input "Assign" at bounding box center [399, 307] width 8 height 8
checkbox input "true"
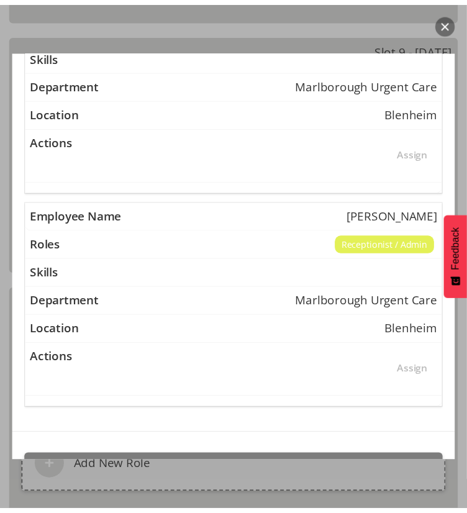
scroll to position [917, 0]
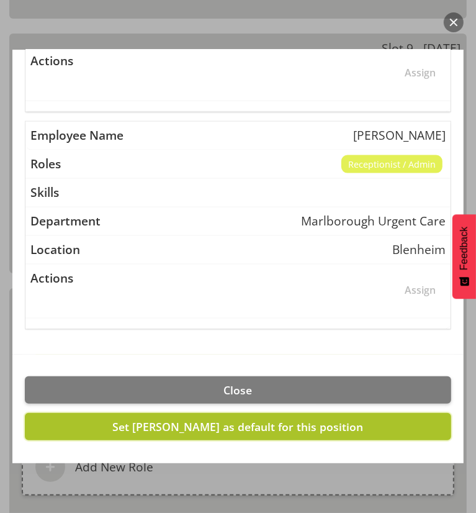
click at [220, 420] on span "Set Margie Vuto as default for this position" at bounding box center [238, 426] width 251 height 15
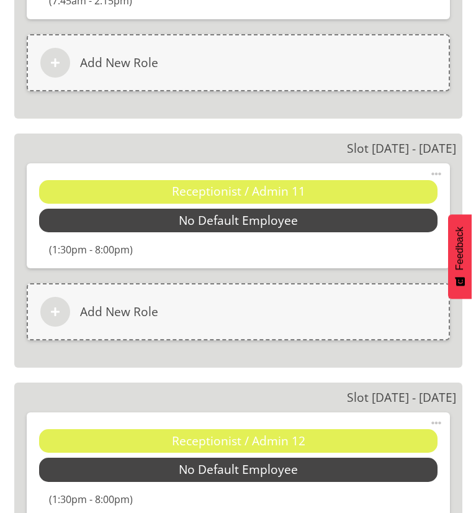
scroll to position [4100, 0]
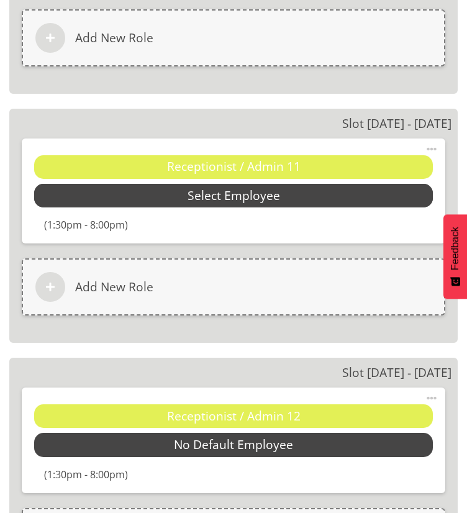
click at [226, 194] on span "Select Employee" at bounding box center [234, 196] width 93 height 18
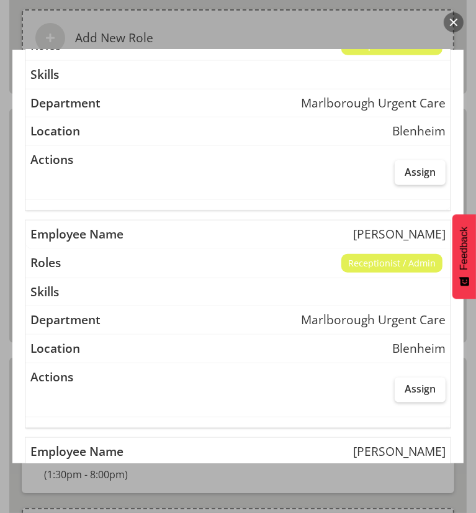
scroll to position [621, 0]
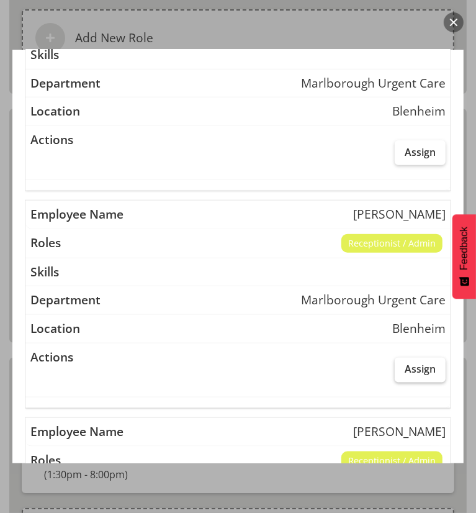
click at [405, 363] on span "Assign" at bounding box center [420, 369] width 31 height 12
click at [399, 365] on input "Assign" at bounding box center [399, 369] width 8 height 8
checkbox input "true"
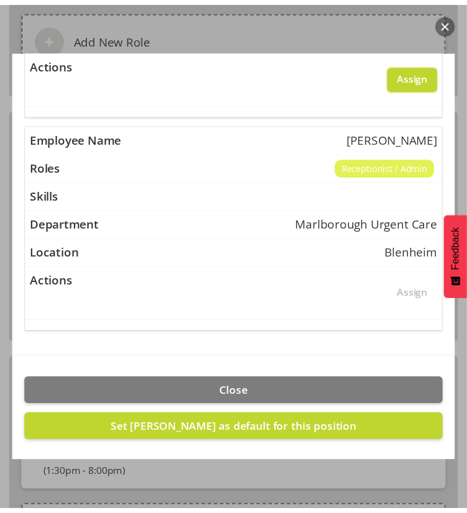
scroll to position [917, 0]
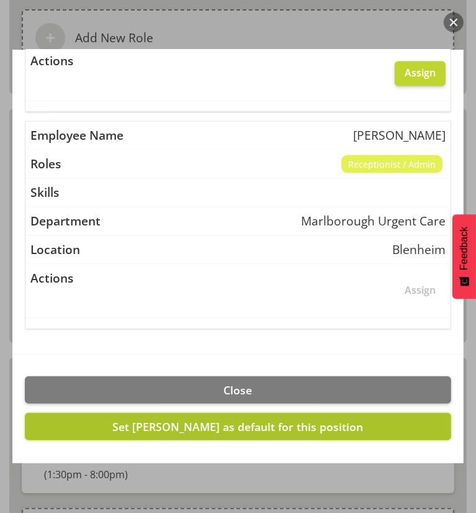
click at [240, 427] on span "Set Megan Gander as default for this position" at bounding box center [238, 426] width 251 height 15
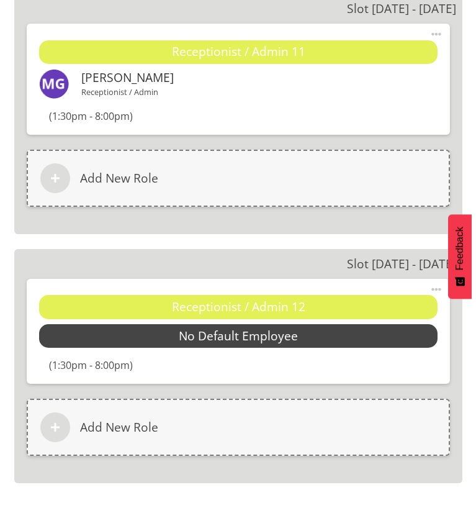
scroll to position [4286, 0]
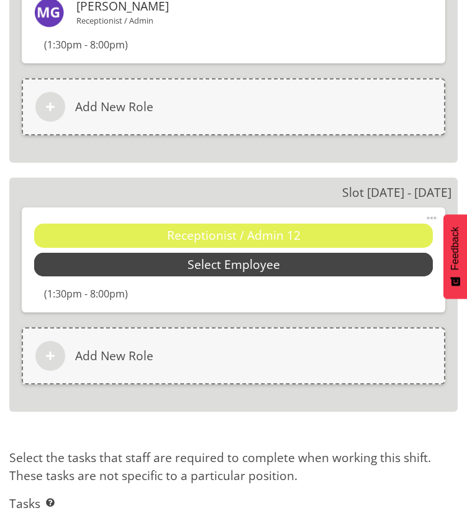
click at [255, 263] on span "Select Employee" at bounding box center [234, 265] width 93 height 18
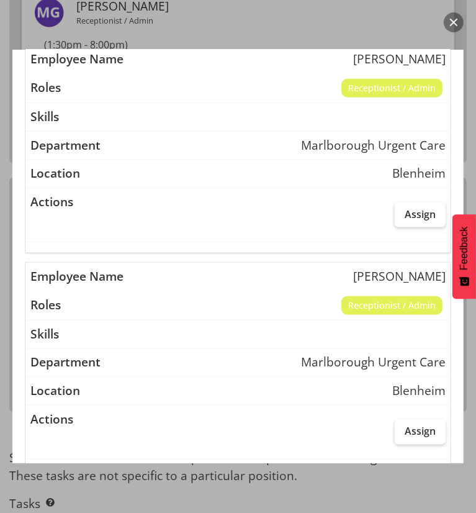
scroll to position [621, 0]
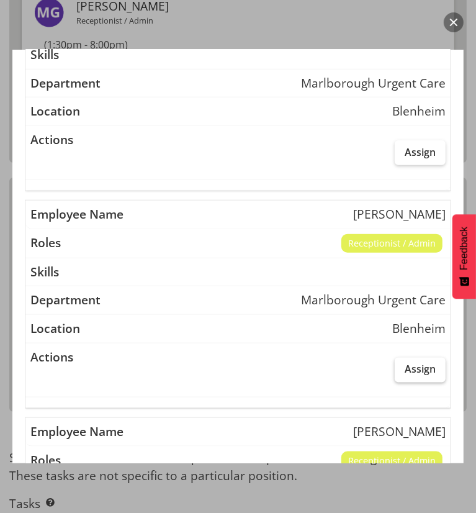
click at [395, 358] on label "Assign" at bounding box center [420, 370] width 51 height 25
click at [395, 365] on input "Assign" at bounding box center [399, 369] width 8 height 8
checkbox input "true"
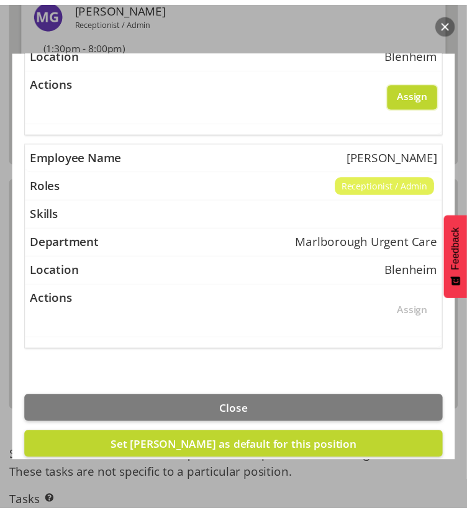
scroll to position [917, 0]
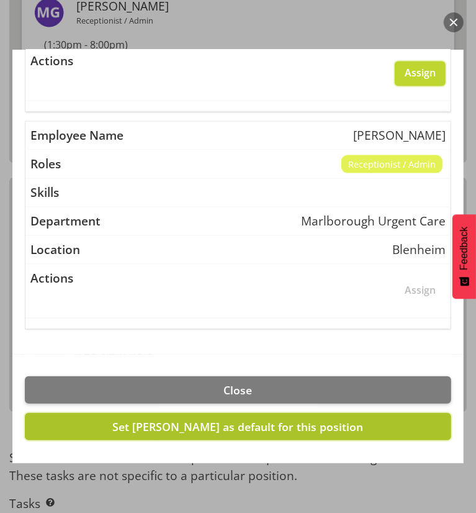
click at [246, 426] on span "Set Megan Gander as default for this position" at bounding box center [238, 426] width 251 height 15
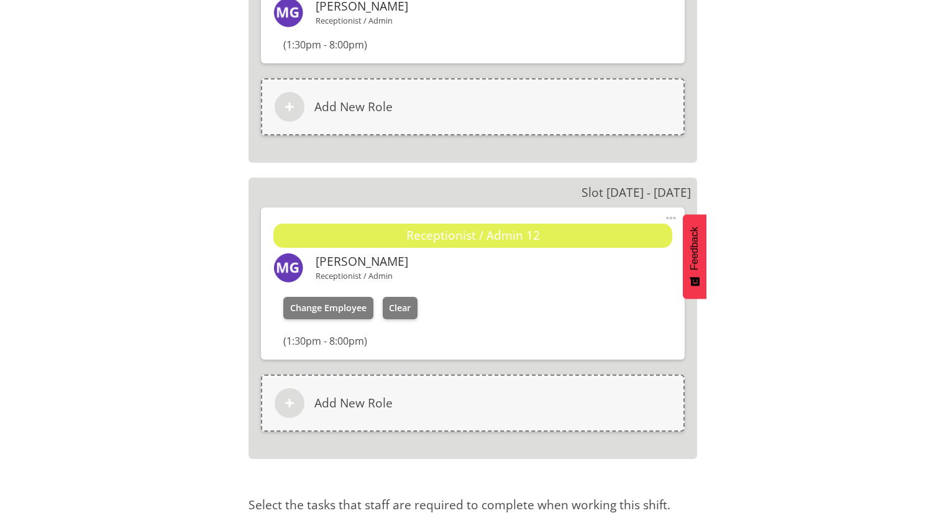
scroll to position [2954, 0]
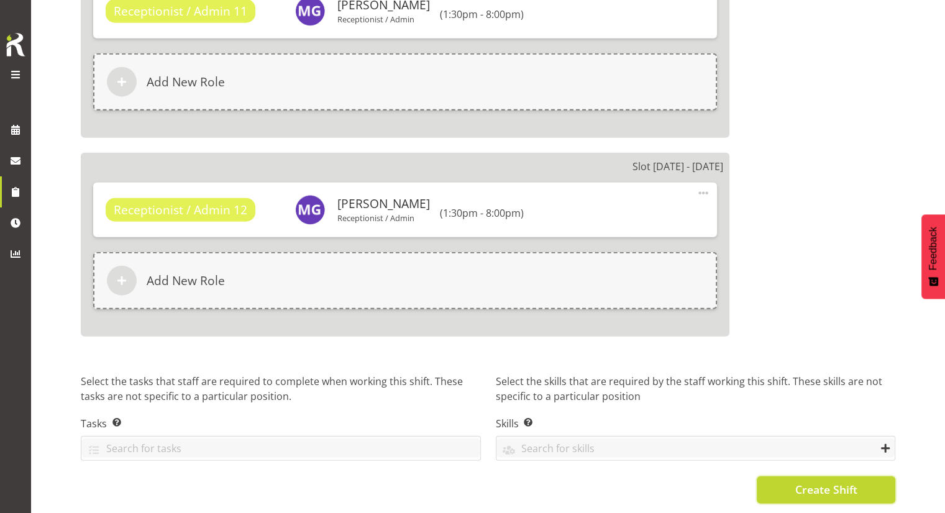
click at [789, 483] on button "Create Shift" at bounding box center [826, 489] width 139 height 27
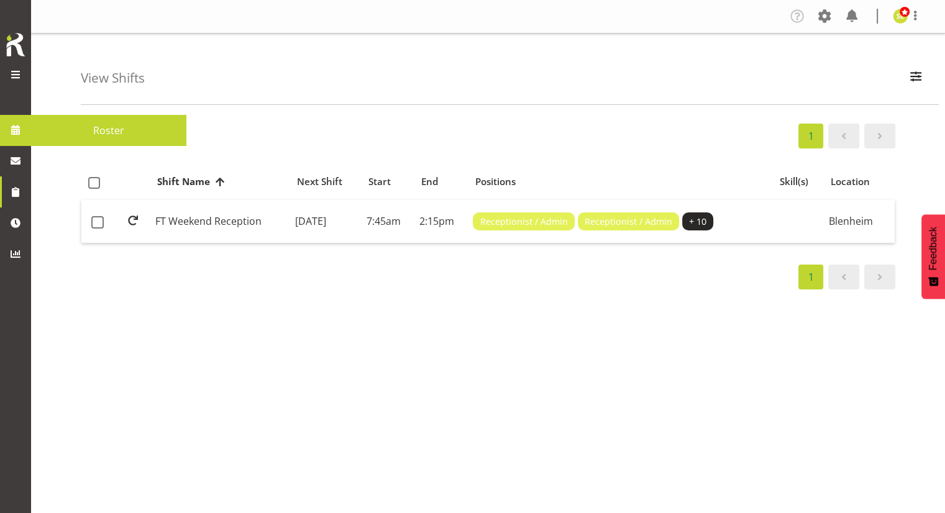
click at [19, 75] on span at bounding box center [15, 74] width 15 height 15
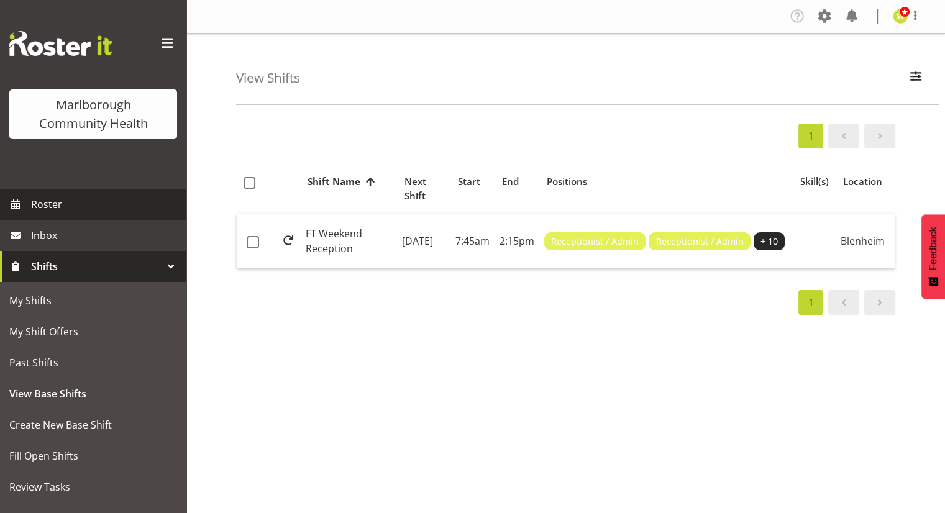
click at [57, 201] on span "Roster" at bounding box center [105, 204] width 149 height 19
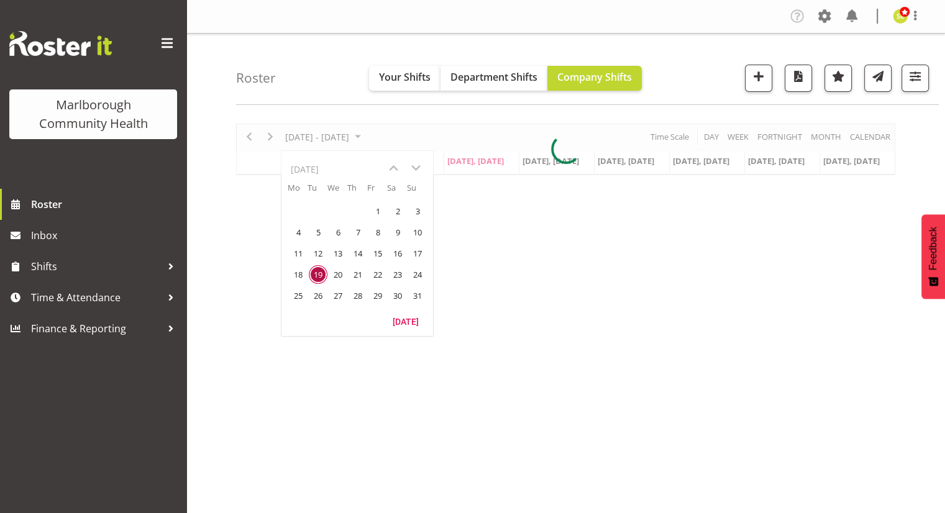
click at [416, 165] on div at bounding box center [565, 150] width 659 height 52
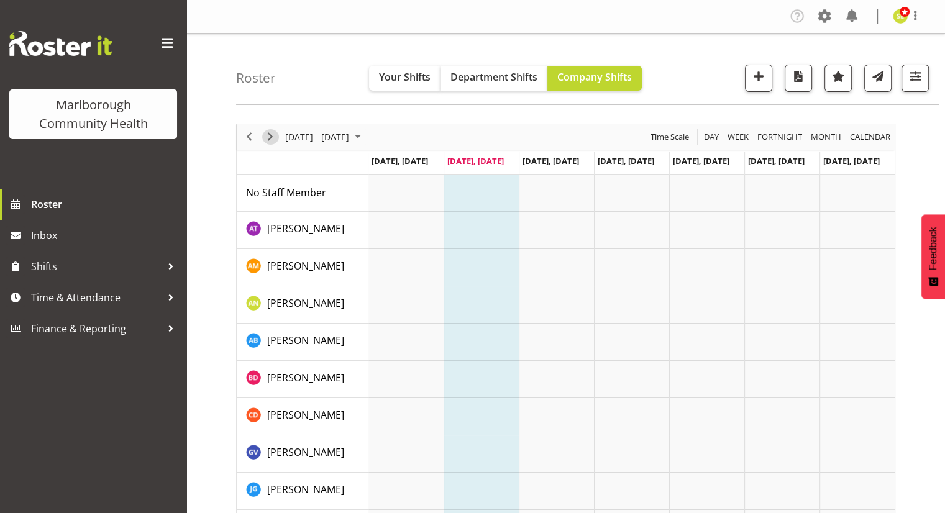
click at [273, 139] on span "Next" at bounding box center [270, 137] width 15 height 16
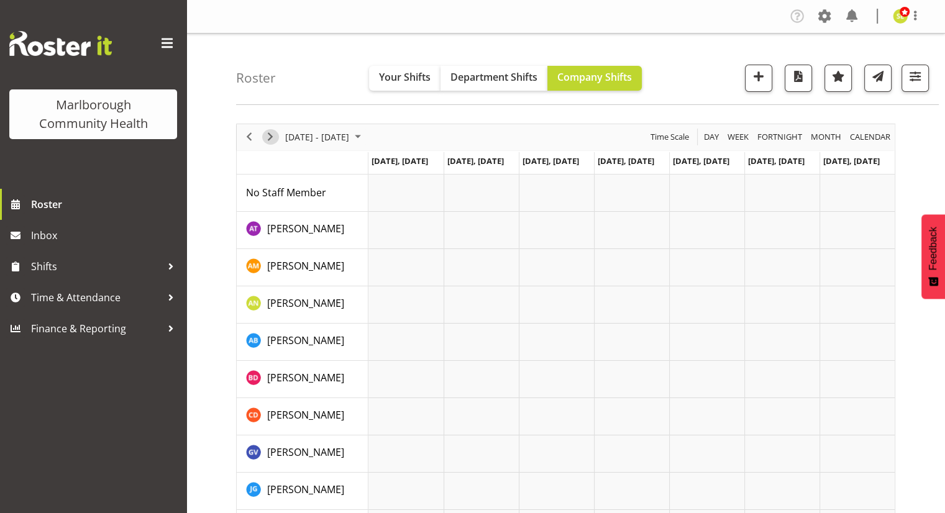
click at [268, 139] on span "Next" at bounding box center [270, 137] width 15 height 16
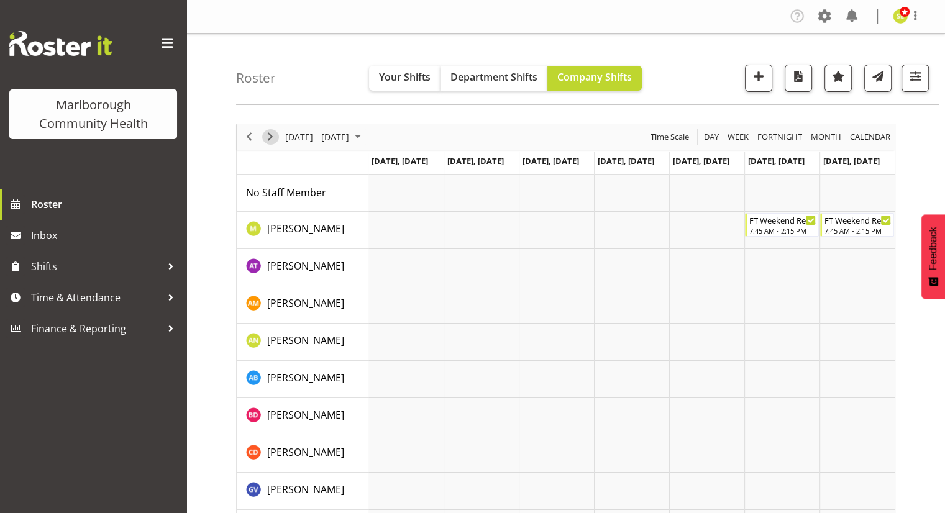
click at [272, 139] on span "Next" at bounding box center [270, 137] width 15 height 16
click at [270, 139] on span "Next" at bounding box center [270, 137] width 15 height 16
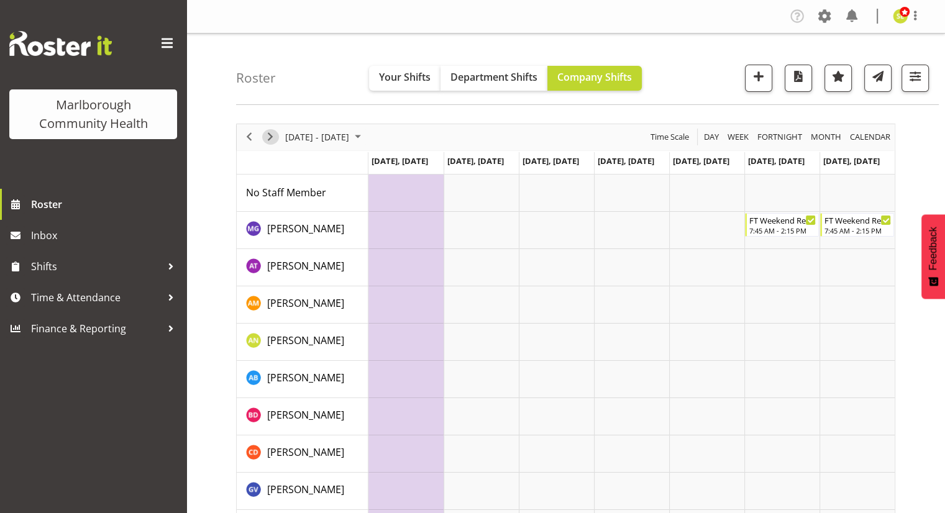
click at [270, 139] on span "Next" at bounding box center [270, 137] width 15 height 16
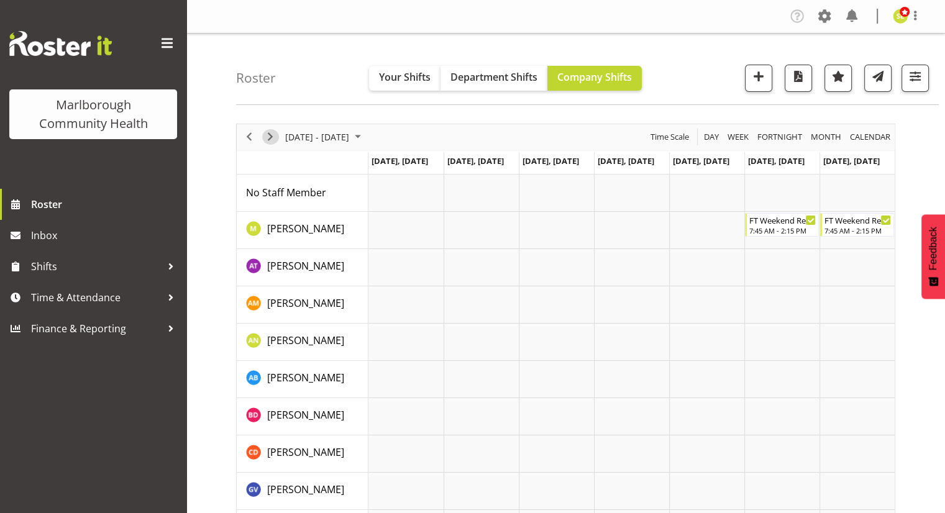
click at [270, 139] on span "Next" at bounding box center [270, 137] width 15 height 16
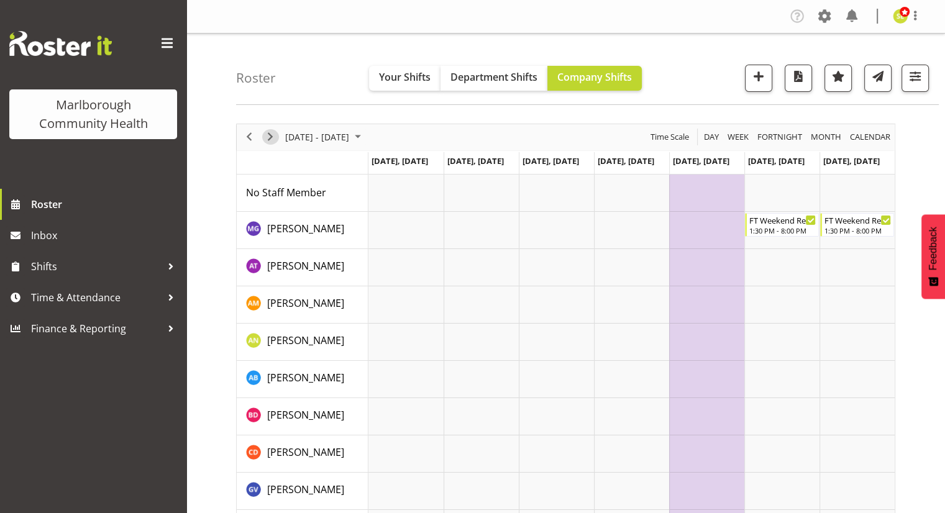
click at [270, 139] on span "Next" at bounding box center [270, 137] width 15 height 16
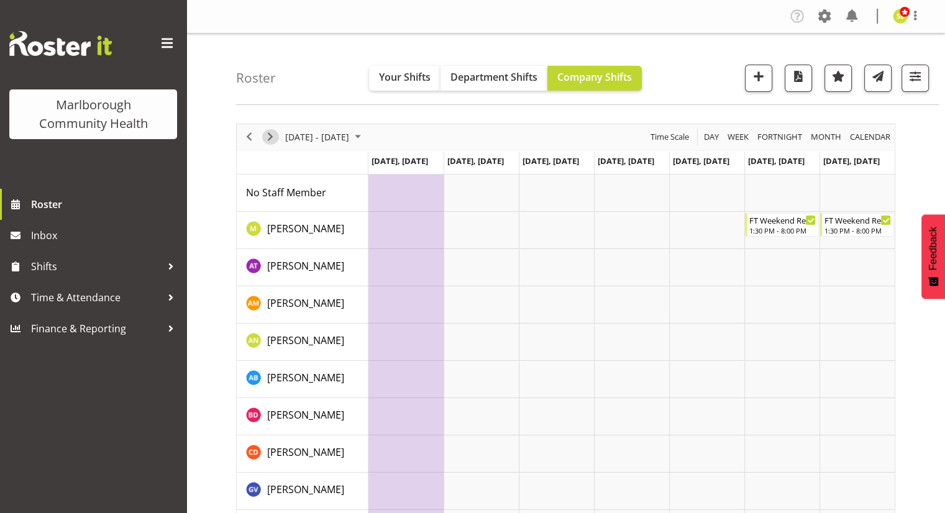
click at [270, 139] on span "Next" at bounding box center [270, 137] width 15 height 16
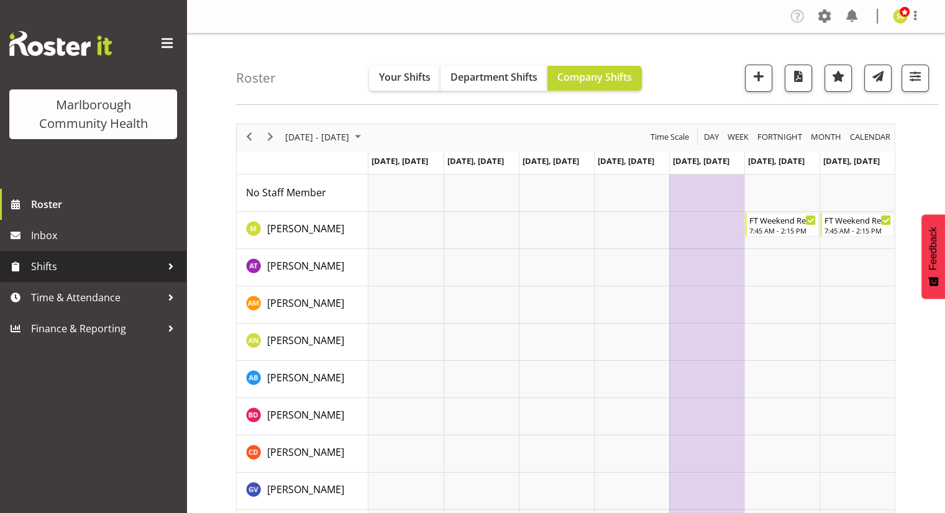
click at [67, 266] on span "Shifts" at bounding box center [96, 266] width 130 height 19
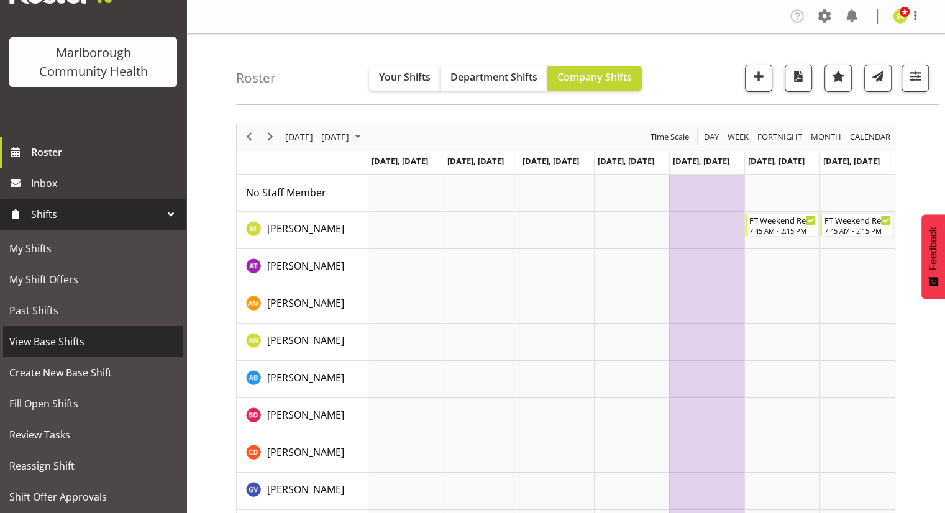
scroll to position [62, 0]
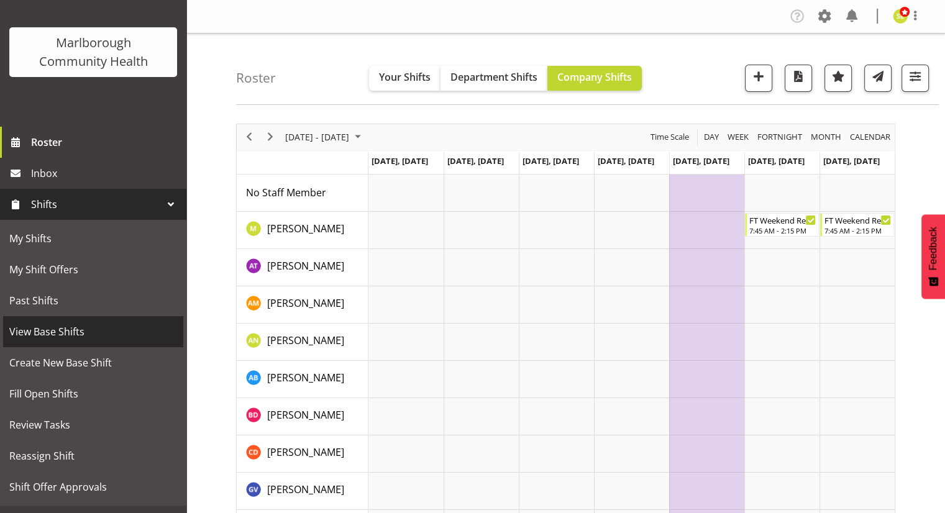
click at [61, 330] on span "View Base Shifts" at bounding box center [93, 331] width 168 height 19
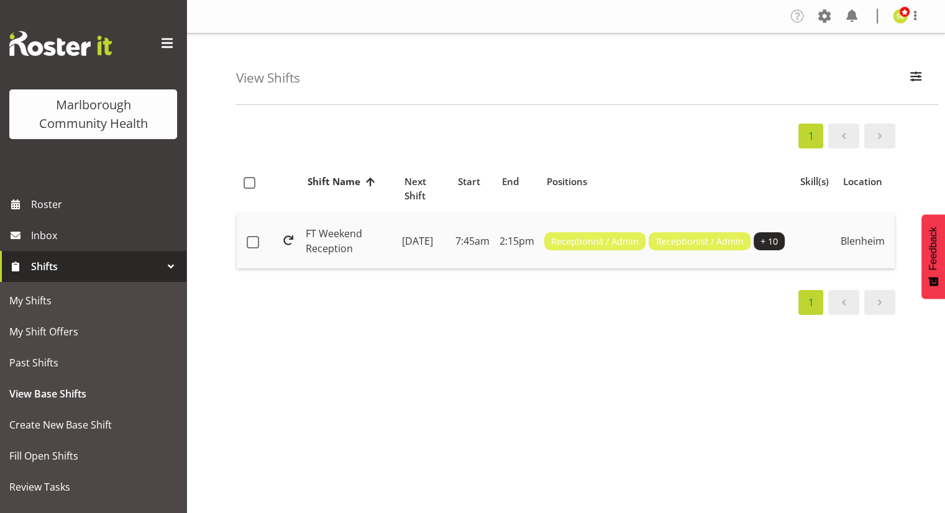
click at [397, 232] on td "[DATE]" at bounding box center [423, 241] width 53 height 55
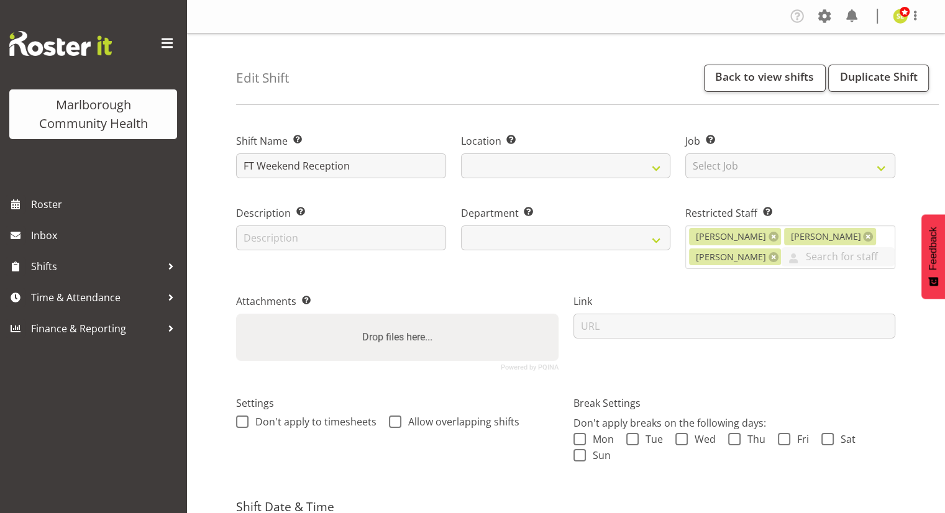
select select
select select "925"
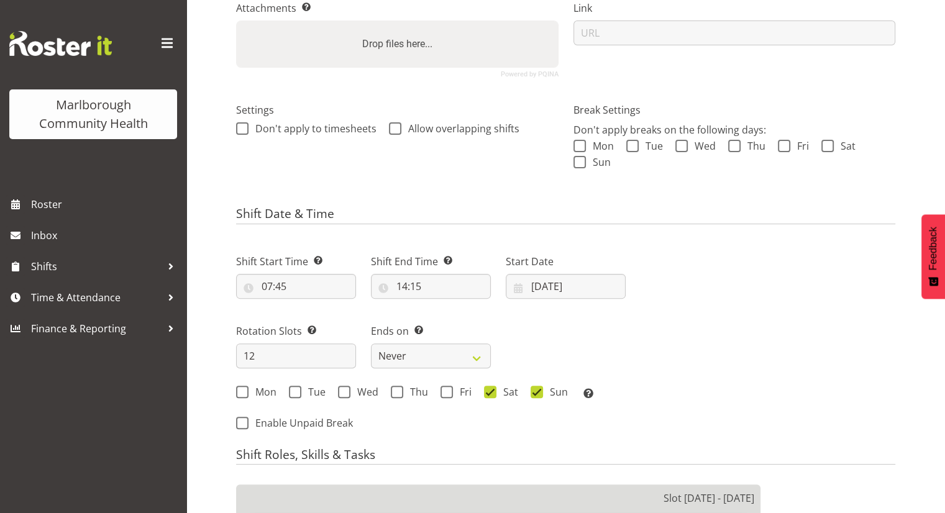
scroll to position [311, 0]
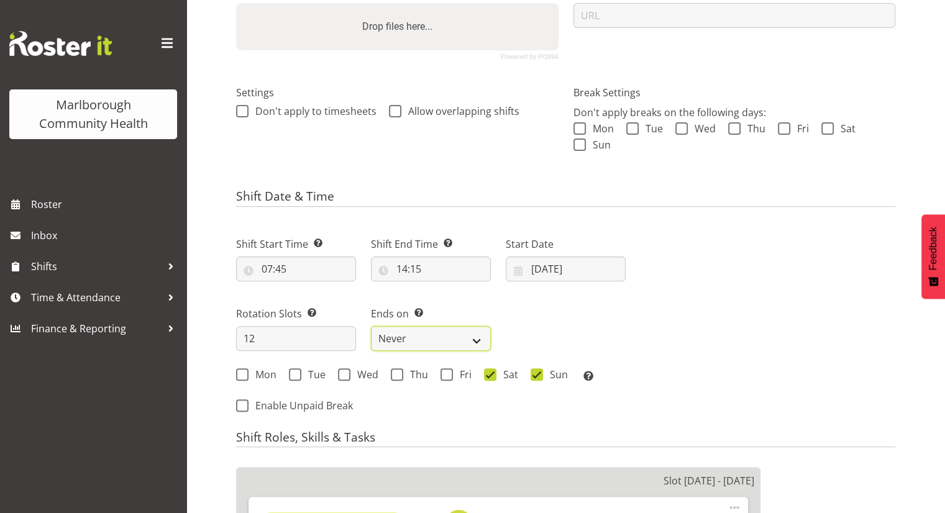
click at [450, 339] on select "Never On Date" at bounding box center [431, 338] width 120 height 25
select select "date"
click at [371, 326] on select "Never On Date" at bounding box center [431, 338] width 120 height 25
select select "7"
select select "2025"
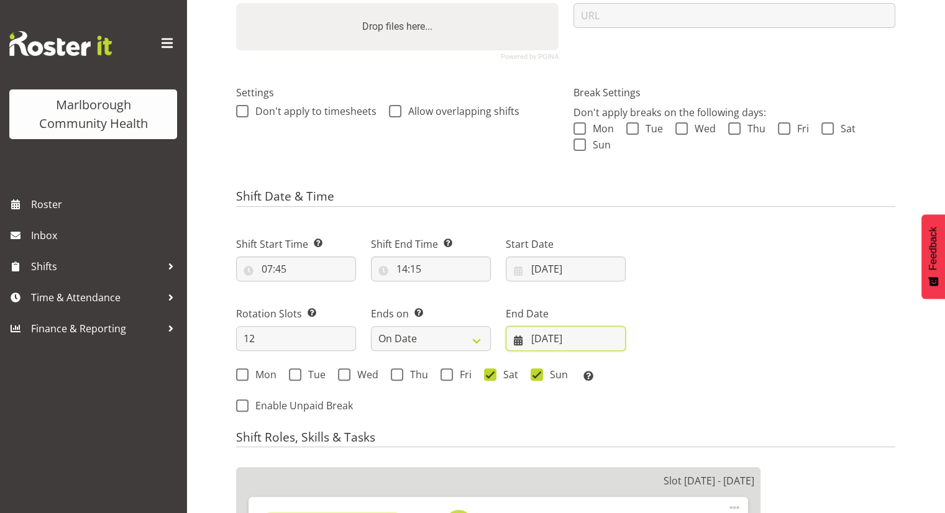
click at [566, 337] on input "[DATE]" at bounding box center [566, 338] width 120 height 25
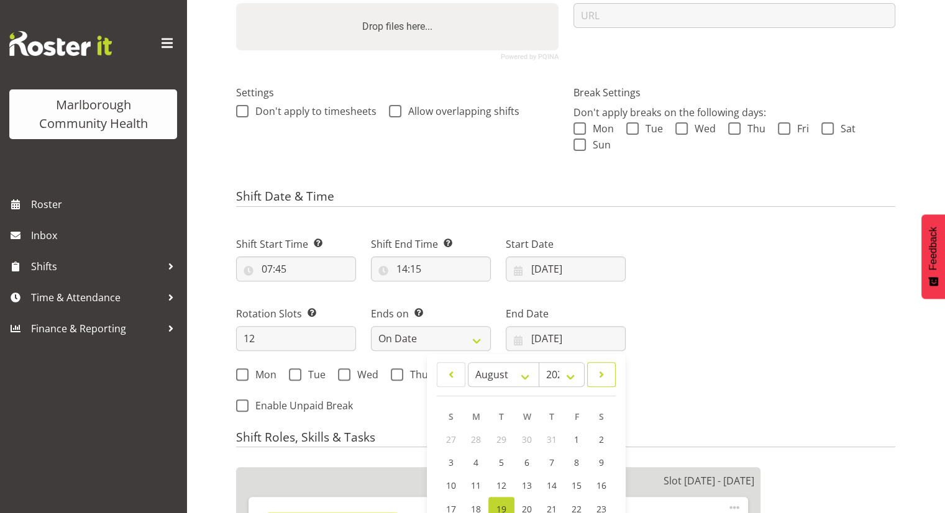
click at [594, 370] on link at bounding box center [601, 374] width 29 height 25
select select "8"
click at [563, 372] on select "2035 2034 2033 2032 2031 2030 2029 2028 2027 2026 2025 2024 2023 2022 2021 2020…" at bounding box center [562, 374] width 46 height 25
select select "2026"
click at [539, 362] on select "2035 2034 2033 2032 2031 2030 2029 2028 2027 2026 2025 2024 2023 2022 2021 2020…" at bounding box center [562, 374] width 46 height 25
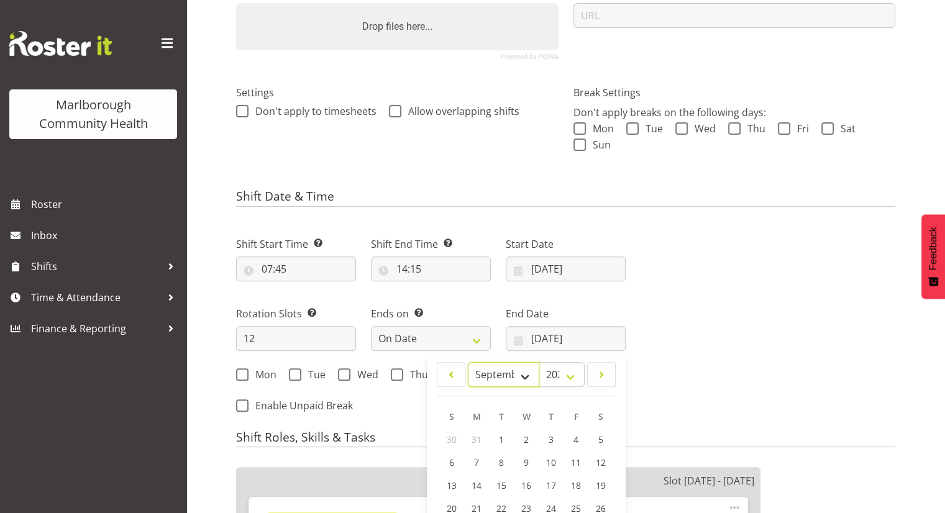
click at [526, 378] on select "January February March April May June July August September October November De…" at bounding box center [503, 374] width 71 height 25
select select "1"
click at [468, 362] on select "January February March April May June July August September October November De…" at bounding box center [503, 374] width 71 height 25
click at [453, 436] on span "1" at bounding box center [451, 440] width 5 height 12
type input "[DATE]"
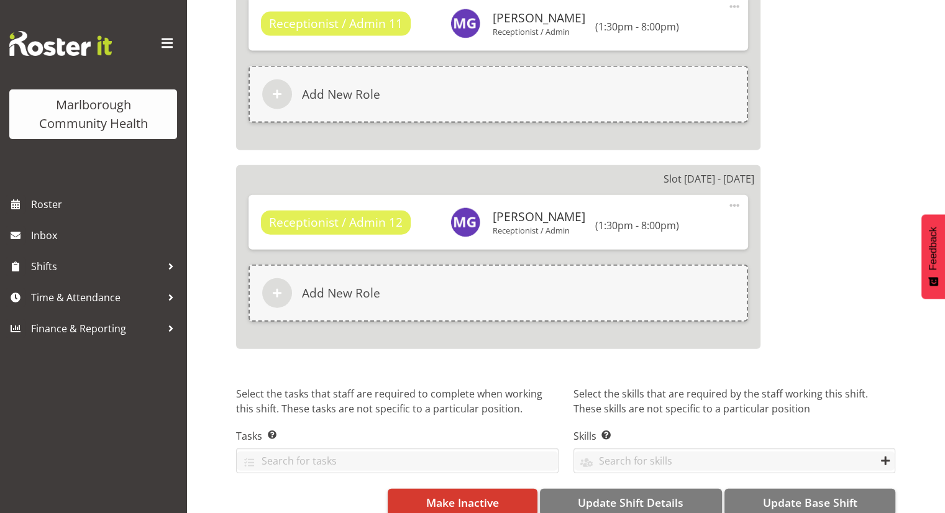
scroll to position [2843, 0]
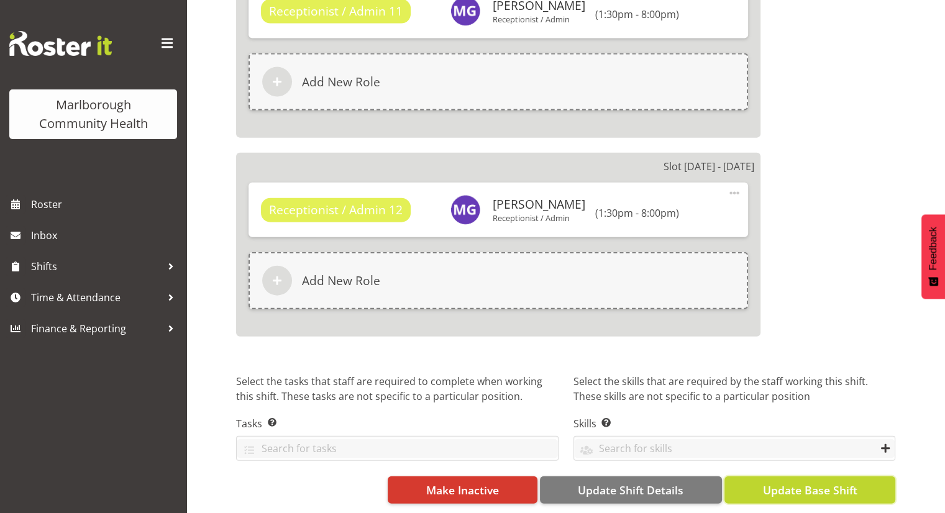
click at [801, 482] on span "Update Base Shift" at bounding box center [809, 490] width 94 height 16
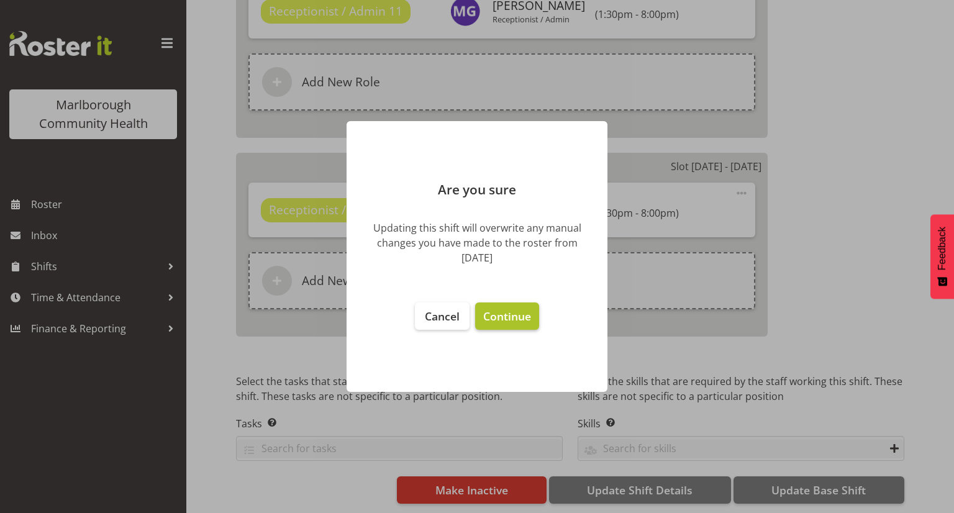
click at [523, 325] on button "Continue" at bounding box center [507, 316] width 64 height 27
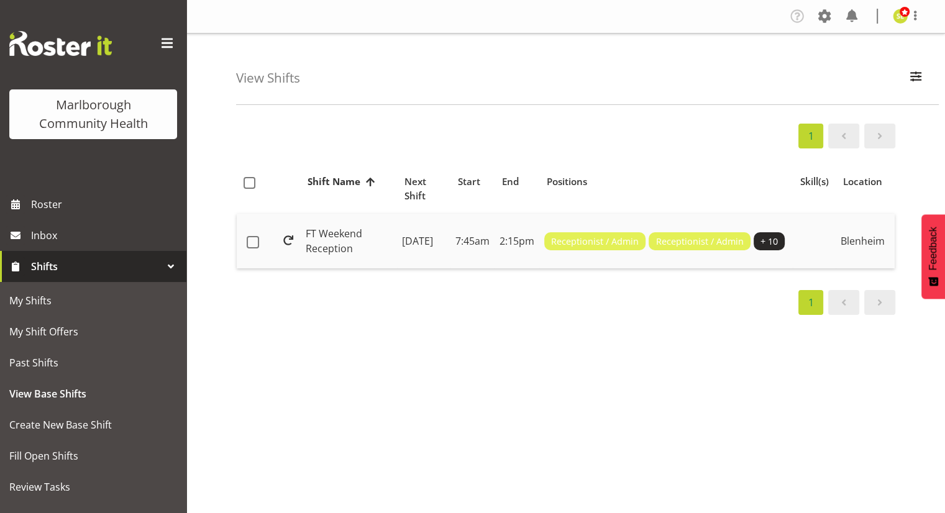
click at [465, 229] on td "7:45am" at bounding box center [472, 241] width 44 height 55
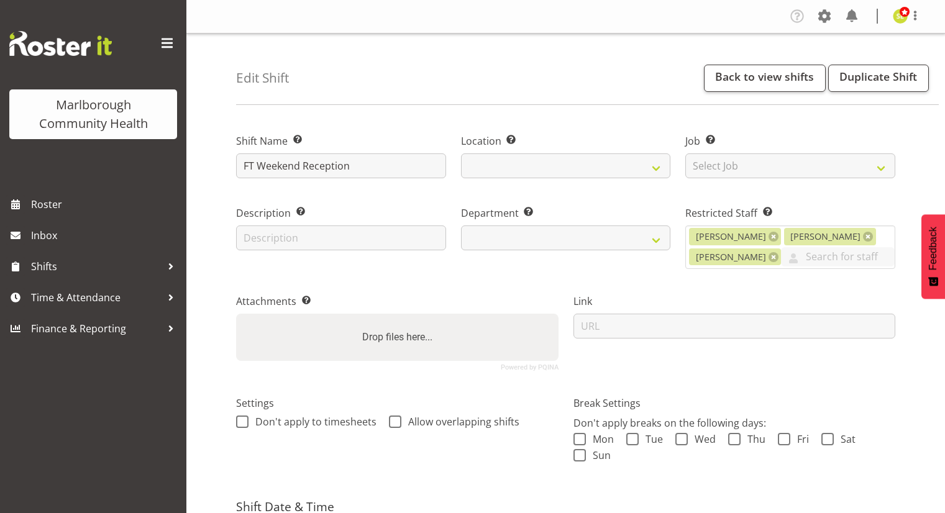
select select "date"
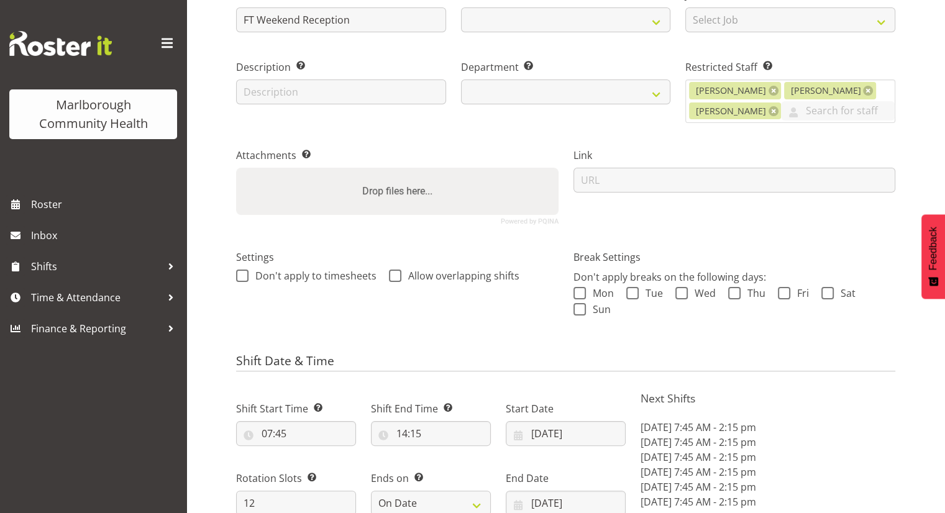
select select
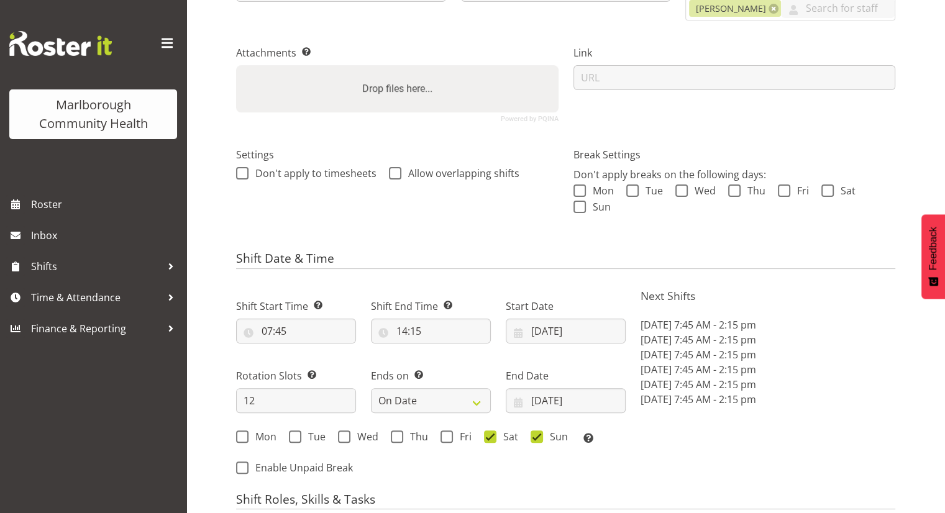
select select
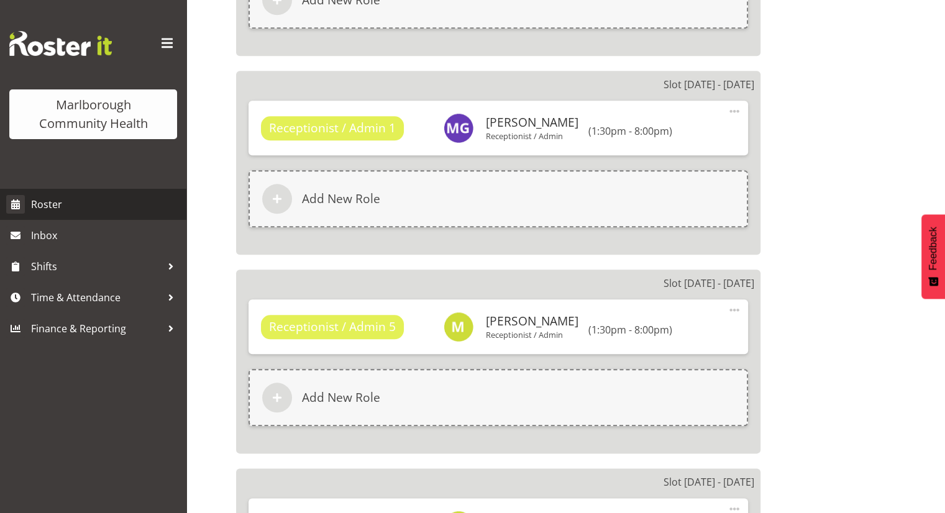
scroll to position [1290, 0]
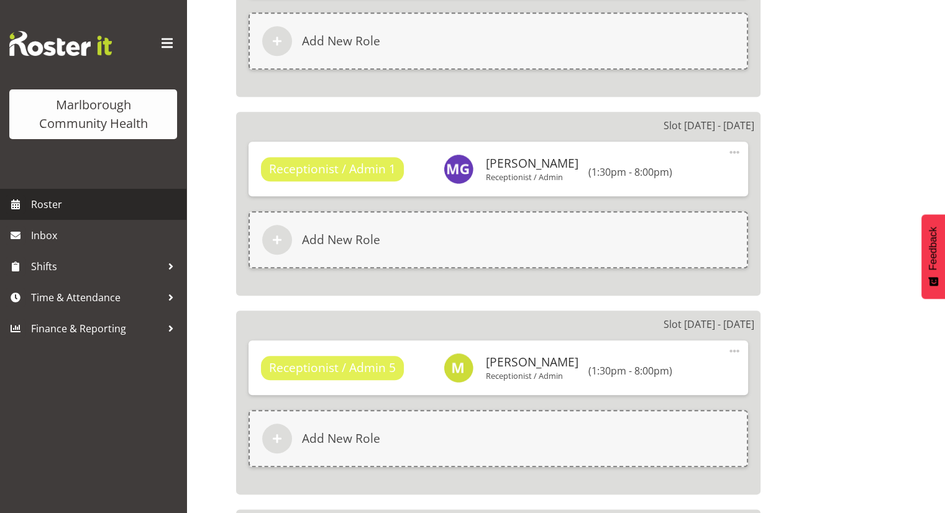
click at [87, 207] on span "Roster" at bounding box center [105, 204] width 149 height 19
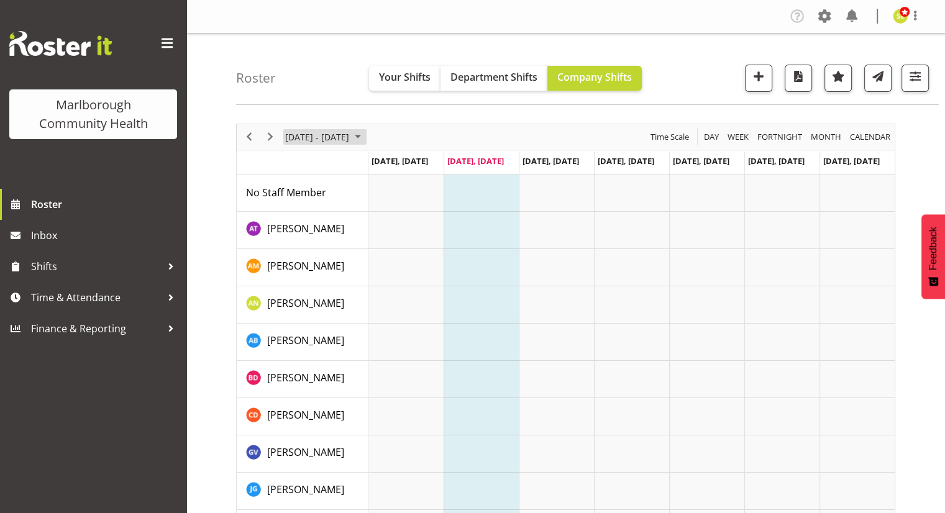
click at [294, 140] on span "August 18 - 24, 2025" at bounding box center [317, 137] width 66 height 16
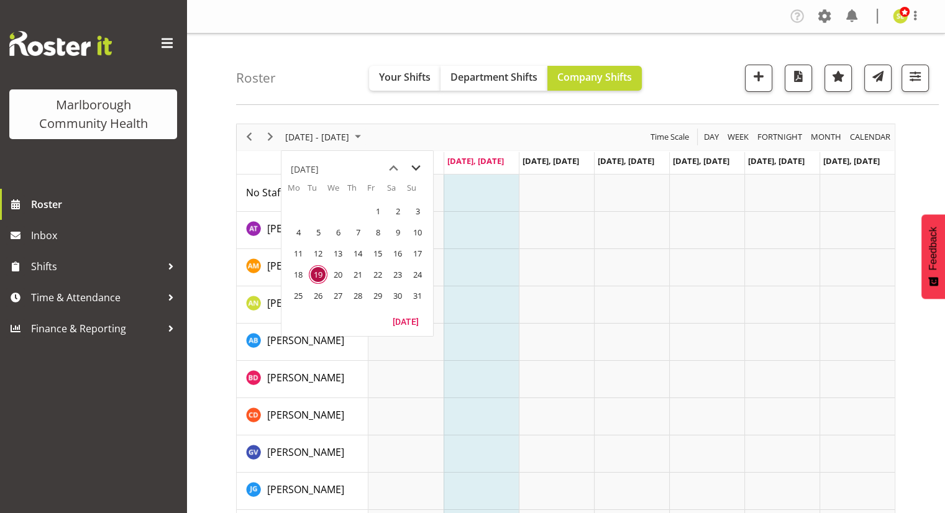
click at [411, 170] on span "next month" at bounding box center [416, 168] width 22 height 22
click at [296, 214] on span "1" at bounding box center [298, 211] width 19 height 19
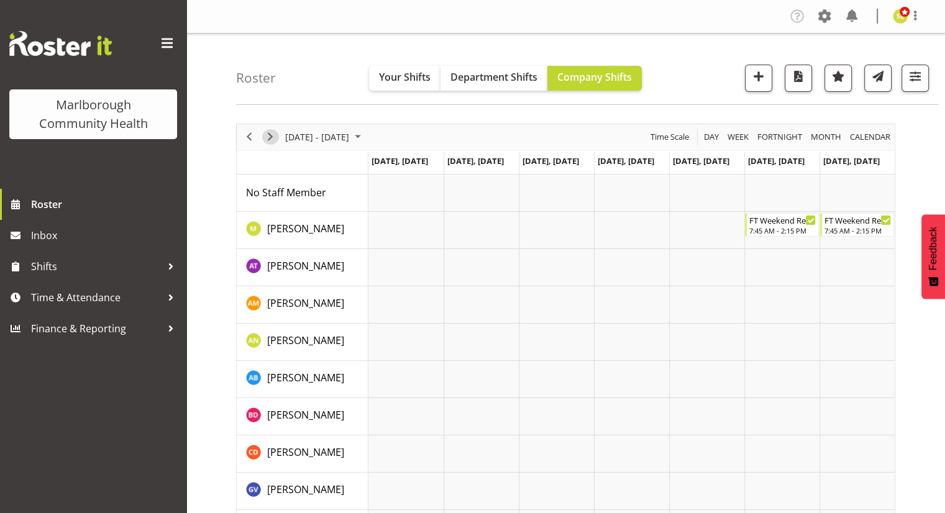
click at [263, 132] on span "Next" at bounding box center [270, 137] width 15 height 16
click at [270, 137] on span "Next" at bounding box center [270, 137] width 15 height 16
click at [127, 331] on span "Finance & Reporting" at bounding box center [96, 328] width 130 height 19
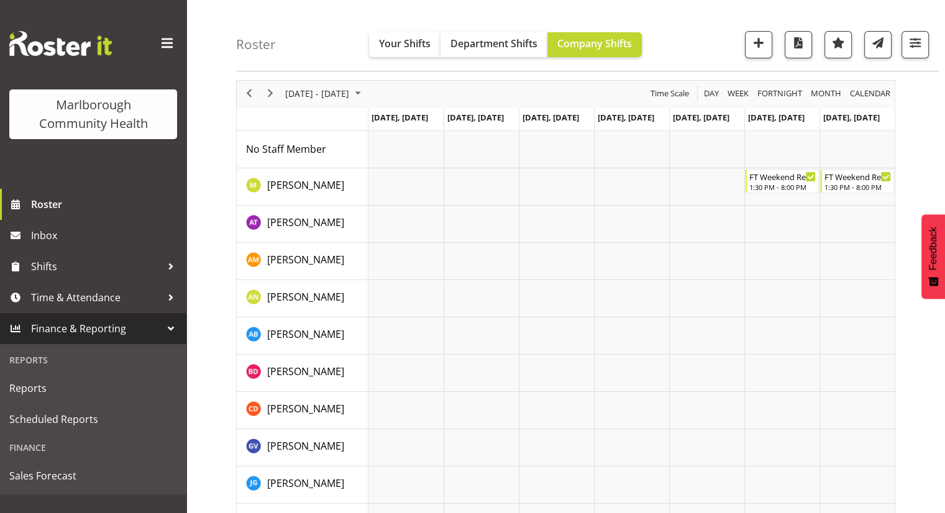
scroll to position [62, 0]
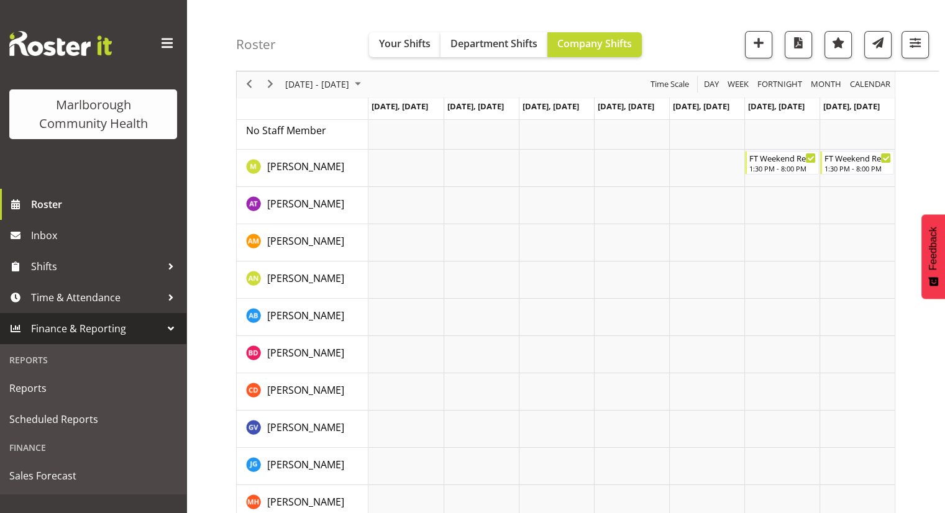
click at [39, 358] on div "Reports" at bounding box center [93, 359] width 180 height 25
click at [32, 393] on span "Reports" at bounding box center [93, 388] width 168 height 19
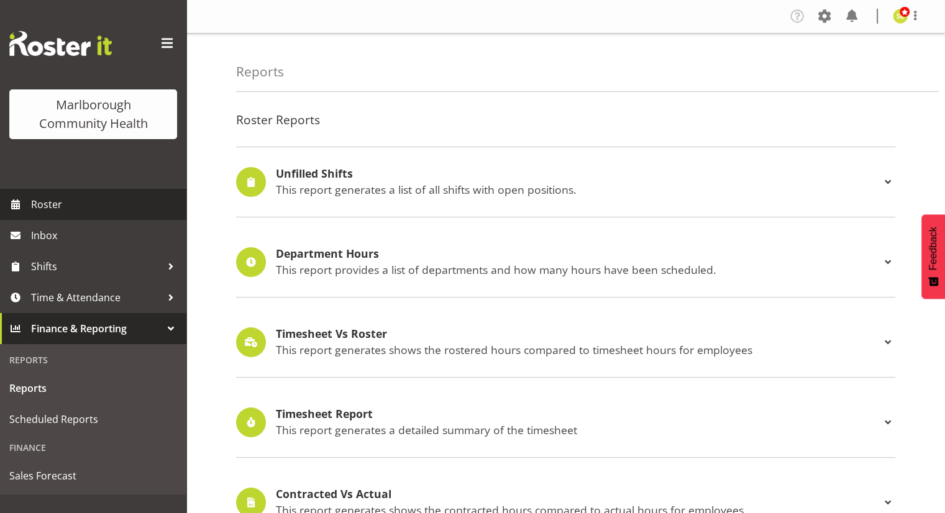
click at [86, 208] on span "Roster" at bounding box center [105, 204] width 149 height 19
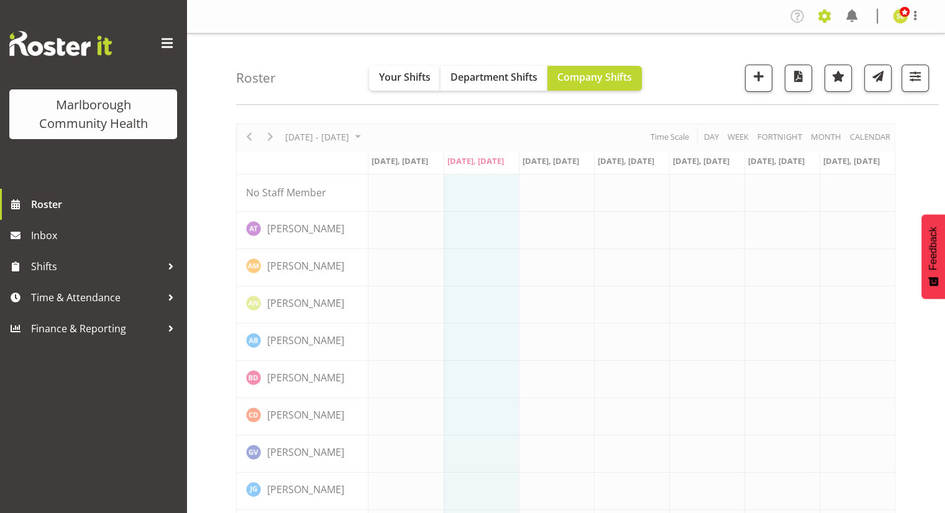
click at [827, 20] on span at bounding box center [824, 16] width 20 height 20
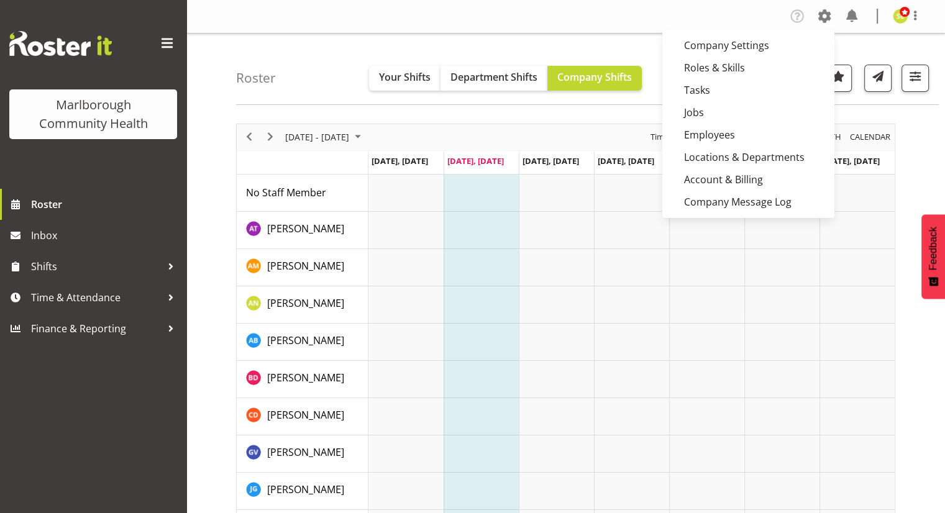
click at [331, 43] on div "Roster Your Shifts Department Shifts Company Shifts All Locations [GEOGRAPHIC_D…" at bounding box center [587, 69] width 703 height 71
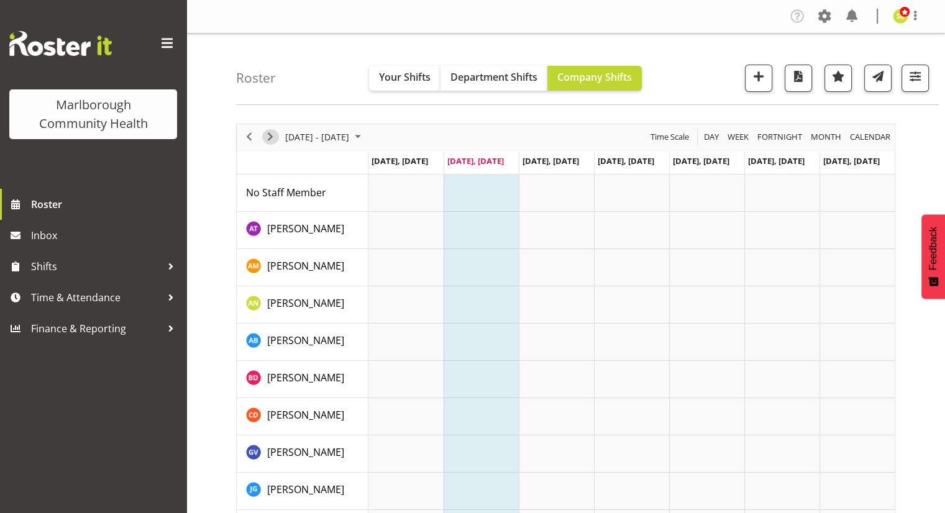
click at [272, 135] on span "Next" at bounding box center [270, 137] width 15 height 16
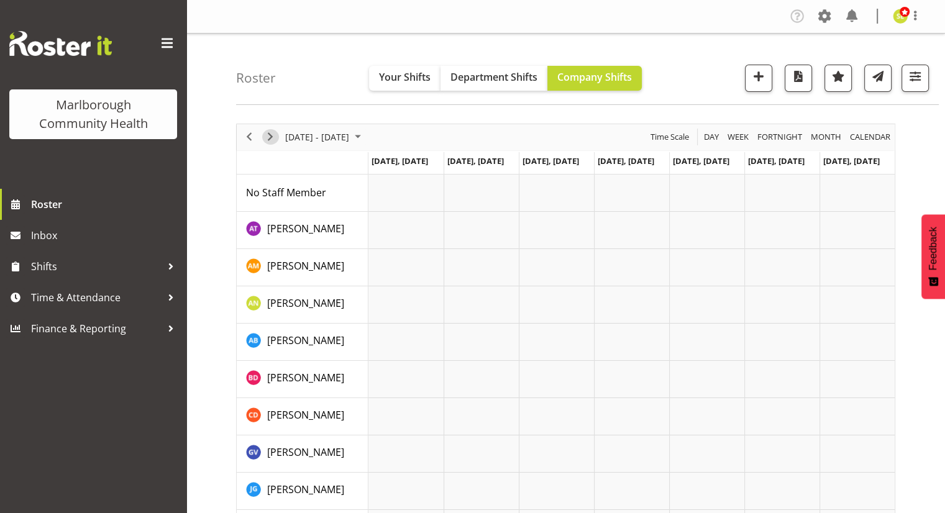
click at [272, 136] on span "Next" at bounding box center [270, 137] width 15 height 16
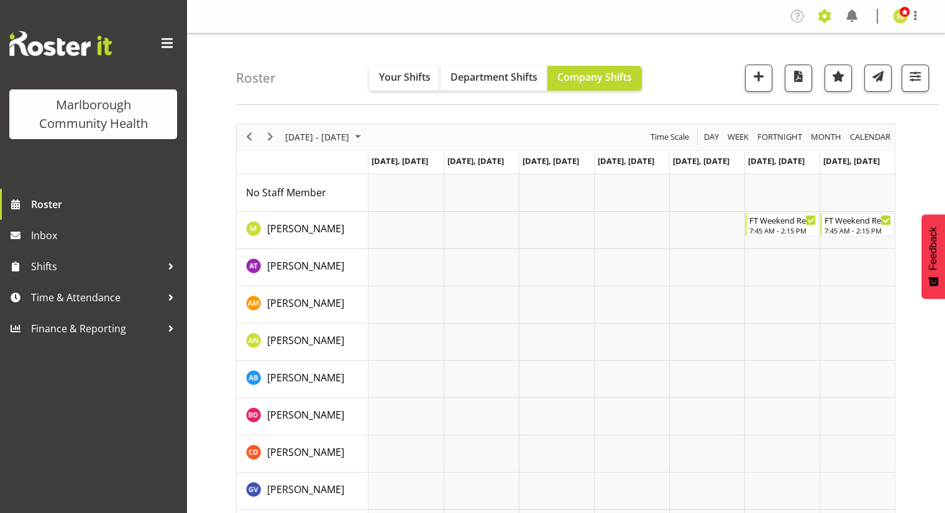
click at [821, 16] on span at bounding box center [824, 16] width 20 height 20
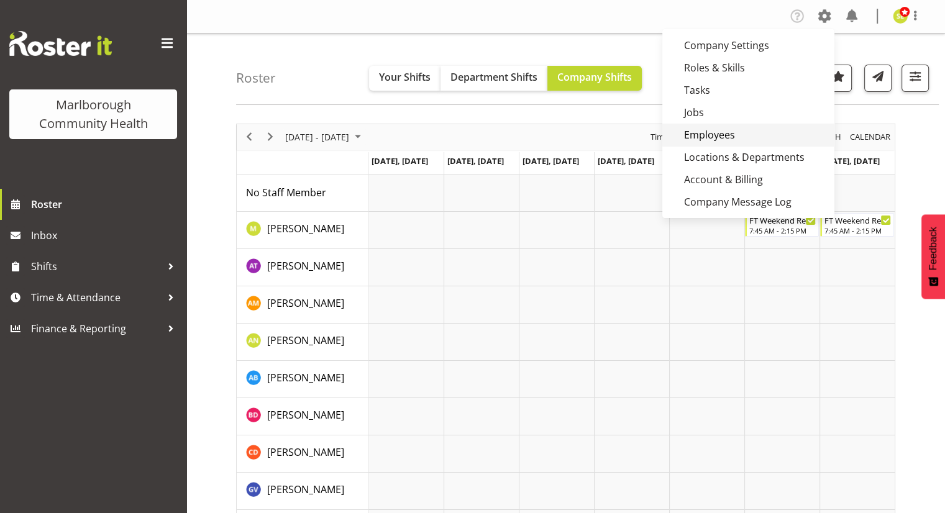
click at [717, 132] on link "Employees" at bounding box center [748, 135] width 172 height 22
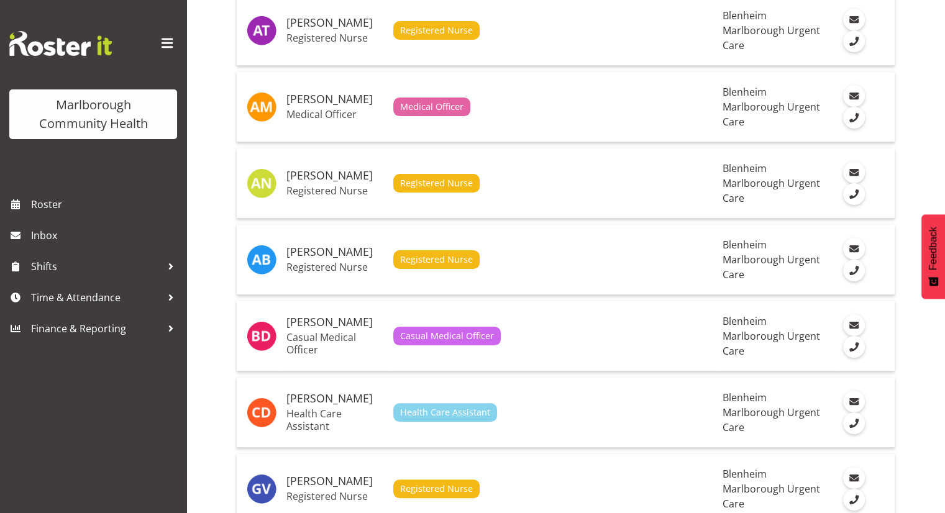
scroll to position [78, 0]
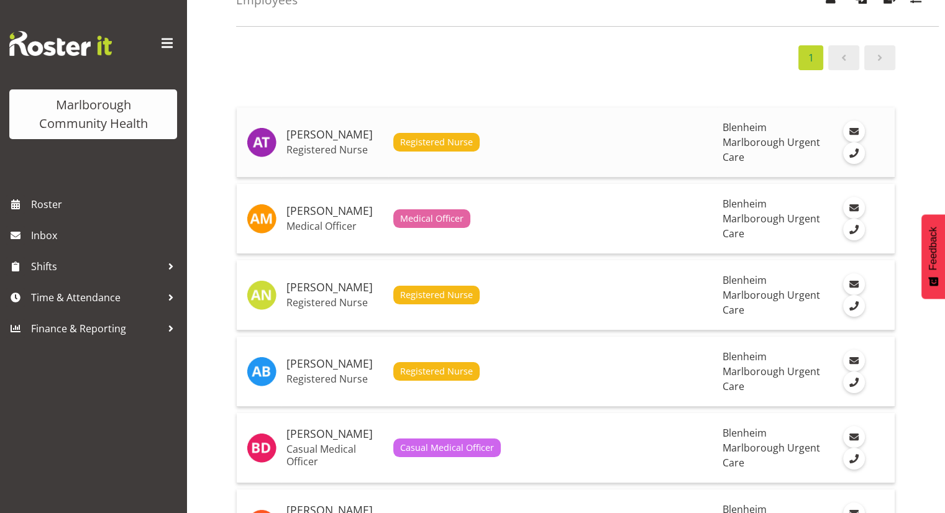
click at [326, 135] on h5 "[PERSON_NAME]" at bounding box center [334, 135] width 97 height 12
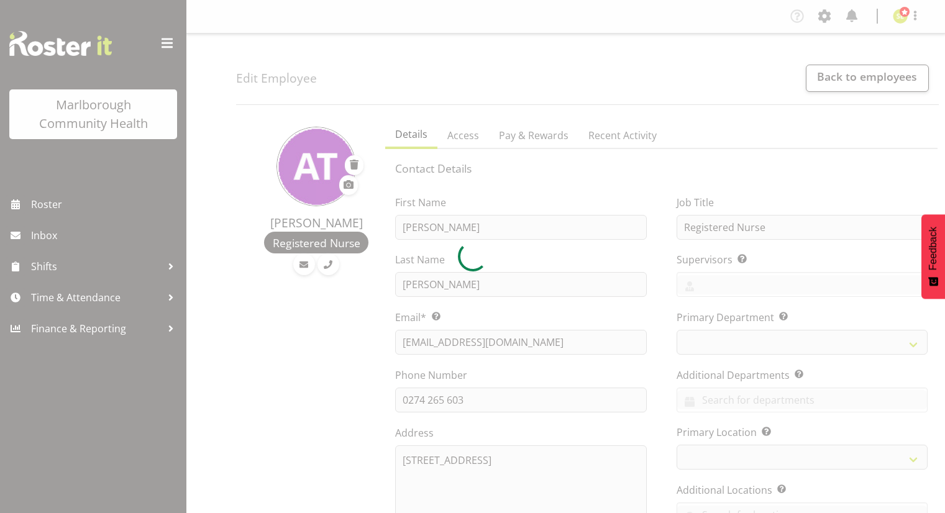
select select "TimelineWeek"
select select "1282"
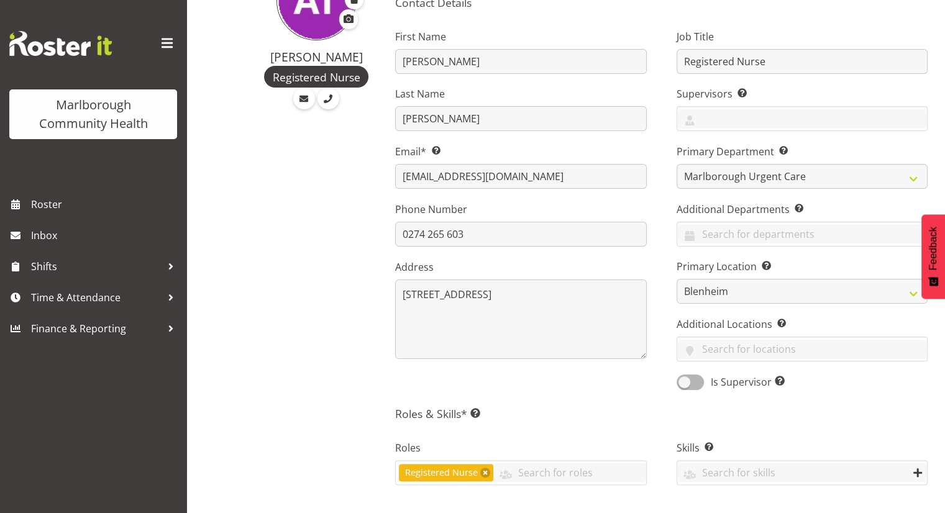
scroll to position [124, 0]
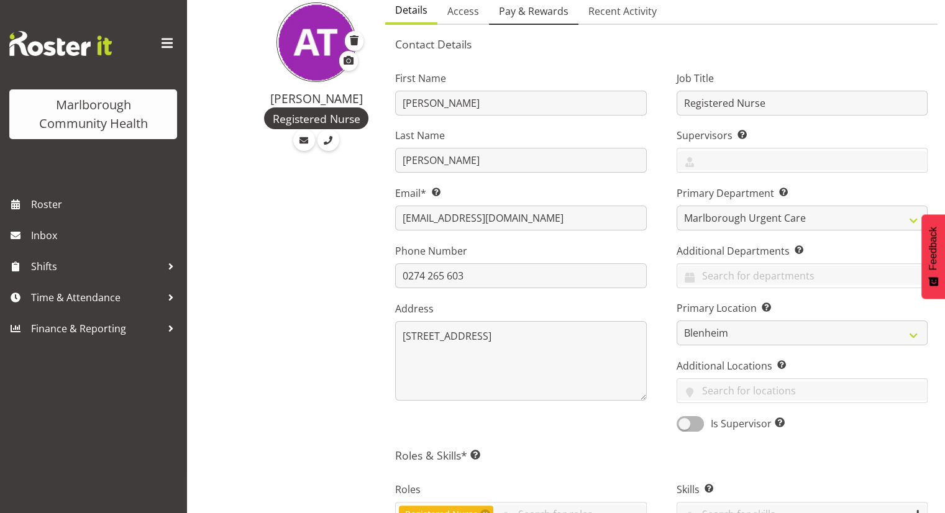
click at [547, 15] on span "Pay & Rewards" at bounding box center [534, 11] width 70 height 15
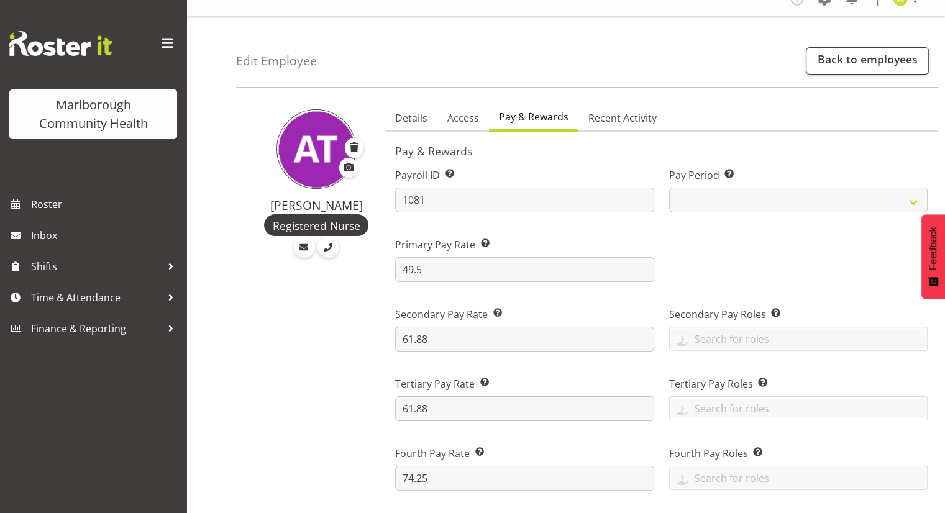
scroll to position [0, 0]
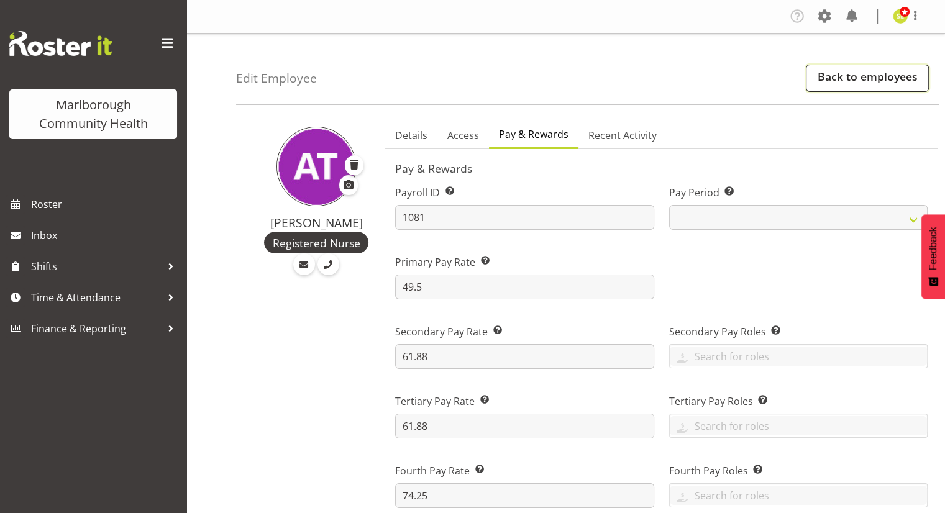
click at [881, 74] on link "Back to employees" at bounding box center [867, 78] width 123 height 27
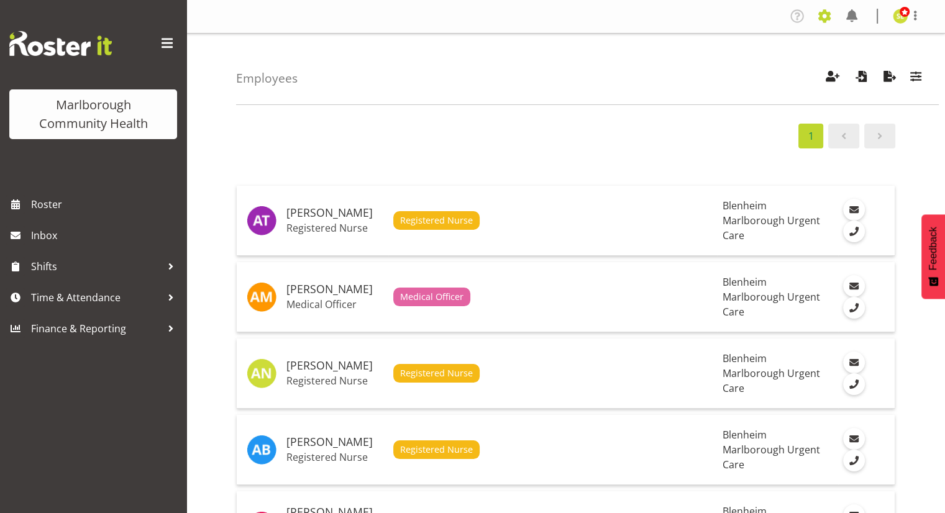
click at [823, 23] on span at bounding box center [824, 16] width 20 height 20
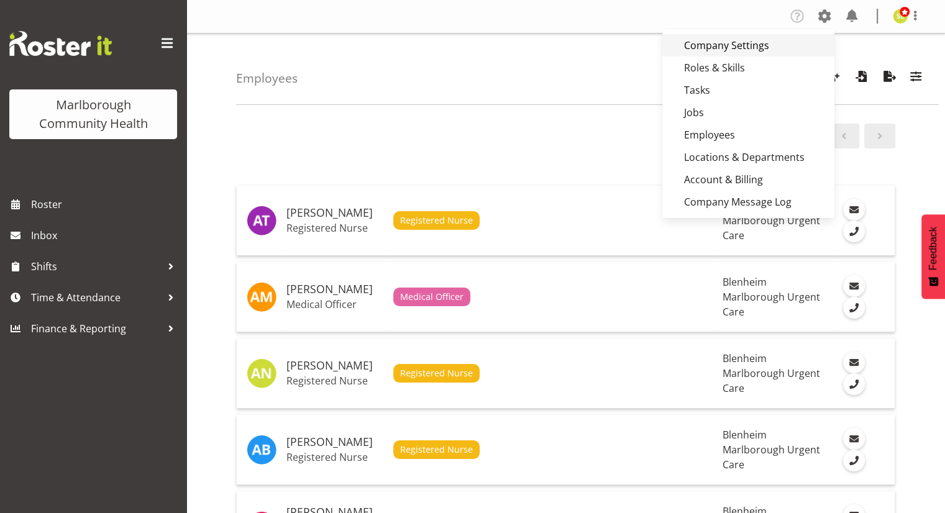
click at [746, 44] on link "Company Settings" at bounding box center [748, 45] width 172 height 22
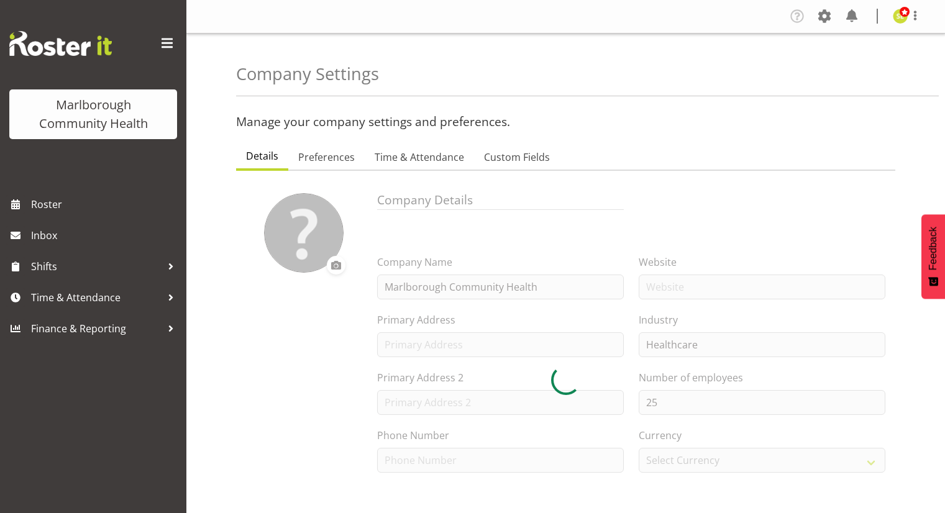
select select "[DATE]"
select select "2_day_before"
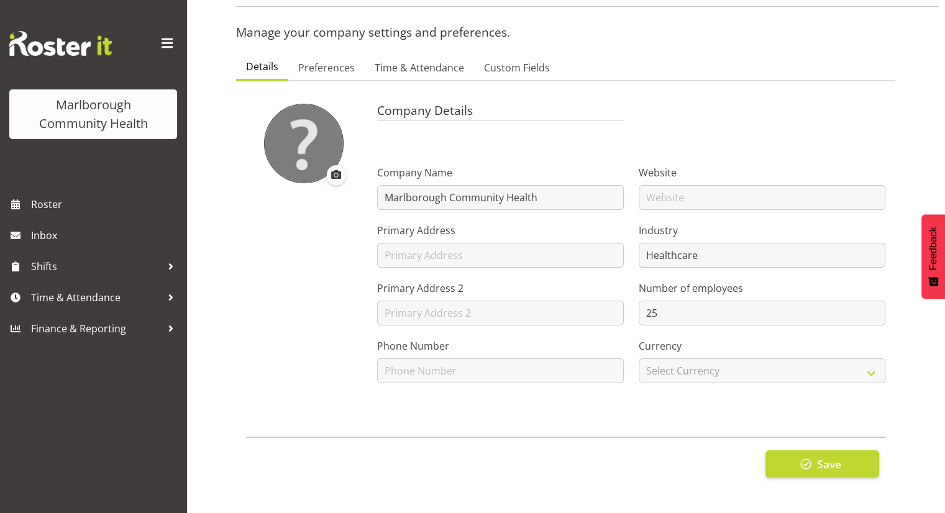
scroll to position [99, 0]
click at [338, 60] on span "Preferences" at bounding box center [326, 67] width 57 height 15
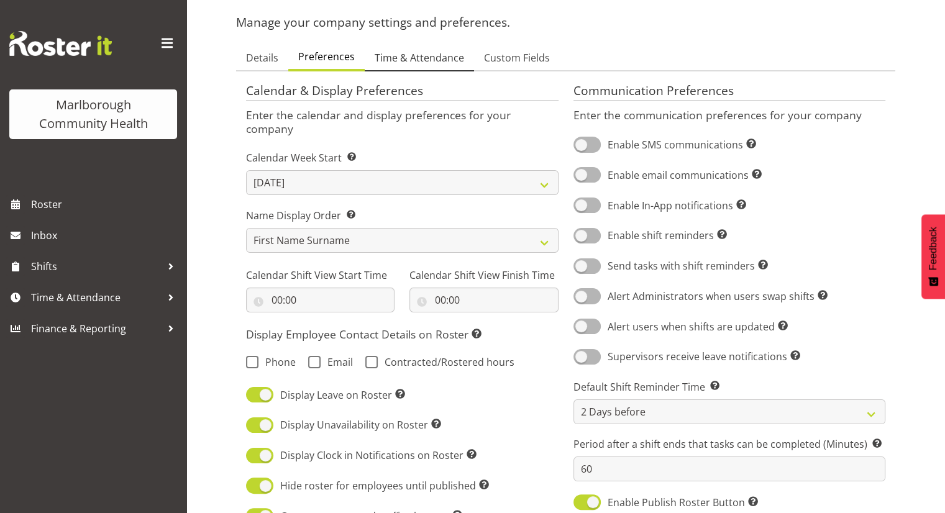
click at [435, 58] on span "Time & Attendance" at bounding box center [419, 57] width 89 height 15
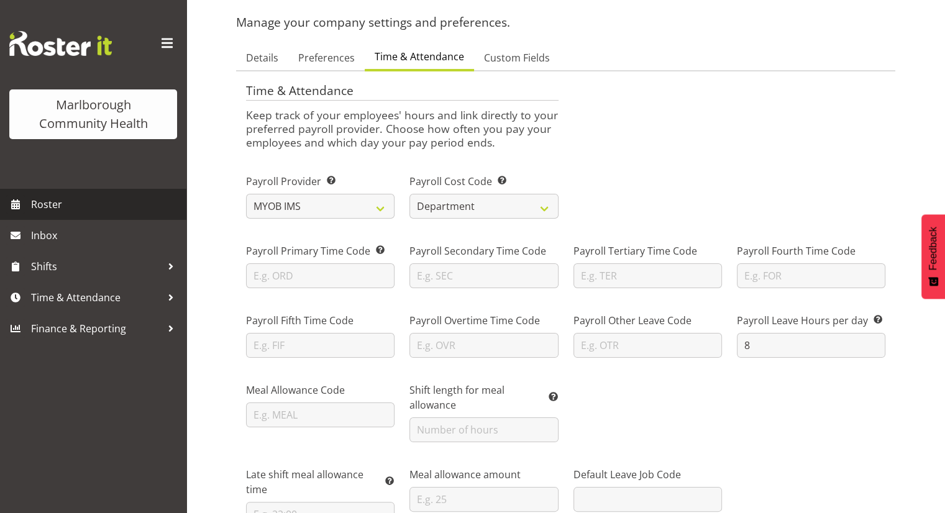
click at [60, 203] on span "Roster" at bounding box center [105, 204] width 149 height 19
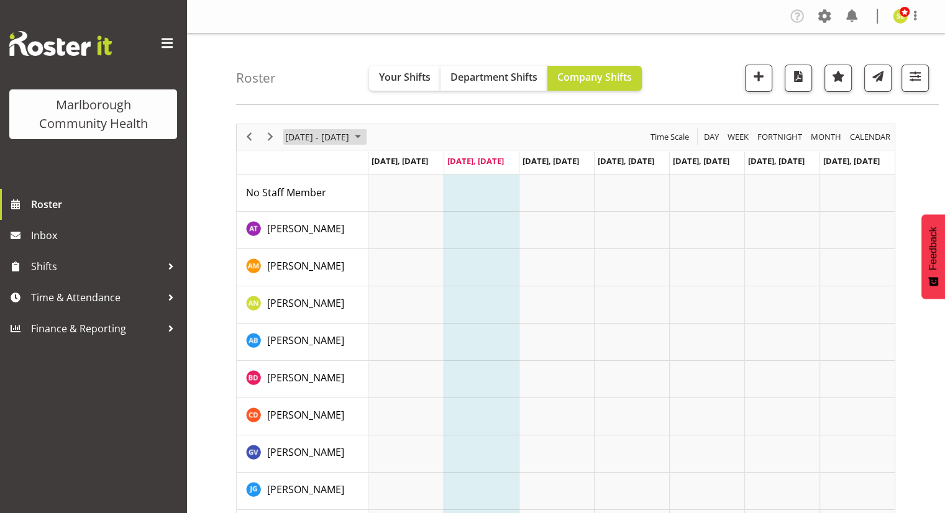
click at [365, 132] on span "August 2025" at bounding box center [357, 137] width 15 height 16
click at [489, 84] on button "Department Shifts" at bounding box center [493, 78] width 107 height 25
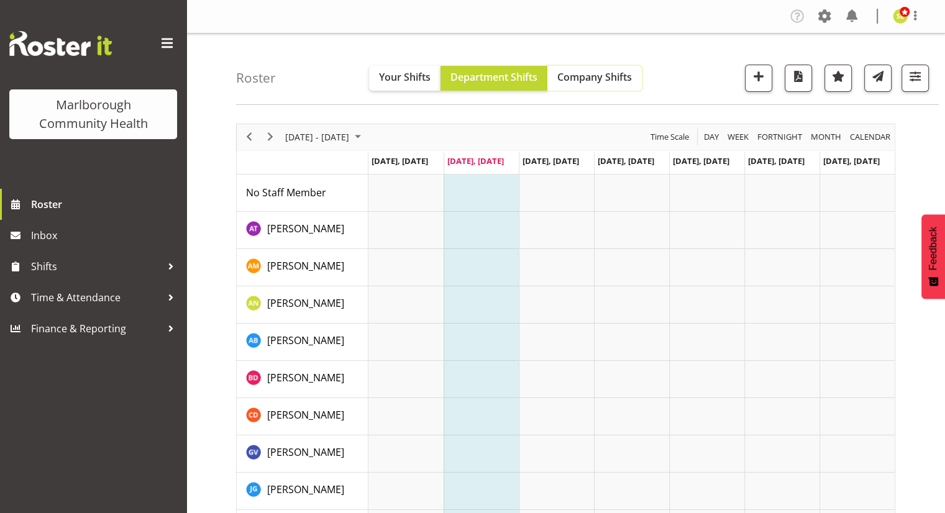
click at [581, 78] on span "Company Shifts" at bounding box center [594, 77] width 75 height 14
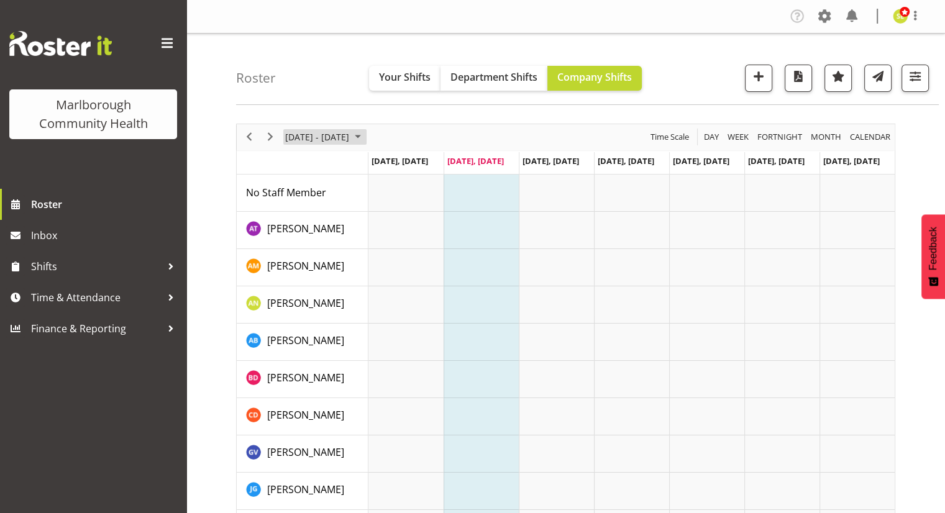
click at [335, 137] on span "August 18 - 24, 2025" at bounding box center [317, 137] width 66 height 16
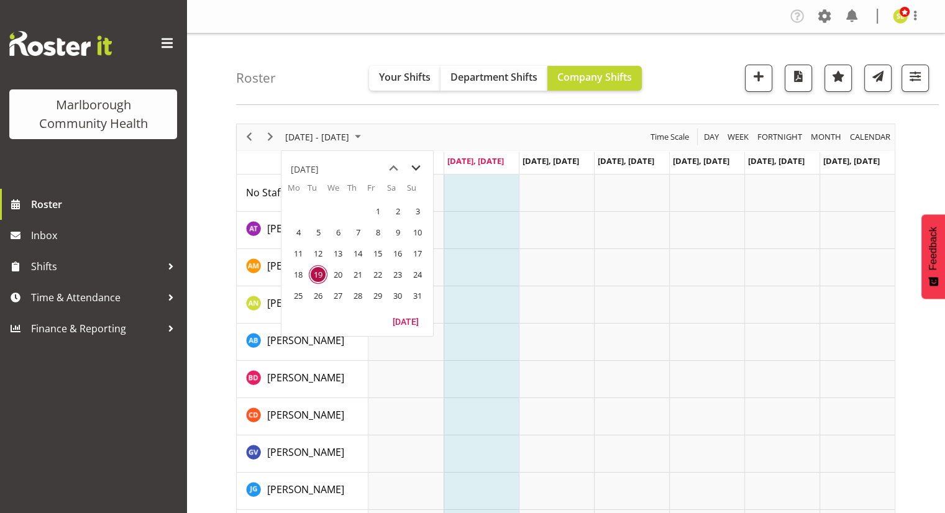
click at [412, 163] on span "next month" at bounding box center [416, 168] width 22 height 22
click at [299, 211] on span "1" at bounding box center [298, 211] width 19 height 19
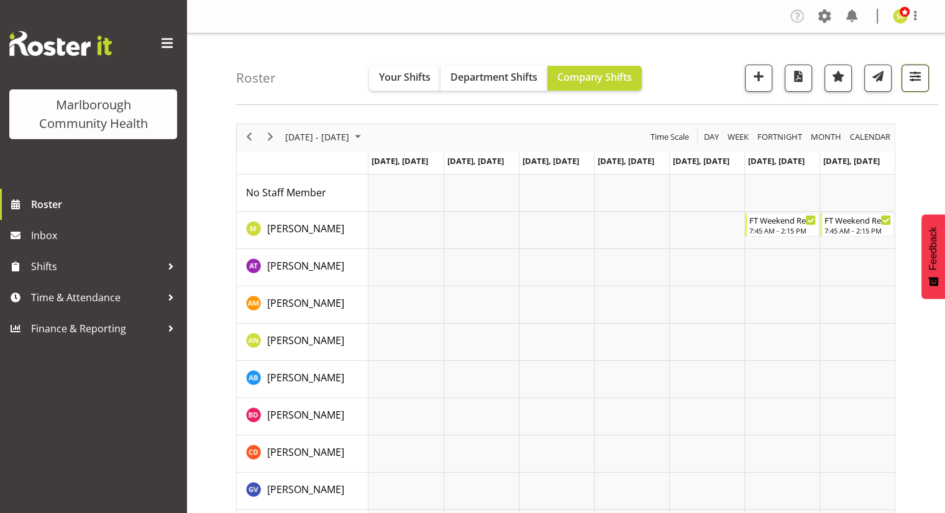
click at [914, 83] on span "button" at bounding box center [915, 76] width 16 height 16
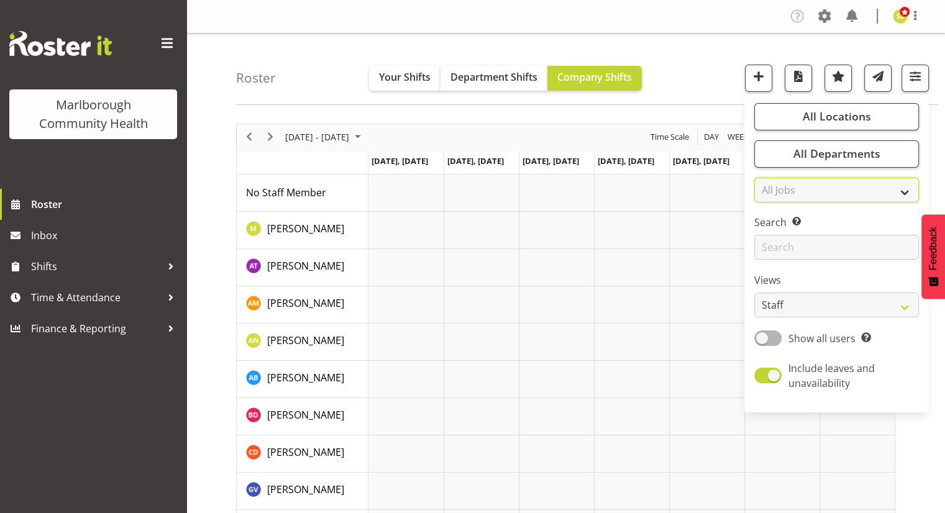
click at [806, 184] on select "All Jobs All Jobs" at bounding box center [836, 190] width 165 height 25
click at [806, 189] on select "All Jobs All Jobs" at bounding box center [836, 190] width 165 height 25
click at [812, 192] on select "All Jobs All Jobs" at bounding box center [836, 190] width 165 height 25
select select "null"
click at [755, 178] on select "All Jobs All Jobs" at bounding box center [836, 190] width 165 height 25
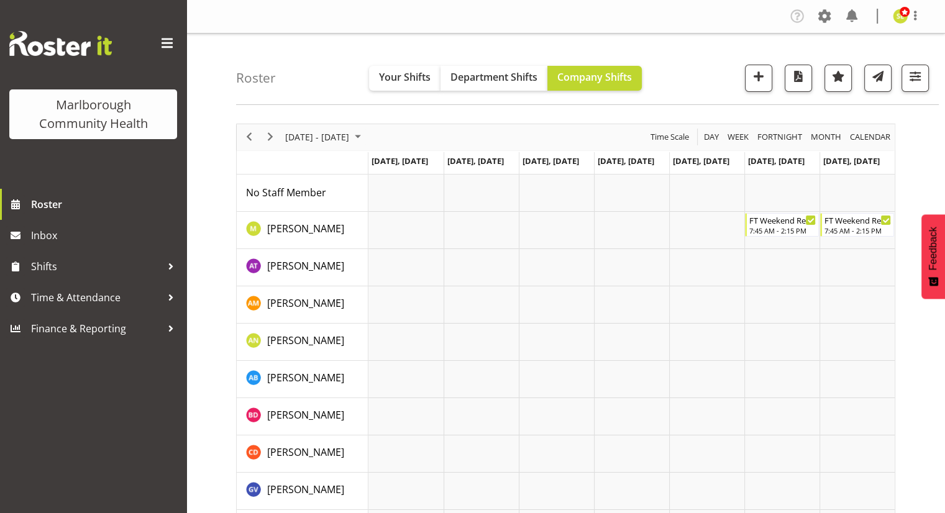
click at [929, 74] on div "Roster Your Shifts Department Shifts Company Shifts All Locations Clear Blenhei…" at bounding box center [587, 69] width 703 height 71
click at [919, 79] on span "button" at bounding box center [915, 76] width 16 height 16
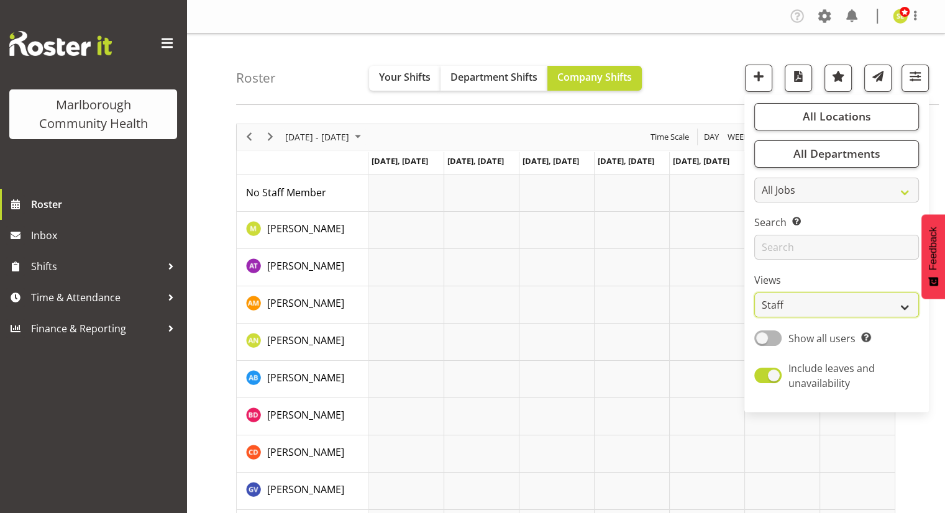
click at [820, 309] on select "Staff Role Shift - Horizontal Shift - Vertical Staff - Location" at bounding box center [836, 305] width 165 height 25
click at [755, 293] on select "Staff Role Shift - Horizontal Shift - Vertical Staff - Location" at bounding box center [836, 305] width 165 height 25
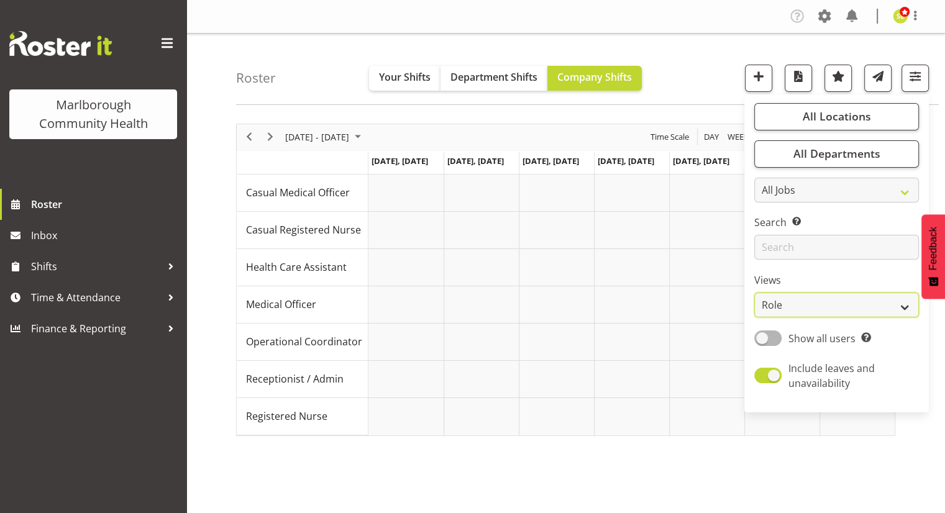
click at [799, 305] on select "Staff Role Shift - Horizontal Shift - Vertical Staff - Location" at bounding box center [836, 305] width 165 height 25
select select "staff"
click at [755, 293] on select "Staff Role Shift - Horizontal Shift - Vertical Staff - Location" at bounding box center [836, 305] width 165 height 25
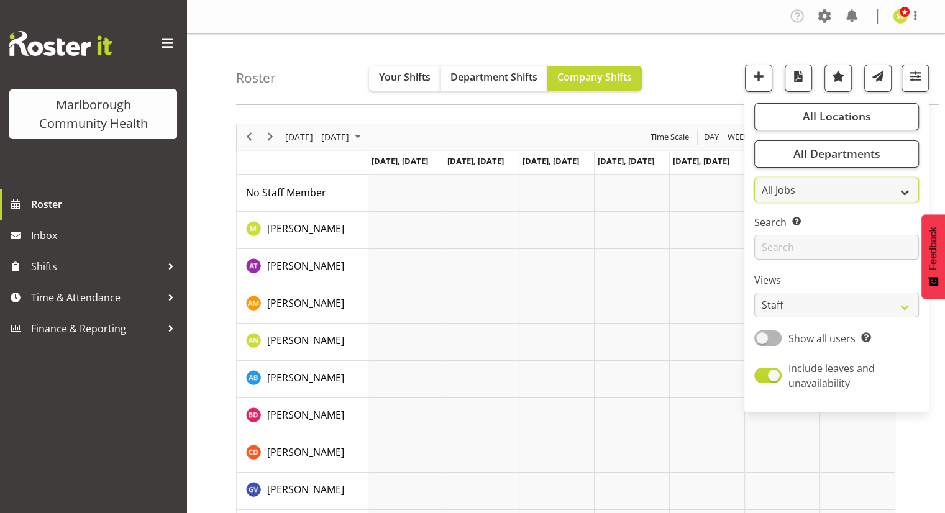
click at [850, 188] on select "All Jobs" at bounding box center [836, 190] width 165 height 25
click at [755, 178] on select "All Jobs" at bounding box center [836, 190] width 165 height 25
click at [772, 334] on span at bounding box center [767, 338] width 27 height 16
click at [762, 334] on input "Show all users Show only rostered employees" at bounding box center [758, 338] width 8 height 8
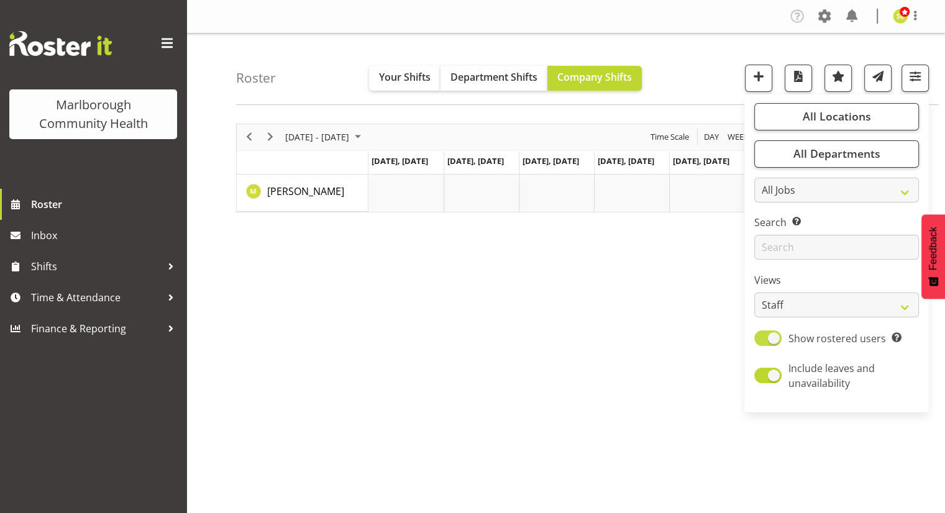
click at [774, 339] on span at bounding box center [767, 338] width 27 height 16
click at [762, 339] on input "Show rostered users Show only rostered employees" at bounding box center [758, 338] width 8 height 8
checkbox input "false"
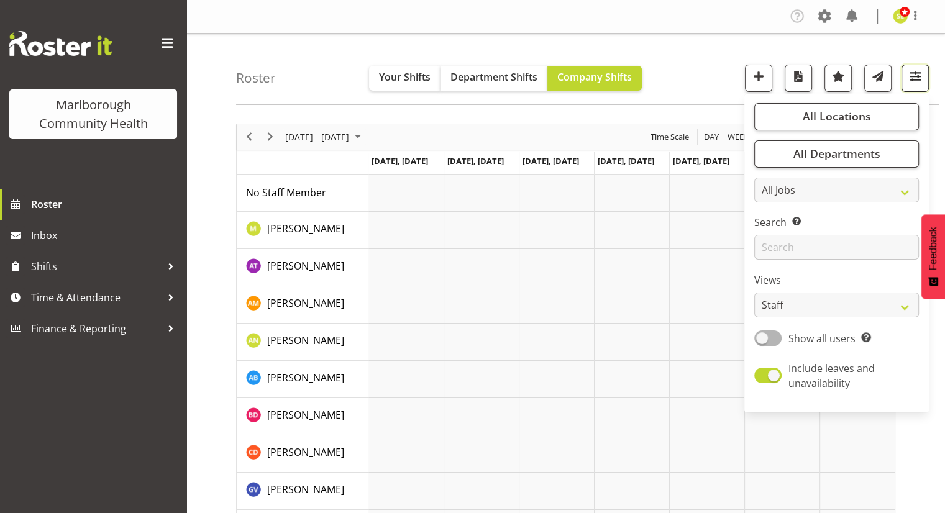
click at [904, 81] on button "button" at bounding box center [914, 78] width 27 height 27
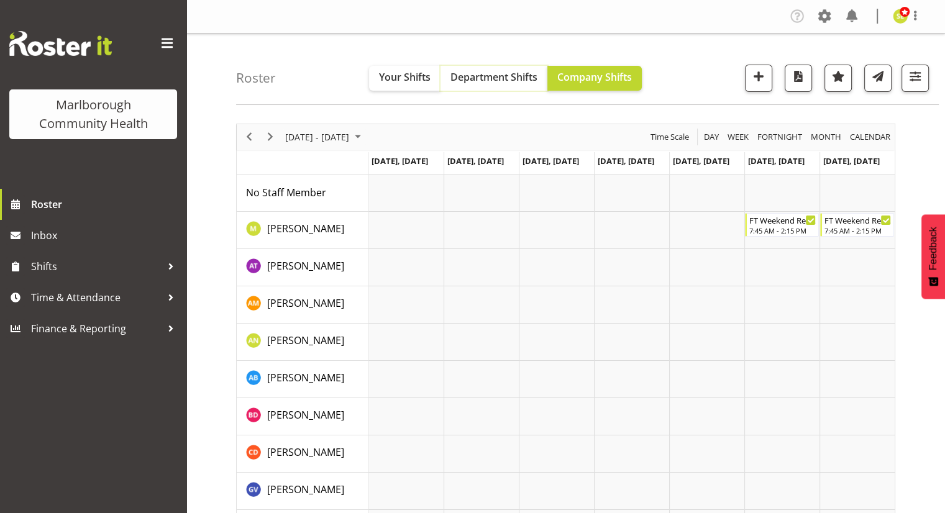
click at [515, 80] on span "Department Shifts" at bounding box center [493, 77] width 87 height 14
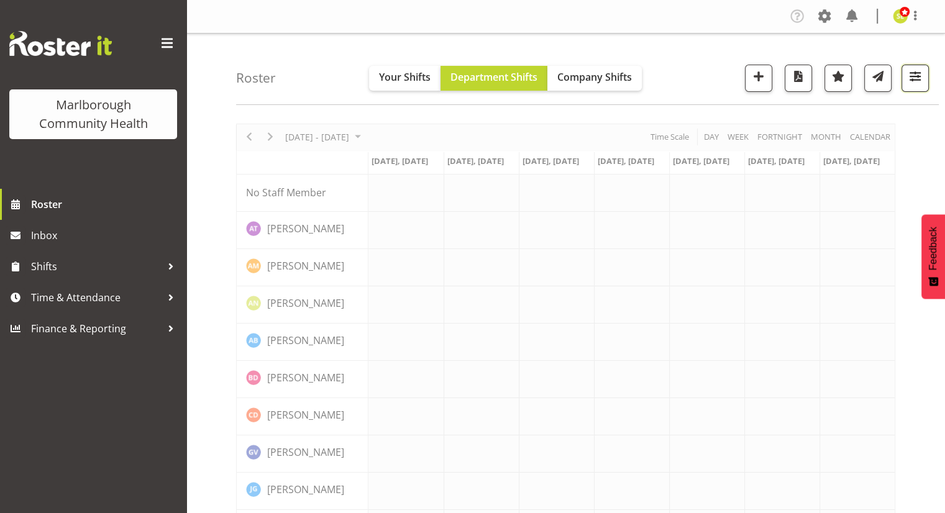
click at [917, 76] on span "button" at bounding box center [915, 76] width 16 height 16
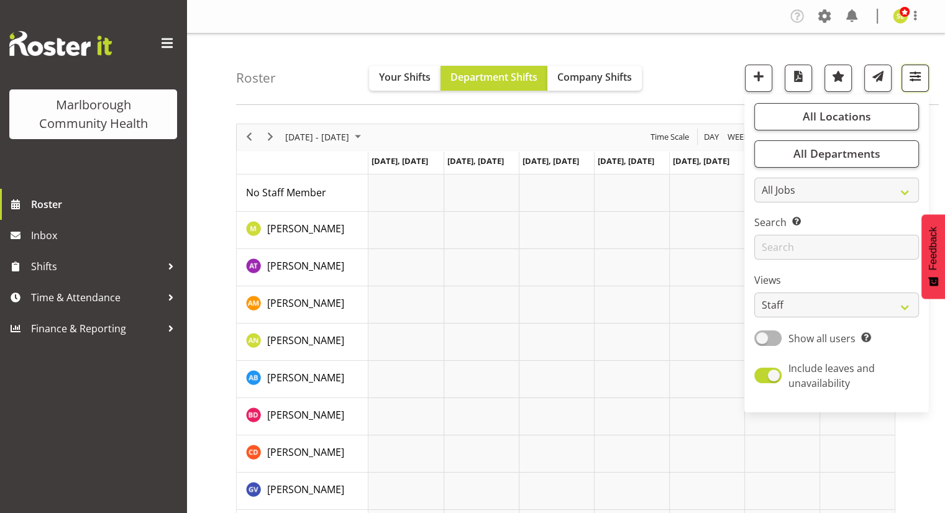
click at [917, 76] on span "button" at bounding box center [915, 76] width 16 height 16
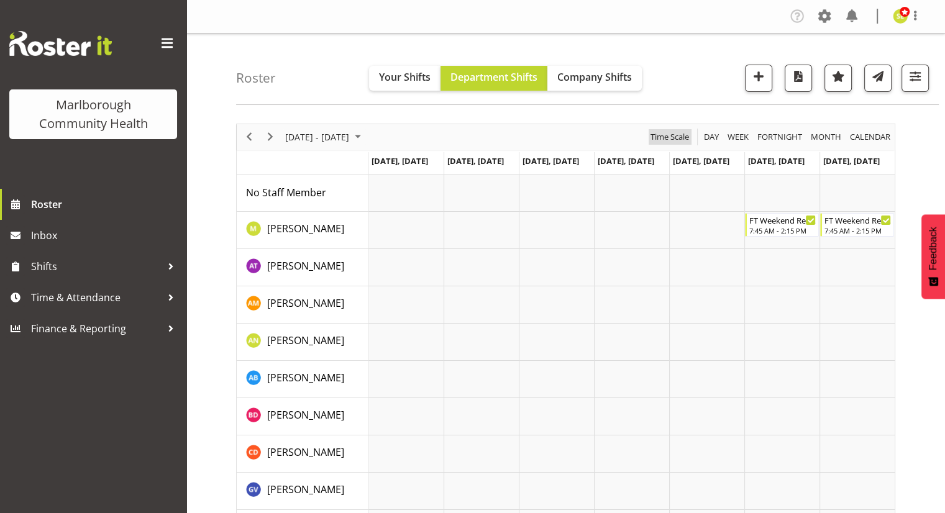
click at [663, 140] on span "Time Scale" at bounding box center [669, 137] width 41 height 16
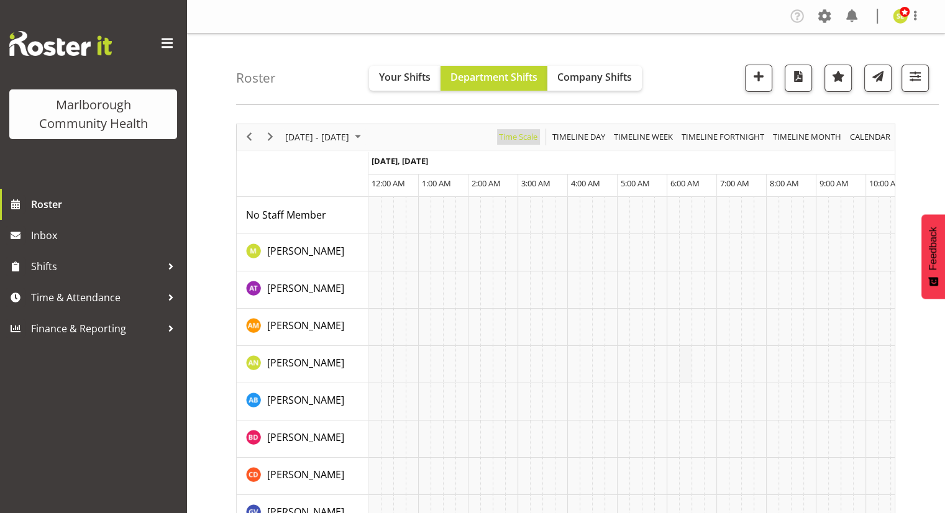
scroll to position [62, 0]
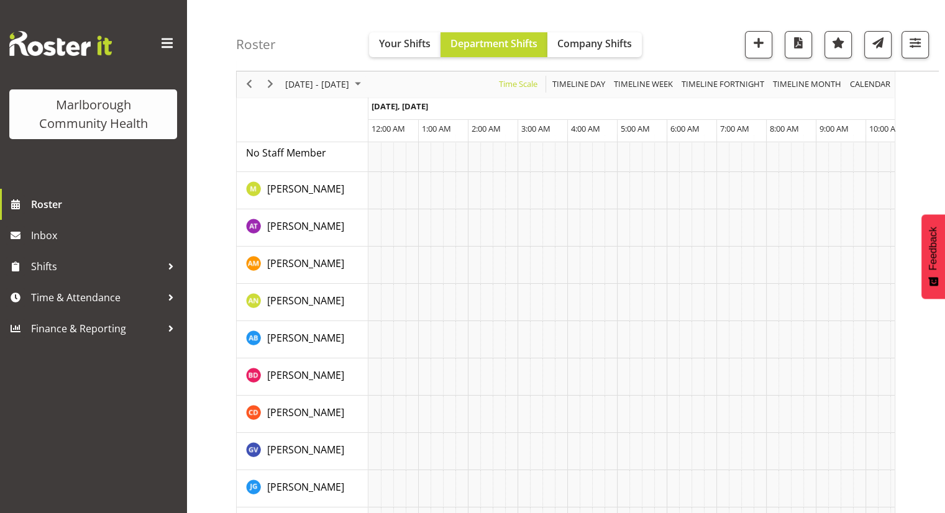
drag, startPoint x: 824, startPoint y: 128, endPoint x: 727, endPoint y: 130, distance: 96.9
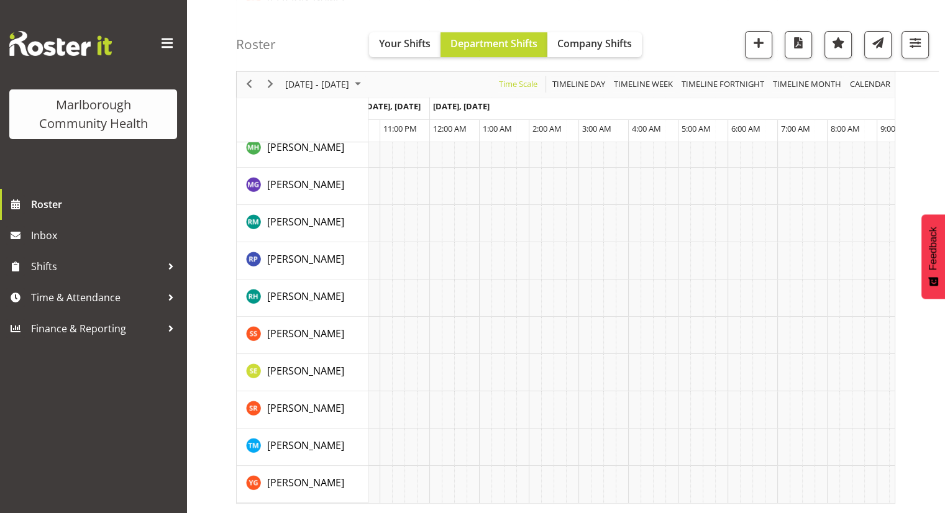
scroll to position [0, 2250]
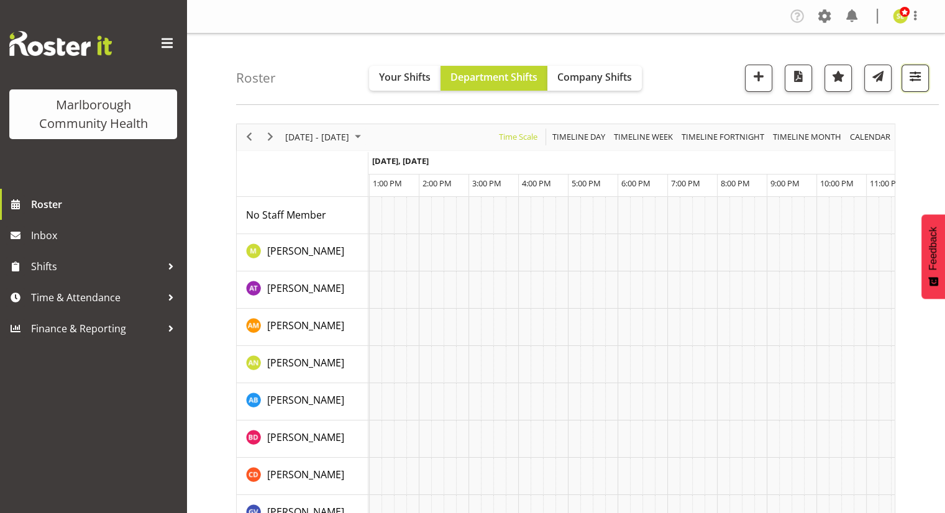
click at [911, 83] on span "button" at bounding box center [915, 76] width 16 height 16
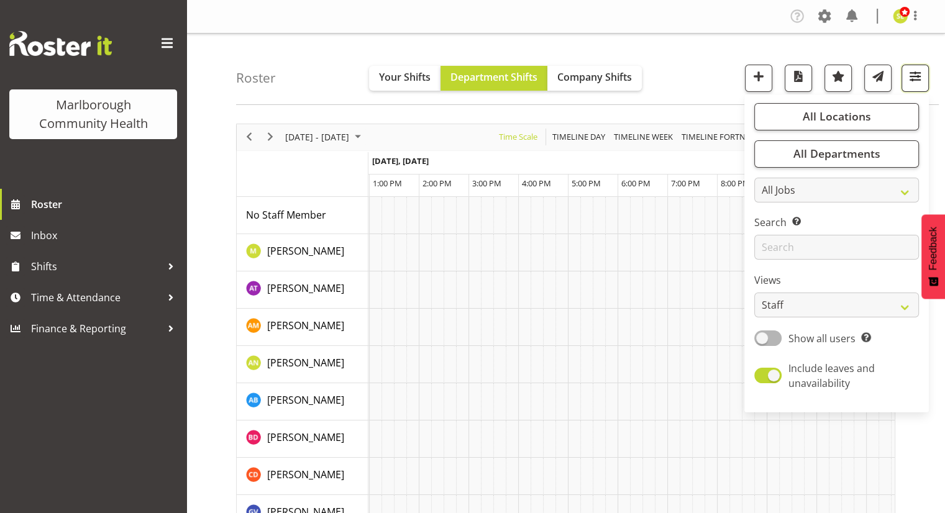
click at [916, 84] on span "button" at bounding box center [915, 76] width 16 height 16
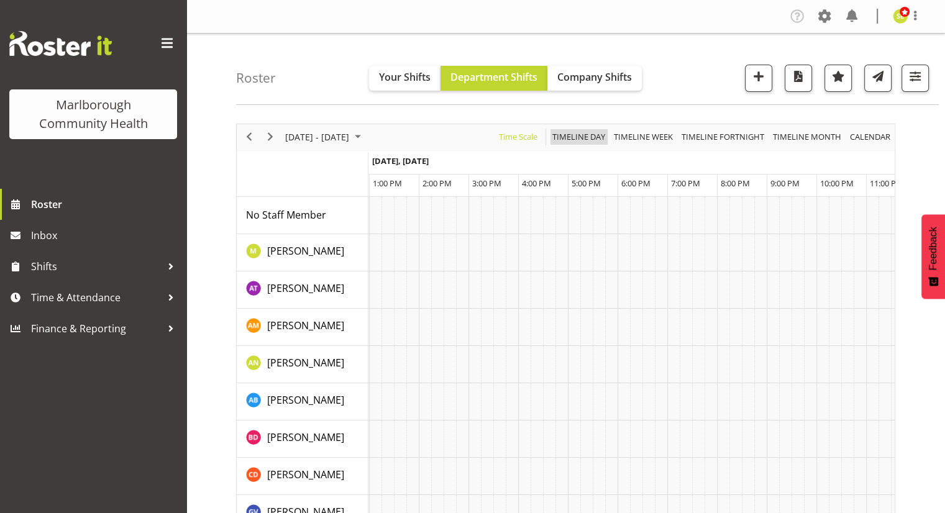
click at [591, 135] on span "Timeline Day" at bounding box center [578, 137] width 55 height 16
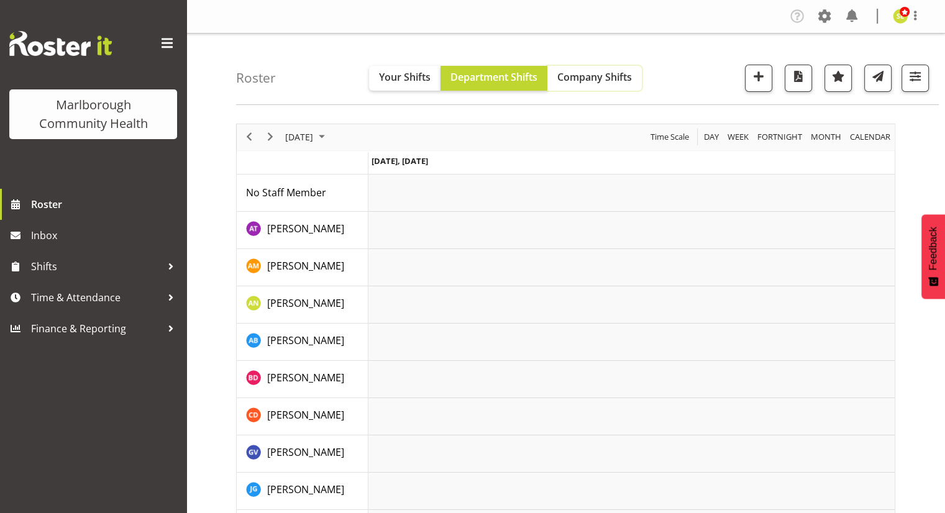
click at [594, 83] on button "Company Shifts" at bounding box center [594, 78] width 94 height 25
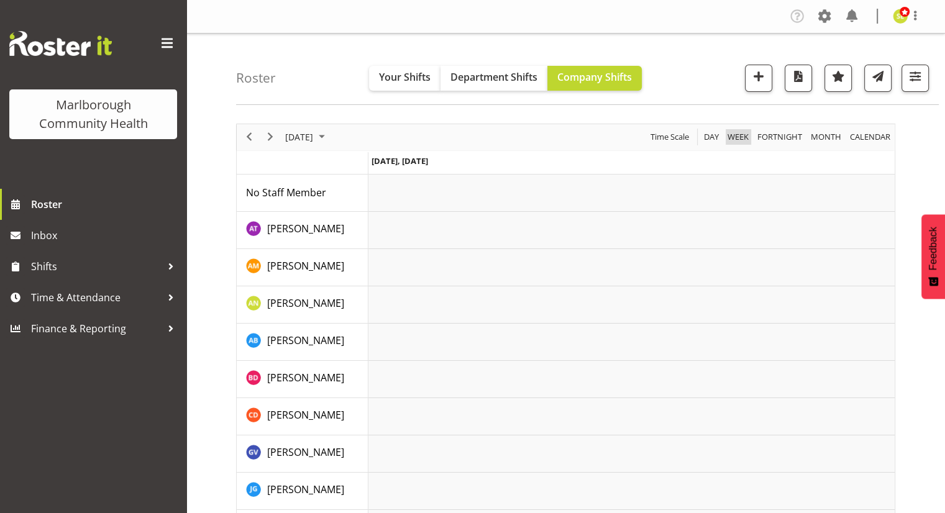
click at [733, 135] on span "Week" at bounding box center [738, 137] width 24 height 16
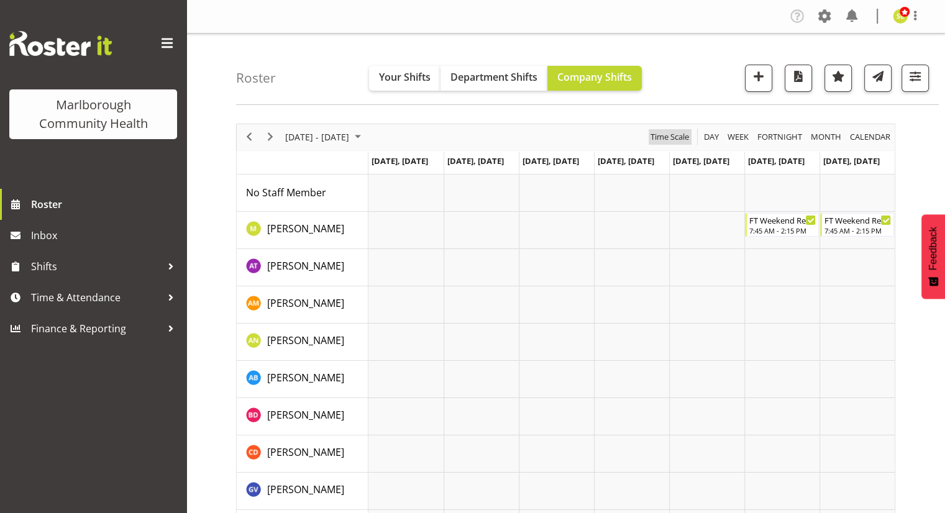
click at [678, 137] on span "Time Scale" at bounding box center [669, 137] width 41 height 16
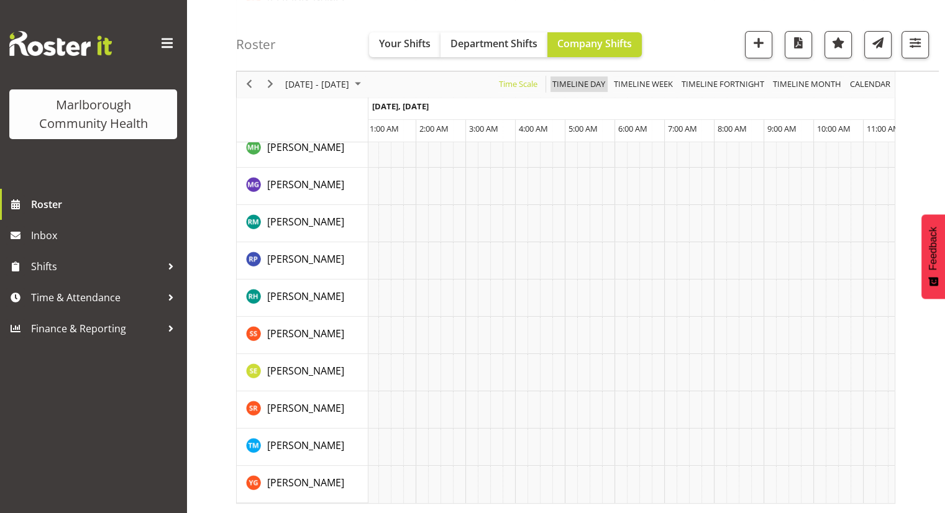
click at [589, 90] on span "Timeline Day" at bounding box center [578, 85] width 55 height 16
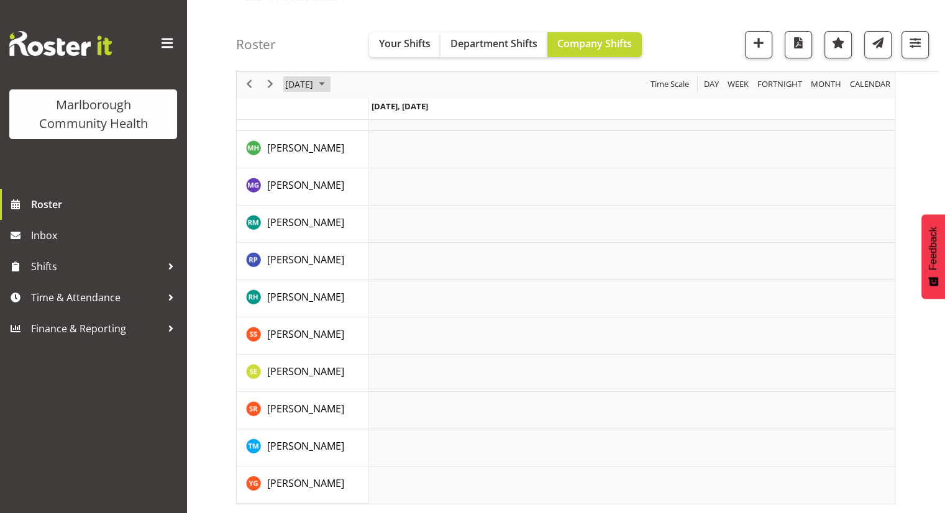
click at [314, 83] on span "September 1, 2025" at bounding box center [299, 85] width 30 height 16
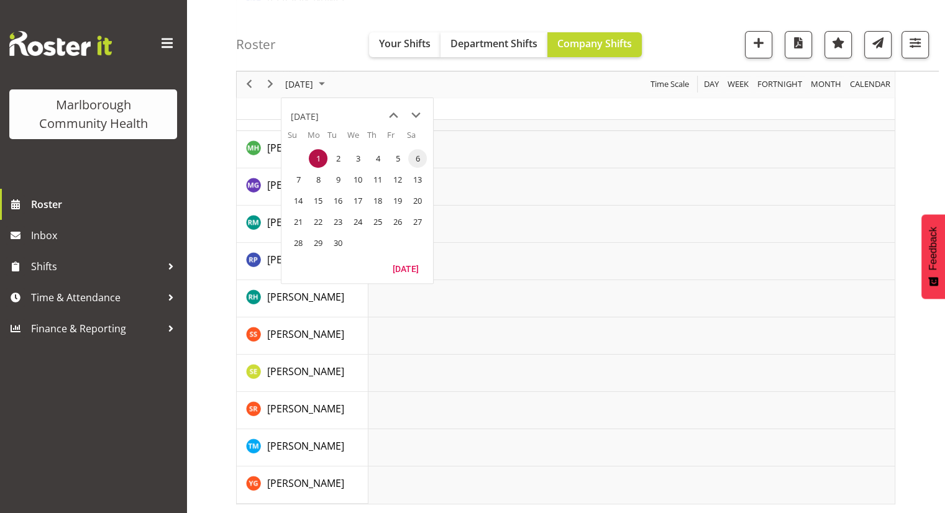
click at [419, 162] on span "6" at bounding box center [417, 158] width 19 height 19
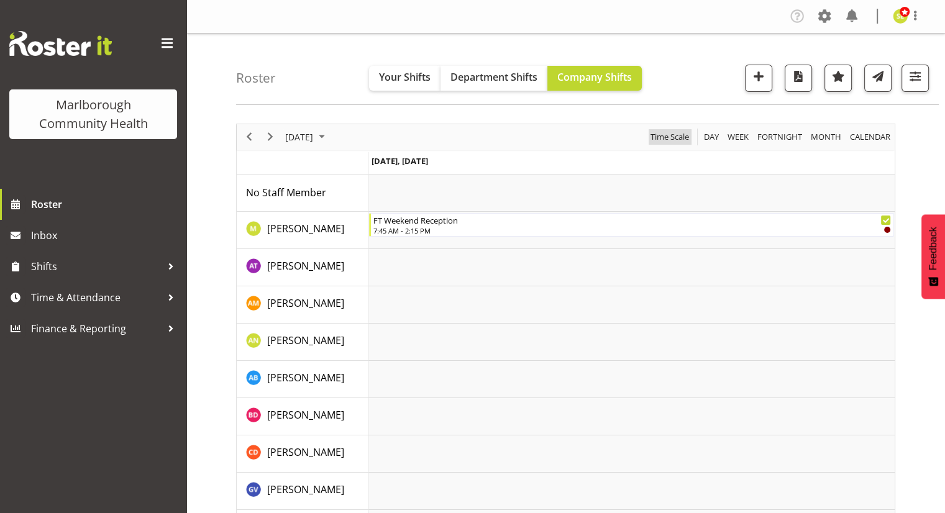
click at [673, 130] on span "Time Scale" at bounding box center [669, 137] width 41 height 16
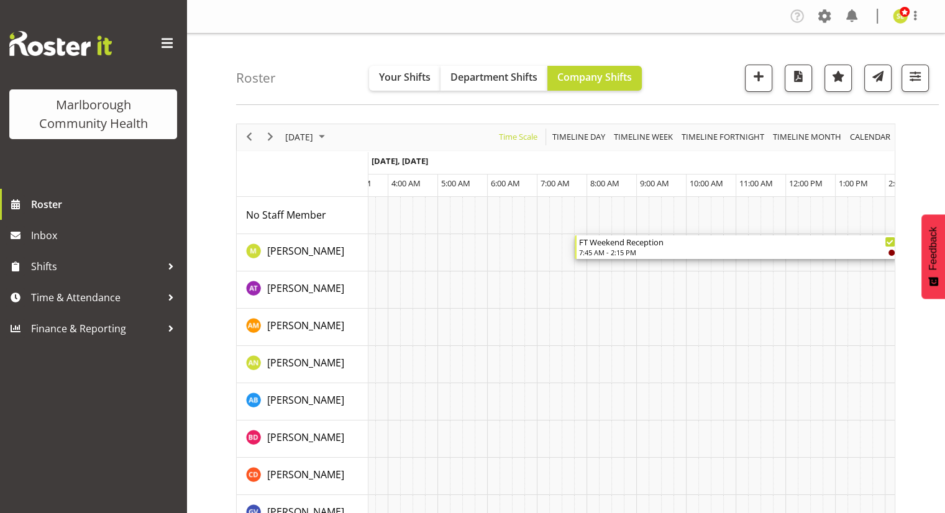
click at [890, 252] on div "Timeline Day of September 6, 2025" at bounding box center [891, 253] width 6 height 6
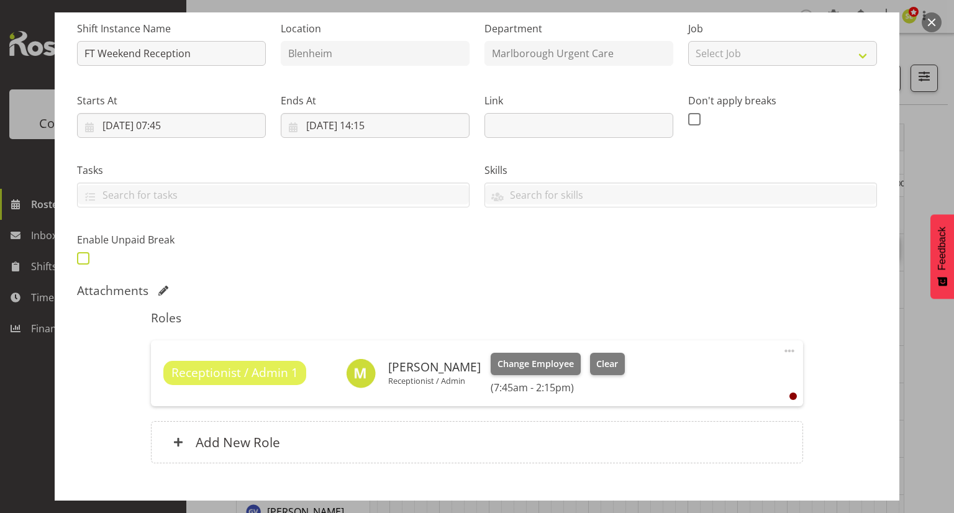
click at [85, 255] on span at bounding box center [83, 258] width 12 height 12
click at [85, 255] on input "checkbox" at bounding box center [81, 258] width 8 height 8
checkbox input "true"
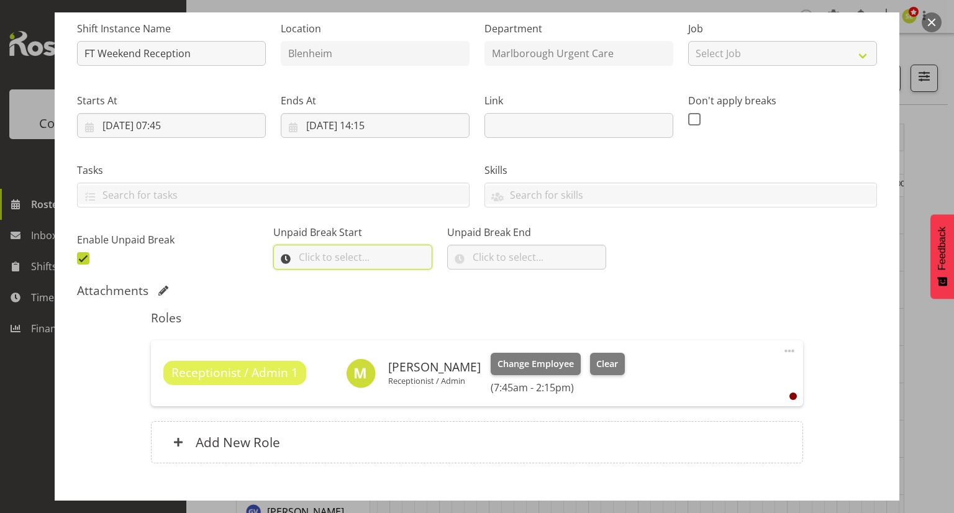
click at [338, 259] on input "text" at bounding box center [352, 257] width 159 height 25
click at [358, 291] on select "00 00 01 02 03 04 05 06 07 08 09 10 11 12 13 14 15 16 17 18 19 20 21 22 23" at bounding box center [358, 289] width 28 height 25
select select "11"
click at [344, 277] on select "00 00 01 02 03 04 05 06 07 08 09 10 11 12 13 14 15 16 17 18 19 20 21 22 23" at bounding box center [358, 289] width 28 height 25
click at [383, 286] on select "00 00 01 02 03 04 05 06 07 08 09 10 11 12 13 14 15 16 17 18 19 20 21 22 23 24 2…" at bounding box center [390, 289] width 28 height 25
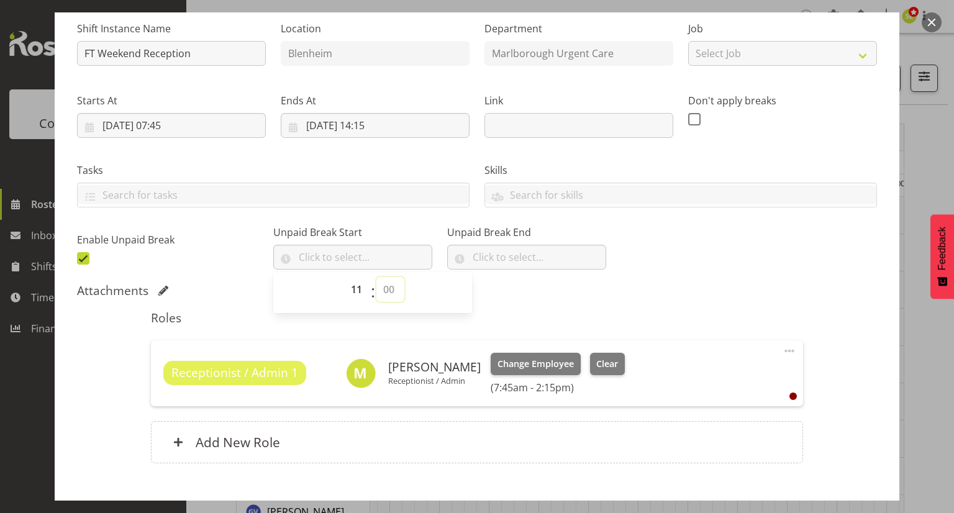
select select "0"
click at [376, 277] on select "00 00 01 02 03 04 05 06 07 08 09 10 11 12 13 14 15 16 17 18 19 20 21 22 23 24 2…" at bounding box center [390, 289] width 28 height 25
type input "11:00"
click at [486, 257] on input "text" at bounding box center [526, 257] width 159 height 25
click at [518, 285] on select "00 00 01 02 03 04 05 06 07 08 09 10 11 12 13 14 15 16 17 18 19 20 21 22 23" at bounding box center [532, 289] width 28 height 25
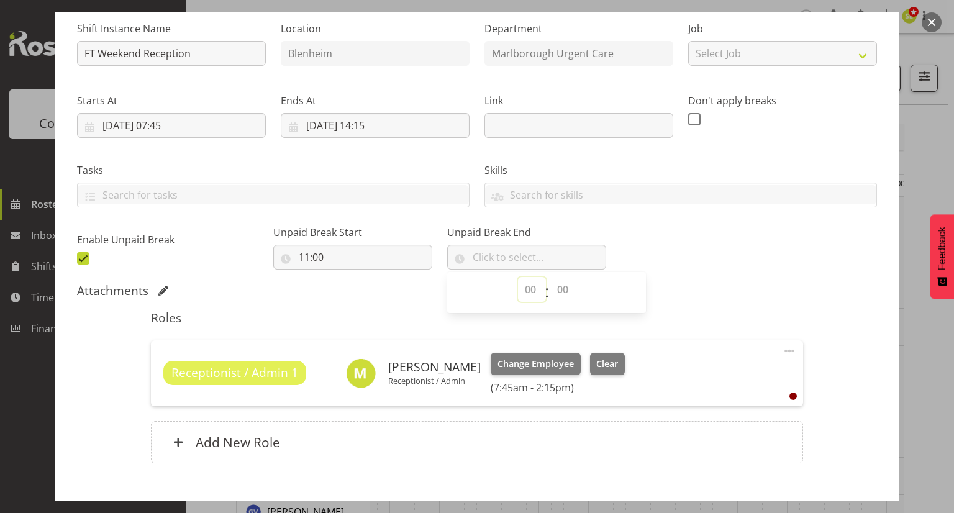
select select "11"
click at [518, 277] on select "00 00 01 02 03 04 05 06 07 08 09 10 11 12 13 14 15 16 17 18 19 20 21 22 23" at bounding box center [532, 289] width 28 height 25
click at [550, 287] on select "00 00 01 02 03 04 05 06 07 08 09 10 11 12 13 14 15 16 17 18 19 20 21 22 23 24 2…" at bounding box center [564, 289] width 28 height 25
select select "30"
click at [550, 277] on select "00 00 01 02 03 04 05 06 07 08 09 10 11 12 13 14 15 16 17 18 19 20 21 22 23 24 2…" at bounding box center [564, 289] width 28 height 25
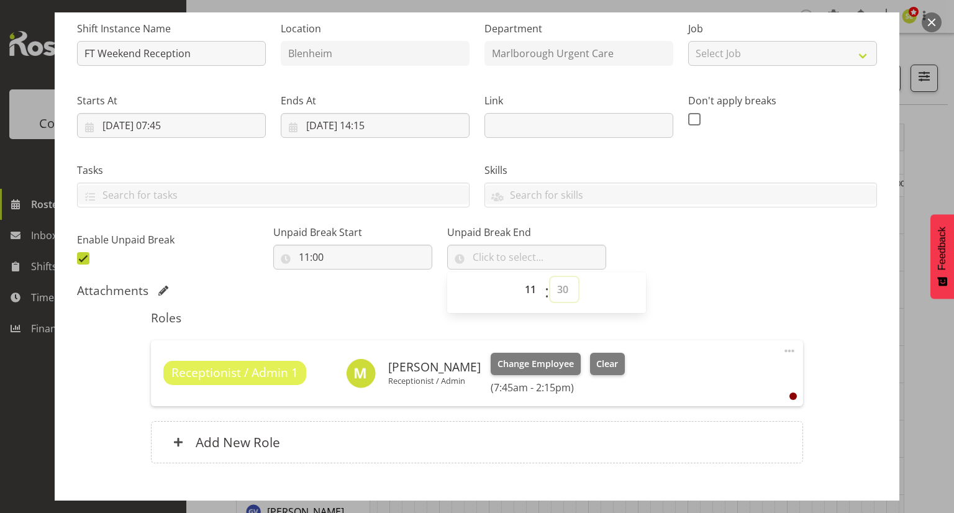
type input "11:30"
click at [691, 266] on div "Shift Instance Name FT Weekend Reception Location Blenheim Department Marlborou…" at bounding box center [477, 140] width 815 height 272
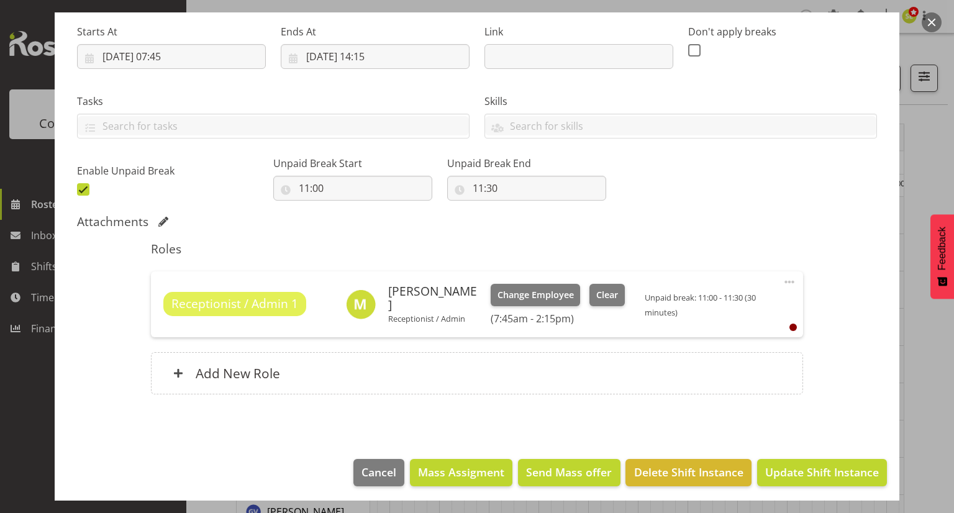
scroll to position [197, 0]
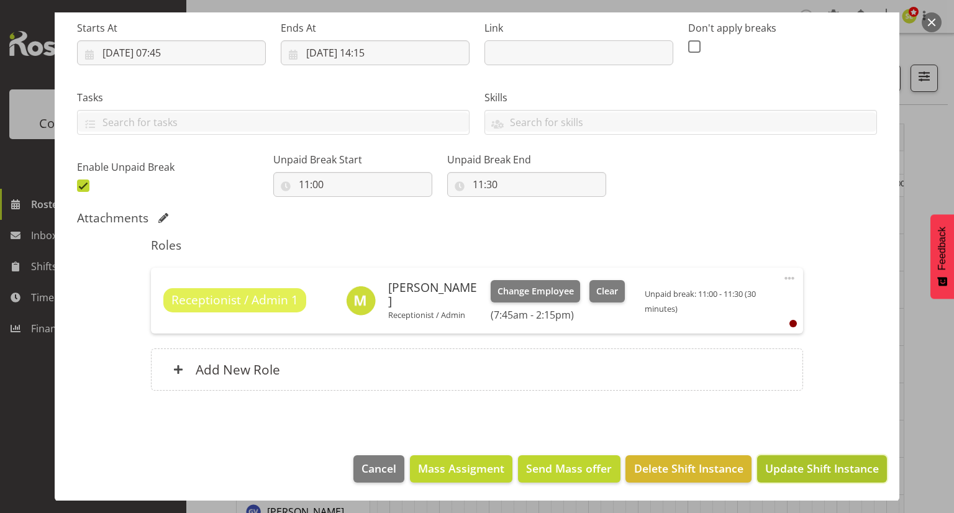
click at [801, 463] on span "Update Shift Instance" at bounding box center [822, 468] width 114 height 16
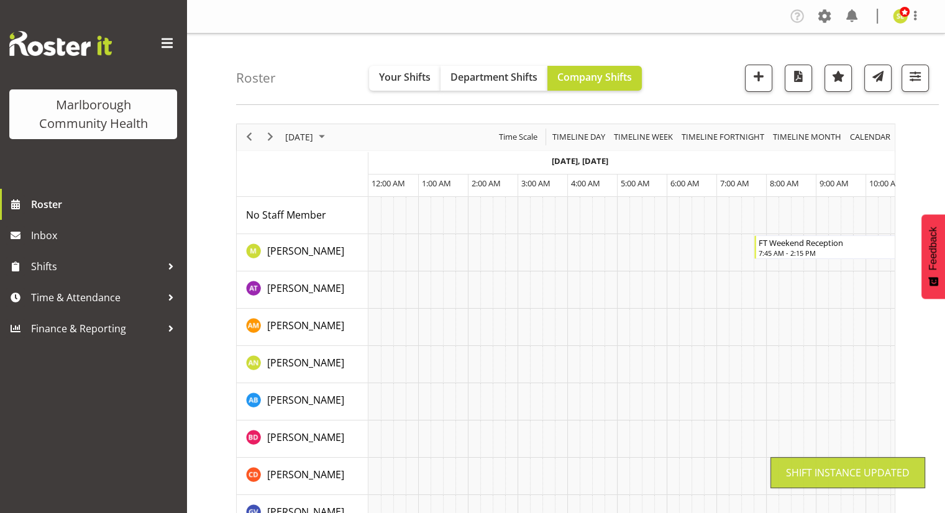
scroll to position [0, 180]
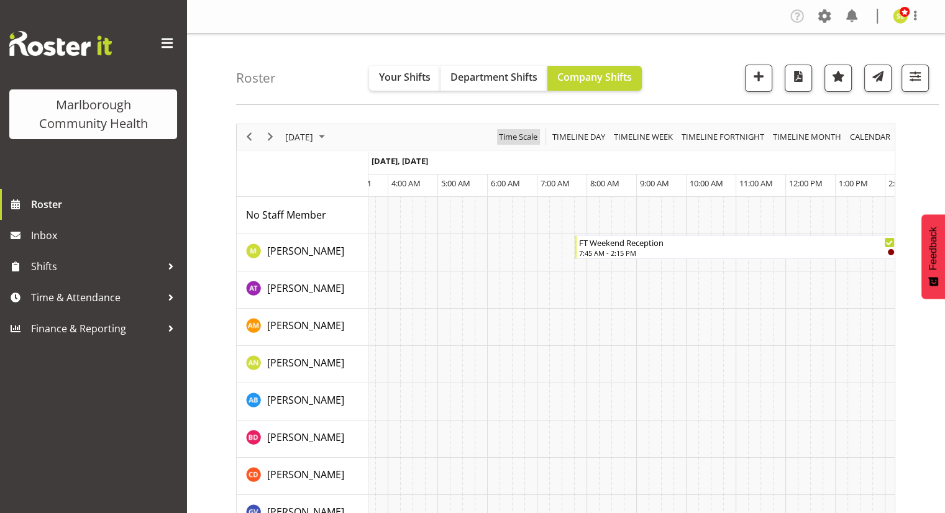
click at [530, 139] on span "Time Scale" at bounding box center [518, 137] width 41 height 16
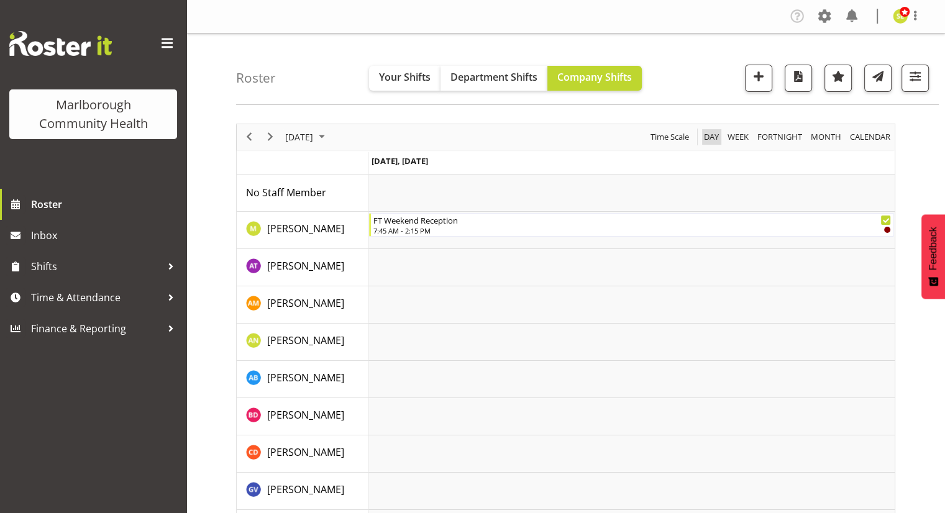
click at [711, 132] on span "Day" at bounding box center [711, 137] width 17 height 16
click at [736, 140] on span "Week" at bounding box center [738, 137] width 24 height 16
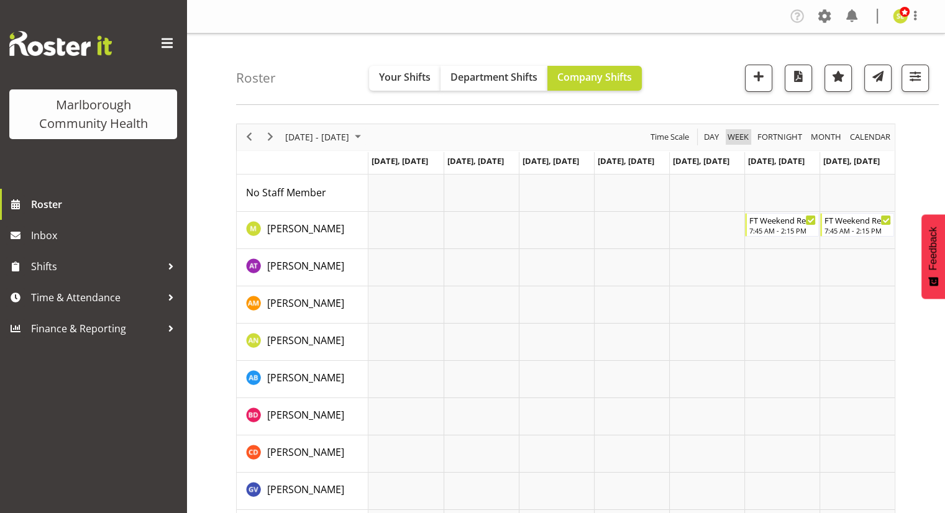
click at [742, 135] on span "Week" at bounding box center [738, 137] width 24 height 16
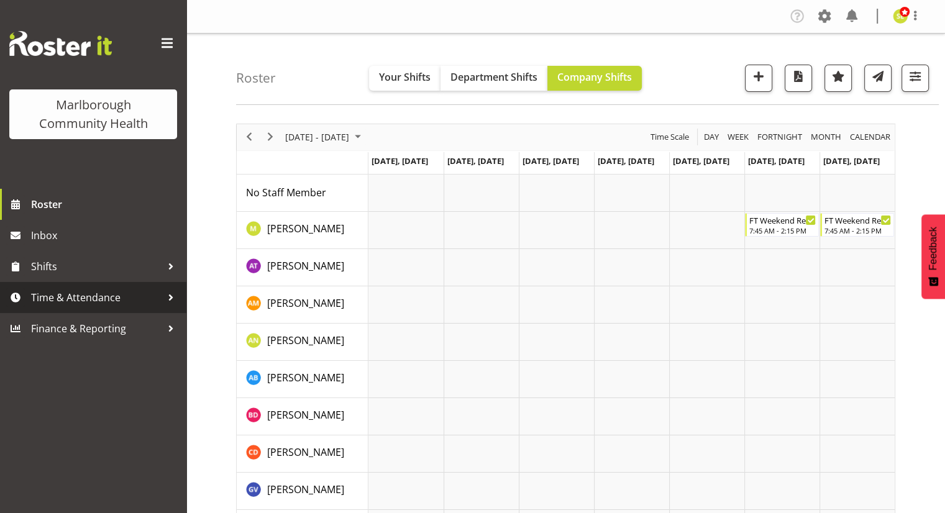
click at [62, 303] on span "Time & Attendance" at bounding box center [96, 297] width 130 height 19
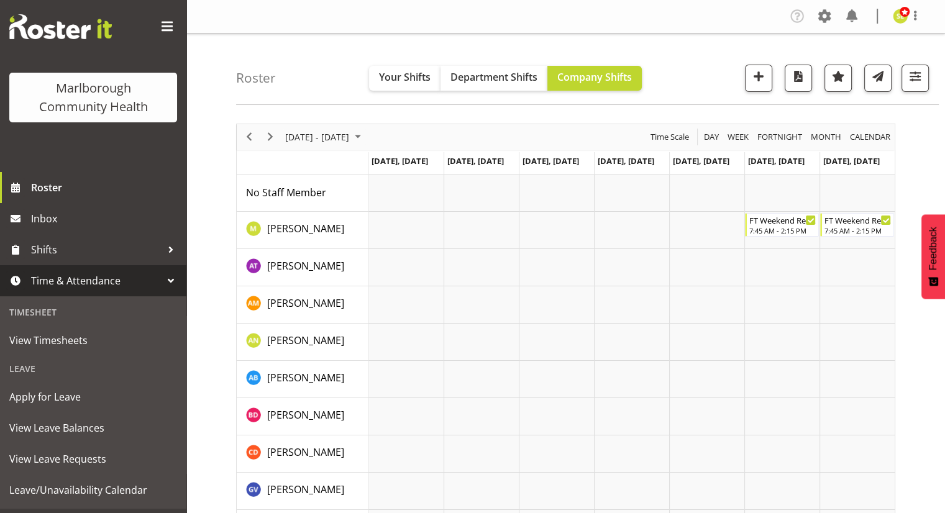
scroll to position [43, 0]
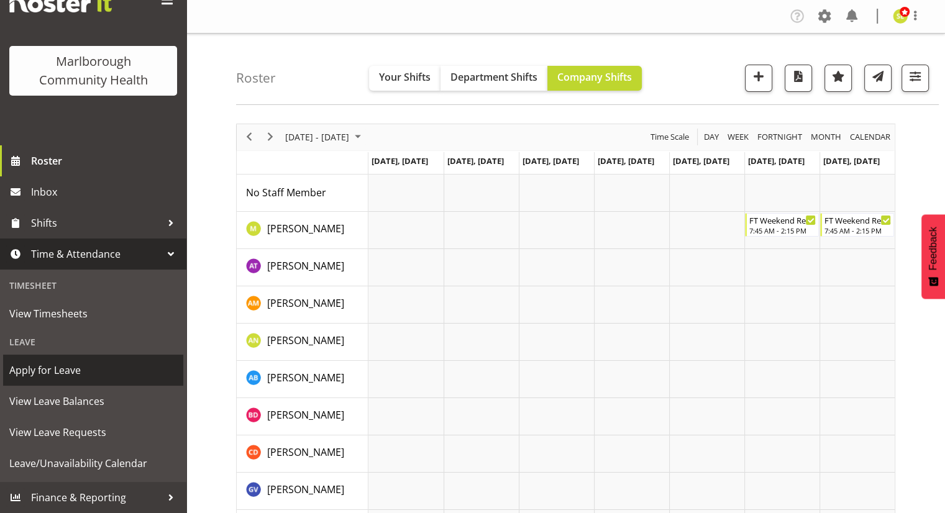
click at [52, 378] on span "Apply for Leave" at bounding box center [93, 370] width 168 height 19
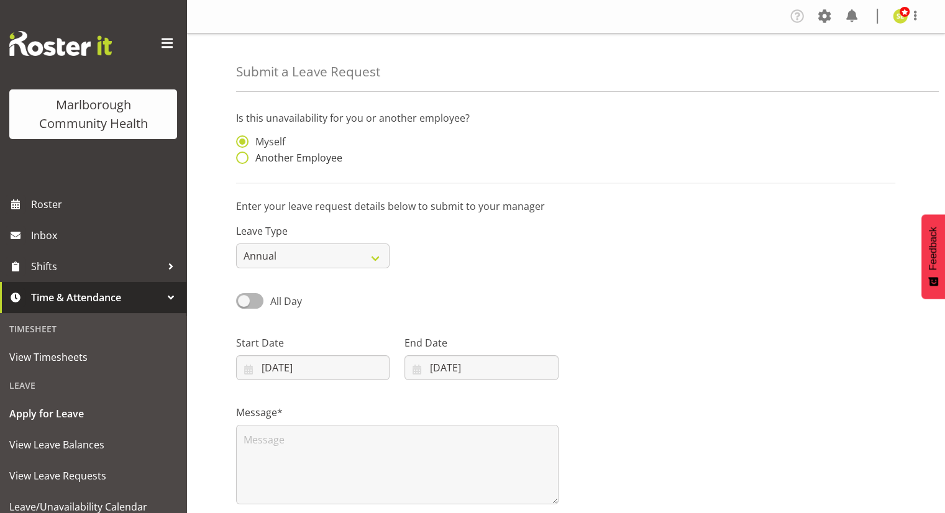
click at [253, 157] on span "Another Employee" at bounding box center [295, 158] width 94 height 12
click at [244, 157] on input "Another Employee" at bounding box center [240, 158] width 8 height 8
radio input "true"
click at [430, 146] on input "text" at bounding box center [480, 147] width 153 height 25
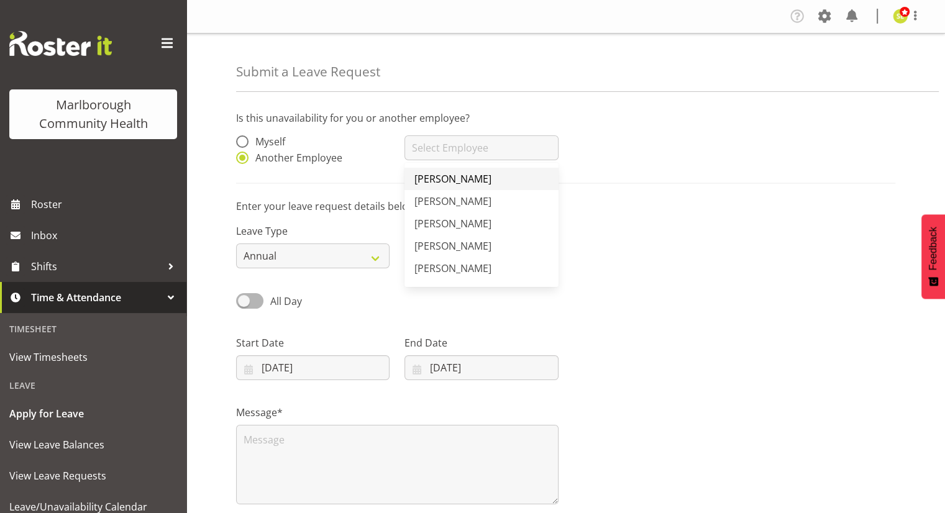
click at [478, 176] on link "[PERSON_NAME]" at bounding box center [480, 179] width 153 height 22
type input "[PERSON_NAME]"
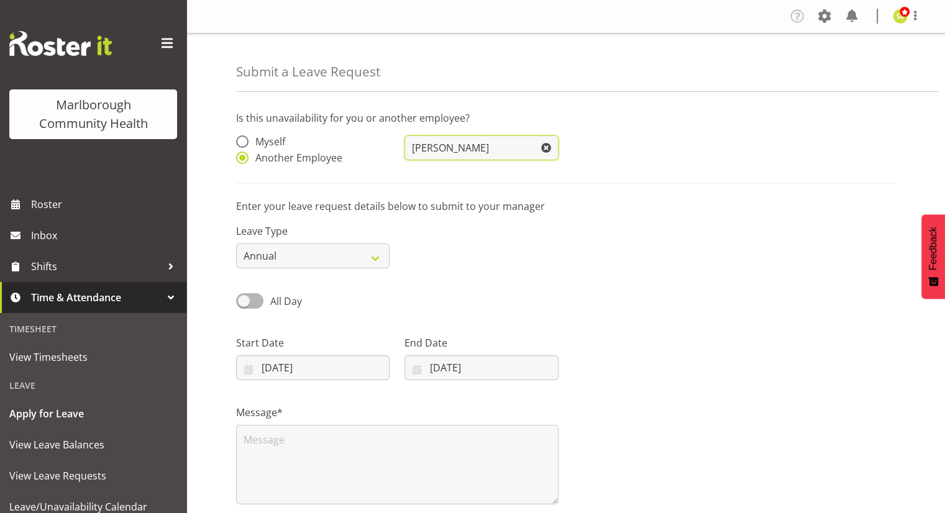
click at [485, 148] on input "[PERSON_NAME]" at bounding box center [480, 147] width 153 height 25
click at [748, 207] on div "Leave Type Annual Sick Leave Without Pay Bereavement Domestic Violence Parental…" at bounding box center [566, 241] width 674 height 70
click at [272, 145] on span "Myself" at bounding box center [266, 141] width 37 height 12
click at [244, 145] on input "Myself" at bounding box center [240, 142] width 8 height 8
radio input "true"
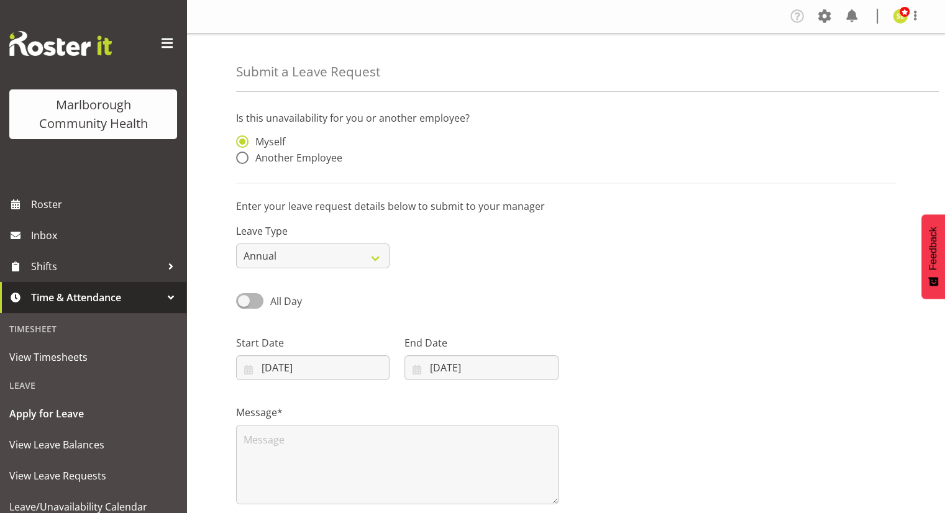
click at [569, 215] on div "Leave Type Annual Sick Leave Without Pay Bereavement Domestic Violence Parental…" at bounding box center [566, 241] width 674 height 70
click at [106, 208] on span "Roster" at bounding box center [105, 204] width 149 height 19
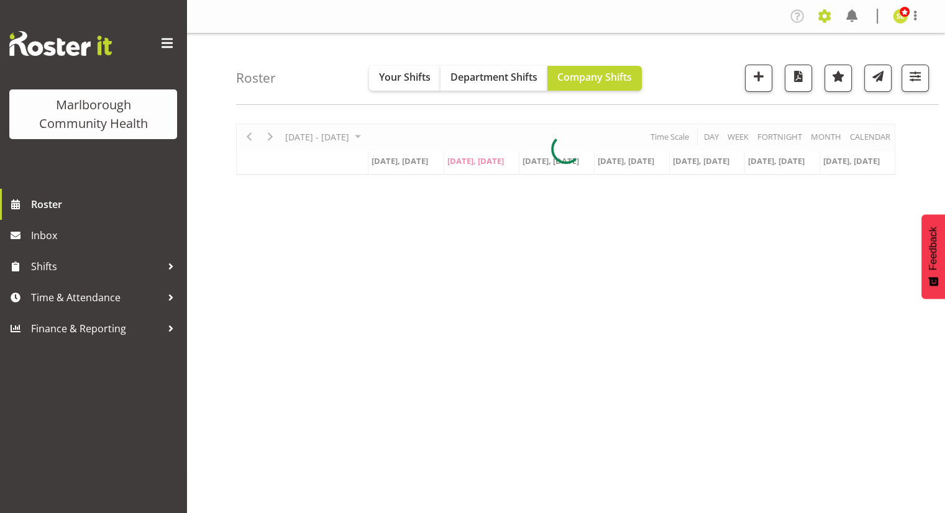
click at [822, 14] on span at bounding box center [824, 16] width 20 height 20
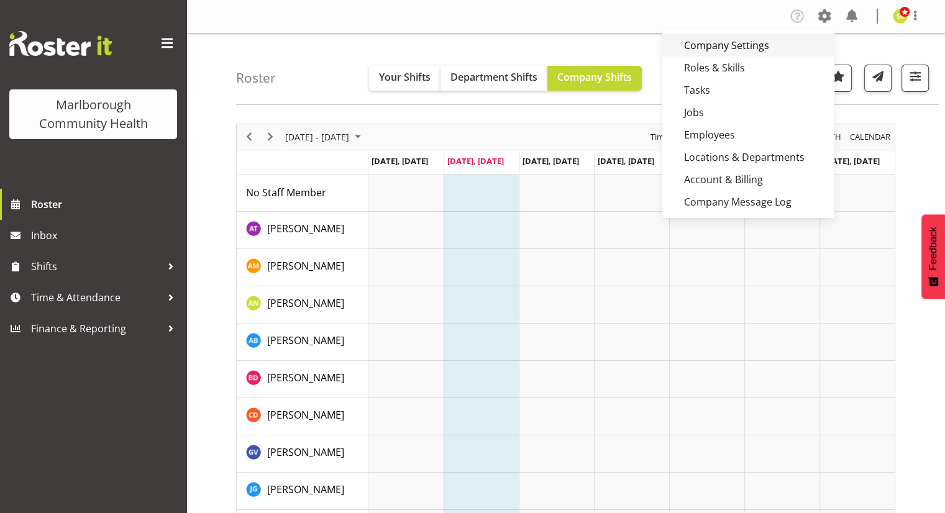
click at [724, 52] on link "Company Settings" at bounding box center [748, 45] width 172 height 22
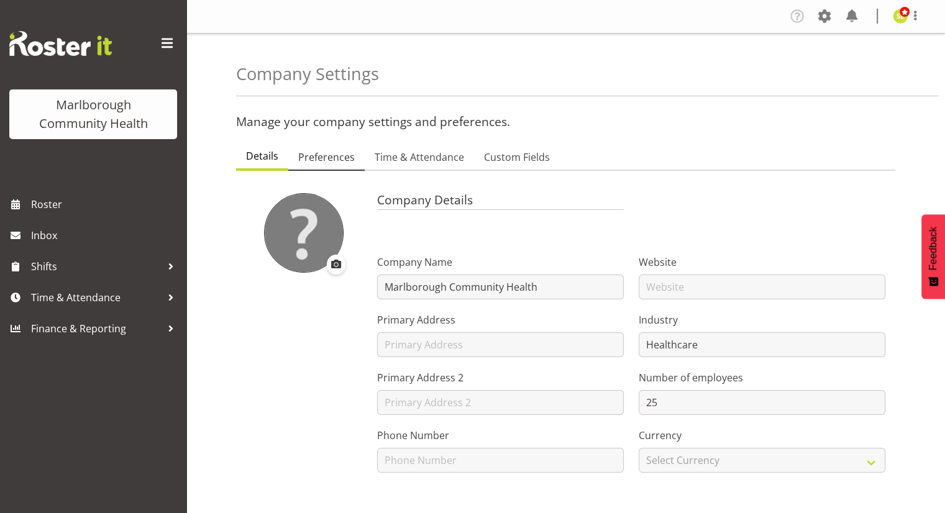
click at [346, 159] on span "Preferences" at bounding box center [326, 157] width 57 height 15
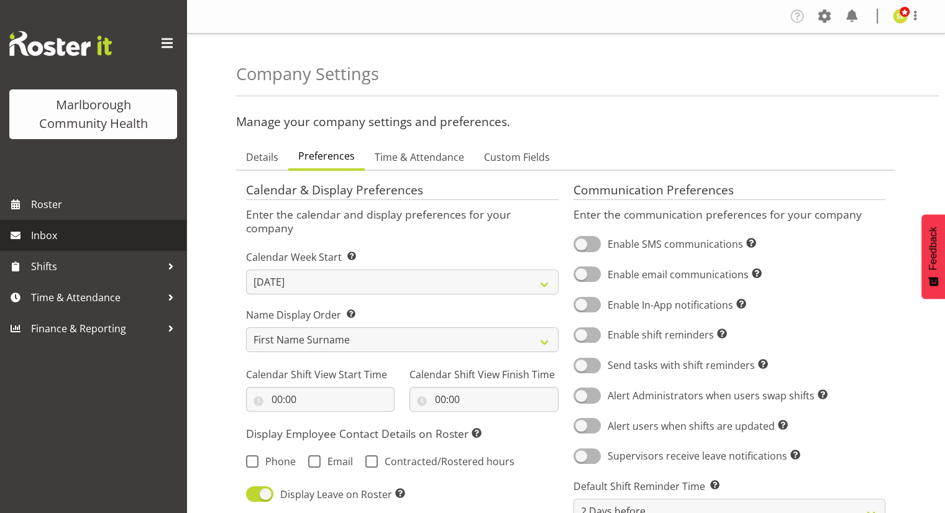
click at [65, 236] on span "Inbox" at bounding box center [105, 235] width 149 height 19
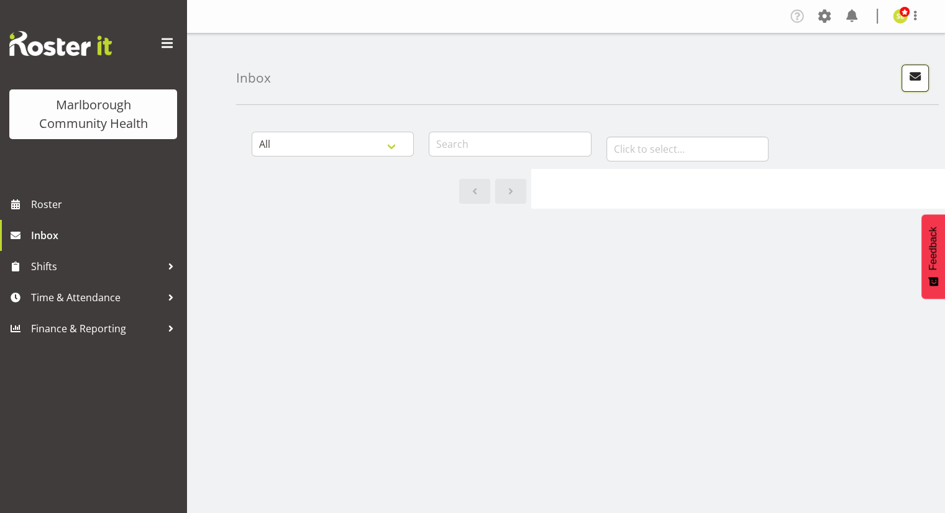
click at [911, 79] on span "button" at bounding box center [915, 76] width 16 height 16
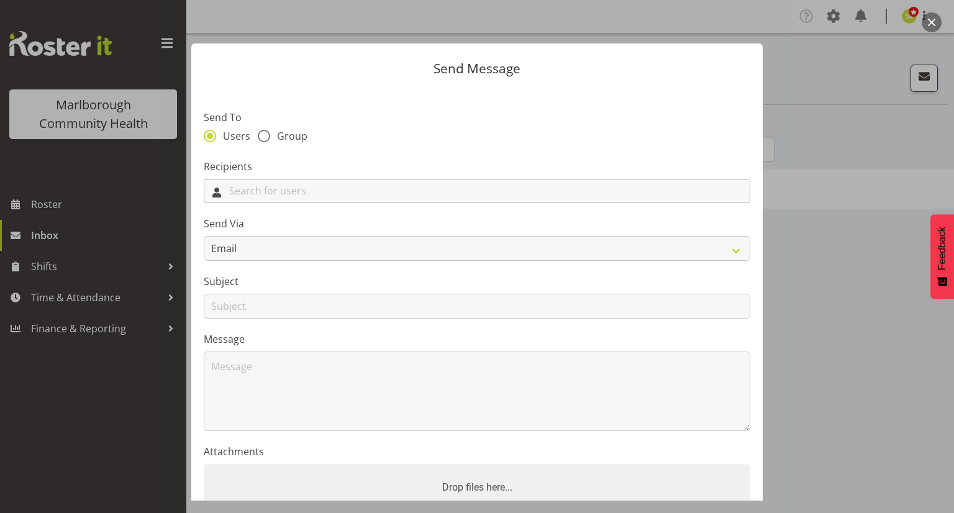
click at [280, 189] on input "text" at bounding box center [476, 190] width 545 height 19
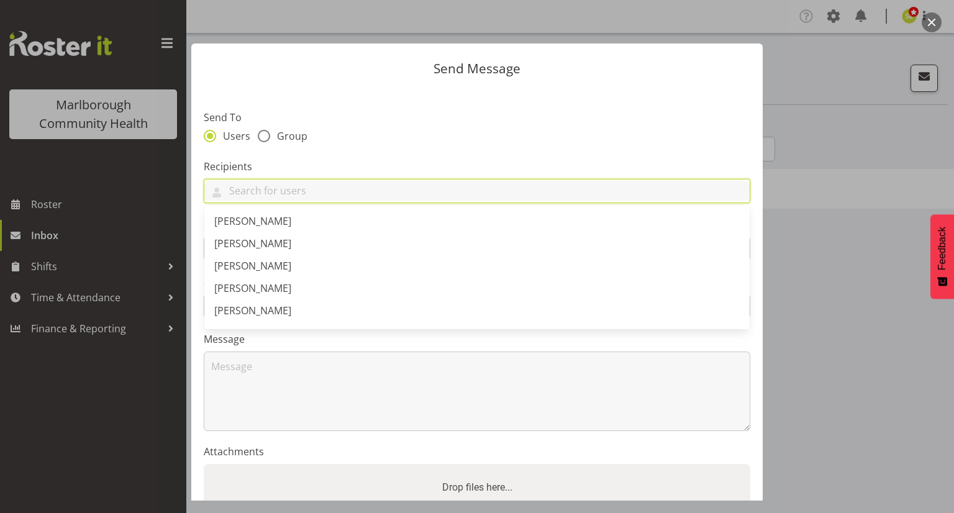
click at [339, 164] on label "Recipients" at bounding box center [477, 166] width 547 height 15
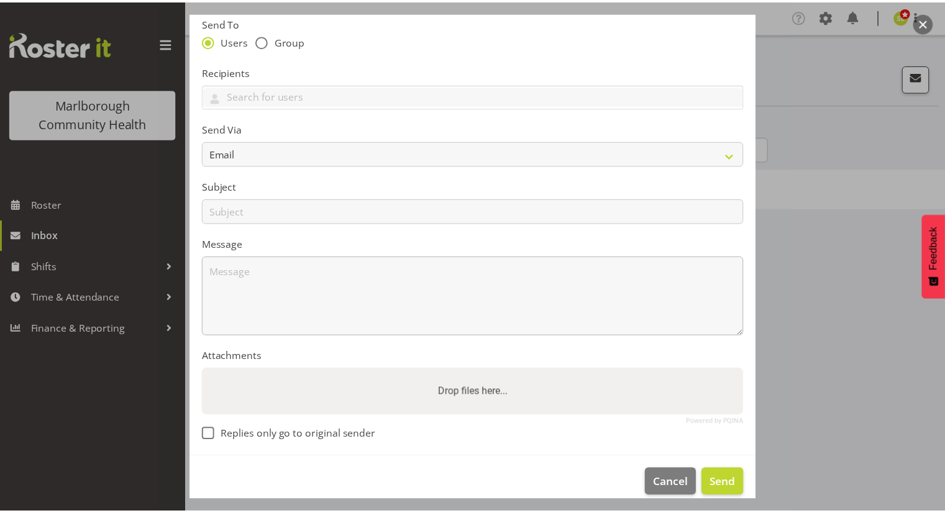
scroll to position [111, 0]
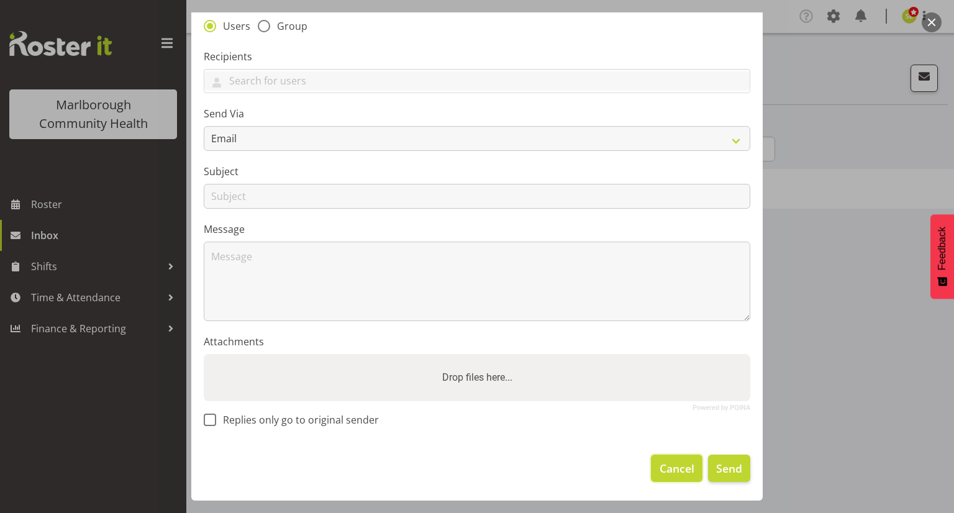
click at [660, 465] on span "Cancel" at bounding box center [677, 468] width 35 height 16
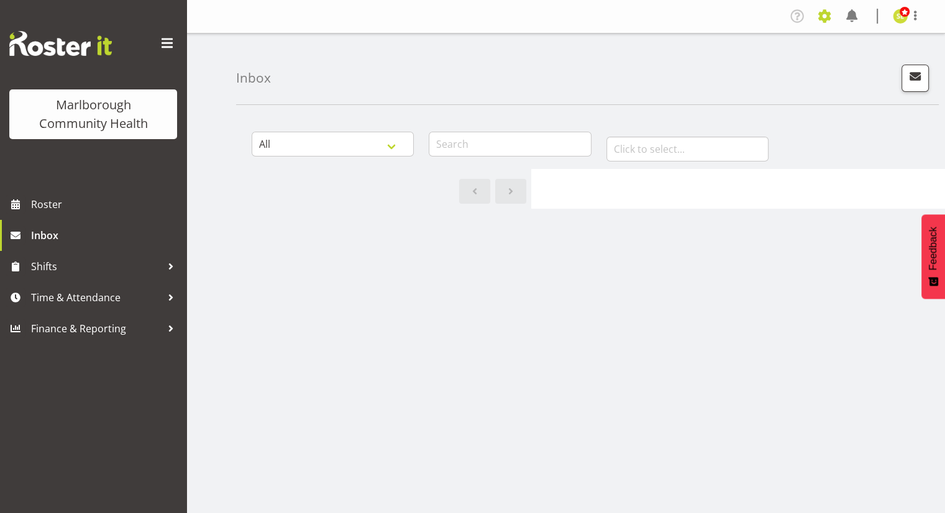
click at [822, 17] on span at bounding box center [824, 16] width 20 height 20
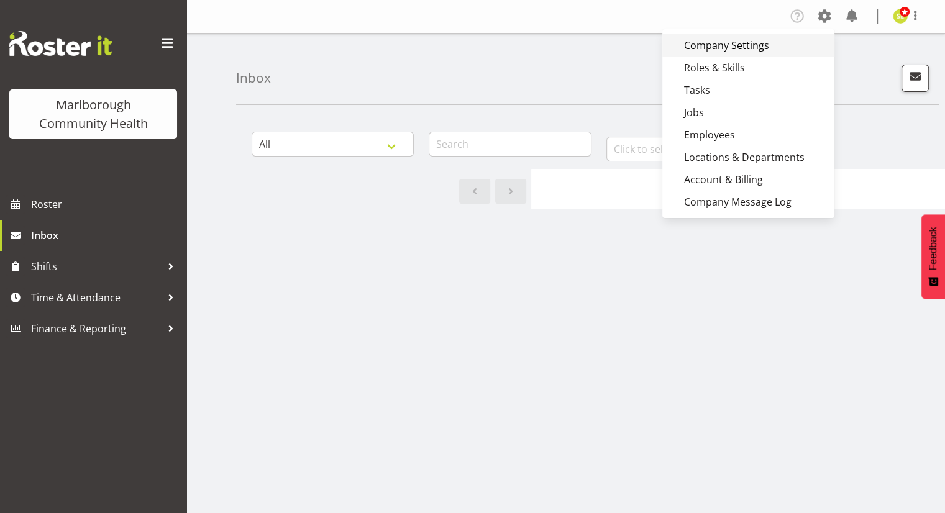
click at [737, 45] on link "Company Settings" at bounding box center [748, 45] width 172 height 22
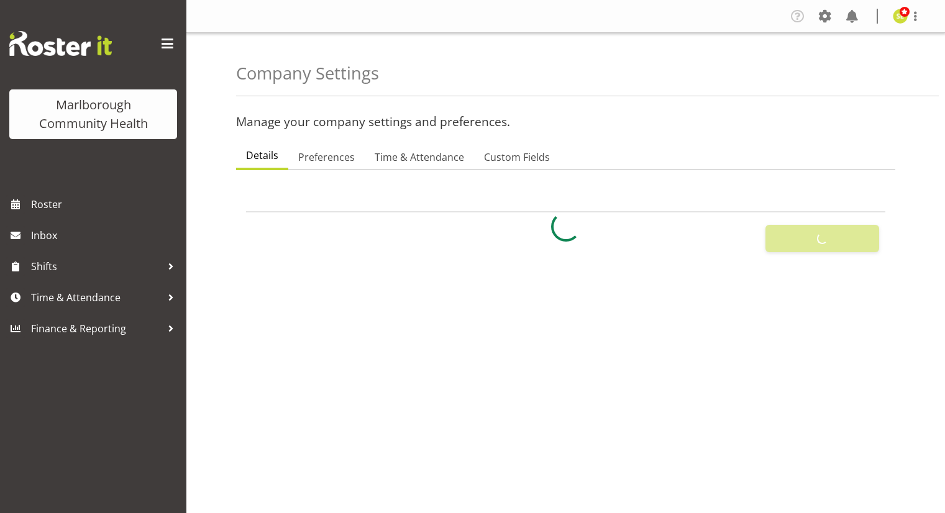
select select
select select "[DATE]"
checkbox input "false"
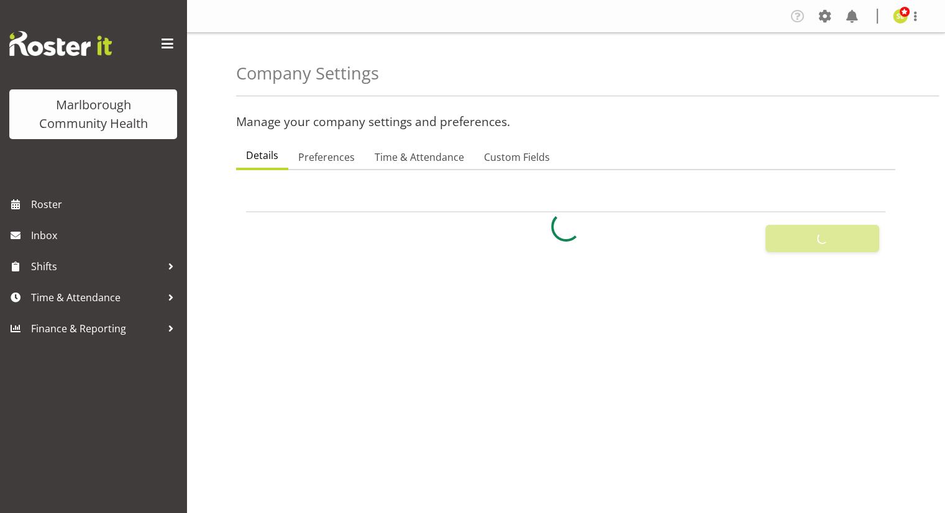
checkbox input "false"
checkbox input "true"
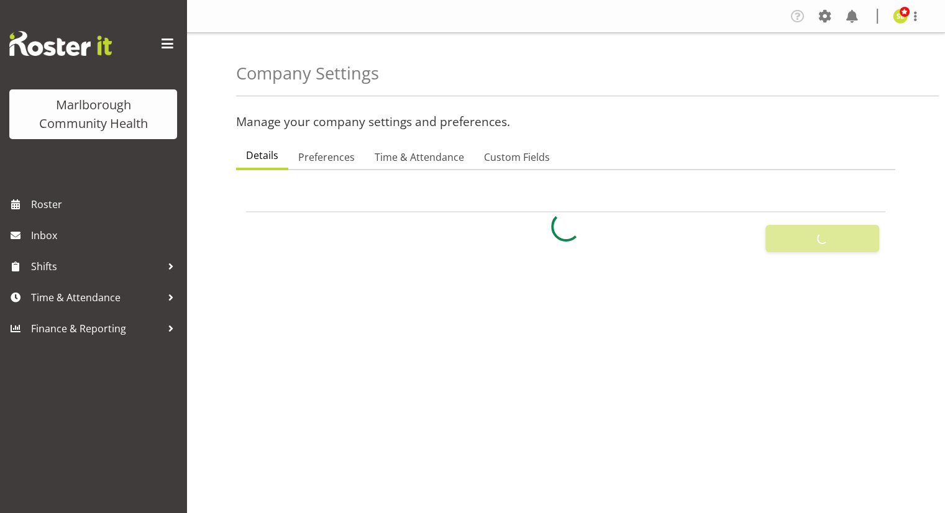
checkbox input "true"
checkbox input "false"
checkbox input "true"
checkbox input "false"
checkbox input "true"
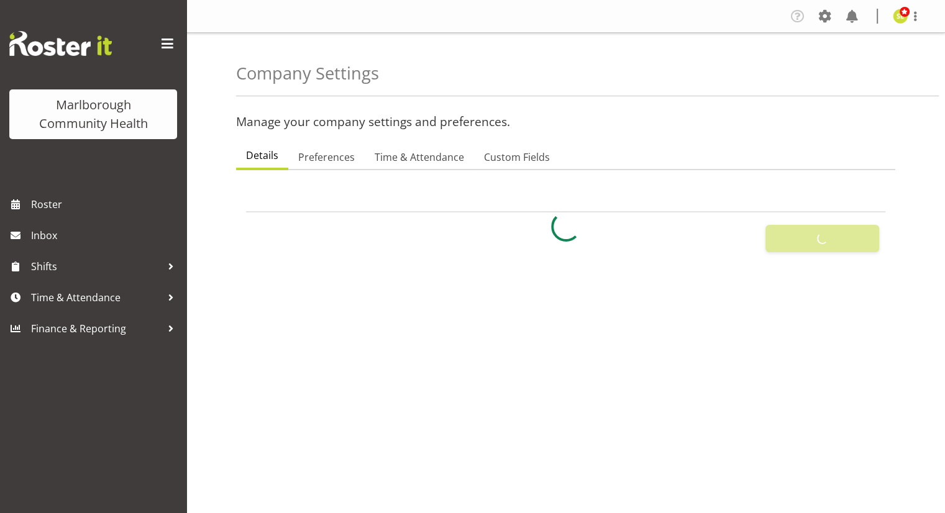
type input "24"
type input "0"
type input "24"
type input "12"
checkbox input "false"
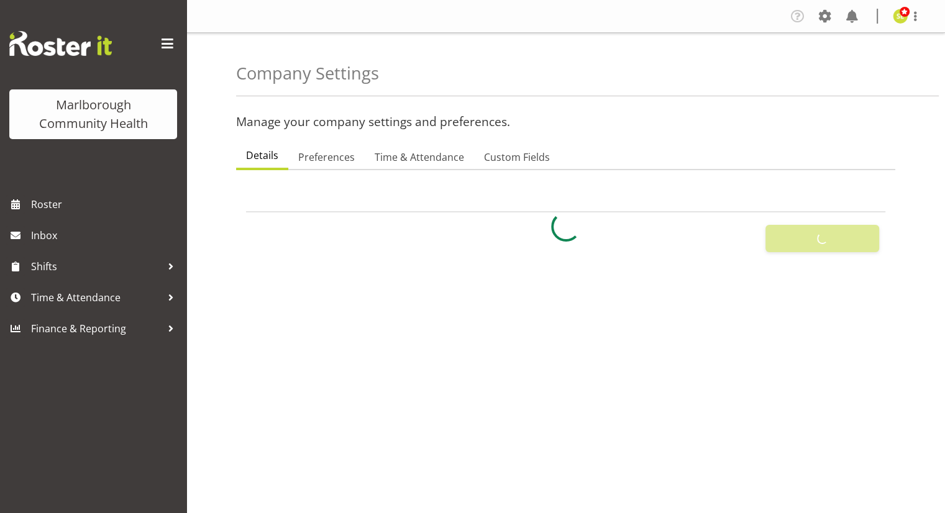
checkbox input "false"
select select "2_day_before"
type input "60"
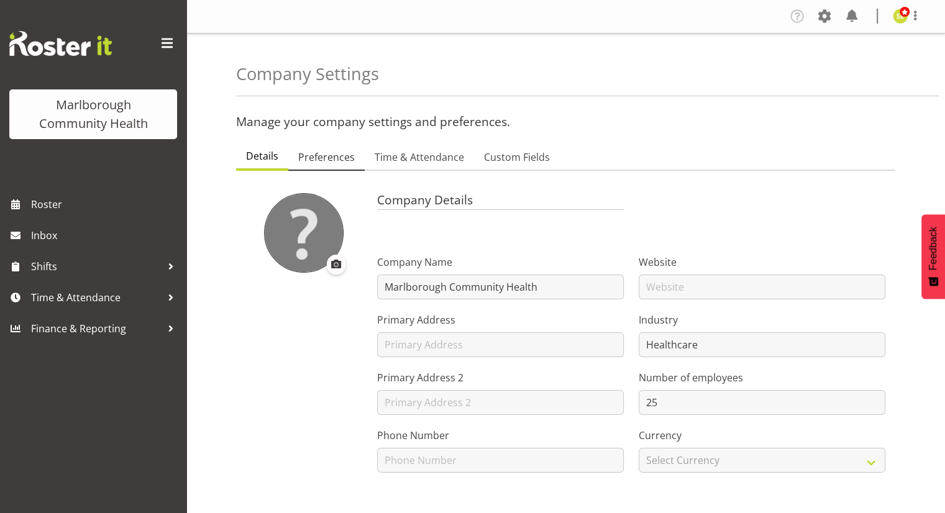
click at [344, 157] on span "Preferences" at bounding box center [326, 157] width 57 height 15
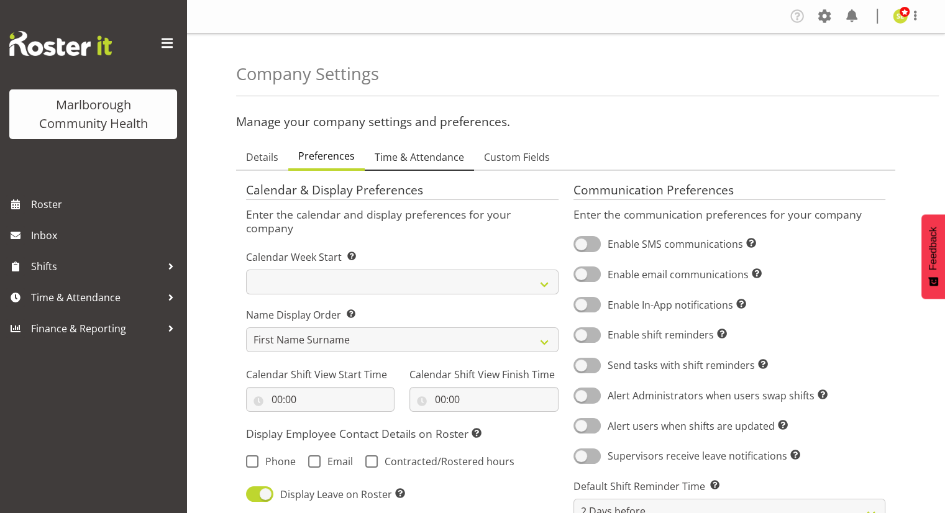
drag, startPoint x: 438, startPoint y: 155, endPoint x: 447, endPoint y: 154, distance: 9.4
click at [438, 155] on span "Time & Attendance" at bounding box center [419, 157] width 89 height 15
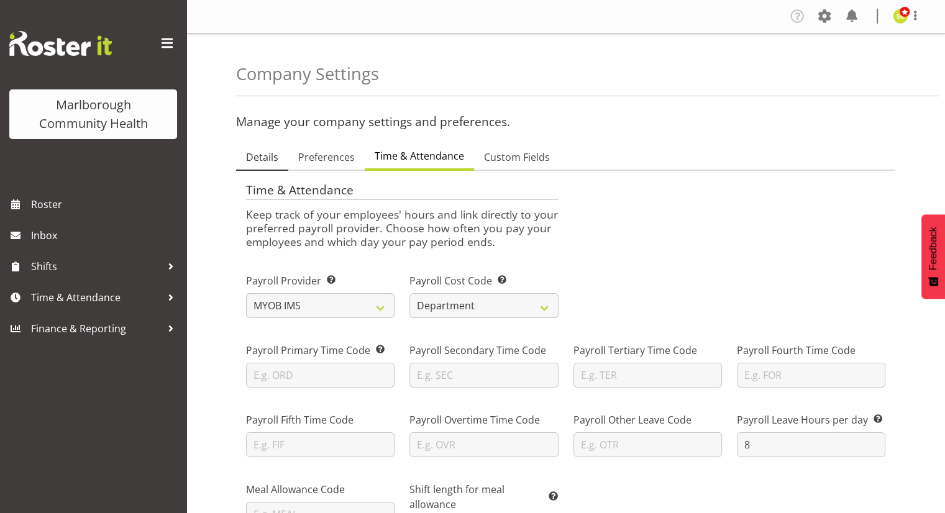
click at [269, 157] on span "Details" at bounding box center [262, 157] width 32 height 15
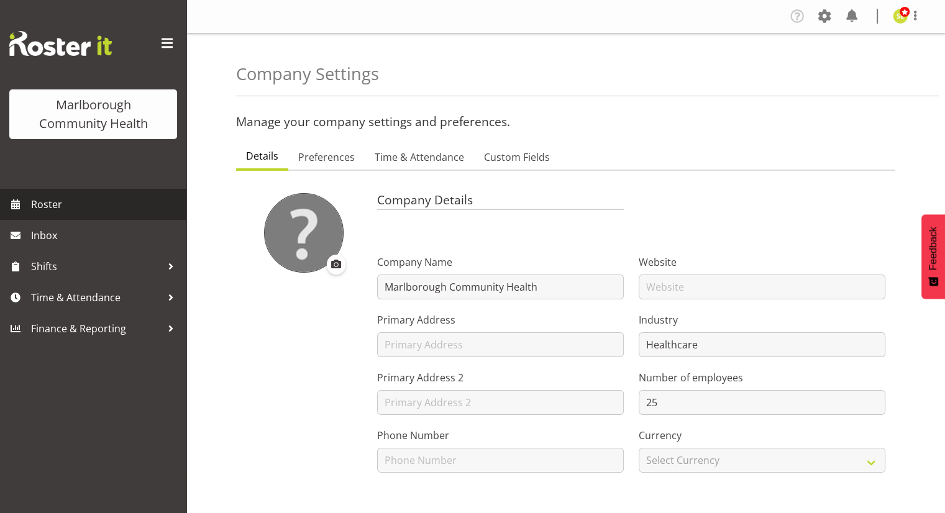
click at [89, 207] on span "Roster" at bounding box center [105, 204] width 149 height 19
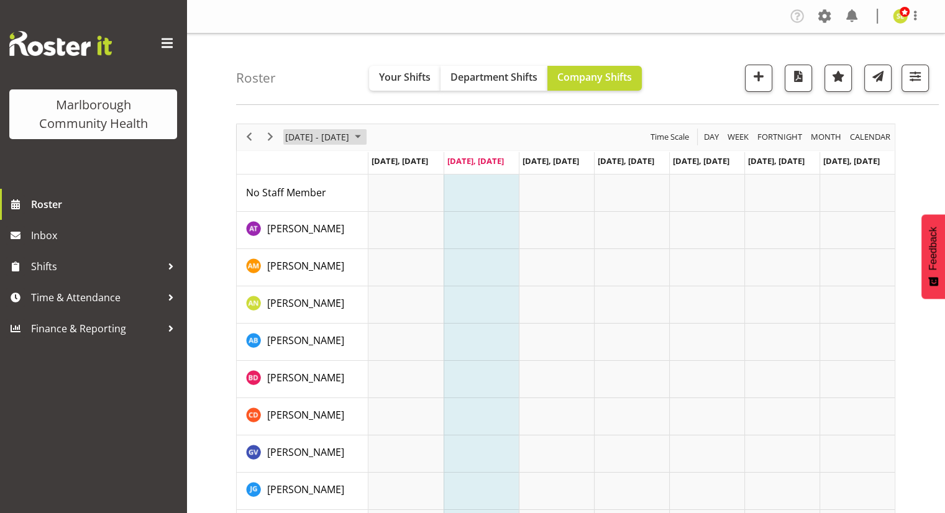
click at [309, 132] on span "[DATE] - [DATE]" at bounding box center [317, 137] width 66 height 16
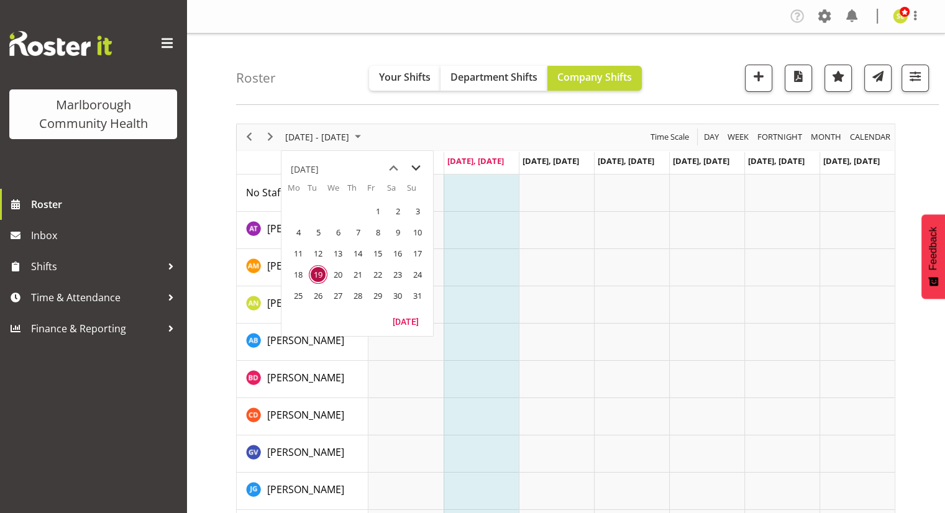
click at [417, 170] on span "next month" at bounding box center [416, 168] width 22 height 22
click at [298, 213] on span "1" at bounding box center [298, 211] width 19 height 19
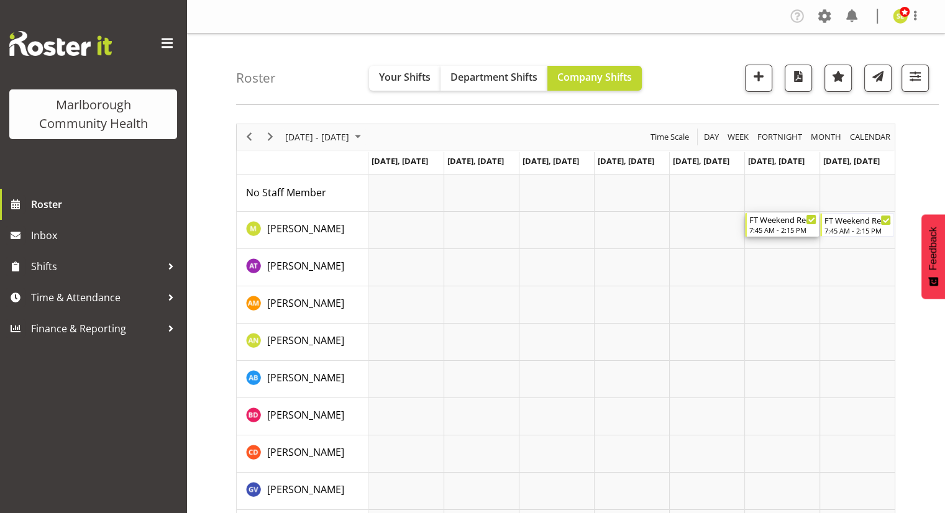
click at [780, 227] on div "7:45 AM - 2:15 PM" at bounding box center [782, 230] width 67 height 10
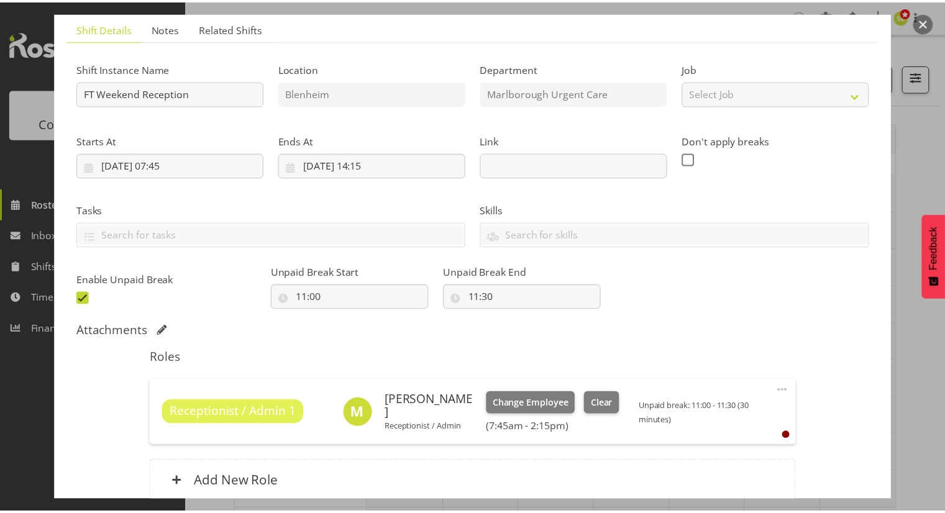
scroll to position [11, 0]
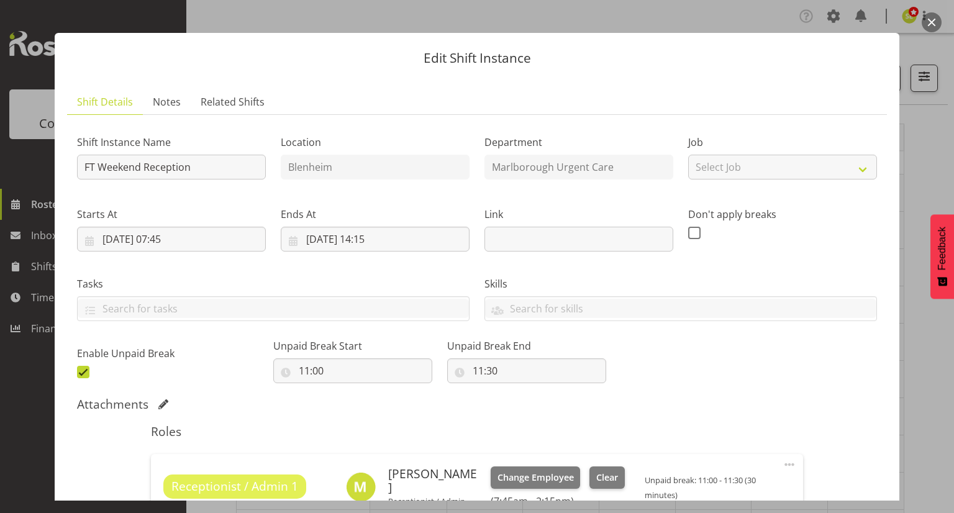
click at [932, 25] on button "button" at bounding box center [932, 22] width 20 height 20
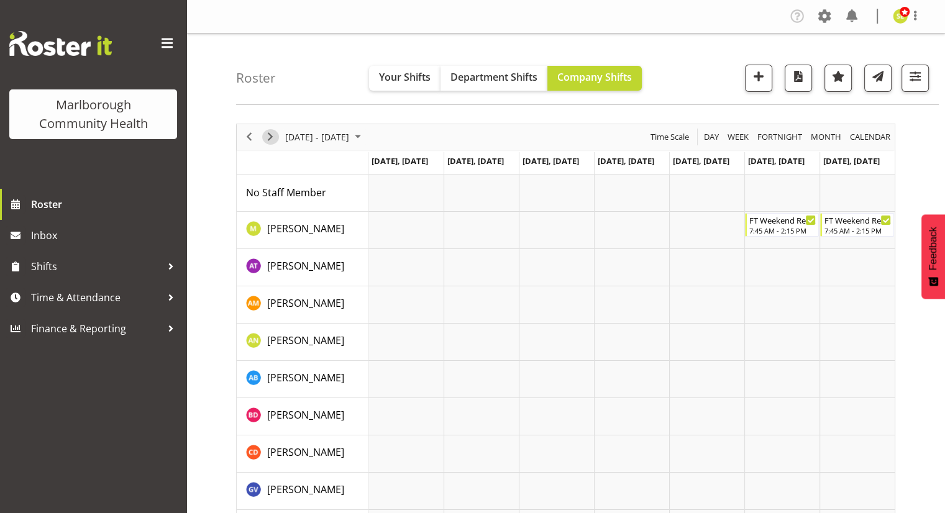
click at [275, 137] on span "Next" at bounding box center [270, 137] width 15 height 16
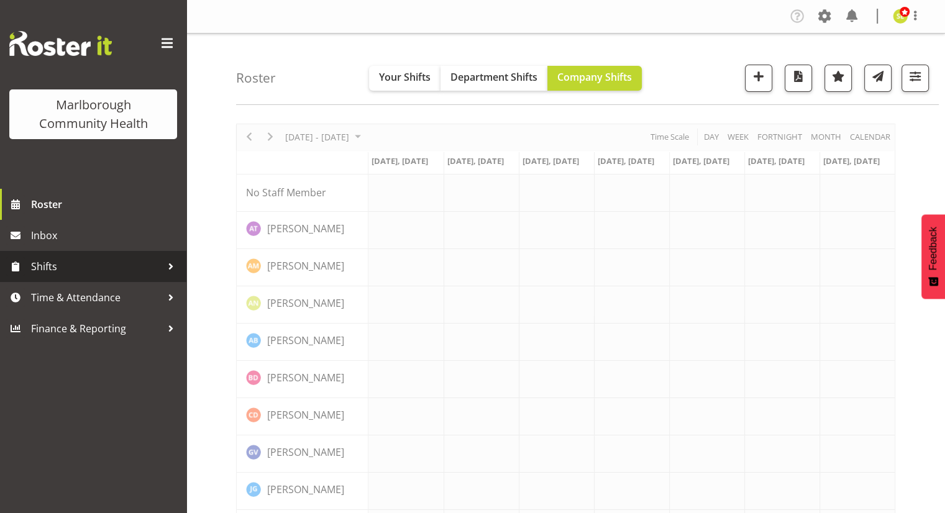
click at [117, 257] on span "Shifts" at bounding box center [96, 266] width 130 height 19
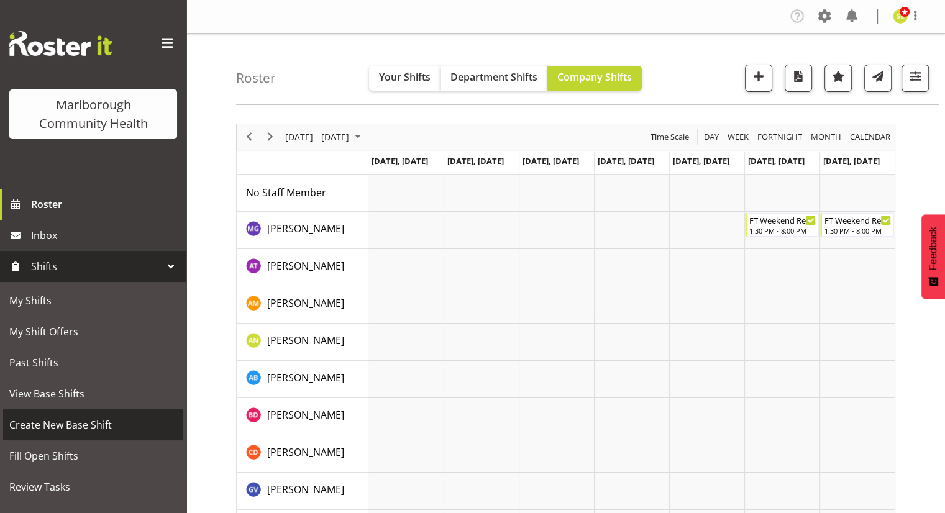
click at [79, 421] on span "Create New Base Shift" at bounding box center [93, 425] width 168 height 19
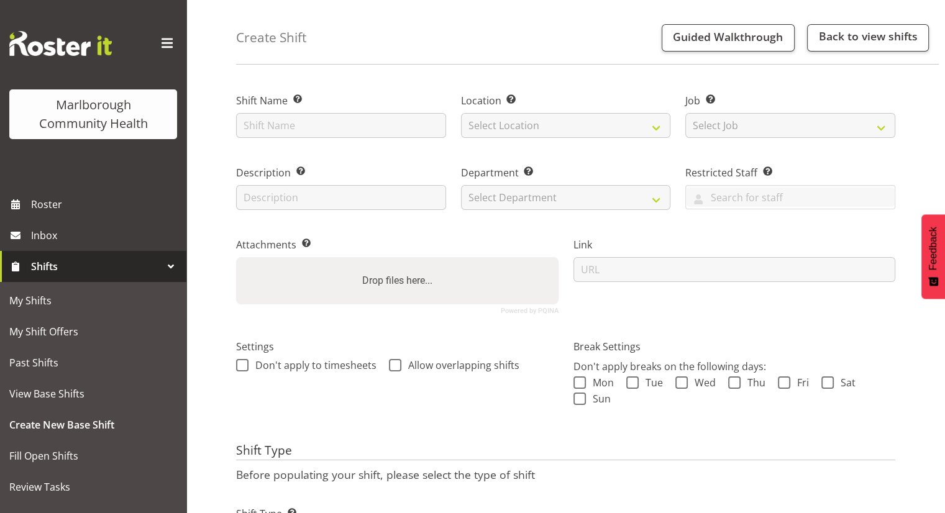
scroll to position [62, 0]
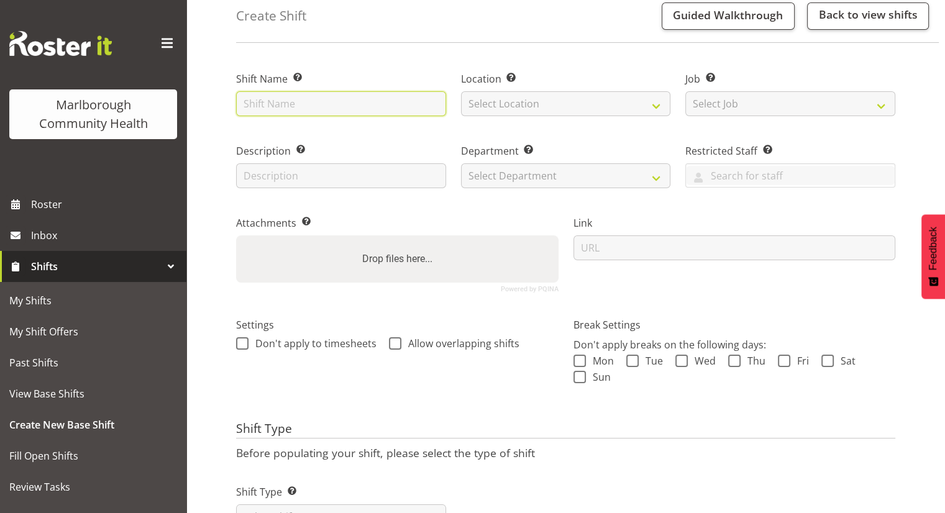
click at [353, 108] on input "text" at bounding box center [341, 103] width 210 height 25
type input "Weekend Reception"
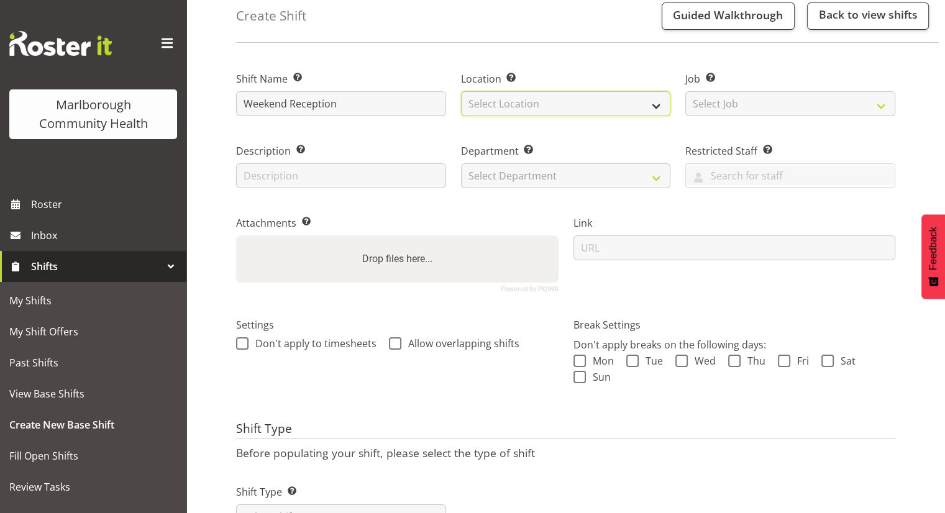
click at [504, 98] on select "Select Location Blenheim" at bounding box center [566, 103] width 210 height 25
select select "1282"
click at [461, 91] on select "Select Location Blenheim" at bounding box center [566, 103] width 210 height 25
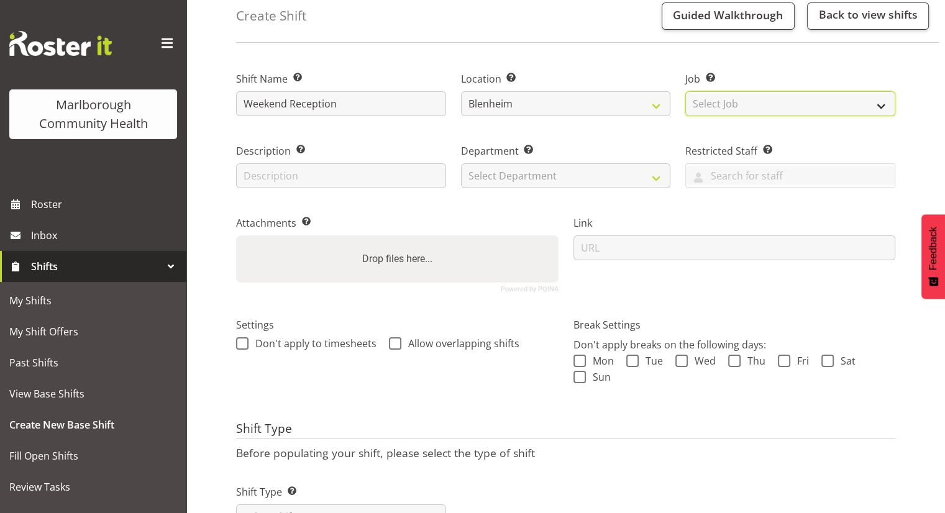
click at [716, 99] on select "Select Job Create new job" at bounding box center [790, 103] width 210 height 25
click at [716, 100] on select "Select Job Create new job" at bounding box center [790, 103] width 210 height 25
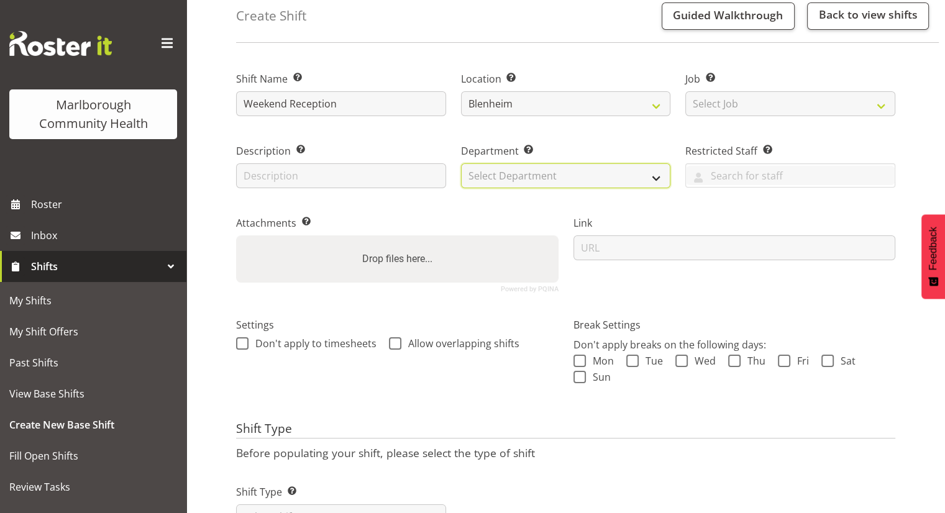
click at [499, 168] on select "Select Department Marlborough Urgent Care Renal Dialysis Unit" at bounding box center [566, 175] width 210 height 25
select select "925"
click at [461, 163] on select "Select Department Marlborough Urgent Care Renal Dialysis Unit" at bounding box center [566, 175] width 210 height 25
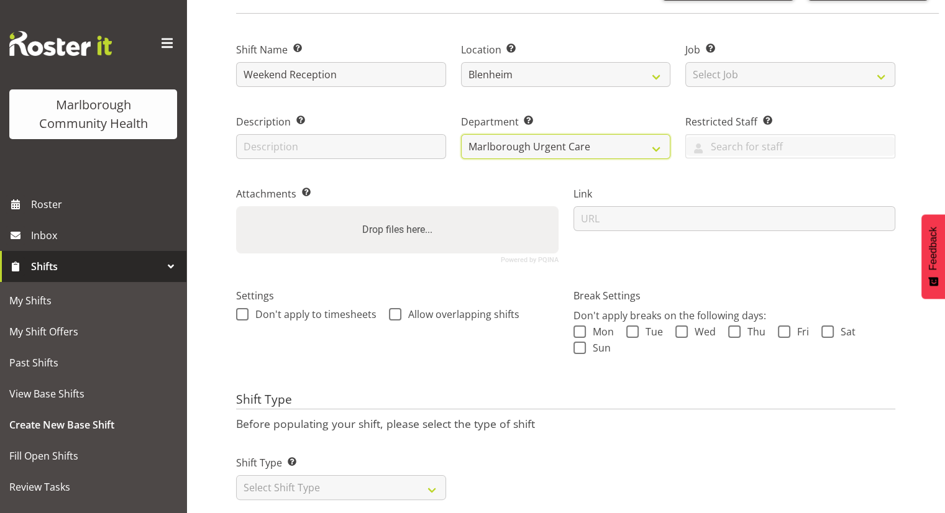
scroll to position [117, 0]
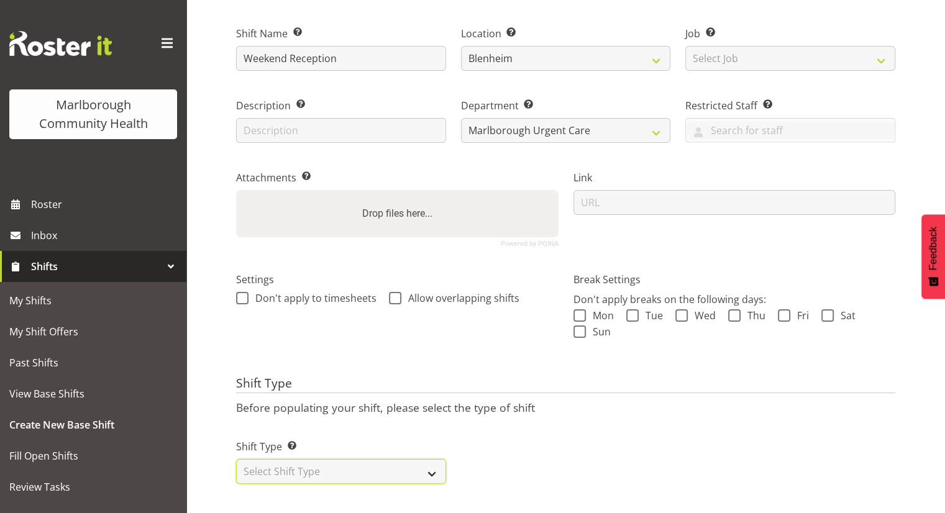
drag, startPoint x: 379, startPoint y: 459, endPoint x: 365, endPoint y: 466, distance: 15.3
click at [379, 459] on select "Select Shift Type One Off Shift Recurring Shift Rotating Shift" at bounding box center [341, 471] width 210 height 25
select select "rotating"
click at [236, 459] on select "Select Shift Type One Off Shift Recurring Shift Rotating Shift" at bounding box center [341, 471] width 210 height 25
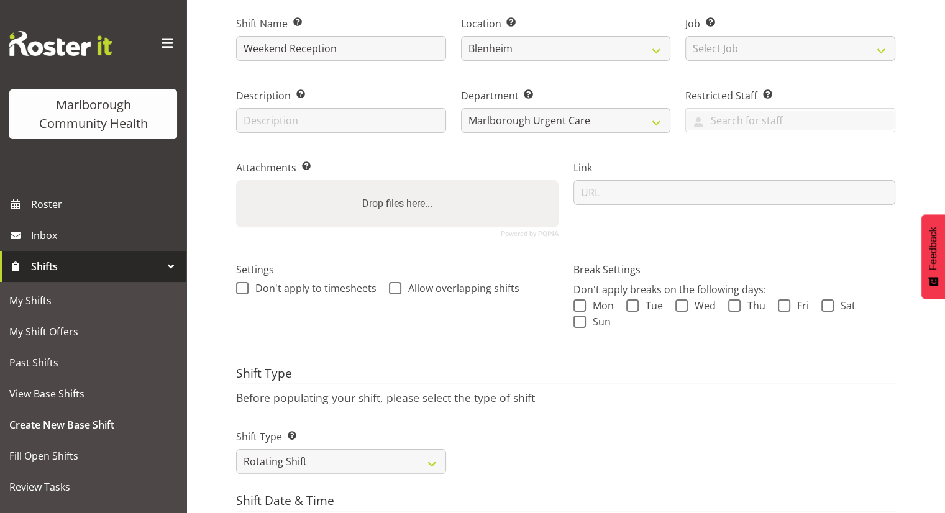
click at [580, 427] on div "Shift Type Shift Types: One Off – Select this if you would like a single shift …" at bounding box center [566, 447] width 674 height 70
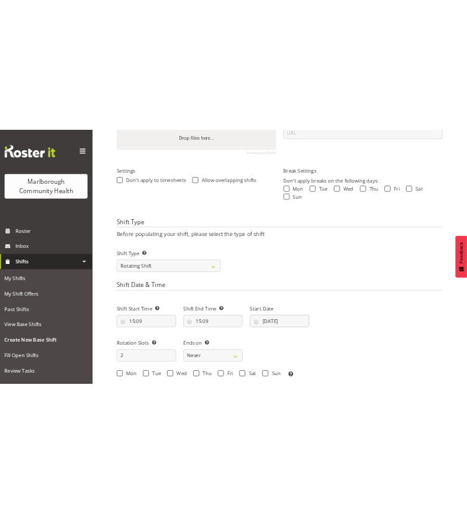
scroll to position [428, 0]
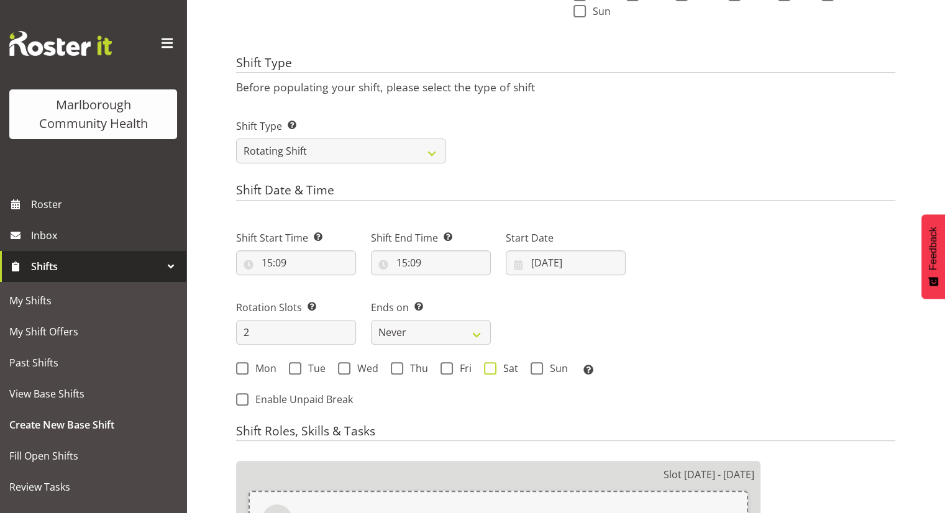
click at [493, 368] on span at bounding box center [490, 368] width 12 height 12
click at [492, 368] on input "Sat" at bounding box center [488, 368] width 8 height 8
checkbox input "true"
click at [531, 368] on span at bounding box center [536, 368] width 12 height 12
click at [531, 368] on input "Sun" at bounding box center [534, 368] width 8 height 8
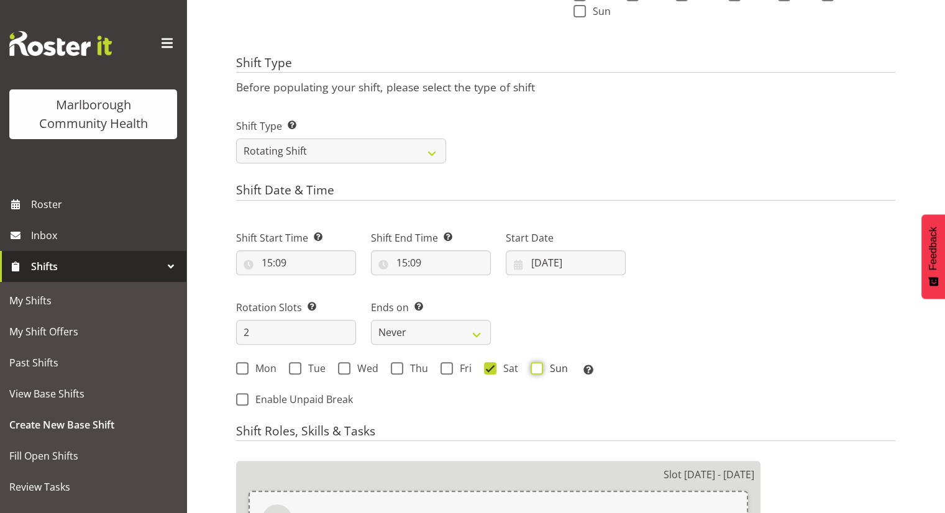
checkbox input "true"
click at [306, 329] on input "2" at bounding box center [296, 332] width 120 height 25
type input "12"
click at [745, 288] on div "Next Shifts" at bounding box center [768, 315] width 270 height 204
click at [562, 259] on input "19/08/2025" at bounding box center [566, 262] width 120 height 25
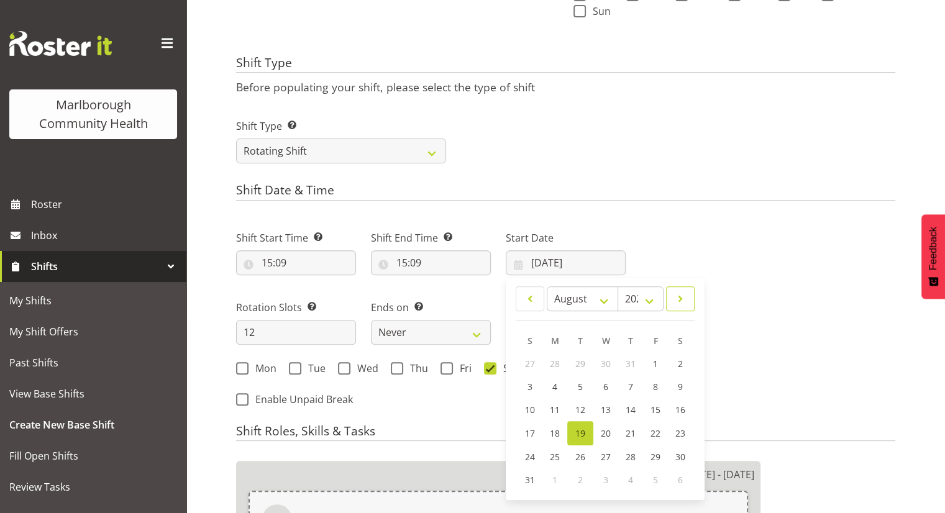
click at [681, 296] on span at bounding box center [680, 298] width 12 height 15
select select "8"
click at [552, 359] on link "1" at bounding box center [555, 363] width 25 height 23
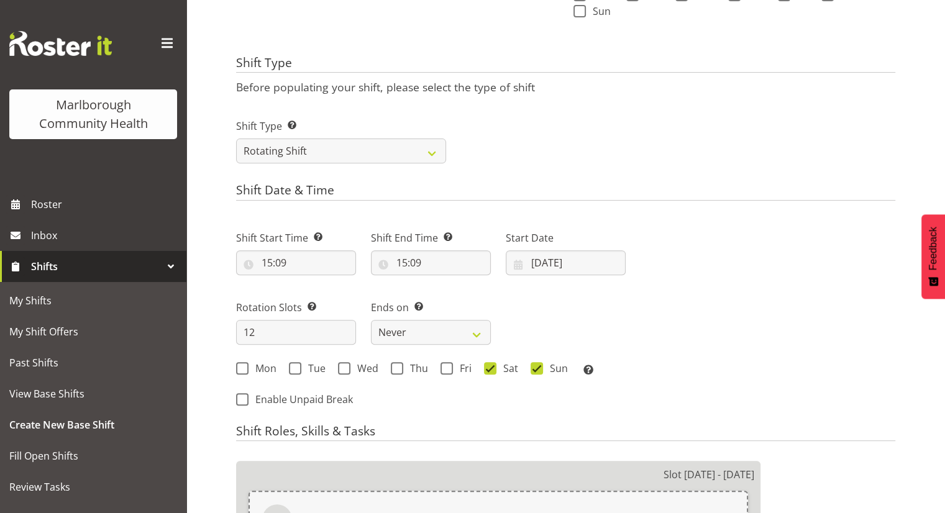
click at [624, 311] on div "Shift Start Time Set the time of the day you wish this shift to start 15:09 00 …" at bounding box center [431, 299] width 404 height 173
click at [552, 259] on input "01/09/2025" at bounding box center [566, 262] width 120 height 25
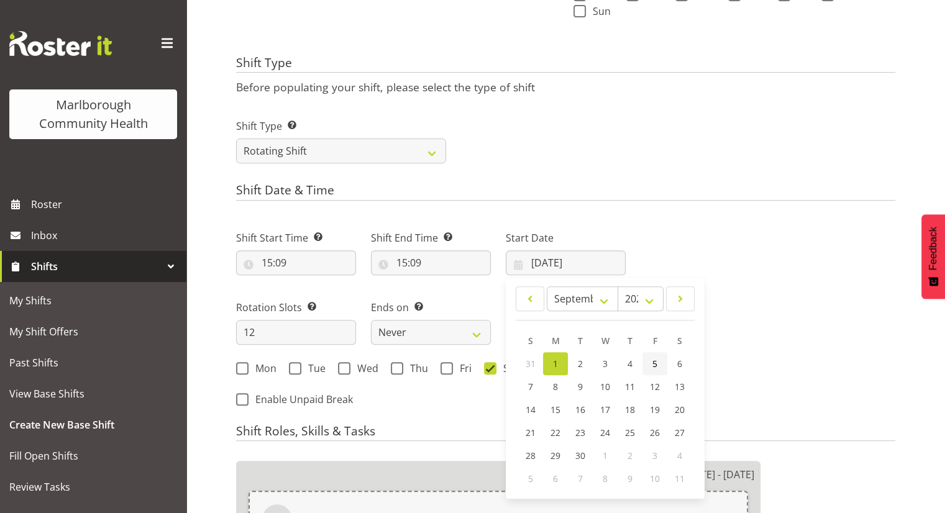
click at [653, 363] on span "5" at bounding box center [654, 364] width 5 height 12
type input "05/09/2025"
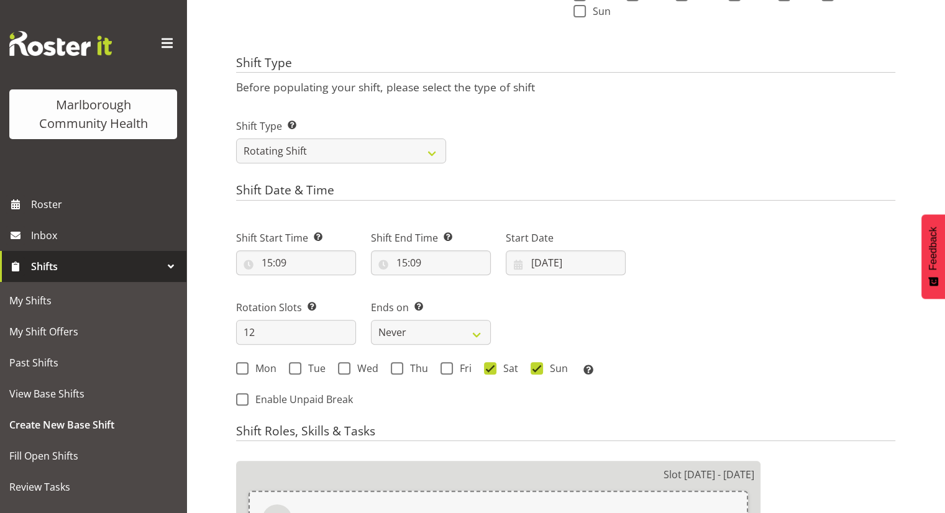
click at [708, 298] on div "Next Shifts" at bounding box center [768, 315] width 270 height 204
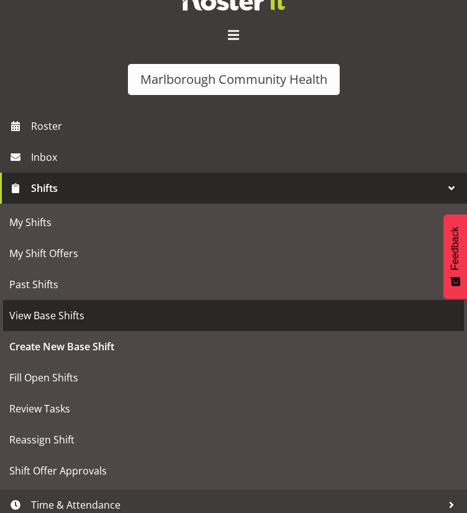
scroll to position [0, 0]
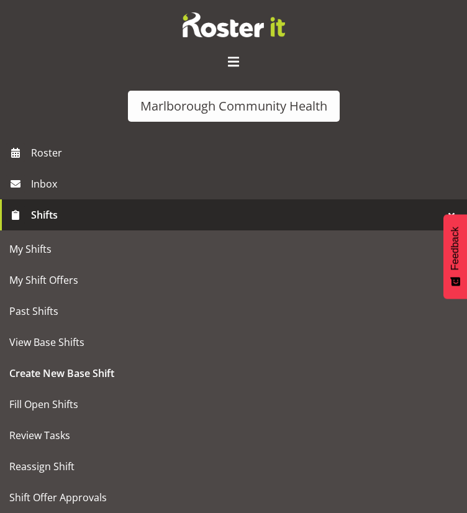
drag, startPoint x: 224, startPoint y: 60, endPoint x: 216, endPoint y: 73, distance: 15.0
click at [224, 60] on span at bounding box center [234, 62] width 20 height 20
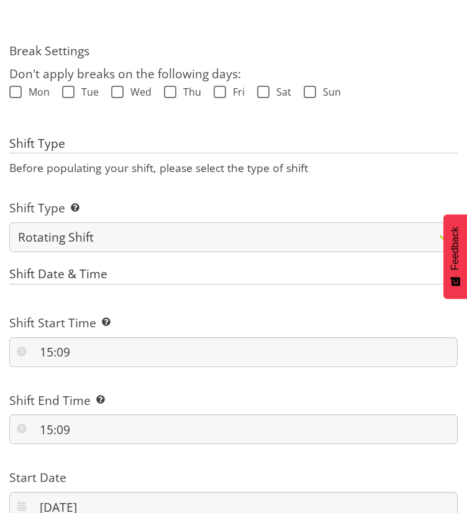
scroll to position [863, 0]
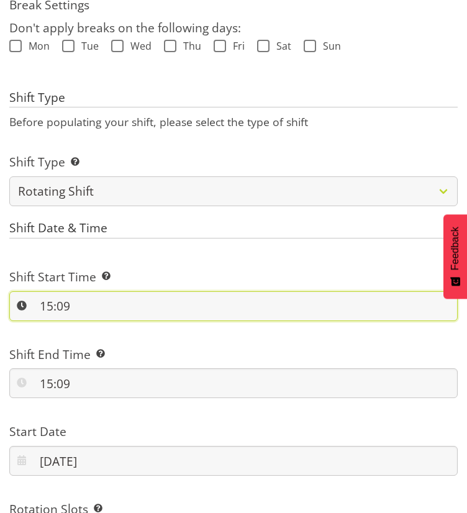
click at [50, 299] on input "15:09" at bounding box center [233, 306] width 448 height 30
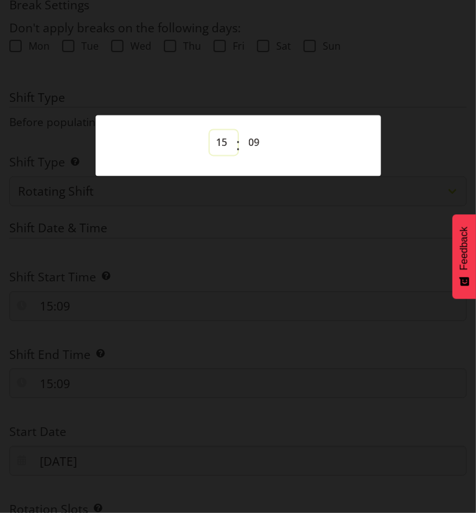
click at [224, 147] on select "00 01 02 03 04 05 06 07 08 09 10 11 12 13 14 15 16 17 18 19 20 21 22 23" at bounding box center [224, 142] width 28 height 25
select select "13"
click at [210, 130] on select "00 01 02 03 04 05 06 07 08 09 10 11 12 13 14 15 16 17 18 19 20 21 22 23" at bounding box center [224, 142] width 28 height 25
type input "13:09"
click at [254, 148] on select "00 01 02 03 04 05 06 07 08 09 10 11 12 13 14 15 16 17 18 19 20 21 22 23 24 25 2…" at bounding box center [256, 142] width 28 height 25
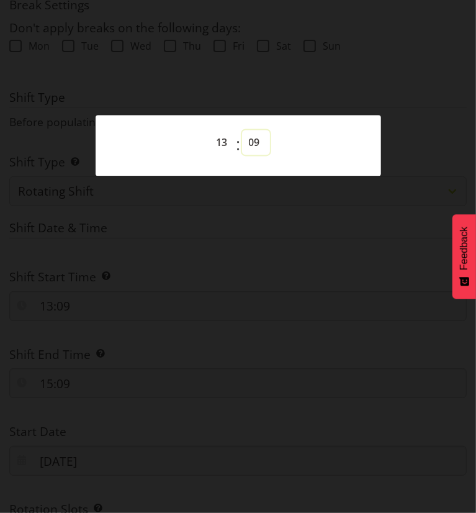
select select "30"
click at [242, 130] on select "00 01 02 03 04 05 06 07 08 09 10 11 12 13 14 15 16 17 18 19 20 21 22 23 24 25 2…" at bounding box center [256, 142] width 28 height 25
type input "13:30"
click at [243, 268] on div at bounding box center [238, 256] width 476 height 513
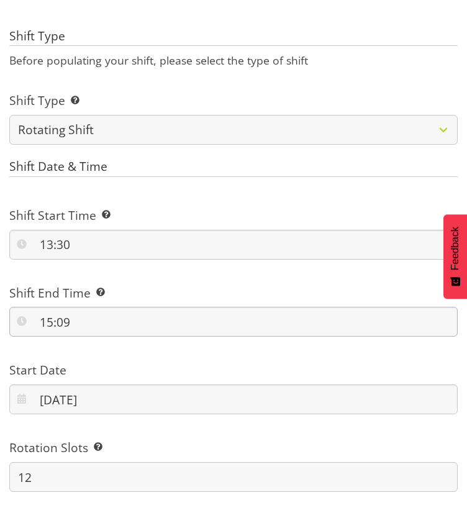
scroll to position [925, 0]
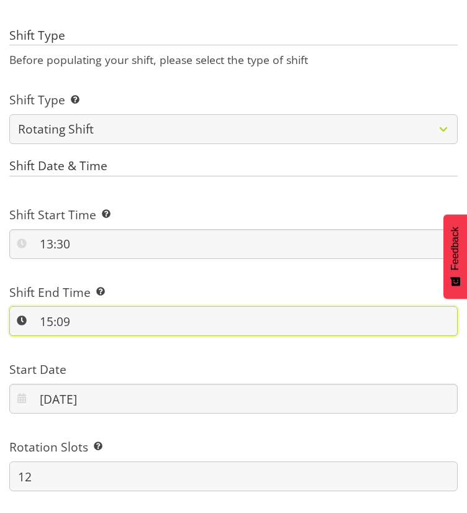
click at [60, 324] on input "15:09" at bounding box center [233, 321] width 448 height 30
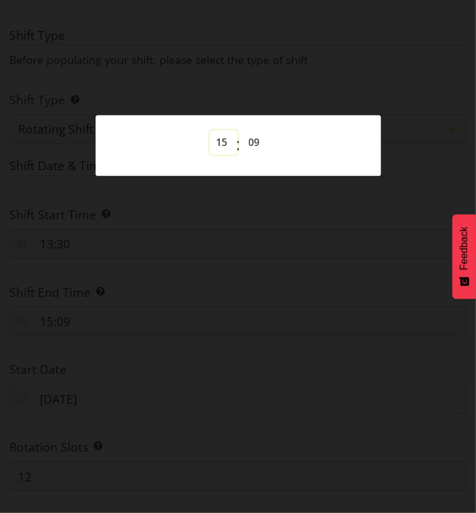
click at [217, 150] on select "00 01 02 03 04 05 06 07 08 09 10 11 12 13 14 15 16 17 18 19 20 21 22 23" at bounding box center [224, 142] width 28 height 25
click at [208, 141] on div "00 01 02 03 04 05 06 07 08 09 10 11 12 13 14 15 16 17 18 19 20 21 22 23 : 00 01…" at bounding box center [239, 145] width 256 height 31
click at [216, 151] on select "00 01 02 03 04 05 06 07 08 09 10 11 12 13 14 15 16 17 18 19 20 21 22 23" at bounding box center [224, 142] width 28 height 25
select select "20"
click at [210, 130] on select "00 01 02 03 04 05 06 07 08 09 10 11 12 13 14 15 16 17 18 19 20 21 22 23" at bounding box center [224, 142] width 28 height 25
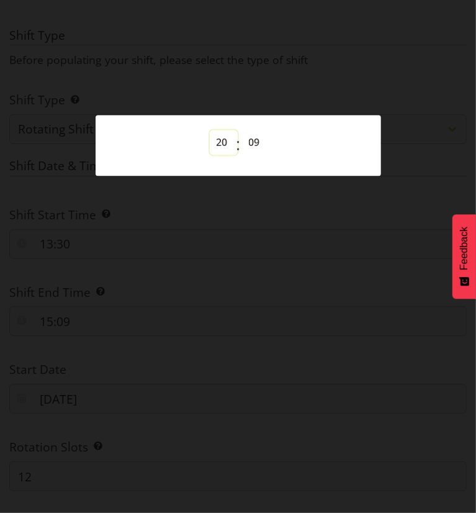
type input "20:09"
click at [253, 142] on select "00 01 02 03 04 05 06 07 08 09 10 11 12 13 14 15 16 17 18 19 20 21 22 23 24 25 2…" at bounding box center [256, 142] width 28 height 25
select select "0"
click at [242, 130] on select "00 01 02 03 04 05 06 07 08 09 10 11 12 13 14 15 16 17 18 19 20 21 22 23 24 25 2…" at bounding box center [256, 142] width 28 height 25
type input "20:00"
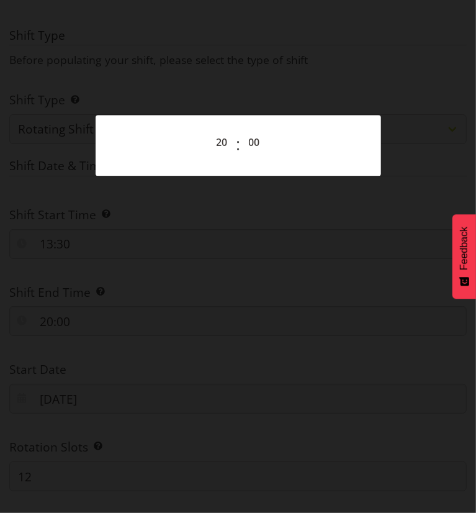
click at [280, 199] on div at bounding box center [238, 256] width 476 height 513
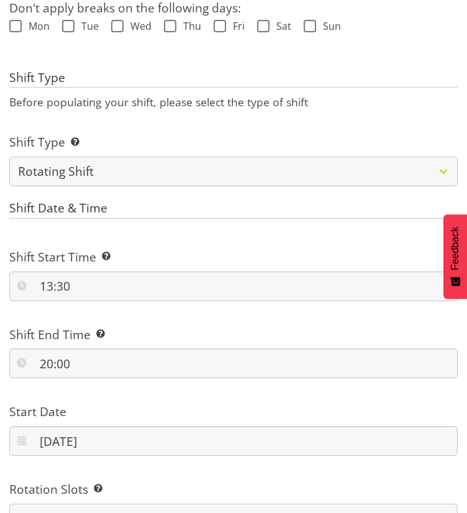
scroll to position [863, 0]
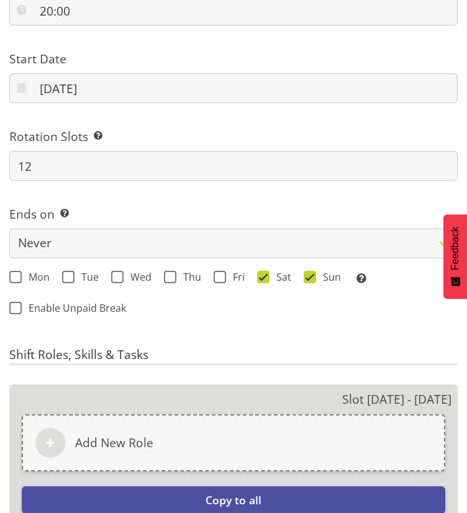
click at [206, 317] on div "Shift Start Time Set the time of the day you wish this shift to start 13:30 00 …" at bounding box center [233, 101] width 463 height 447
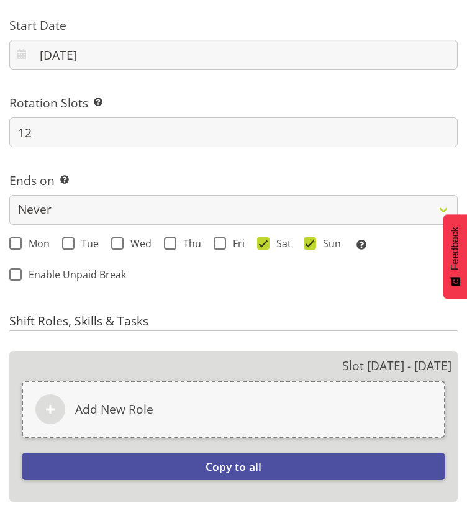
scroll to position [1298, 0]
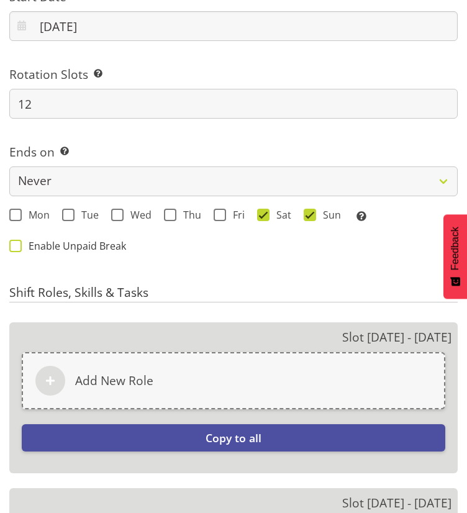
click at [88, 252] on span "Enable Unpaid Break" at bounding box center [74, 246] width 104 height 12
click at [17, 250] on input "Enable Unpaid Break" at bounding box center [13, 246] width 8 height 8
checkbox input "true"
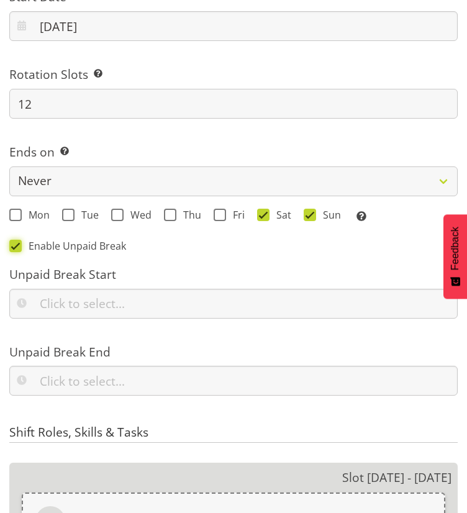
scroll to position [1360, 0]
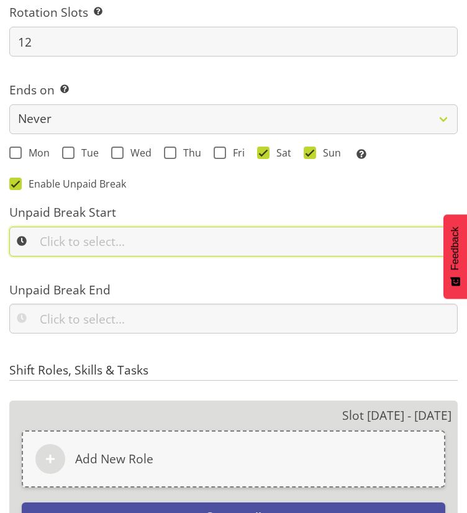
click at [92, 252] on input "text" at bounding box center [233, 242] width 448 height 30
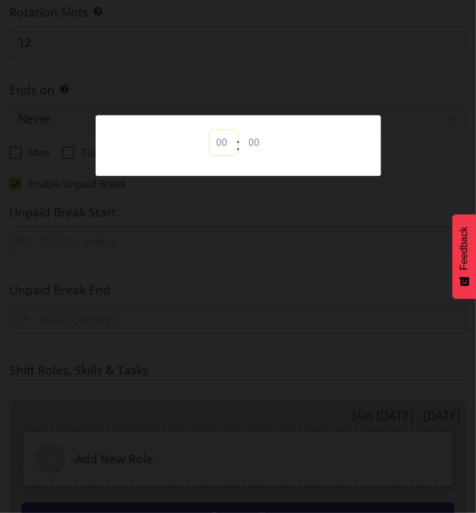
click at [223, 142] on select "00 00 01 02 03 04 05 06 07 08 09 10 11 12 13 14 15 16 17 18 19 20 21 22 23" at bounding box center [224, 142] width 28 height 25
select select "16"
click at [210, 130] on select "00 00 01 02 03 04 05 06 07 08 09 10 11 12 13 14 15 16 17 18 19 20 21 22 23" at bounding box center [224, 142] width 28 height 25
click at [255, 143] on select "00 00 01 02 03 04 05 06 07 08 09 10 11 12 13 14 15 16 17 18 19 20 21 22 23 24 2…" at bounding box center [256, 142] width 28 height 25
select select "0"
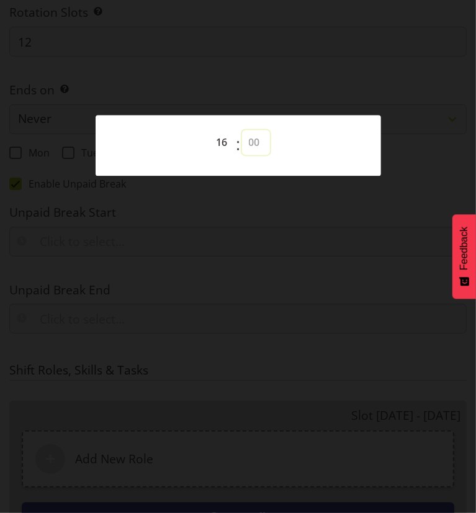
click at [242, 130] on select "00 00 01 02 03 04 05 06 07 08 09 10 11 12 13 14 15 16 17 18 19 20 21 22 23 24 2…" at bounding box center [256, 142] width 28 height 25
type input "16:00"
click at [191, 234] on div at bounding box center [238, 256] width 476 height 513
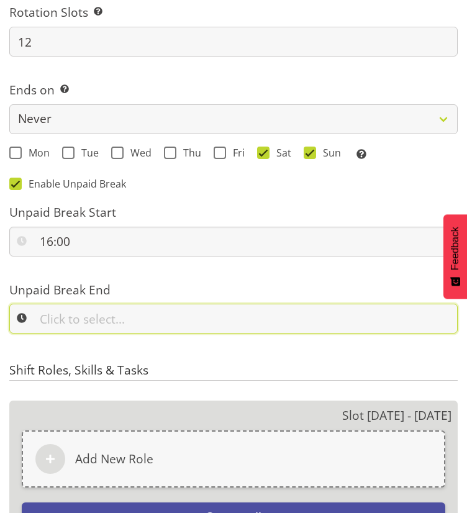
click at [90, 313] on input "text" at bounding box center [233, 319] width 448 height 30
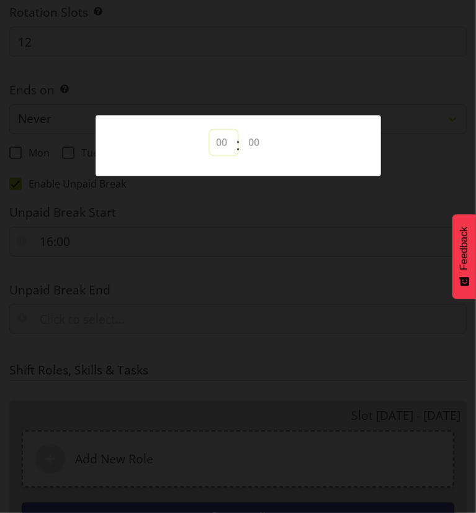
click at [222, 142] on select "00 00 01 02 03 04 05 06 07 08 09 10 11 12 13 14 15 16 17 18 19 20 21 22 23" at bounding box center [224, 142] width 28 height 25
select select "16"
click at [210, 130] on select "00 00 01 02 03 04 05 06 07 08 09 10 11 12 13 14 15 16 17 18 19 20 21 22 23" at bounding box center [224, 142] width 28 height 25
click at [244, 147] on select "00 00 01 02 03 04 05 06 07 08 09 10 11 12 13 14 15 16 17 18 19 20 21 22 23 24 2…" at bounding box center [256, 142] width 28 height 25
select select "30"
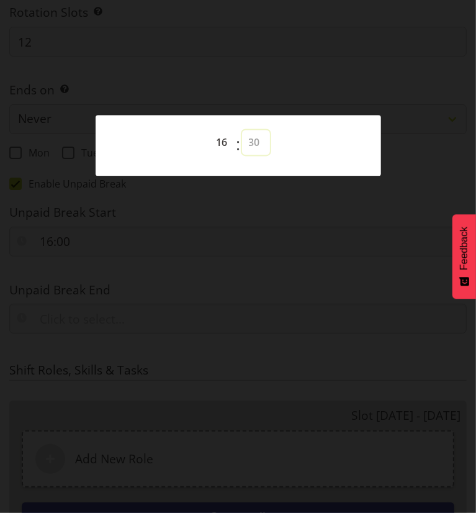
click at [242, 130] on select "00 00 01 02 03 04 05 06 07 08 09 10 11 12 13 14 15 16 17 18 19 20 21 22 23 24 2…" at bounding box center [256, 142] width 28 height 25
type input "16:30"
click at [239, 248] on div at bounding box center [238, 256] width 476 height 513
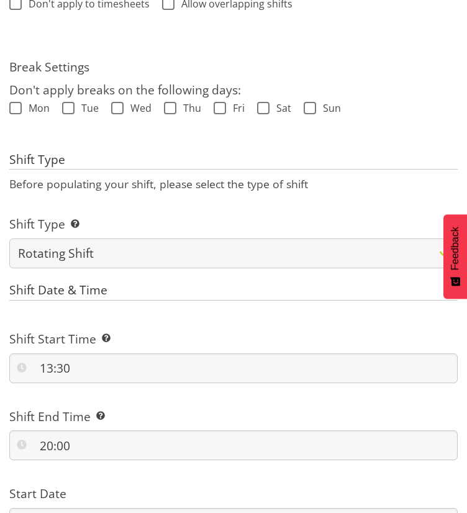
scroll to position [552, 0]
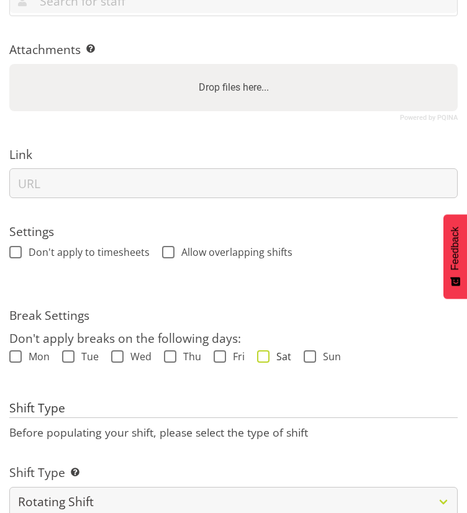
click at [268, 353] on span at bounding box center [263, 356] width 12 height 12
click at [265, 353] on input "Sat" at bounding box center [261, 356] width 8 height 8
click at [266, 358] on span at bounding box center [263, 356] width 12 height 12
click at [265, 358] on input "Sat" at bounding box center [261, 356] width 8 height 8
checkbox input "false"
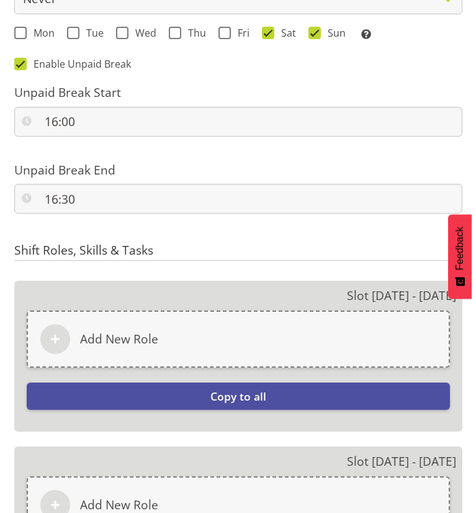
scroll to position [1553, 0]
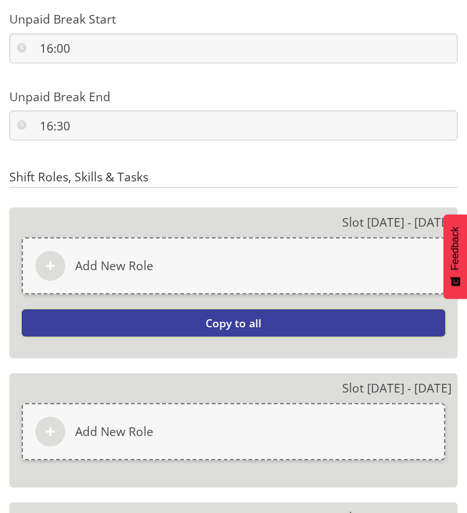
click at [237, 326] on span "Copy to all" at bounding box center [234, 323] width 56 height 15
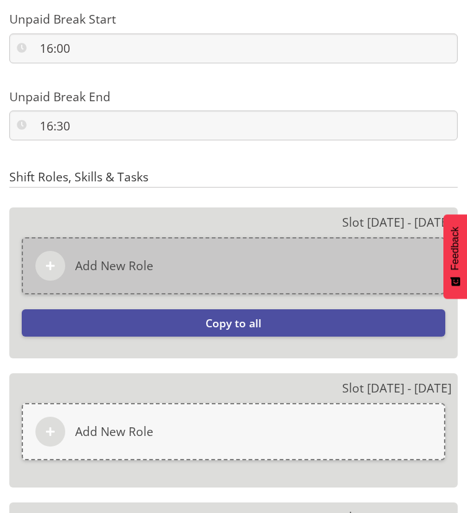
click at [202, 239] on div "Add New Role" at bounding box center [234, 265] width 424 height 57
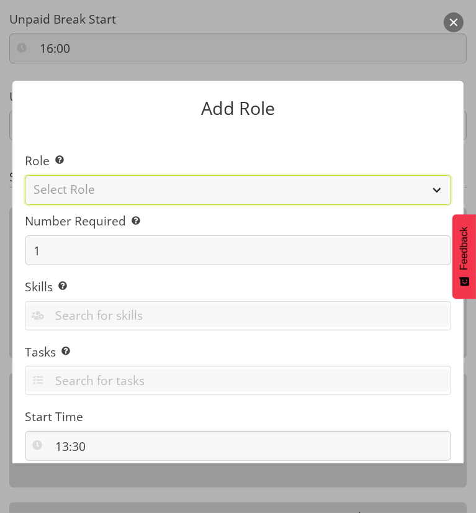
click at [147, 184] on select "Select Role Casual Medical Officer Casual Registered Nurse Health Care Assistan…" at bounding box center [238, 190] width 427 height 30
select select "1558"
click at [25, 175] on select "Select Role Casual Medical Officer Casual Registered Nurse Health Care Assistan…" at bounding box center [238, 190] width 427 height 30
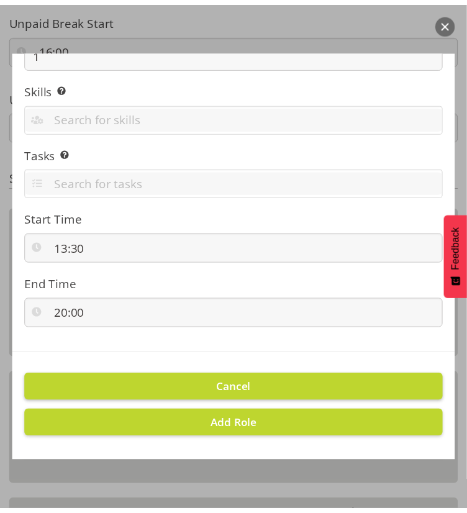
scroll to position [201, 0]
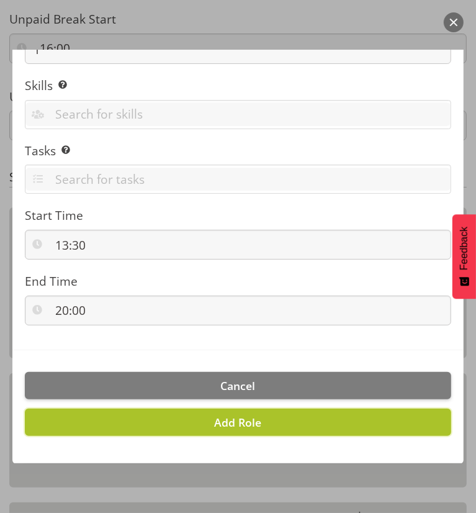
click at [229, 419] on span "Add Role" at bounding box center [238, 422] width 47 height 15
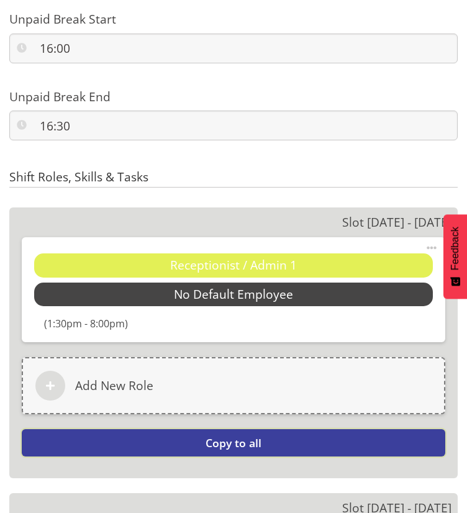
click at [247, 441] on span "Copy to all" at bounding box center [234, 442] width 56 height 15
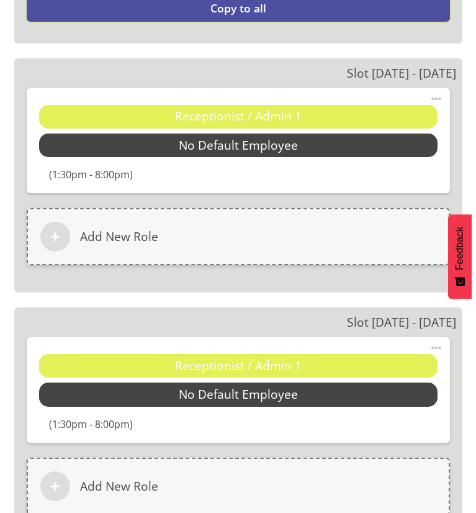
scroll to position [2050, 0]
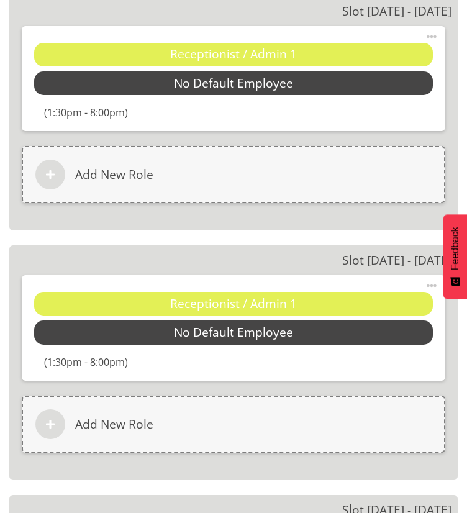
click at [432, 285] on span at bounding box center [431, 285] width 15 height 15
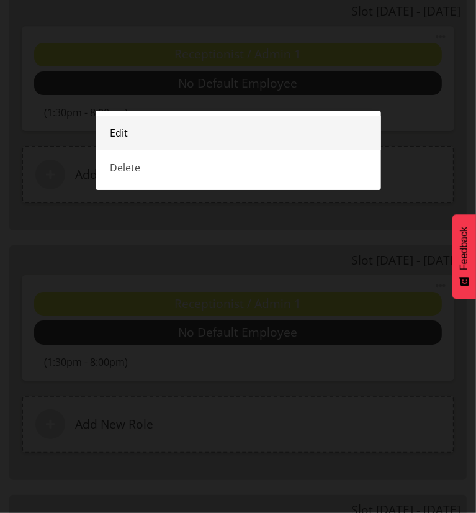
click at [134, 142] on link "Edit" at bounding box center [239, 133] width 286 height 35
select select "13"
select select "30"
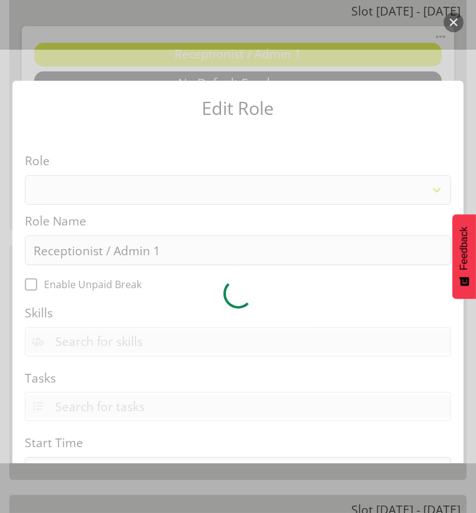
select select "1558"
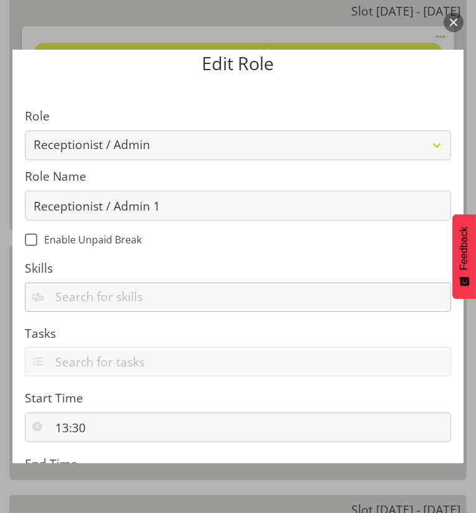
scroll to position [124, 0]
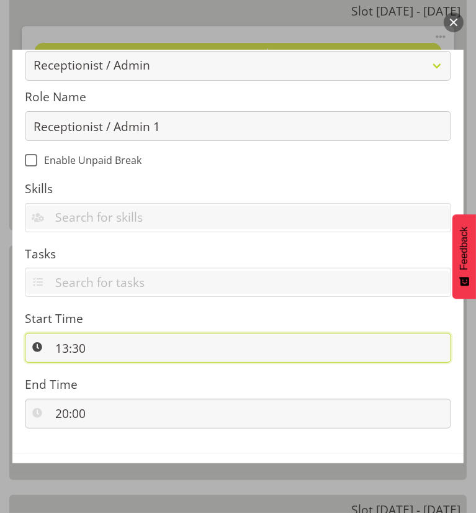
click at [68, 347] on input "13:30" at bounding box center [238, 348] width 427 height 30
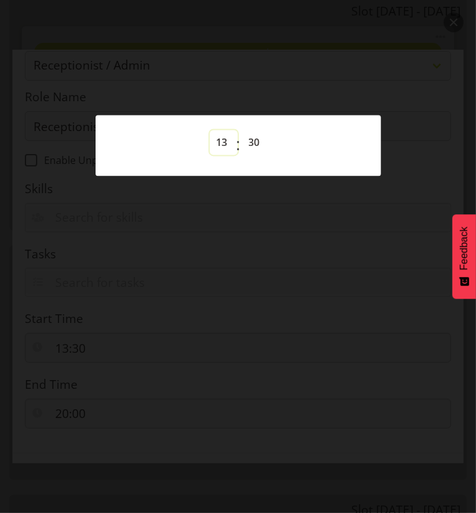
click at [226, 140] on select "00 01 02 03 04 05 06 07 08 09 10 11 12 13 14 15 16 17 18 19 20 21 22 23" at bounding box center [224, 142] width 28 height 25
select select "7"
click at [210, 130] on select "00 01 02 03 04 05 06 07 08 09 10 11 12 13 14 15 16 17 18 19 20 21 22 23" at bounding box center [224, 142] width 28 height 25
type input "07:30"
click at [255, 139] on select "00 01 02 03 04 05 06 07 08 09 10 11 12 13 14 15 16 17 18 19 20 21 22 23 24 25 2…" at bounding box center [256, 142] width 28 height 25
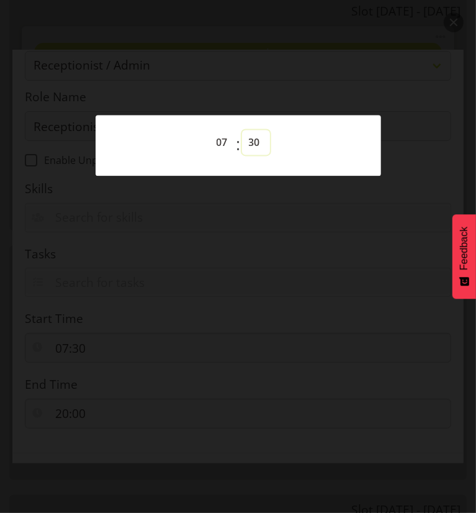
click at [263, 146] on select "00 01 02 03 04 05 06 07 08 09 10 11 12 13 14 15 16 17 18 19 20 21 22 23 24 25 2…" at bounding box center [256, 142] width 28 height 25
drag, startPoint x: 248, startPoint y: 143, endPoint x: 278, endPoint y: 170, distance: 40.4
click at [248, 143] on select "00 01 02 03 04 05 06 07 08 09 10 11 12 13 14 15 16 17 18 19 20 21 22 23 24 25 2…" at bounding box center [256, 142] width 28 height 25
click at [257, 143] on select "00 01 02 03 04 05 06 07 08 09 10 11 12 13 14 15 16 17 18 19 20 21 22 23 24 25 2…" at bounding box center [256, 142] width 28 height 25
select select "45"
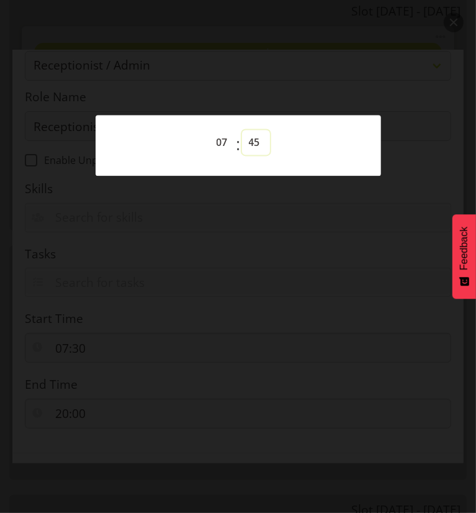
click at [242, 130] on select "00 01 02 03 04 05 06 07 08 09 10 11 12 13 14 15 16 17 18 19 20 21 22 23 24 25 2…" at bounding box center [256, 142] width 28 height 25
type input "07:45"
click at [247, 274] on div at bounding box center [238, 256] width 476 height 513
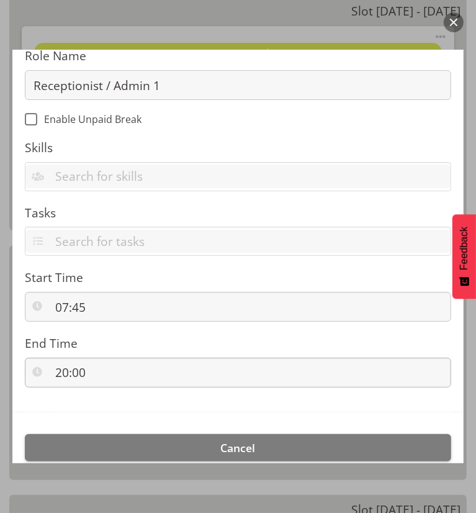
scroll to position [186, 0]
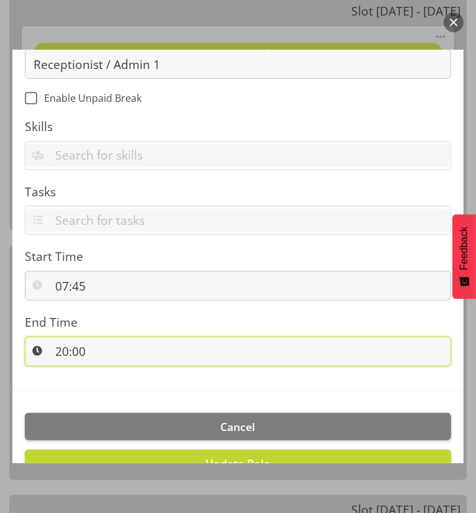
click at [98, 354] on input "20:00" at bounding box center [238, 352] width 427 height 30
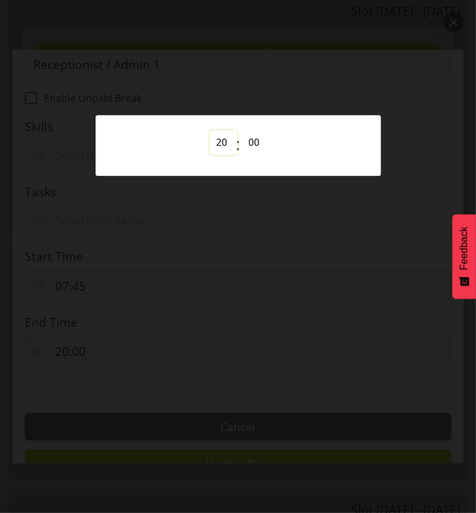
click at [222, 144] on select "00 01 02 03 04 05 06 07 08 09 10 11 12 13 14 15 16 17 18 19 20 21 22 23" at bounding box center [224, 142] width 28 height 25
select select "14"
click at [210, 130] on select "00 01 02 03 04 05 06 07 08 09 10 11 12 13 14 15 16 17 18 19 20 21 22 23" at bounding box center [224, 142] width 28 height 25
type input "14:00"
click at [255, 141] on select "00 01 02 03 04 05 06 07 08 09 10 11 12 13 14 15 16 17 18 19 20 21 22 23 24 25 2…" at bounding box center [256, 142] width 28 height 25
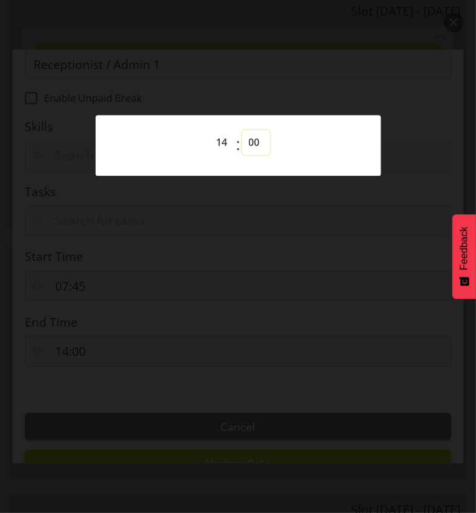
select select "15"
click at [242, 130] on select "00 01 02 03 04 05 06 07 08 09 10 11 12 13 14 15 16 17 18 19 20 21 22 23 24 25 2…" at bounding box center [256, 142] width 28 height 25
type input "14:15"
click at [259, 325] on div at bounding box center [238, 256] width 476 height 513
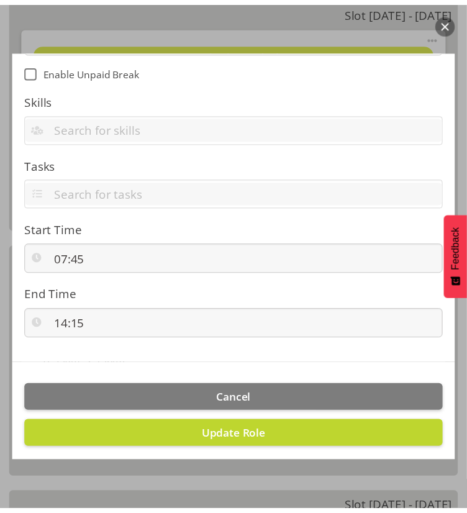
scroll to position [228, 0]
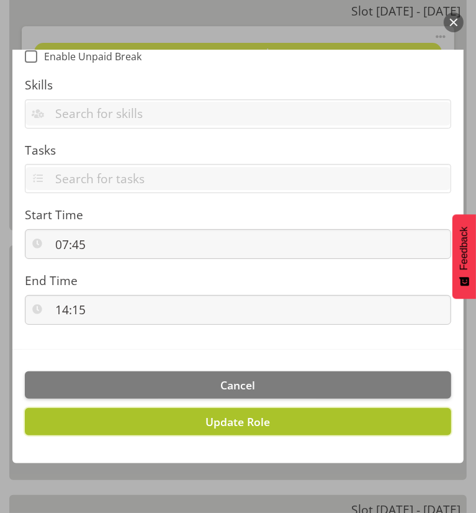
click at [230, 419] on span "Update Role" at bounding box center [238, 421] width 65 height 15
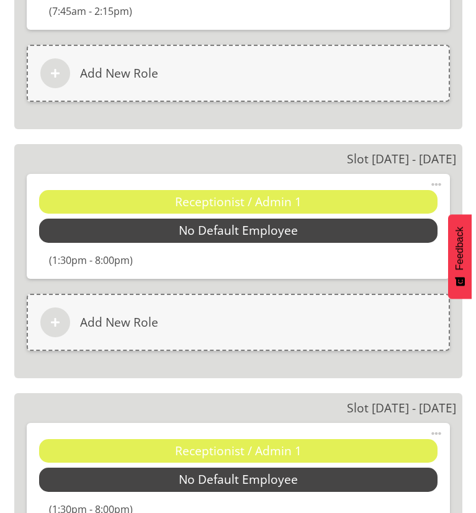
scroll to position [2423, 0]
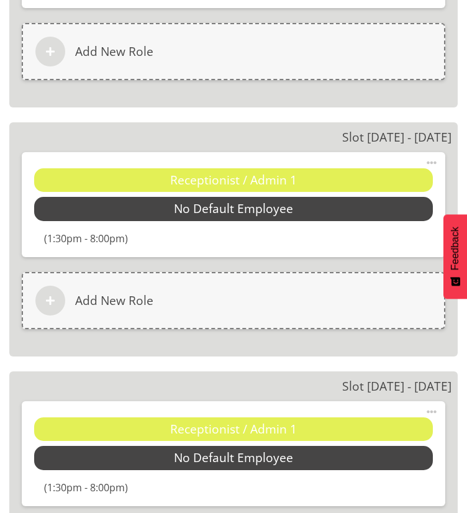
click at [432, 164] on span at bounding box center [431, 162] width 15 height 15
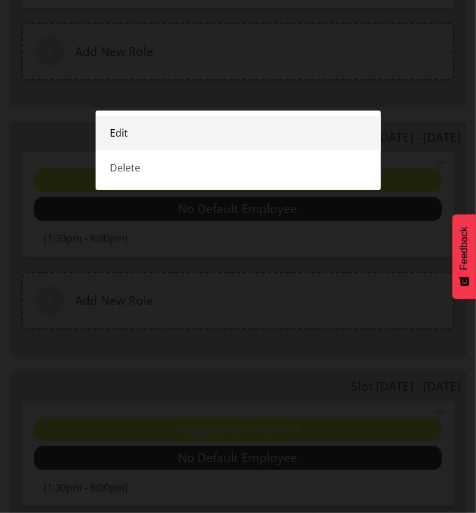
click at [159, 143] on link "Edit" at bounding box center [239, 133] width 286 height 35
select select "13"
select select "30"
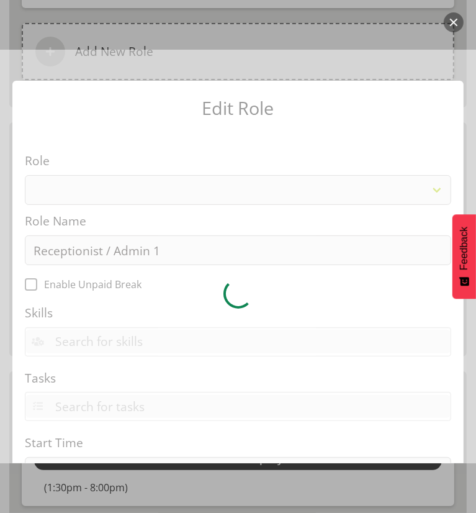
select select "1558"
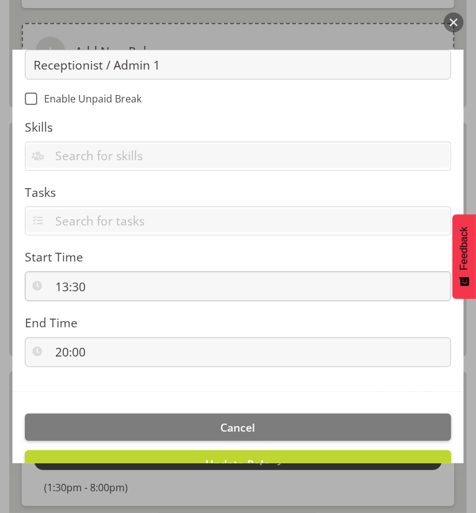
scroll to position [186, 0]
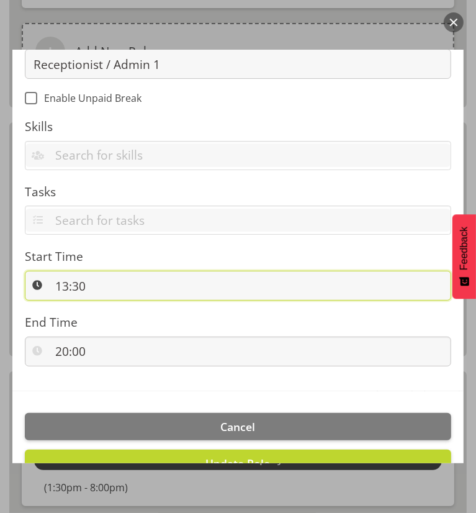
click at [79, 289] on input "13:30" at bounding box center [238, 286] width 427 height 30
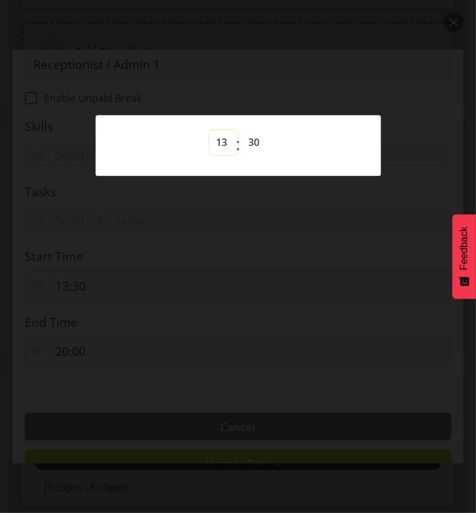
click at [221, 142] on select "00 01 02 03 04 05 06 07 08 09 10 11 12 13 14 15 16 17 18 19 20 21 22 23" at bounding box center [224, 142] width 28 height 25
select select "7"
click at [210, 130] on select "00 01 02 03 04 05 06 07 08 09 10 11 12 13 14 15 16 17 18 19 20 21 22 23" at bounding box center [224, 142] width 28 height 25
type input "07:30"
click at [252, 143] on select "00 01 02 03 04 05 06 07 08 09 10 11 12 13 14 15 16 17 18 19 20 21 22 23 24 25 2…" at bounding box center [256, 142] width 28 height 25
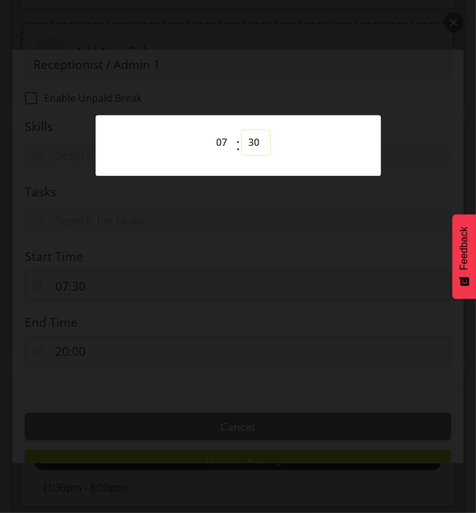
select select "45"
click at [242, 130] on select "00 01 02 03 04 05 06 07 08 09 10 11 12 13 14 15 16 17 18 19 20 21 22 23 24 25 2…" at bounding box center [256, 142] width 28 height 25
type input "07:45"
click at [237, 271] on div at bounding box center [238, 256] width 476 height 513
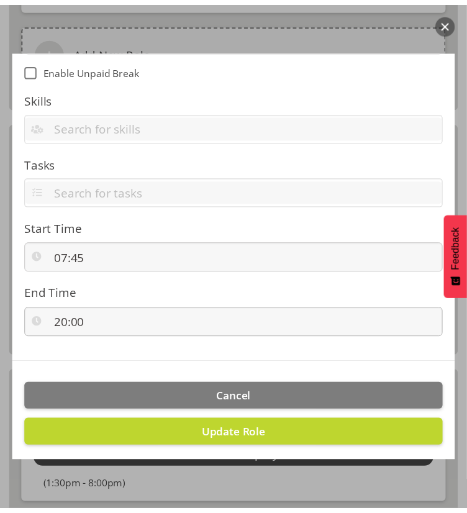
scroll to position [228, 0]
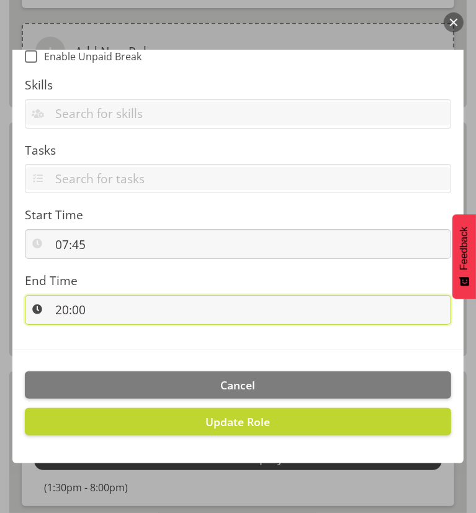
click at [144, 302] on input "20:00" at bounding box center [238, 310] width 427 height 30
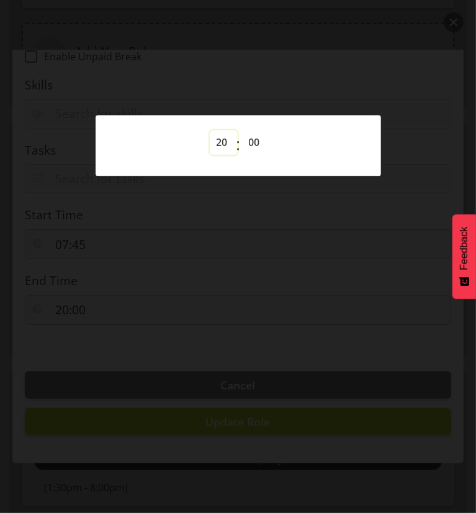
click at [223, 140] on select "00 01 02 03 04 05 06 07 08 09 10 11 12 13 14 15 16 17 18 19 20 21 22 23" at bounding box center [224, 142] width 28 height 25
select select "14"
click at [210, 130] on select "00 01 02 03 04 05 06 07 08 09 10 11 12 13 14 15 16 17 18 19 20 21 22 23" at bounding box center [224, 142] width 28 height 25
type input "14:00"
click at [255, 147] on select "00 01 02 03 04 05 06 07 08 09 10 11 12 13 14 15 16 17 18 19 20 21 22 23 24 25 2…" at bounding box center [256, 142] width 28 height 25
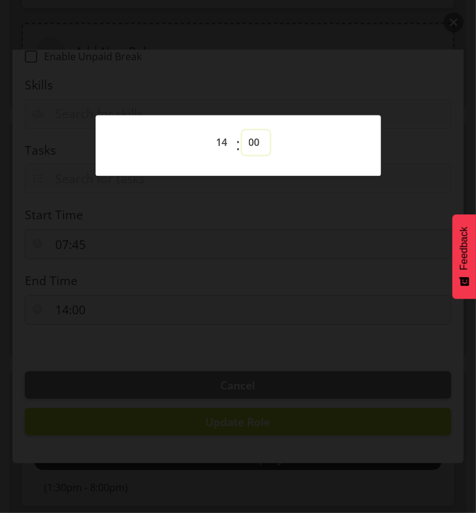
select select "15"
click at [242, 130] on select "00 01 02 03 04 05 06 07 08 09 10 11 12 13 14 15 16 17 18 19 20 21 22 23 24 25 2…" at bounding box center [256, 142] width 28 height 25
type input "14:15"
click at [260, 275] on div at bounding box center [238, 256] width 476 height 513
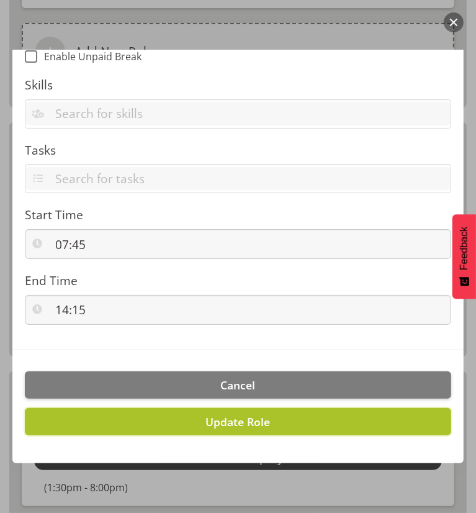
click at [252, 421] on span "Update Role" at bounding box center [238, 421] width 65 height 15
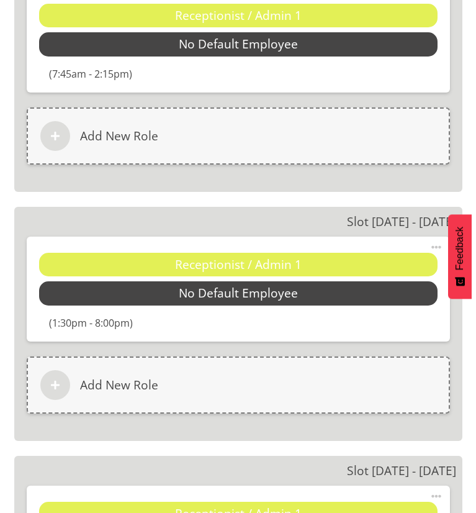
scroll to position [2609, 0]
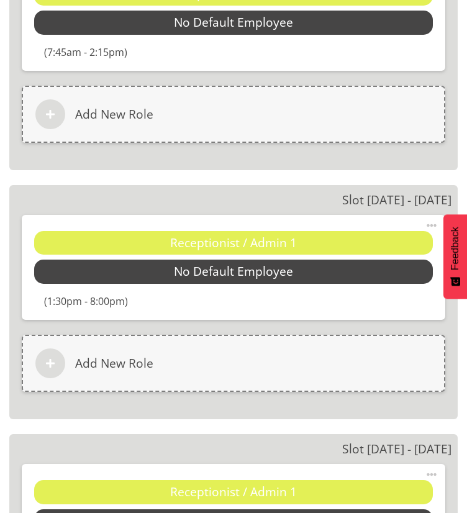
click at [433, 221] on span at bounding box center [431, 225] width 15 height 15
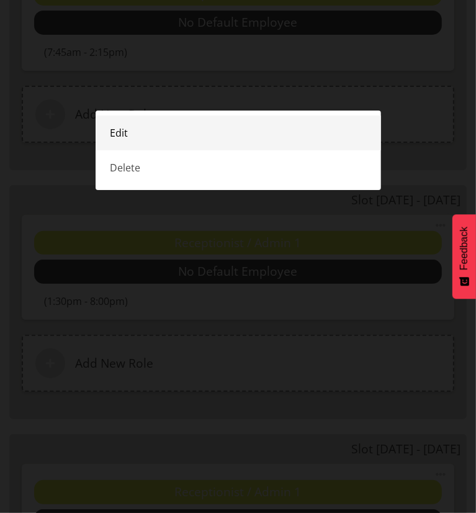
click at [162, 139] on link "Edit" at bounding box center [239, 133] width 286 height 35
select select "13"
select select "30"
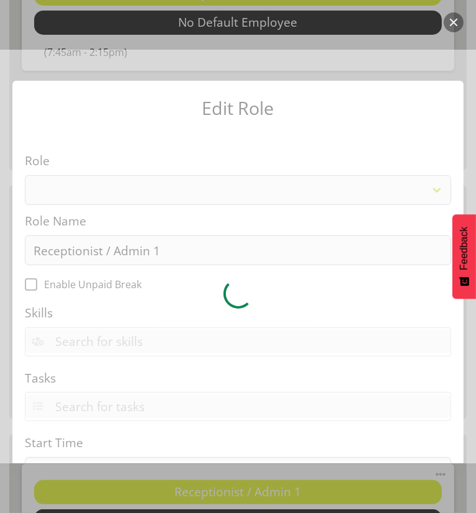
select select "1558"
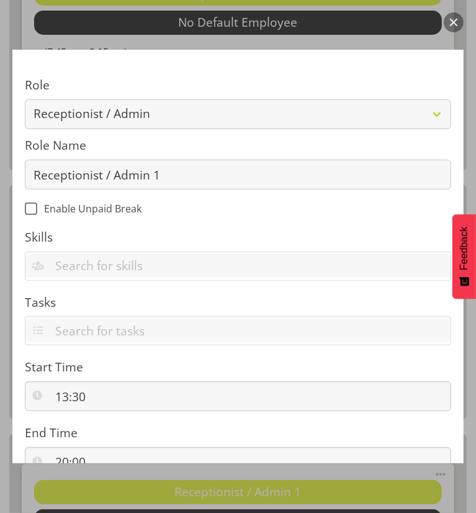
scroll to position [186, 0]
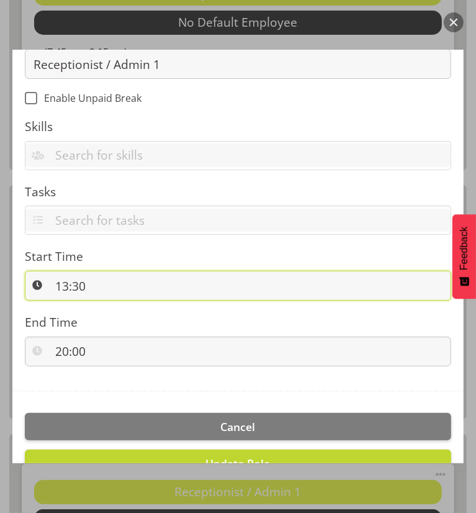
click at [90, 289] on input "13:30" at bounding box center [238, 286] width 427 height 30
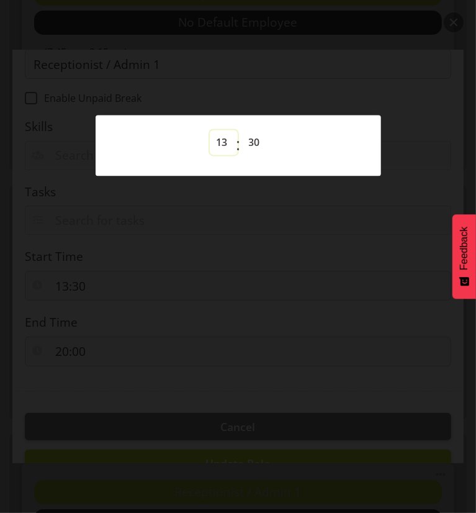
click at [224, 140] on select "00 01 02 03 04 05 06 07 08 09 10 11 12 13 14 15 16 17 18 19 20 21 22 23" at bounding box center [224, 142] width 28 height 25
select select "14"
click at [210, 130] on select "00 01 02 03 04 05 06 07 08 09 10 11 12 13 14 15 16 17 18 19 20 21 22 23" at bounding box center [224, 142] width 28 height 25
type input "14:30"
click at [224, 142] on select "00 01 02 03 04 05 06 07 08 09 10 11 12 13 14 15 16 17 18 19 20 21 22 23" at bounding box center [224, 142] width 28 height 25
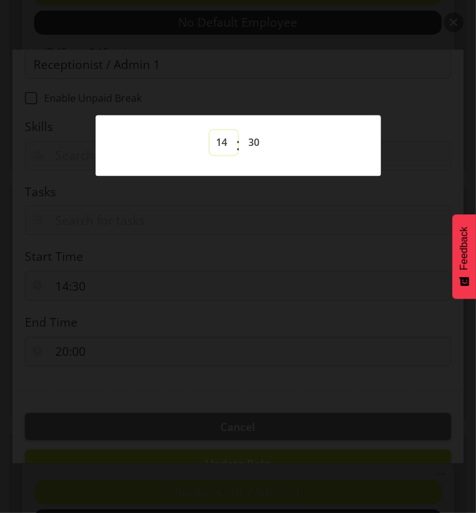
select select "7"
click at [210, 130] on select "00 01 02 03 04 05 06 07 08 09 10 11 12 13 14 15 16 17 18 19 20 21 22 23" at bounding box center [224, 142] width 28 height 25
type input "07:30"
click at [219, 140] on select "00 01 02 03 04 05 06 07 08 09 10 11 12 13 14 15 16 17 18 19 20 21 22 23" at bounding box center [224, 142] width 28 height 25
click at [210, 130] on select "00 01 02 03 04 05 06 07 08 09 10 11 12 13 14 15 16 17 18 19 20 21 22 23" at bounding box center [224, 142] width 28 height 25
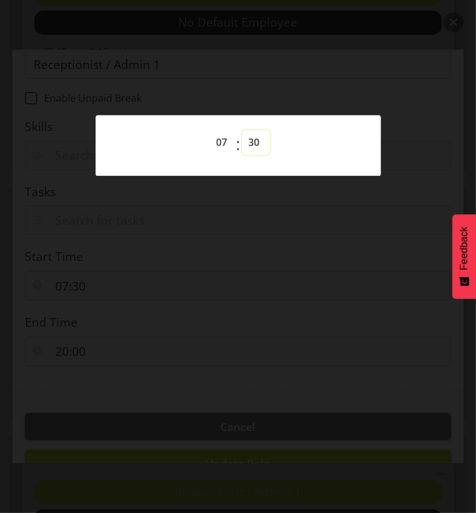
click at [258, 140] on select "00 01 02 03 04 05 06 07 08 09 10 11 12 13 14 15 16 17 18 19 20 21 22 23 24 25 2…" at bounding box center [256, 142] width 28 height 25
select select "45"
click at [242, 130] on select "00 01 02 03 04 05 06 07 08 09 10 11 12 13 14 15 16 17 18 19 20 21 22 23 24 25 2…" at bounding box center [256, 142] width 28 height 25
type input "07:45"
click at [230, 222] on div at bounding box center [238, 256] width 476 height 513
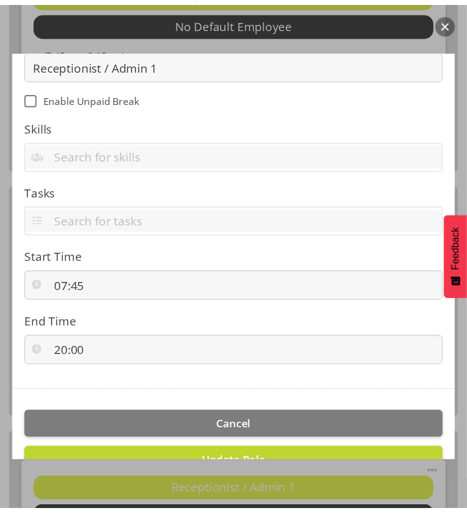
scroll to position [228, 0]
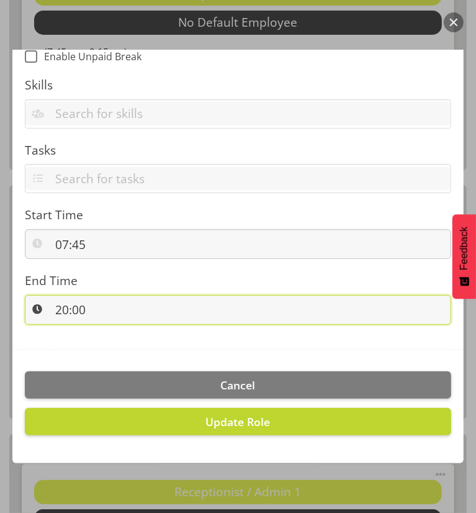
click at [95, 307] on input "20:00" at bounding box center [238, 310] width 427 height 30
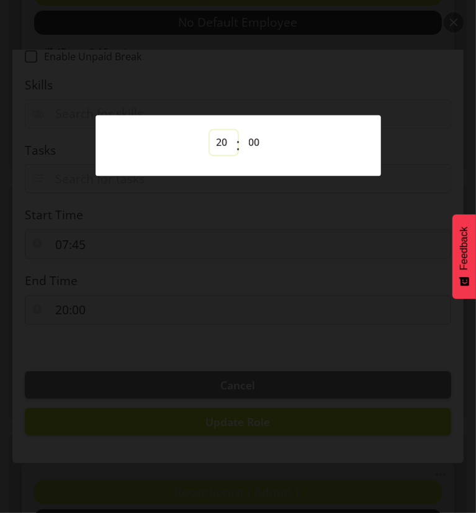
click at [222, 144] on select "00 01 02 03 04 05 06 07 08 09 10 11 12 13 14 15 16 17 18 19 20 21 22 23" at bounding box center [224, 142] width 28 height 25
select select "14"
click at [210, 130] on select "00 01 02 03 04 05 06 07 08 09 10 11 12 13 14 15 16 17 18 19 20 21 22 23" at bounding box center [224, 142] width 28 height 25
type input "14:00"
click at [251, 142] on select "00 01 02 03 04 05 06 07 08 09 10 11 12 13 14 15 16 17 18 19 20 21 22 23 24 25 2…" at bounding box center [256, 142] width 28 height 25
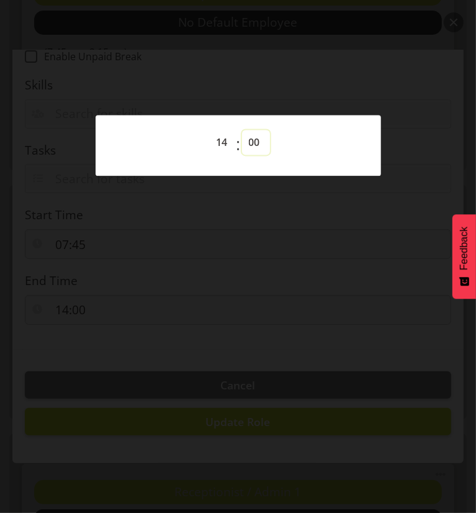
select select "15"
click at [242, 130] on select "00 01 02 03 04 05 06 07 08 09 10 11 12 13 14 15 16 17 18 19 20 21 22 23 24 25 2…" at bounding box center [256, 142] width 28 height 25
type input "14:15"
click at [240, 280] on div at bounding box center [238, 256] width 476 height 513
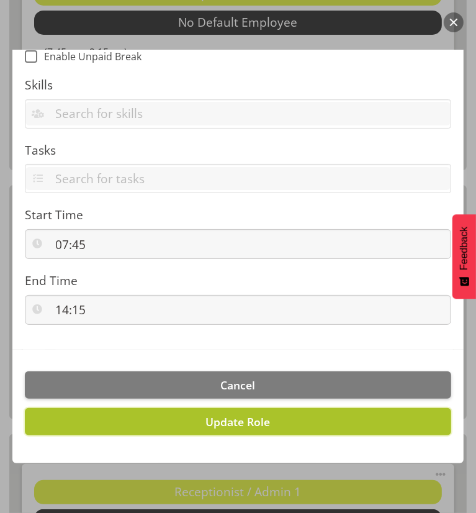
click at [254, 426] on span "Update Role" at bounding box center [238, 421] width 65 height 15
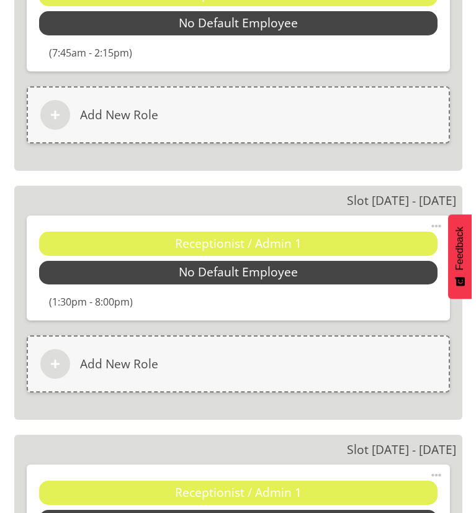
scroll to position [2920, 0]
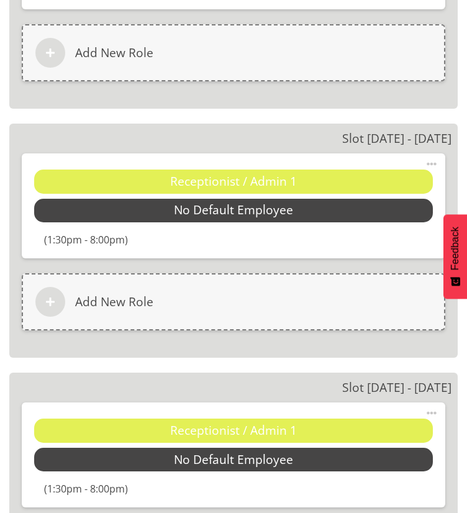
click at [428, 157] on span at bounding box center [431, 164] width 15 height 15
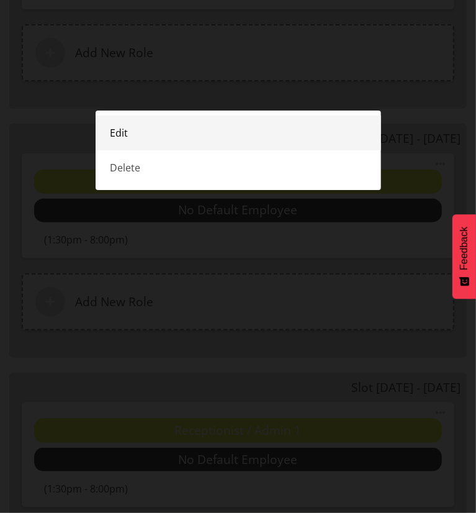
click at [152, 134] on link "Edit" at bounding box center [239, 133] width 286 height 35
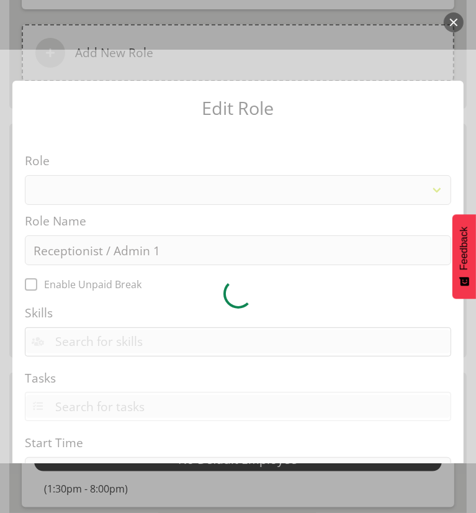
select select "1558"
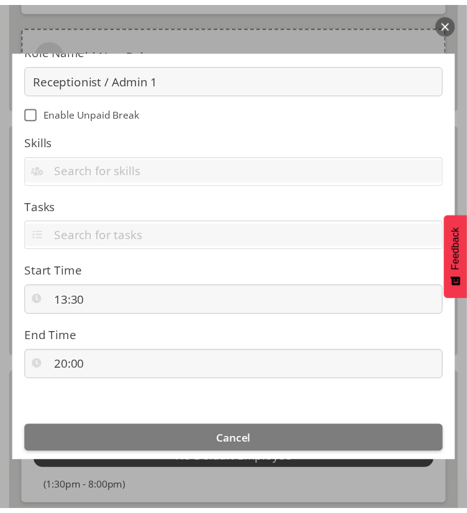
scroll to position [186, 0]
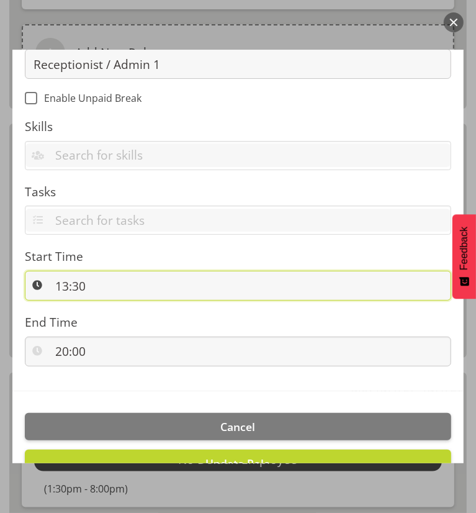
click at [66, 279] on input "13:30" at bounding box center [238, 286] width 427 height 30
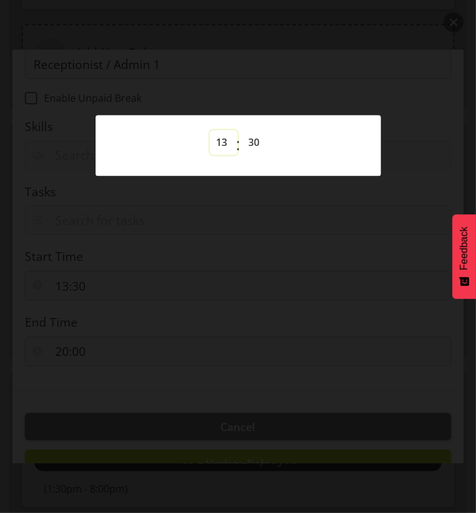
click at [223, 143] on select "00 01 02 03 04 05 06 07 08 09 10 11 12 13 14 15 16 17 18 19 20 21 22 23" at bounding box center [224, 142] width 28 height 25
select select "7"
click at [210, 130] on select "00 01 02 03 04 05 06 07 08 09 10 11 12 13 14 15 16 17 18 19 20 21 22 23" at bounding box center [224, 142] width 28 height 25
type input "07:30"
click at [251, 147] on select "00 01 02 03 04 05 06 07 08 09 10 11 12 13 14 15 16 17 18 19 20 21 22 23 24 25 2…" at bounding box center [256, 142] width 28 height 25
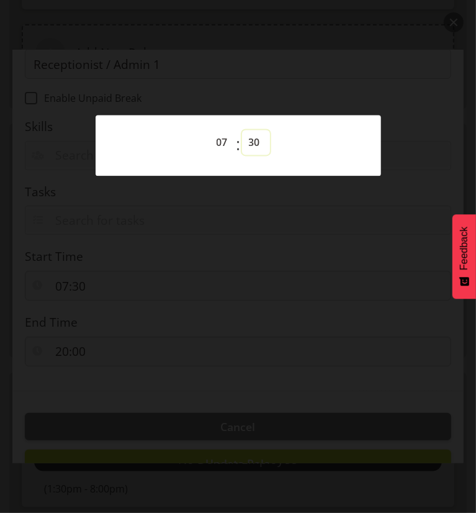
select select "45"
click at [242, 130] on select "00 01 02 03 04 05 06 07 08 09 10 11 12 13 14 15 16 17 18 19 20 21 22 23 24 25 2…" at bounding box center [256, 142] width 28 height 25
type input "07:45"
click at [236, 232] on div at bounding box center [238, 256] width 476 height 513
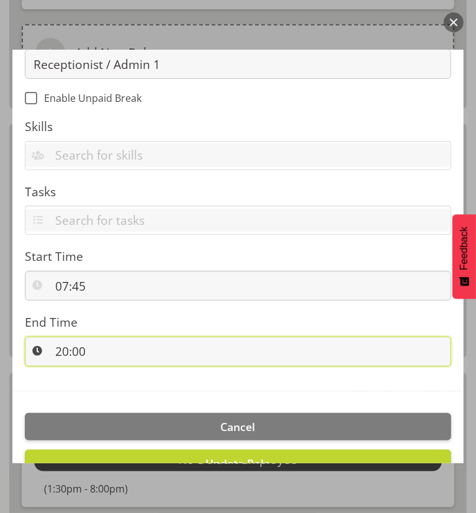
click at [112, 350] on input "20:00" at bounding box center [238, 352] width 427 height 30
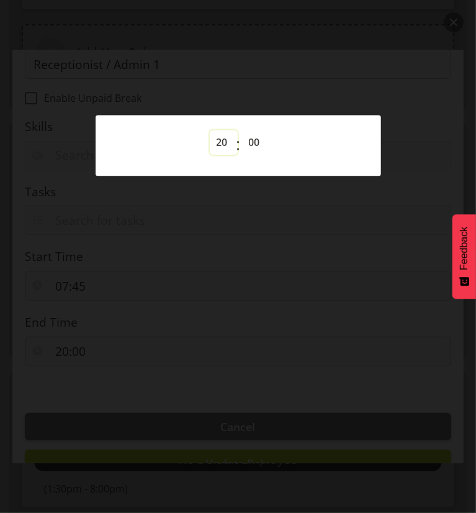
drag, startPoint x: 218, startPoint y: 142, endPoint x: 221, endPoint y: 152, distance: 9.8
click at [218, 142] on select "00 01 02 03 04 05 06 07 08 09 10 11 12 13 14 15 16 17 18 19 20 21 22 23" at bounding box center [224, 142] width 28 height 25
select select "14"
click at [210, 130] on select "00 01 02 03 04 05 06 07 08 09 10 11 12 13 14 15 16 17 18 19 20 21 22 23" at bounding box center [224, 142] width 28 height 25
type input "14:00"
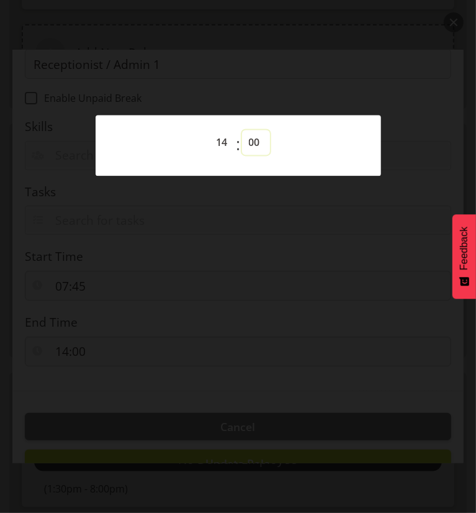
drag, startPoint x: 252, startPoint y: 138, endPoint x: 253, endPoint y: 153, distance: 15.0
click at [252, 138] on select "00 01 02 03 04 05 06 07 08 09 10 11 12 13 14 15 16 17 18 19 20 21 22 23 24 25 2…" at bounding box center [256, 142] width 28 height 25
select select "15"
click at [242, 130] on select "00 01 02 03 04 05 06 07 08 09 10 11 12 13 14 15 16 17 18 19 20 21 22 23 24 25 2…" at bounding box center [256, 142] width 28 height 25
type input "14:15"
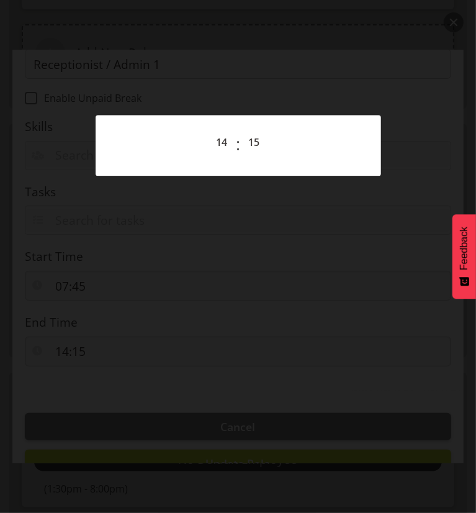
click at [235, 330] on div at bounding box center [238, 256] width 476 height 513
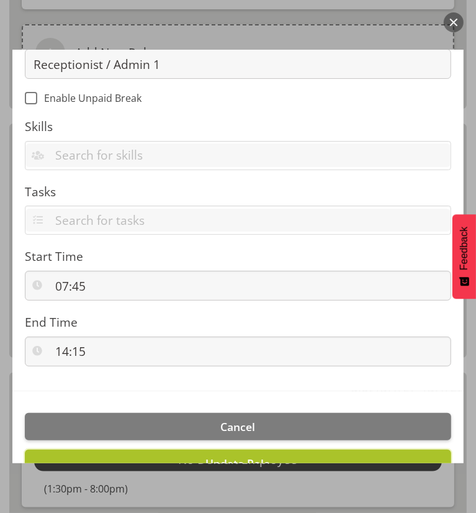
click at [256, 458] on span "Update Role" at bounding box center [238, 463] width 65 height 15
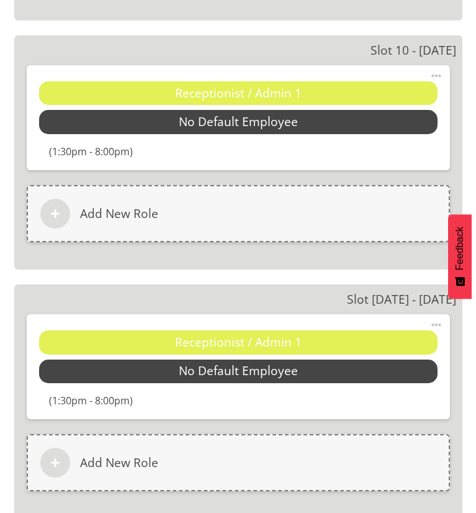
scroll to position [3976, 0]
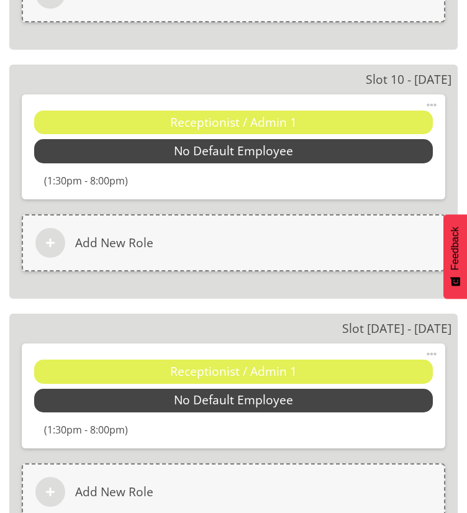
click at [433, 349] on span at bounding box center [431, 354] width 15 height 15
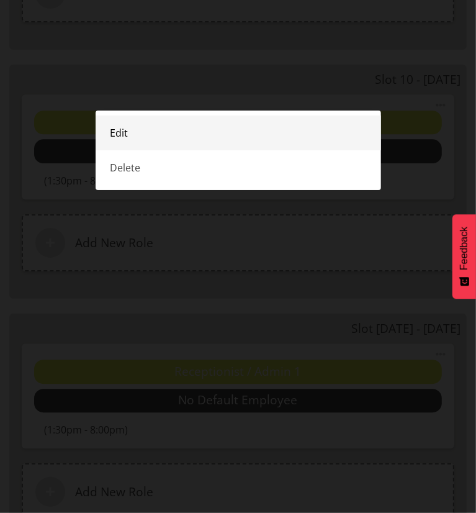
click at [146, 135] on link "Edit" at bounding box center [239, 133] width 286 height 35
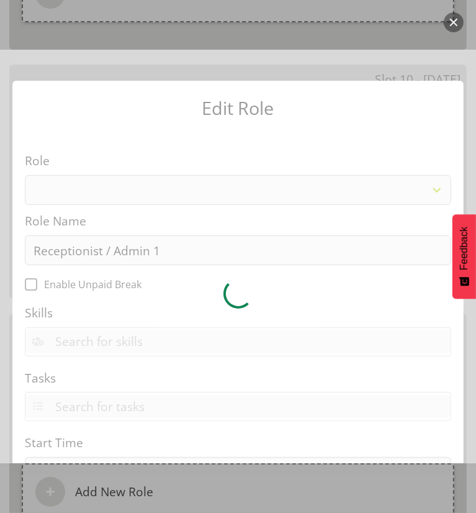
select select "1558"
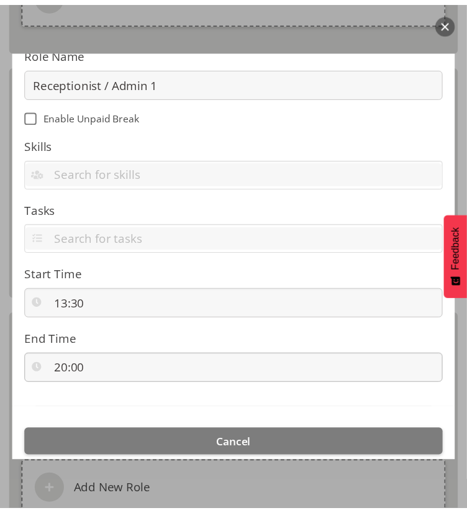
scroll to position [228, 0]
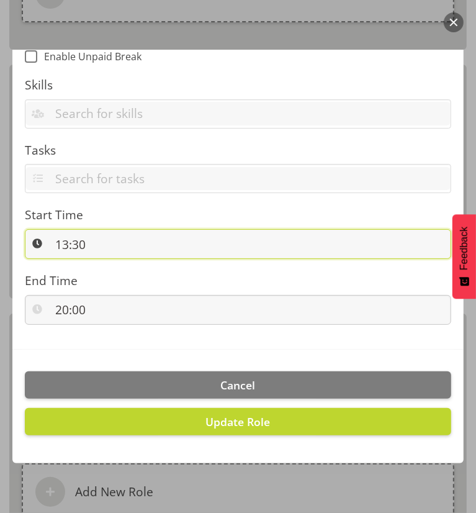
click at [80, 242] on input "13:30" at bounding box center [238, 244] width 427 height 30
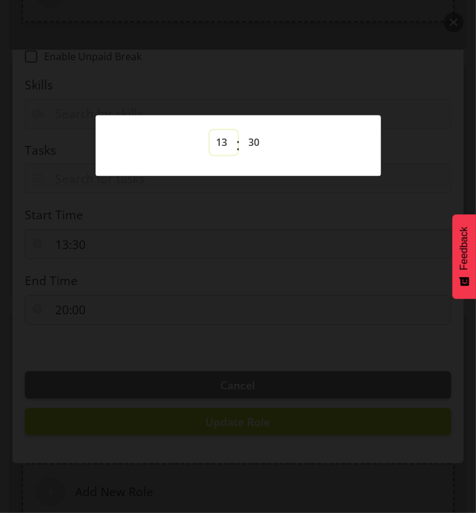
click at [224, 147] on select "00 01 02 03 04 05 06 07 08 09 10 11 12 13 14 15 16 17 18 19 20 21 22 23" at bounding box center [224, 142] width 28 height 25
select select "7"
click at [210, 130] on select "00 01 02 03 04 05 06 07 08 09 10 11 12 13 14 15 16 17 18 19 20 21 22 23" at bounding box center [224, 142] width 28 height 25
type input "07:30"
click at [251, 140] on select "00 01 02 03 04 05 06 07 08 09 10 11 12 13 14 15 16 17 18 19 20 21 22 23 24 25 2…" at bounding box center [256, 142] width 28 height 25
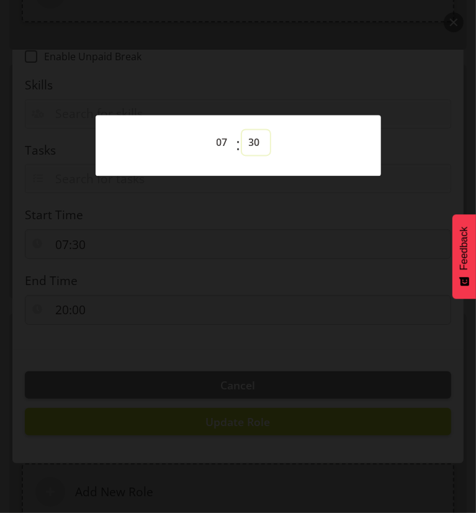
select select "45"
click at [242, 130] on select "00 01 02 03 04 05 06 07 08 09 10 11 12 13 14 15 16 17 18 19 20 21 22 23 24 25 2…" at bounding box center [256, 142] width 28 height 25
type input "07:45"
click at [218, 286] on div at bounding box center [238, 256] width 476 height 513
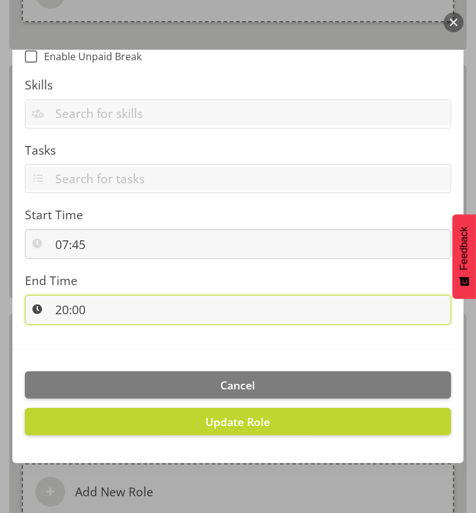
click at [129, 311] on input "20:00" at bounding box center [238, 310] width 427 height 30
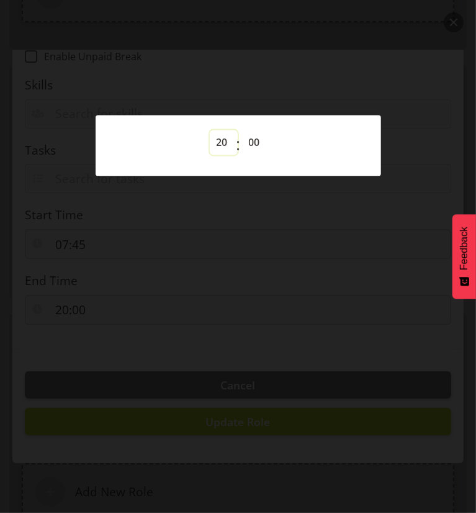
click at [221, 142] on select "00 01 02 03 04 05 06 07 08 09 10 11 12 13 14 15 16 17 18 19 20 21 22 23" at bounding box center [224, 142] width 28 height 25
select select "14"
click at [210, 130] on select "00 01 02 03 04 05 06 07 08 09 10 11 12 13 14 15 16 17 18 19 20 21 22 23" at bounding box center [224, 142] width 28 height 25
type input "14:00"
click at [248, 139] on select "00 01 02 03 04 05 06 07 08 09 10 11 12 13 14 15 16 17 18 19 20 21 22 23 24 25 2…" at bounding box center [256, 142] width 28 height 25
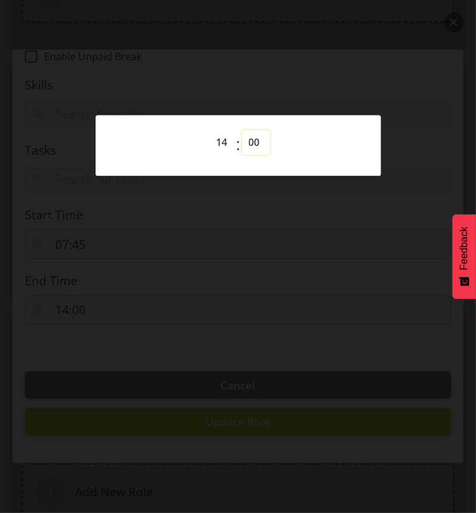
select select "15"
click at [242, 130] on select "00 01 02 03 04 05 06 07 08 09 10 11 12 13 14 15 16 17 18 19 20 21 22 23 24 25 2…" at bounding box center [256, 142] width 28 height 25
type input "14:15"
click at [262, 217] on div at bounding box center [238, 256] width 476 height 513
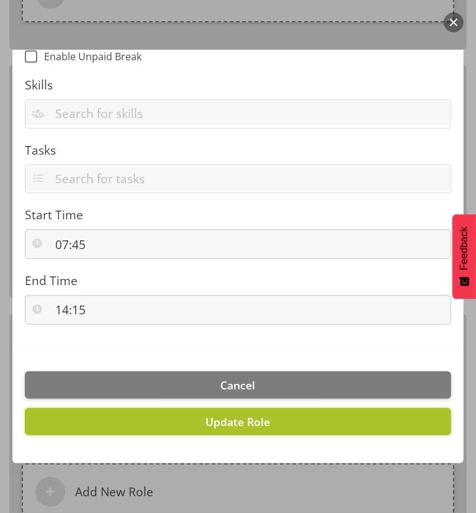
click at [215, 426] on span "Update Role" at bounding box center [238, 421] width 65 height 15
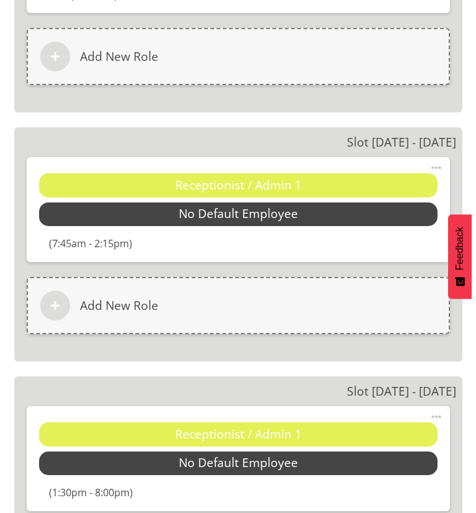
scroll to position [4224, 0]
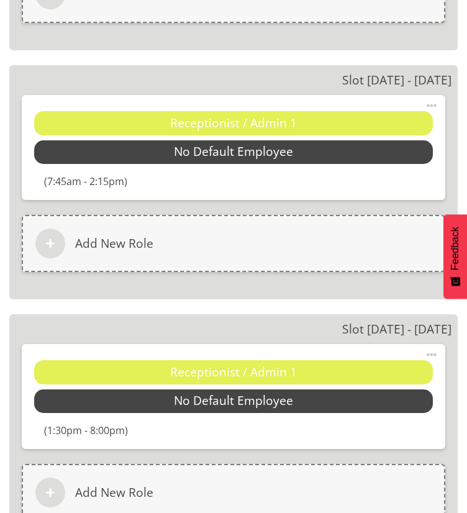
click at [435, 349] on span at bounding box center [431, 354] width 15 height 15
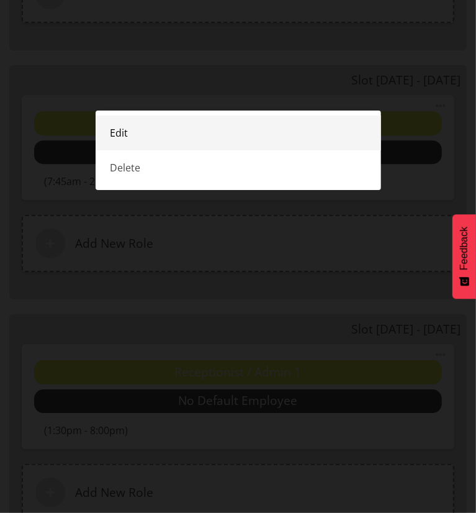
click at [142, 135] on link "Edit" at bounding box center [239, 133] width 286 height 35
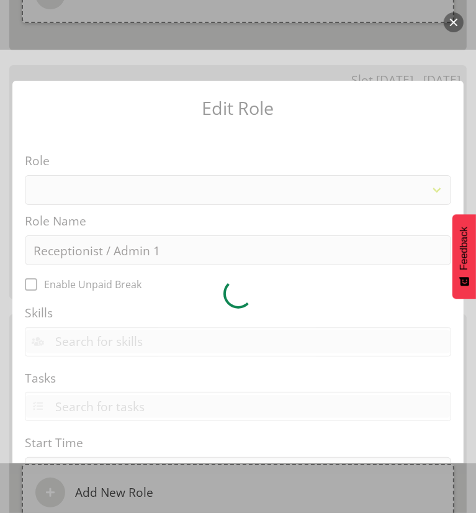
select select "1558"
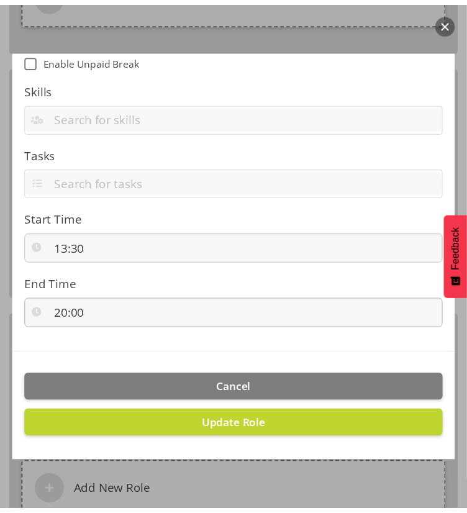
scroll to position [228, 0]
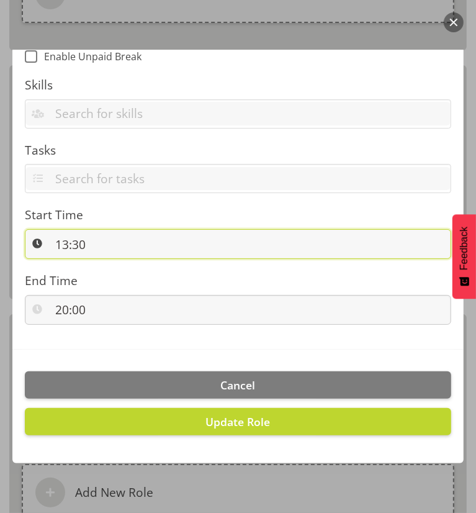
click at [69, 249] on input "13:30" at bounding box center [238, 244] width 427 height 30
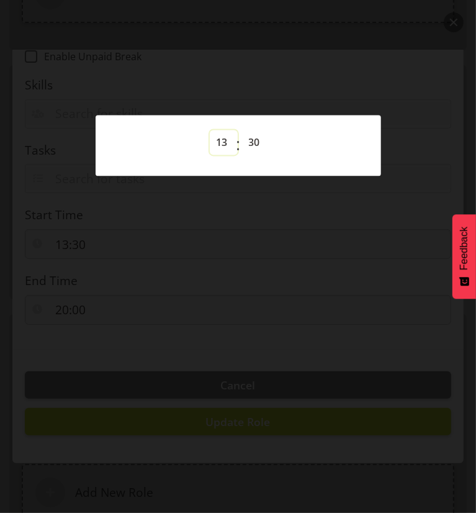
click at [217, 140] on select "00 01 02 03 04 05 06 07 08 09 10 11 12 13 14 15 16 17 18 19 20 21 22 23" at bounding box center [224, 142] width 28 height 25
select select "7"
click at [210, 130] on select "00 01 02 03 04 05 06 07 08 09 10 11 12 13 14 15 16 17 18 19 20 21 22 23" at bounding box center [224, 142] width 28 height 25
type input "07:30"
click at [253, 140] on select "00 01 02 03 04 05 06 07 08 09 10 11 12 13 14 15 16 17 18 19 20 21 22 23 24 25 2…" at bounding box center [256, 142] width 28 height 25
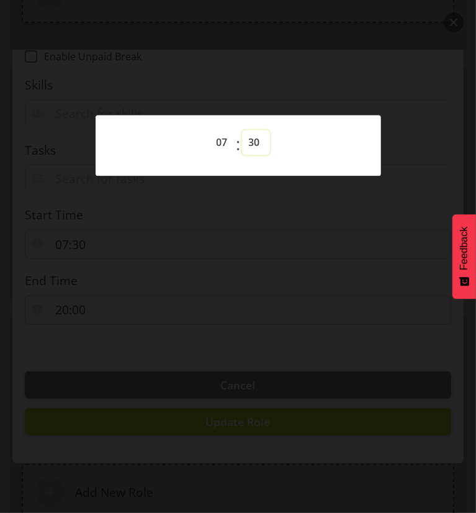
select select "45"
click at [242, 130] on select "00 01 02 03 04 05 06 07 08 09 10 11 12 13 14 15 16 17 18 19 20 21 22 23 24 25 2…" at bounding box center [256, 142] width 28 height 25
type input "07:45"
click at [210, 262] on div at bounding box center [238, 256] width 476 height 513
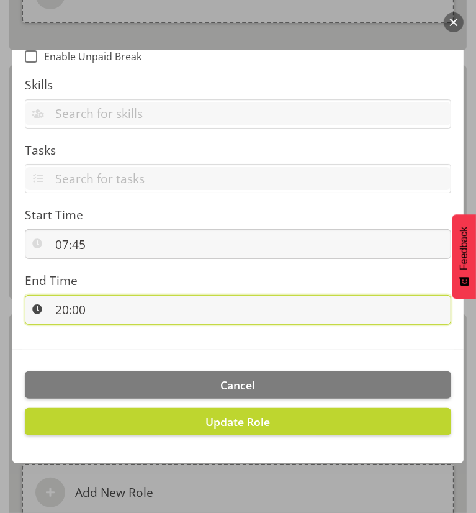
click at [148, 309] on input "20:00" at bounding box center [238, 310] width 427 height 30
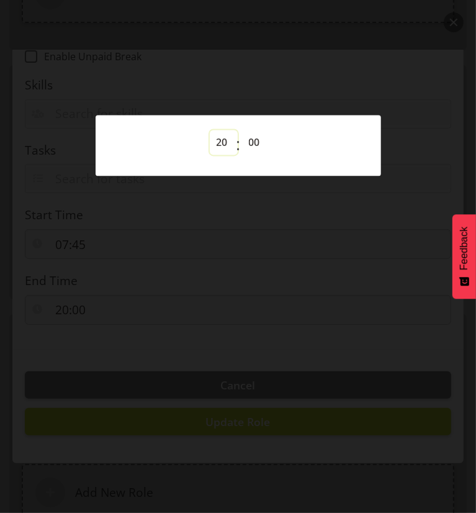
drag, startPoint x: 214, startPoint y: 139, endPoint x: 217, endPoint y: 145, distance: 6.4
click at [214, 139] on select "00 01 02 03 04 05 06 07 08 09 10 11 12 13 14 15 16 17 18 19 20 21 22 23" at bounding box center [224, 142] width 28 height 25
select select "14"
click at [210, 130] on select "00 01 02 03 04 05 06 07 08 09 10 11 12 13 14 15 16 17 18 19 20 21 22 23" at bounding box center [224, 142] width 28 height 25
type input "14:00"
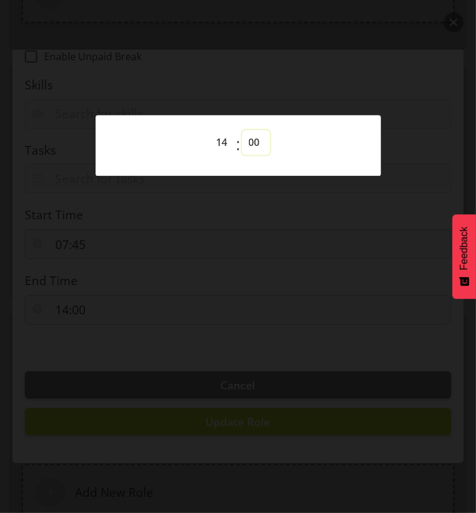
click at [249, 140] on select "00 01 02 03 04 05 06 07 08 09 10 11 12 13 14 15 16 17 18 19 20 21 22 23 24 25 2…" at bounding box center [256, 142] width 28 height 25
select select "15"
click at [242, 130] on select "00 01 02 03 04 05 06 07 08 09 10 11 12 13 14 15 16 17 18 19 20 21 22 23 24 25 2…" at bounding box center [256, 142] width 28 height 25
type input "14:15"
click at [238, 264] on div at bounding box center [238, 256] width 476 height 513
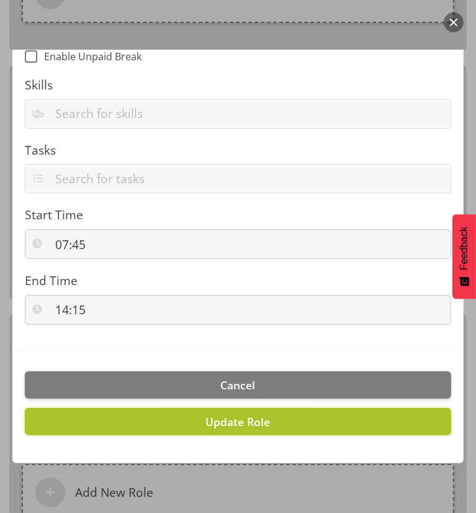
click at [239, 416] on span "Update Role" at bounding box center [238, 421] width 65 height 15
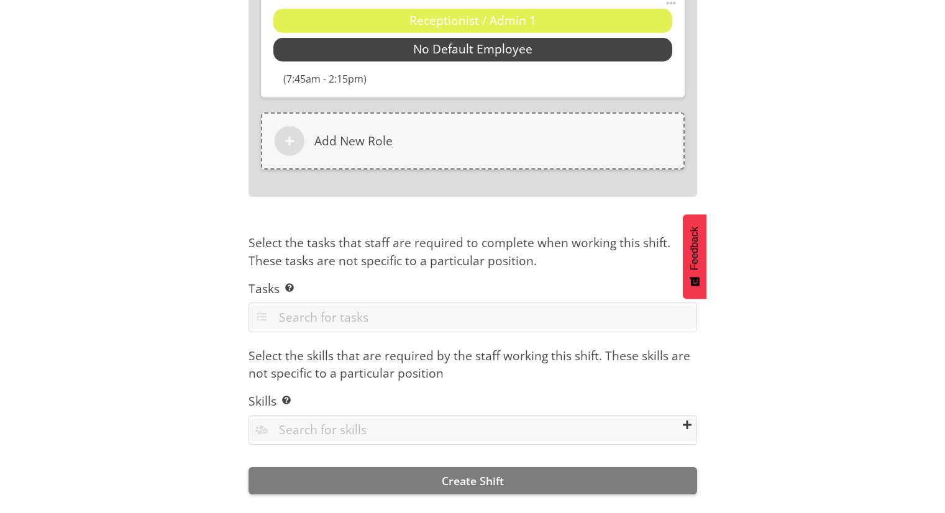
scroll to position [2921, 0]
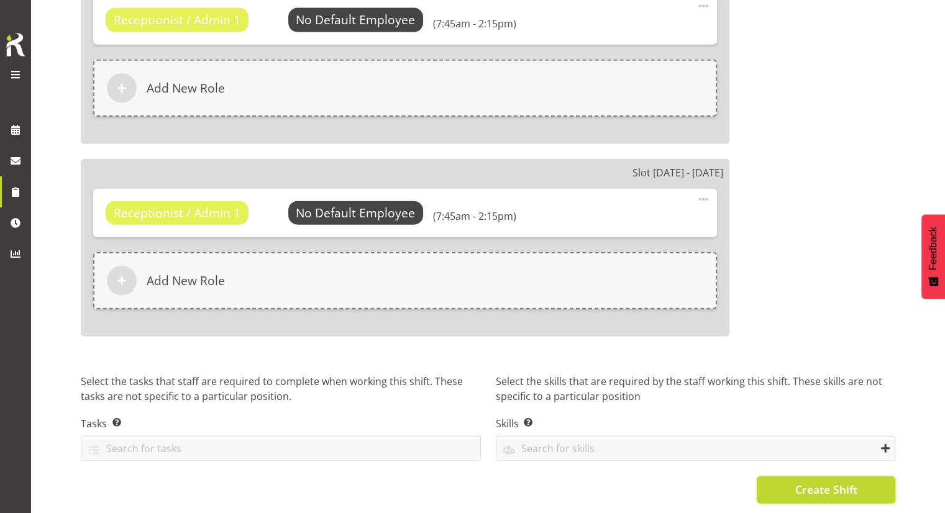
click at [823, 481] on span "Create Shift" at bounding box center [825, 489] width 62 height 16
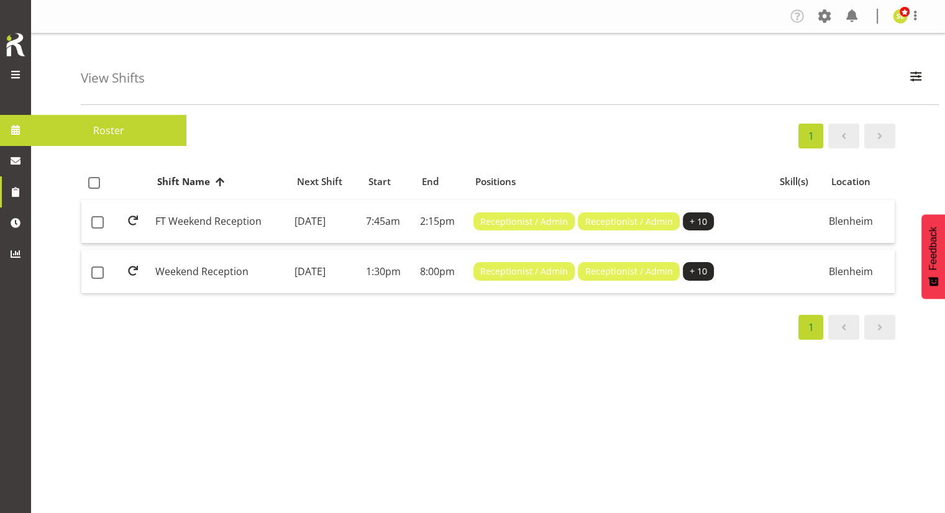
click at [13, 131] on span at bounding box center [15, 130] width 19 height 19
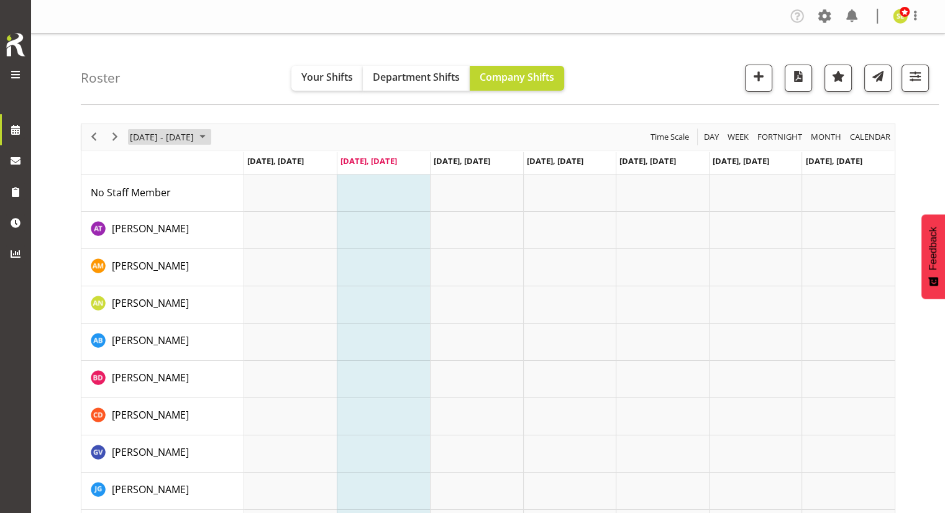
click at [174, 136] on span "[DATE] - [DATE]" at bounding box center [162, 137] width 66 height 16
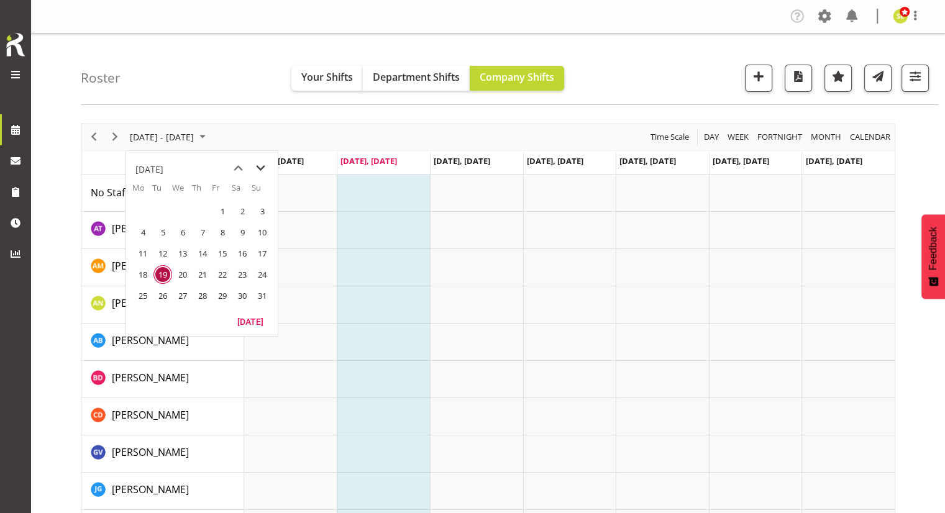
click at [255, 168] on span "next month" at bounding box center [261, 168] width 22 height 22
click at [141, 211] on span "1" at bounding box center [143, 211] width 19 height 19
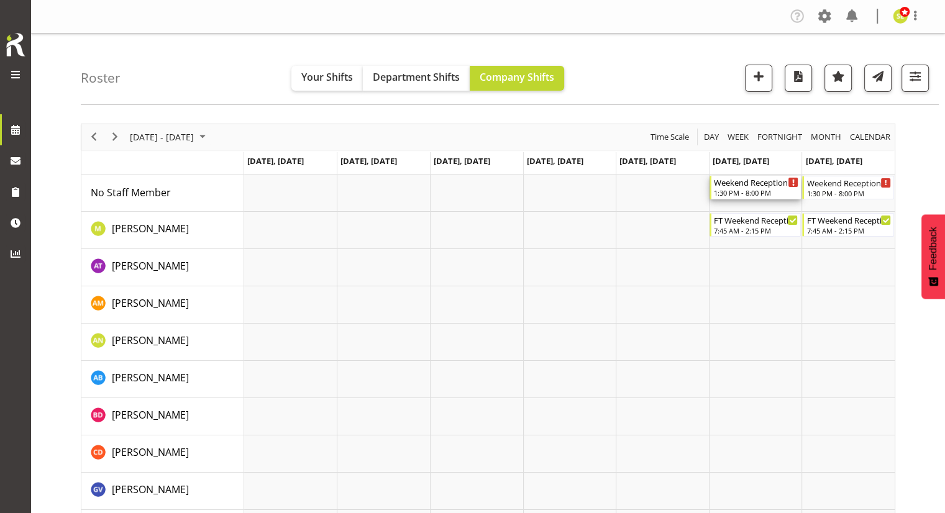
click at [742, 186] on div "Weekend Reception" at bounding box center [756, 182] width 85 height 12
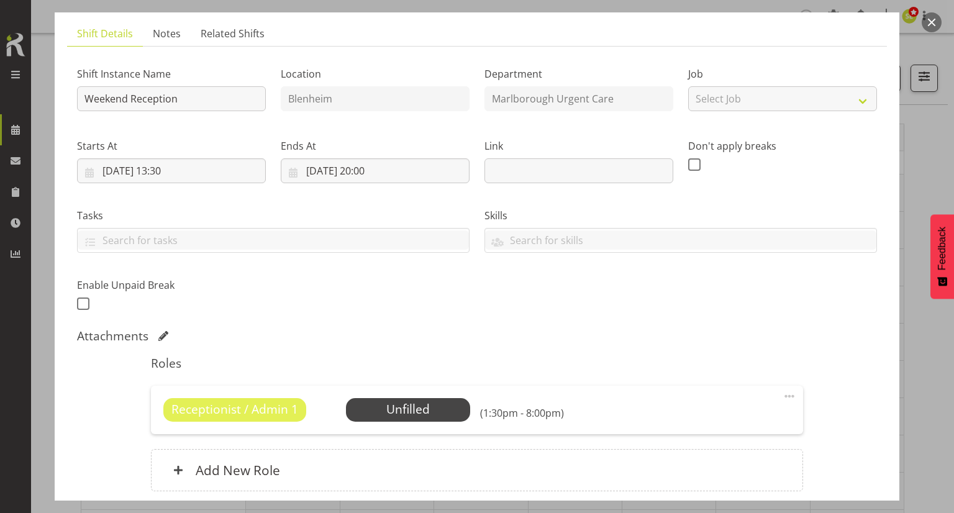
scroll to position [62, 0]
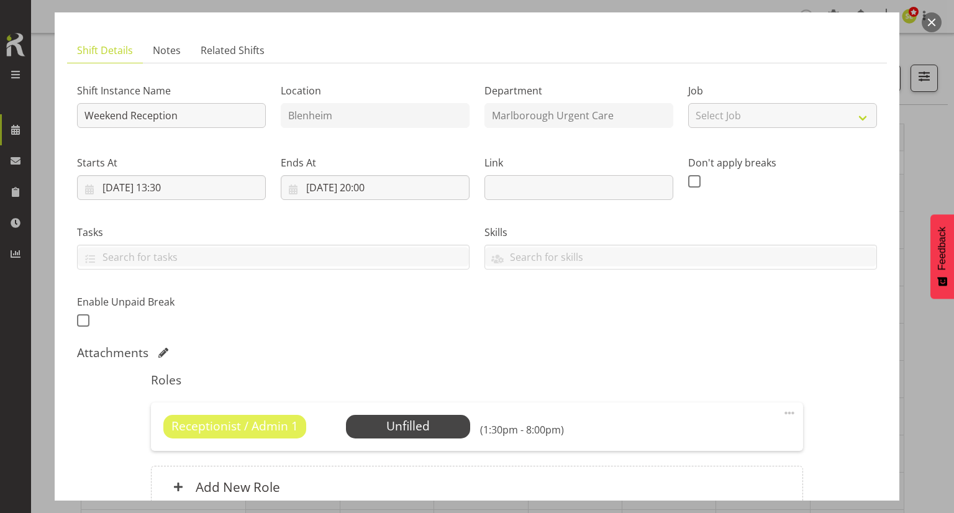
click at [930, 25] on button "button" at bounding box center [932, 22] width 20 height 20
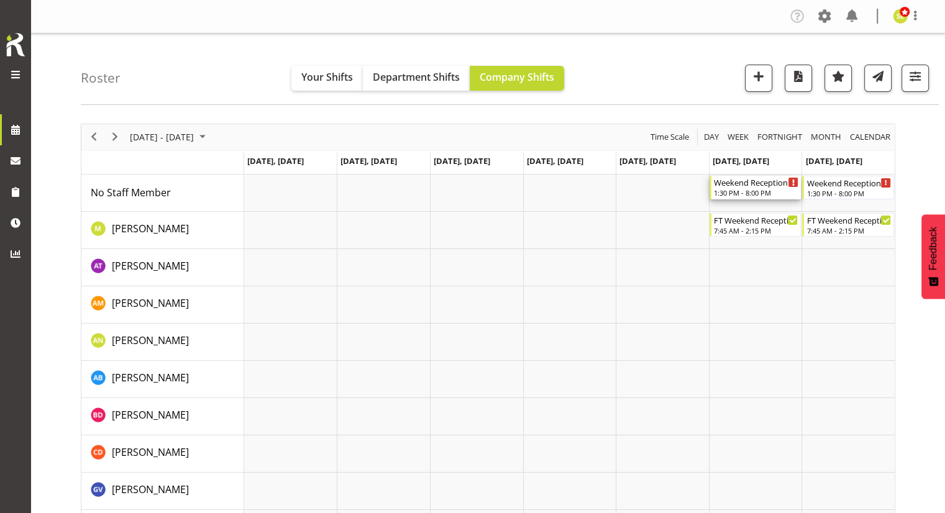
click at [773, 198] on div "Timeline Week of September 1, 2025" at bounding box center [756, 198] width 85 height 1
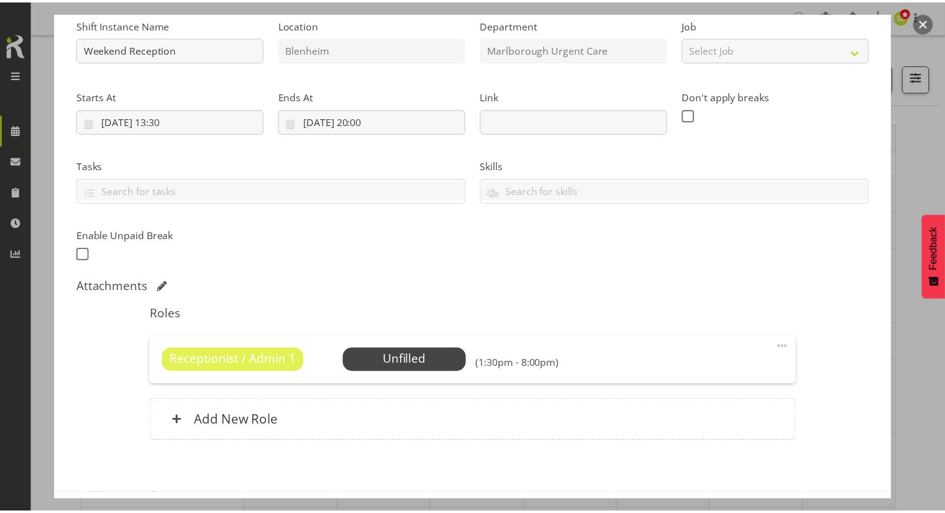
scroll to position [180, 0]
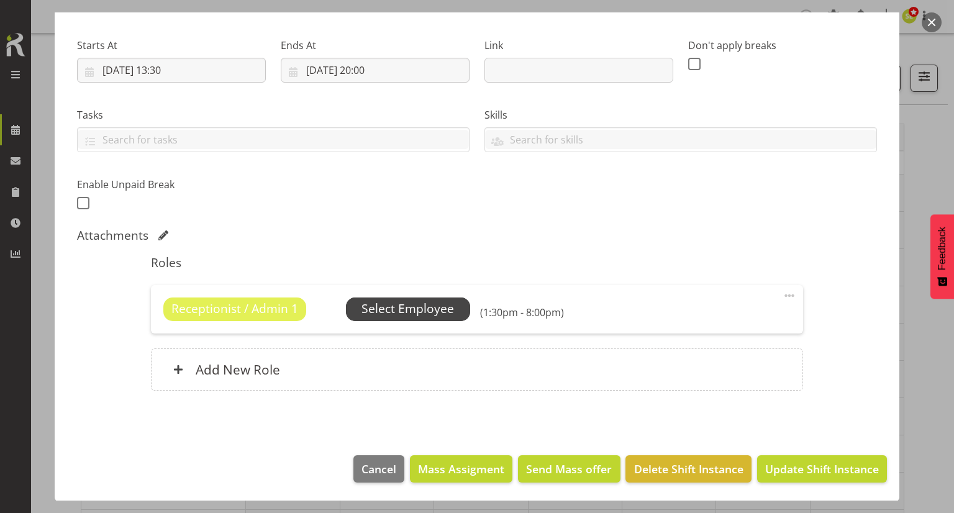
click at [416, 302] on span "Select Employee" at bounding box center [408, 309] width 93 height 18
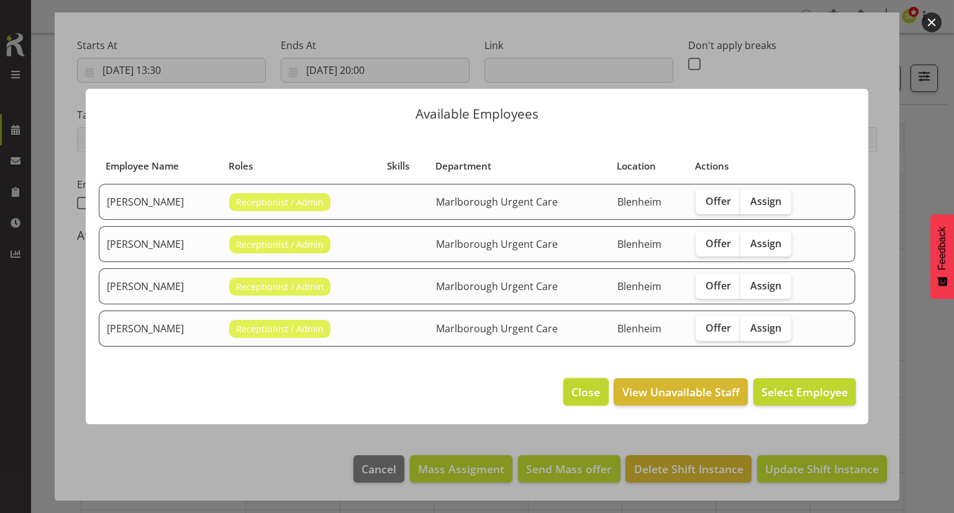
click at [577, 389] on span "Close" at bounding box center [585, 392] width 29 height 16
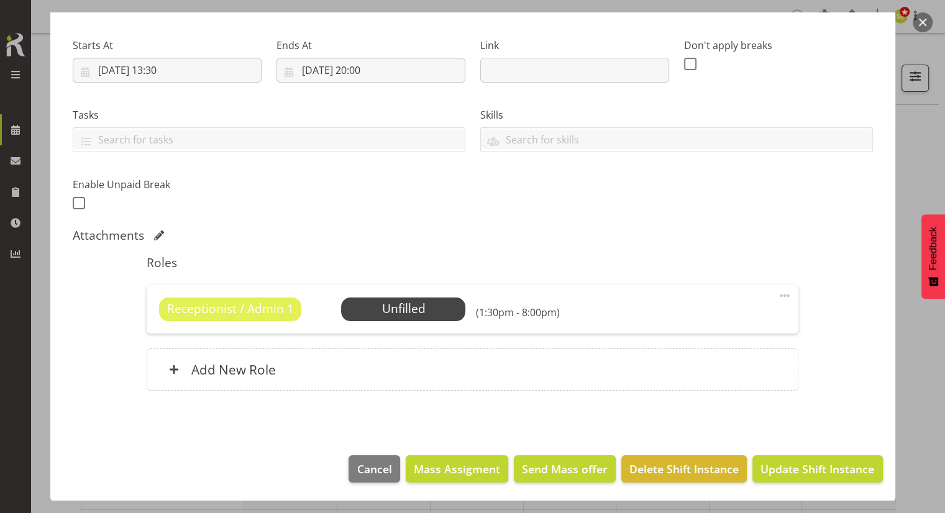
click at [916, 30] on button "button" at bounding box center [923, 22] width 20 height 20
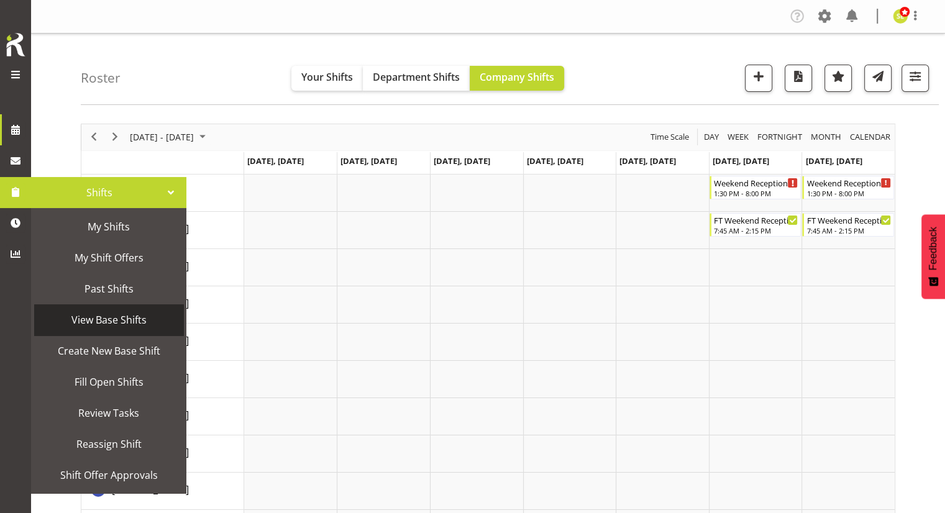
click at [100, 322] on span "View Base Shifts" at bounding box center [108, 320] width 137 height 19
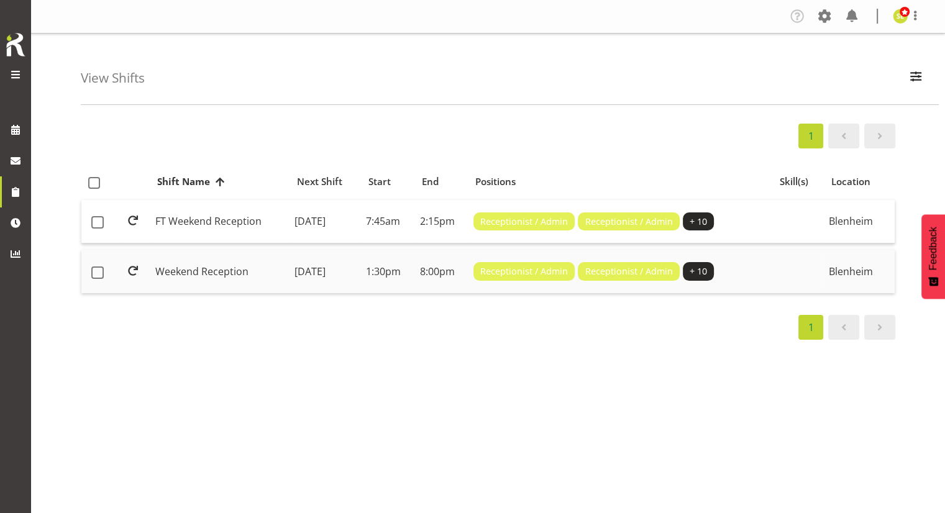
click at [224, 266] on td "Weekend Reception" at bounding box center [219, 271] width 139 height 43
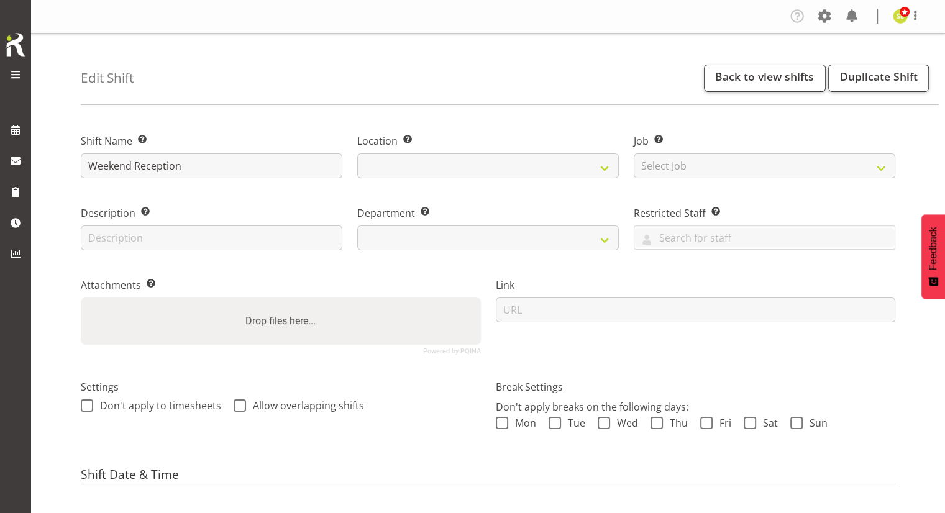
select select
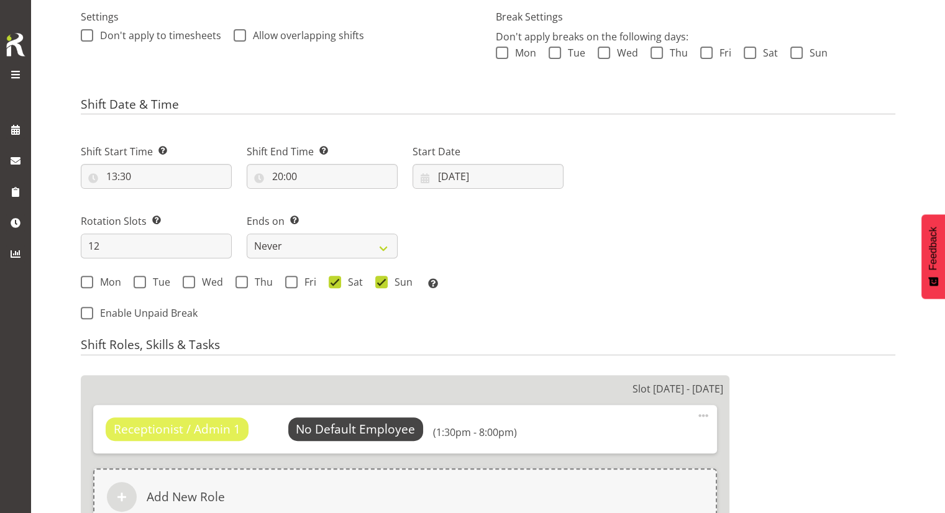
scroll to position [435, 0]
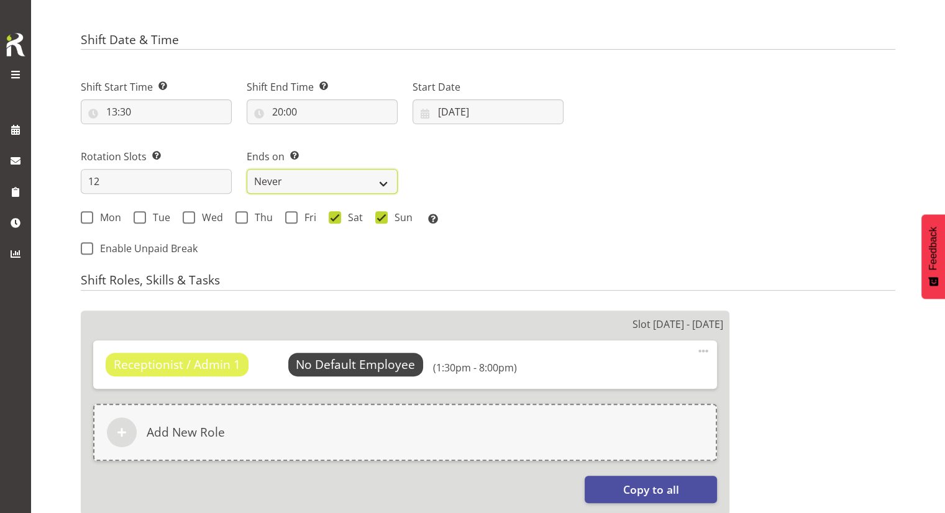
click at [321, 181] on select "Never On Date" at bounding box center [322, 181] width 151 height 25
select select "date"
click at [247, 169] on select "Never On Date" at bounding box center [322, 181] width 151 height 25
select select "7"
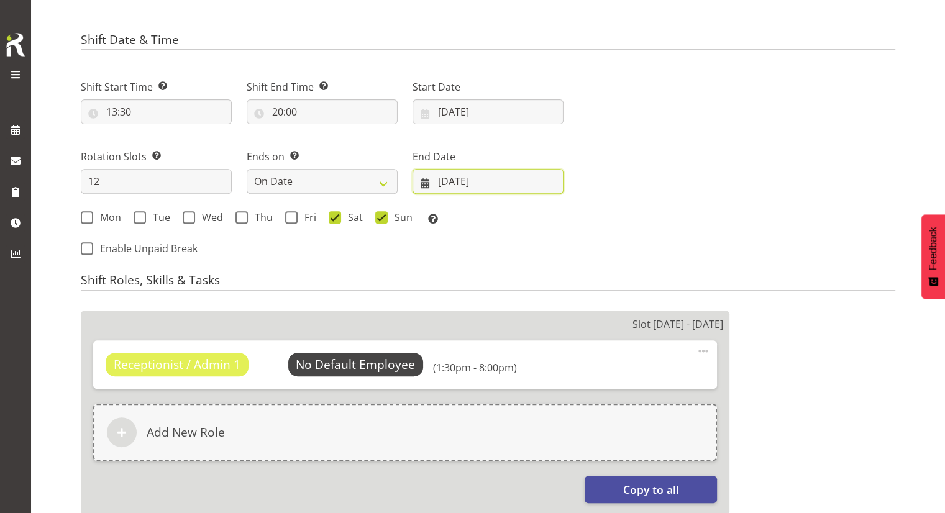
click at [453, 184] on input "[DATE]" at bounding box center [487, 181] width 151 height 25
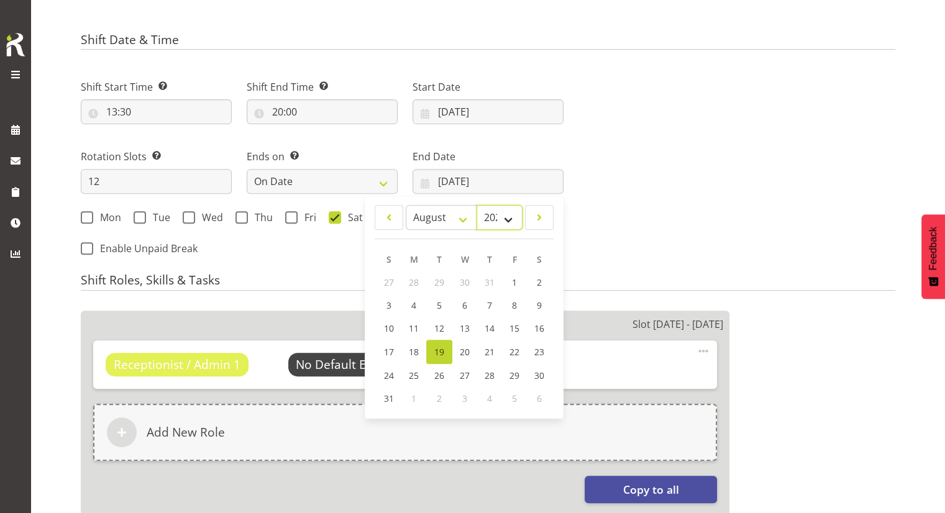
click at [500, 219] on select "2035 2034 2033 2032 2031 2030 2029 2028 2027 2026 2025 2024 2023 2022 2021 2020…" at bounding box center [499, 217] width 46 height 25
select select "2026"
click at [476, 205] on select "2035 2034 2033 2032 2031 2030 2029 2028 2027 2026 2025 2024 2023 2022 2021 2020…" at bounding box center [499, 217] width 46 height 25
click at [455, 219] on select "January February March April May June July August September October November De…" at bounding box center [441, 217] width 71 height 25
select select "1"
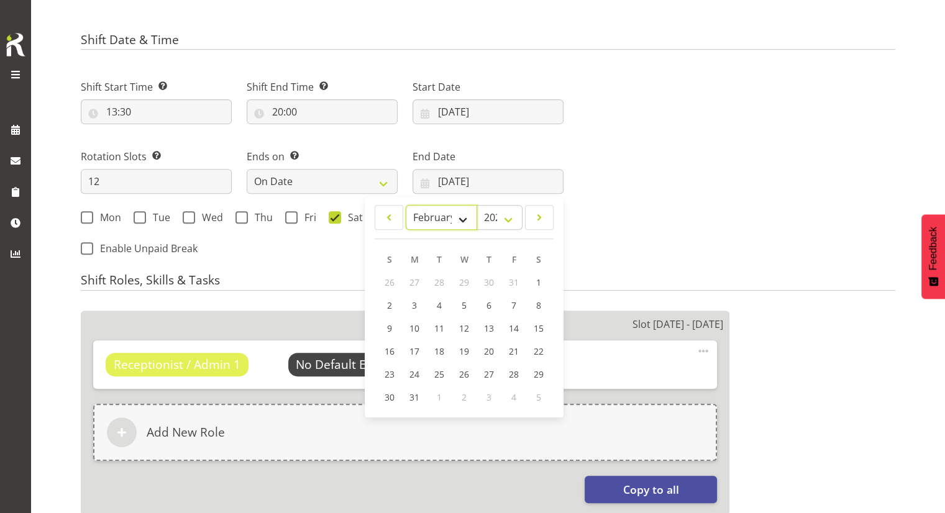
click at [406, 205] on select "January February March April May June July August September October November De…" at bounding box center [441, 217] width 71 height 25
click at [395, 286] on link "1" at bounding box center [389, 282] width 25 height 23
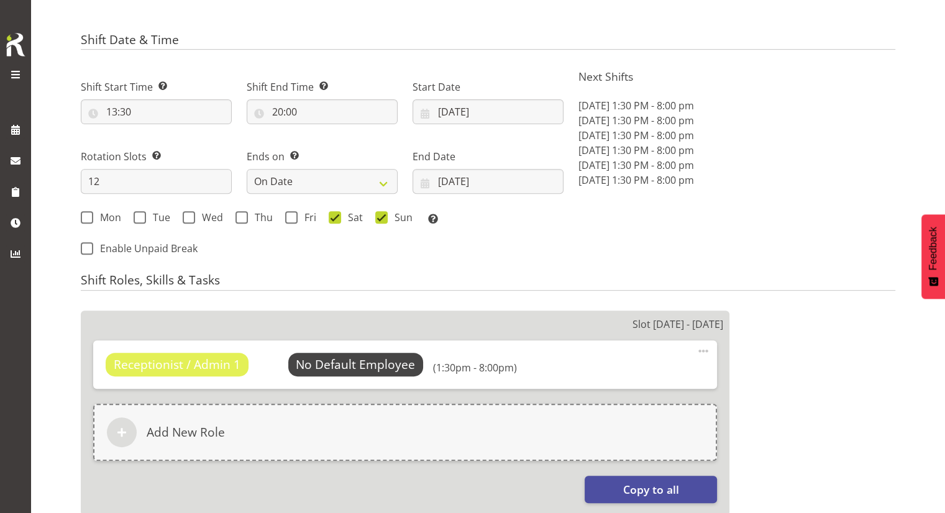
click at [576, 265] on div "Next Shifts [DATE] 1:30 PM - 8:00 pm [DATE] 1:30 PM - 8:00 pm [DATE] 1:30 PM - …" at bounding box center [737, 164] width 332 height 204
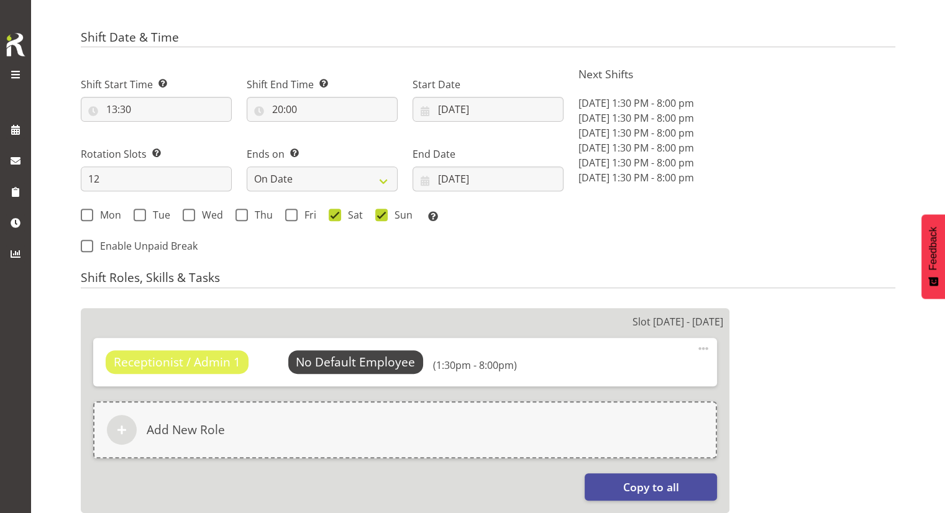
scroll to position [253, 0]
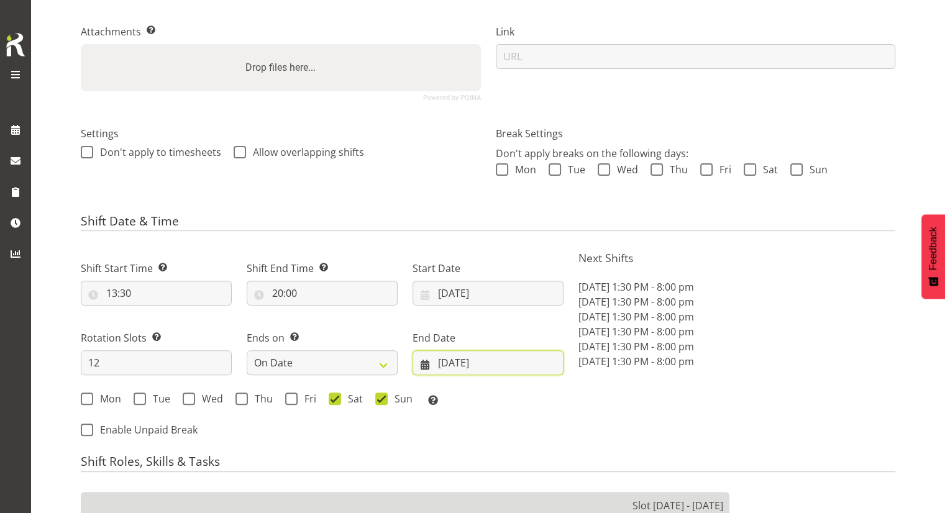
click at [460, 366] on input "[DATE]" at bounding box center [487, 362] width 151 height 25
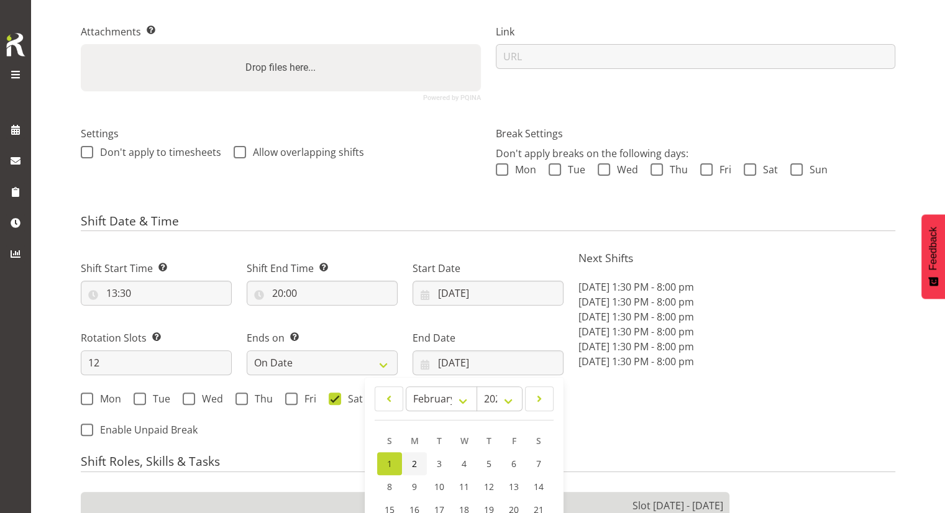
click at [409, 465] on link "2" at bounding box center [414, 463] width 25 height 23
type input "[DATE]"
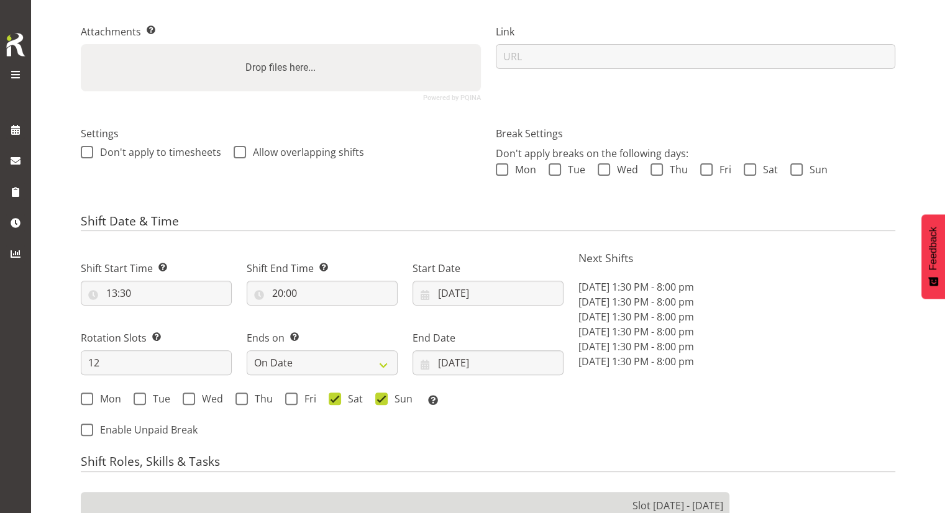
click at [615, 406] on div "Next Shifts [DATE] 1:30 PM - 8:00 pm [DATE] 1:30 PM - 8:00 pm [DATE] 1:30 PM - …" at bounding box center [737, 346] width 332 height 204
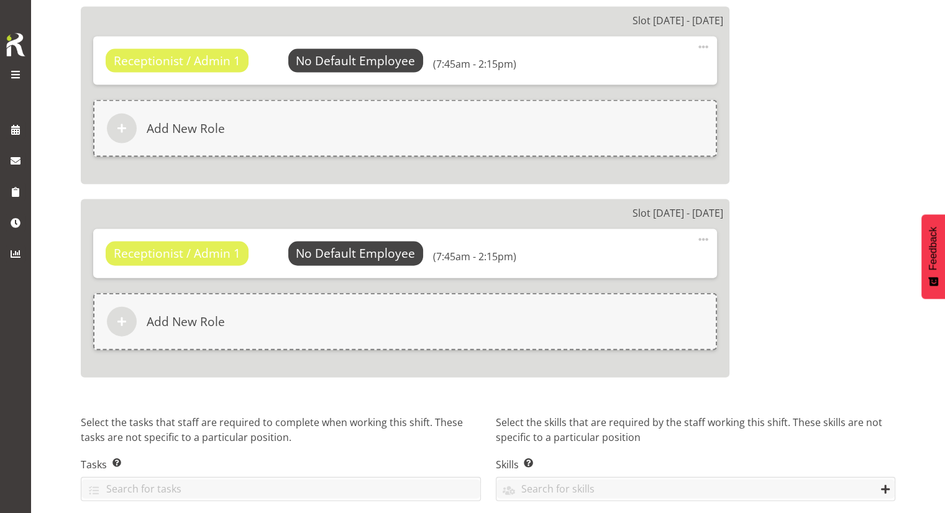
scroll to position [2738, 0]
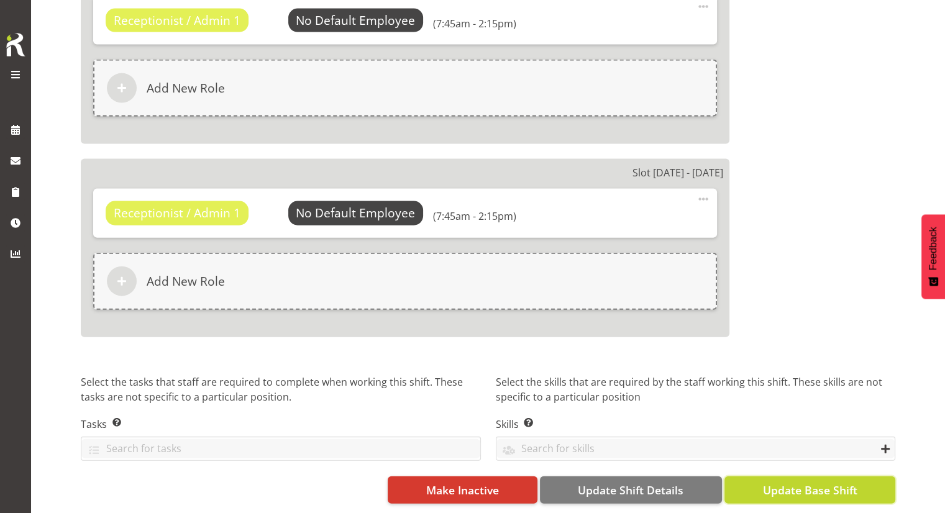
click at [796, 482] on span "Update Base Shift" at bounding box center [809, 490] width 94 height 16
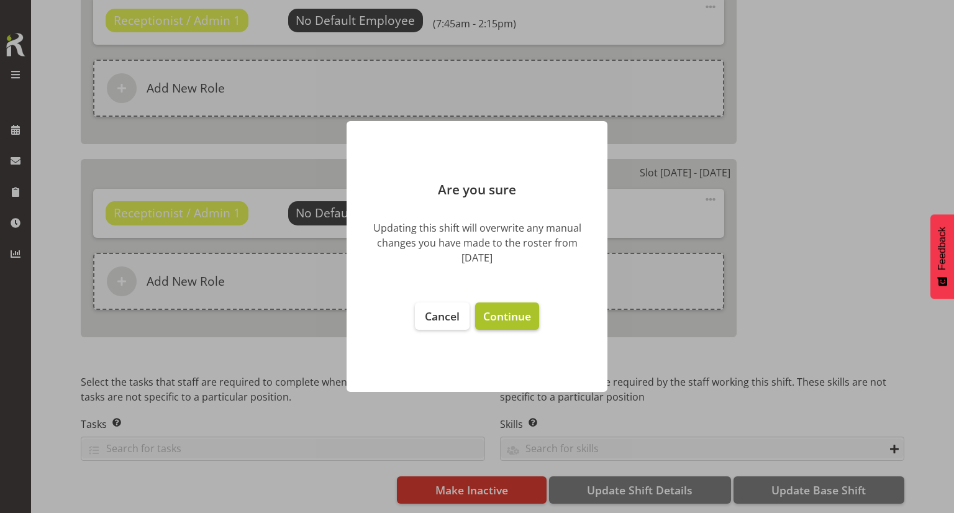
click at [517, 316] on span "Continue" at bounding box center [507, 316] width 48 height 15
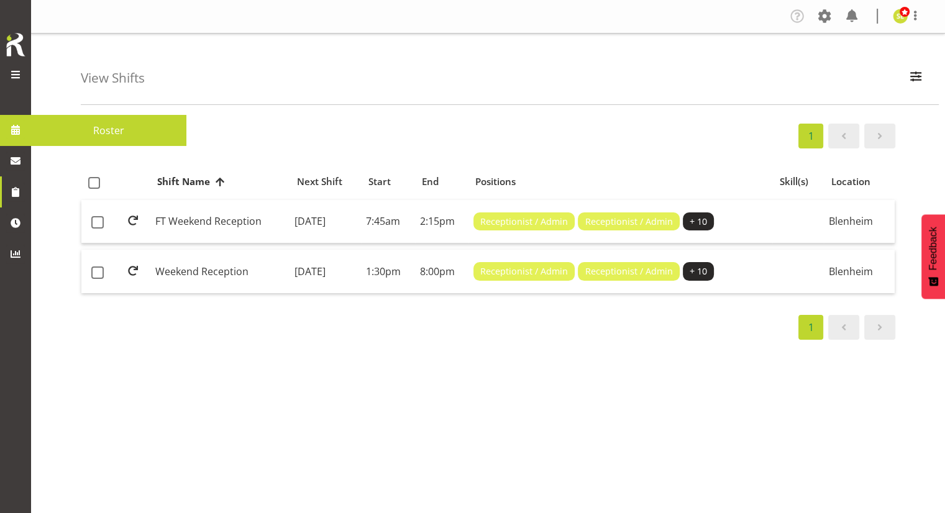
click at [21, 132] on span at bounding box center [15, 130] width 19 height 19
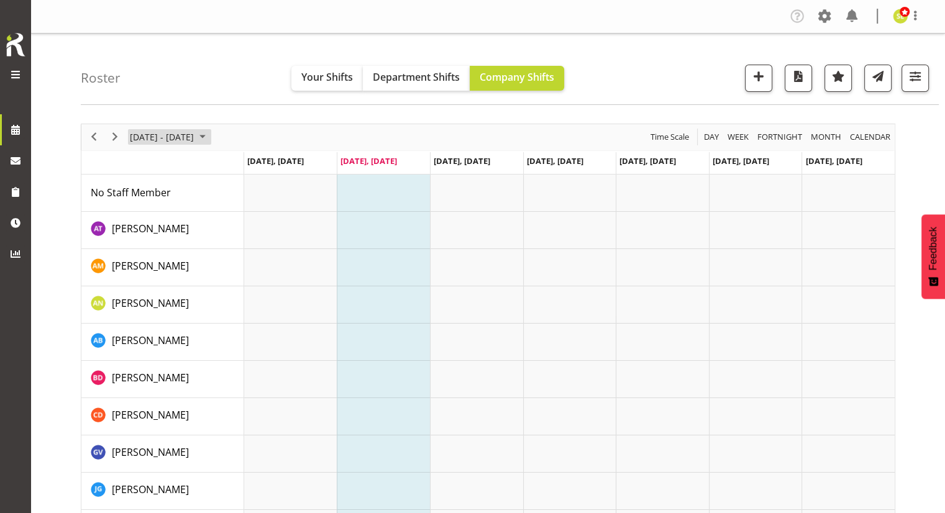
click at [166, 134] on span "[DATE] - [DATE]" at bounding box center [162, 137] width 66 height 16
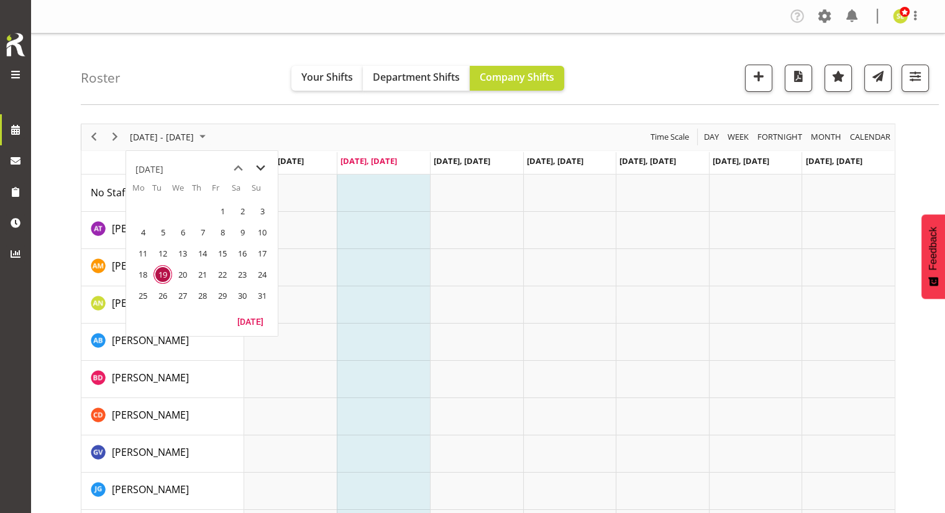
click at [257, 167] on span "next month" at bounding box center [261, 168] width 22 height 22
click at [256, 168] on span "next month" at bounding box center [261, 168] width 22 height 22
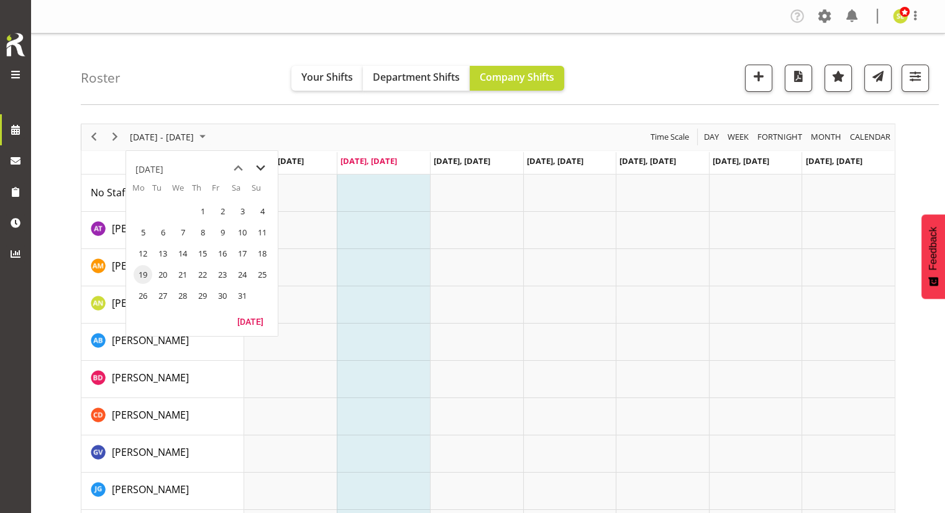
click at [256, 168] on span "next month" at bounding box center [261, 168] width 22 height 22
click at [260, 204] on span "1" at bounding box center [262, 211] width 19 height 19
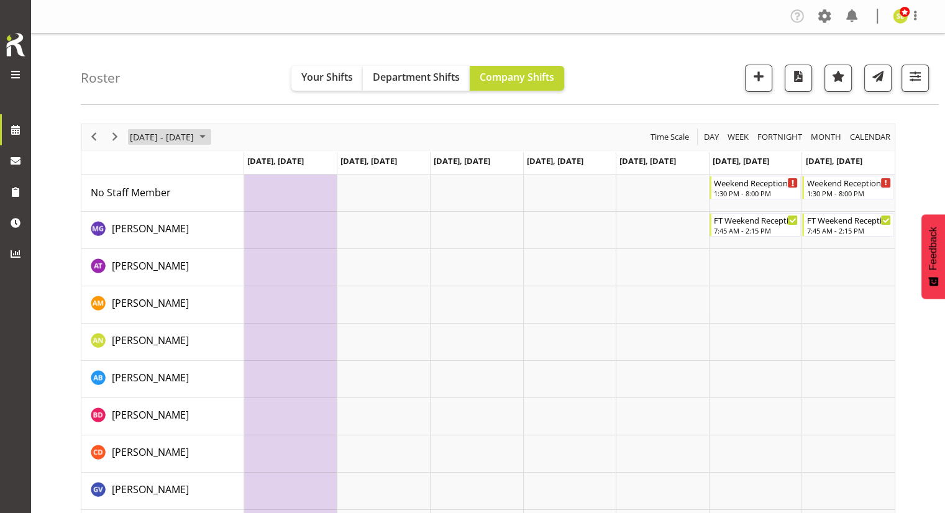
click at [210, 137] on span "February 2026" at bounding box center [202, 137] width 15 height 16
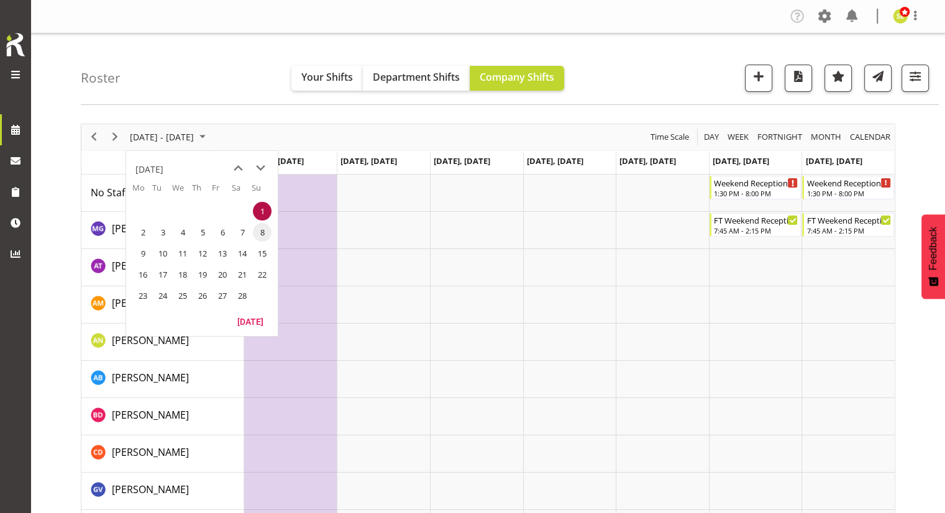
click at [256, 227] on span "8" at bounding box center [262, 232] width 19 height 19
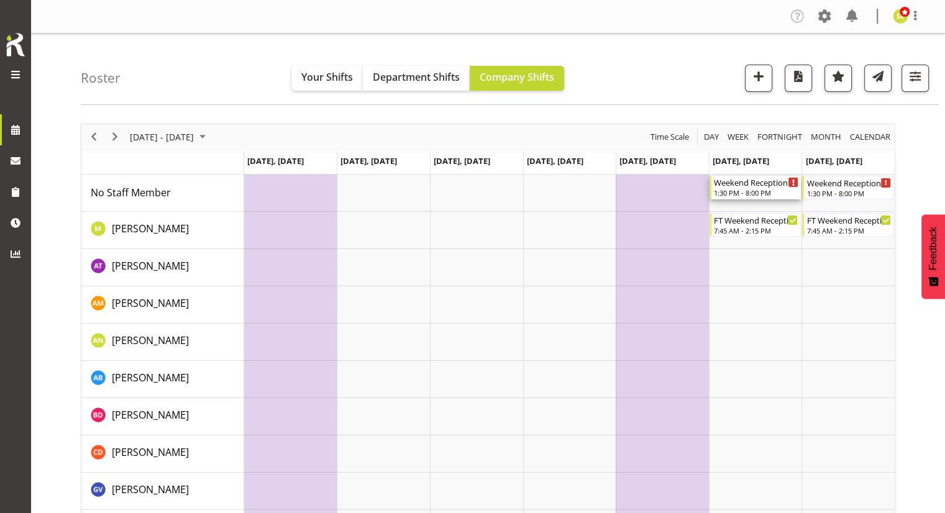
click at [748, 188] on div "1:30 PM - 8:00 PM" at bounding box center [756, 193] width 85 height 10
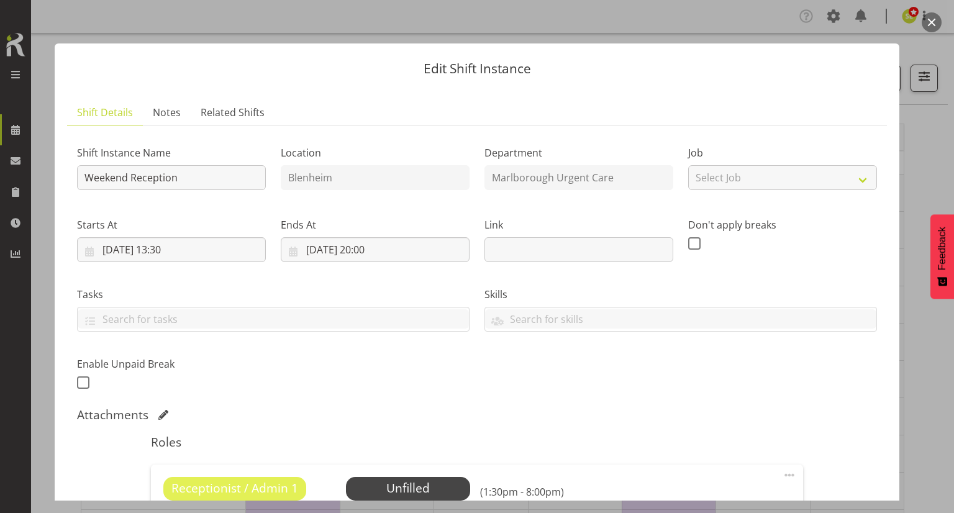
click at [937, 27] on button "button" at bounding box center [932, 22] width 20 height 20
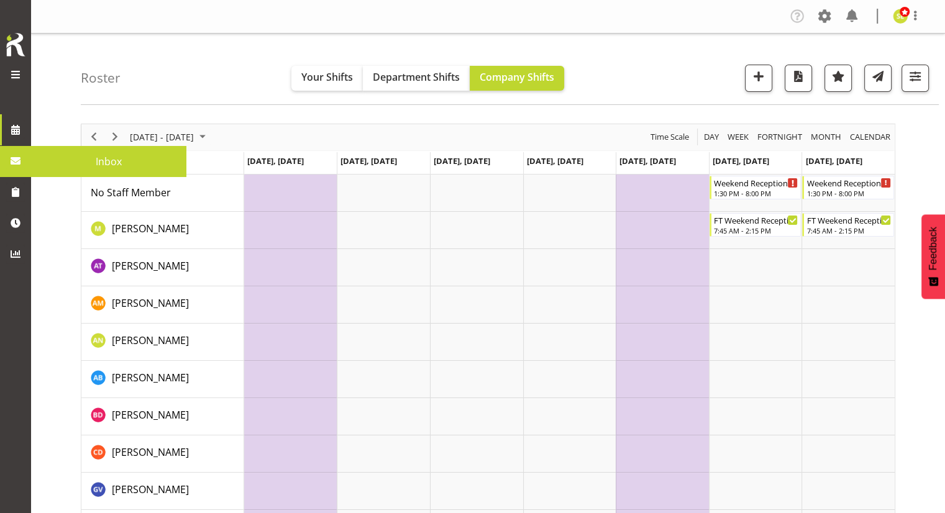
click at [17, 162] on span at bounding box center [15, 161] width 19 height 19
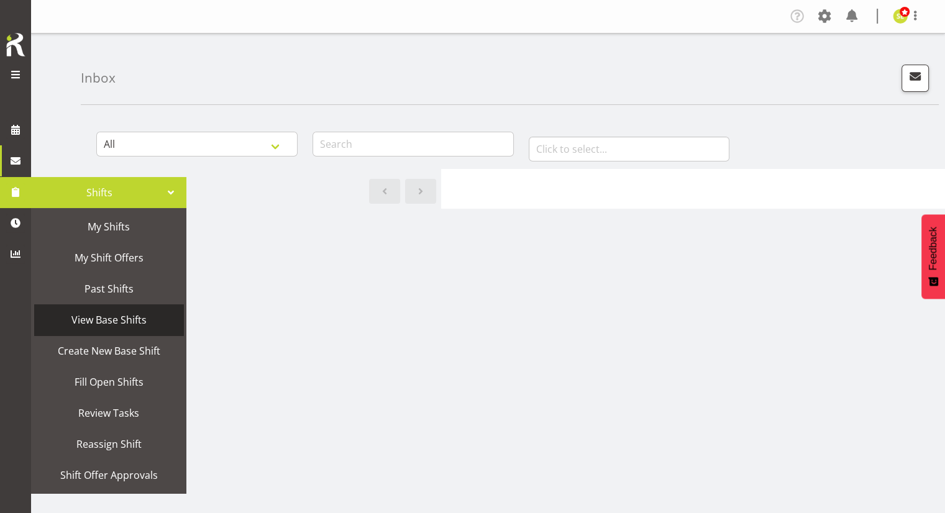
click at [114, 317] on span "View Base Shifts" at bounding box center [108, 320] width 137 height 19
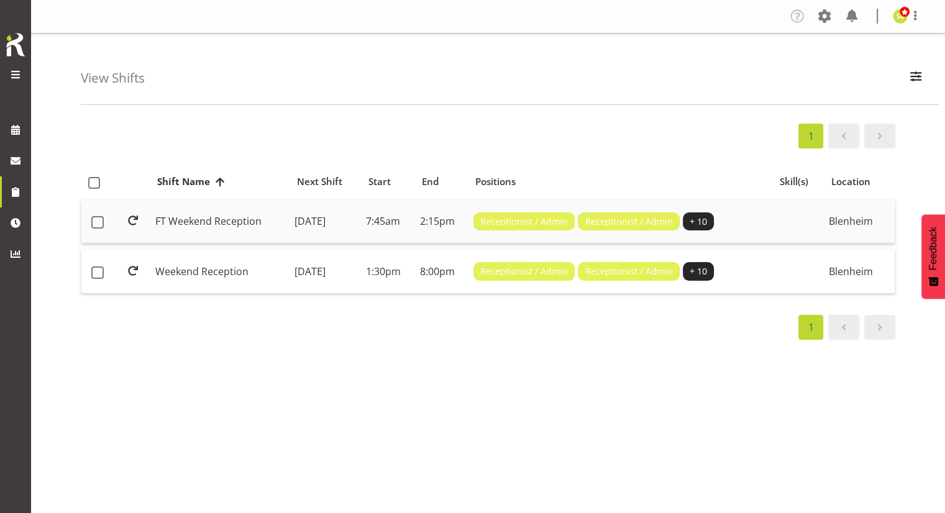
click at [230, 223] on td "FT Weekend Reception" at bounding box center [219, 222] width 139 height 44
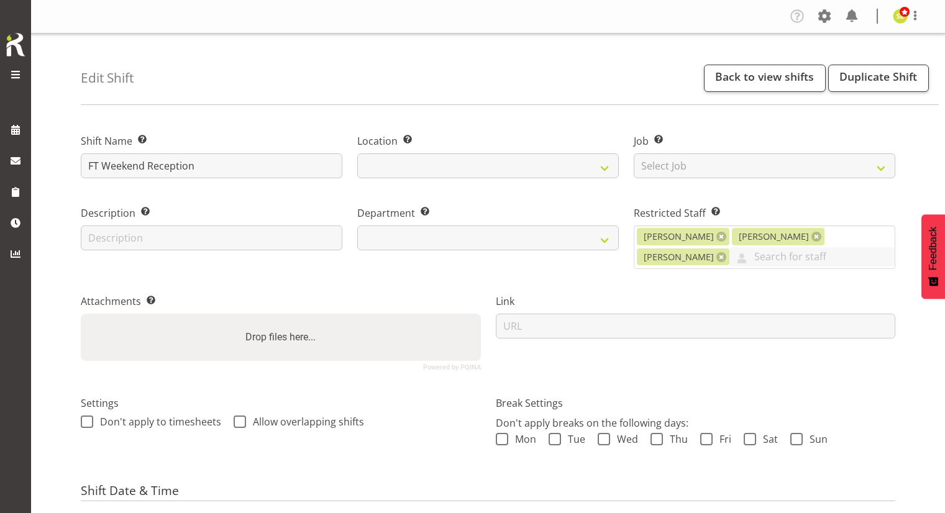
select select "date"
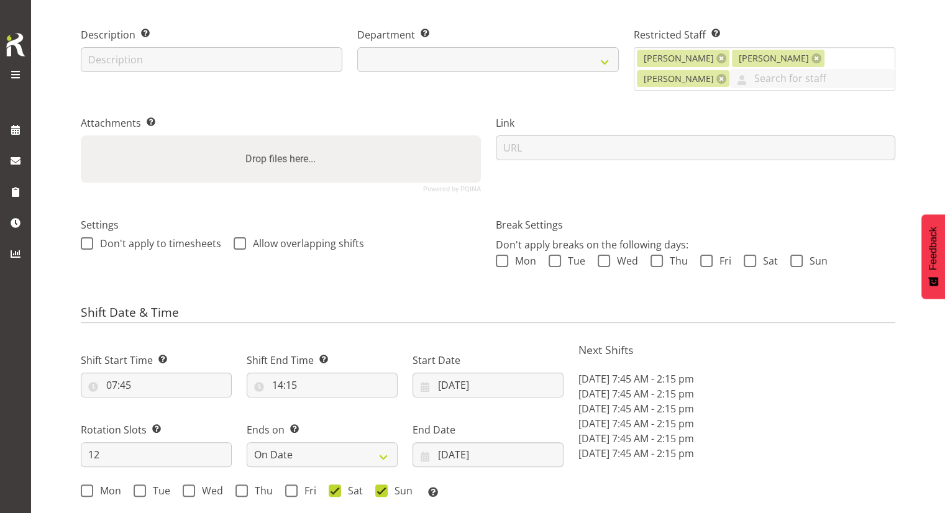
select select
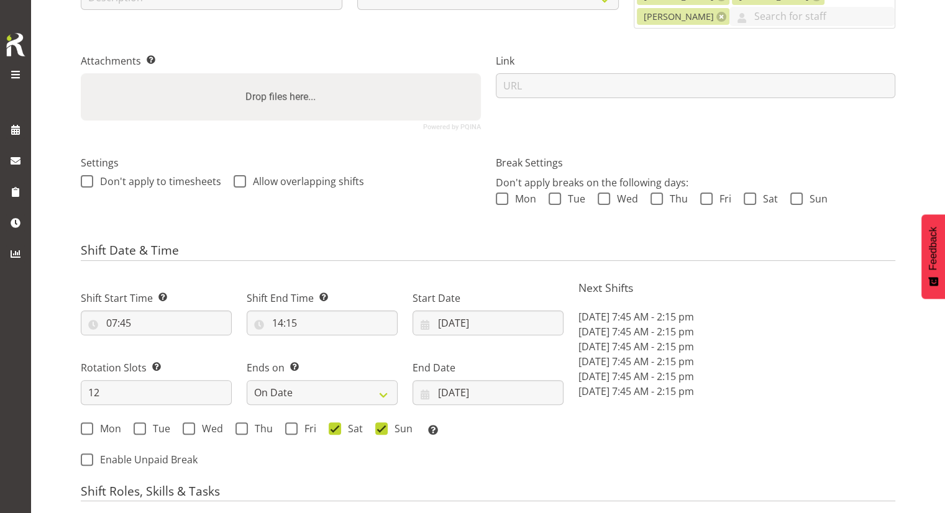
select select "1282"
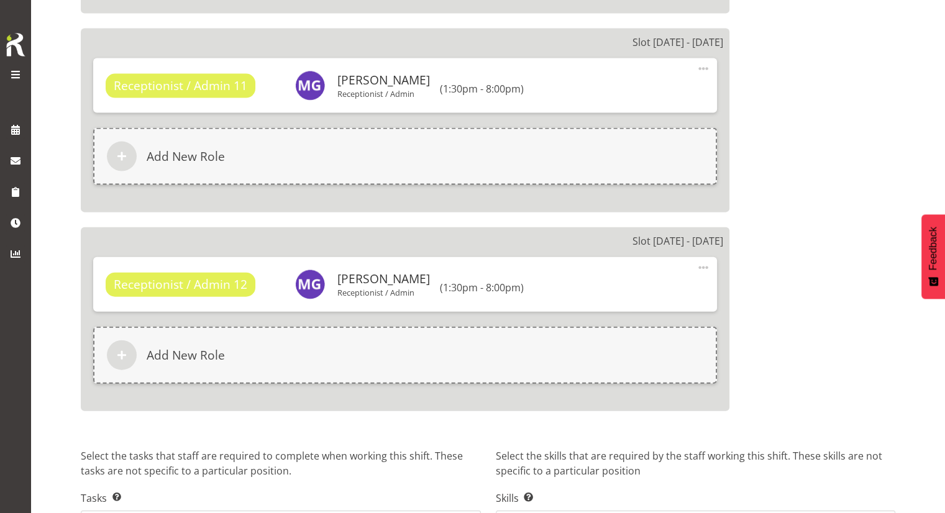
scroll to position [2826, 0]
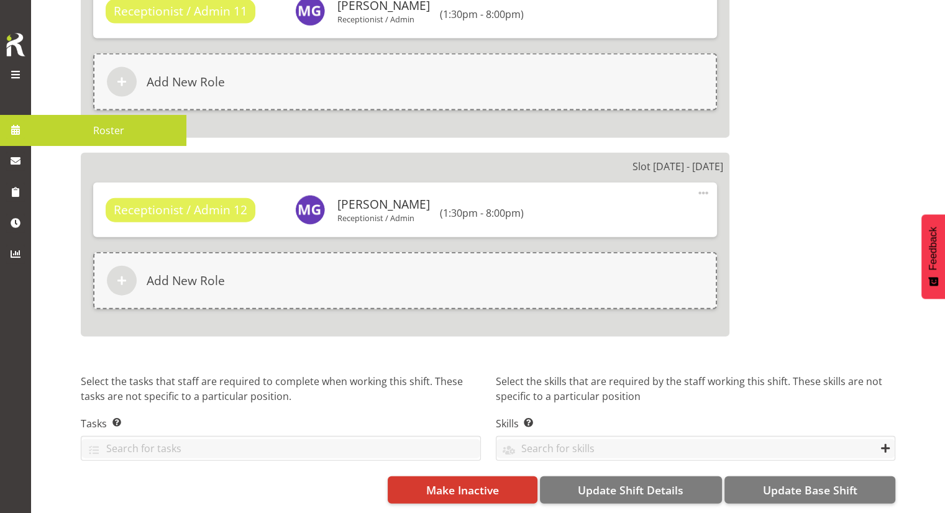
click at [10, 131] on span at bounding box center [15, 130] width 19 height 19
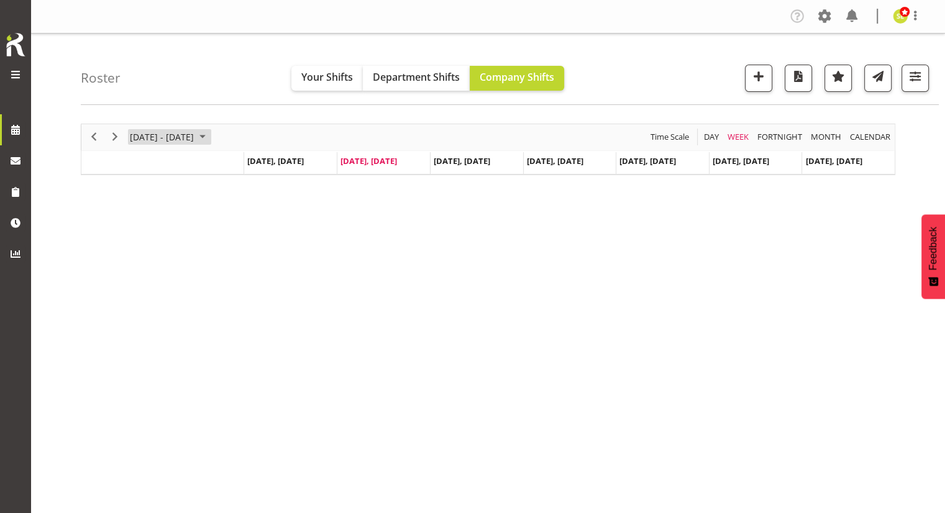
click at [176, 135] on span "[DATE] - [DATE]" at bounding box center [162, 137] width 66 height 16
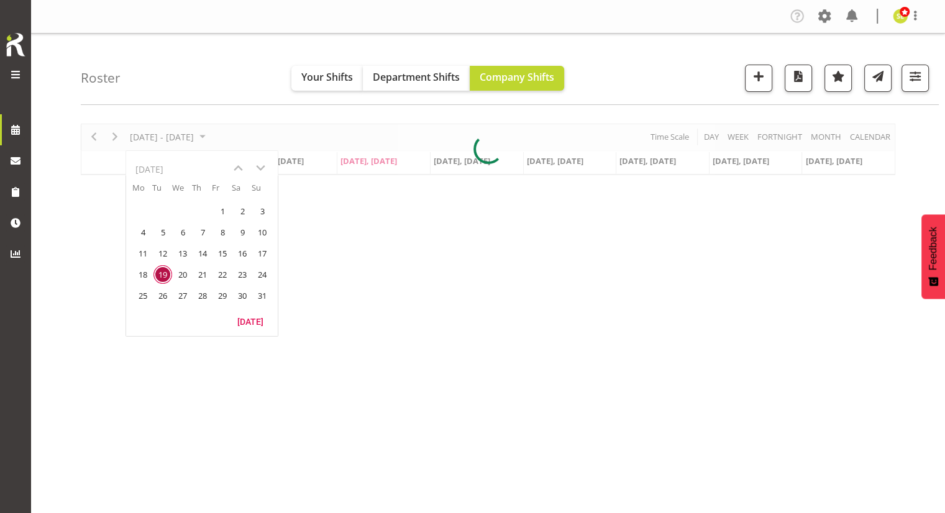
click at [265, 167] on div at bounding box center [488, 150] width 814 height 52
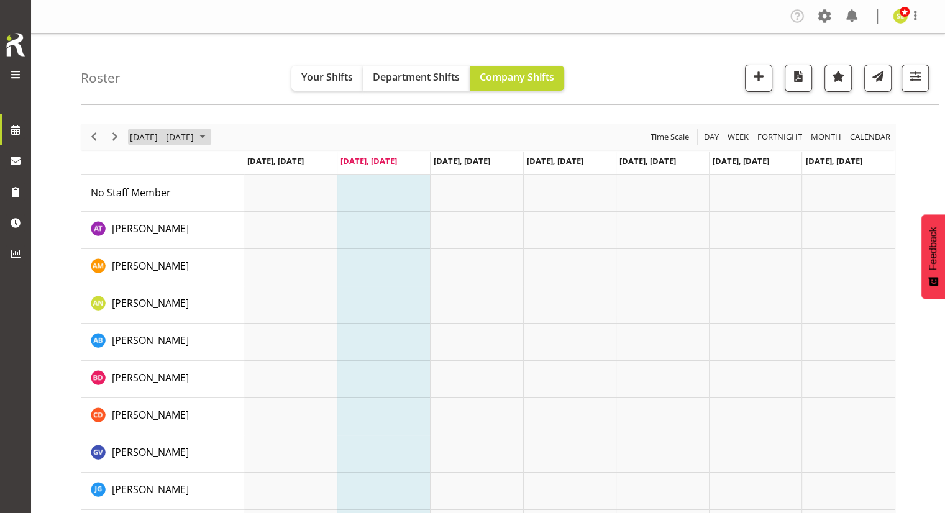
click at [180, 137] on span "[DATE] - [DATE]" at bounding box center [162, 137] width 66 height 16
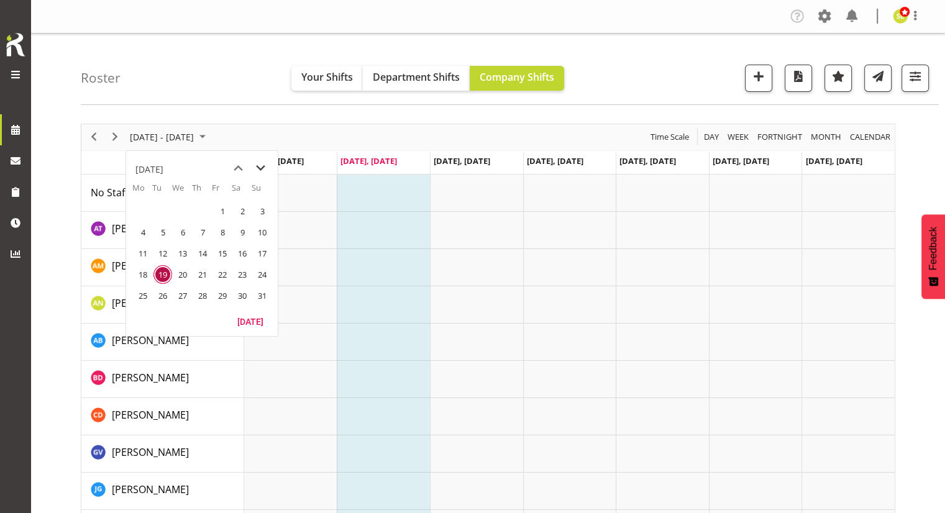
click at [258, 165] on span "next month" at bounding box center [261, 168] width 22 height 22
click at [166, 209] on span "2" at bounding box center [162, 211] width 19 height 19
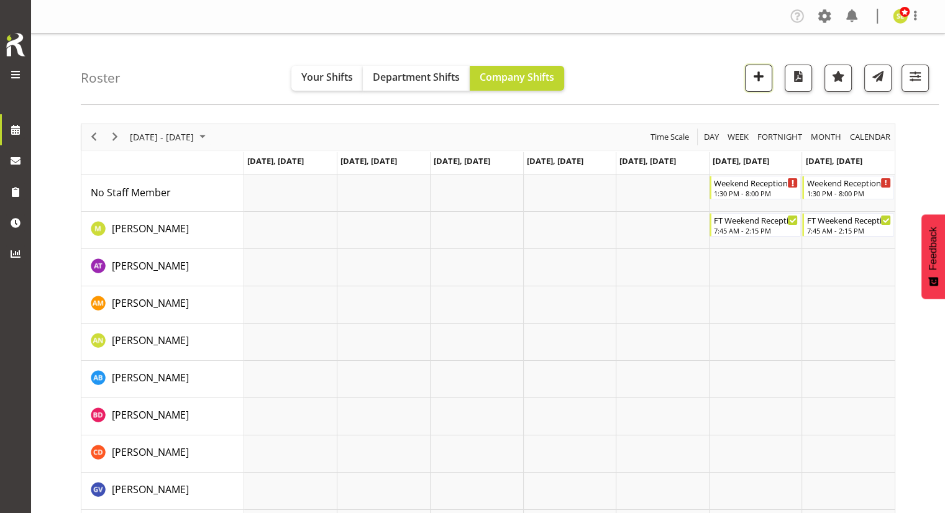
click at [750, 76] on span "button" at bounding box center [758, 76] width 16 height 16
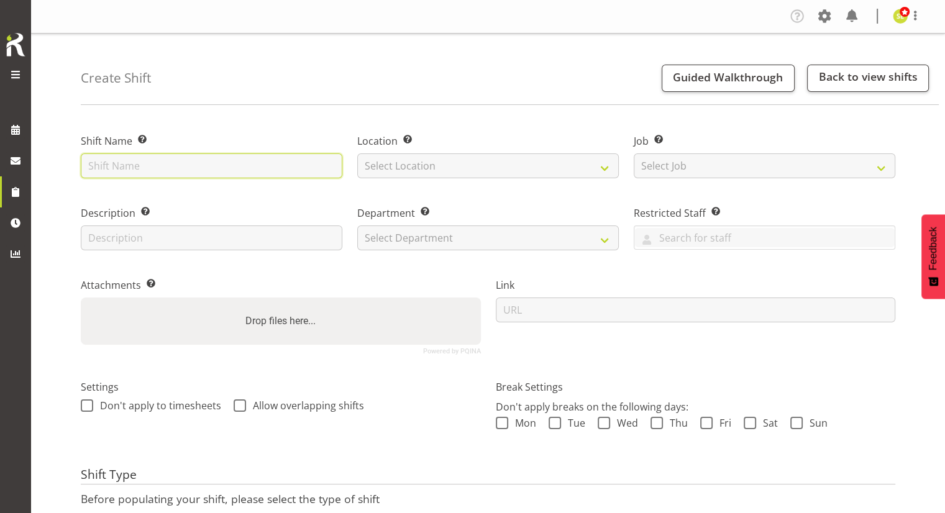
click at [193, 160] on input "text" at bounding box center [212, 165] width 262 height 25
click at [189, 160] on input "text" at bounding box center [212, 165] width 262 height 25
click at [289, 114] on div "Shift Name Enter a name for the shift (e.g. Day Shift). Location Enter the loca…" at bounding box center [513, 362] width 864 height 497
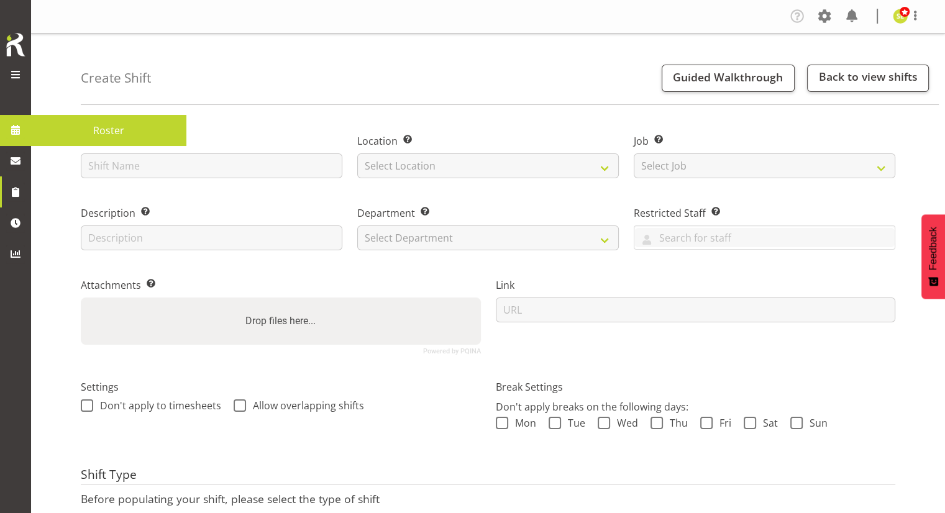
click at [20, 124] on span at bounding box center [15, 130] width 19 height 19
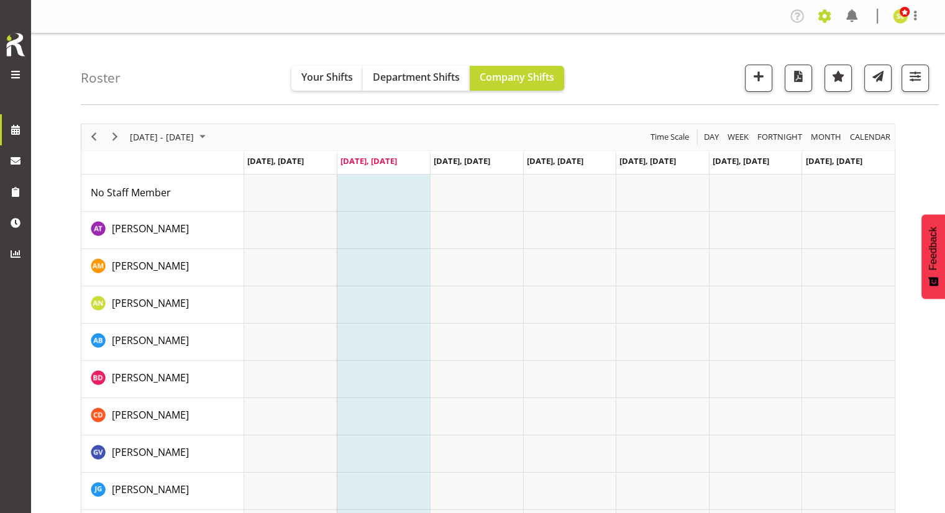
click at [821, 20] on span at bounding box center [824, 16] width 20 height 20
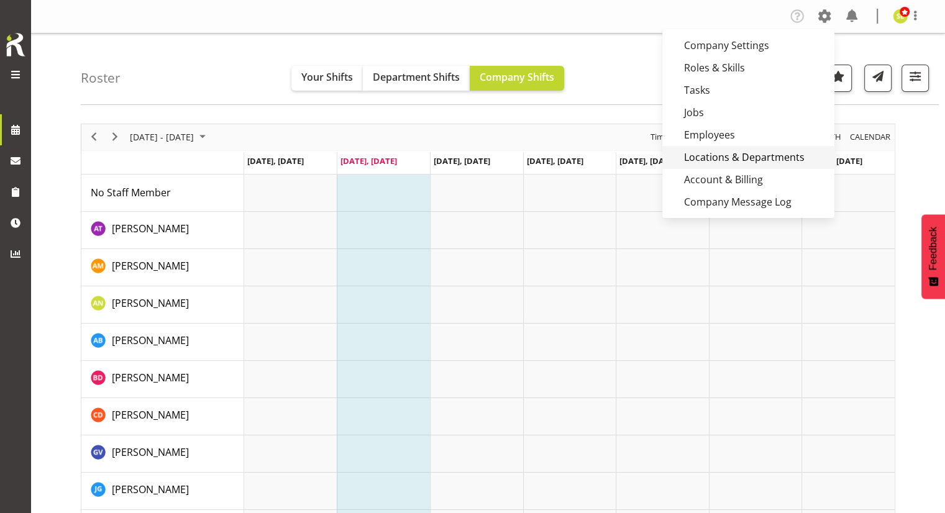
click at [740, 157] on link "Locations & Departments" at bounding box center [748, 157] width 172 height 22
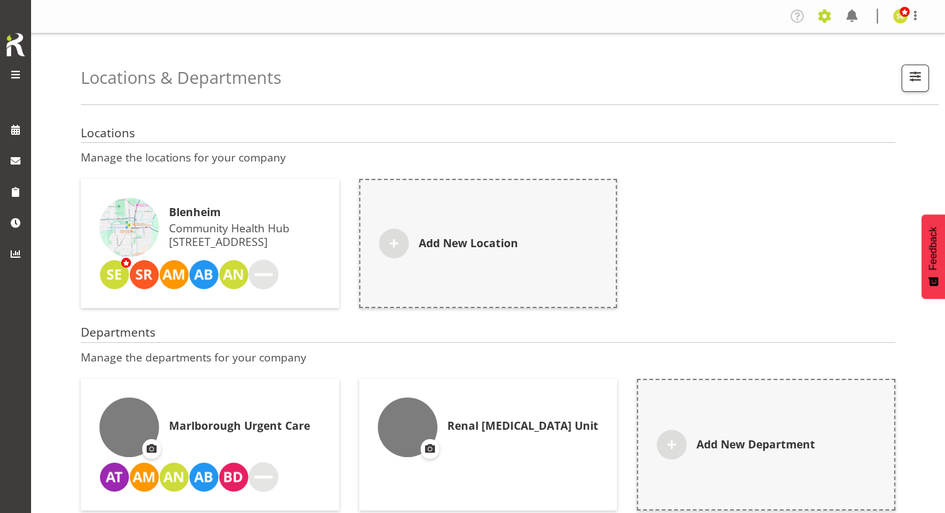
click at [822, 16] on span at bounding box center [824, 16] width 20 height 20
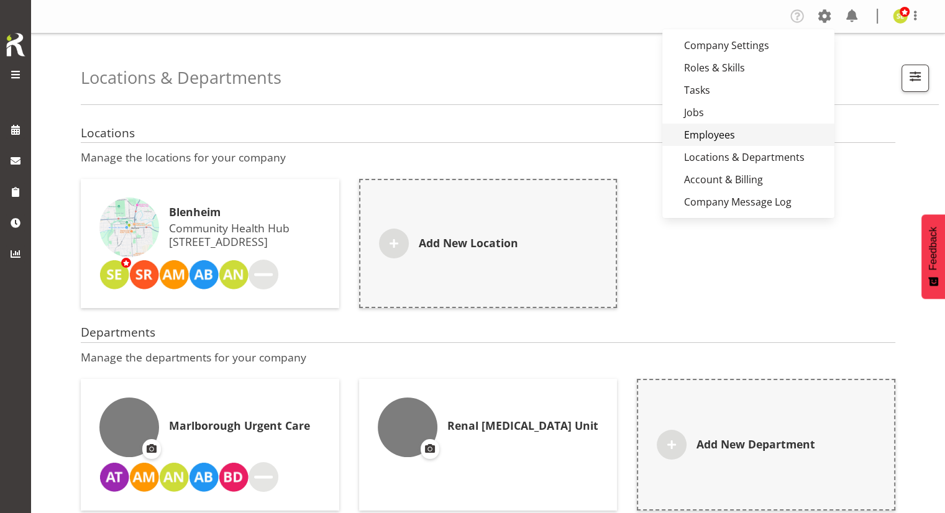
click at [714, 134] on link "Employees" at bounding box center [748, 135] width 172 height 22
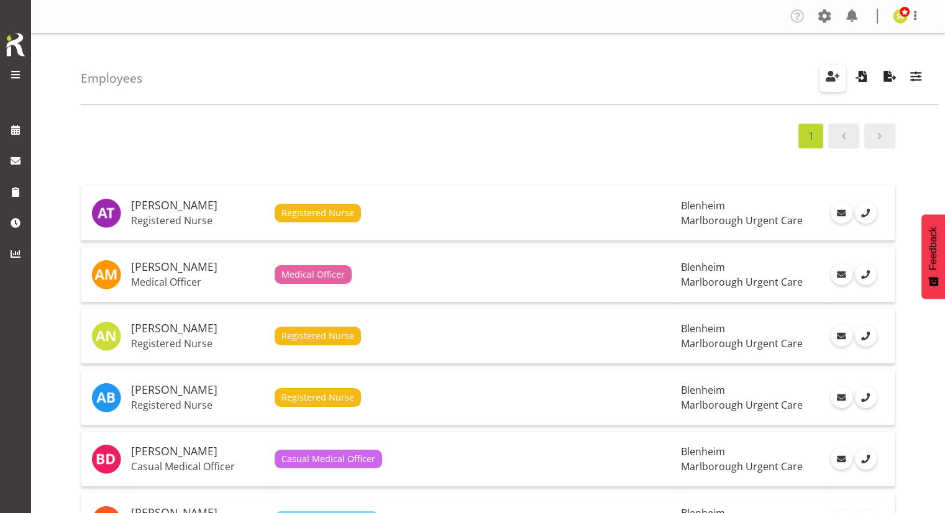
click at [831, 72] on span "button" at bounding box center [832, 76] width 16 height 16
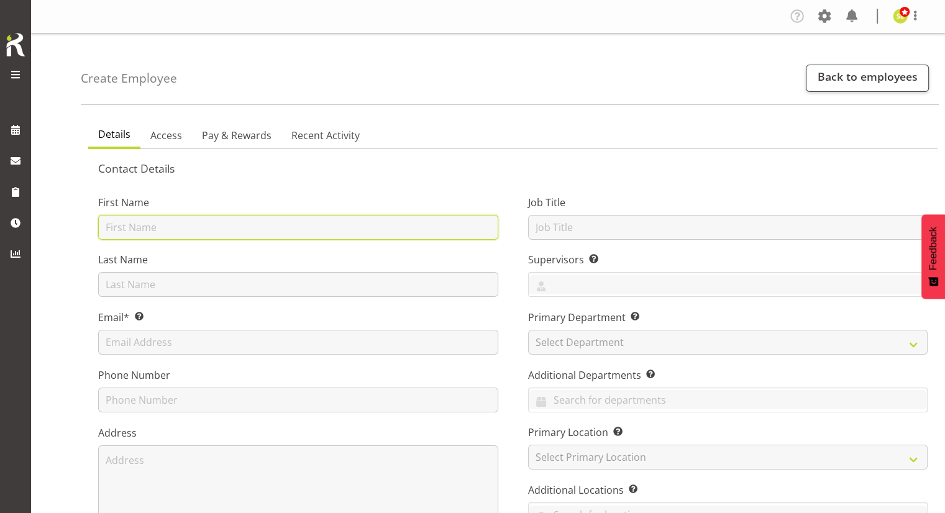
click at [170, 222] on input "text" at bounding box center [298, 227] width 400 height 25
type input "Shivana"
drag, startPoint x: 170, startPoint y: 222, endPoint x: 49, endPoint y: 222, distance: 121.1
type input "[PERSON_NAME]"
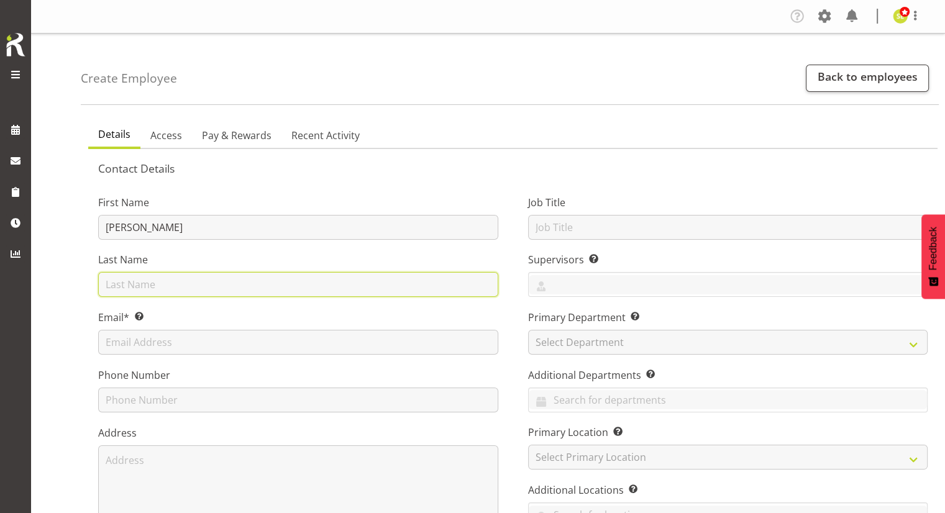
click at [220, 276] on input "text" at bounding box center [298, 284] width 400 height 25
drag, startPoint x: 117, startPoint y: 284, endPoint x: 124, endPoint y: 277, distance: 10.1
click at [119, 281] on input "MAcfarlane" at bounding box center [298, 284] width 400 height 25
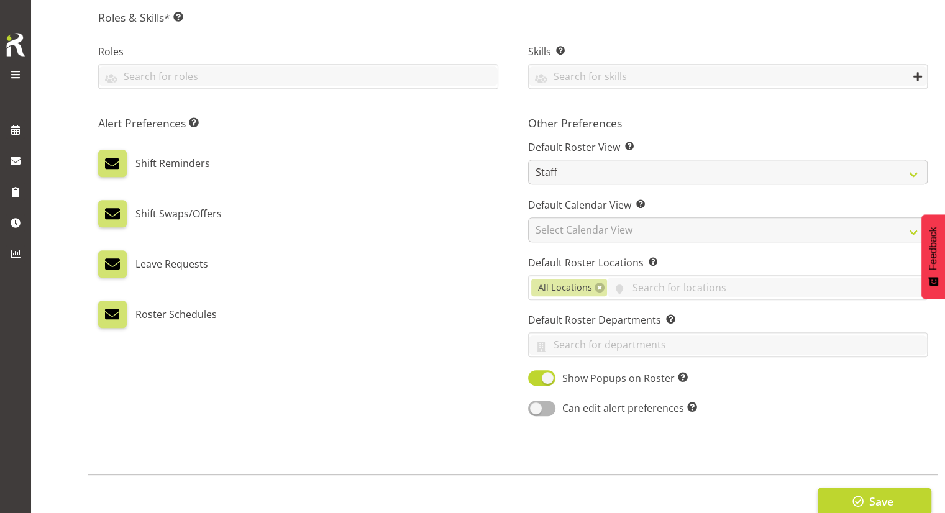
scroll to position [591, 0]
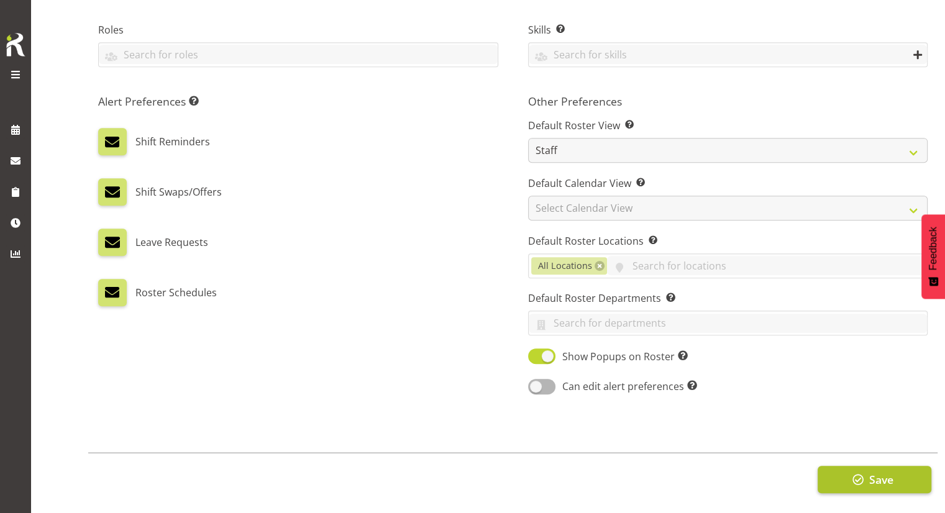
type input "[PERSON_NAME]"
click at [870, 471] on span "Save" at bounding box center [880, 479] width 24 height 16
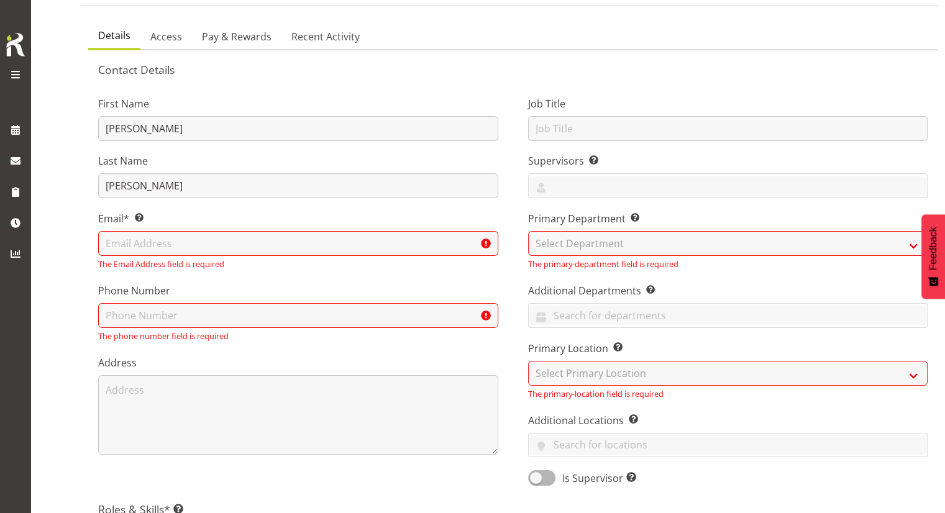
scroll to position [0, 0]
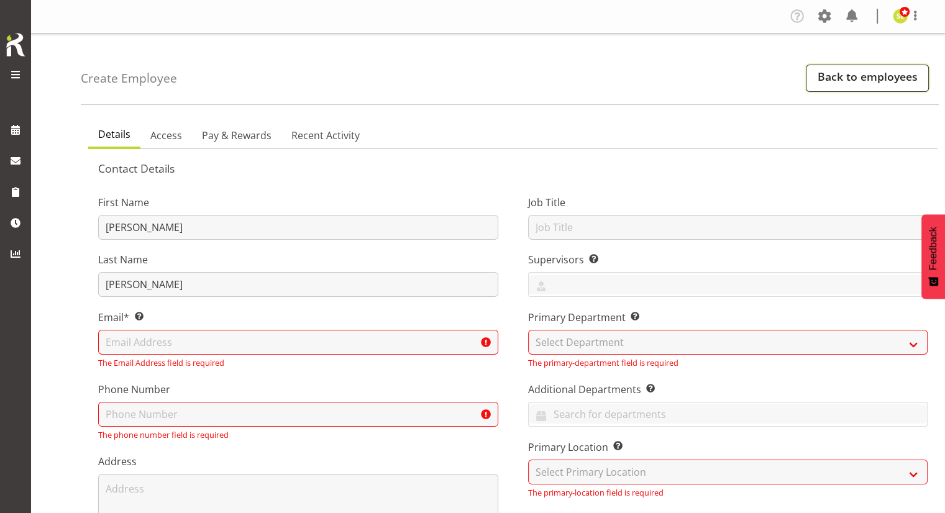
click at [847, 82] on link "Back to employees" at bounding box center [867, 78] width 123 height 27
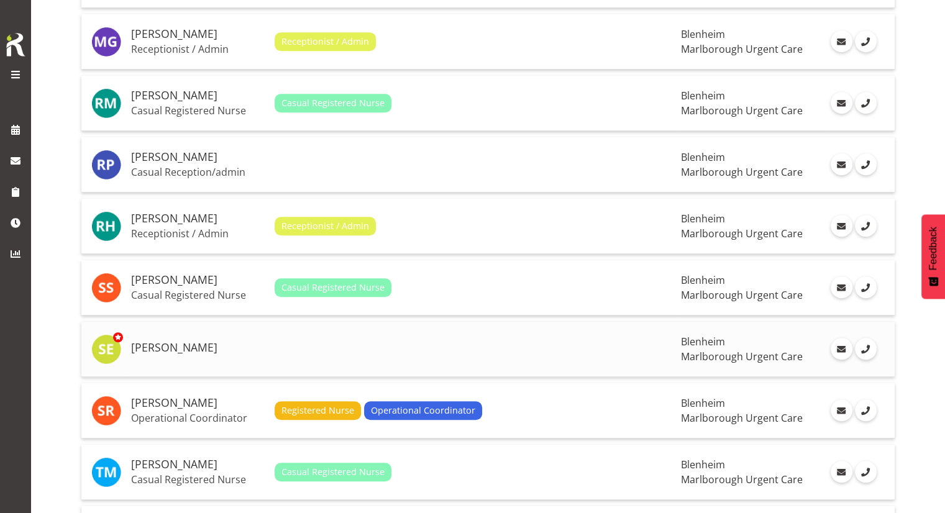
scroll to position [870, 0]
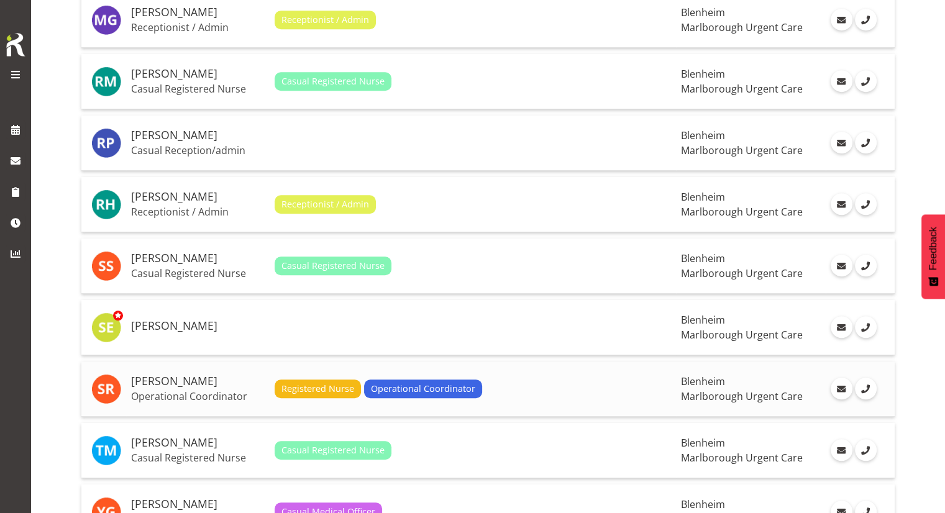
click at [196, 380] on h5 "[PERSON_NAME]" at bounding box center [198, 381] width 134 height 12
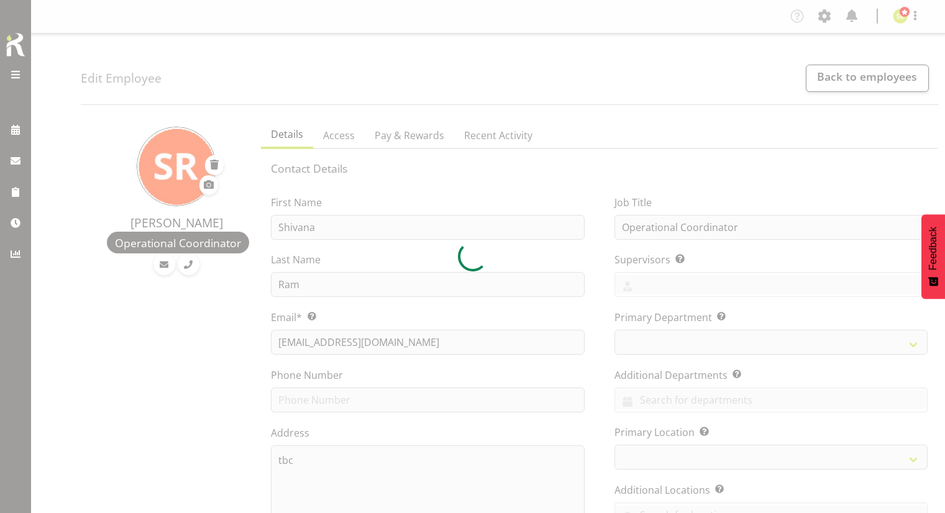
select select "TimelineWeek"
select select
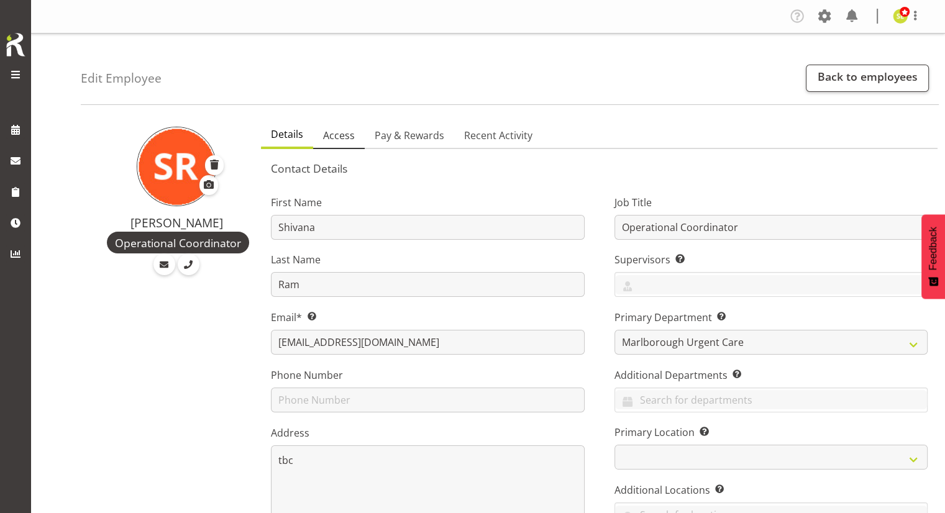
click at [343, 136] on span "Access" at bounding box center [339, 135] width 32 height 15
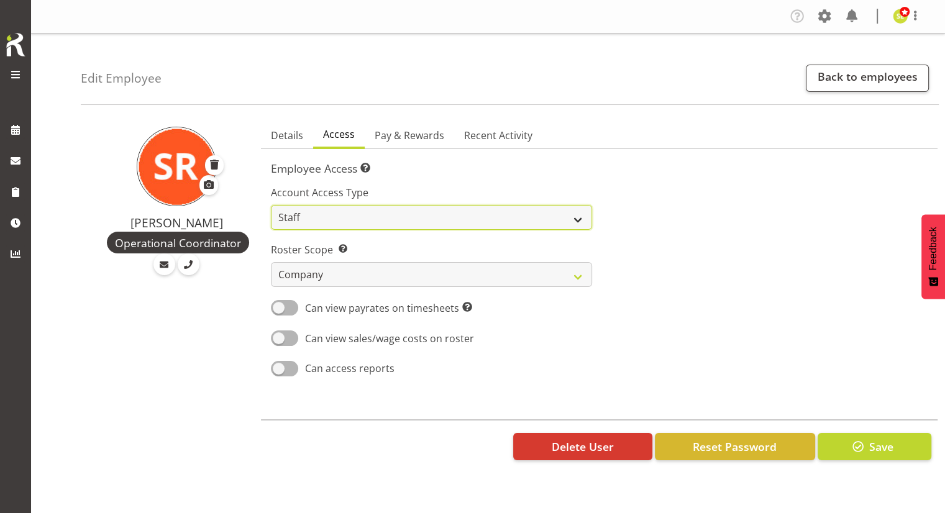
click at [366, 218] on select "Admin Manager Staff" at bounding box center [431, 217] width 321 height 25
select select "manager"
click at [271, 205] on select "Admin Manager Staff" at bounding box center [431, 217] width 321 height 25
click at [656, 242] on div at bounding box center [766, 277] width 335 height 218
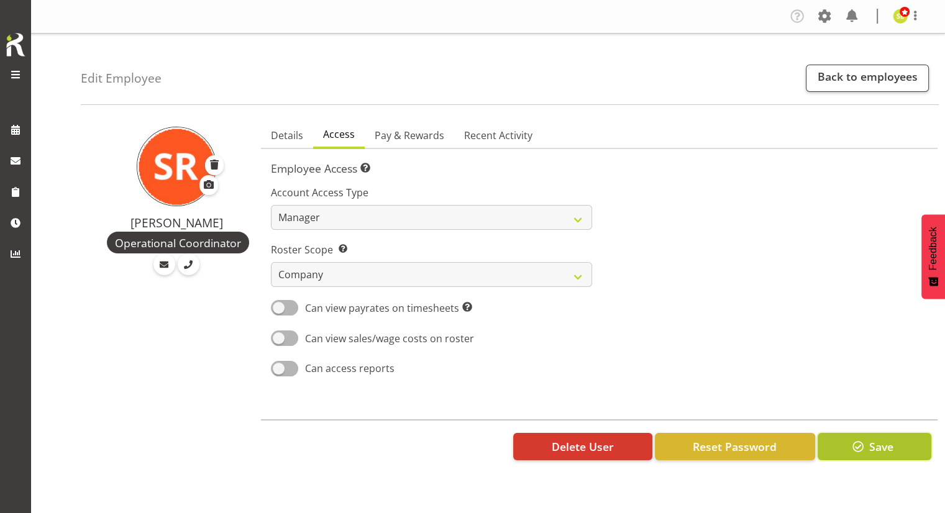
click at [907, 450] on button "Save" at bounding box center [874, 446] width 114 height 27
click at [283, 366] on span at bounding box center [284, 369] width 27 height 16
click at [279, 366] on input "Can access reports" at bounding box center [275, 369] width 8 height 8
checkbox input "true"
click at [282, 333] on span at bounding box center [284, 338] width 27 height 16
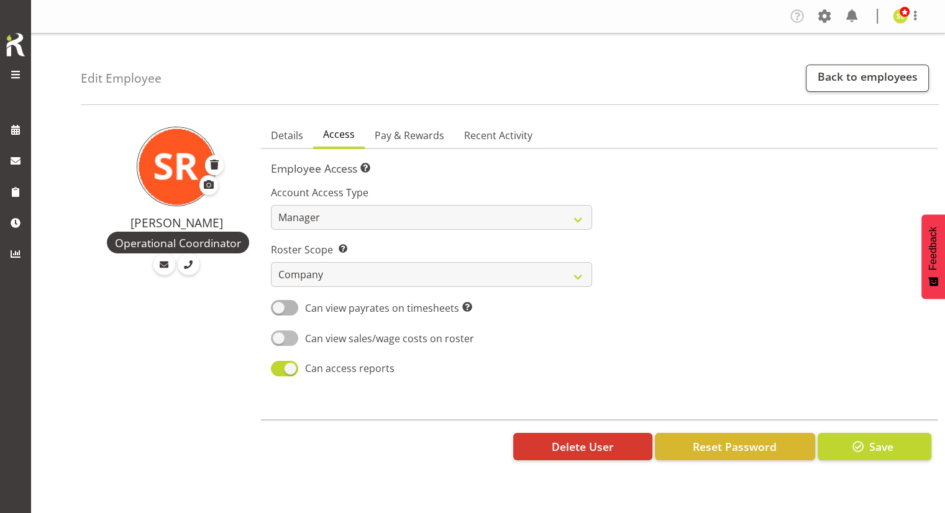
click at [279, 334] on input "Can view sales/wage costs on roster" at bounding box center [275, 338] width 8 height 8
checkbox input "true"
click at [286, 309] on span at bounding box center [284, 308] width 27 height 16
click at [279, 309] on input "Can view payrates on timesheets This setting allows the employee to see any pay…" at bounding box center [275, 308] width 8 height 8
checkbox input "true"
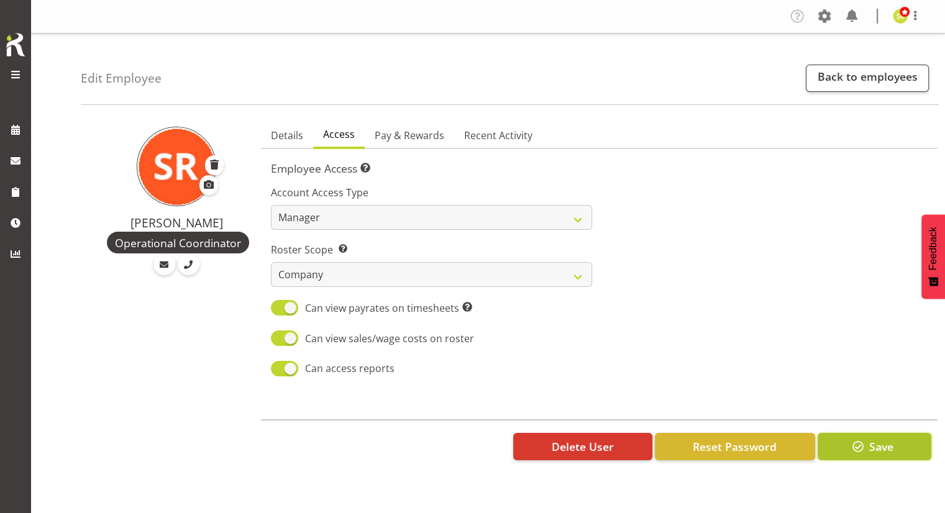
click at [873, 448] on span "Save" at bounding box center [880, 447] width 24 height 16
click at [425, 138] on span "Pay & Rewards" at bounding box center [410, 135] width 70 height 15
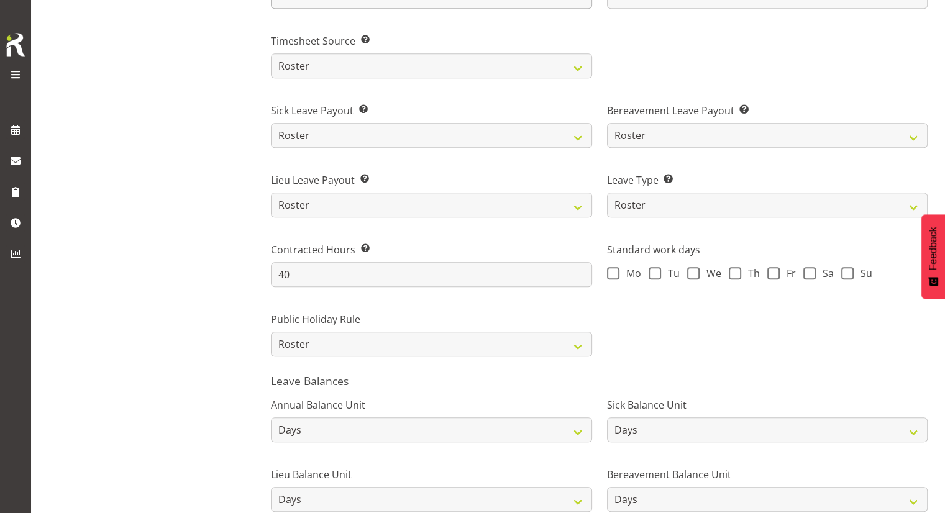
scroll to position [808, 0]
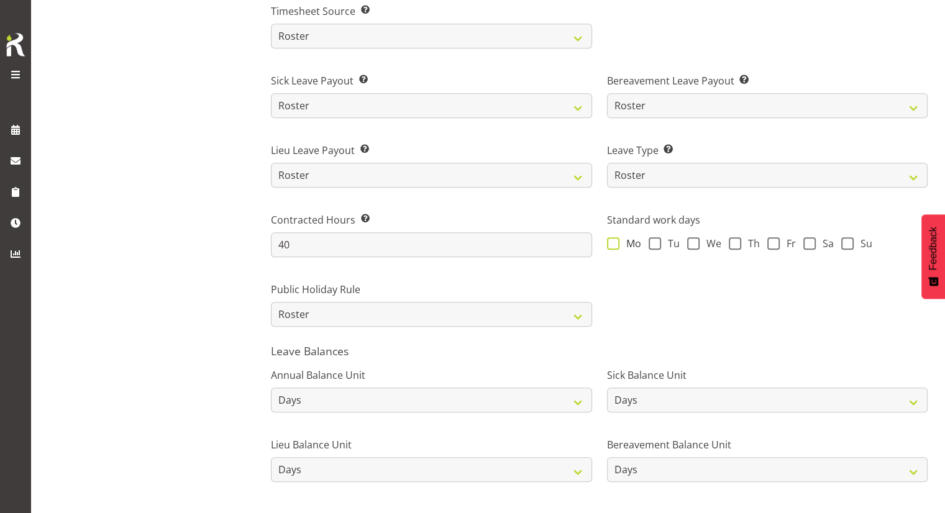
click at [611, 242] on span at bounding box center [613, 243] width 12 height 12
click at [611, 242] on input "Mo" at bounding box center [611, 243] width 8 height 8
checkbox input "true"
click at [649, 244] on span at bounding box center [655, 243] width 12 height 12
click at [649, 244] on input "Tu" at bounding box center [653, 243] width 8 height 8
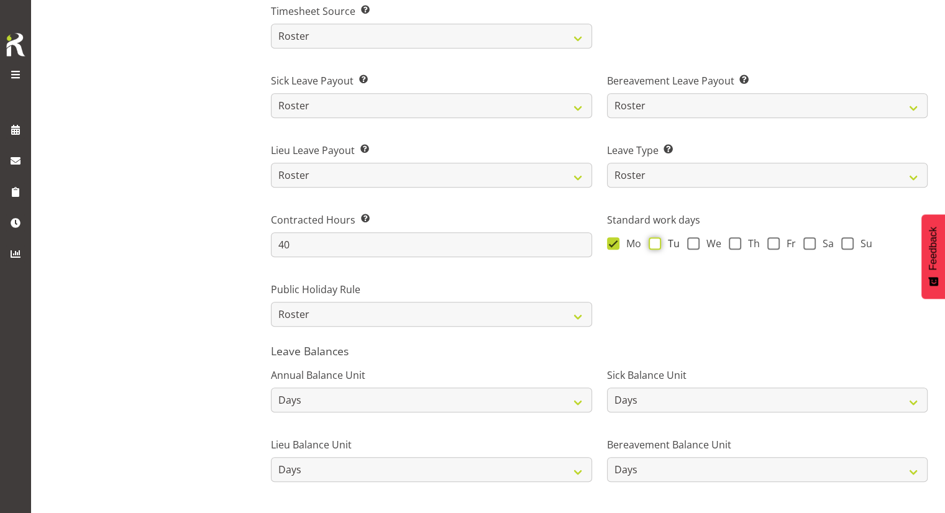
checkbox input "true"
click at [699, 245] on span "We" at bounding box center [710, 243] width 22 height 12
click at [695, 245] on input "We" at bounding box center [691, 243] width 8 height 8
checkbox input "true"
click at [735, 245] on span at bounding box center [735, 243] width 12 height 12
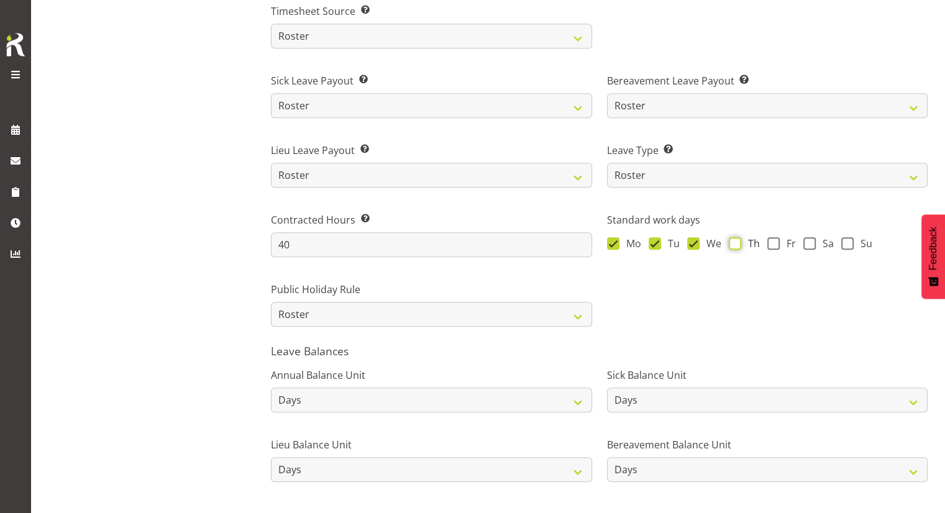
click at [735, 245] on input "Th" at bounding box center [733, 243] width 8 height 8
checkbox input "true"
click at [775, 244] on span at bounding box center [773, 243] width 12 height 12
click at [775, 244] on input "Fr" at bounding box center [771, 243] width 8 height 8
checkbox input "true"
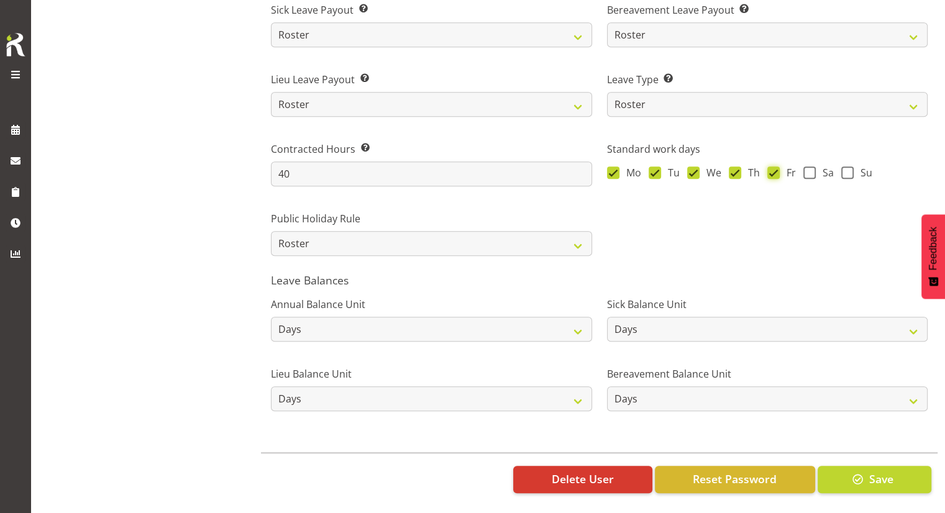
scroll to position [887, 0]
click at [850, 471] on span "button" at bounding box center [858, 479] width 16 height 16
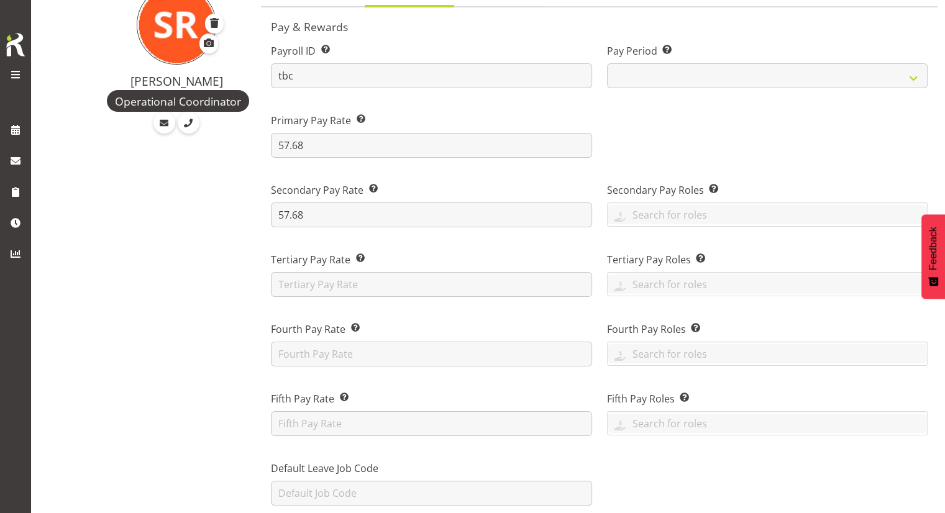
scroll to position [0, 0]
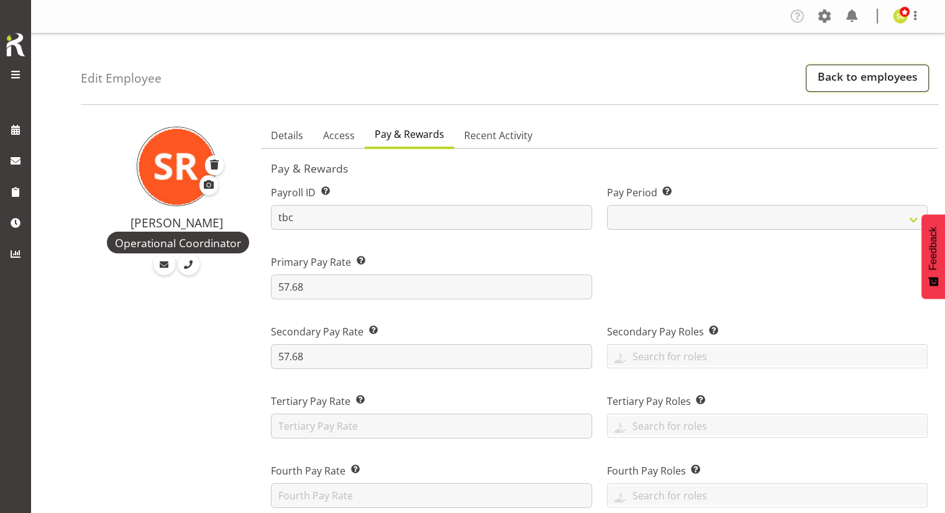
click at [819, 70] on link "Back to employees" at bounding box center [867, 78] width 123 height 27
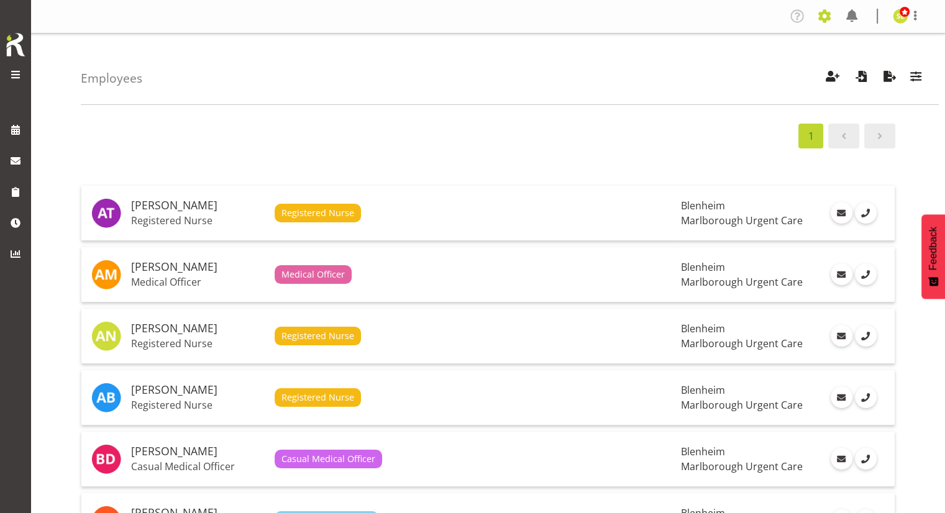
click at [825, 14] on span at bounding box center [824, 16] width 20 height 20
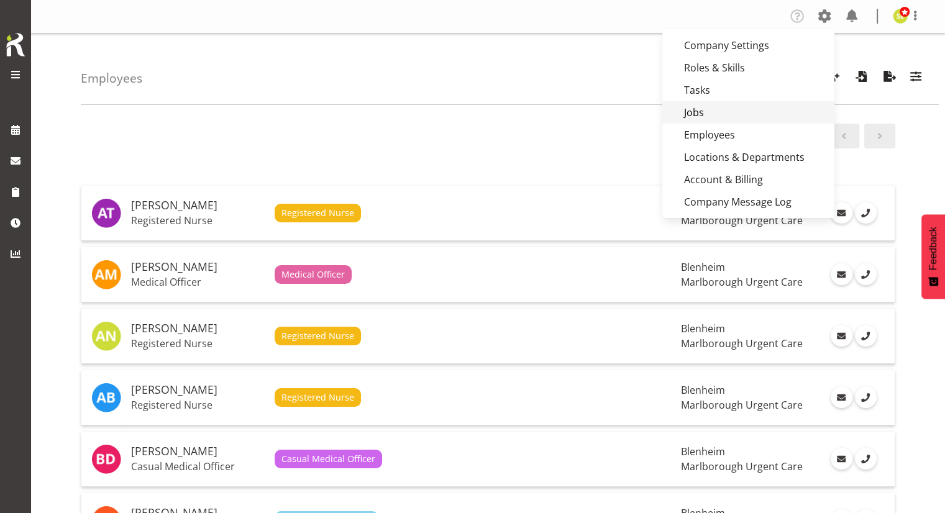
click at [716, 110] on link "Jobs" at bounding box center [748, 112] width 172 height 22
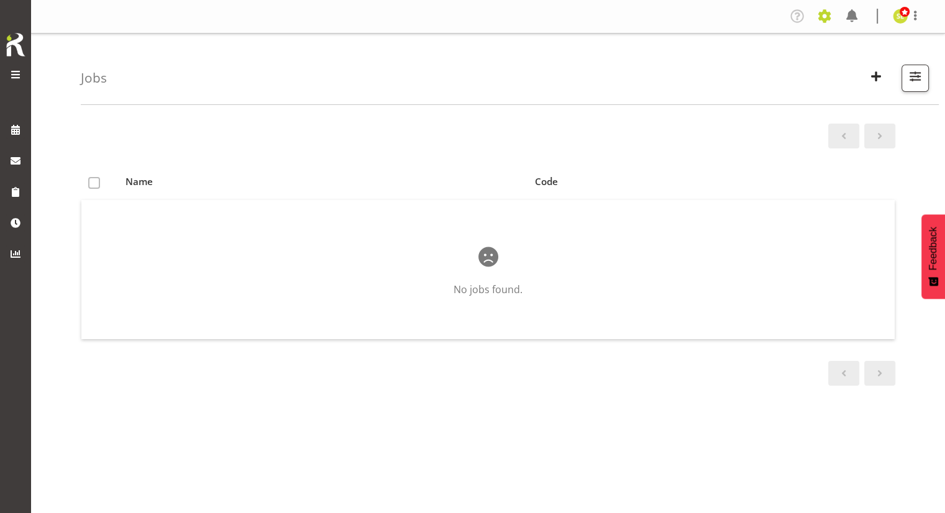
click at [830, 22] on span at bounding box center [824, 16] width 20 height 20
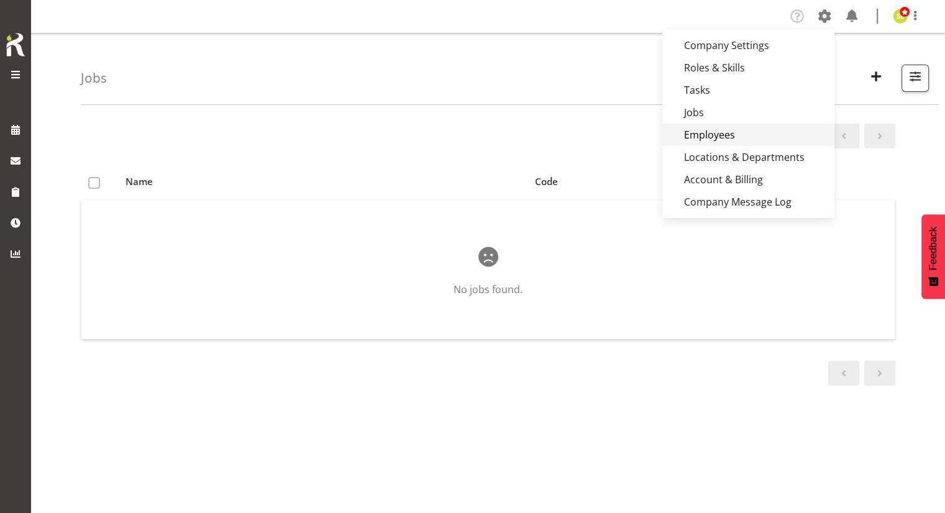
click at [731, 140] on link "Employees" at bounding box center [748, 135] width 172 height 22
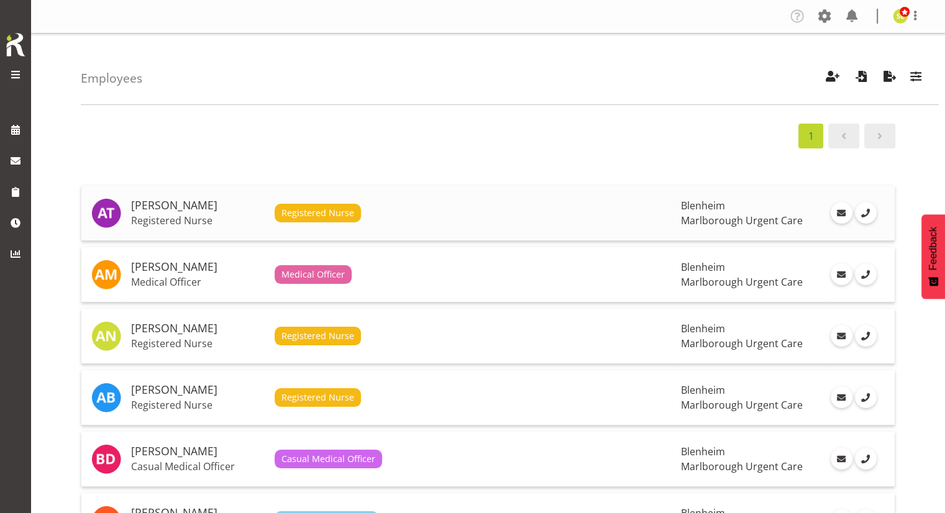
click at [323, 213] on span "Registered Nurse" at bounding box center [317, 213] width 73 height 14
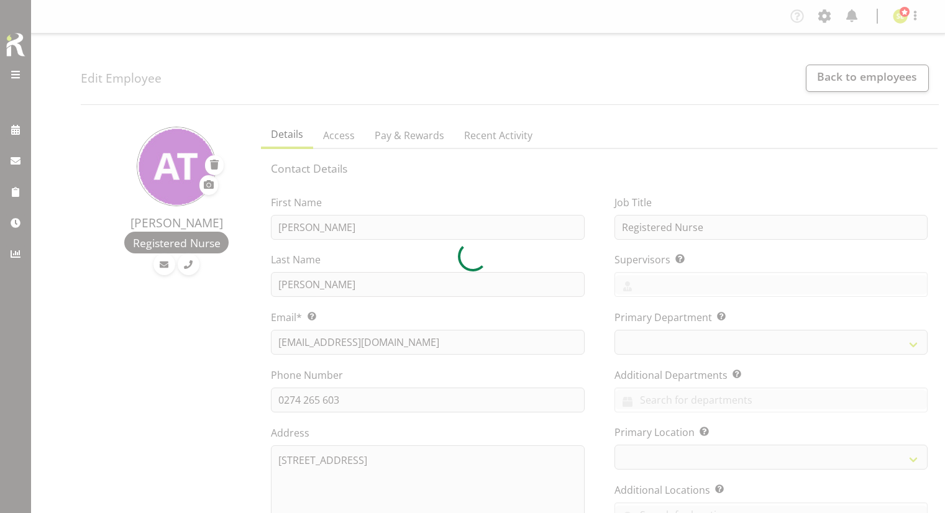
select select "TimelineWeek"
select select "1282"
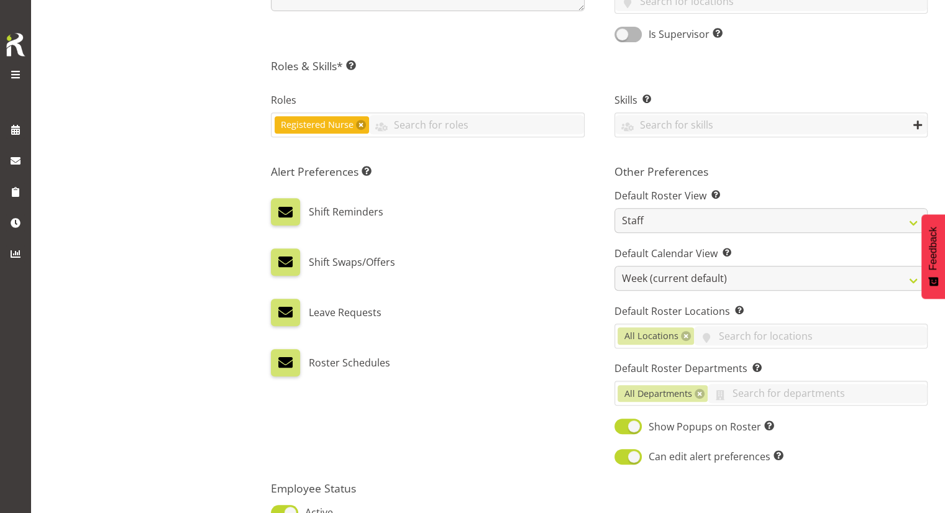
scroll to position [311, 0]
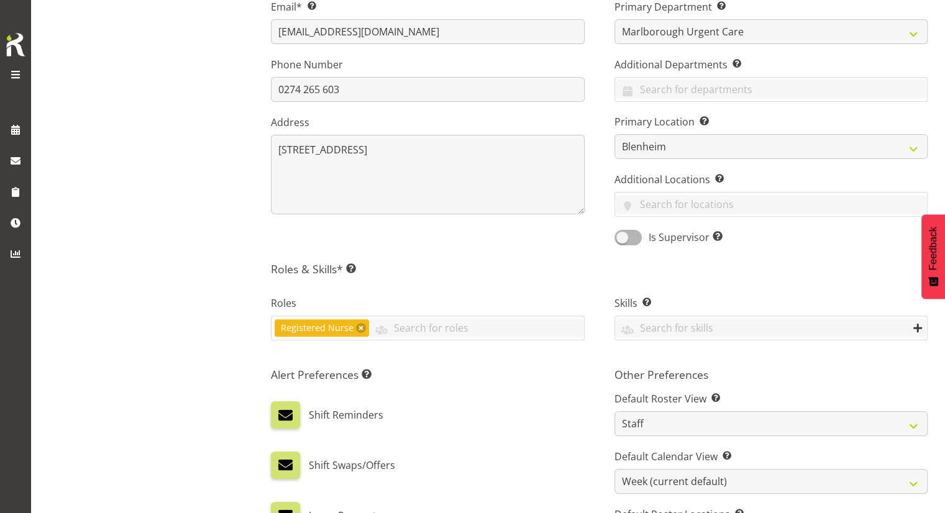
click at [19, 75] on span at bounding box center [15, 74] width 15 height 15
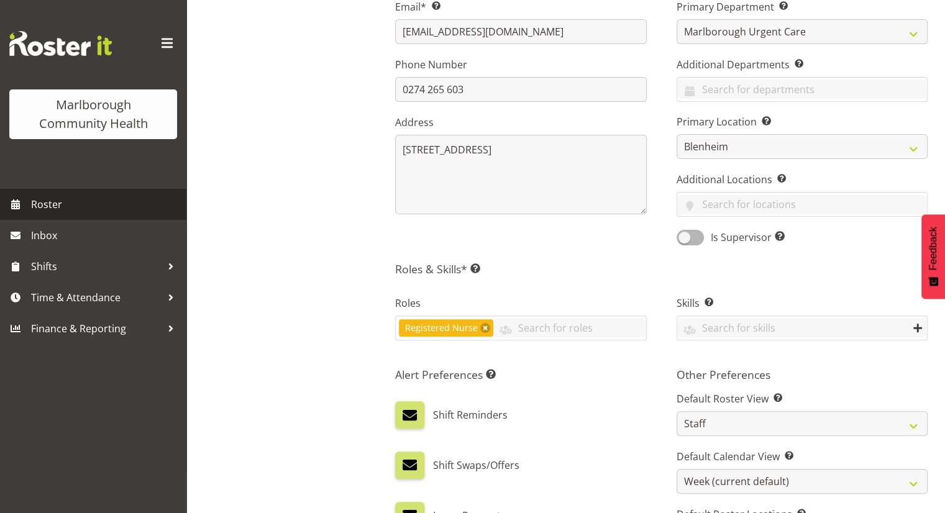
click at [50, 202] on span "Roster" at bounding box center [105, 204] width 149 height 19
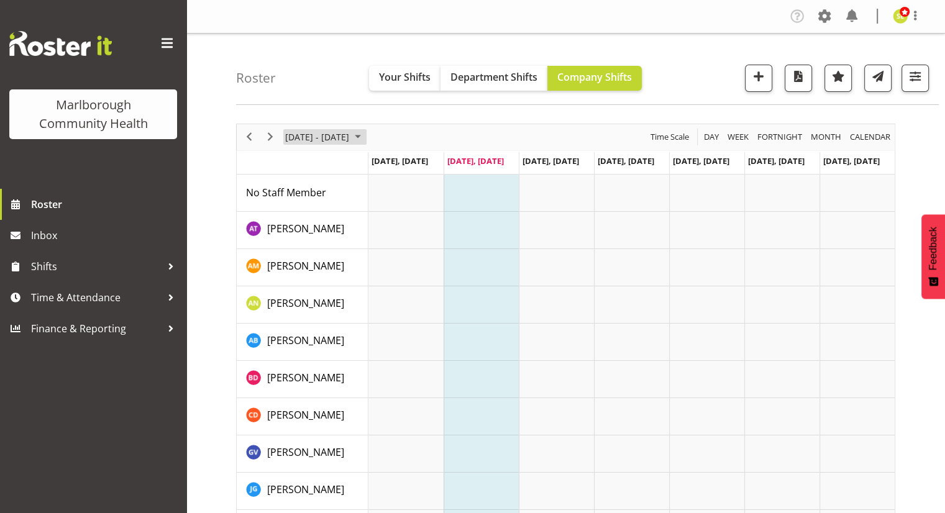
click at [321, 138] on span "[DATE] - [DATE]" at bounding box center [317, 137] width 66 height 16
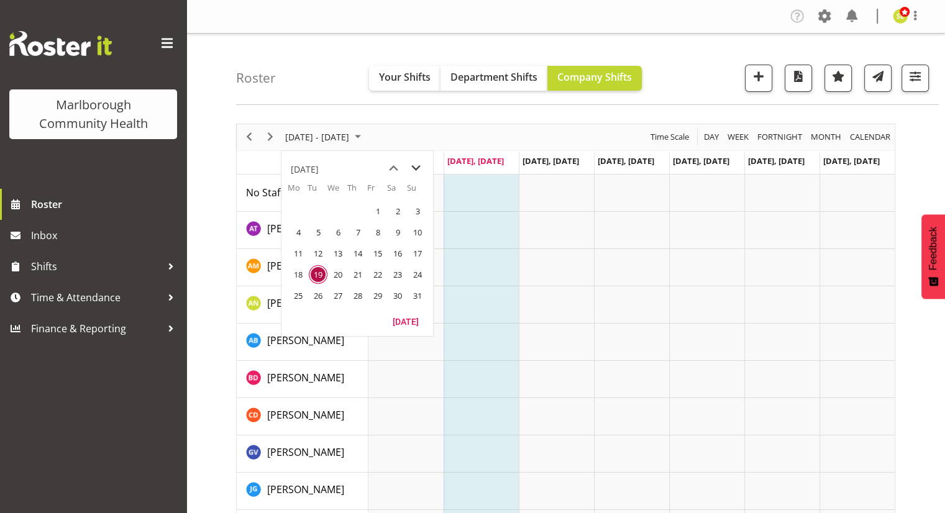
click at [420, 169] on span "next month" at bounding box center [416, 168] width 22 height 22
click at [301, 212] on span "1" at bounding box center [298, 211] width 19 height 19
